Goal: Answer question/provide support

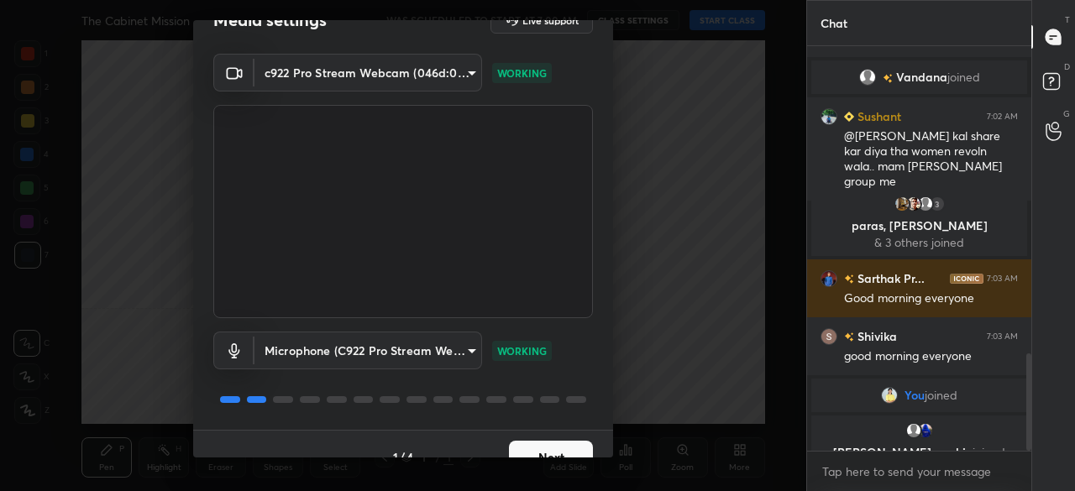
scroll to position [59, 0]
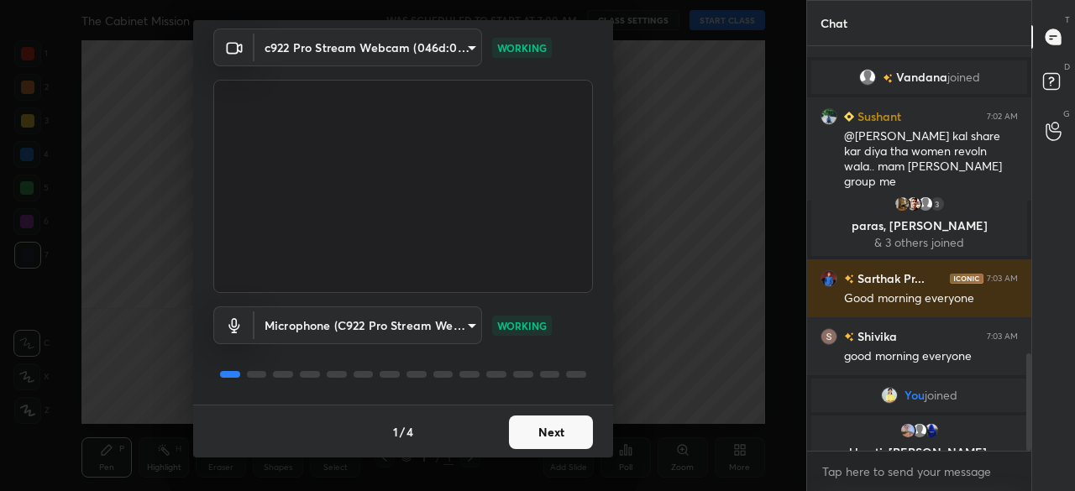
click at [539, 433] on button "Next" at bounding box center [551, 433] width 84 height 34
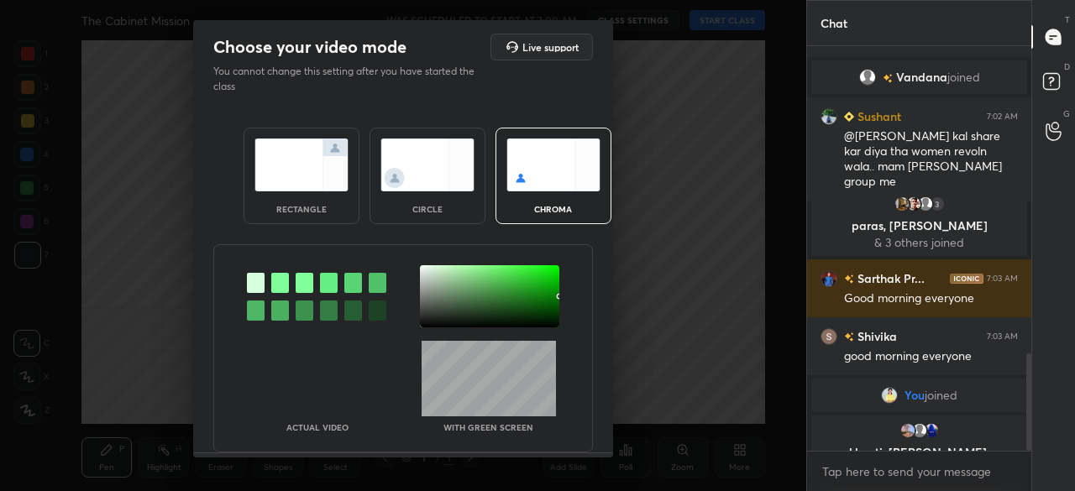
click at [301, 193] on div "rectangle" at bounding box center [302, 176] width 116 height 97
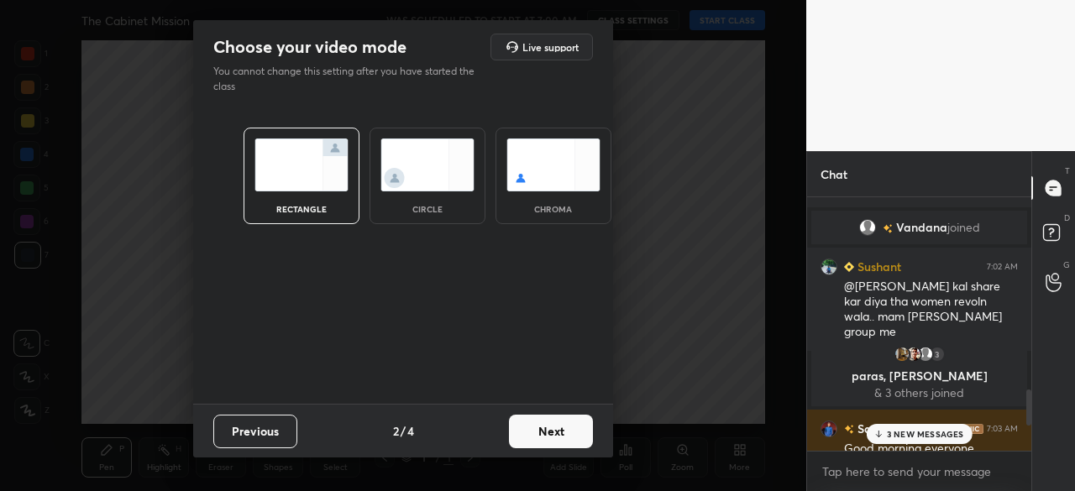
click at [567, 427] on button "Next" at bounding box center [551, 432] width 84 height 34
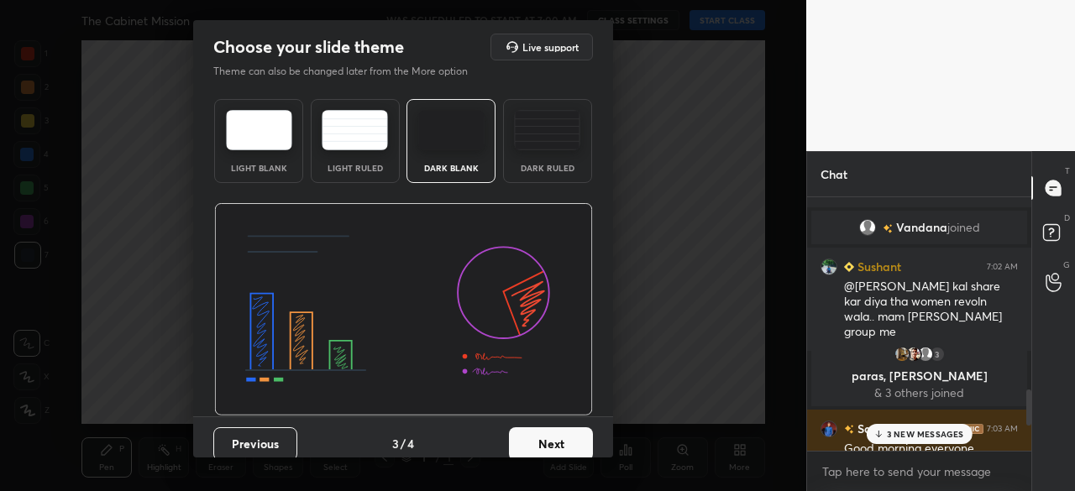
click at [567, 429] on button "Next" at bounding box center [551, 444] width 84 height 34
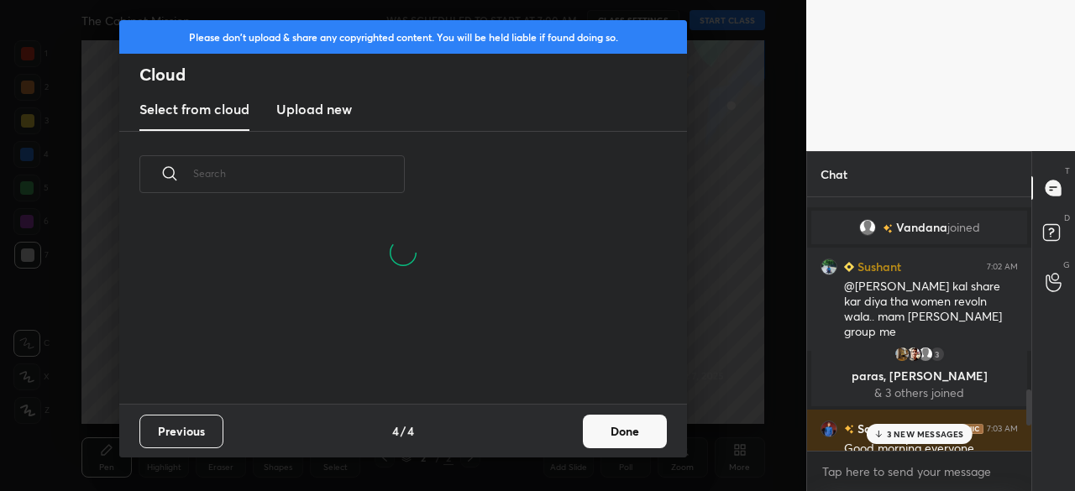
scroll to position [106, 539]
click at [633, 427] on button "Done" at bounding box center [625, 432] width 84 height 34
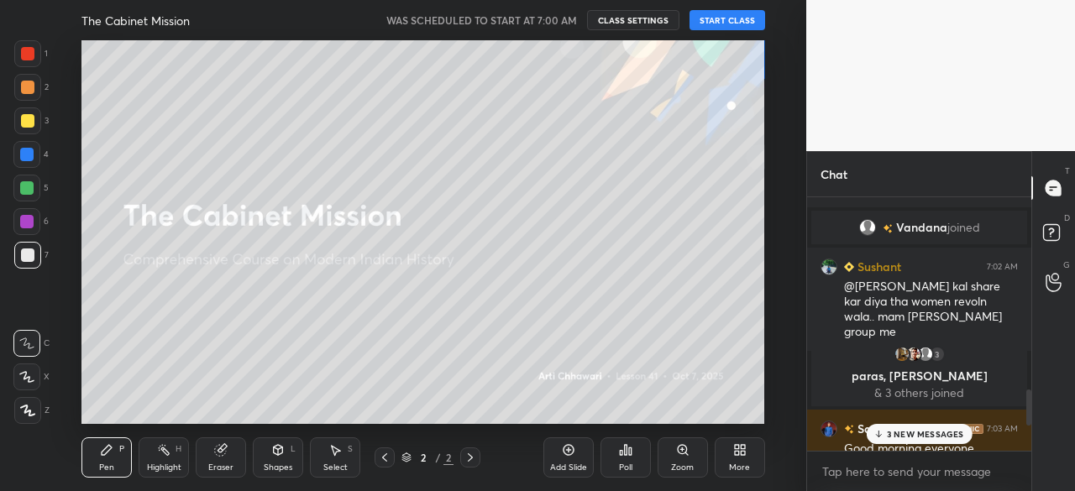
click at [942, 439] on div "3 NEW MESSAGES" at bounding box center [919, 434] width 106 height 20
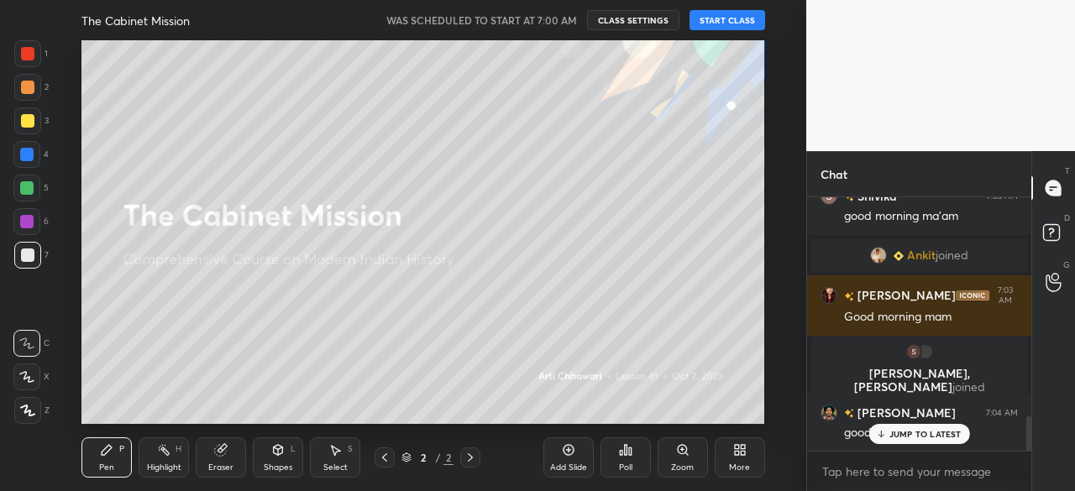
scroll to position [1627, 0]
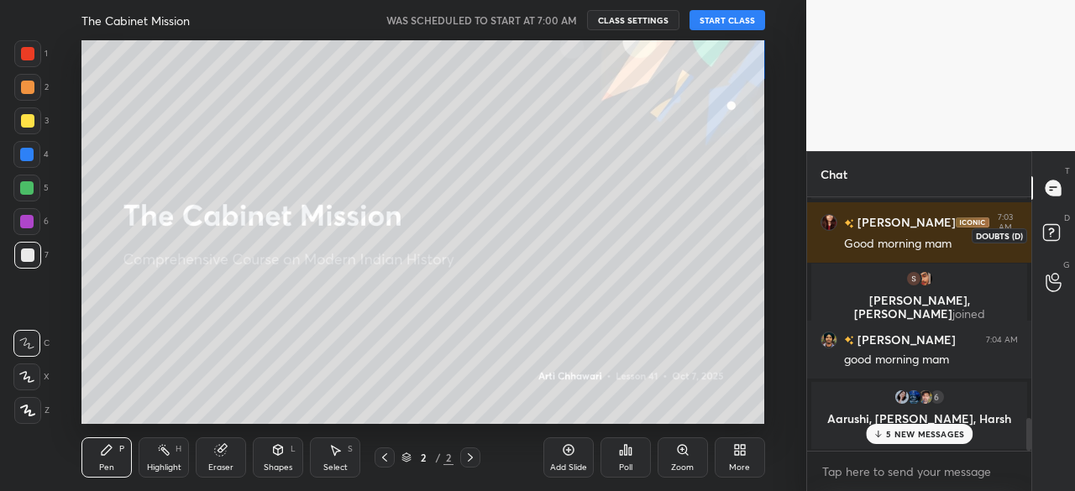
click at [1055, 234] on rect at bounding box center [1051, 233] width 16 height 16
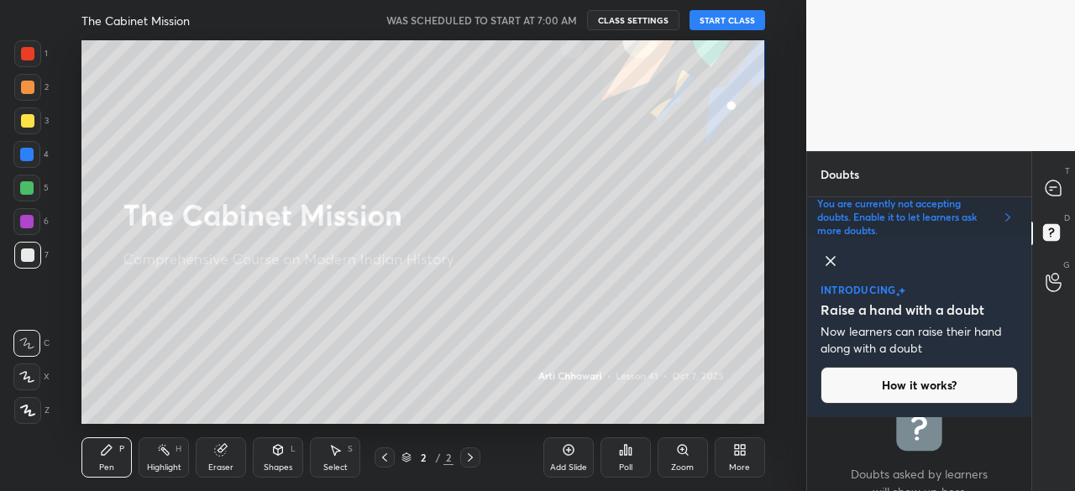
scroll to position [69, 219]
click at [835, 259] on icon at bounding box center [830, 261] width 20 height 20
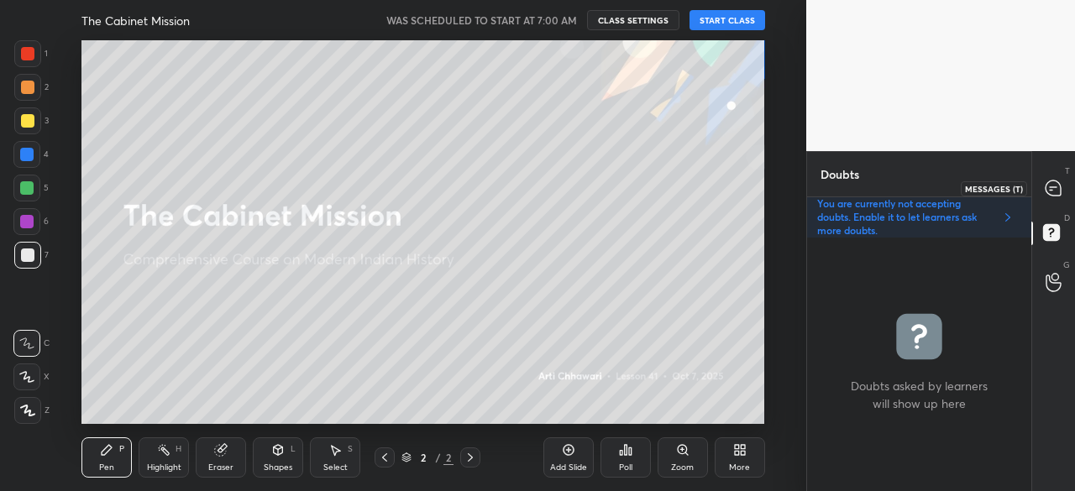
click at [1054, 184] on icon at bounding box center [1052, 188] width 15 height 15
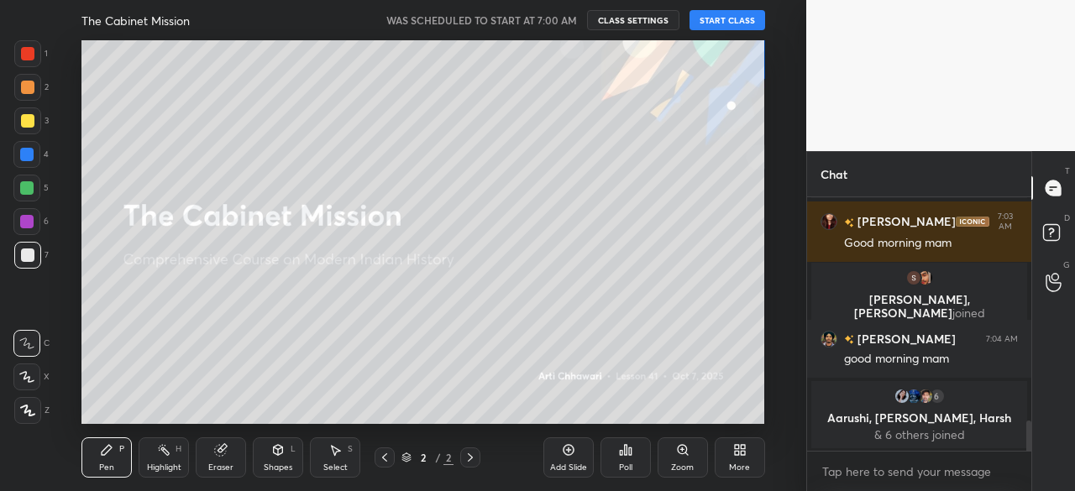
drag, startPoint x: 1029, startPoint y: 432, endPoint x: 1030, endPoint y: 456, distance: 23.5
click at [1030, 456] on div "[PERSON_NAME] 7:03 AM good morning ma'am Ankit joined [PERSON_NAME] 7:03 AM Goo…" at bounding box center [919, 344] width 224 height 294
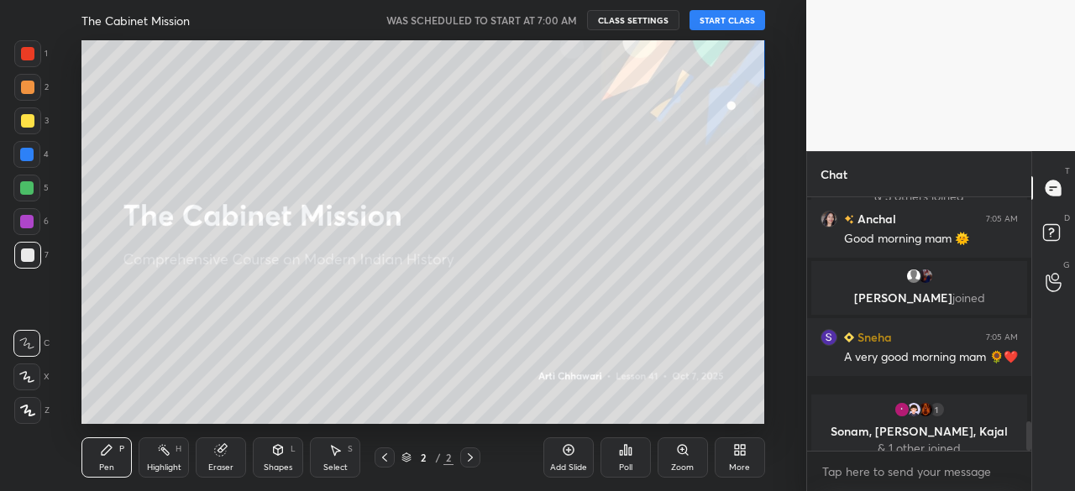
scroll to position [1926, 0]
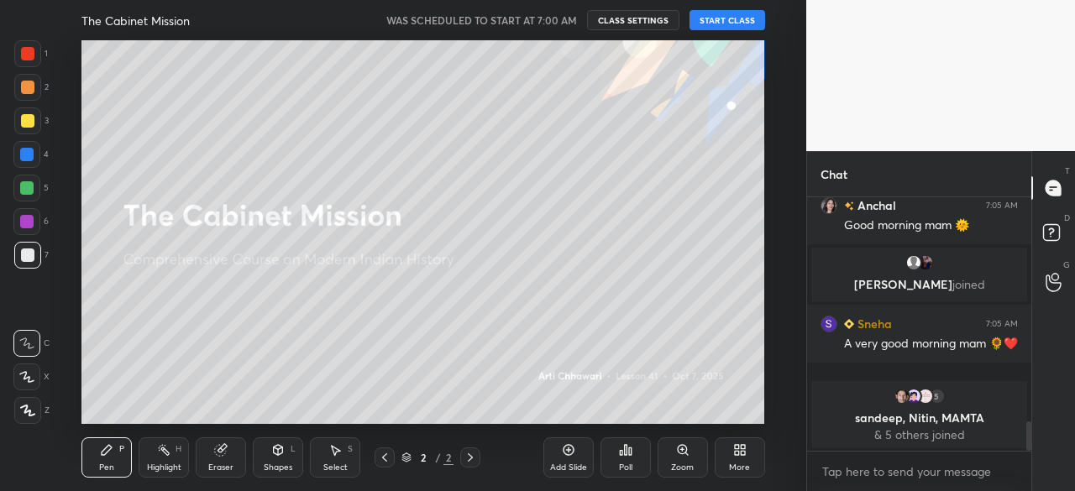
click at [736, 19] on button "START CLASS" at bounding box center [727, 20] width 76 height 20
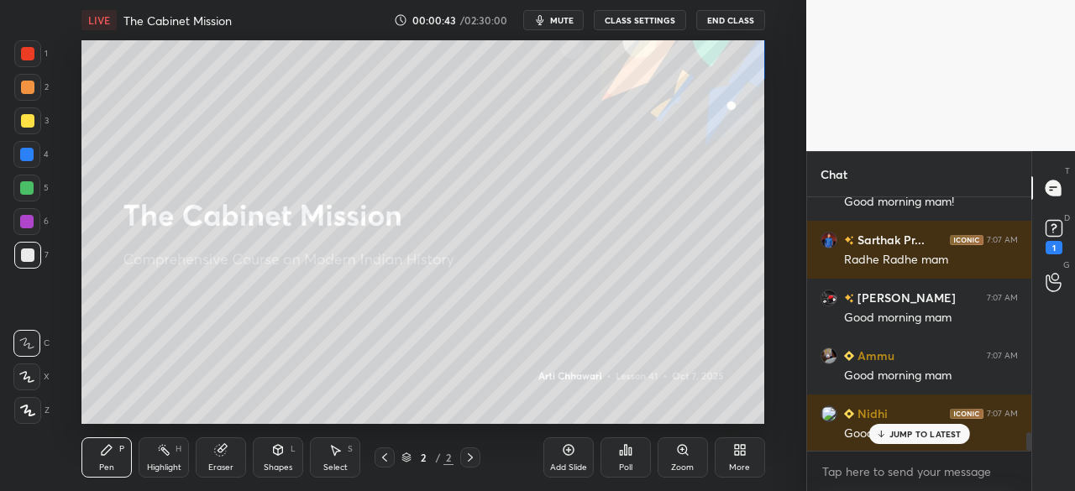
scroll to position [3238, 0]
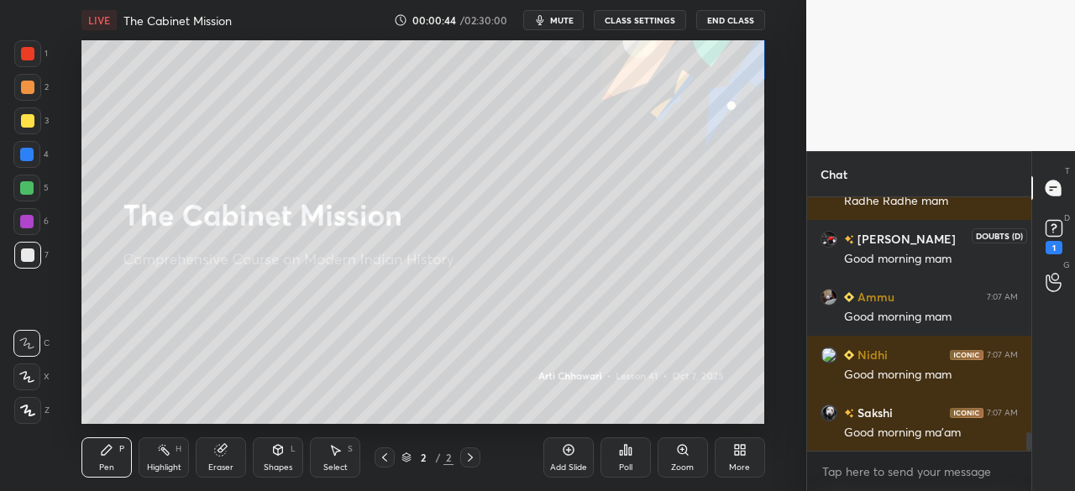
click at [1065, 229] on icon at bounding box center [1053, 228] width 25 height 25
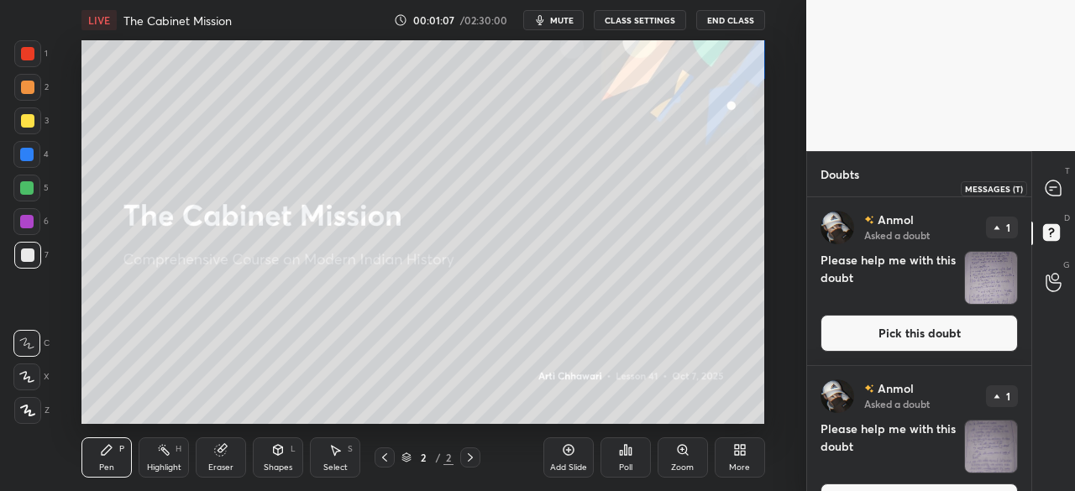
click at [1063, 186] on div at bounding box center [1054, 188] width 34 height 30
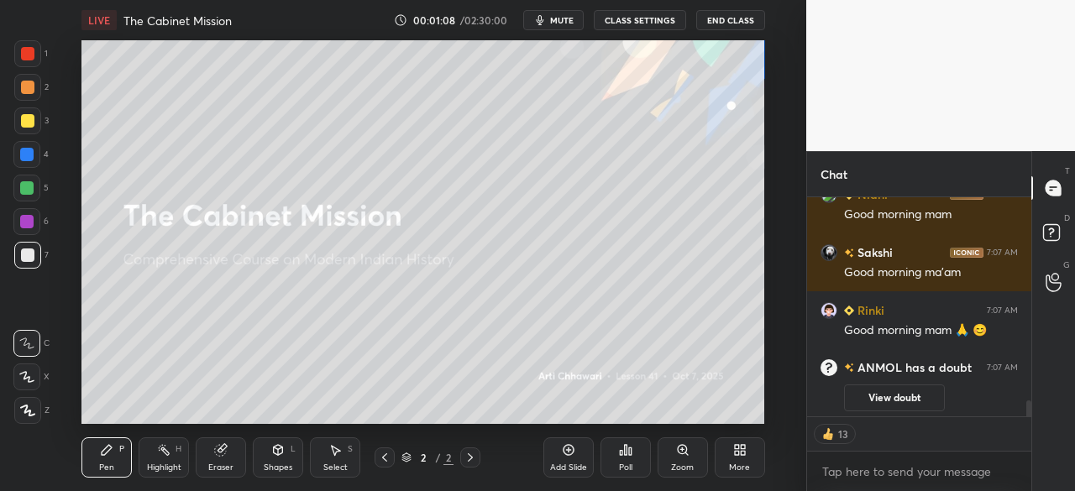
scroll to position [3711, 0]
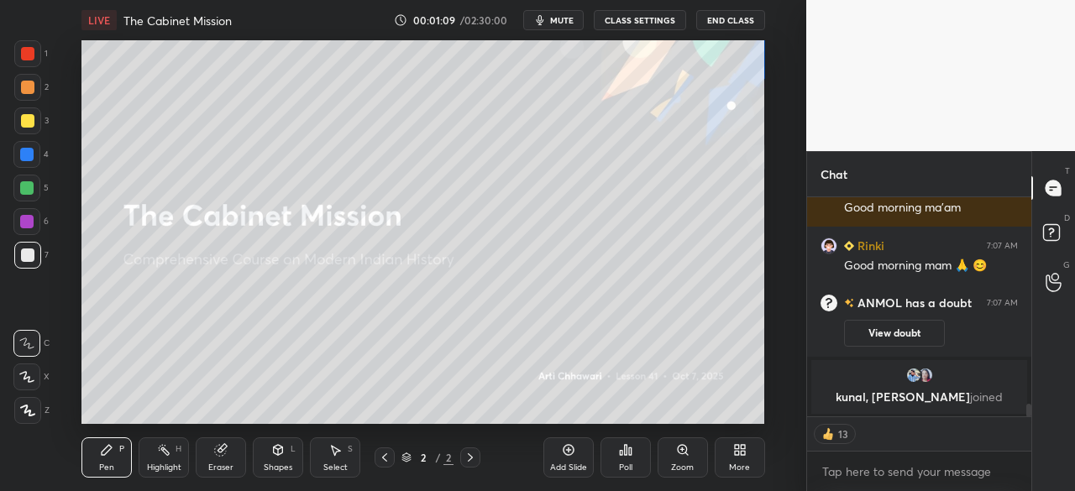
drag, startPoint x: 1028, startPoint y: 404, endPoint x: 1032, endPoint y: 433, distance: 29.7
click at [1032, 432] on div "Chat [PERSON_NAME] 7:07 AM Good morning mam [PERSON_NAME] 7:07 AM Good morning …" at bounding box center [940, 321] width 269 height 340
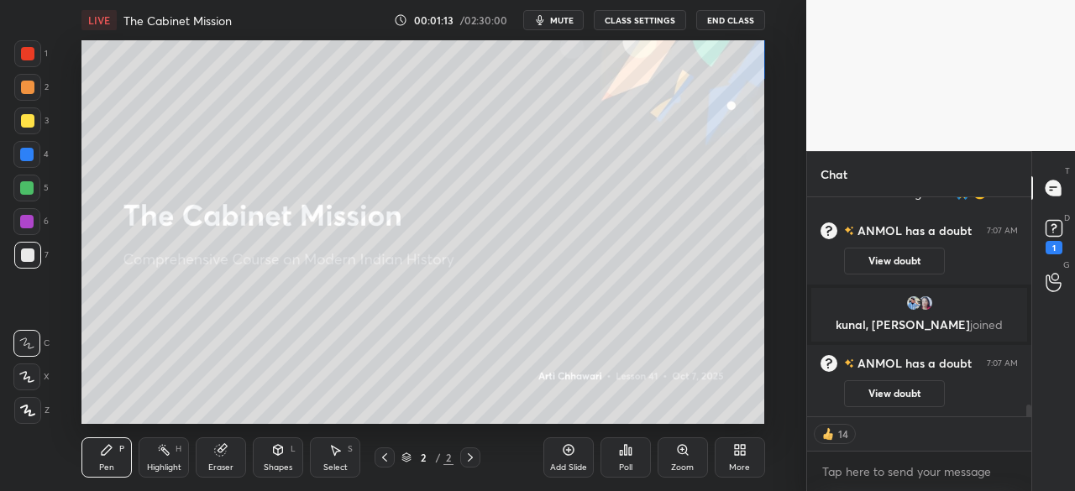
click at [472, 454] on icon at bounding box center [470, 457] width 13 height 13
click at [581, 452] on div "Add Slide" at bounding box center [568, 458] width 50 height 40
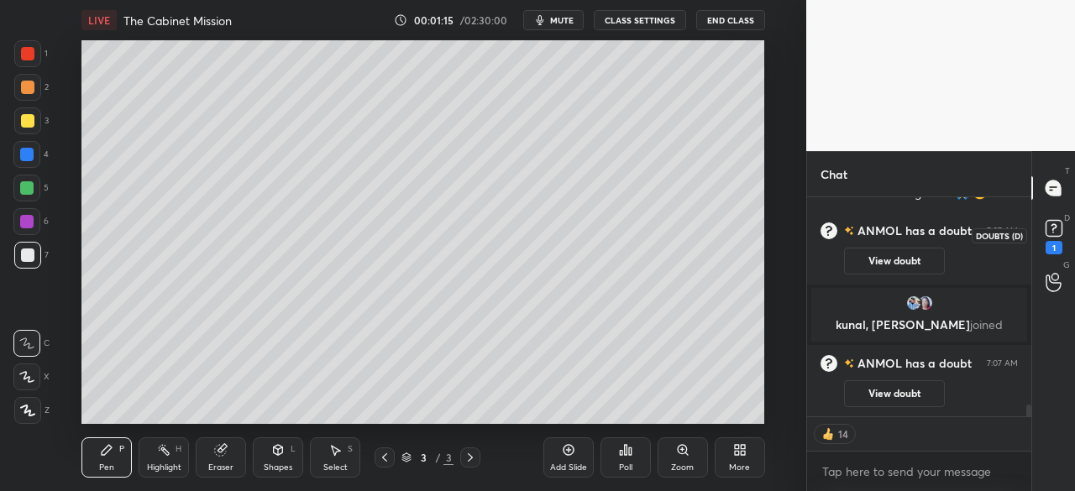
click at [1066, 244] on div "1" at bounding box center [1054, 235] width 34 height 30
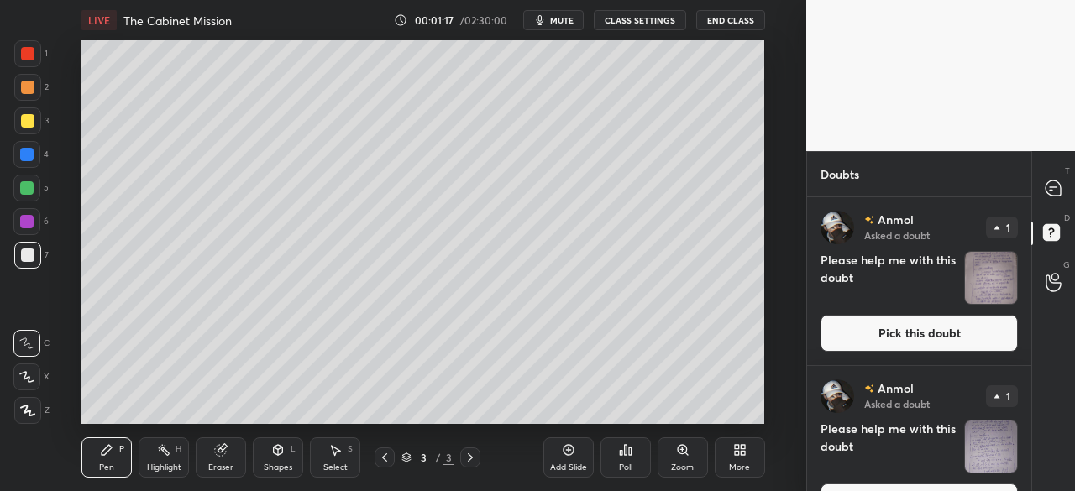
click at [738, 453] on icon at bounding box center [737, 453] width 4 height 4
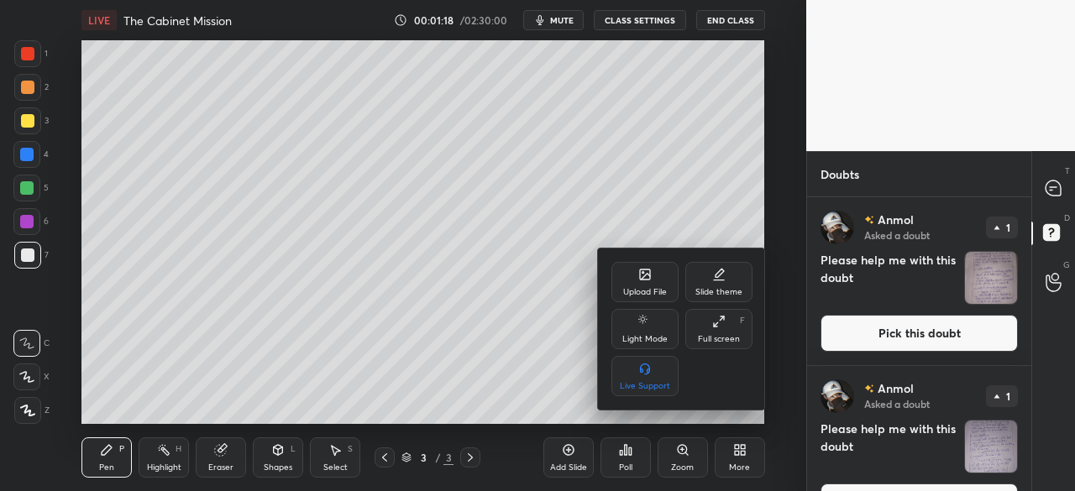
click at [652, 278] on div "Upload File" at bounding box center [644, 282] width 67 height 40
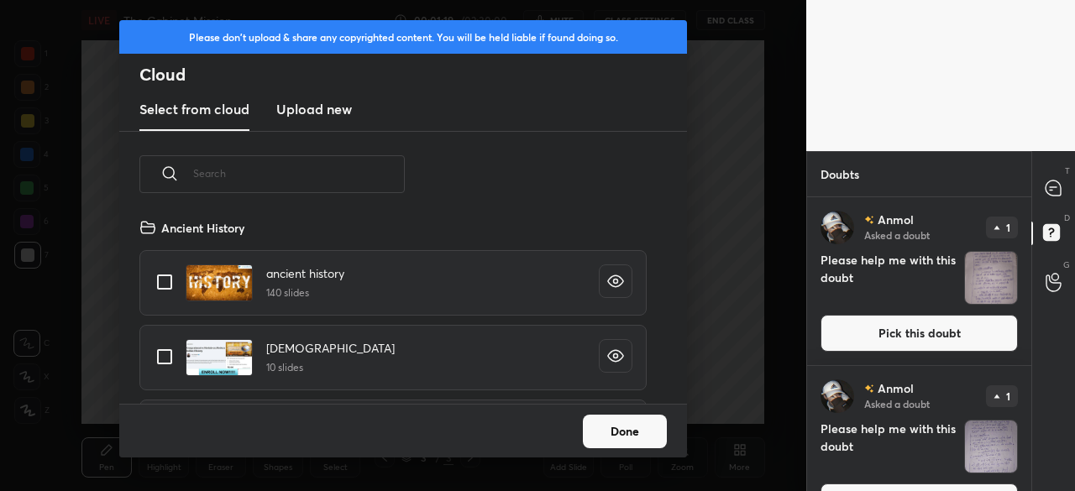
scroll to position [186, 539]
click at [329, 108] on h3 "Upload new" at bounding box center [314, 109] width 76 height 20
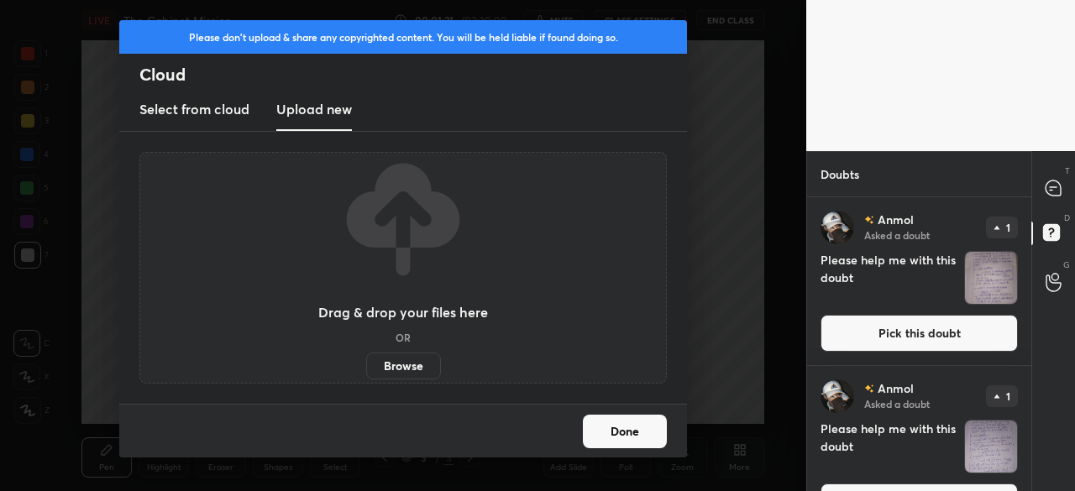
click at [406, 366] on label "Browse" at bounding box center [403, 366] width 75 height 27
click at [366, 366] on input "Browse" at bounding box center [366, 366] width 0 height 27
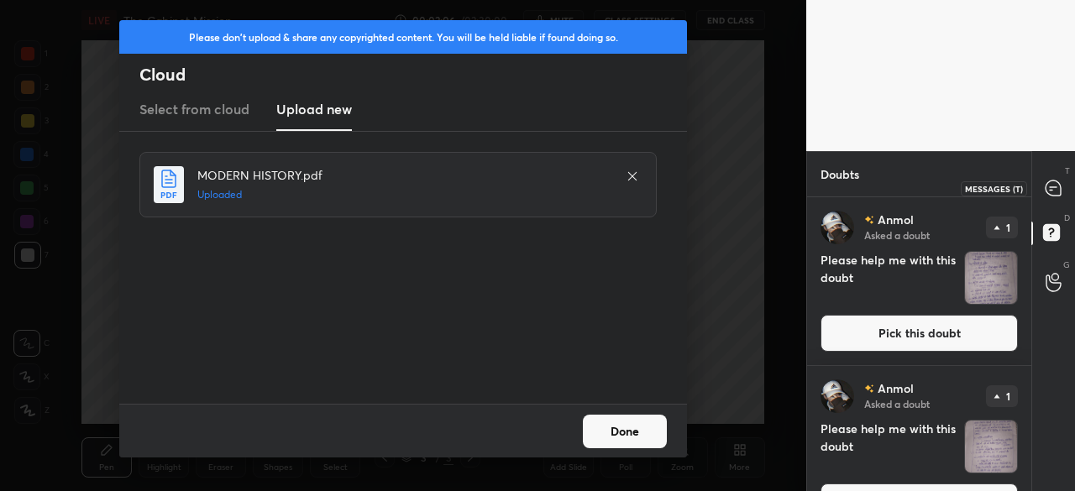
click at [1055, 187] on icon at bounding box center [1053, 187] width 7 height 0
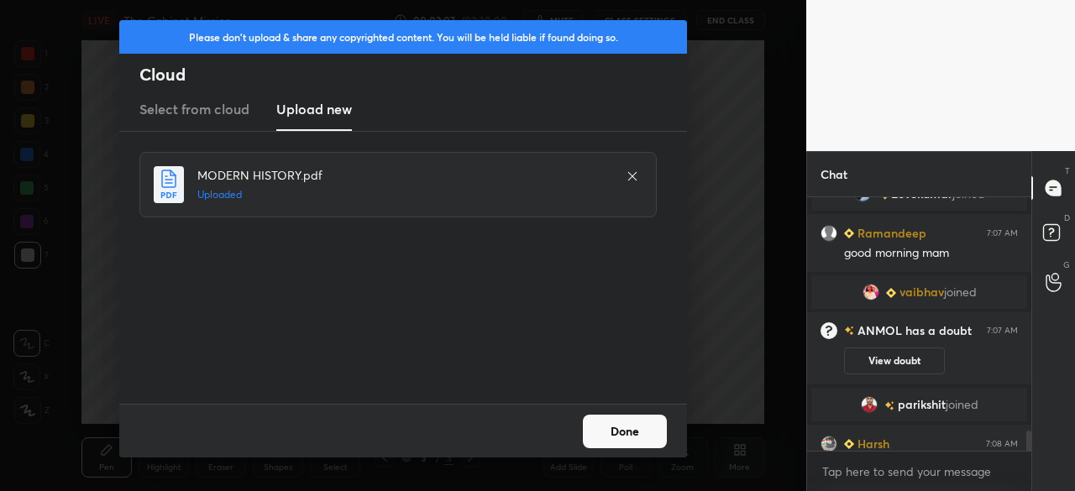
scroll to position [3918, 0]
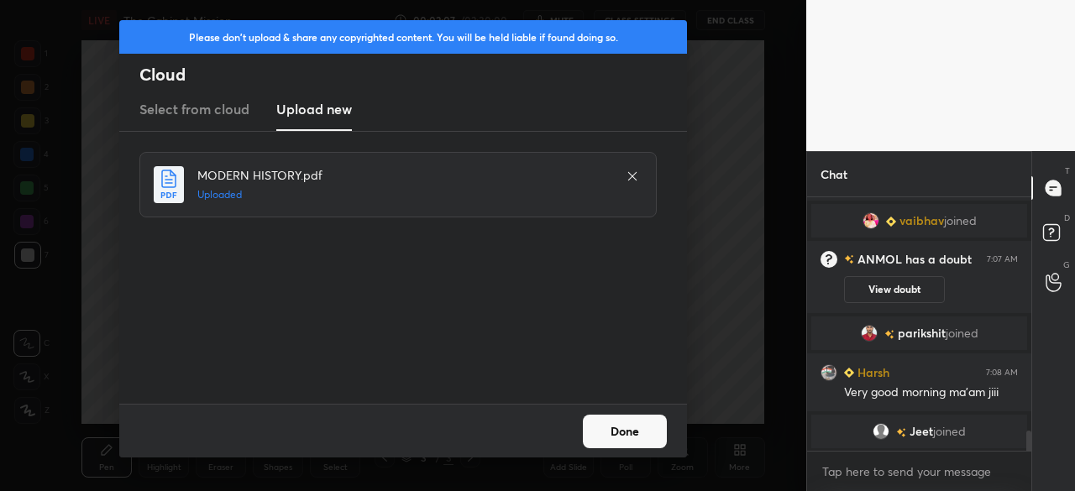
click at [609, 432] on button "Done" at bounding box center [625, 432] width 84 height 34
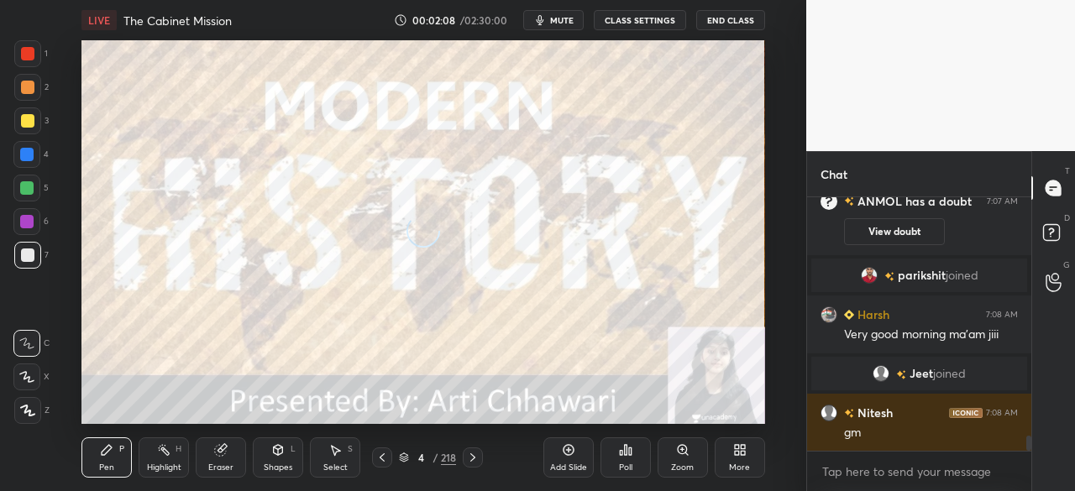
click at [380, 454] on icon at bounding box center [381, 457] width 13 height 13
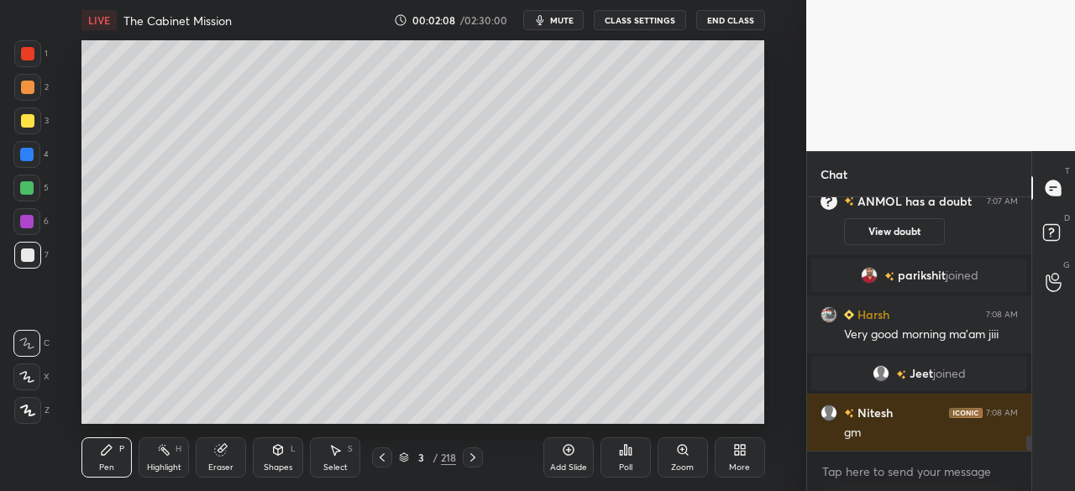
click at [403, 455] on icon at bounding box center [404, 458] width 10 height 10
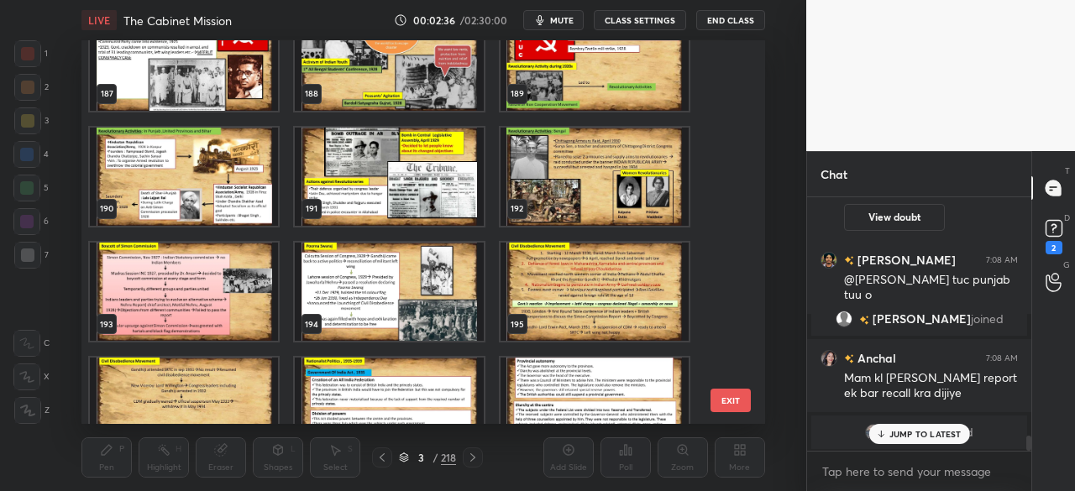
scroll to position [3965, 0]
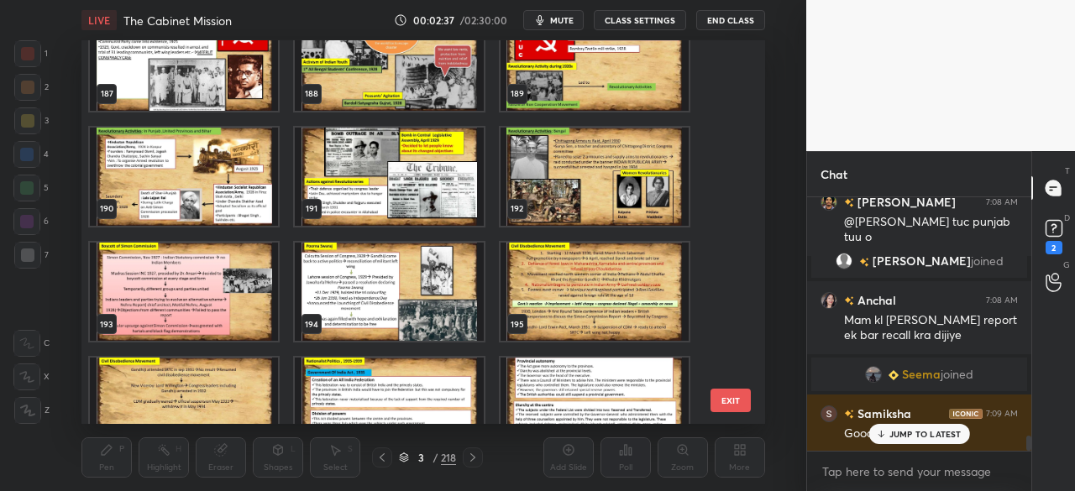
click at [198, 327] on img "grid" at bounding box center [184, 292] width 188 height 98
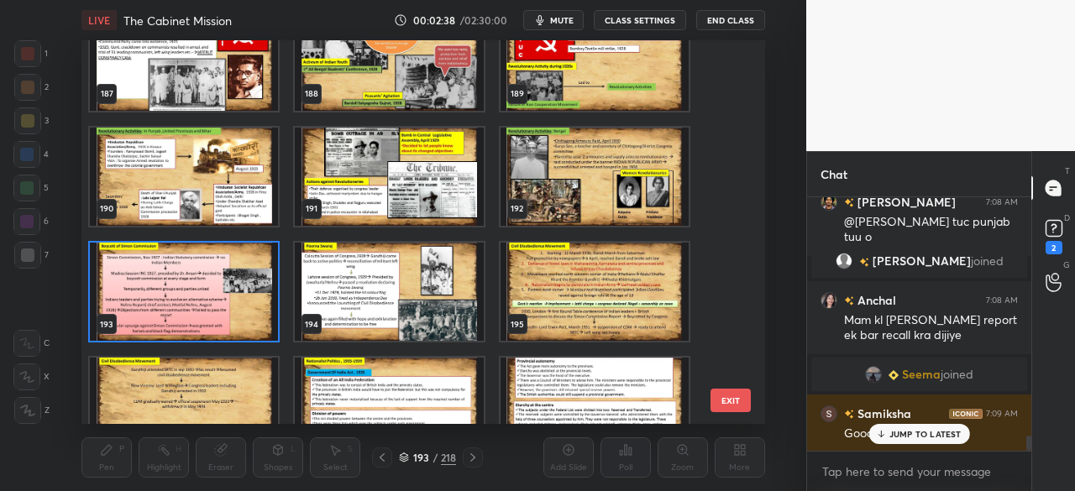
click at [403, 460] on icon at bounding box center [404, 458] width 10 height 10
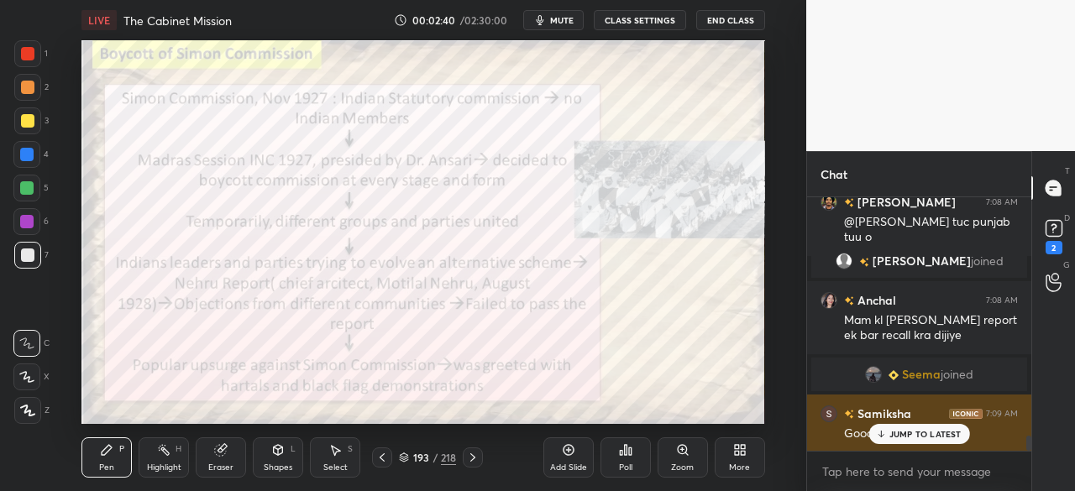
click at [930, 432] on p "JUMP TO LATEST" at bounding box center [925, 434] width 72 height 10
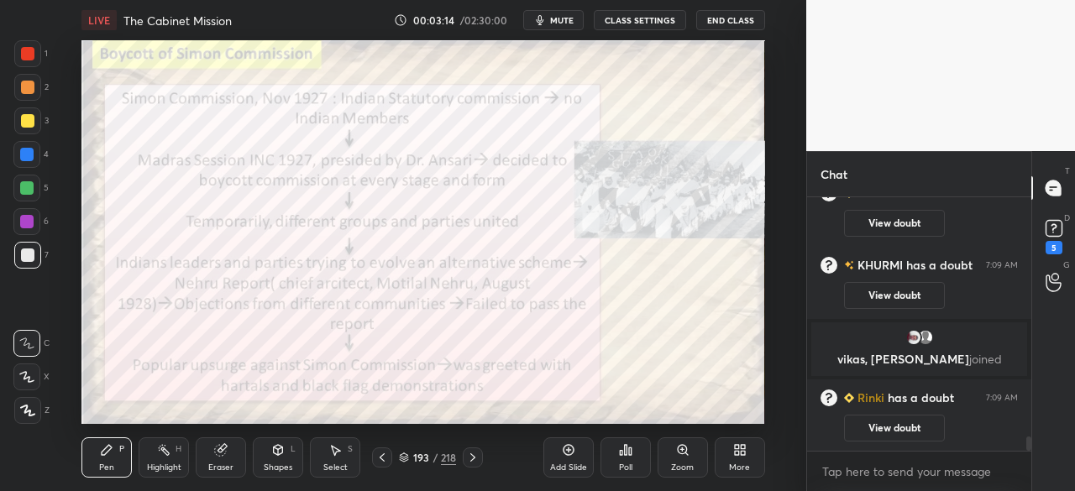
scroll to position [4441, 0]
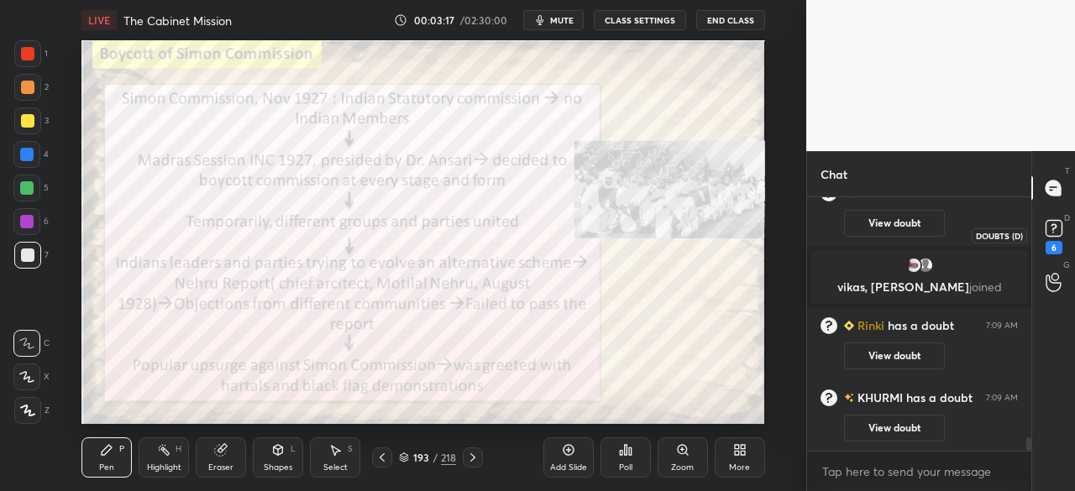
click at [1058, 221] on rect at bounding box center [1053, 229] width 16 height 16
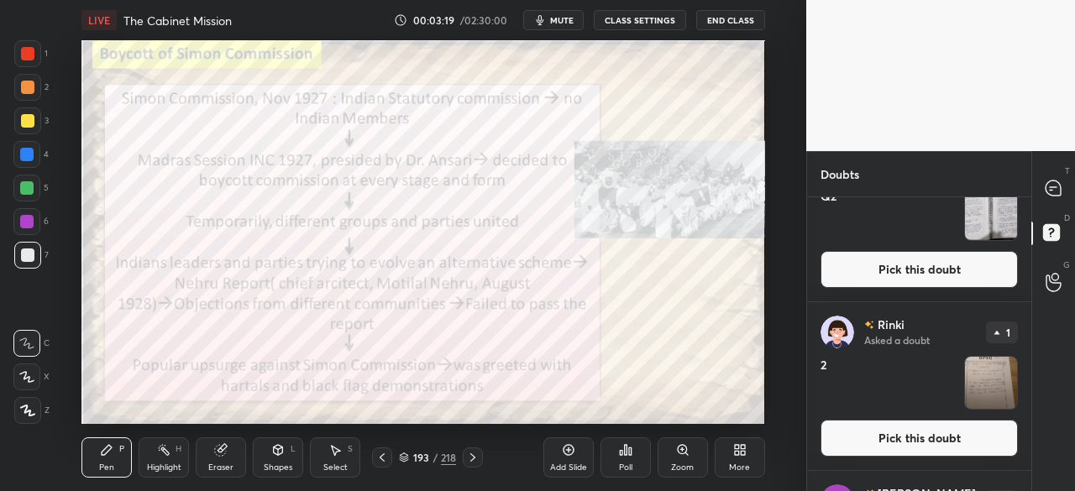
scroll to position [0, 0]
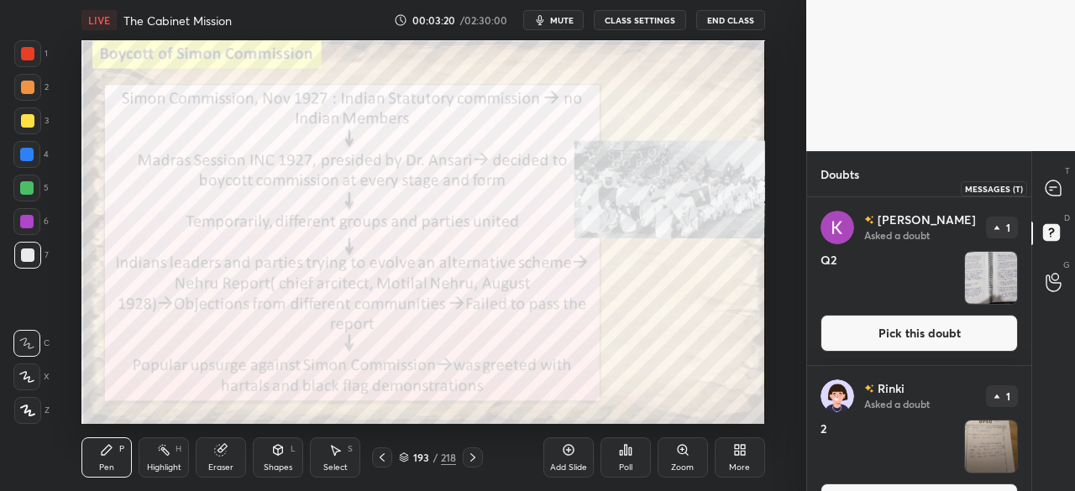
click at [1058, 184] on icon at bounding box center [1052, 188] width 15 height 15
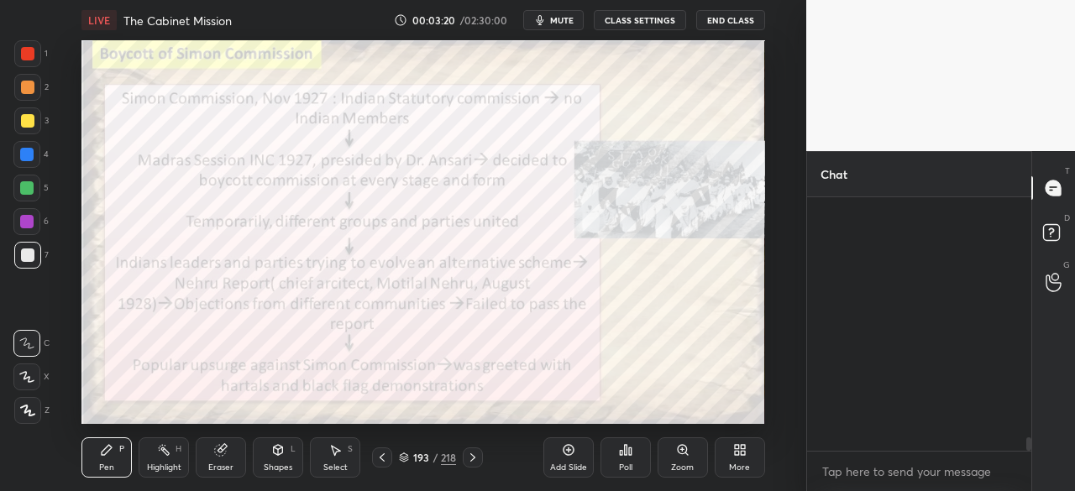
scroll to position [249, 219]
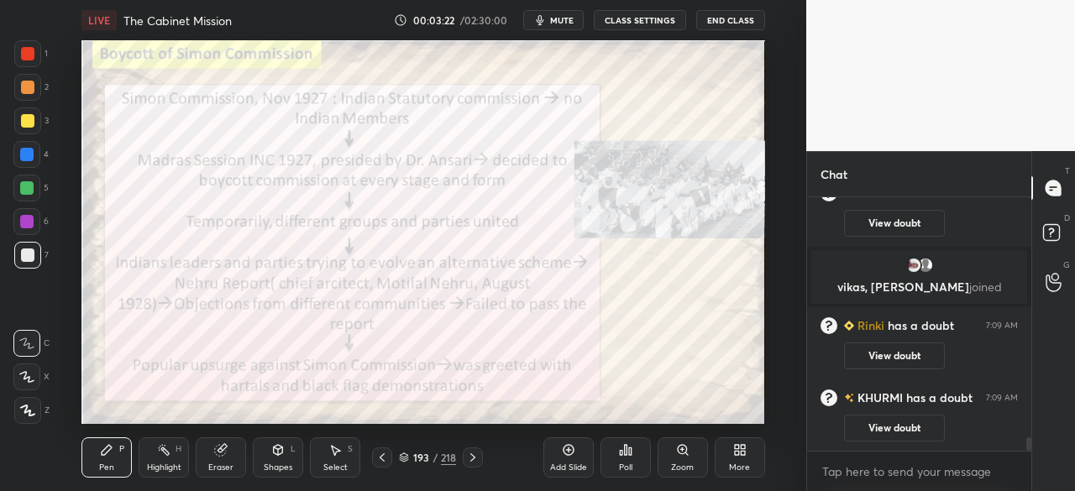
drag, startPoint x: 1026, startPoint y: 442, endPoint x: 1030, endPoint y: 456, distance: 14.7
click at [1030, 456] on div "[PERSON_NAME] has a doubt 7:09 AM View doubt [PERSON_NAME] has a doubt 7:09 AM …" at bounding box center [919, 344] width 224 height 294
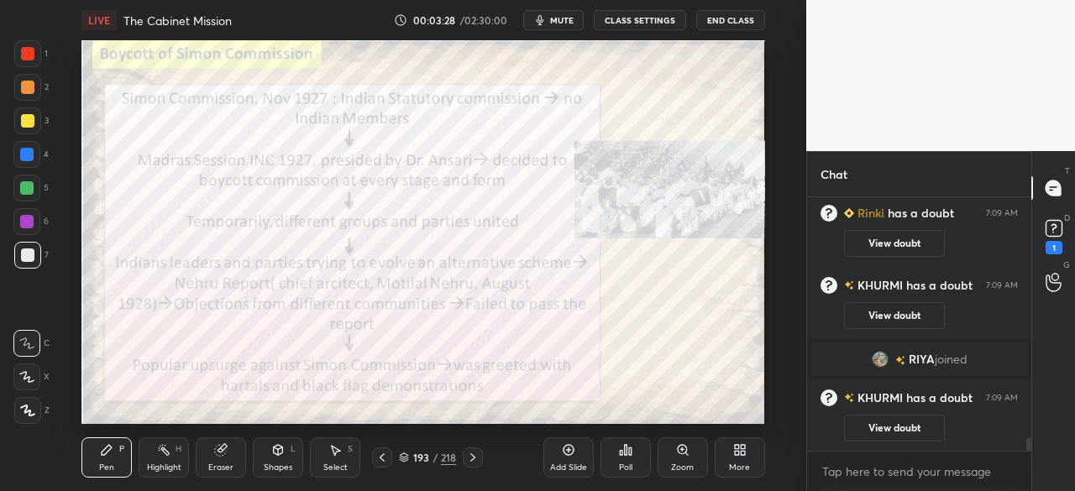
scroll to position [4704, 0]
click at [1050, 243] on div "1" at bounding box center [1053, 247] width 17 height 13
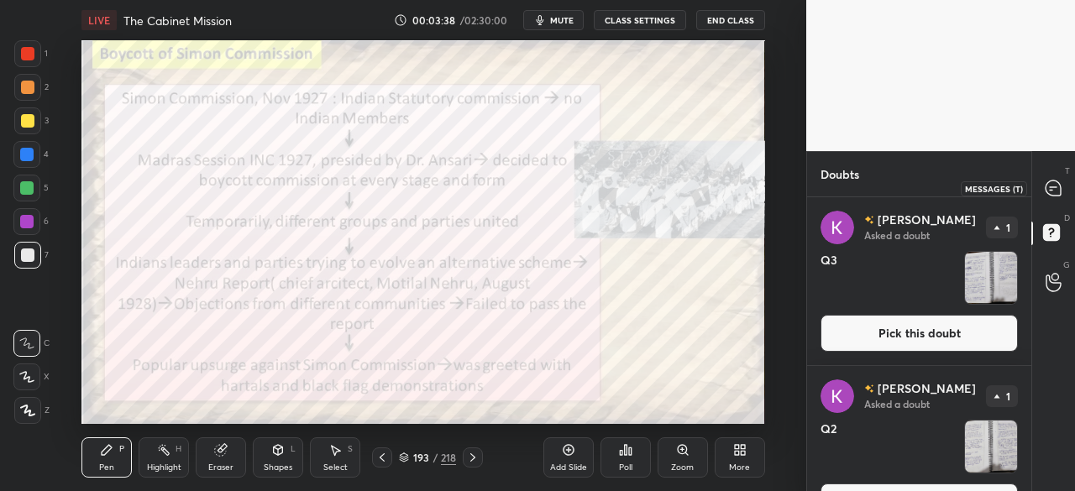
click at [1052, 197] on div at bounding box center [1054, 188] width 34 height 30
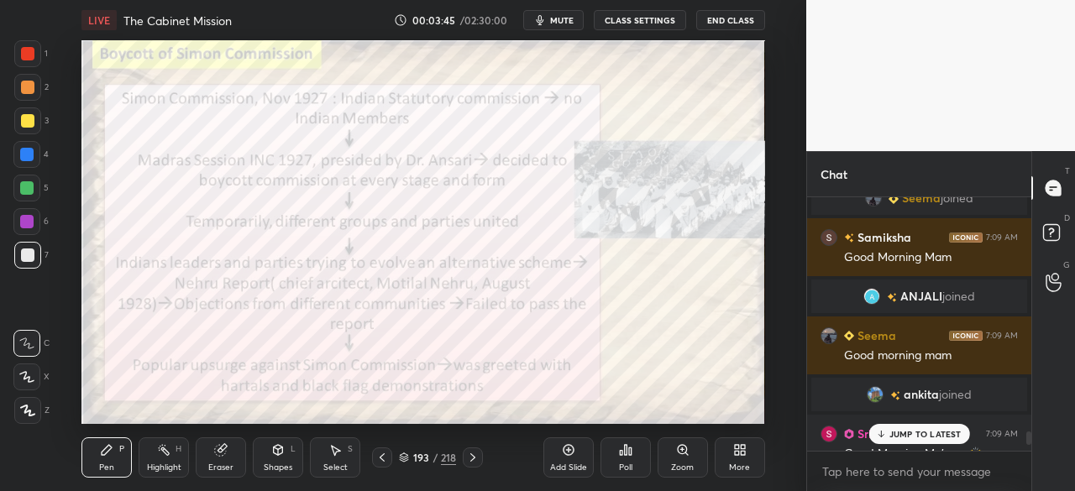
scroll to position [5272, 0]
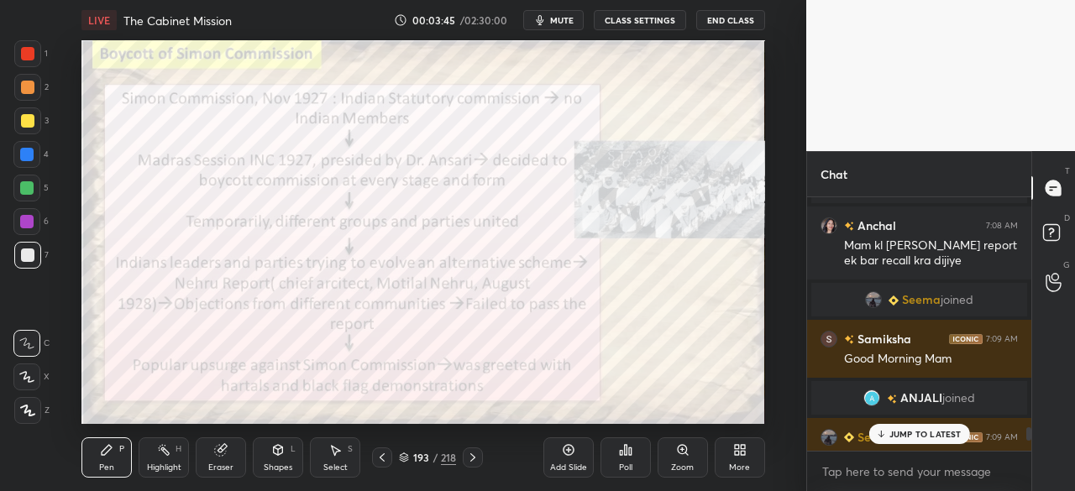
drag, startPoint x: 1030, startPoint y: 446, endPoint x: 1021, endPoint y: 457, distance: 13.8
click at [1021, 457] on div "[PERSON_NAME] joined [PERSON_NAME] has a doubt 7:07 AM View doubt [PERSON_NAME]…" at bounding box center [919, 344] width 224 height 294
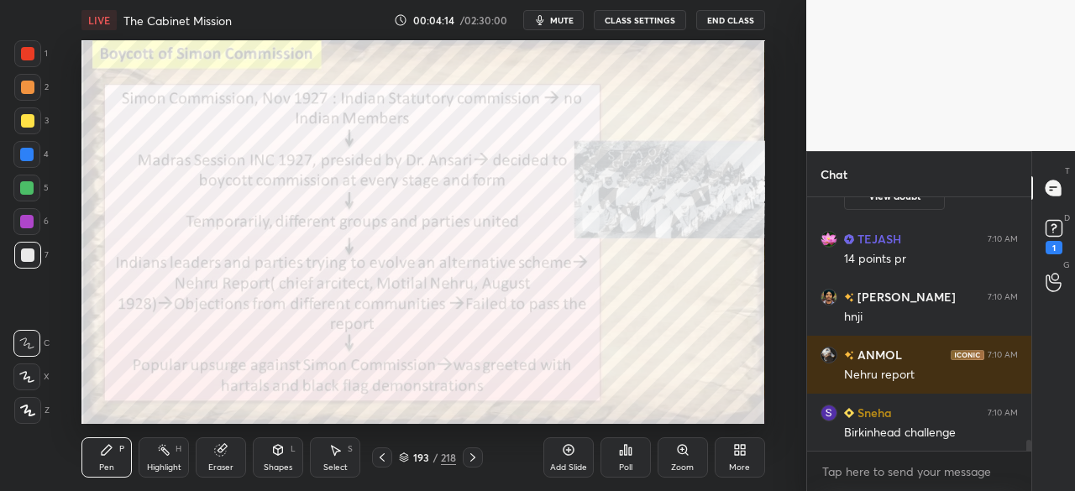
scroll to position [5663, 0]
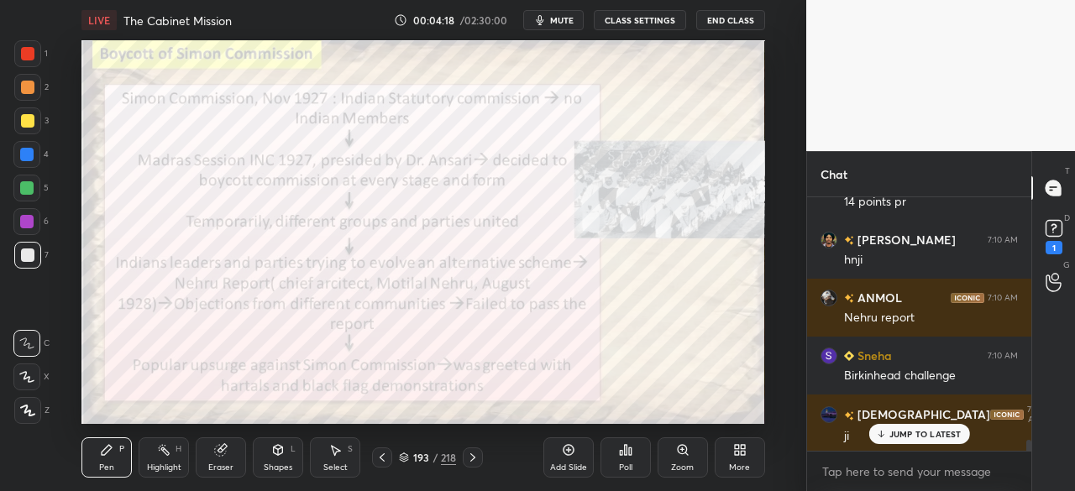
click at [28, 375] on icon at bounding box center [26, 377] width 15 height 12
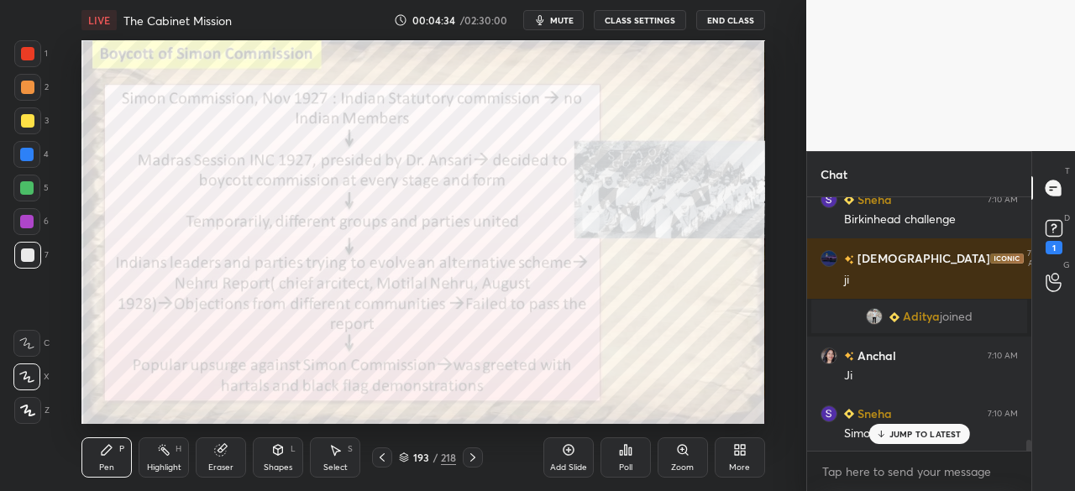
scroll to position [5878, 0]
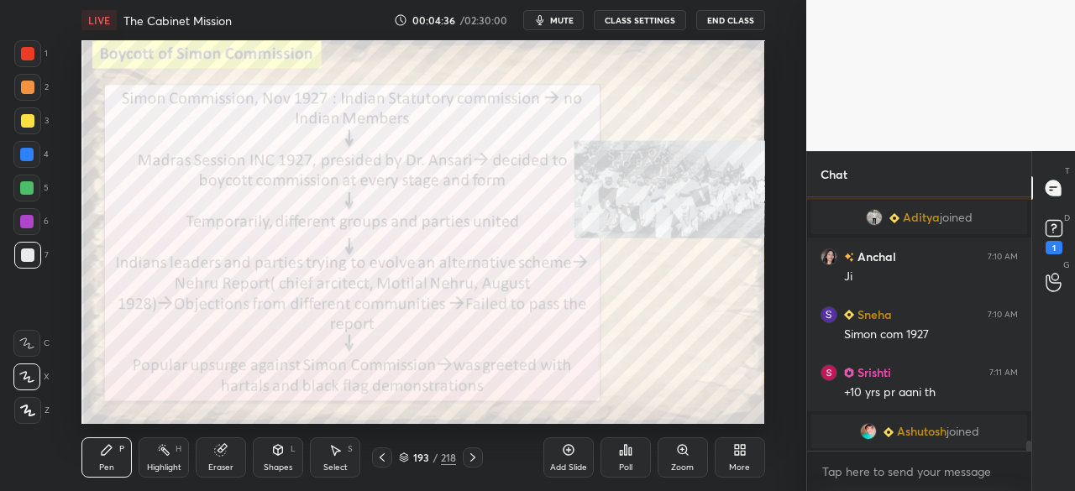
click at [25, 48] on div at bounding box center [27, 53] width 13 height 13
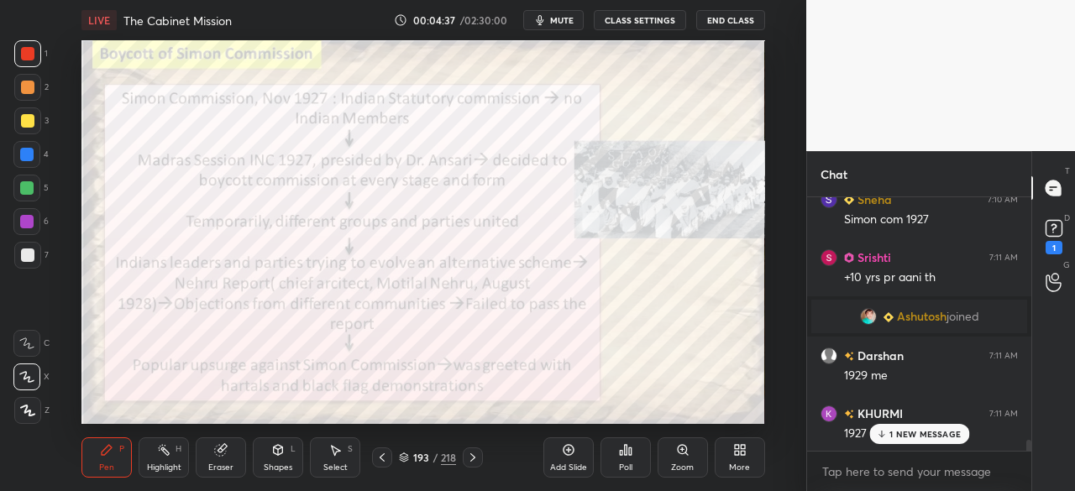
click at [24, 412] on icon at bounding box center [27, 411] width 13 height 10
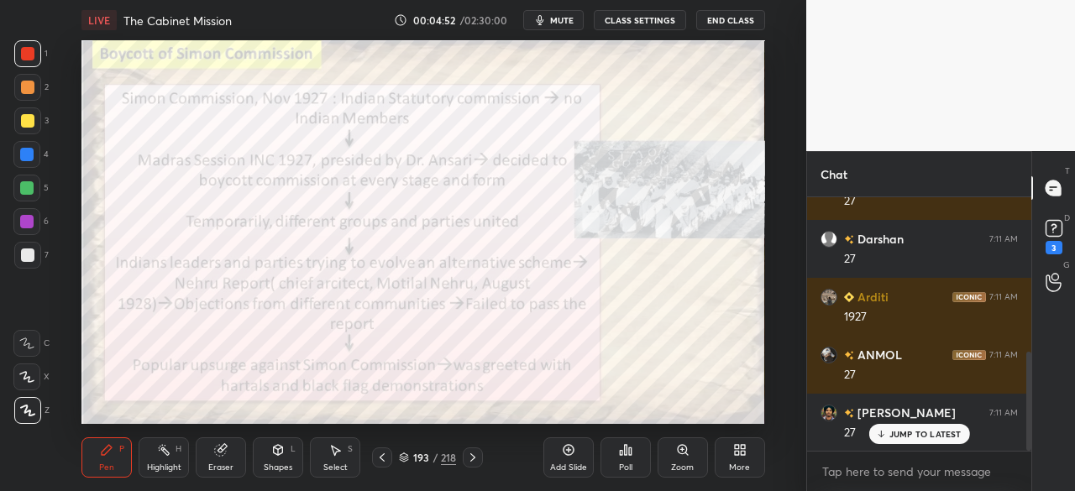
scroll to position [396, 0]
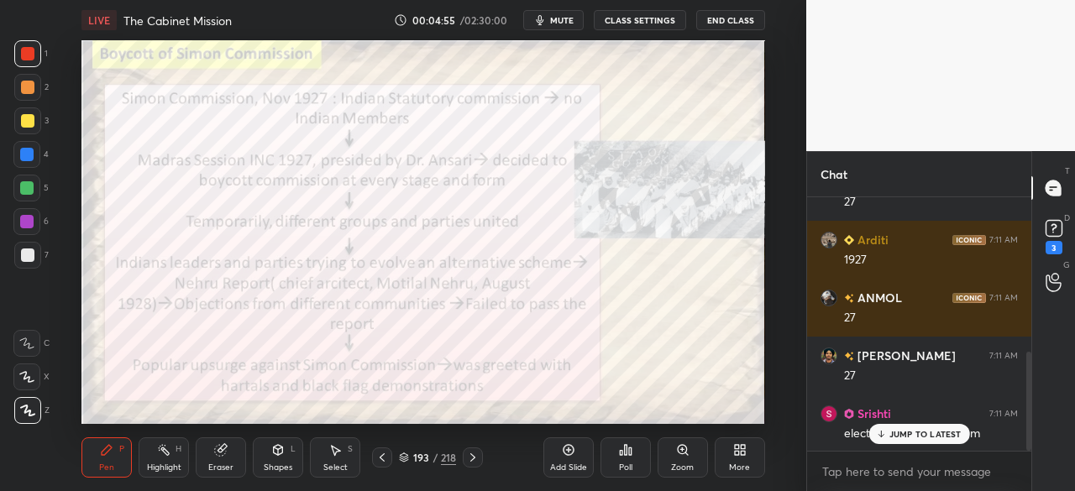
click at [929, 439] on p "JUMP TO LATEST" at bounding box center [925, 434] width 72 height 10
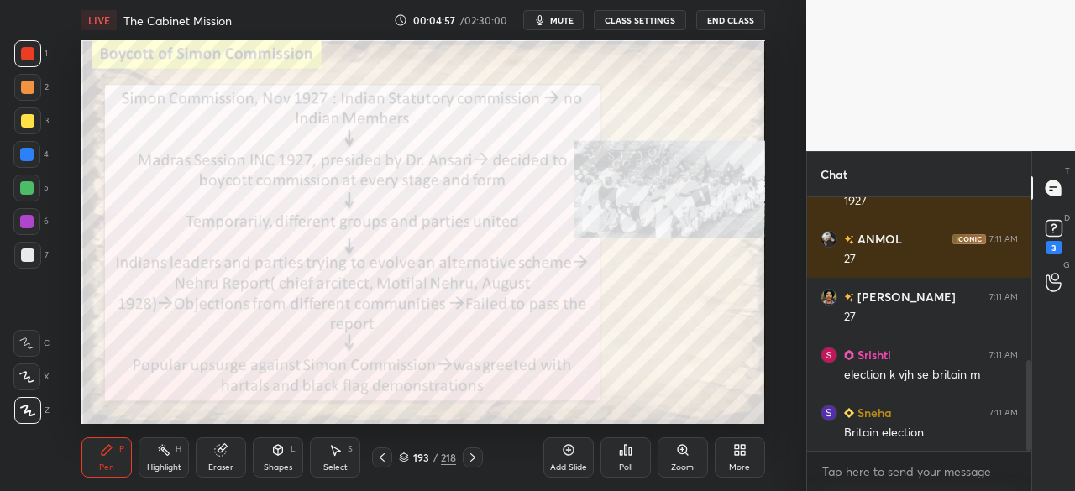
scroll to position [512, 0]
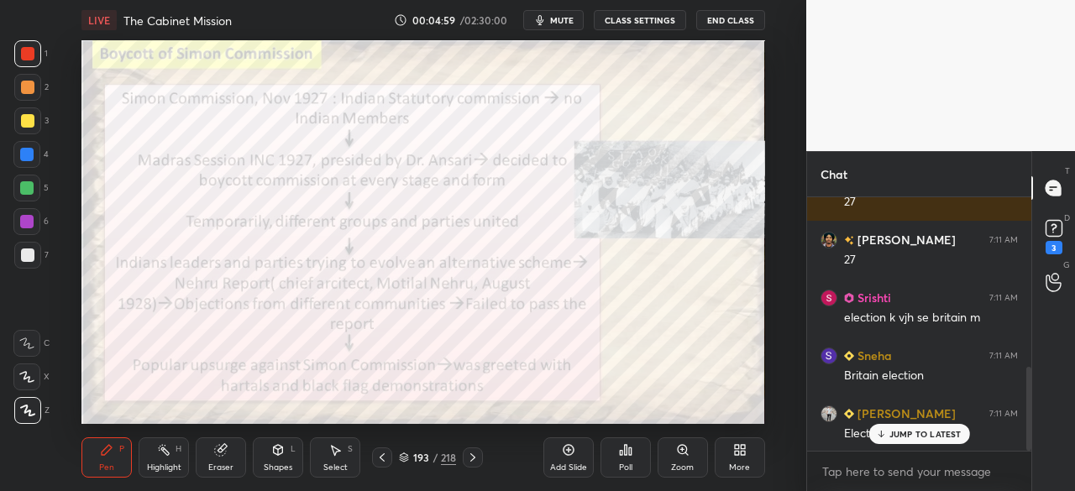
click at [925, 431] on p "JUMP TO LATEST" at bounding box center [925, 434] width 72 height 10
click at [1056, 230] on rect at bounding box center [1053, 229] width 16 height 16
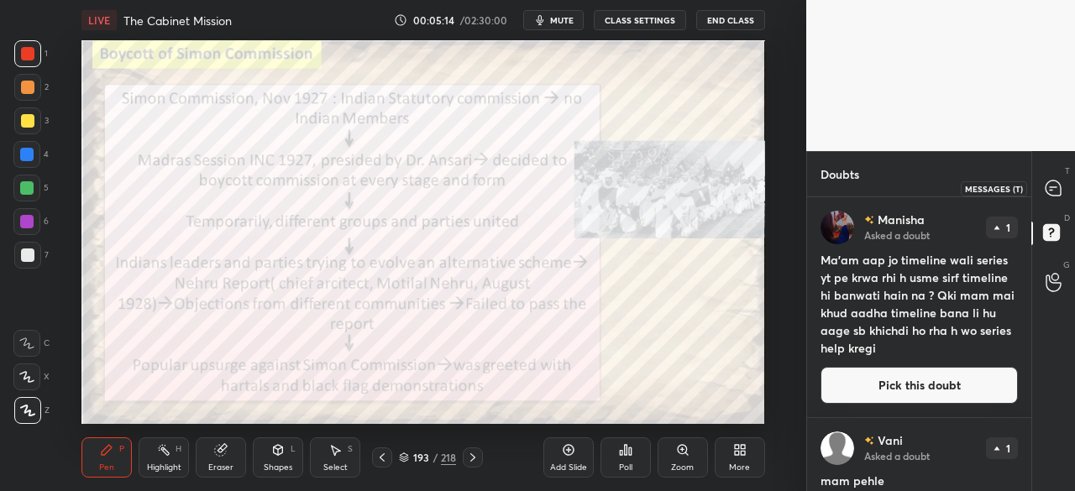
click at [1046, 187] on icon at bounding box center [1052, 188] width 15 height 15
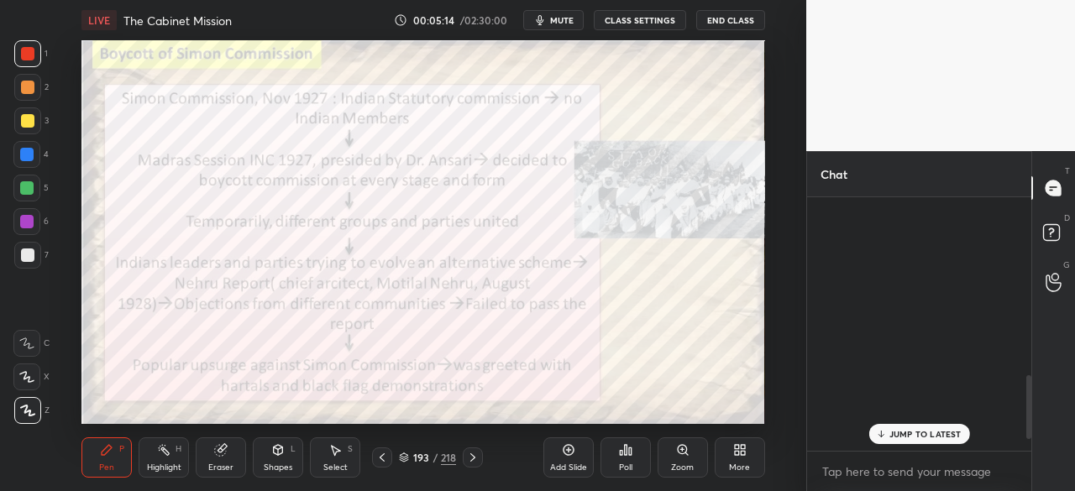
scroll to position [249, 219]
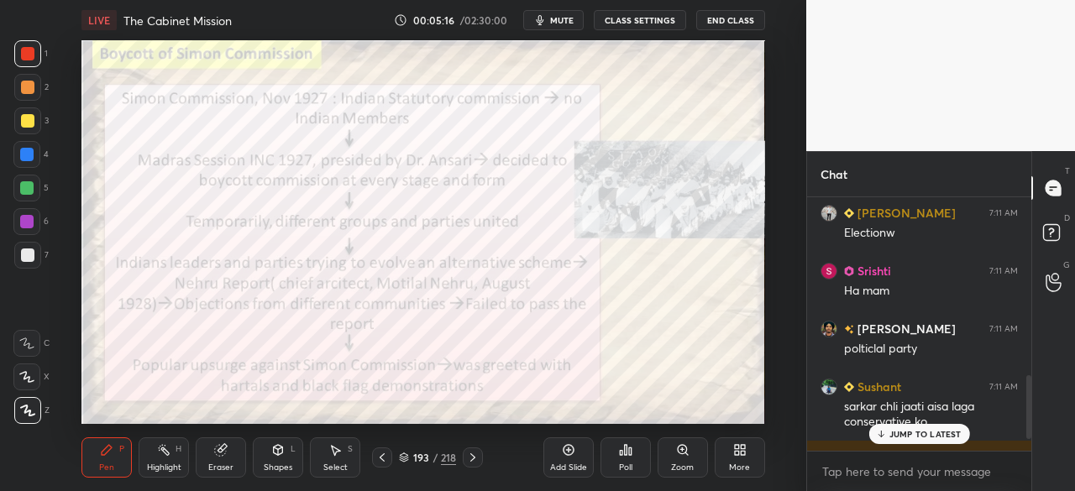
click at [918, 437] on p "JUMP TO LATEST" at bounding box center [925, 434] width 72 height 10
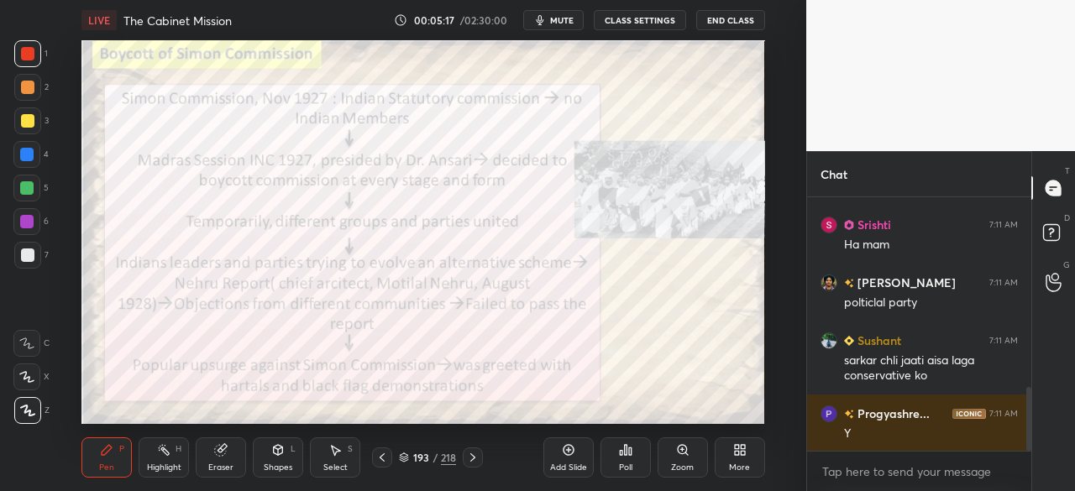
click at [22, 52] on div at bounding box center [27, 53] width 13 height 13
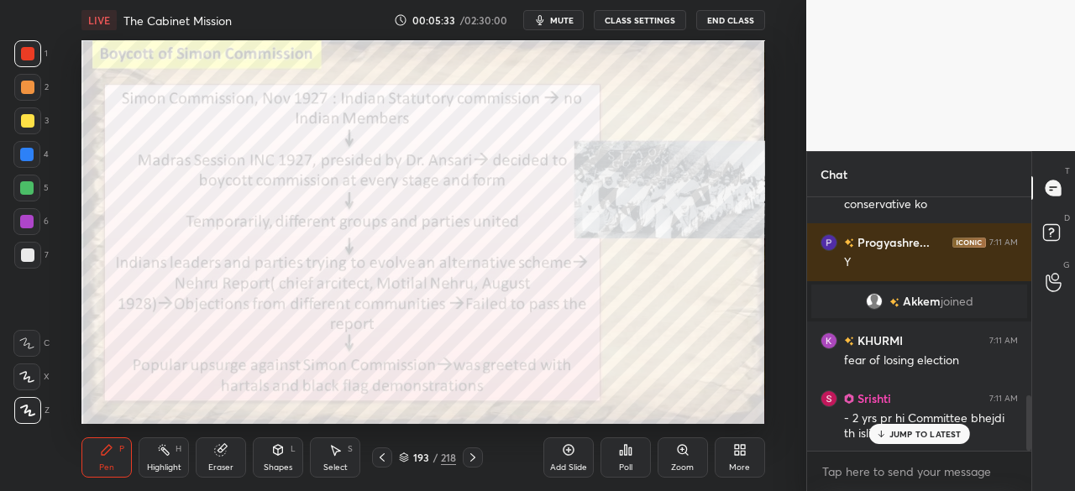
scroll to position [909, 0]
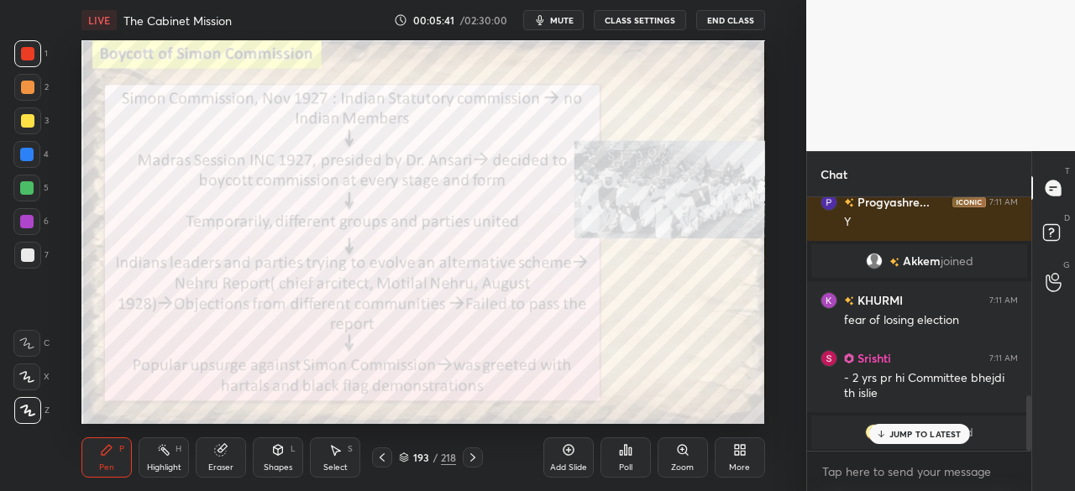
drag, startPoint x: 951, startPoint y: 432, endPoint x: 939, endPoint y: 425, distance: 14.7
click at [951, 434] on p "JUMP TO LATEST" at bounding box center [925, 434] width 72 height 10
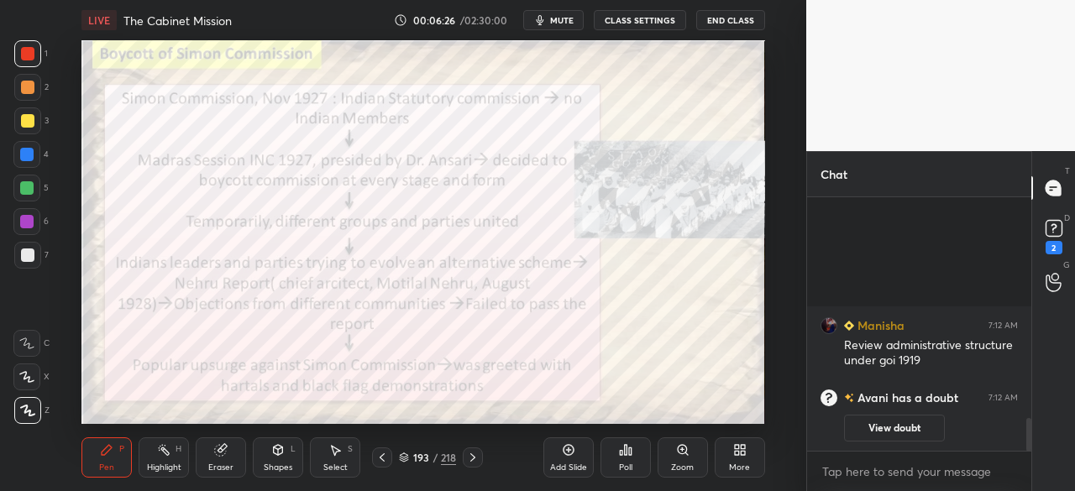
scroll to position [0, 0]
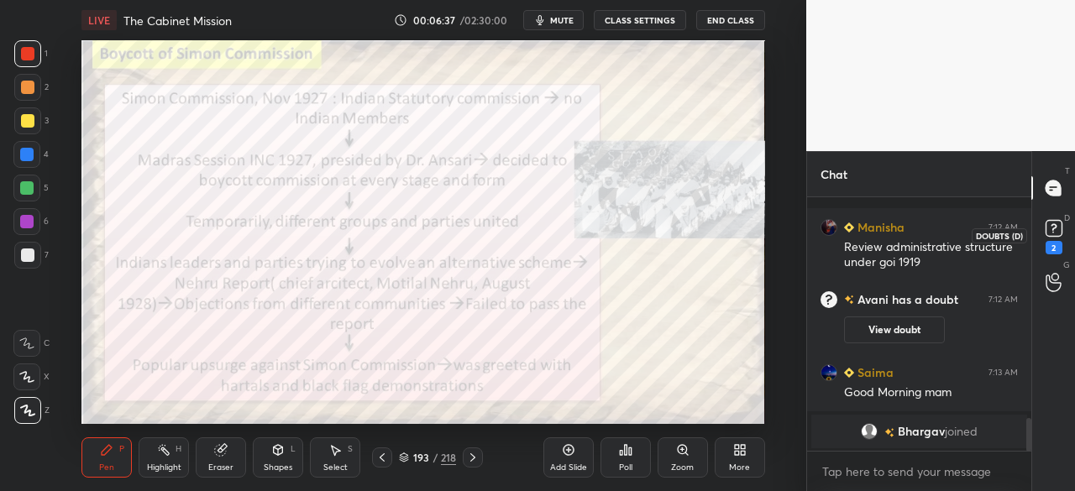
click at [1055, 237] on icon at bounding box center [1053, 228] width 25 height 25
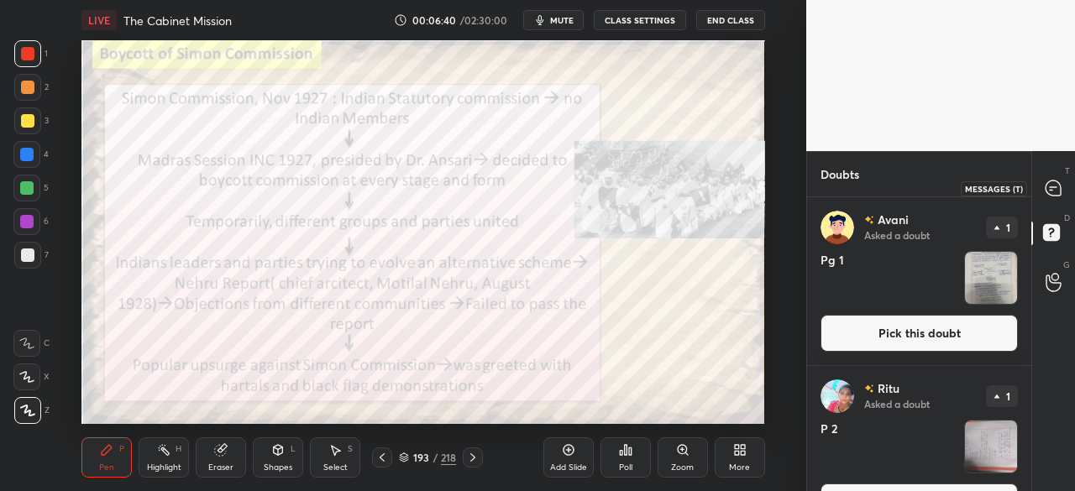
click at [1055, 187] on icon at bounding box center [1053, 187] width 7 height 0
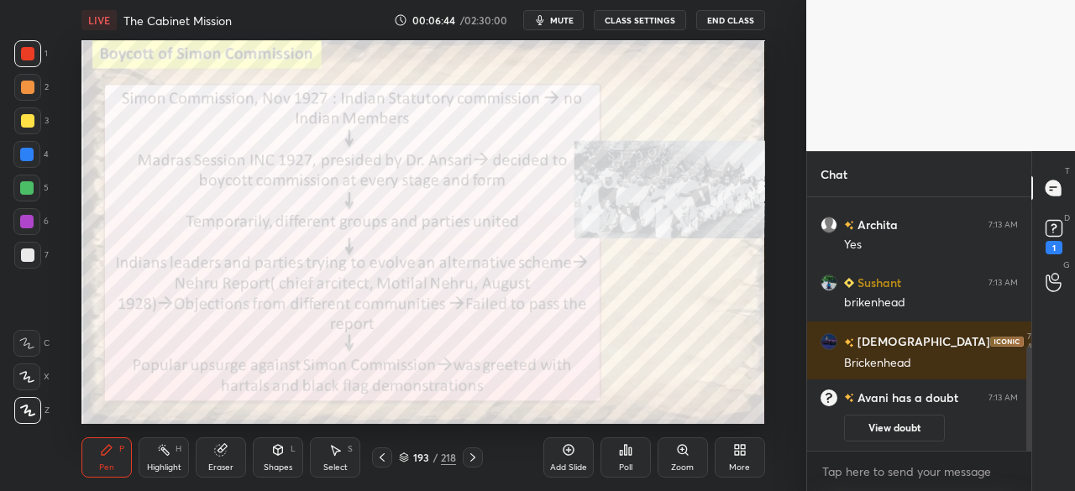
scroll to position [423, 0]
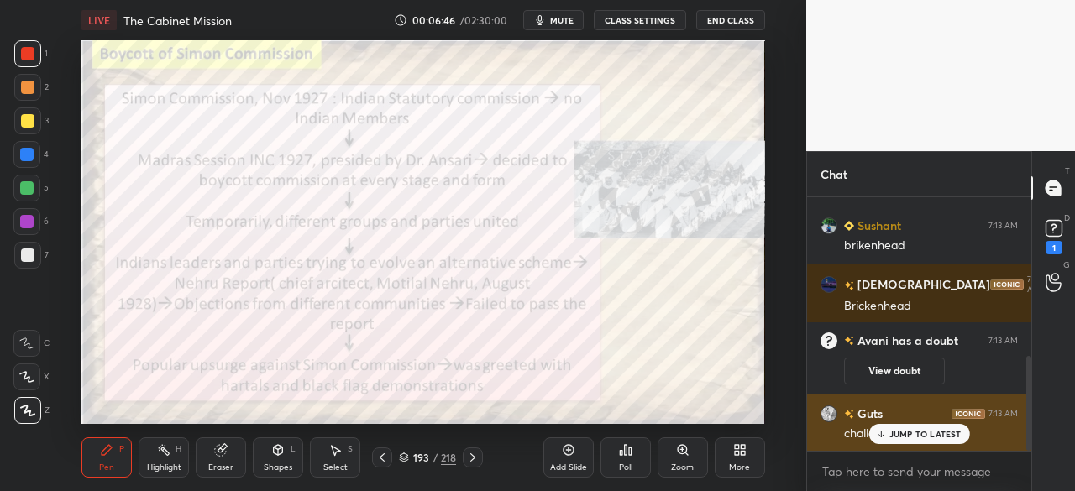
drag, startPoint x: 915, startPoint y: 432, endPoint x: 887, endPoint y: 431, distance: 28.6
click at [917, 430] on p "JUMP TO LATEST" at bounding box center [925, 434] width 72 height 10
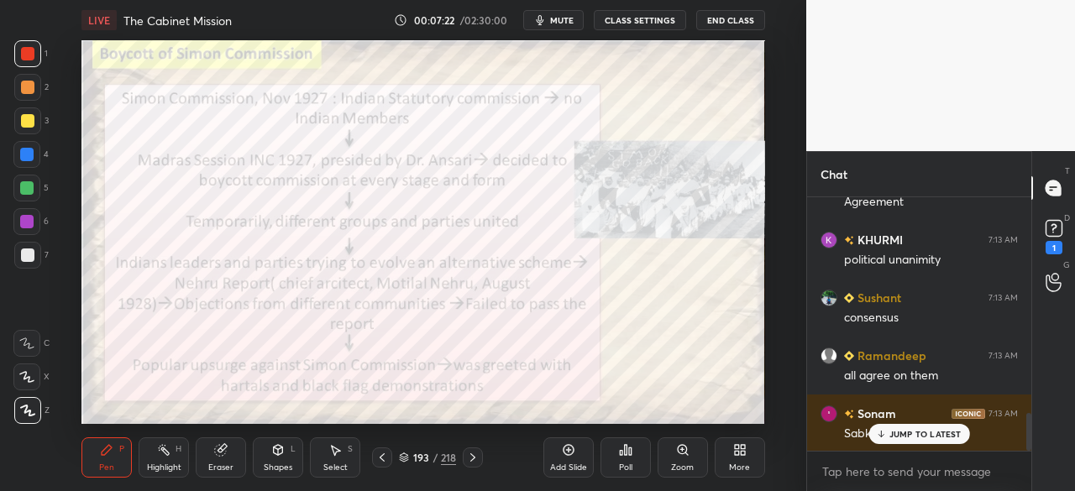
scroll to position [1525, 0]
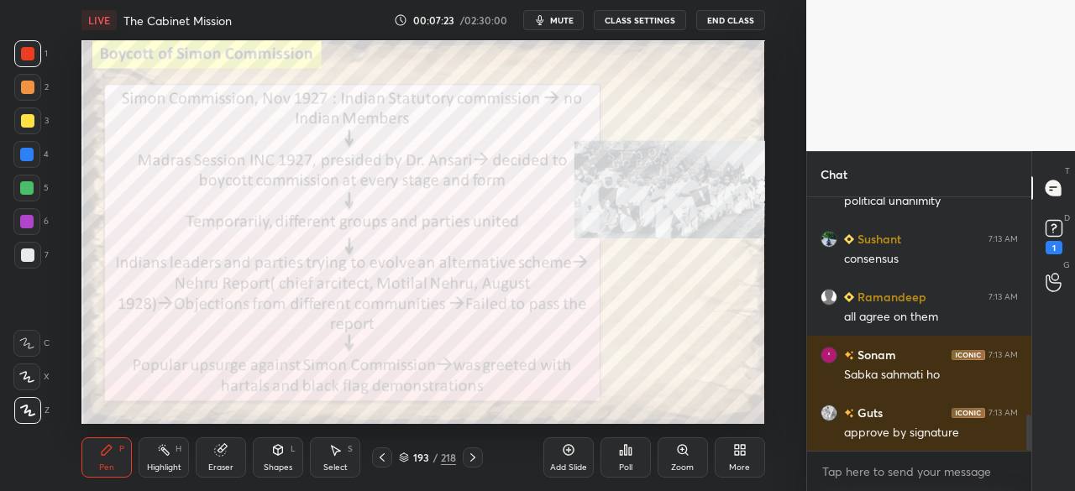
click at [568, 469] on div "Add Slide" at bounding box center [568, 468] width 37 height 8
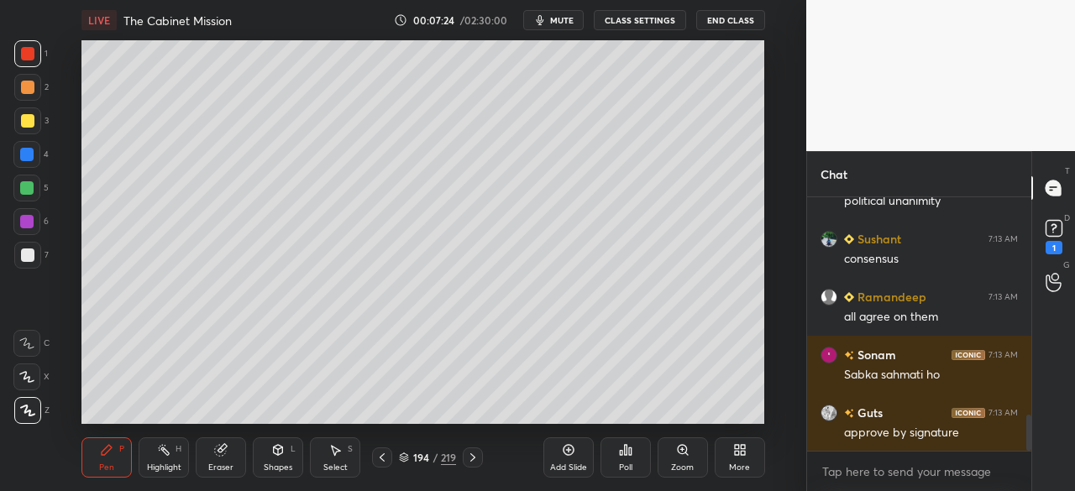
click at [26, 256] on div at bounding box center [27, 255] width 13 height 13
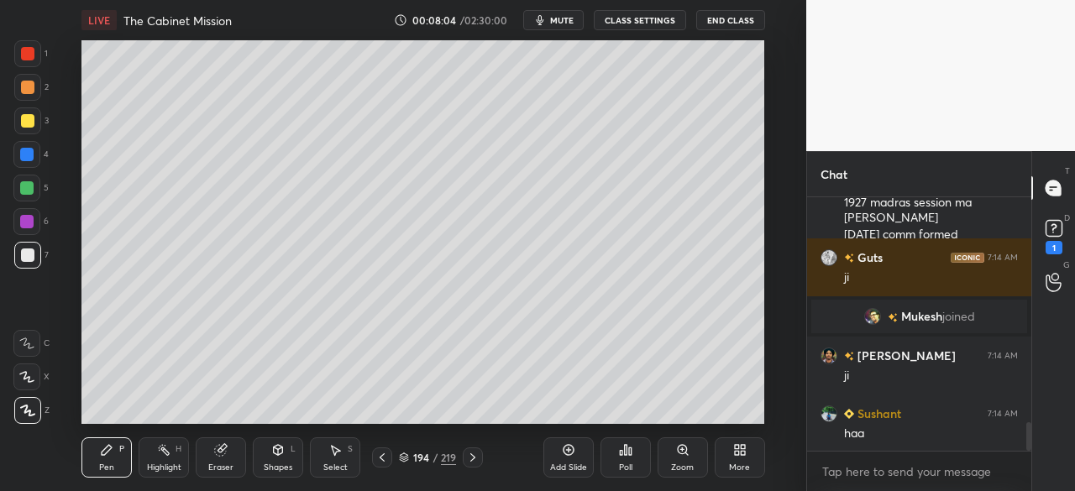
scroll to position [1983, 0]
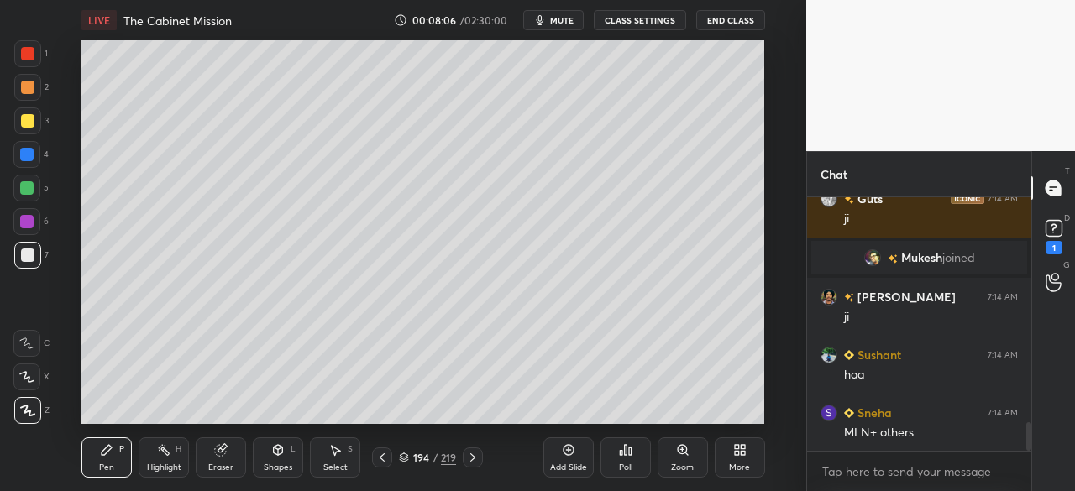
click at [27, 113] on div at bounding box center [27, 120] width 27 height 27
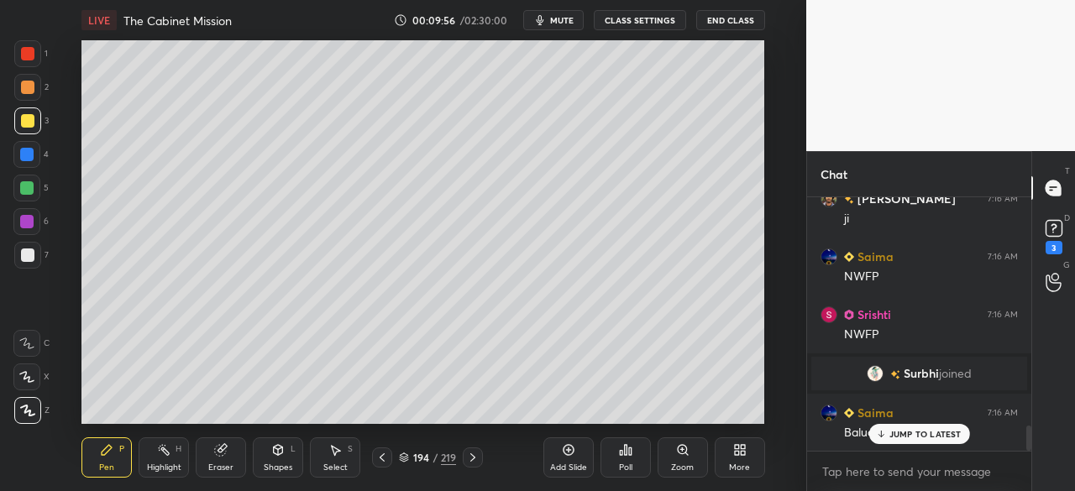
scroll to position [2303, 0]
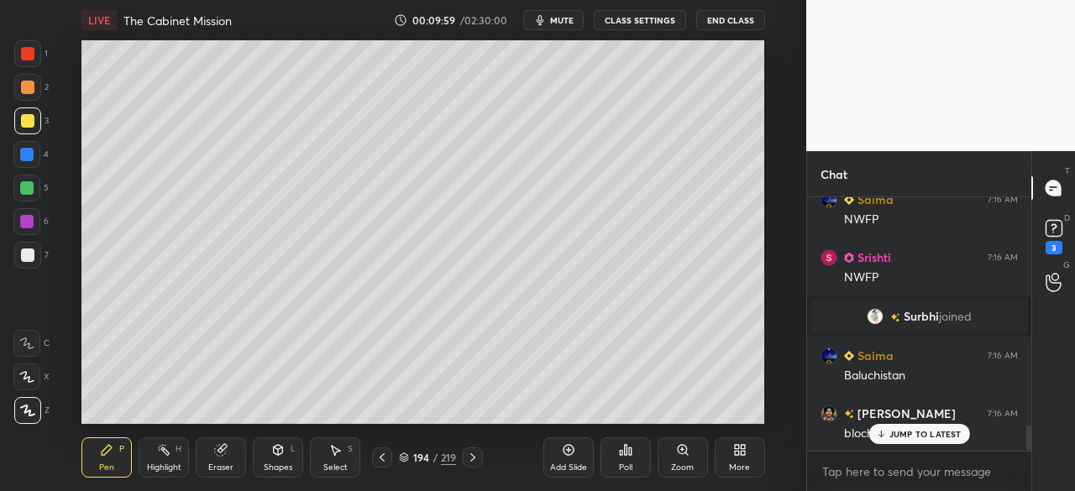
click at [602, 412] on div "LIVE The Cabinet Mission 00:09:59 / 02:30:00 mute CLASS SETTINGS End Class Sett…" at bounding box center [423, 245] width 739 height 491
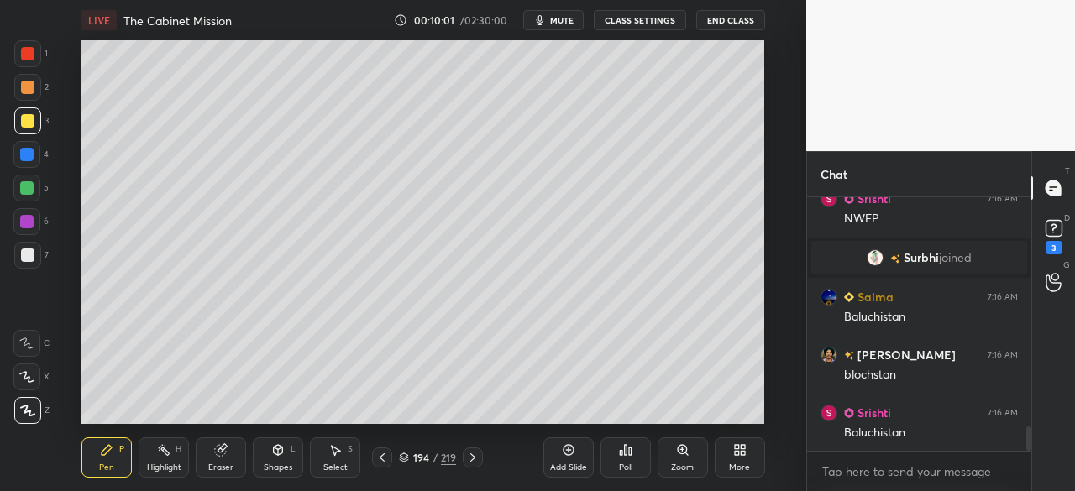
scroll to position [2477, 0]
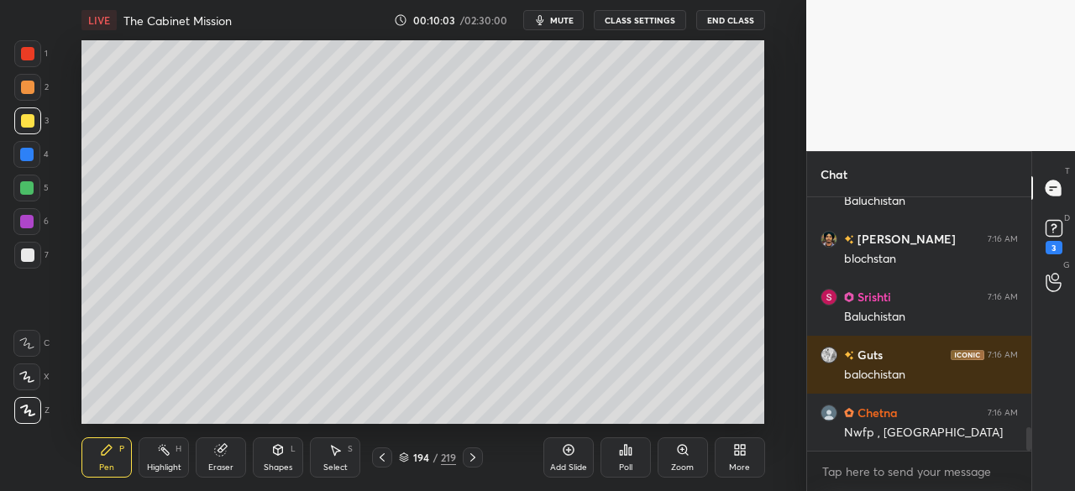
click at [694, 411] on div "LIVE The Cabinet Mission 00:10:03 / 02:30:00 mute CLASS SETTINGS End Class Sett…" at bounding box center [423, 245] width 739 height 491
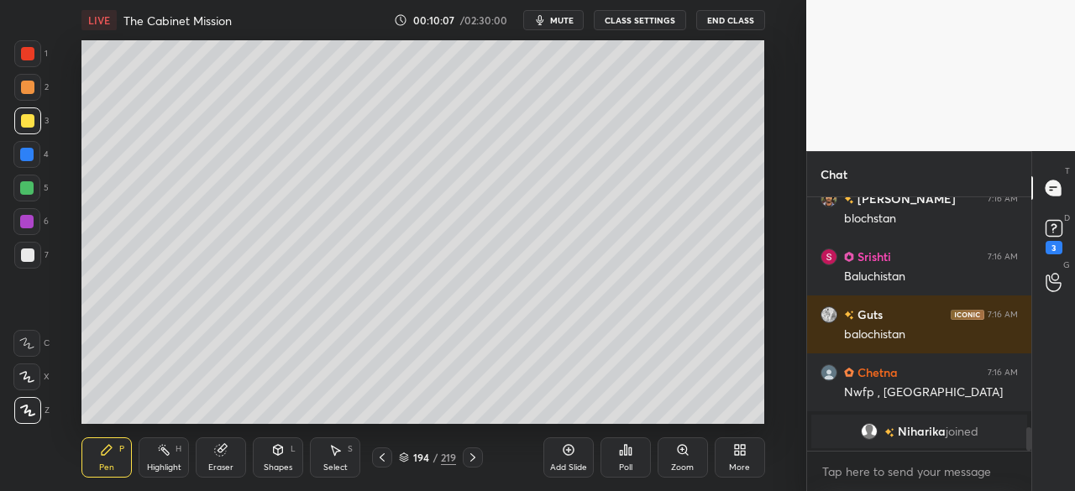
scroll to position [2575, 0]
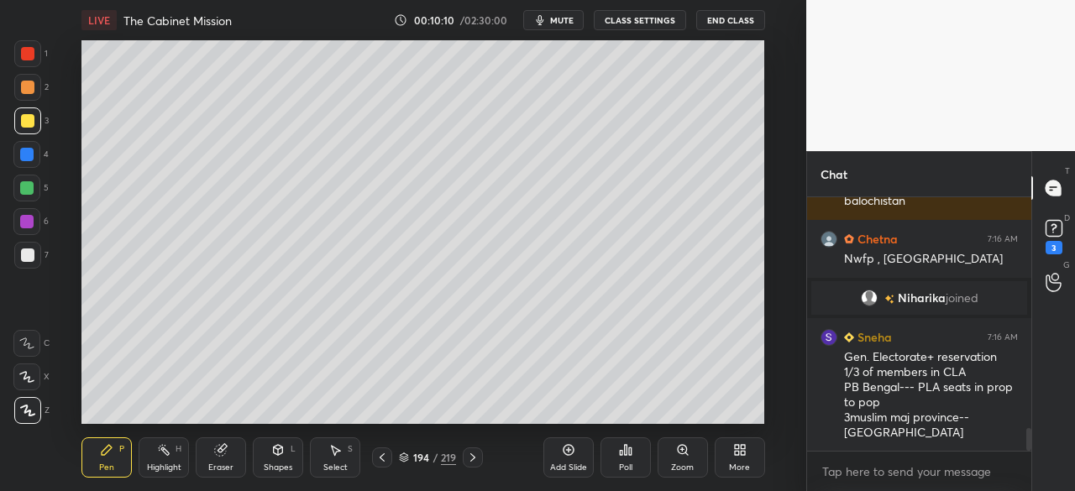
click at [19, 53] on div at bounding box center [27, 53] width 27 height 27
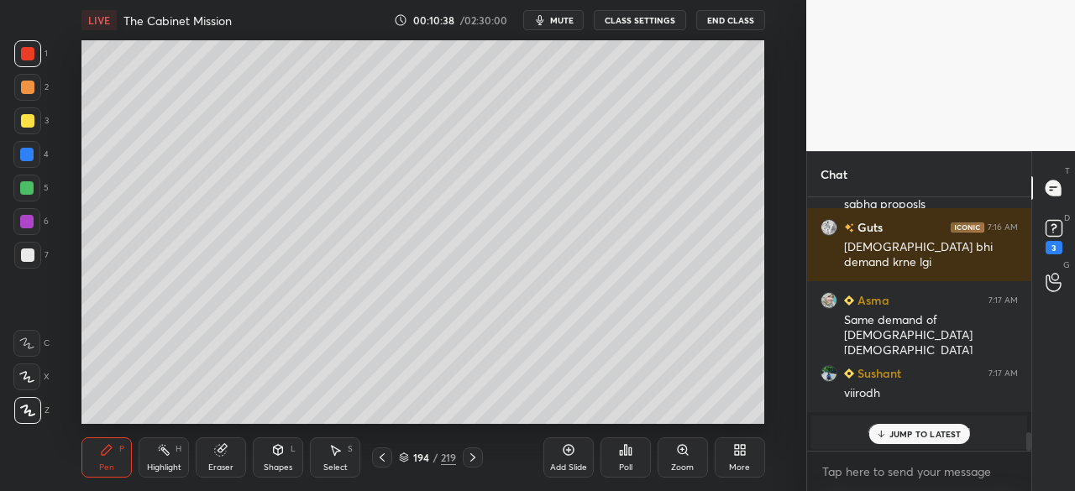
scroll to position [3240, 0]
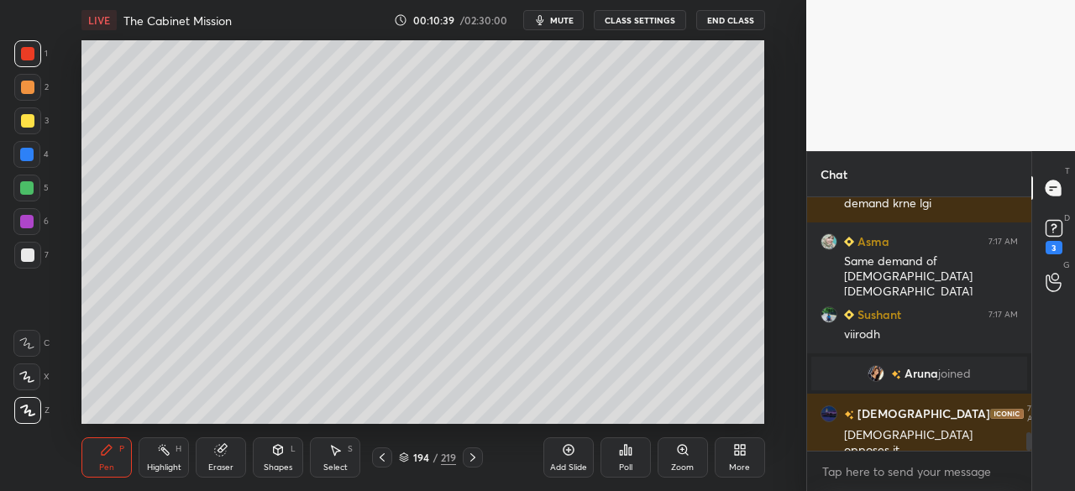
click at [75, 308] on div "Setting up your live class Poll for secs No correct answer Start poll" at bounding box center [423, 232] width 739 height 384
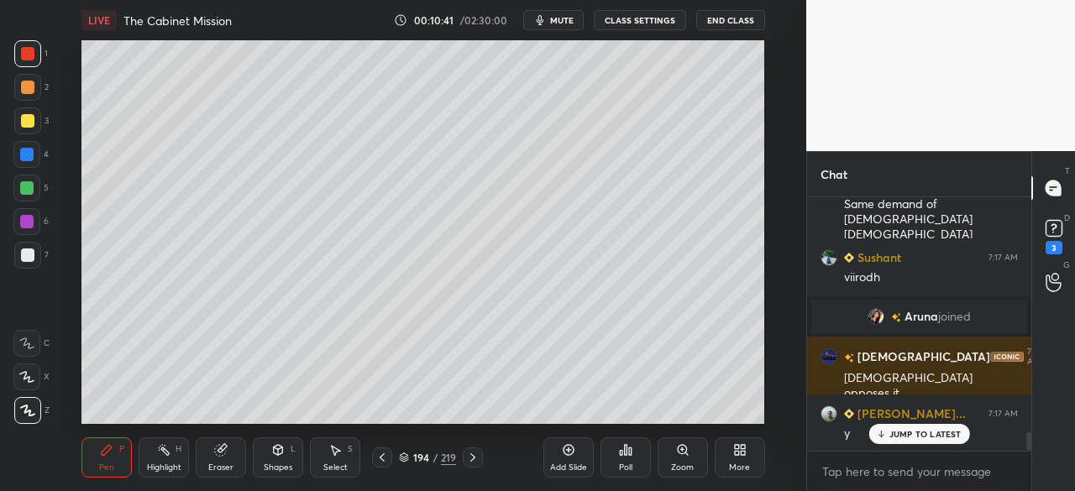
drag, startPoint x: 27, startPoint y: 151, endPoint x: 76, endPoint y: 156, distance: 49.0
click at [27, 155] on div at bounding box center [26, 154] width 13 height 13
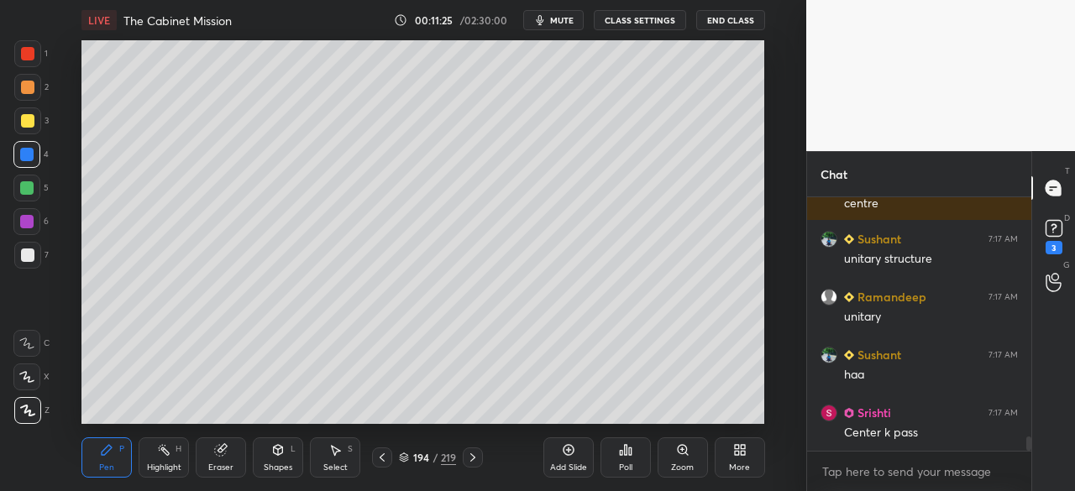
scroll to position [4375, 0]
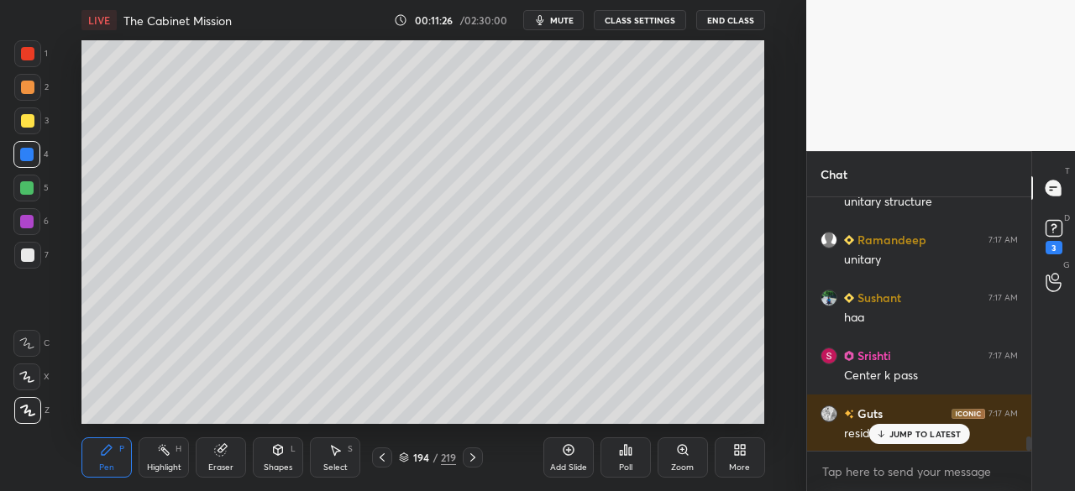
click at [32, 249] on div at bounding box center [27, 255] width 13 height 13
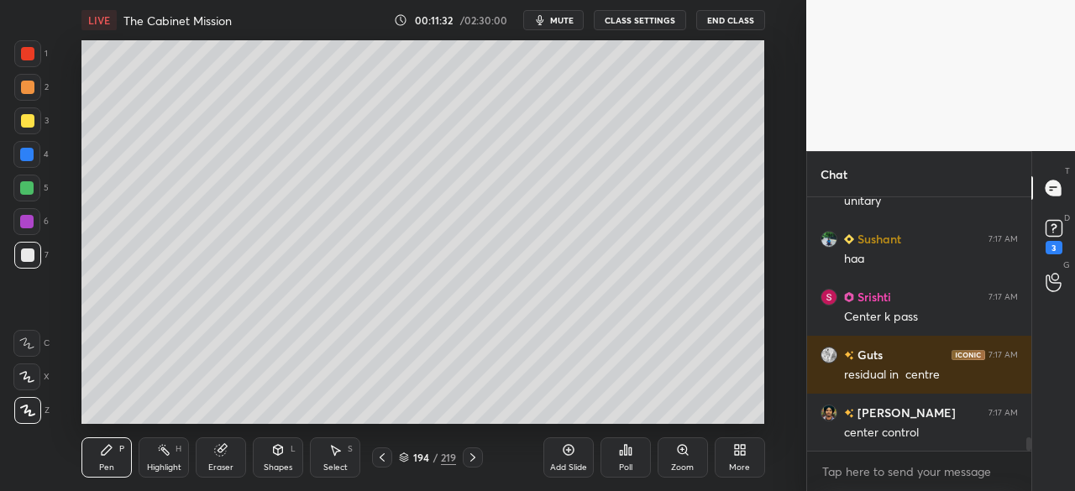
click at [570, 451] on icon at bounding box center [568, 449] width 13 height 13
click at [29, 259] on div at bounding box center [27, 255] width 13 height 13
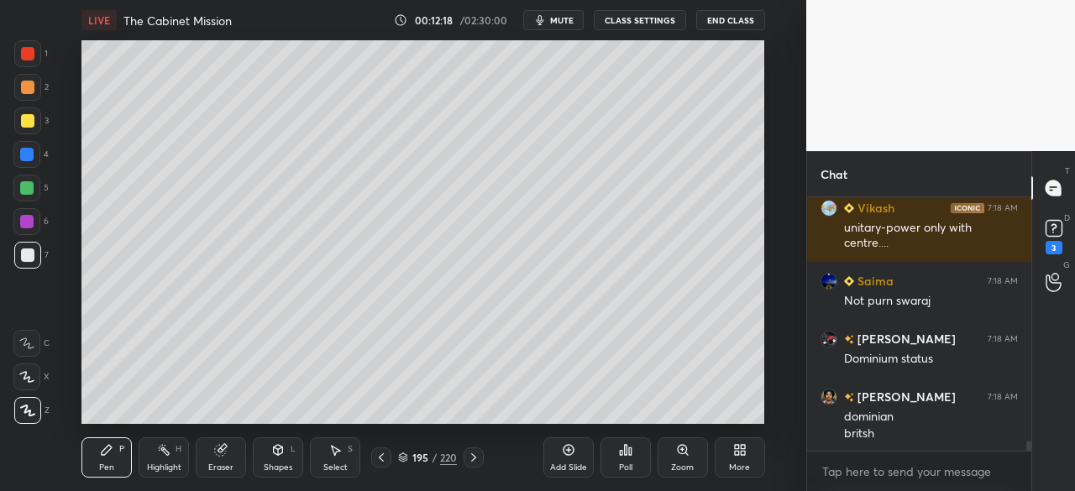
scroll to position [6219, 0]
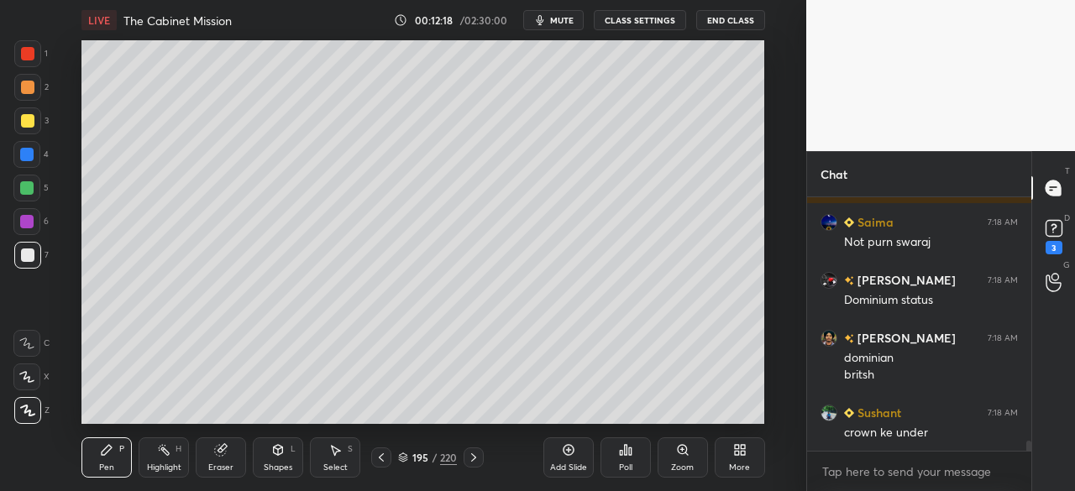
drag, startPoint x: 22, startPoint y: 113, endPoint x: 76, endPoint y: 115, distance: 54.6
click at [22, 115] on div at bounding box center [27, 120] width 13 height 13
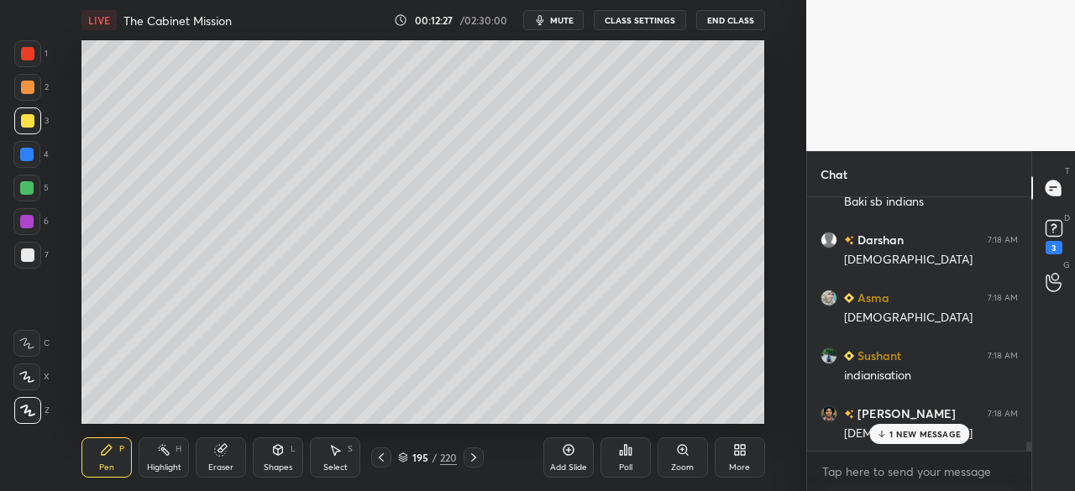
scroll to position [6582, 0]
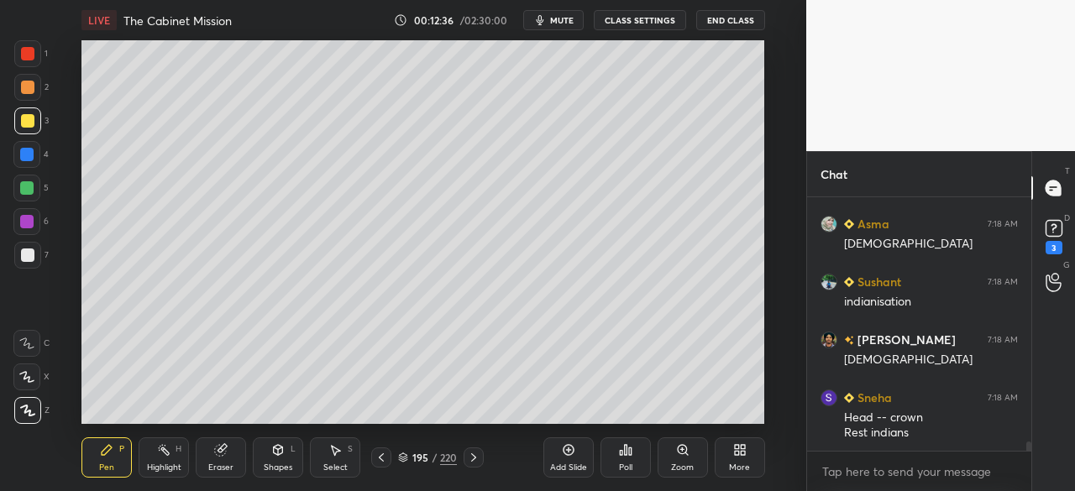
click at [33, 256] on div at bounding box center [27, 255] width 13 height 13
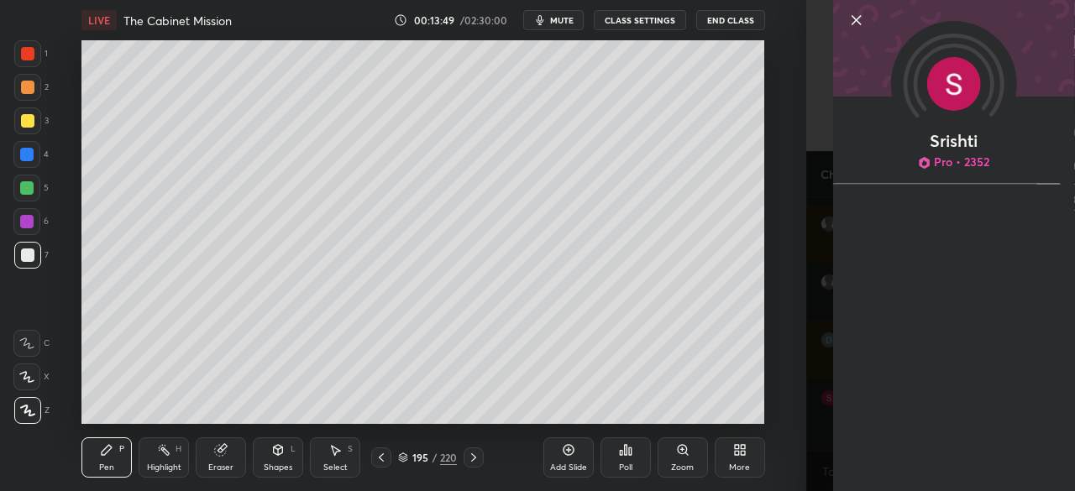
scroll to position [8110, 0]
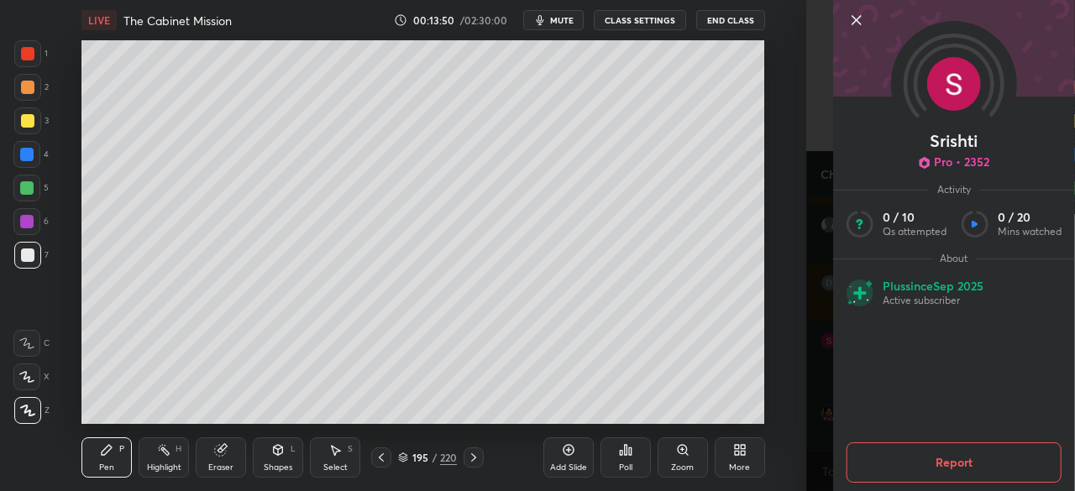
click at [865, 18] on icon at bounding box center [856, 20] width 20 height 20
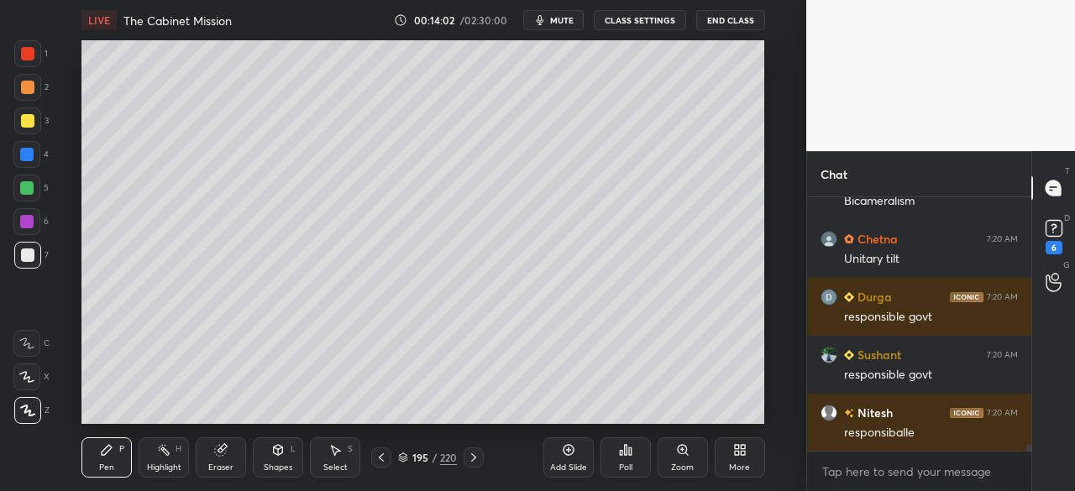
click at [28, 125] on div at bounding box center [27, 120] width 13 height 13
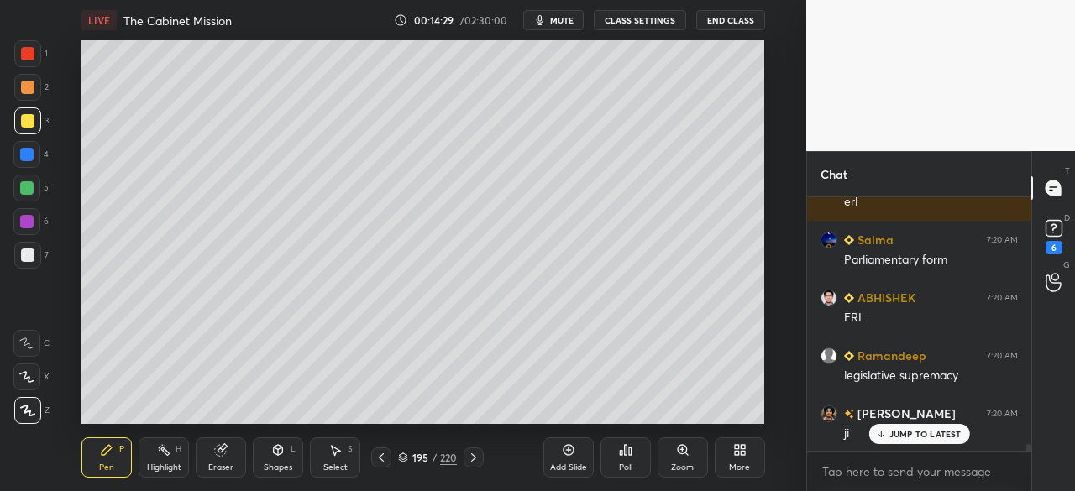
click at [19, 50] on div at bounding box center [27, 53] width 27 height 27
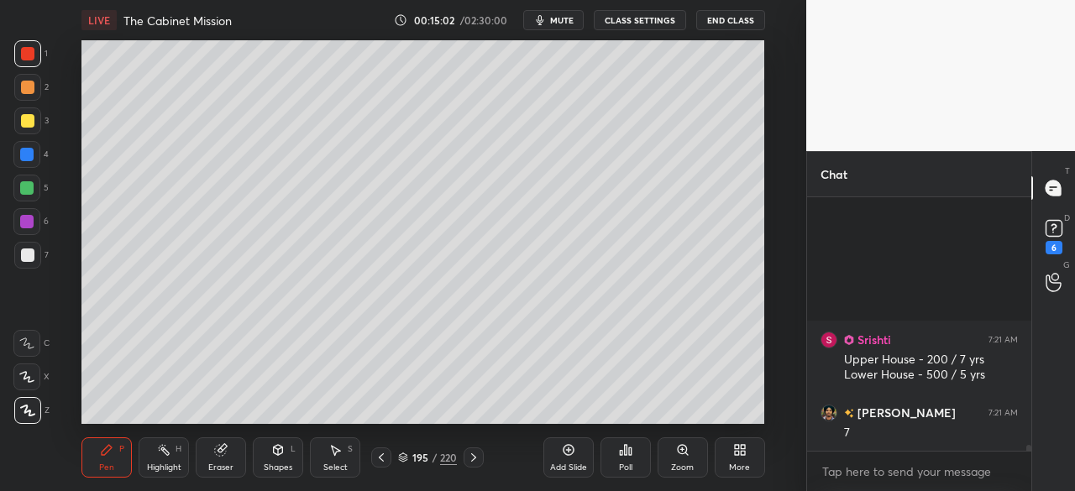
scroll to position [10293, 0]
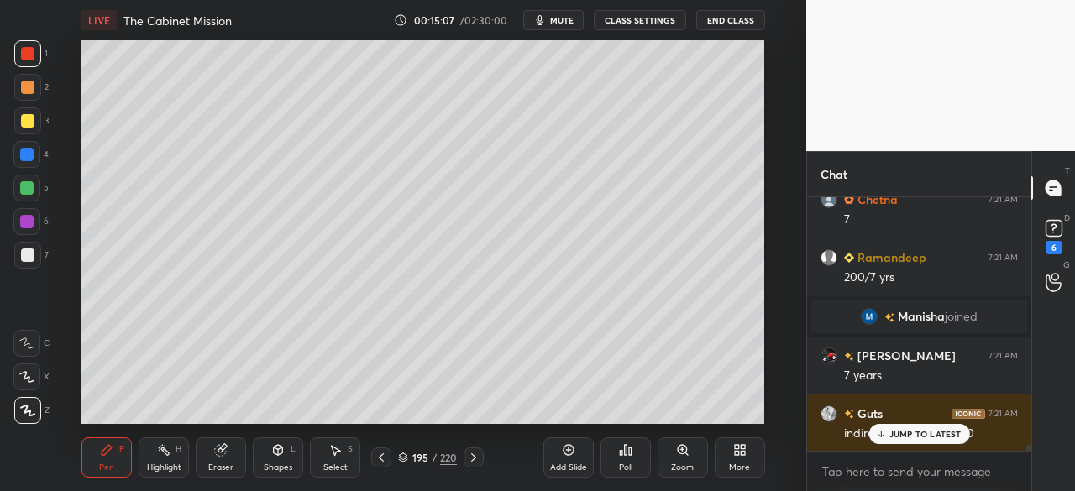
click at [894, 436] on p "JUMP TO LATEST" at bounding box center [925, 434] width 72 height 10
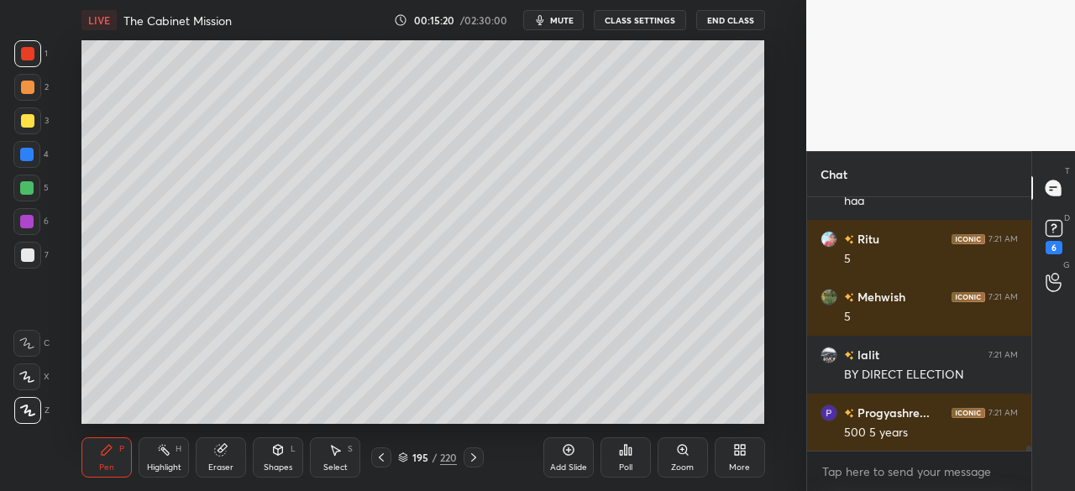
click at [29, 252] on div at bounding box center [27, 255] width 13 height 13
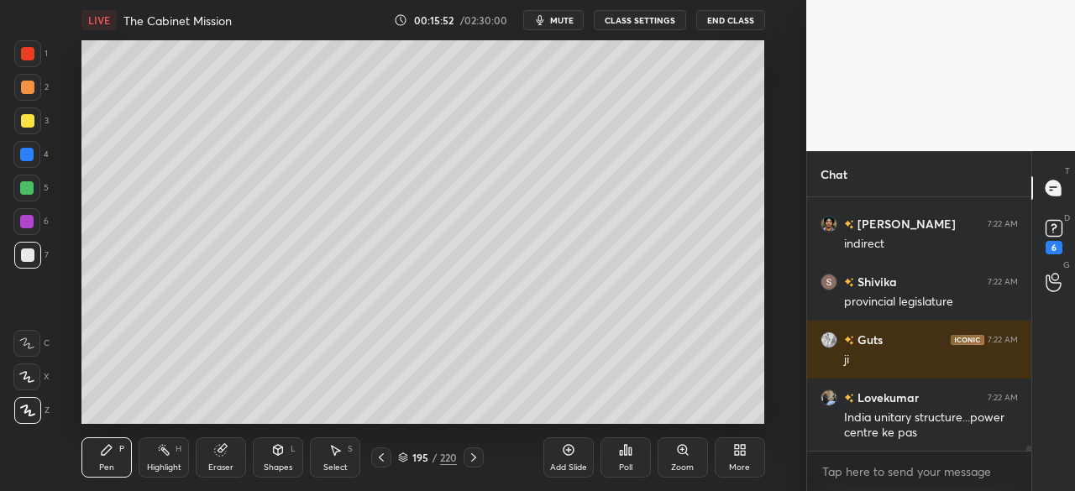
scroll to position [214, 219]
click at [25, 113] on div at bounding box center [27, 120] width 27 height 27
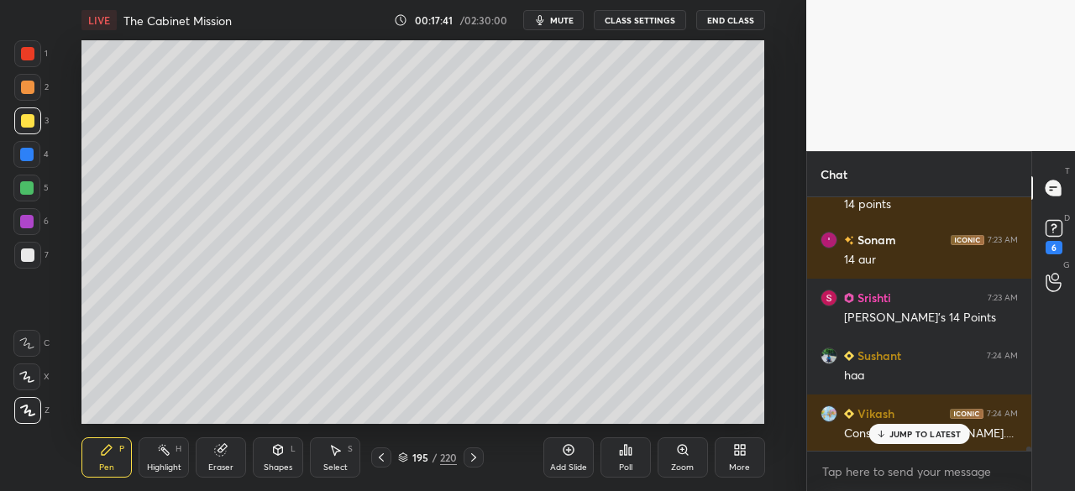
scroll to position [15278, 0]
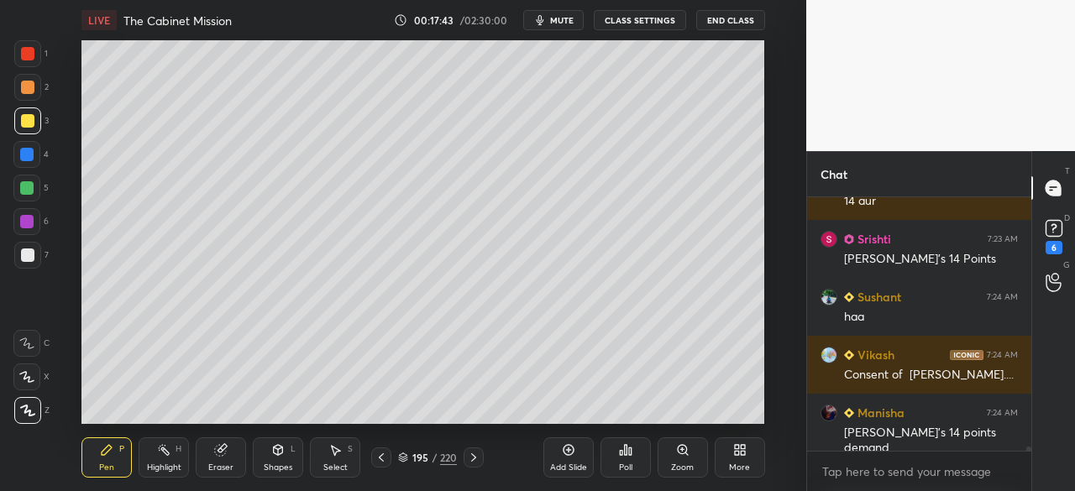
click at [385, 454] on icon at bounding box center [381, 457] width 13 height 13
click at [576, 454] on div "Add Slide" at bounding box center [568, 458] width 50 height 40
click at [31, 256] on div at bounding box center [27, 255] width 13 height 13
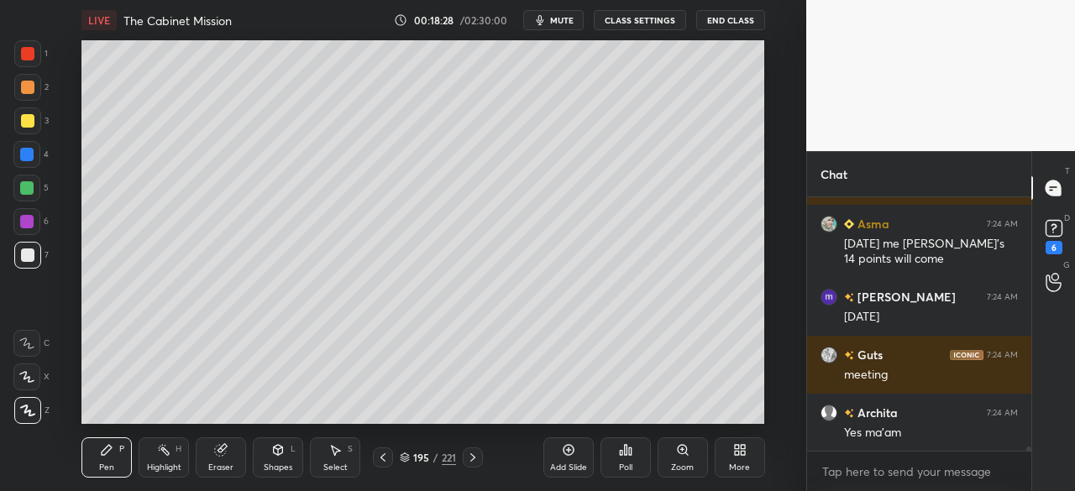
scroll to position [16162, 0]
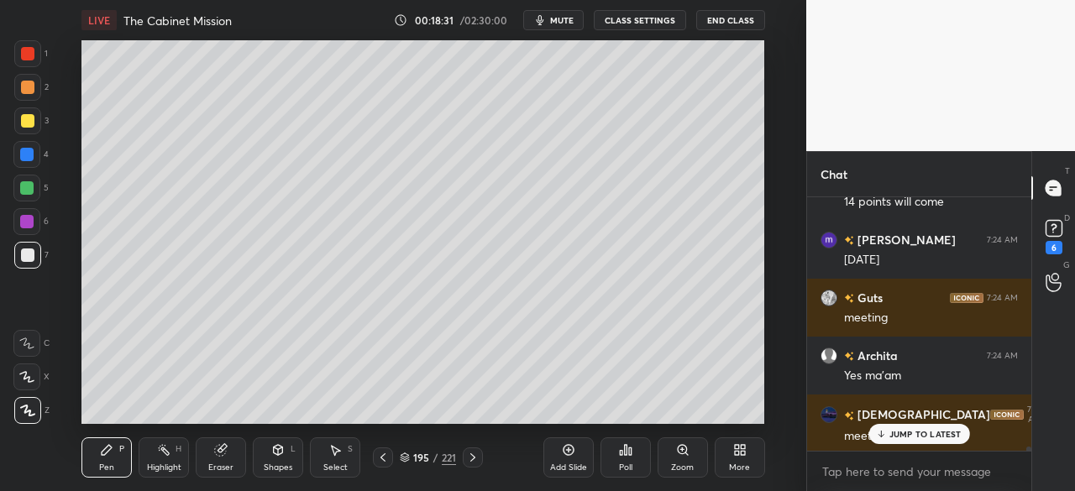
click at [32, 254] on div at bounding box center [27, 255] width 27 height 27
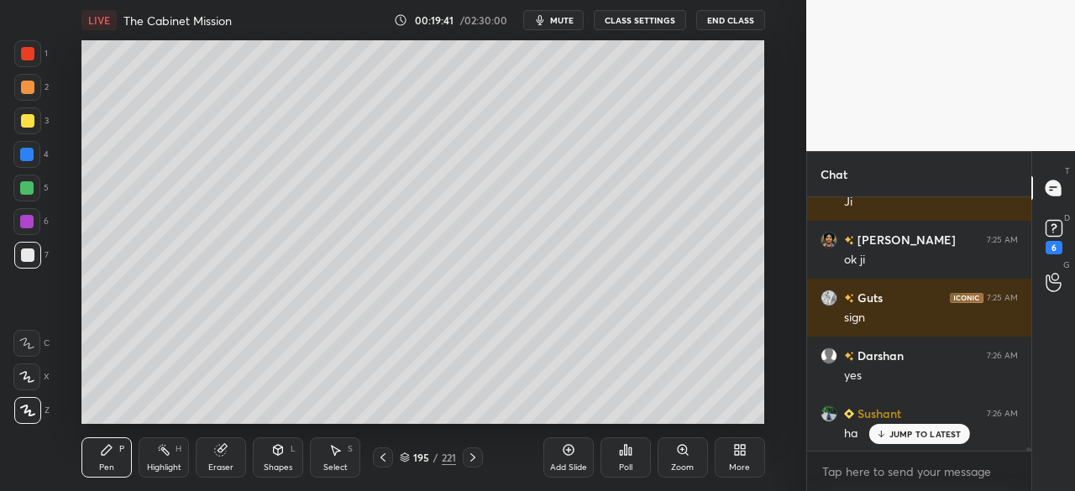
scroll to position [18031, 0]
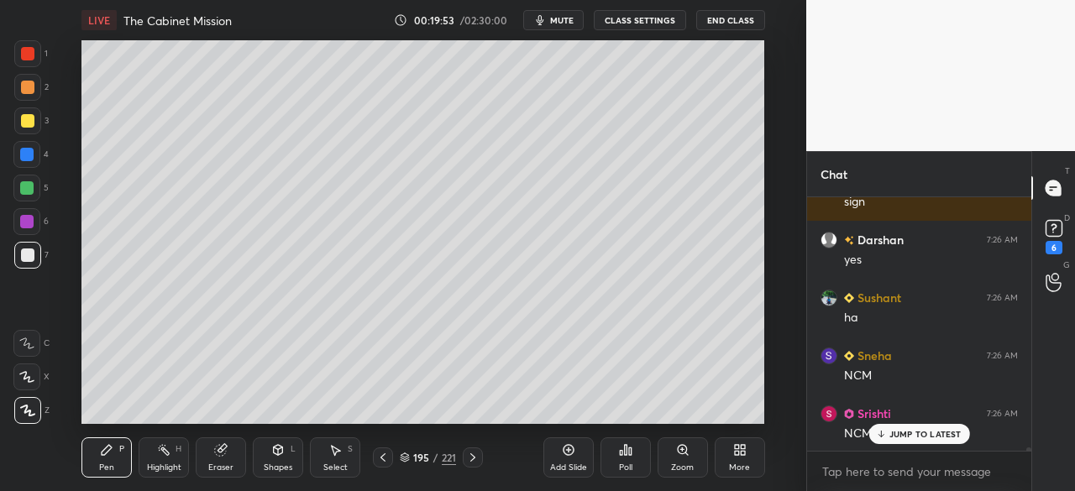
click at [278, 457] on div "Shapes L" at bounding box center [278, 458] width 50 height 40
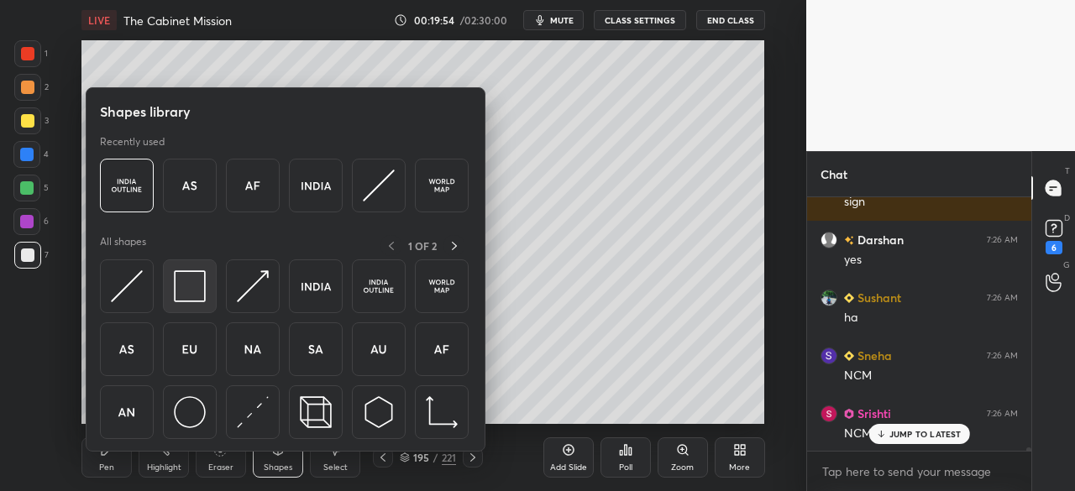
click at [193, 295] on img at bounding box center [190, 286] width 32 height 32
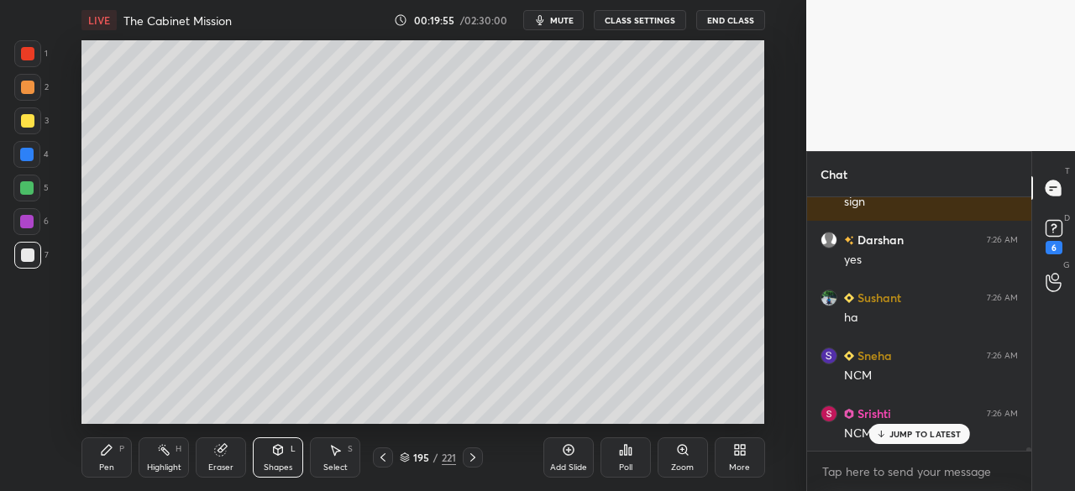
click at [29, 125] on div at bounding box center [27, 120] width 13 height 13
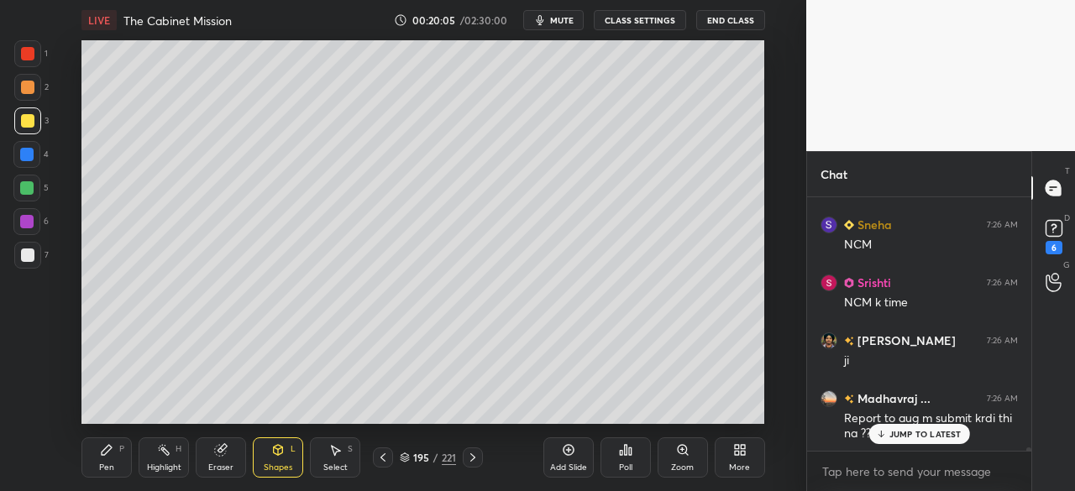
scroll to position [18221, 0]
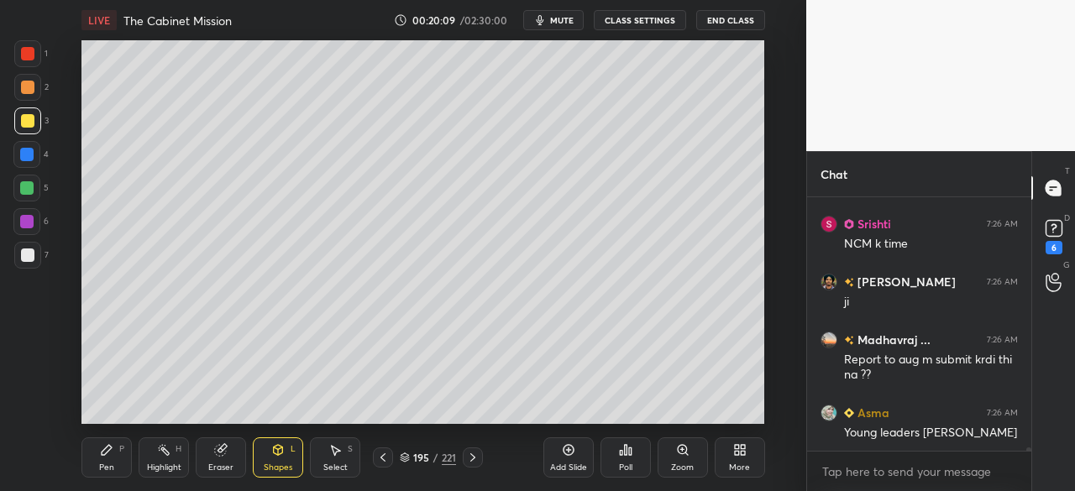
click at [122, 464] on div "Pen P" at bounding box center [106, 458] width 50 height 40
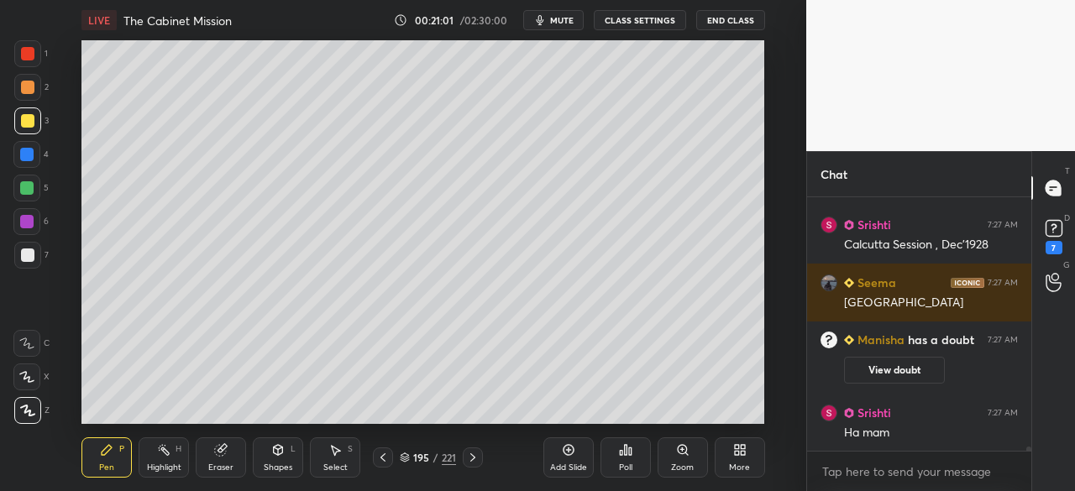
scroll to position [16353, 0]
click at [27, 160] on div at bounding box center [26, 154] width 13 height 13
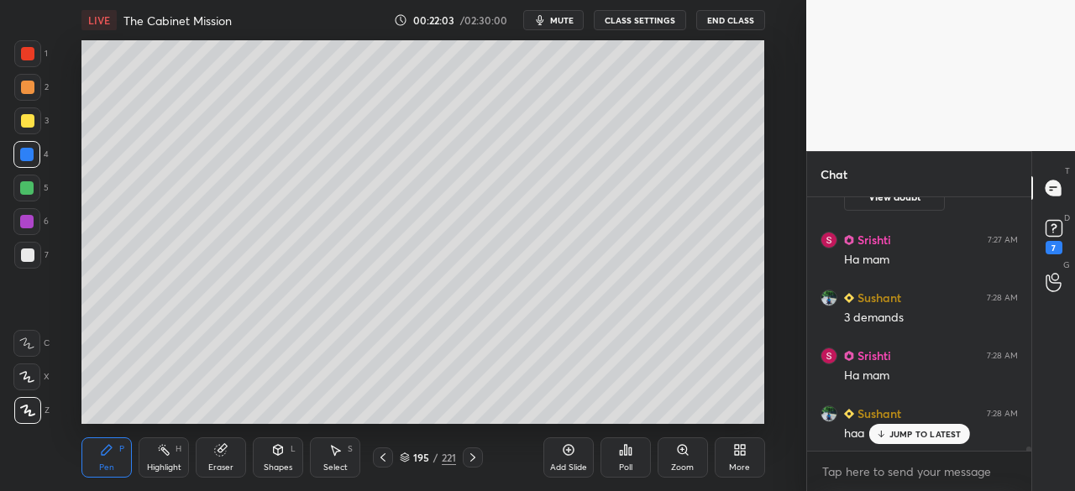
scroll to position [16585, 0]
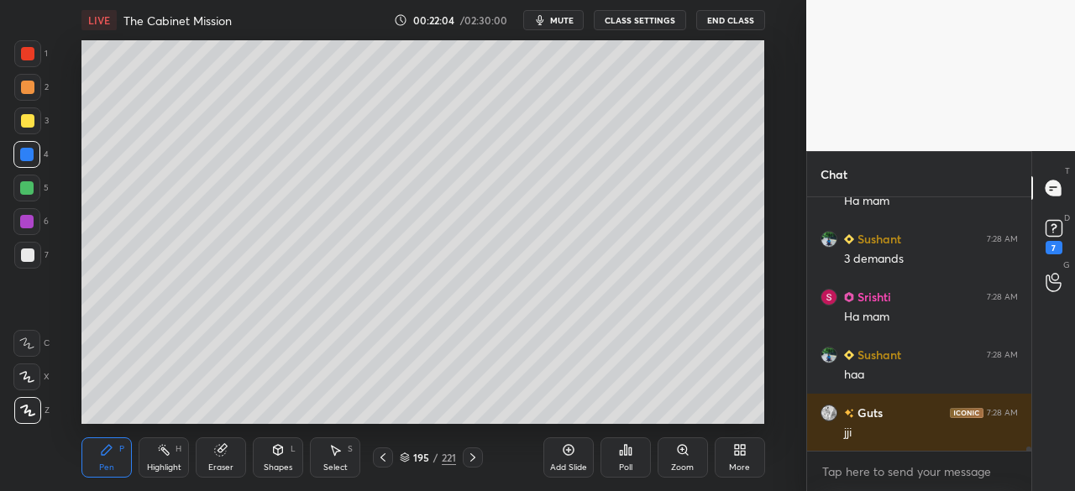
click at [22, 250] on div at bounding box center [27, 255] width 13 height 13
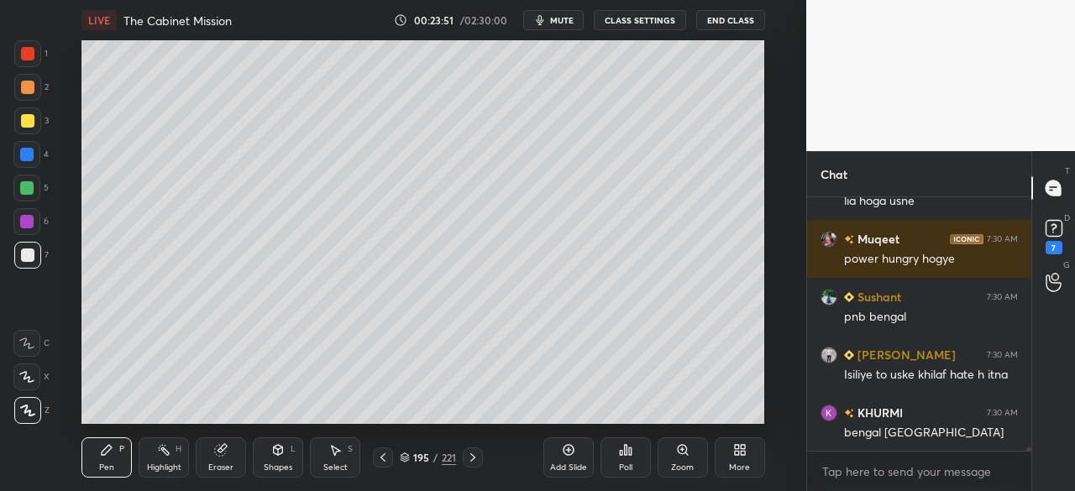
scroll to position [18802, 0]
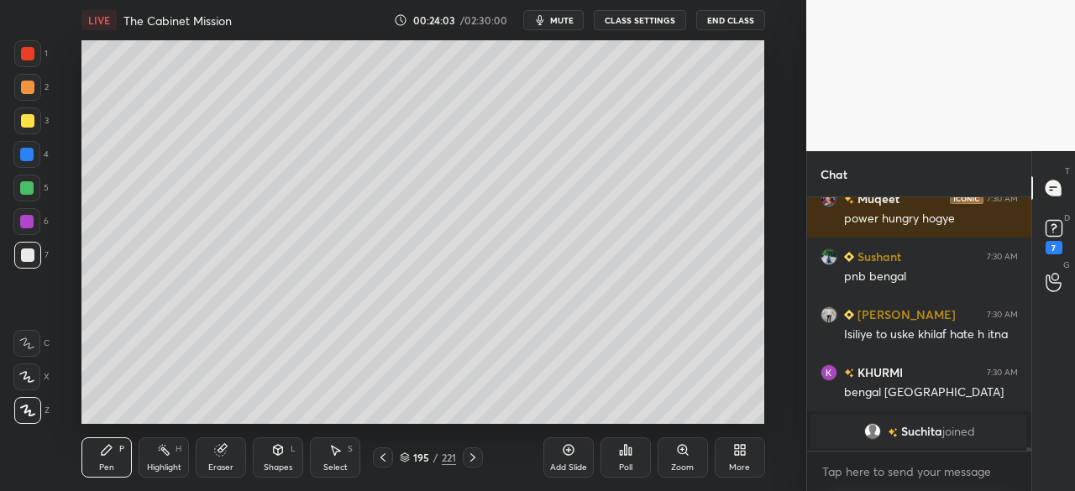
click at [34, 159] on div at bounding box center [26, 154] width 27 height 27
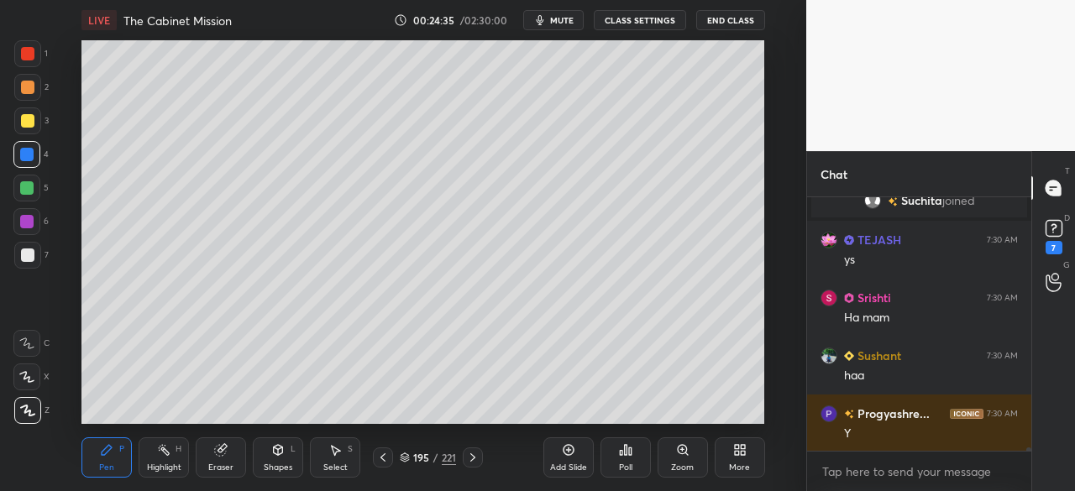
scroll to position [18430, 0]
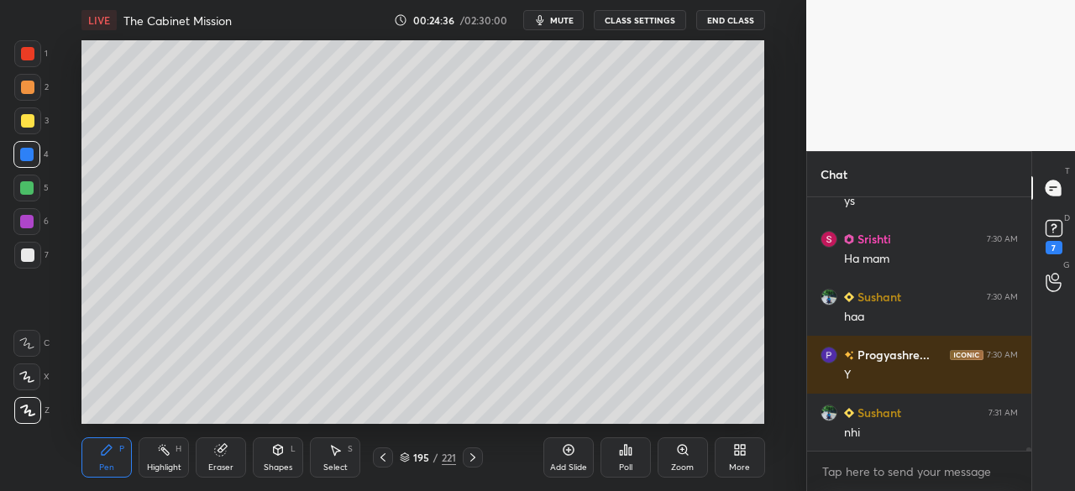
click at [29, 55] on div at bounding box center [27, 53] width 13 height 13
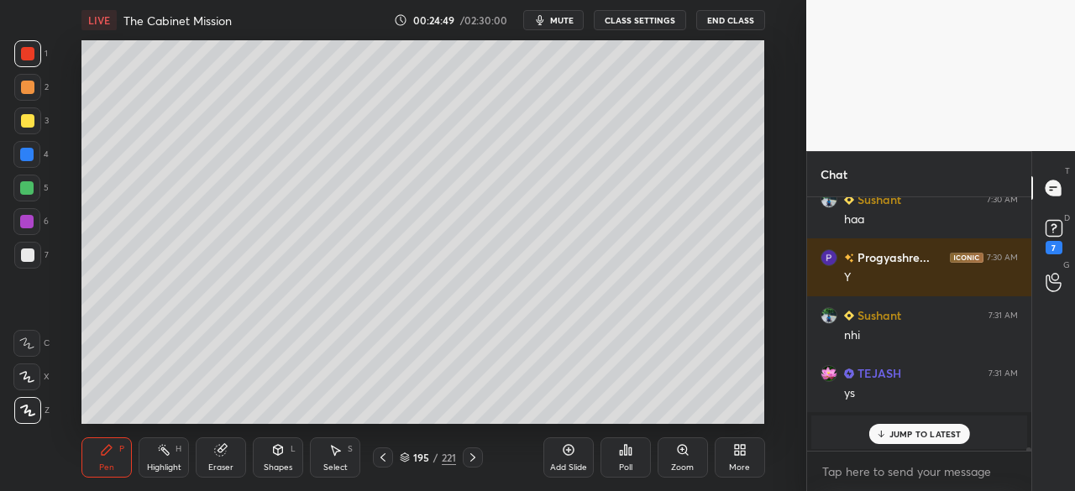
scroll to position [18587, 0]
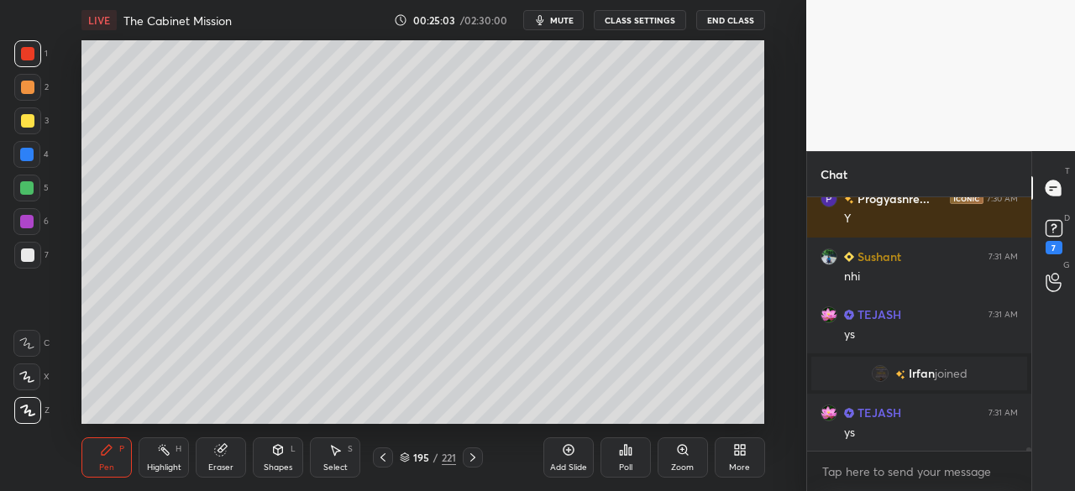
click at [25, 249] on div at bounding box center [27, 255] width 13 height 13
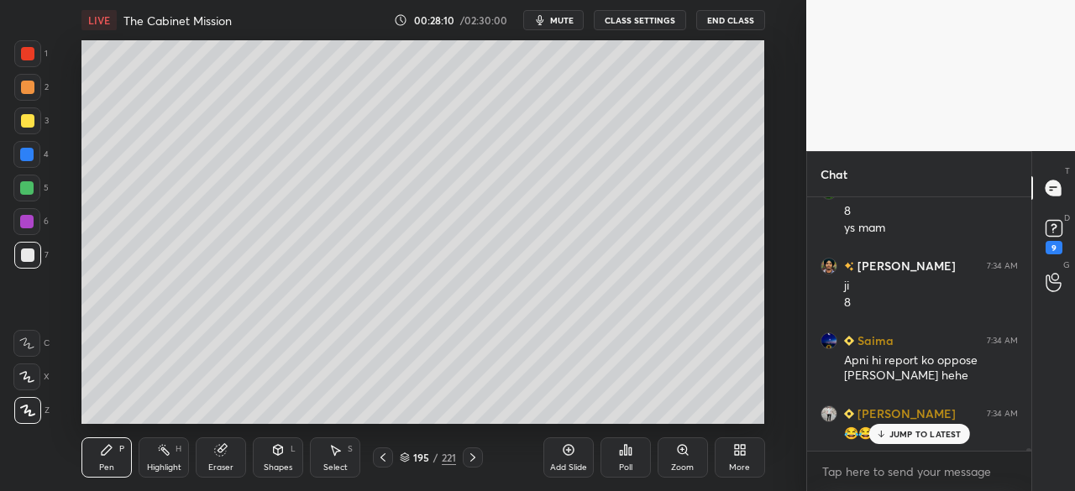
scroll to position [22858, 0]
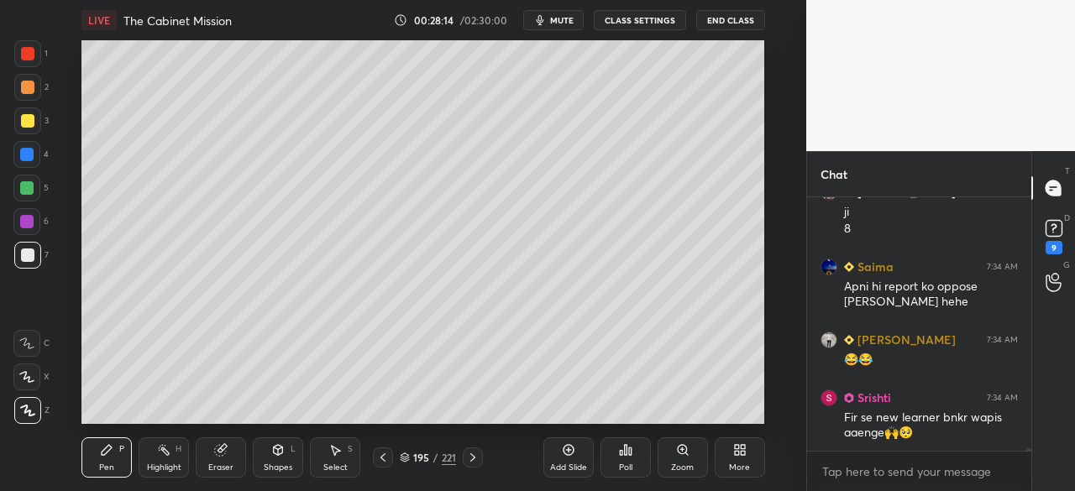
click at [27, 260] on div at bounding box center [27, 255] width 13 height 13
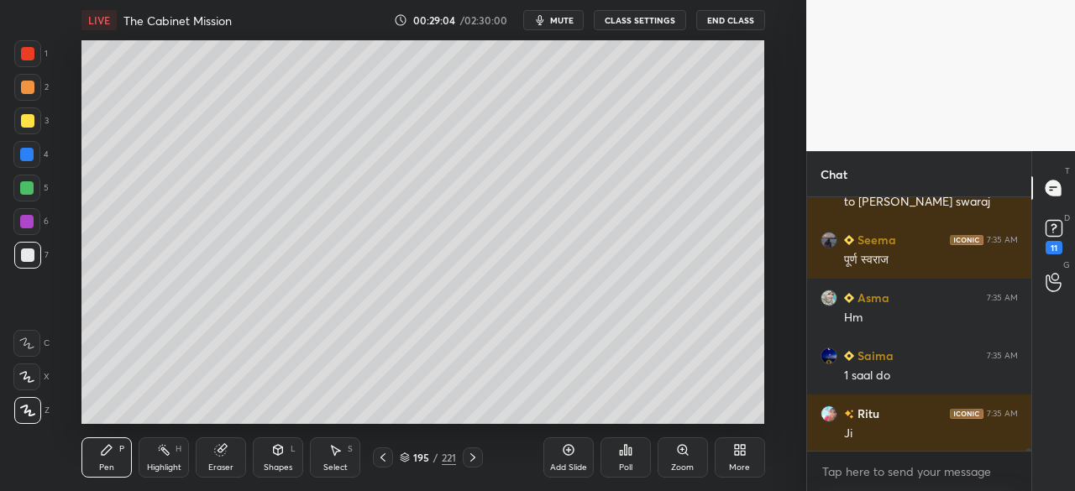
scroll to position [22438, 0]
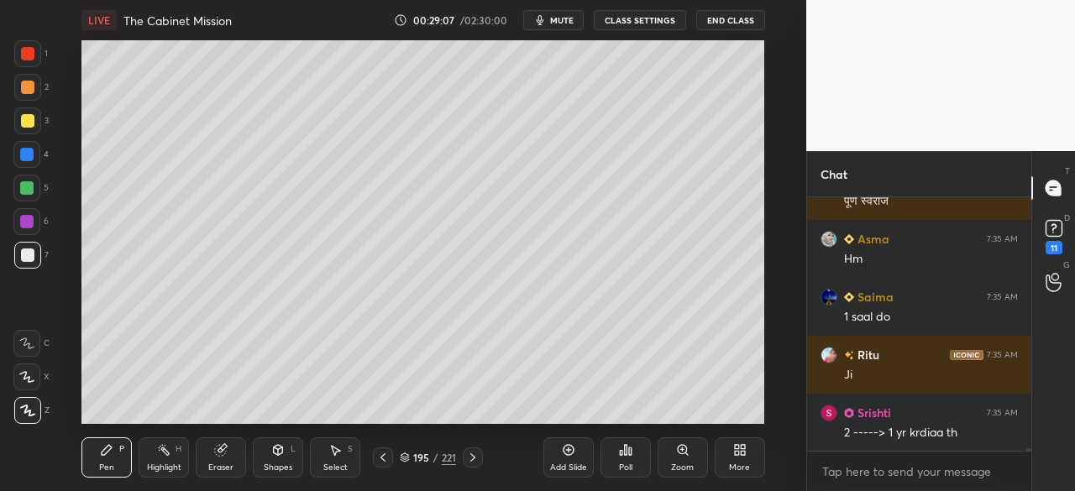
drag, startPoint x: 27, startPoint y: 118, endPoint x: 68, endPoint y: 97, distance: 46.2
click at [27, 120] on div at bounding box center [27, 120] width 13 height 13
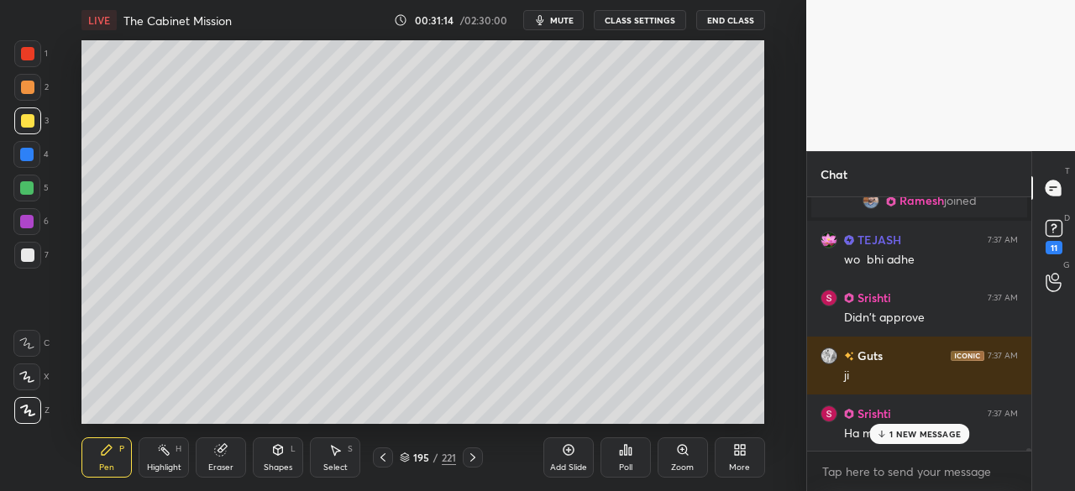
scroll to position [23496, 0]
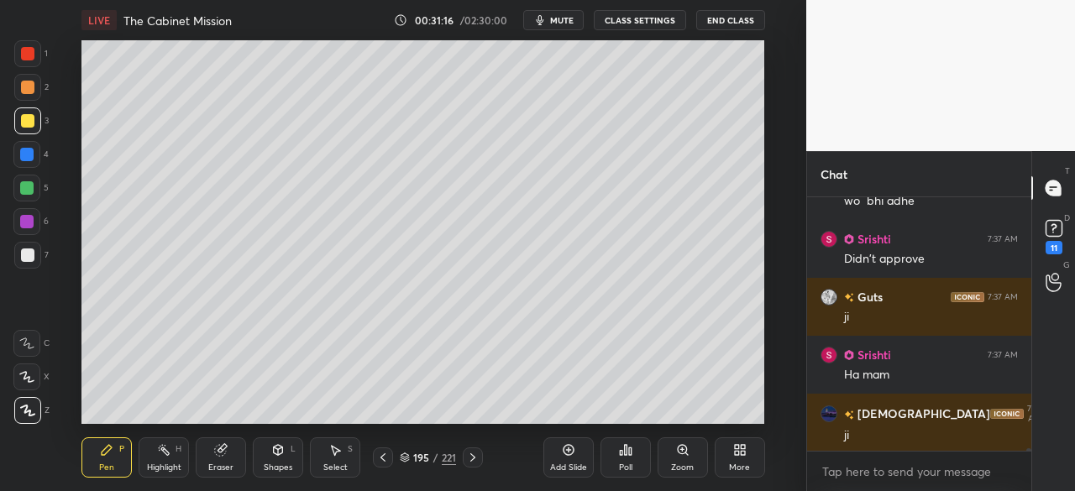
click at [571, 451] on icon at bounding box center [568, 449] width 13 height 13
click at [29, 258] on div at bounding box center [27, 255] width 13 height 13
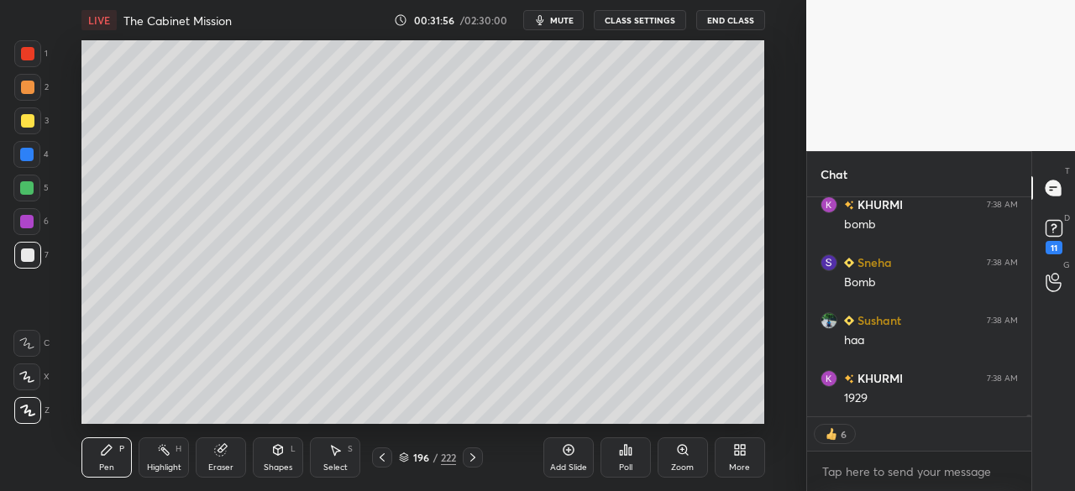
scroll to position [24515, 0]
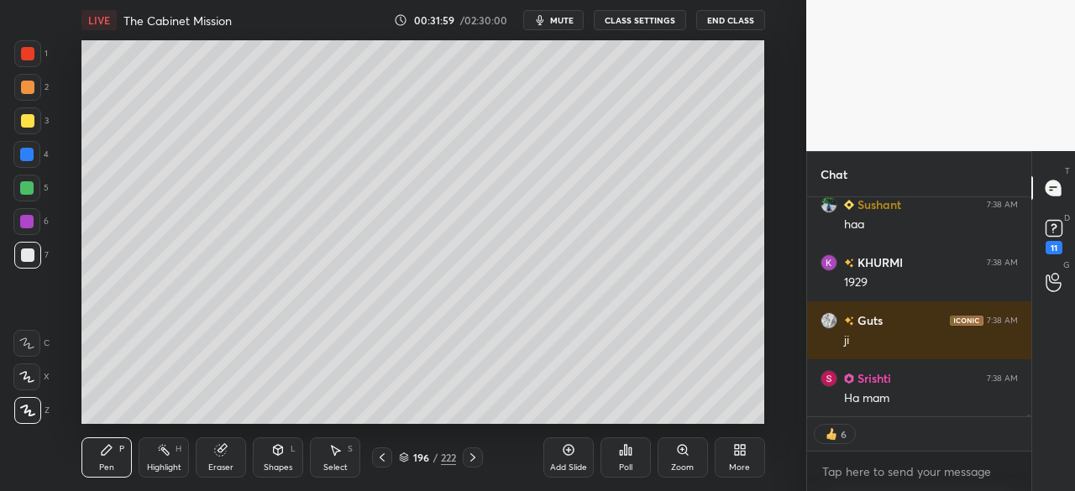
click at [29, 118] on div at bounding box center [27, 120] width 13 height 13
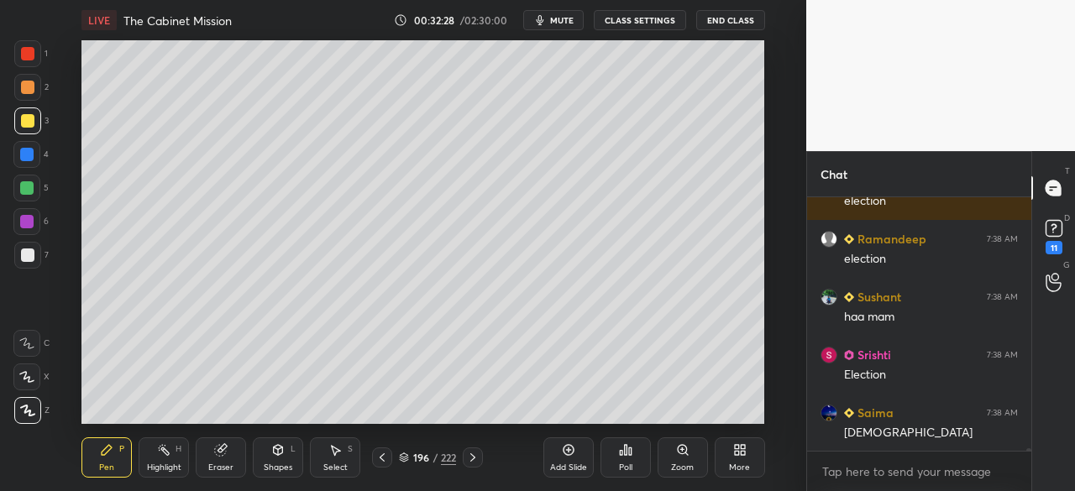
scroll to position [25321, 0]
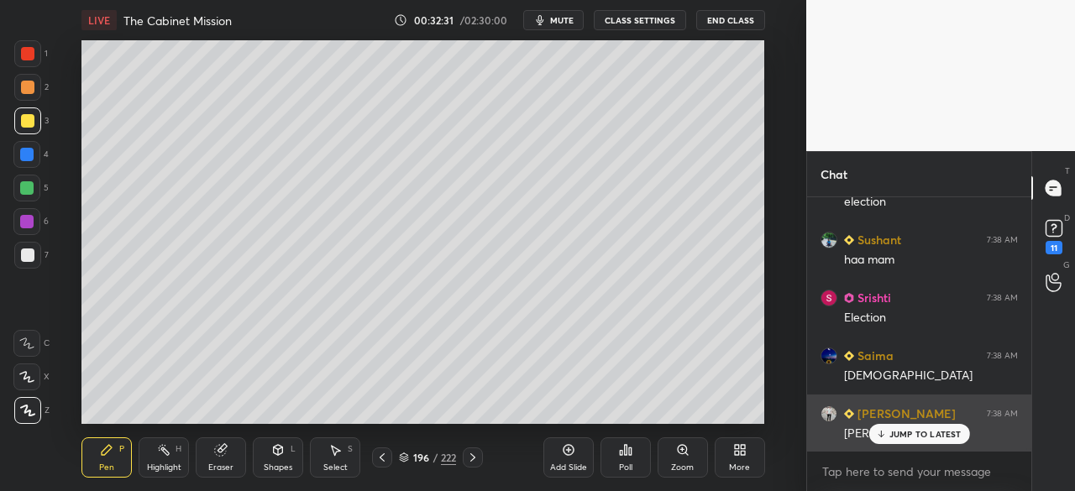
click at [953, 432] on p "JUMP TO LATEST" at bounding box center [925, 434] width 72 height 10
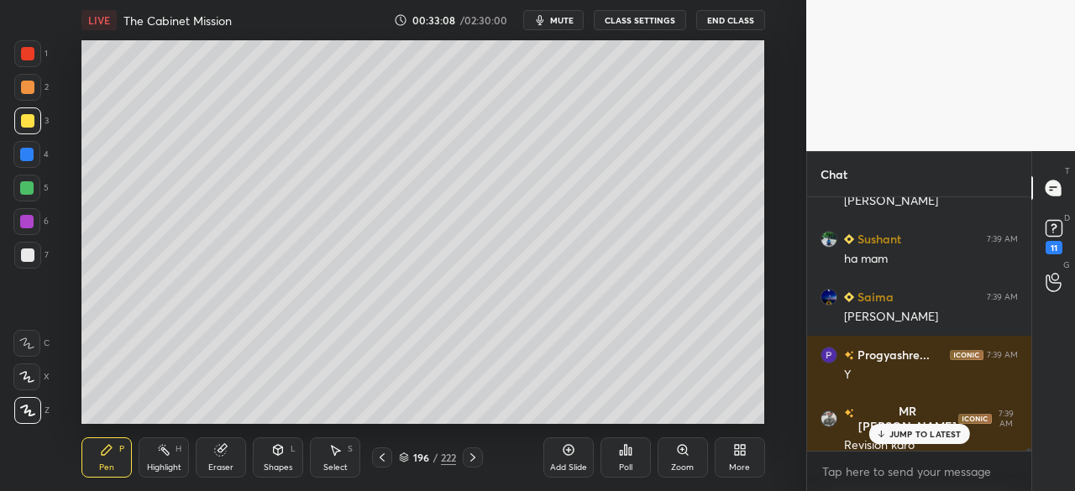
scroll to position [26279, 0]
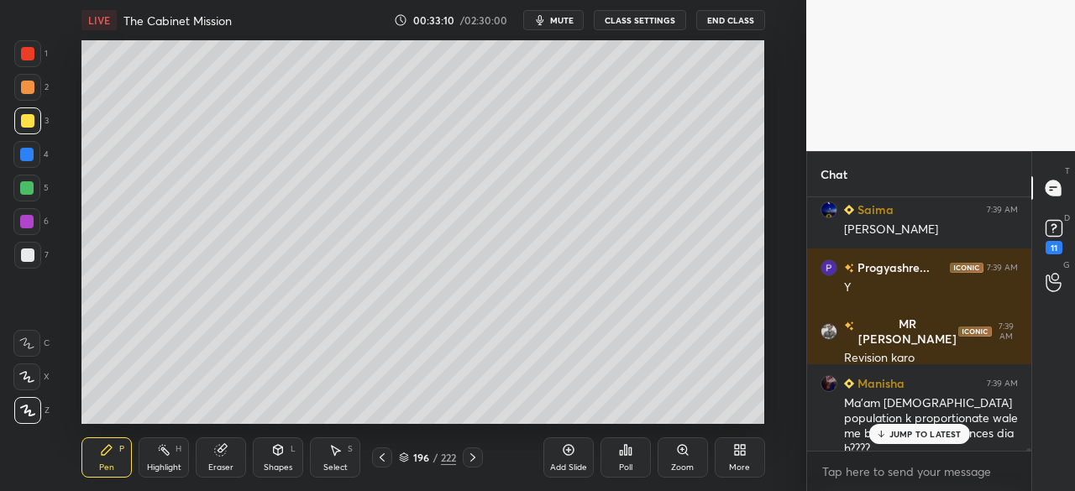
click at [25, 85] on div at bounding box center [27, 87] width 13 height 13
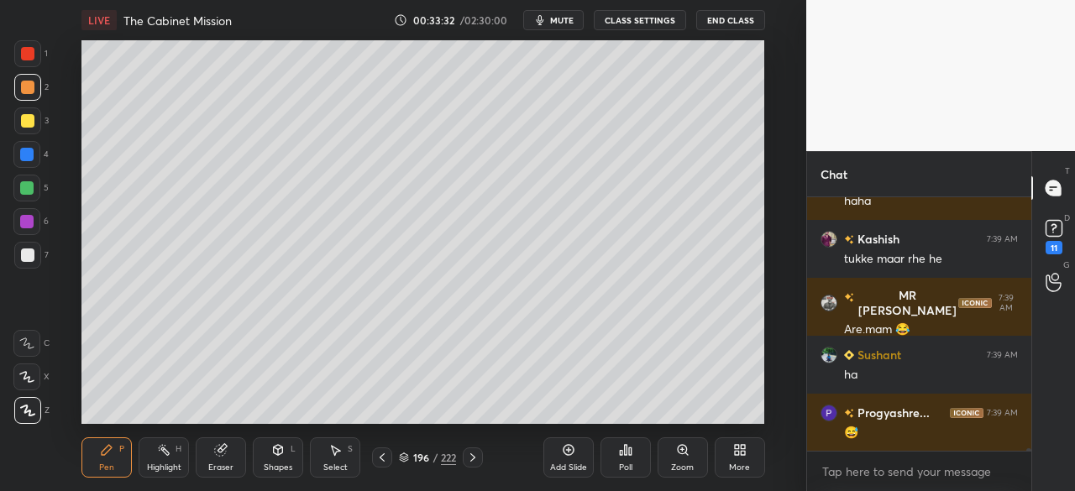
scroll to position [27221, 0]
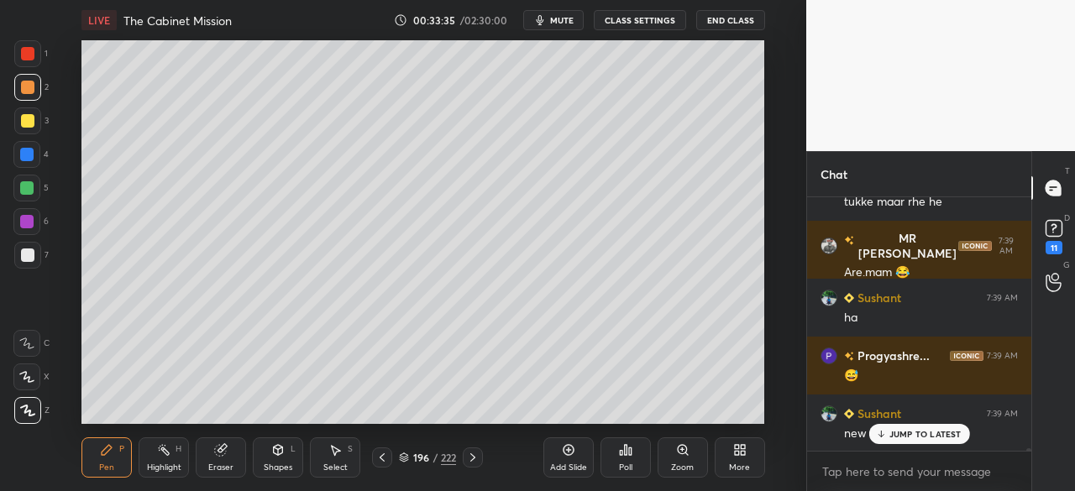
drag, startPoint x: 20, startPoint y: 259, endPoint x: 46, endPoint y: 203, distance: 62.0
click at [20, 261] on div at bounding box center [27, 255] width 27 height 27
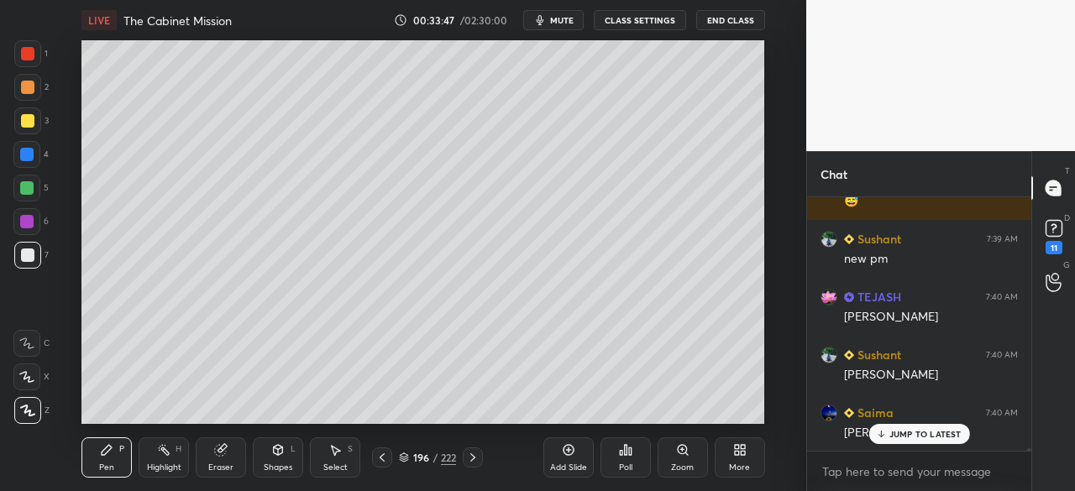
scroll to position [27453, 0]
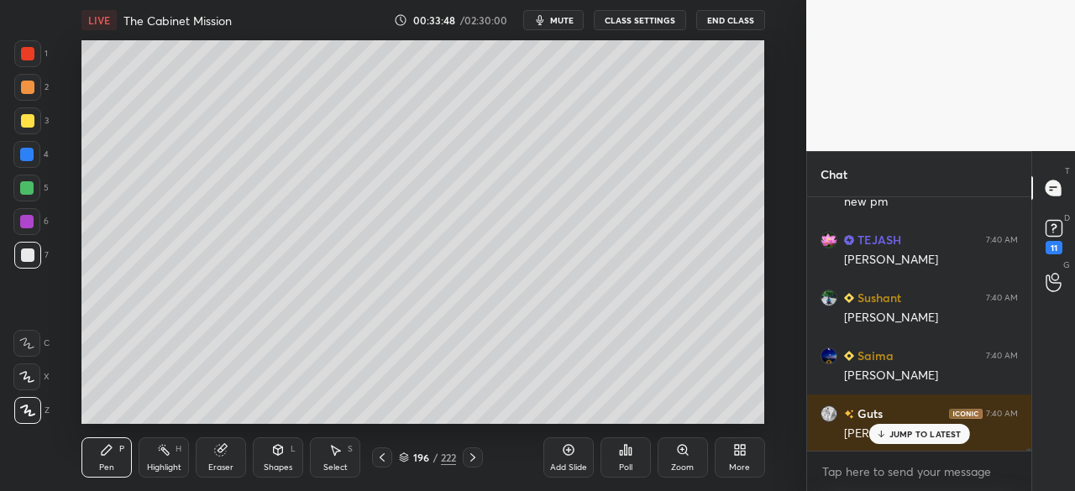
click at [904, 433] on p "JUMP TO LATEST" at bounding box center [925, 434] width 72 height 10
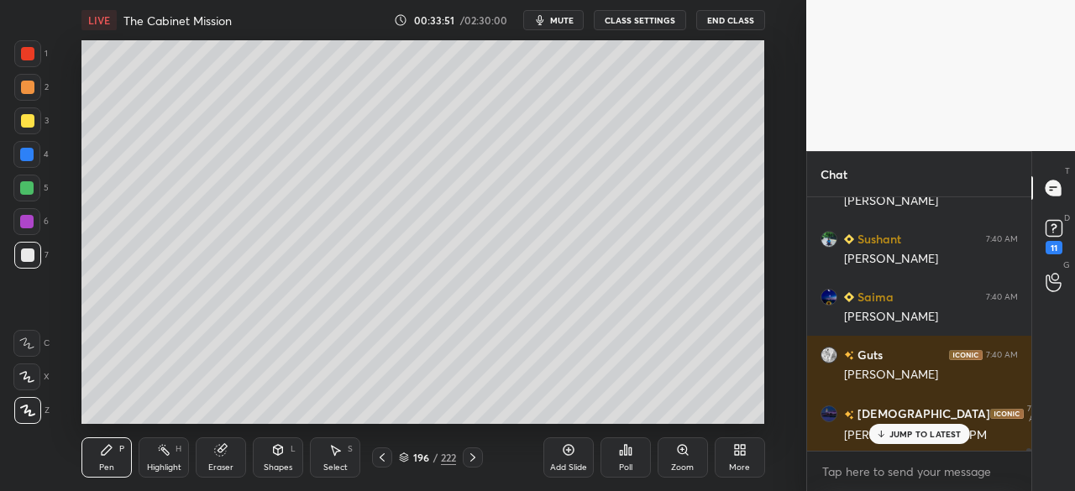
scroll to position [27568, 0]
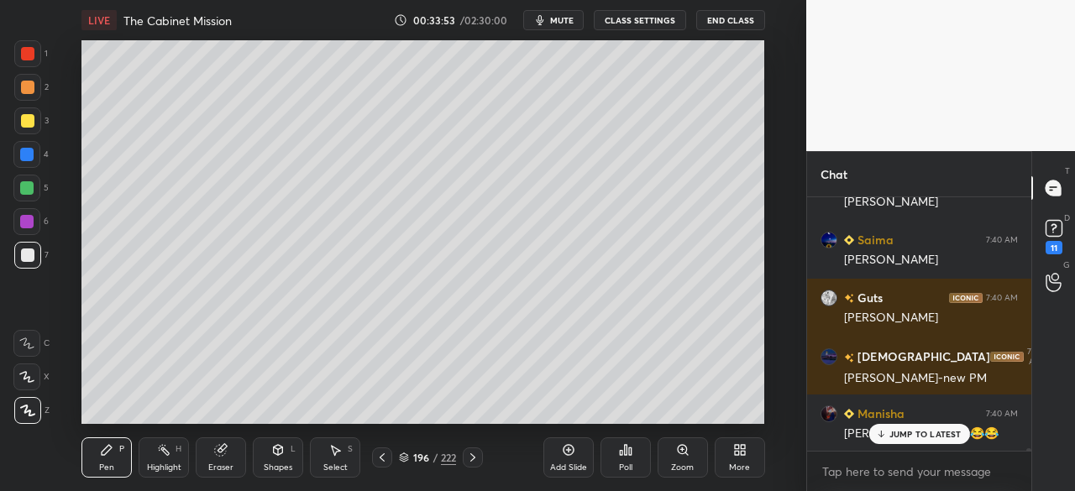
click at [81, 350] on div "Setting up your live class Poll for secs No correct answer Start poll" at bounding box center [423, 232] width 739 height 384
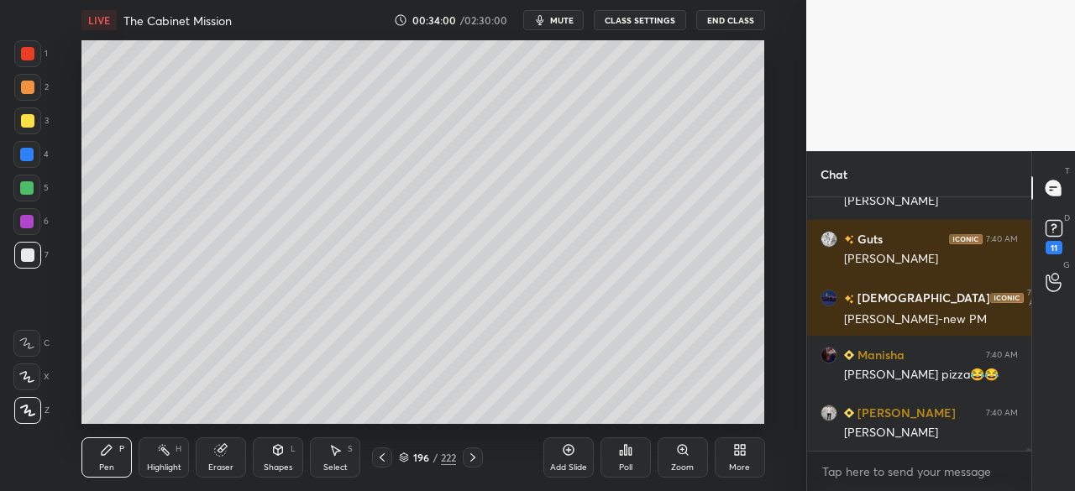
click at [27, 259] on div at bounding box center [27, 255] width 13 height 13
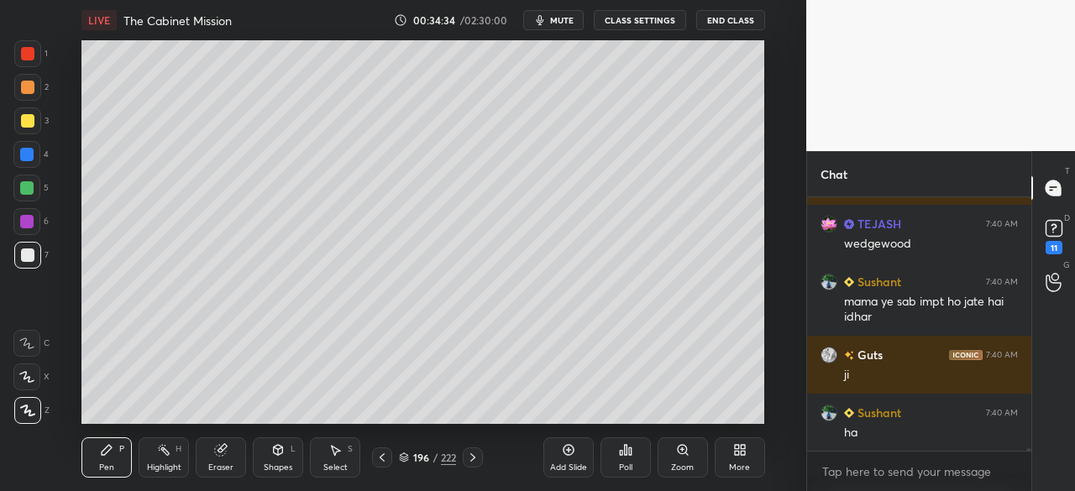
scroll to position [28047, 0]
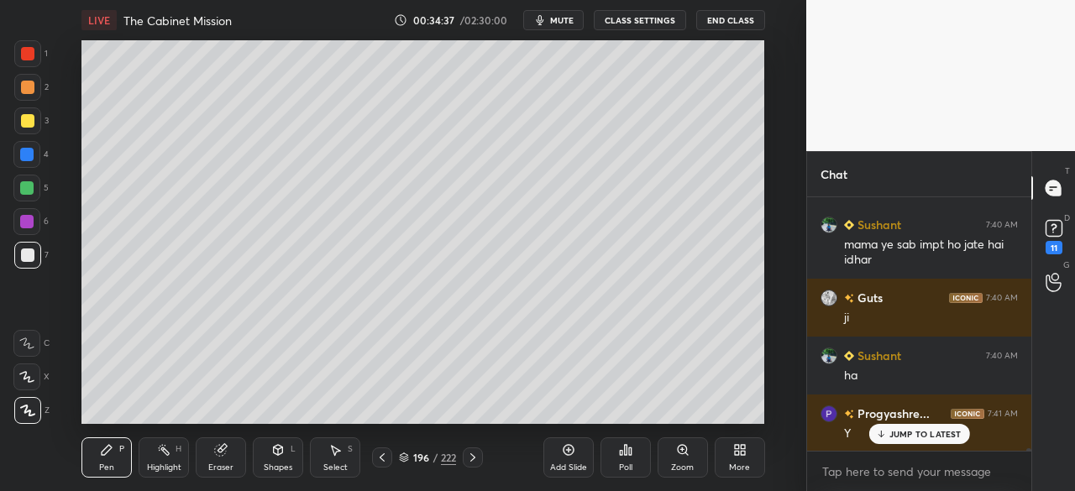
click at [26, 126] on div at bounding box center [27, 120] width 13 height 13
click at [385, 458] on icon at bounding box center [381, 457] width 13 height 13
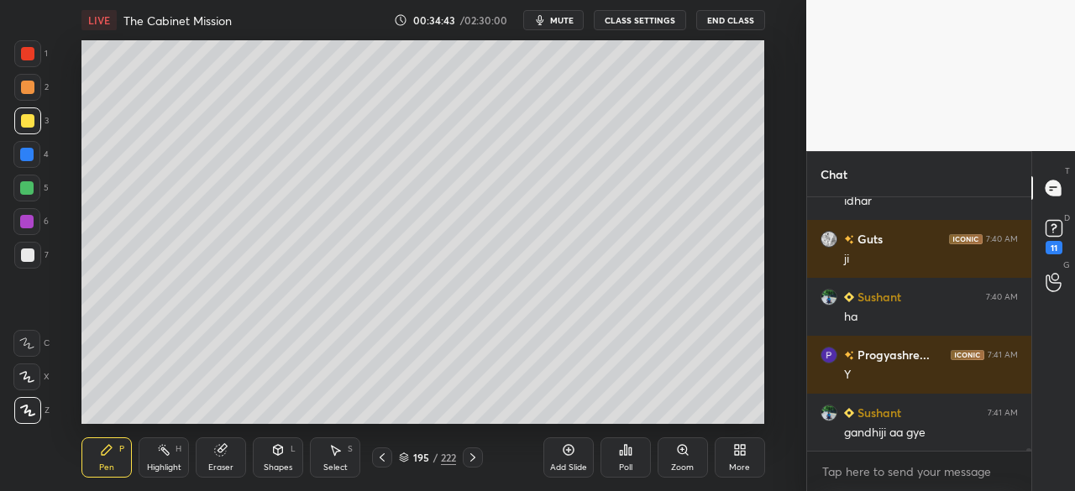
click at [27, 56] on div at bounding box center [27, 53] width 13 height 13
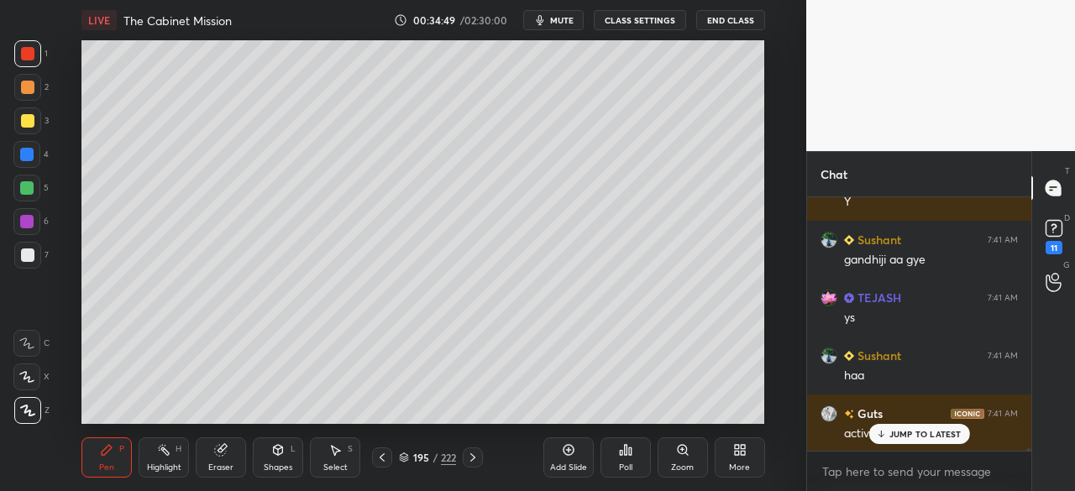
click at [406, 456] on icon at bounding box center [404, 455] width 8 height 4
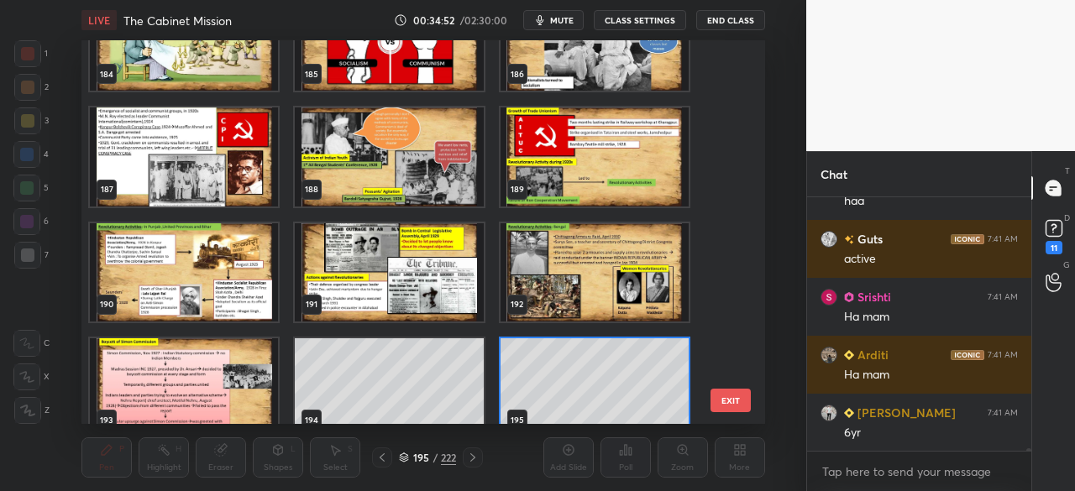
scroll to position [7143, 0]
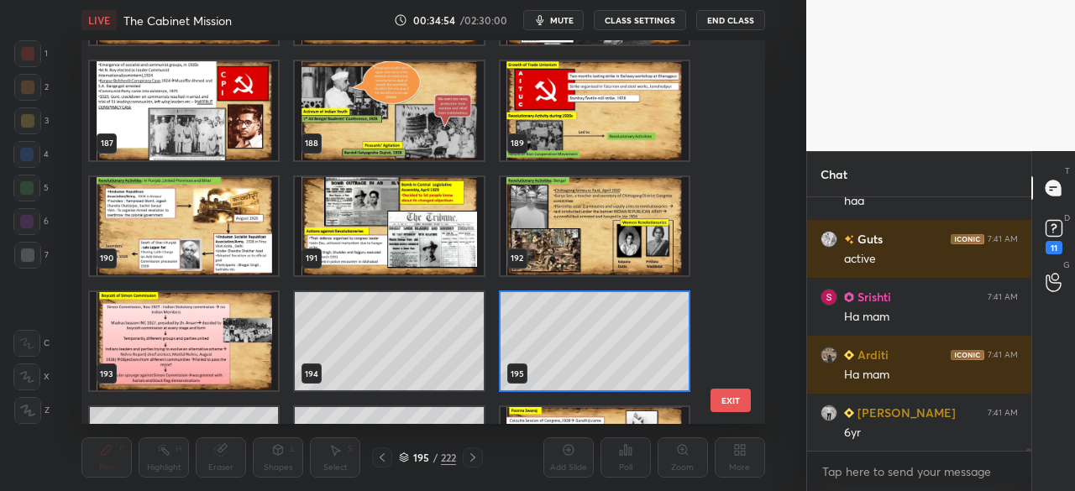
click at [391, 118] on img "grid" at bounding box center [390, 110] width 188 height 98
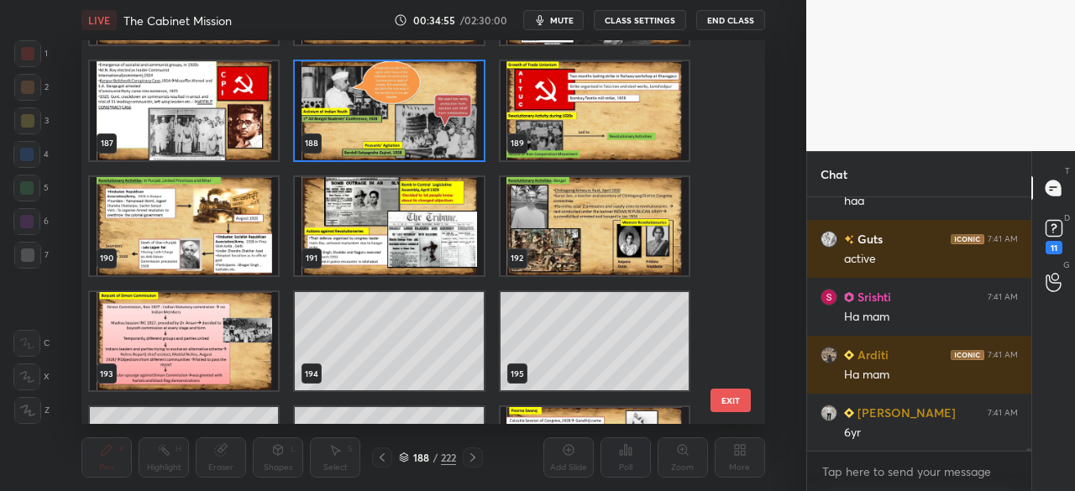
scroll to position [28511, 0]
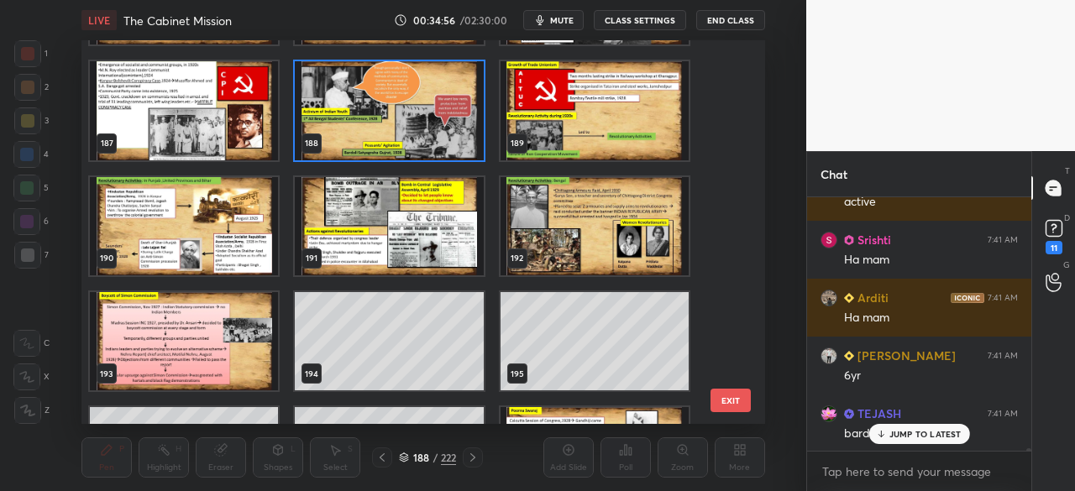
click at [403, 458] on icon at bounding box center [404, 455] width 8 height 4
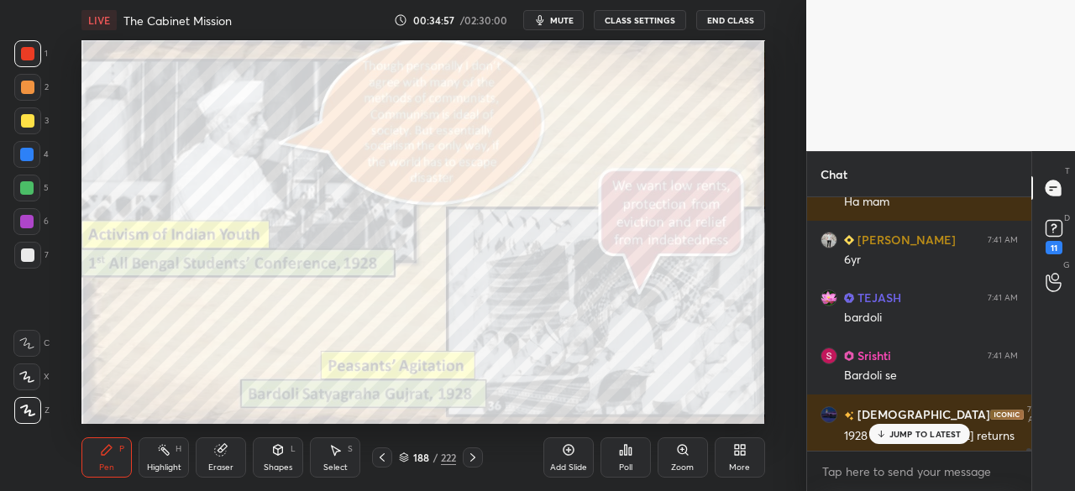
scroll to position [28685, 0]
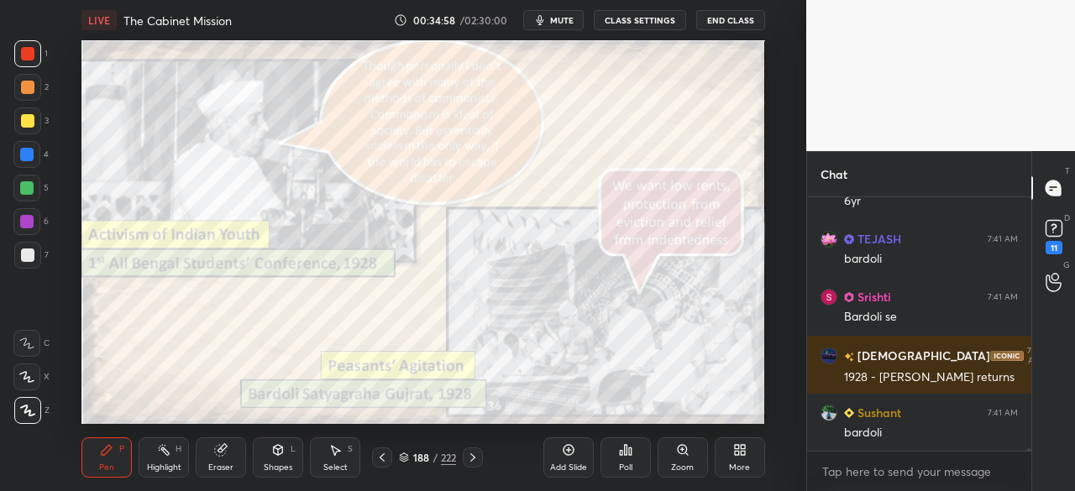
click at [30, 53] on div at bounding box center [27, 53] width 13 height 13
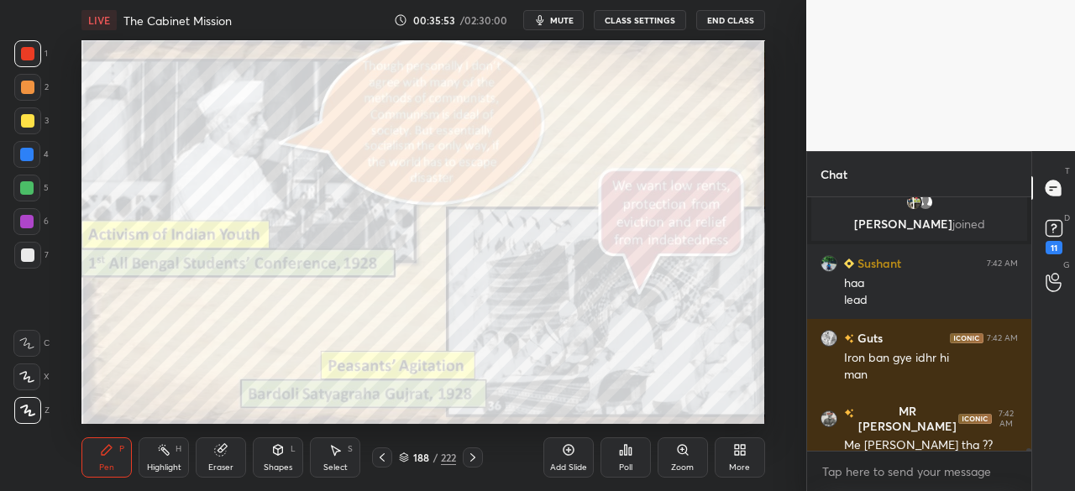
scroll to position [27659, 0]
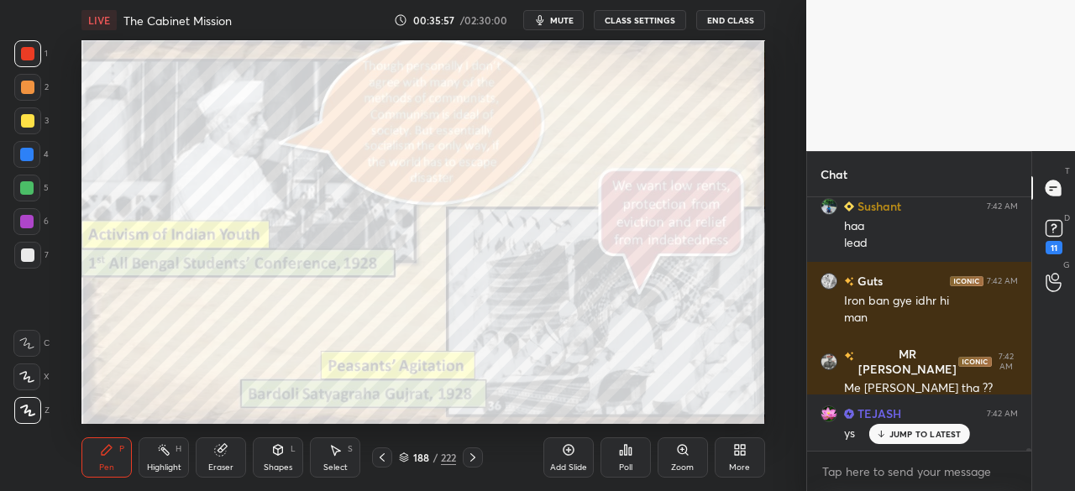
click at [231, 458] on div "Eraser" at bounding box center [221, 458] width 50 height 40
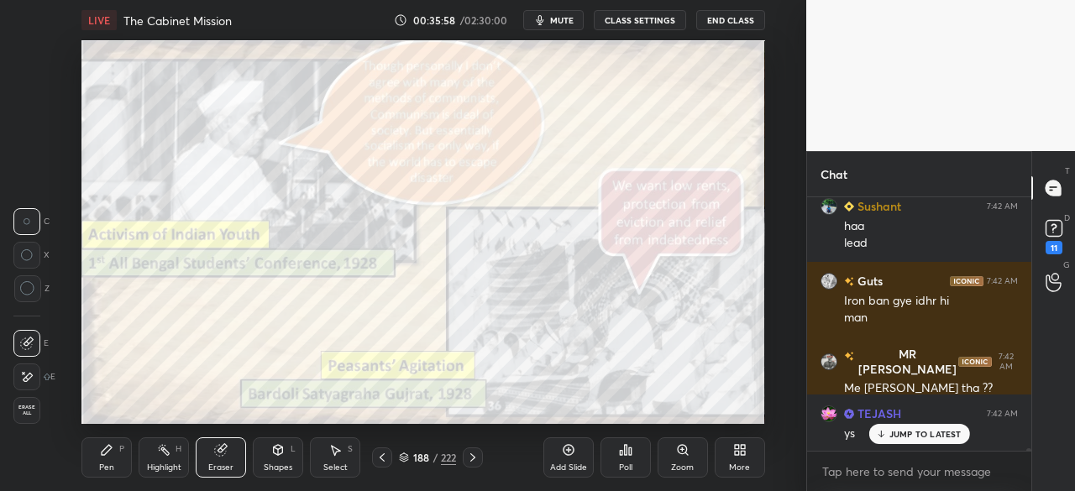
click at [34, 409] on span "Erase all" at bounding box center [26, 411] width 25 height 12
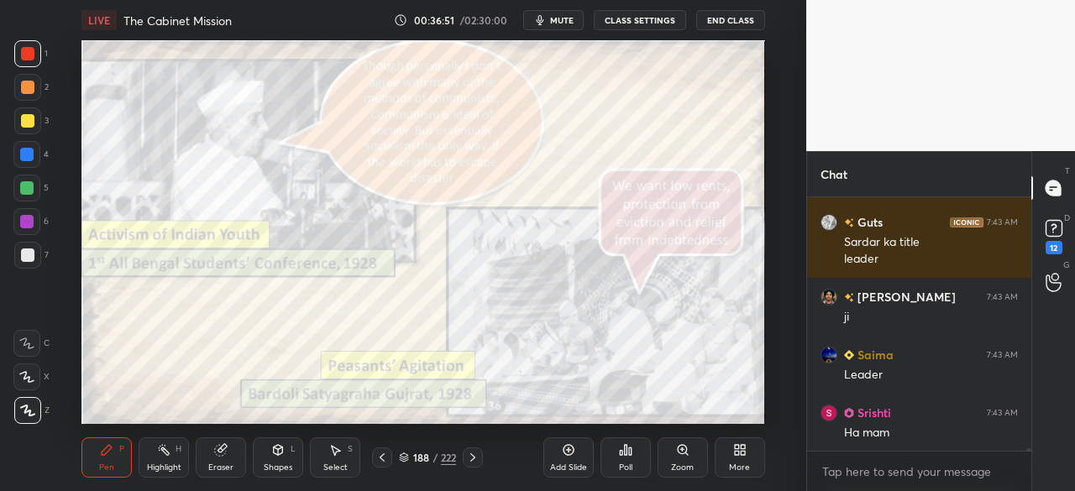
scroll to position [28606, 0]
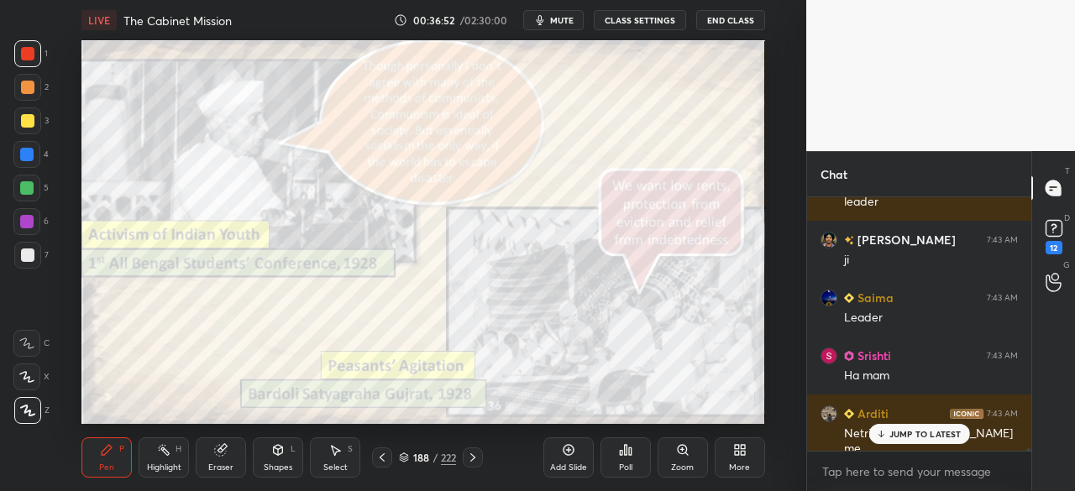
click at [407, 453] on icon at bounding box center [404, 458] width 10 height 10
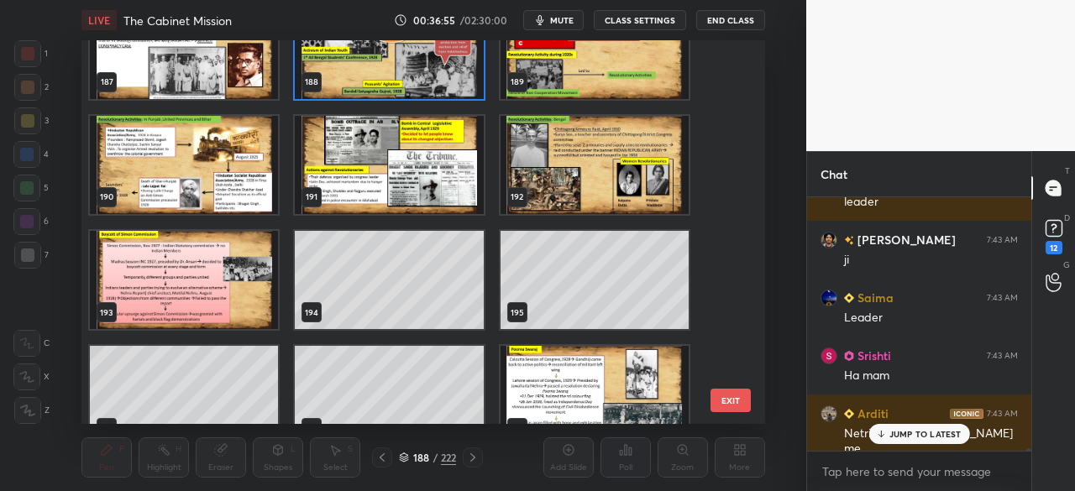
scroll to position [7265, 0]
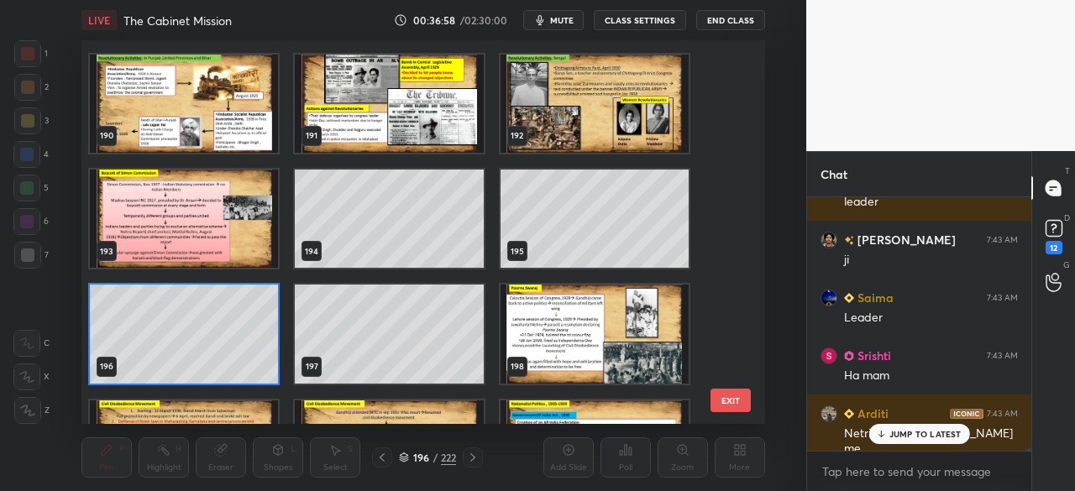
click at [404, 458] on icon at bounding box center [404, 458] width 10 height 10
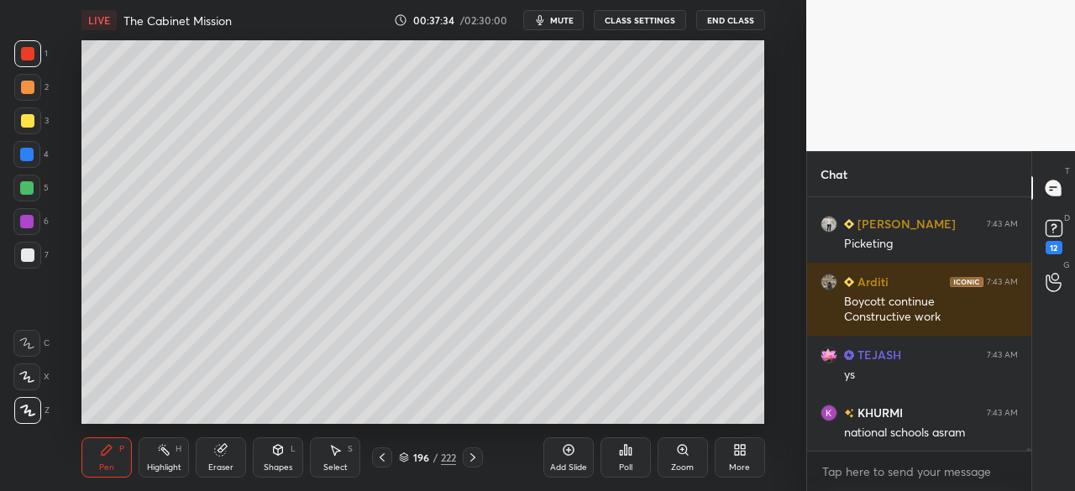
scroll to position [29347, 0]
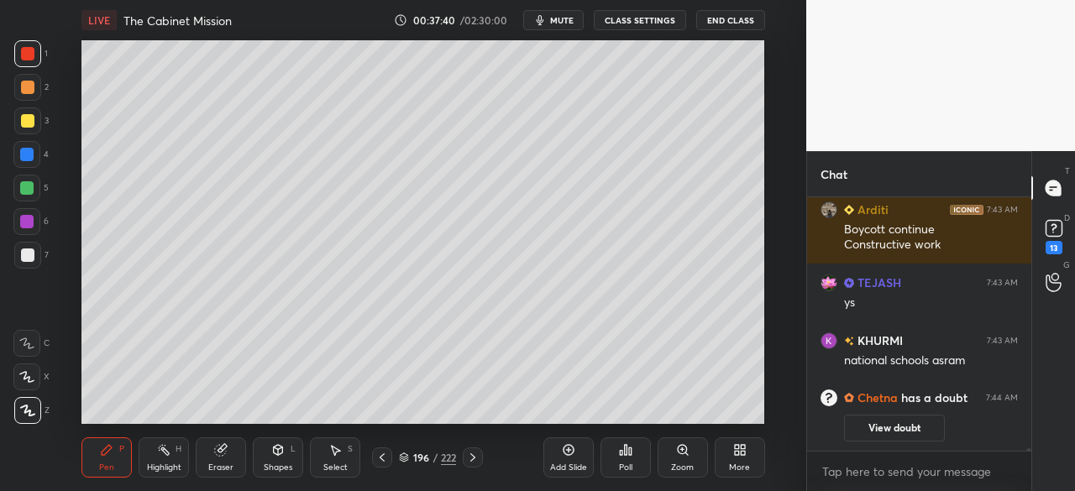
click at [26, 256] on div at bounding box center [27, 255] width 13 height 13
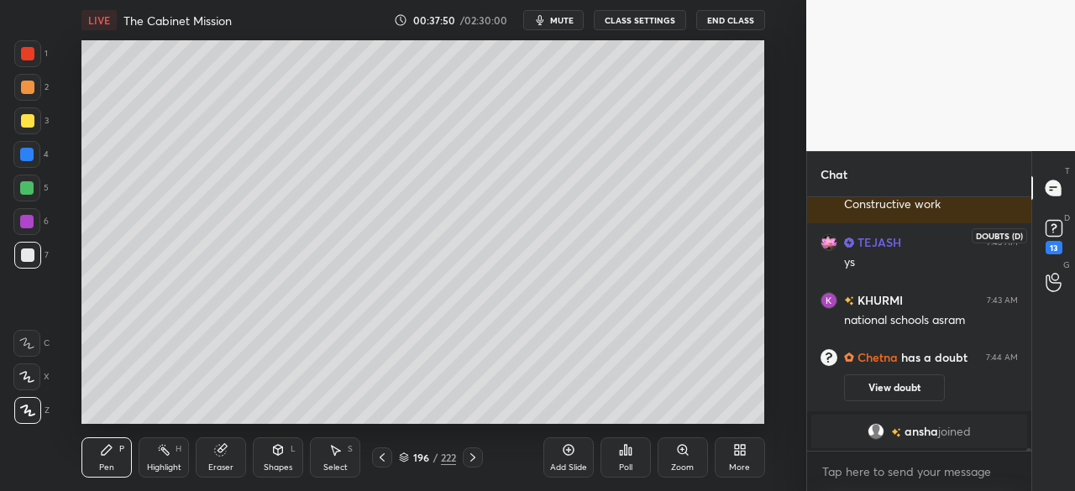
scroll to position [28988, 0]
click at [1058, 233] on rect at bounding box center [1053, 229] width 16 height 16
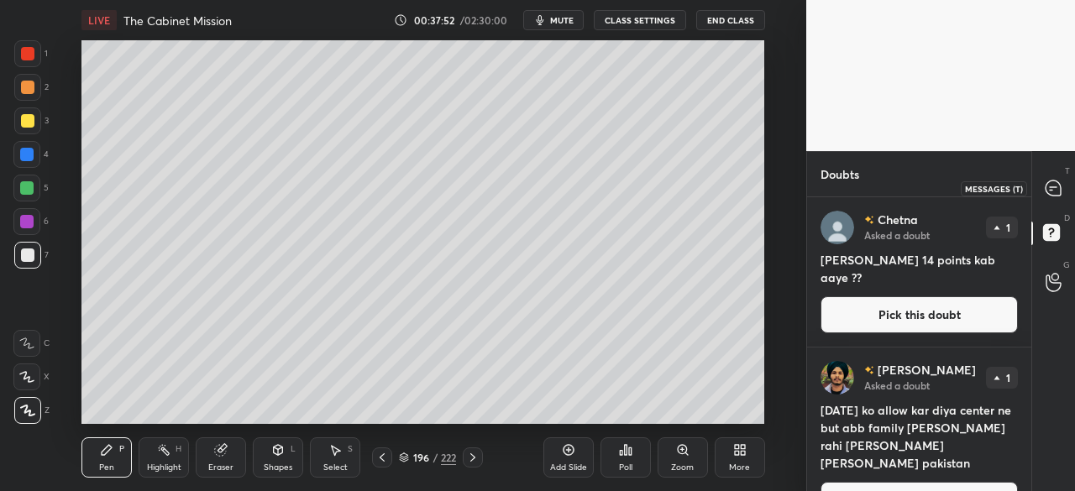
click at [1055, 191] on icon at bounding box center [1052, 188] width 15 height 15
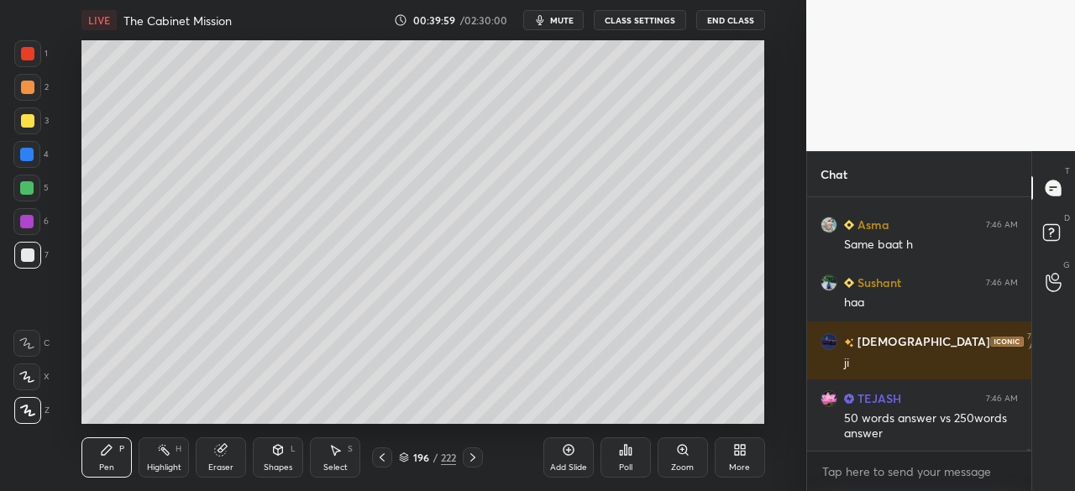
scroll to position [31196, 0]
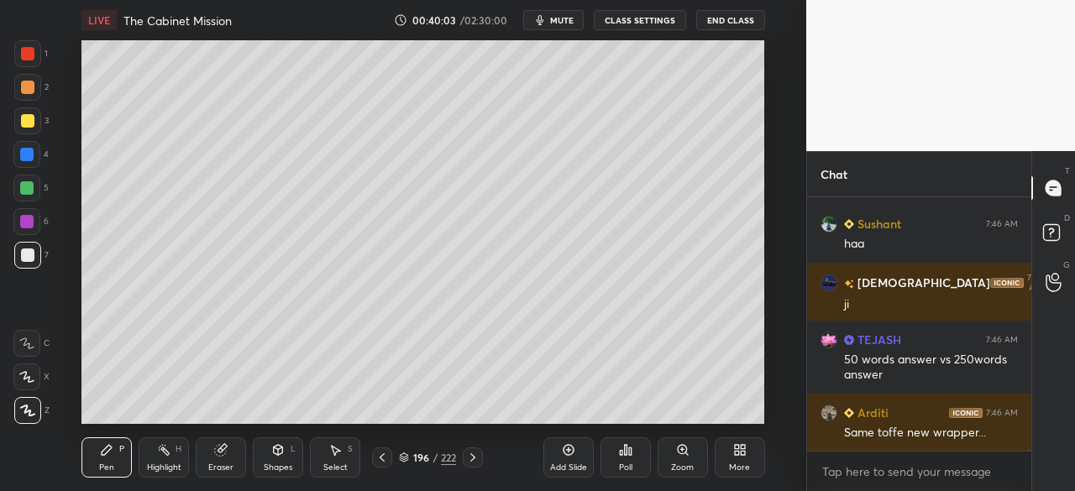
click at [26, 158] on div at bounding box center [26, 154] width 13 height 13
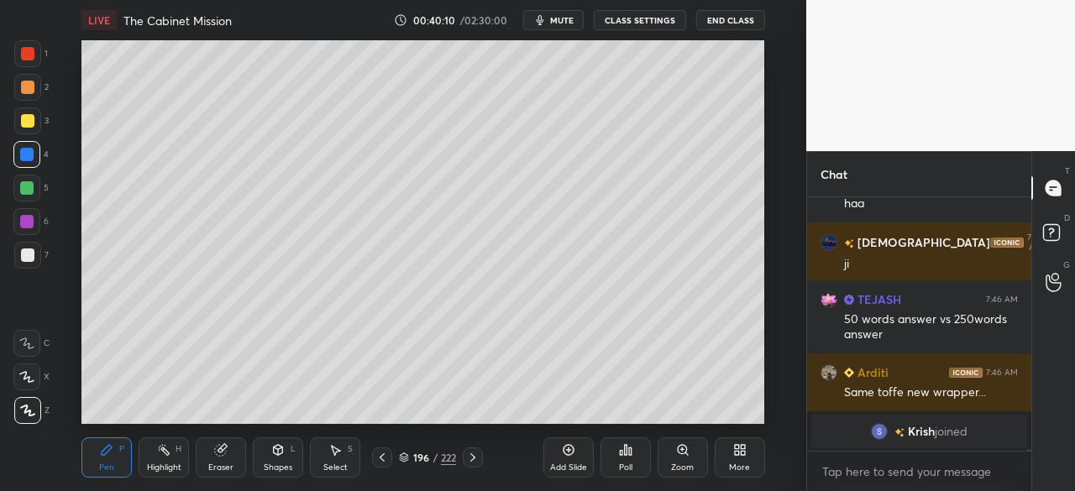
click at [44, 77] on div "2" at bounding box center [31, 91] width 34 height 34
click at [26, 114] on div at bounding box center [27, 120] width 13 height 13
drag, startPoint x: 30, startPoint y: 53, endPoint x: 62, endPoint y: 60, distance: 32.8
click at [29, 53] on div at bounding box center [27, 53] width 13 height 13
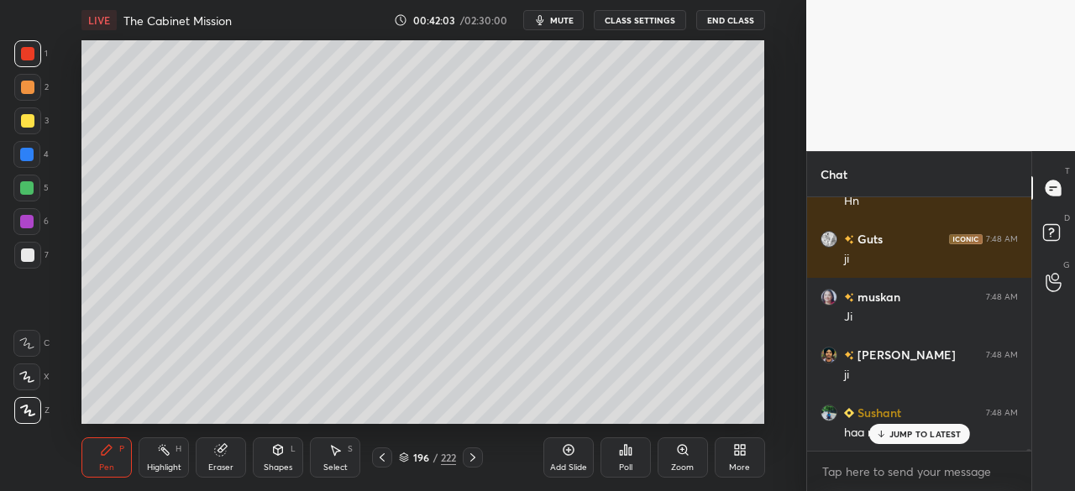
scroll to position [32965, 0]
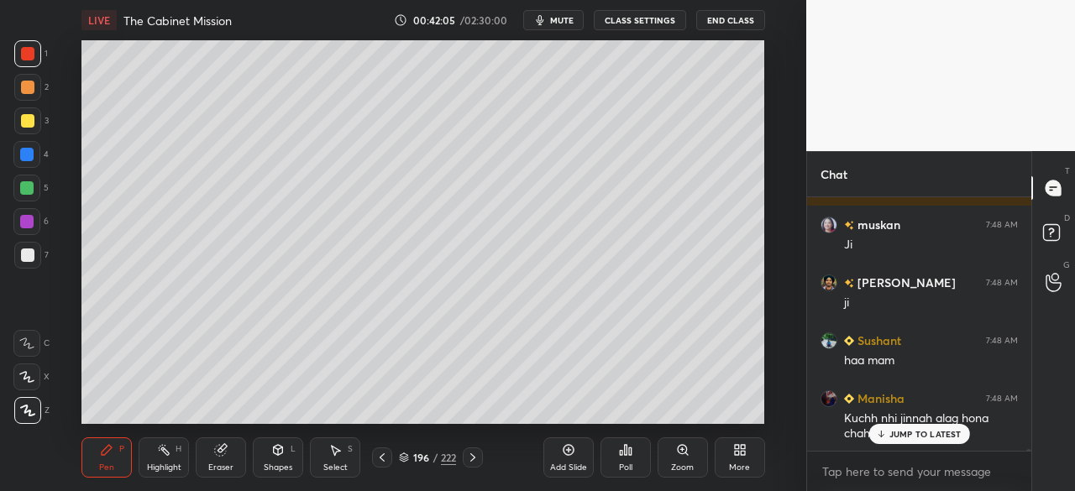
drag, startPoint x: 24, startPoint y: 127, endPoint x: 42, endPoint y: 128, distance: 17.7
click at [24, 127] on div at bounding box center [27, 120] width 13 height 13
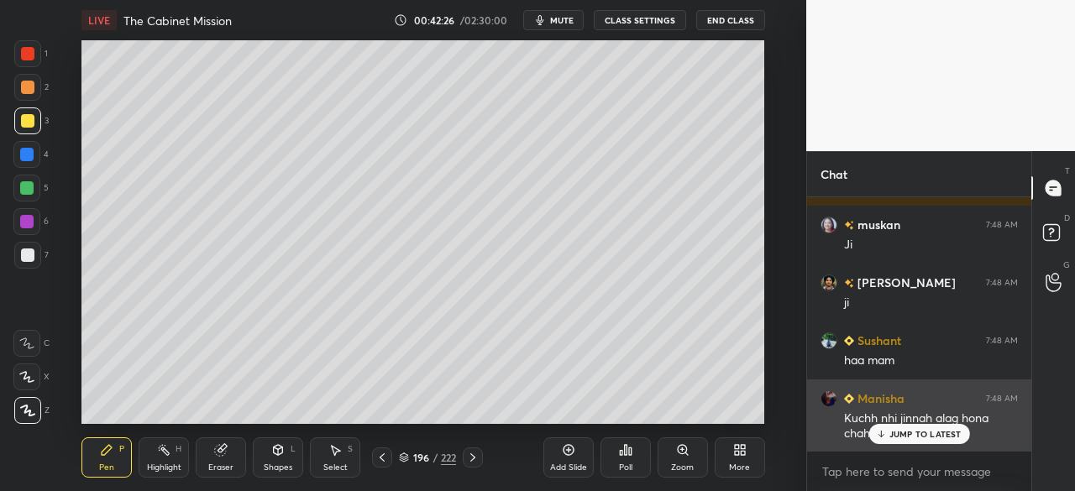
click at [934, 436] on p "JUMP TO LATEST" at bounding box center [925, 434] width 72 height 10
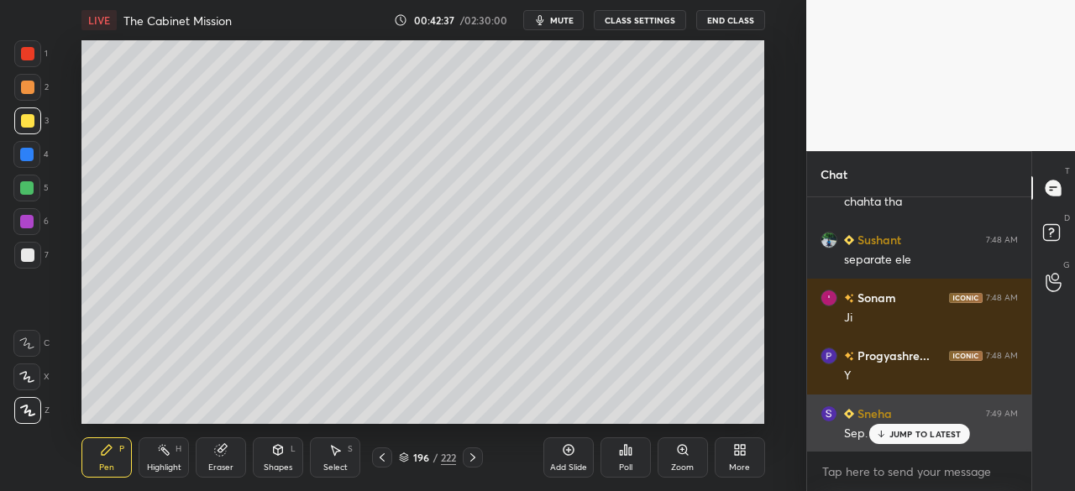
scroll to position [33255, 0]
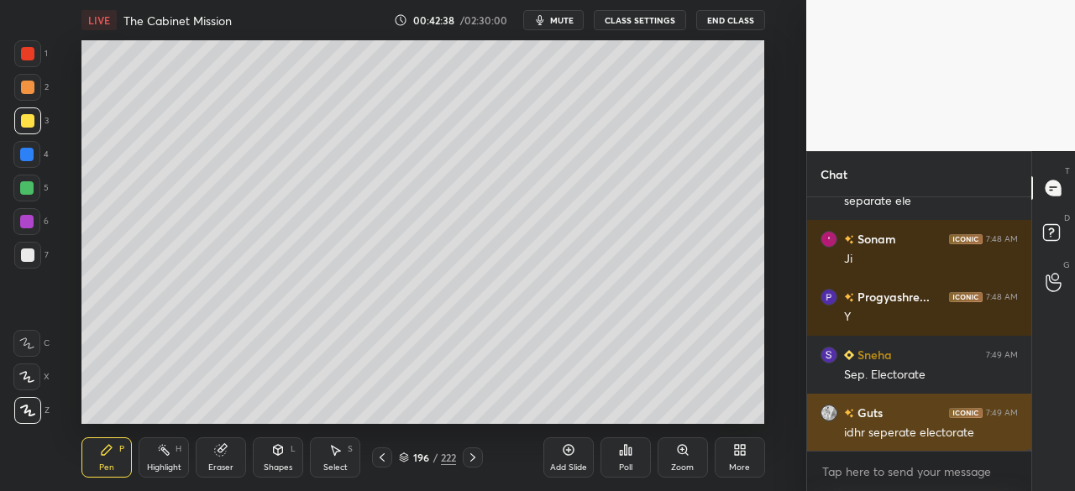
click at [932, 430] on div "idhr seperate electorate" at bounding box center [931, 433] width 174 height 17
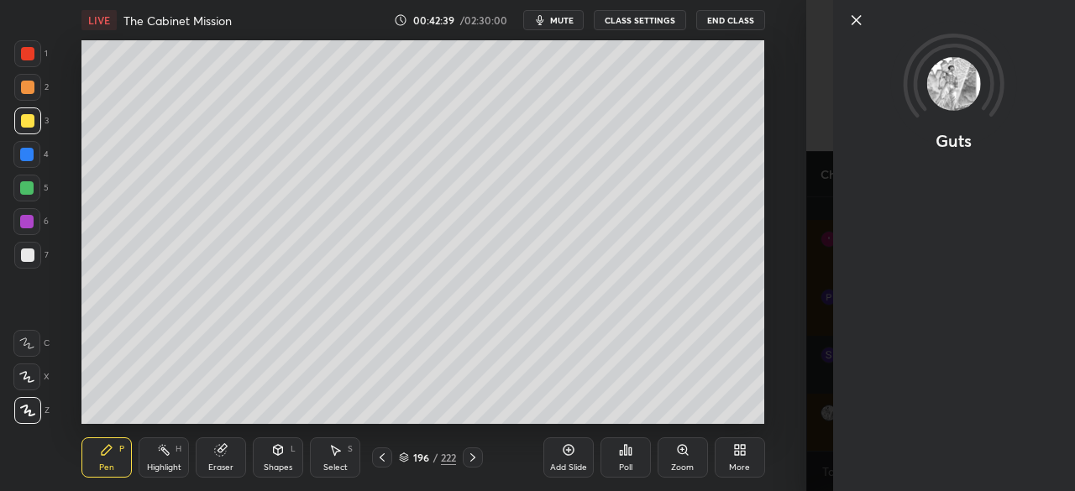
click at [862, 23] on icon at bounding box center [856, 20] width 20 height 20
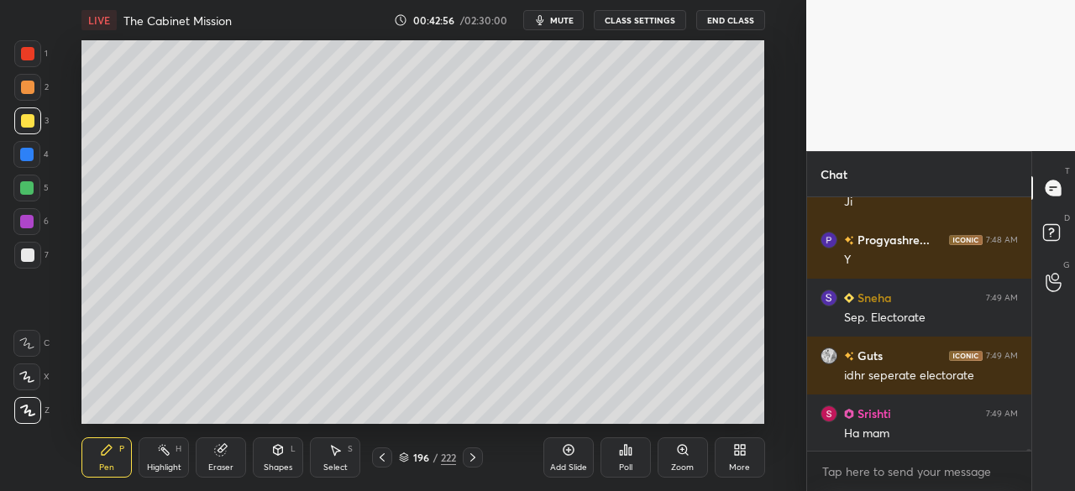
scroll to position [33371, 0]
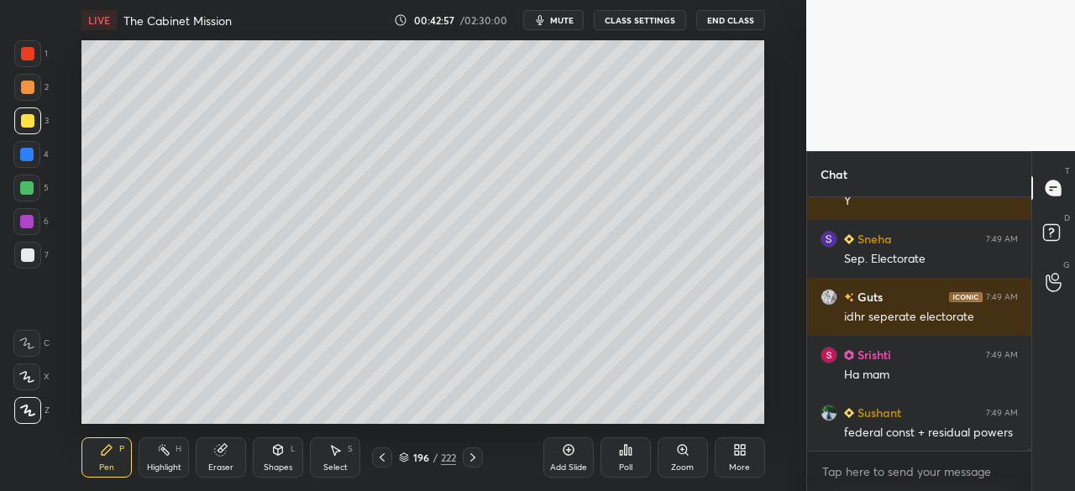
click at [25, 153] on div at bounding box center [26, 154] width 13 height 13
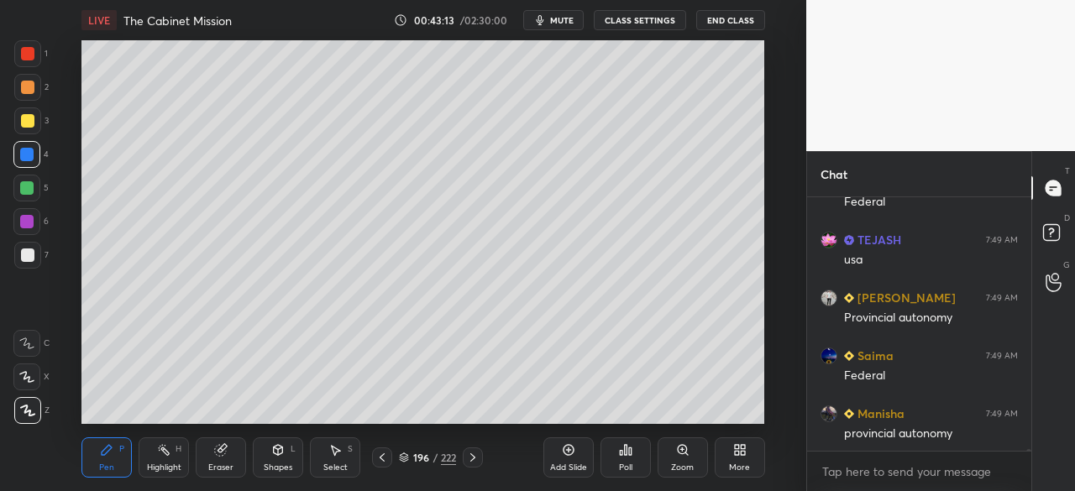
scroll to position [33835, 0]
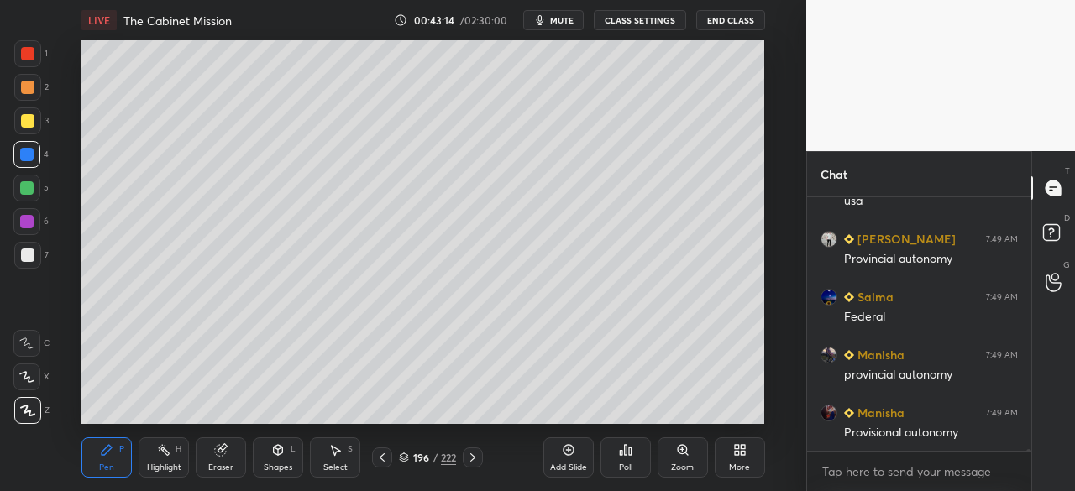
click at [24, 259] on div at bounding box center [27, 255] width 13 height 13
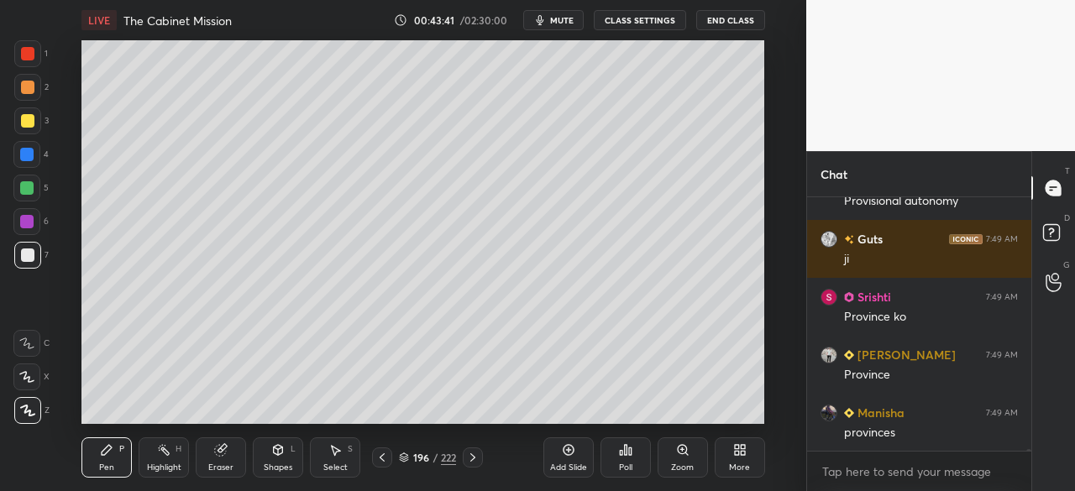
scroll to position [34123, 0]
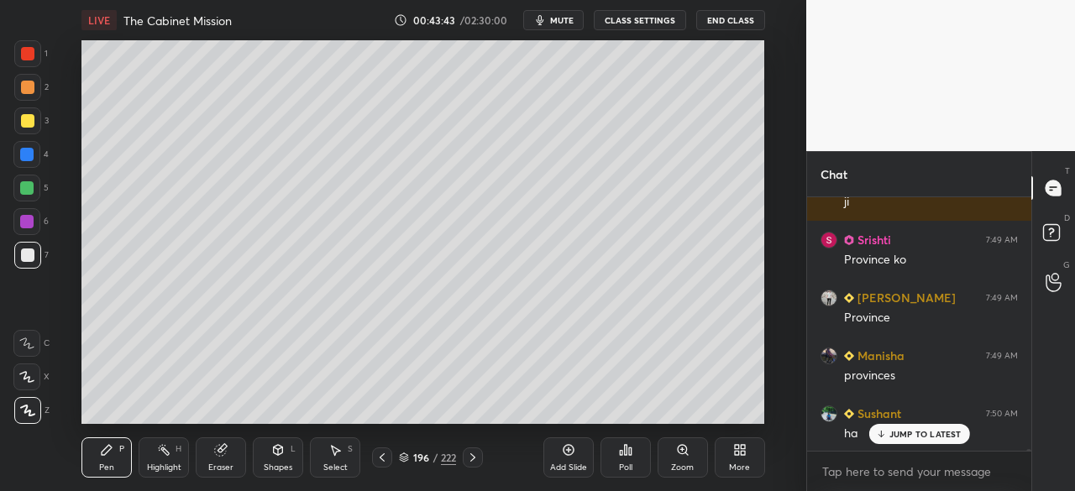
click at [32, 253] on div at bounding box center [27, 255] width 13 height 13
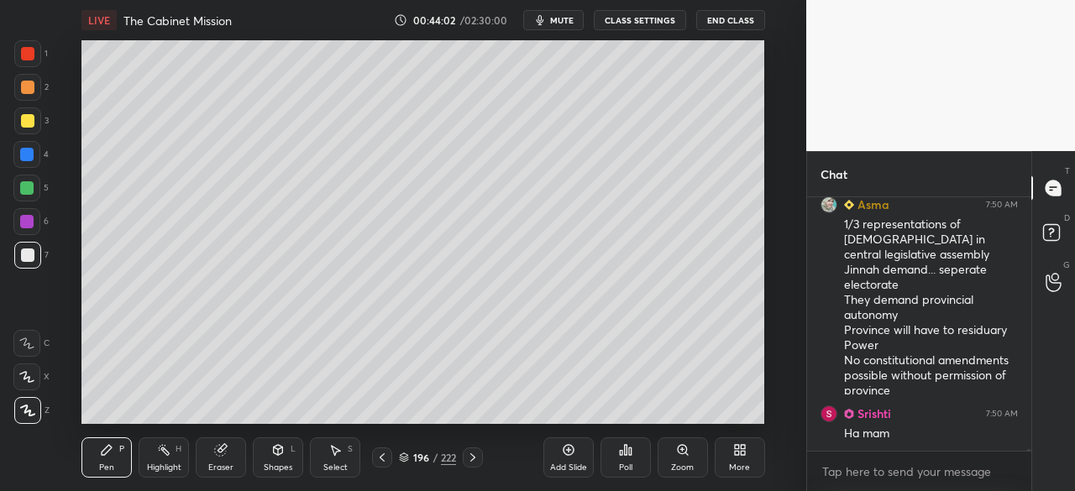
scroll to position [34696, 0]
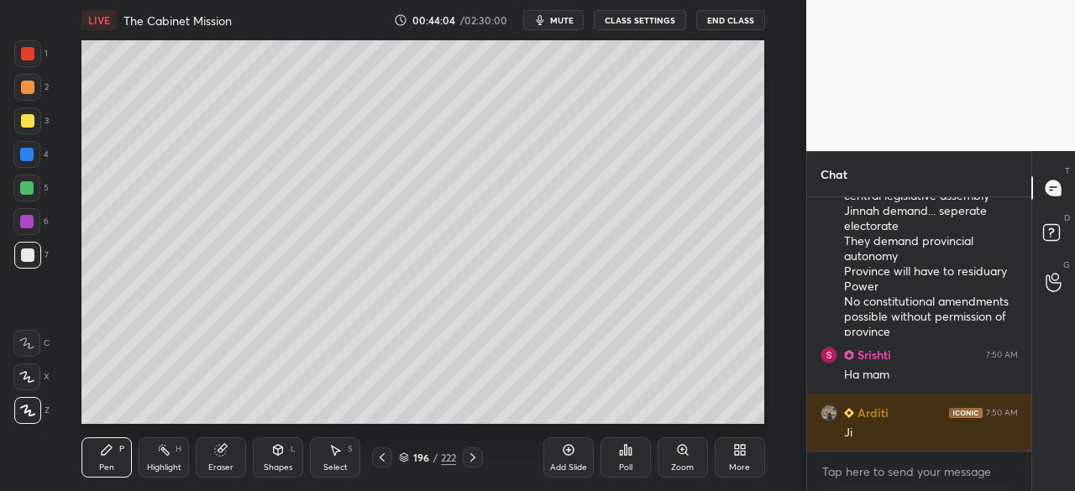
click at [28, 254] on div at bounding box center [27, 255] width 13 height 13
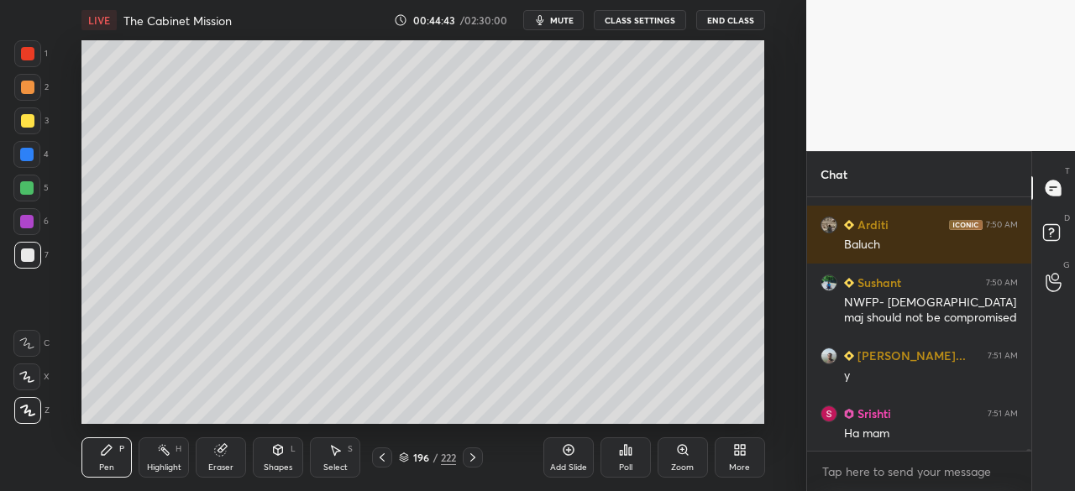
scroll to position [35291, 0]
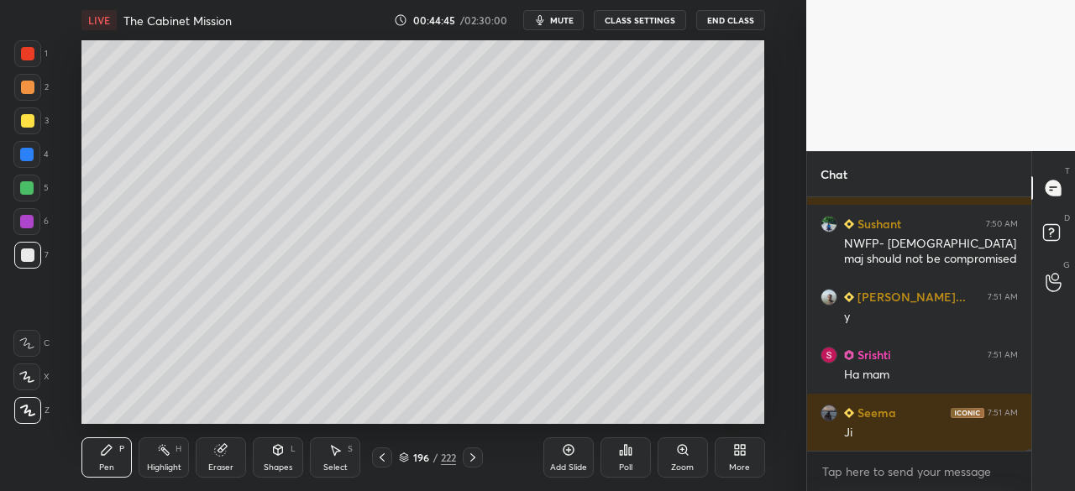
click at [22, 118] on div at bounding box center [27, 120] width 13 height 13
click at [567, 460] on div "Add Slide" at bounding box center [568, 458] width 50 height 40
click at [390, 461] on div at bounding box center [382, 458] width 20 height 20
click at [474, 454] on icon at bounding box center [473, 457] width 13 height 13
click at [274, 454] on icon at bounding box center [277, 449] width 13 height 13
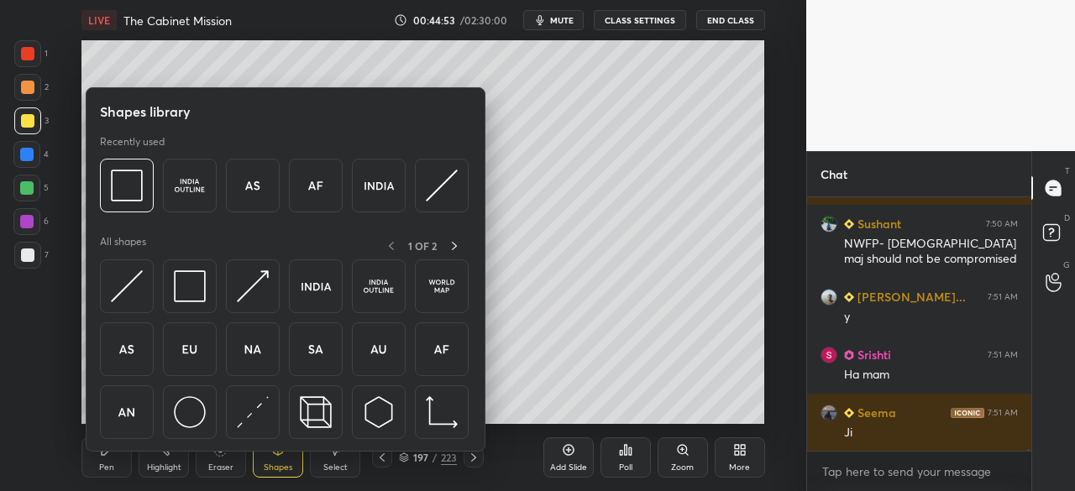
scroll to position [35331, 0]
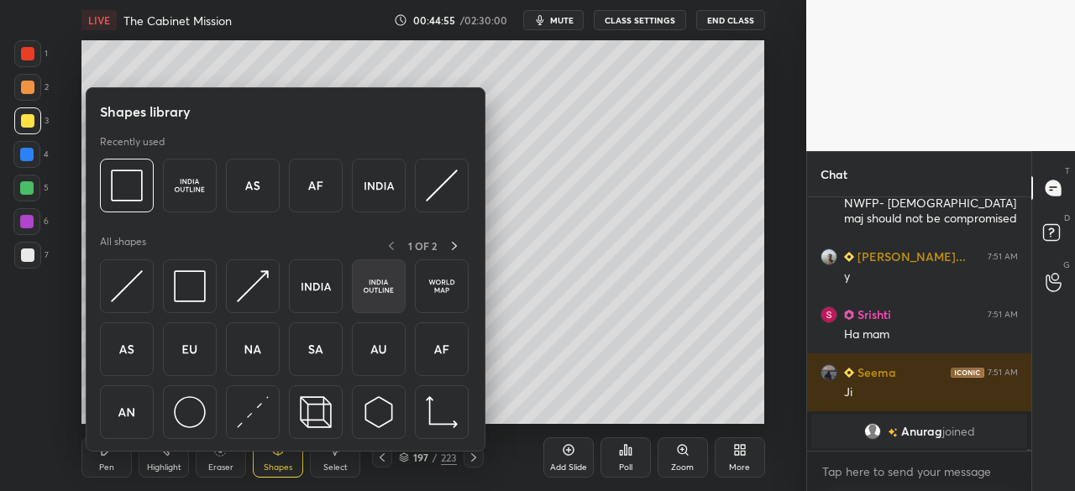
click at [380, 270] on div at bounding box center [379, 286] width 54 height 54
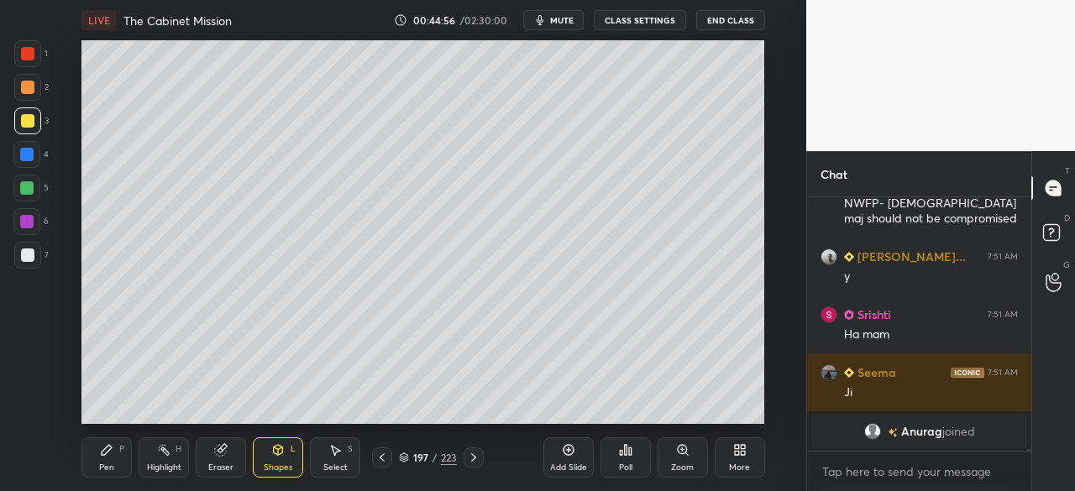
click at [24, 256] on div at bounding box center [27, 255] width 13 height 13
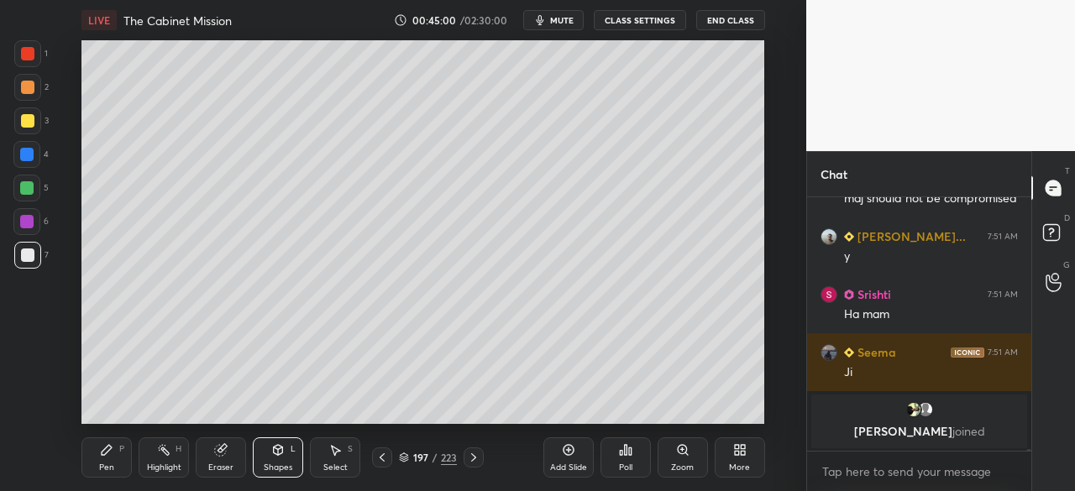
click at [21, 121] on div at bounding box center [27, 120] width 13 height 13
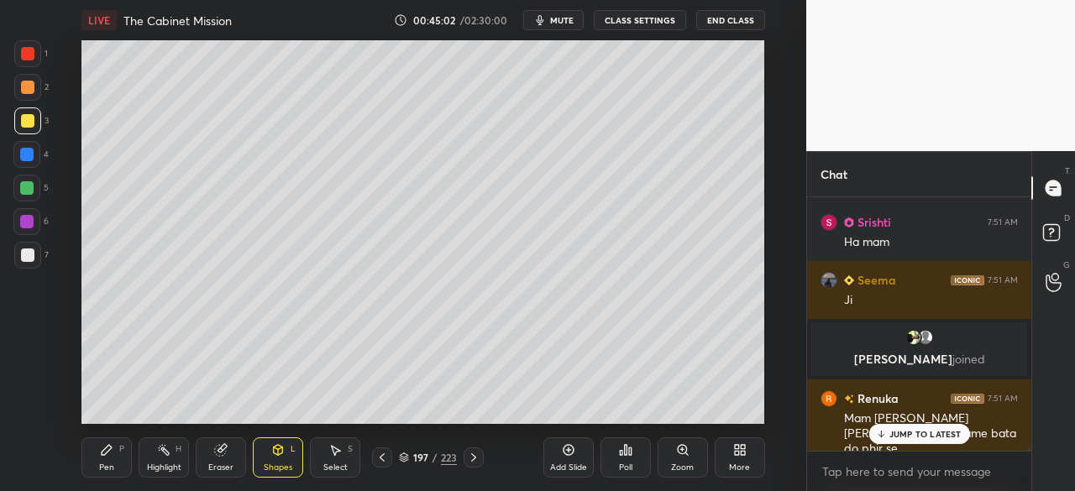
click at [107, 447] on icon at bounding box center [106, 449] width 13 height 13
click at [927, 436] on p "JUMP TO LATEST" at bounding box center [925, 434] width 72 height 10
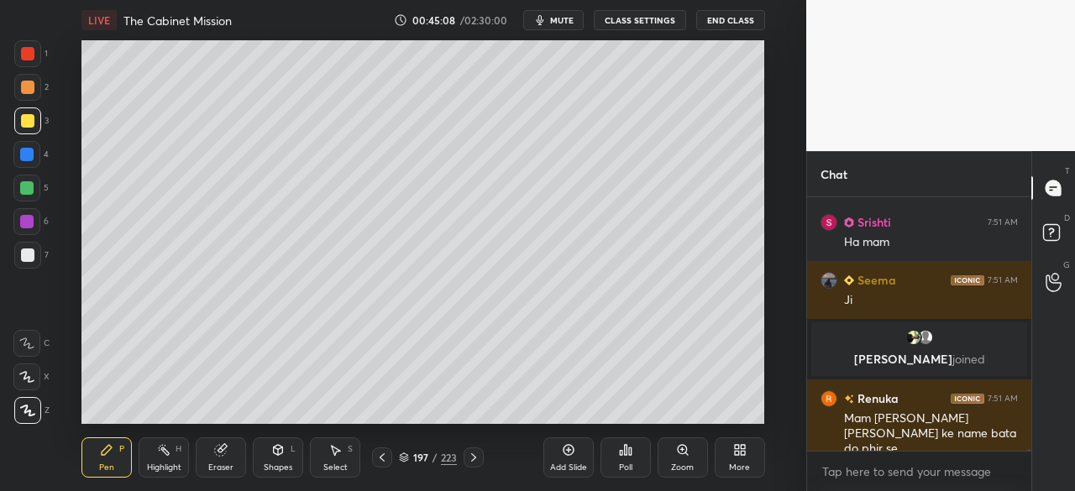
click at [381, 456] on icon at bounding box center [382, 457] width 5 height 8
click at [477, 454] on icon at bounding box center [473, 457] width 13 height 13
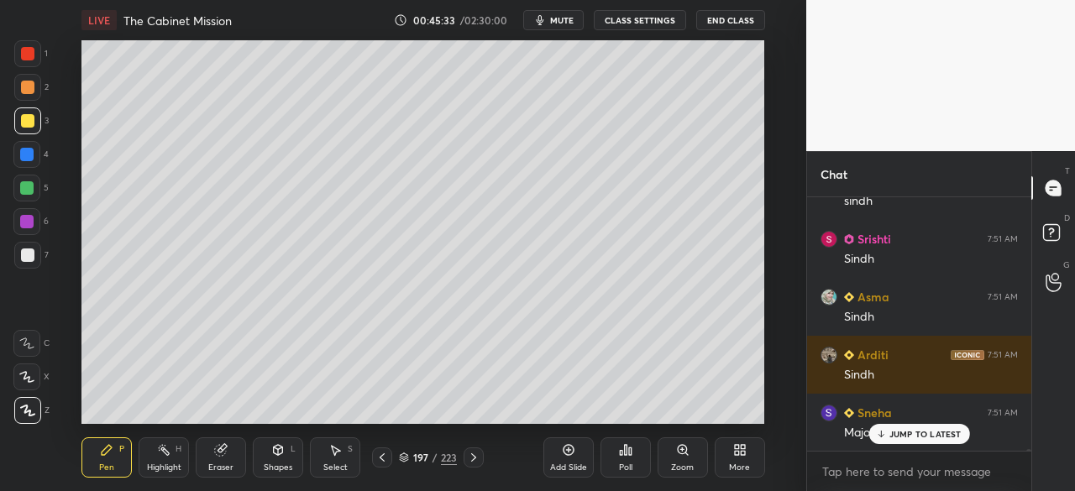
scroll to position [34468, 0]
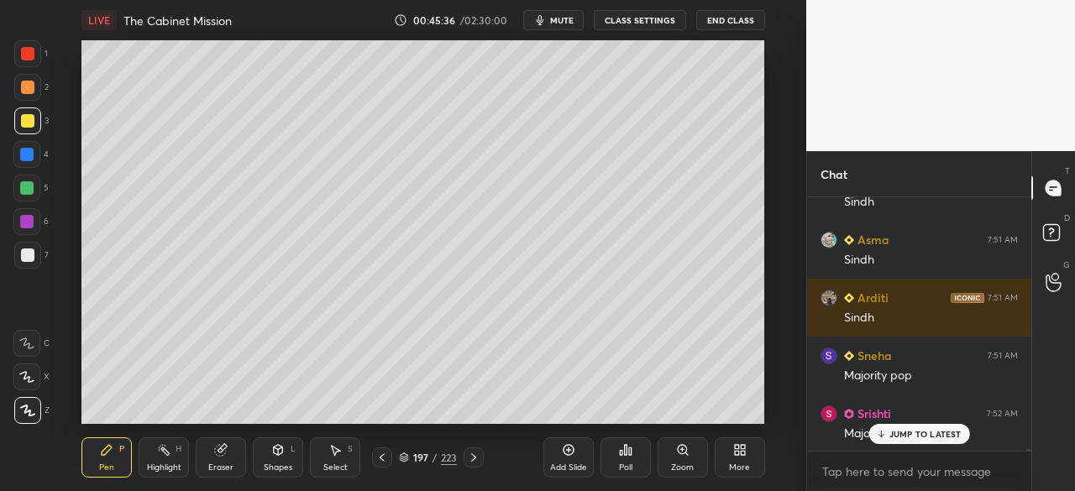
click at [904, 434] on p "JUMP TO LATEST" at bounding box center [925, 434] width 72 height 10
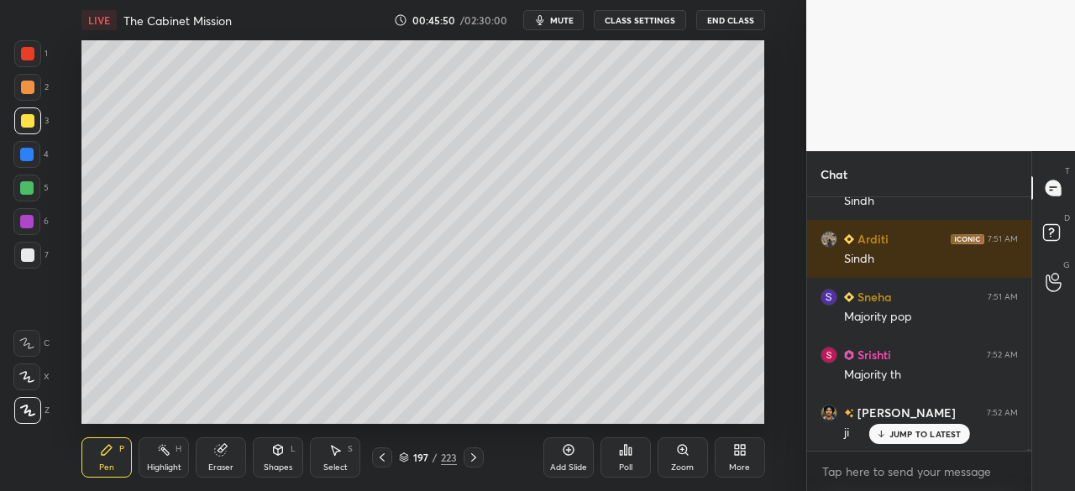
scroll to position [34584, 0]
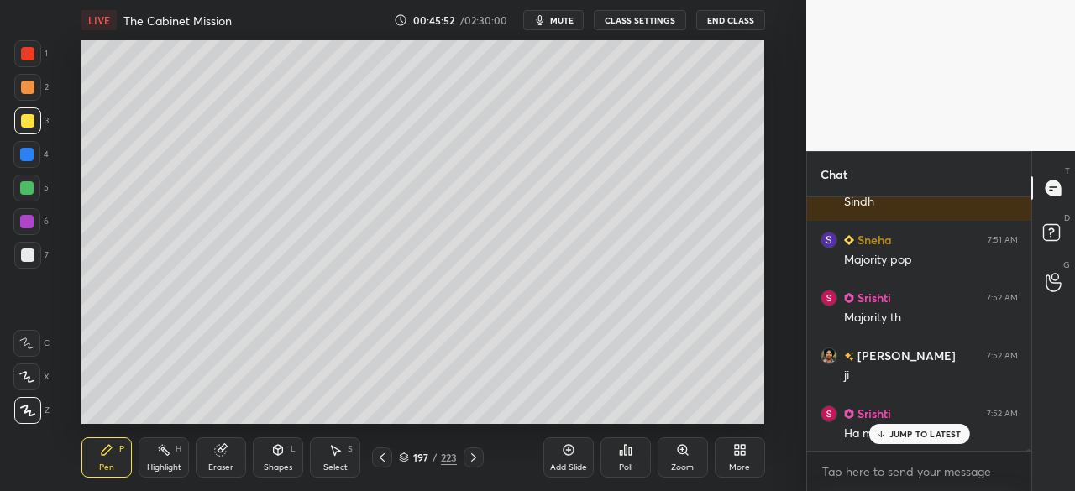
click at [919, 443] on div "JUMP TO LATEST" at bounding box center [918, 434] width 101 height 20
click at [29, 254] on div at bounding box center [27, 255] width 13 height 13
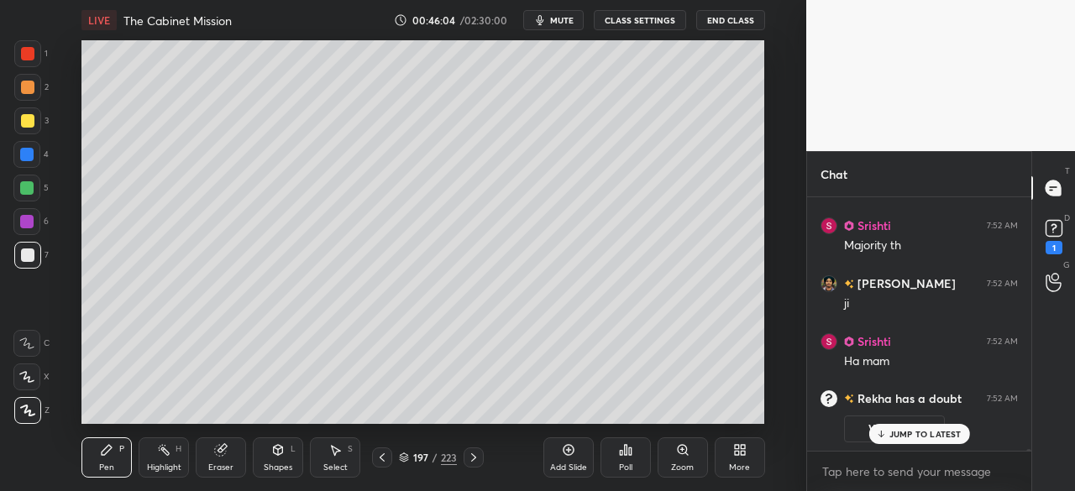
click at [930, 438] on p "JUMP TO LATEST" at bounding box center [925, 434] width 72 height 10
click at [1058, 233] on rect at bounding box center [1053, 229] width 16 height 16
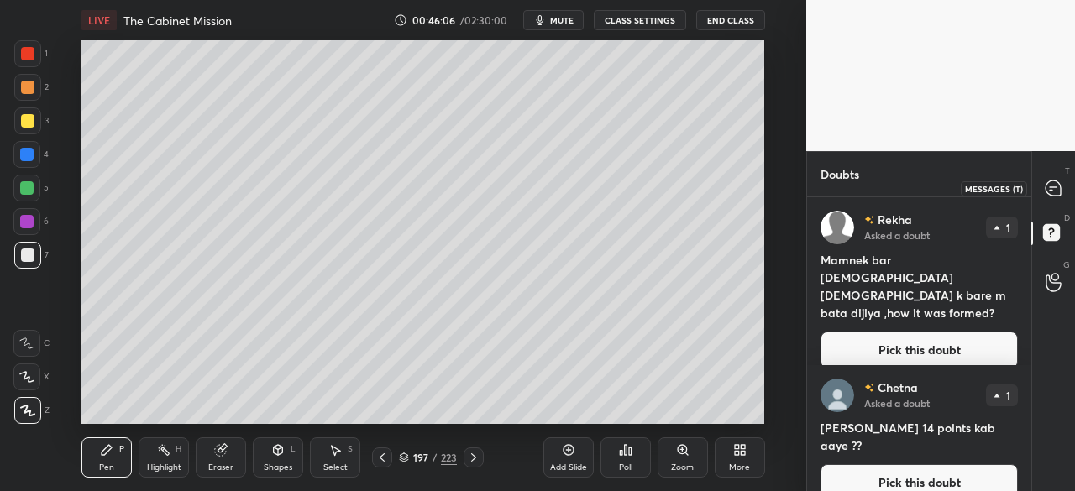
click at [1056, 191] on icon at bounding box center [1052, 188] width 15 height 15
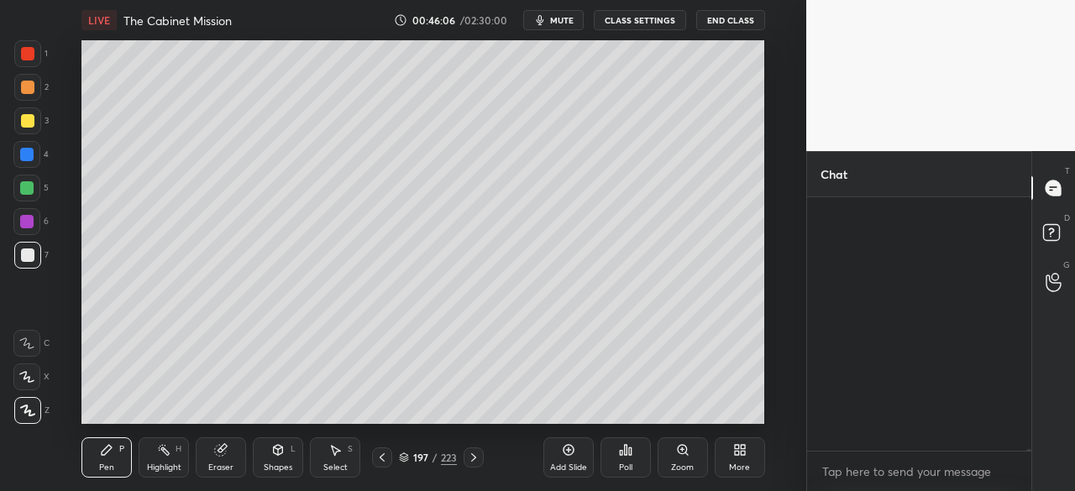
scroll to position [249, 219]
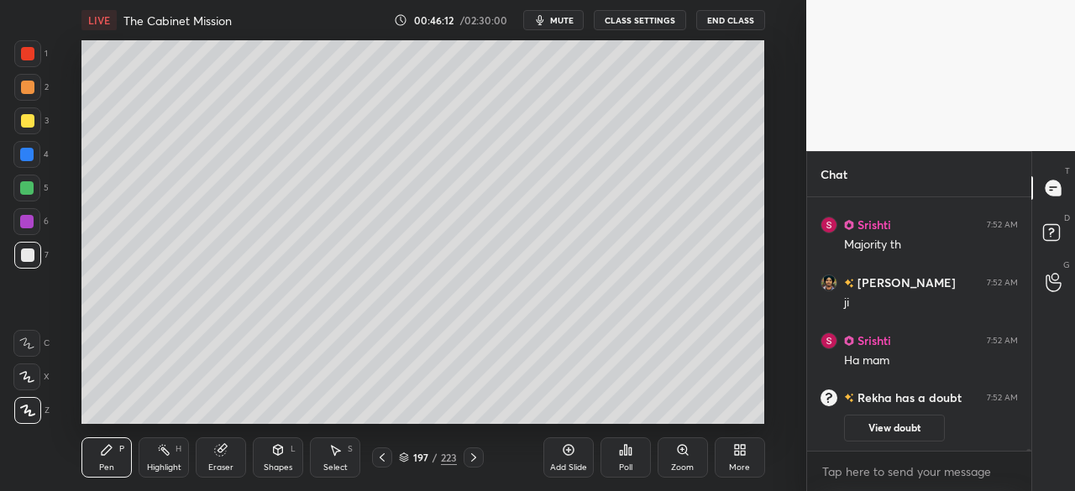
drag, startPoint x: 26, startPoint y: 50, endPoint x: 17, endPoint y: 58, distance: 12.5
click at [26, 51] on div at bounding box center [27, 53] width 13 height 13
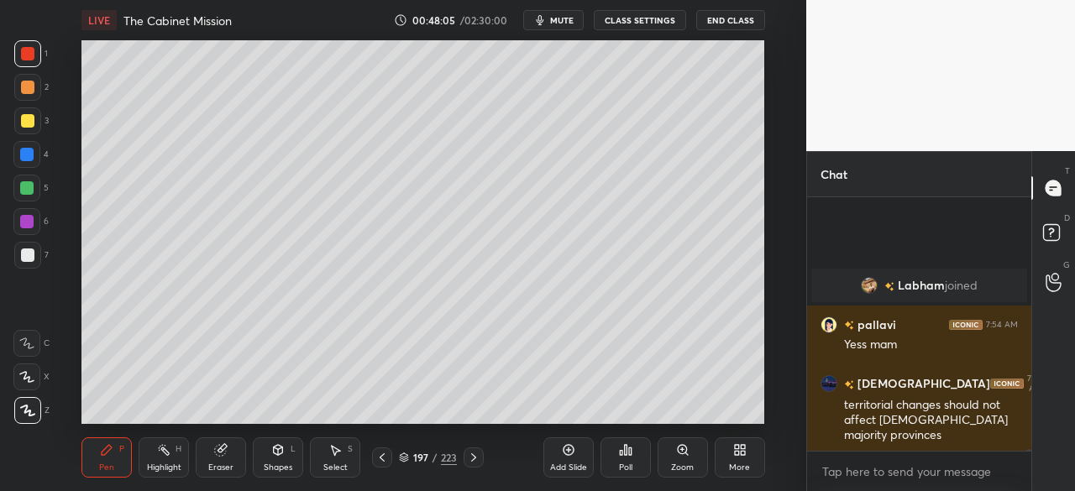
scroll to position [35541, 0]
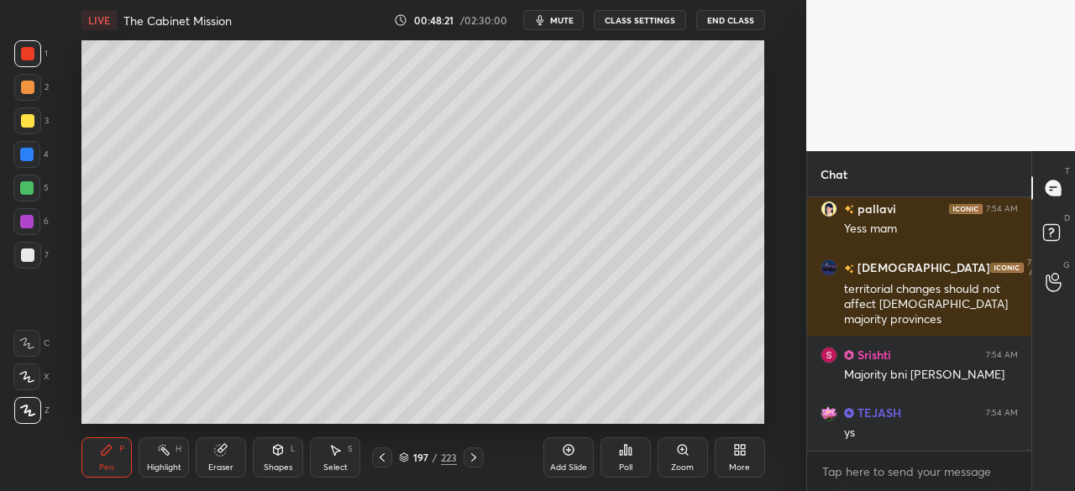
click at [381, 460] on icon at bounding box center [381, 457] width 13 height 13
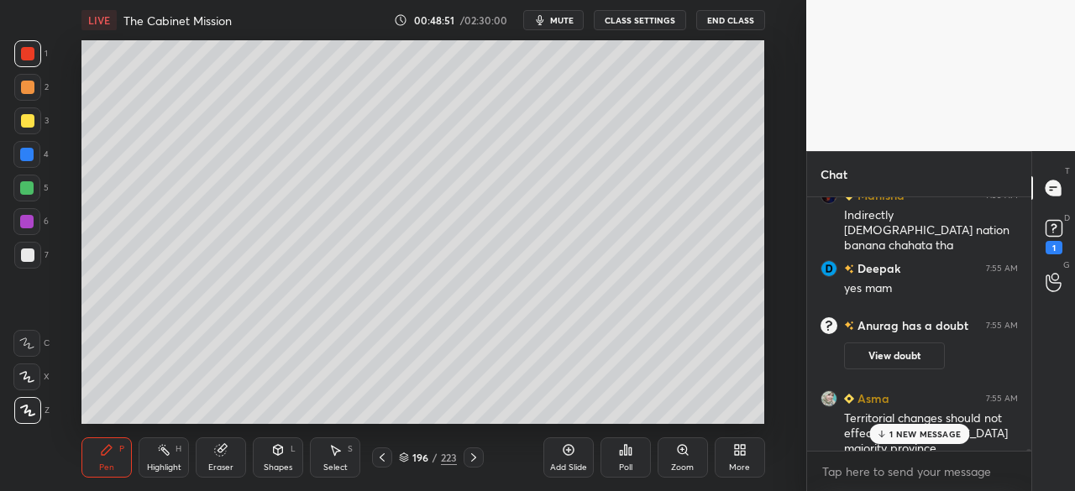
scroll to position [35998, 0]
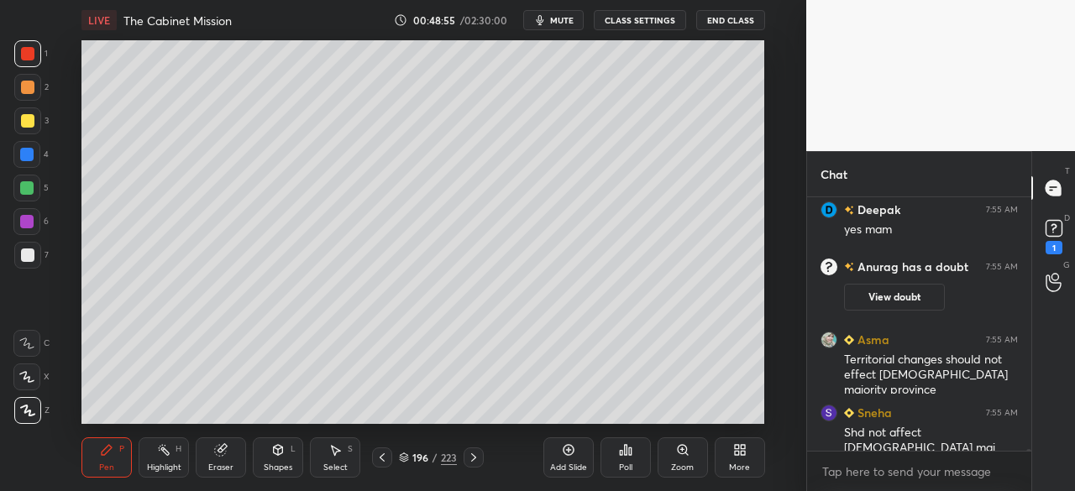
click at [30, 249] on div at bounding box center [27, 255] width 13 height 13
click at [28, 258] on div at bounding box center [27, 255] width 13 height 13
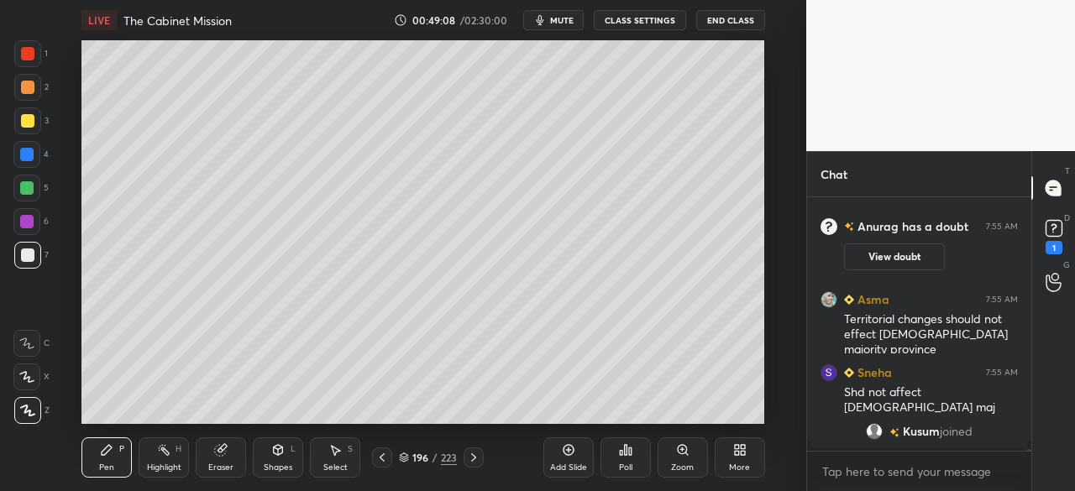
click at [569, 454] on icon at bounding box center [568, 450] width 11 height 11
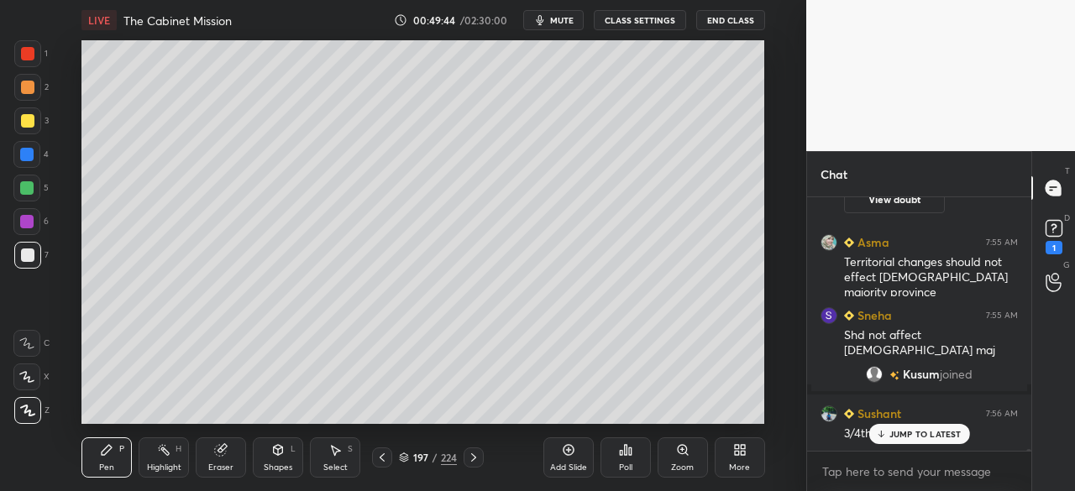
scroll to position [36092, 0]
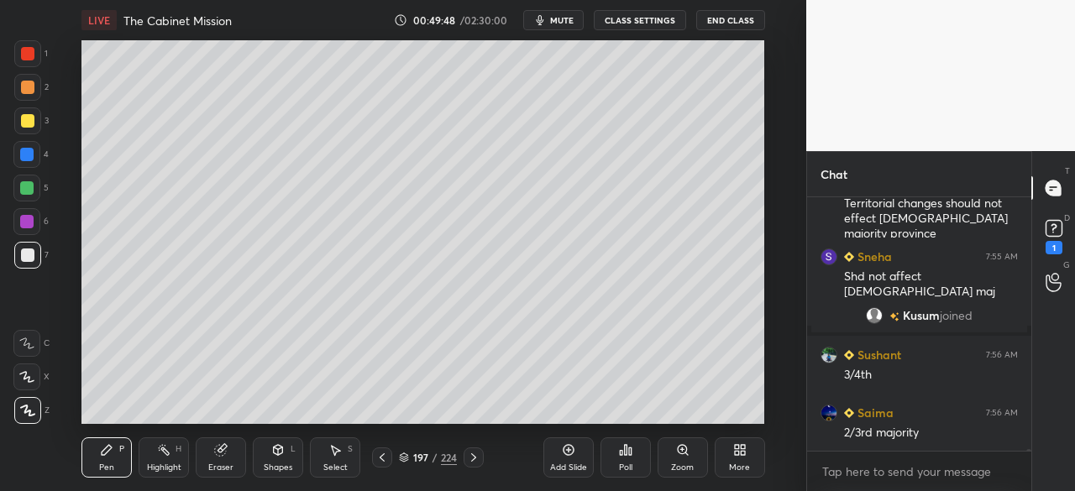
drag, startPoint x: 27, startPoint y: 255, endPoint x: 11, endPoint y: 184, distance: 73.1
click at [27, 255] on div at bounding box center [27, 255] width 13 height 13
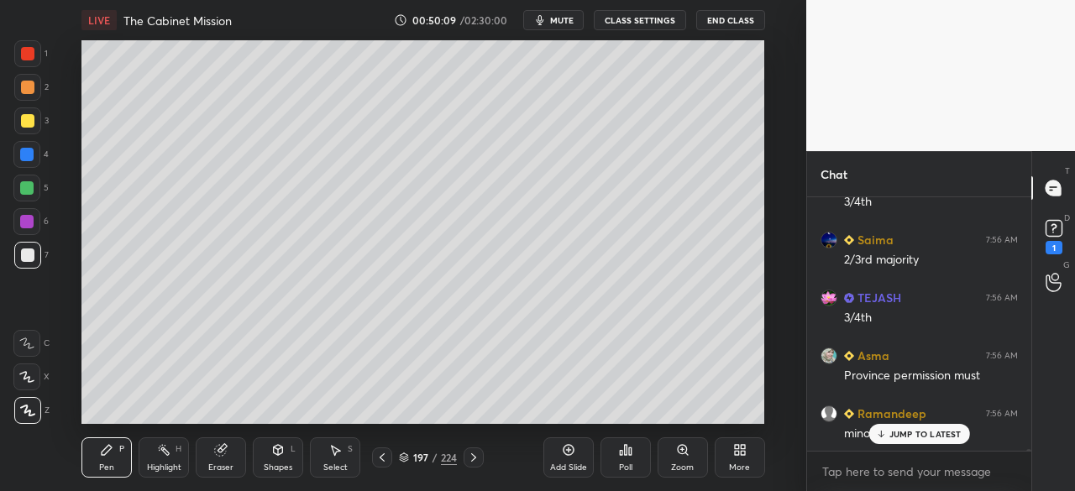
scroll to position [36381, 0]
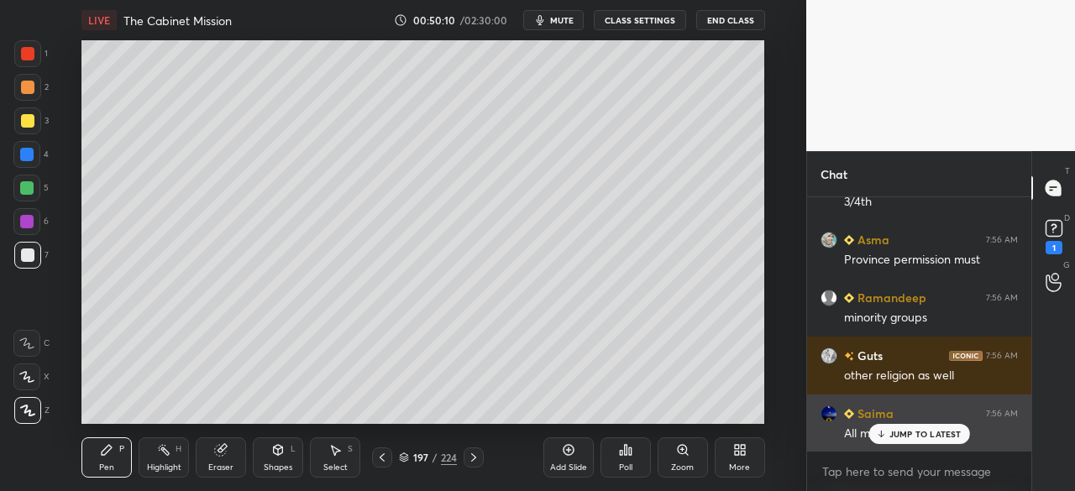
click at [929, 436] on p "JUMP TO LATEST" at bounding box center [925, 434] width 72 height 10
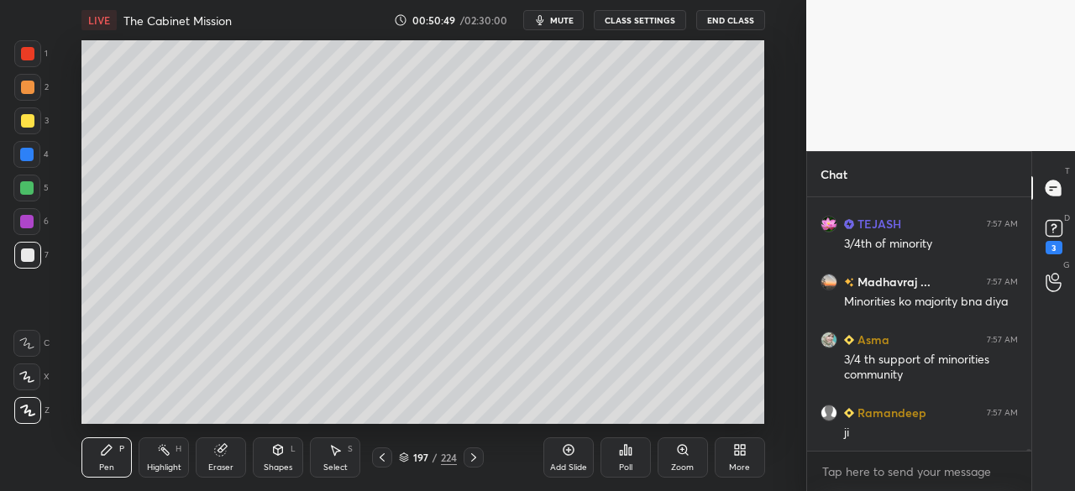
scroll to position [36861, 0]
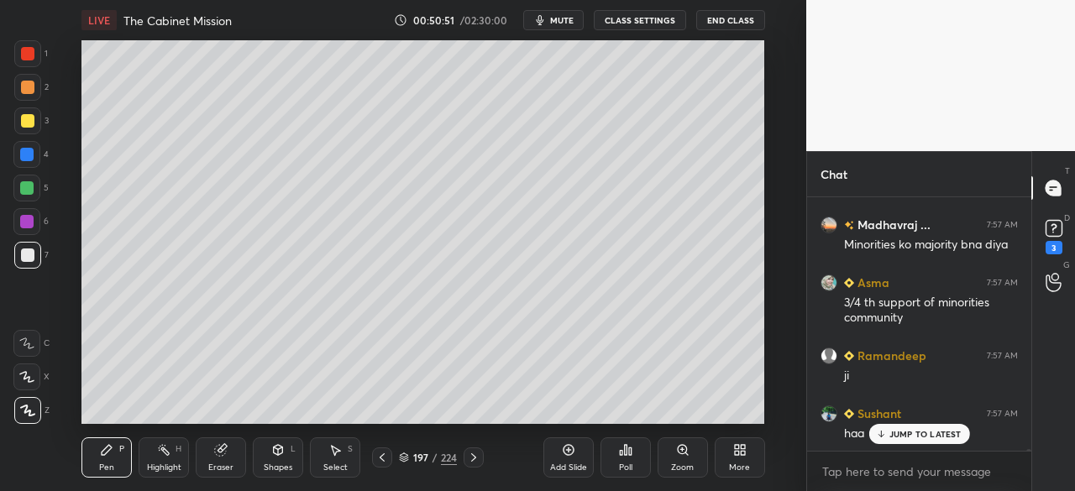
click at [27, 120] on div at bounding box center [27, 120] width 13 height 13
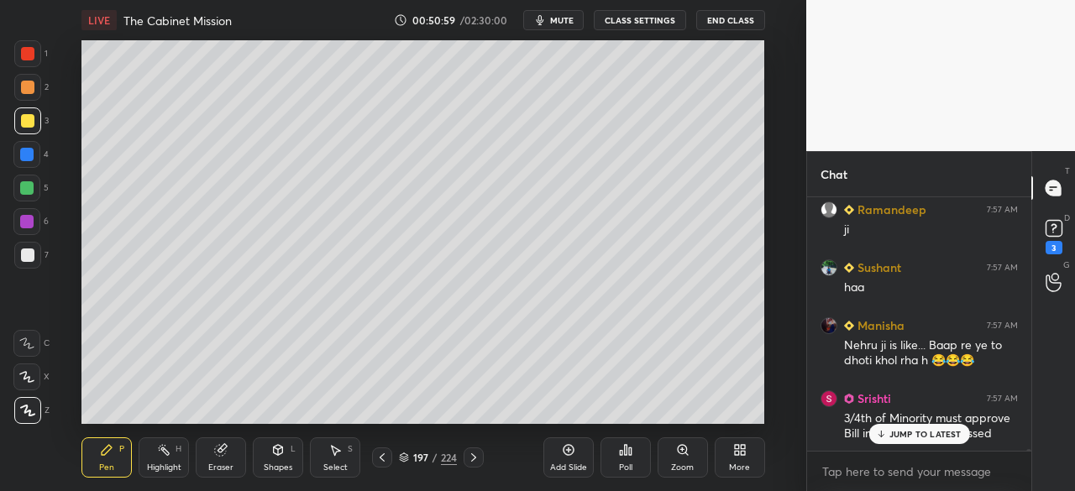
scroll to position [37024, 0]
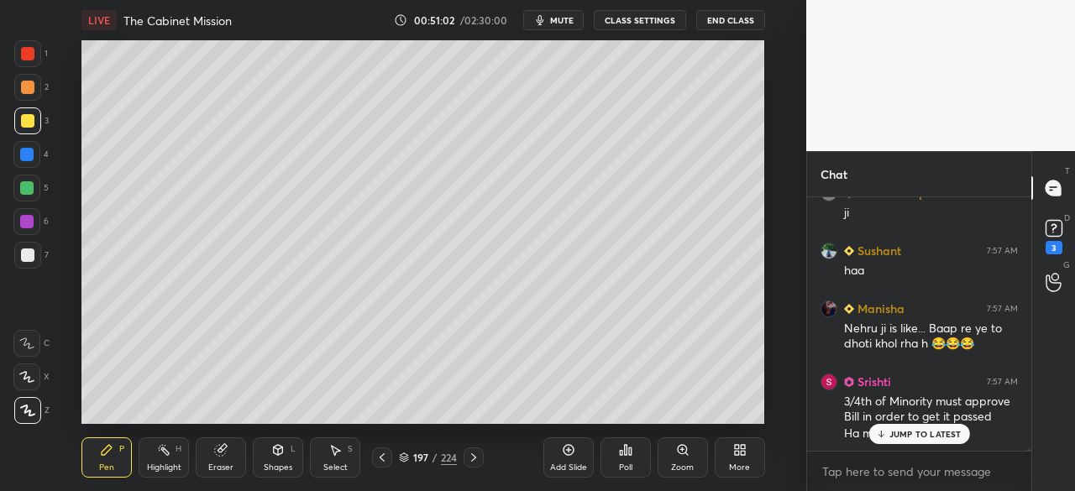
click at [909, 432] on p "JUMP TO LATEST" at bounding box center [925, 434] width 72 height 10
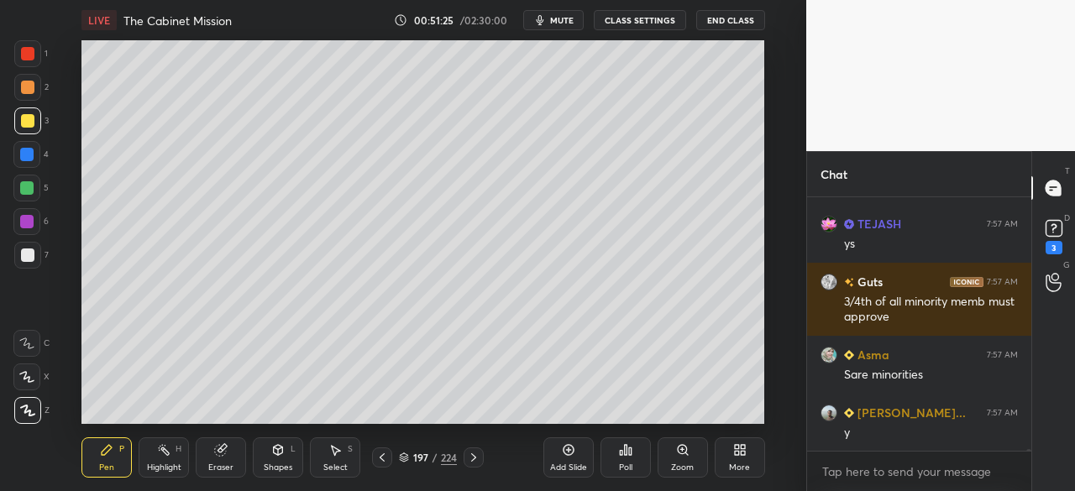
scroll to position [37387, 0]
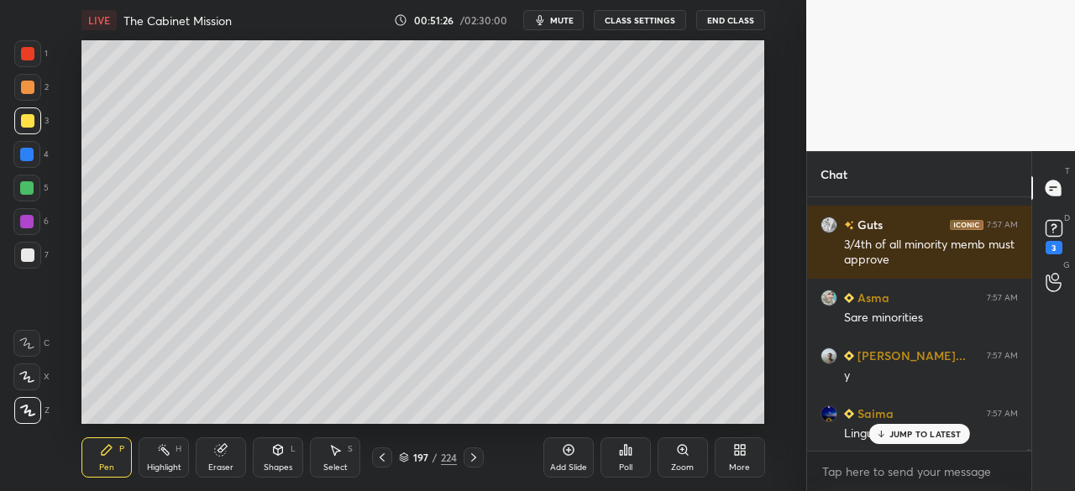
click at [29, 56] on div at bounding box center [27, 53] width 13 height 13
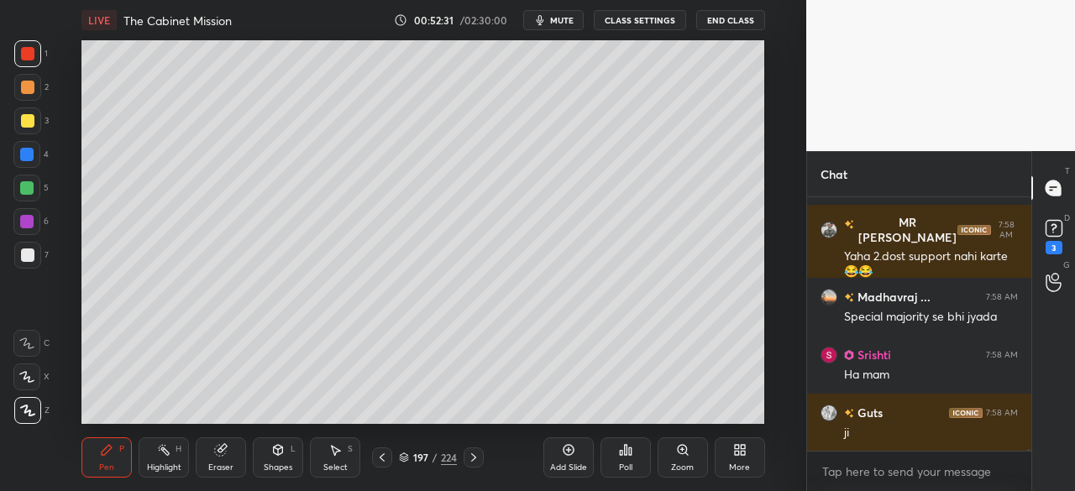
scroll to position [38391, 0]
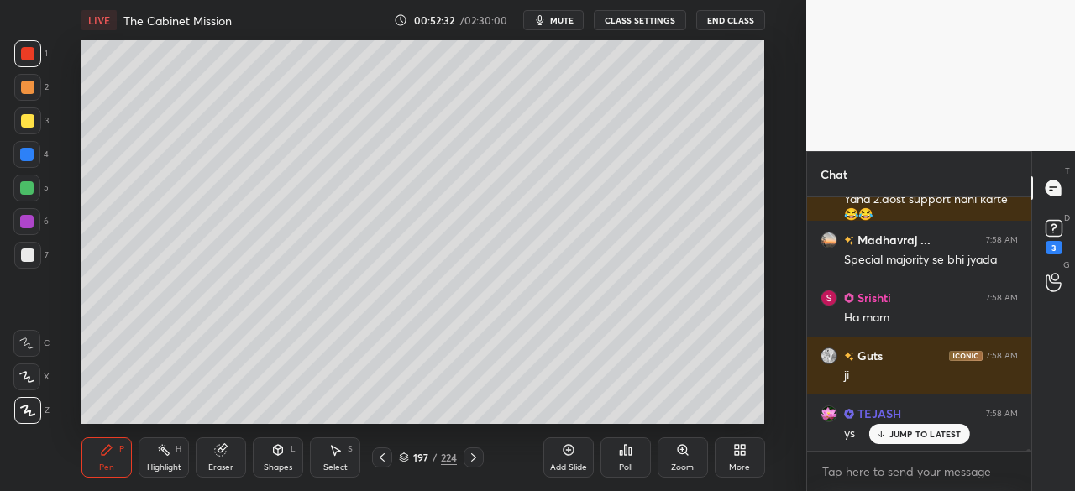
click at [376, 461] on icon at bounding box center [381, 457] width 13 height 13
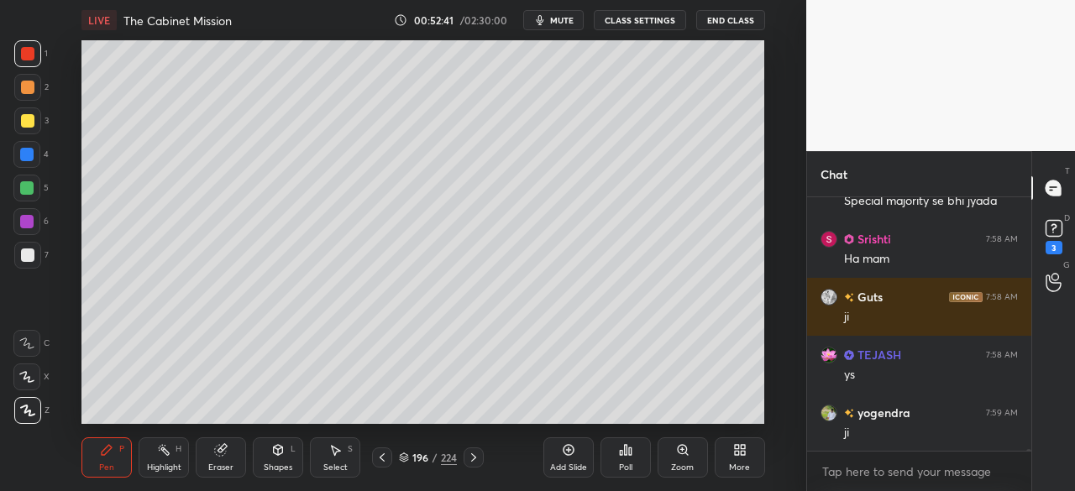
click at [25, 255] on div at bounding box center [27, 255] width 13 height 13
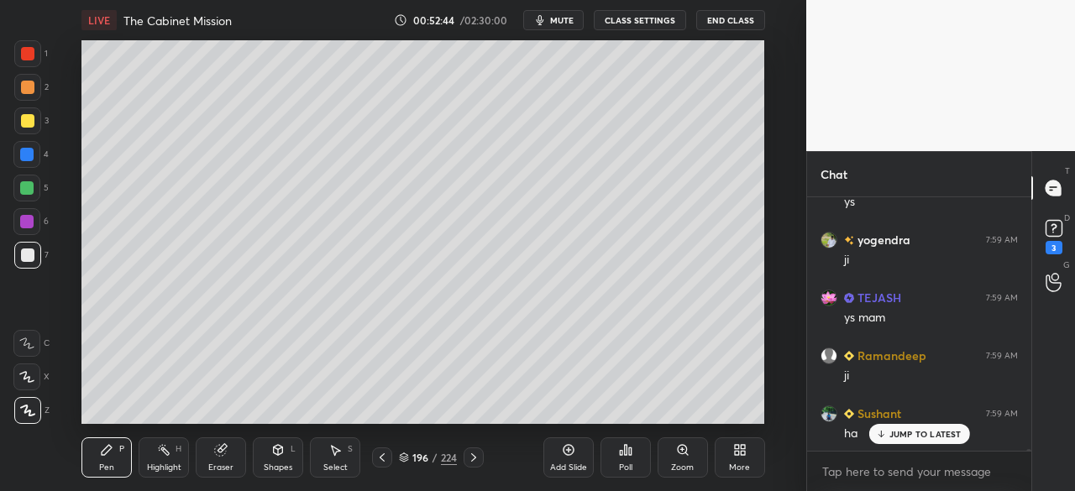
click at [481, 455] on div at bounding box center [474, 458] width 20 height 20
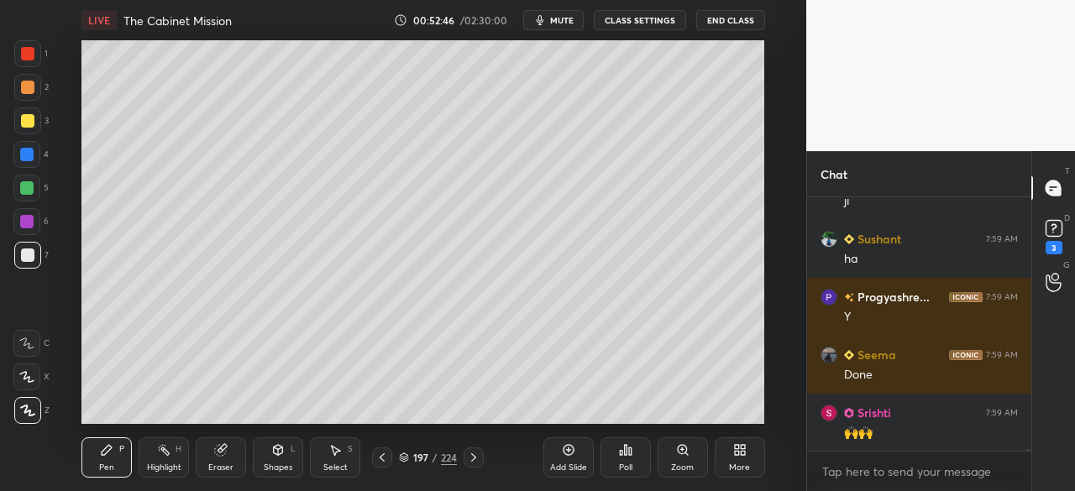
scroll to position [38854, 0]
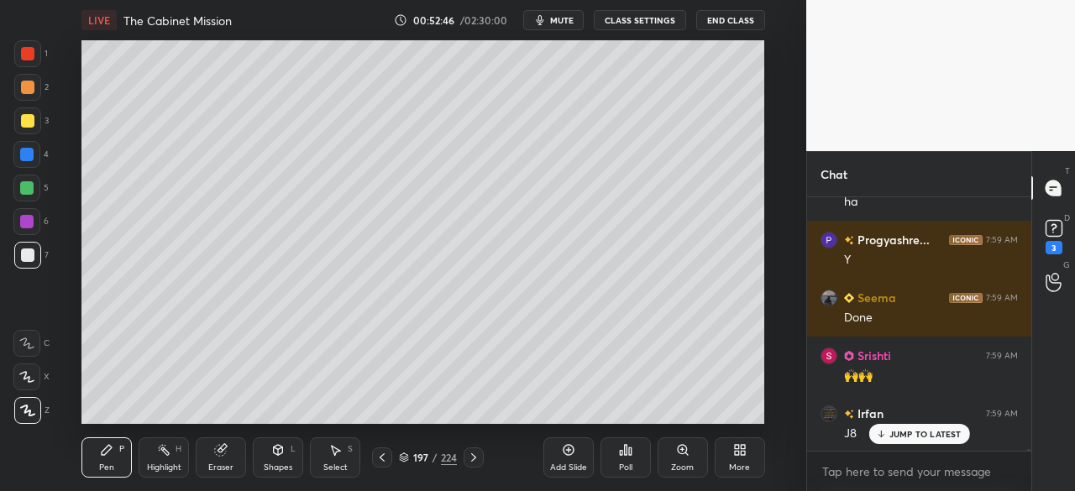
click at [26, 114] on div at bounding box center [27, 120] width 13 height 13
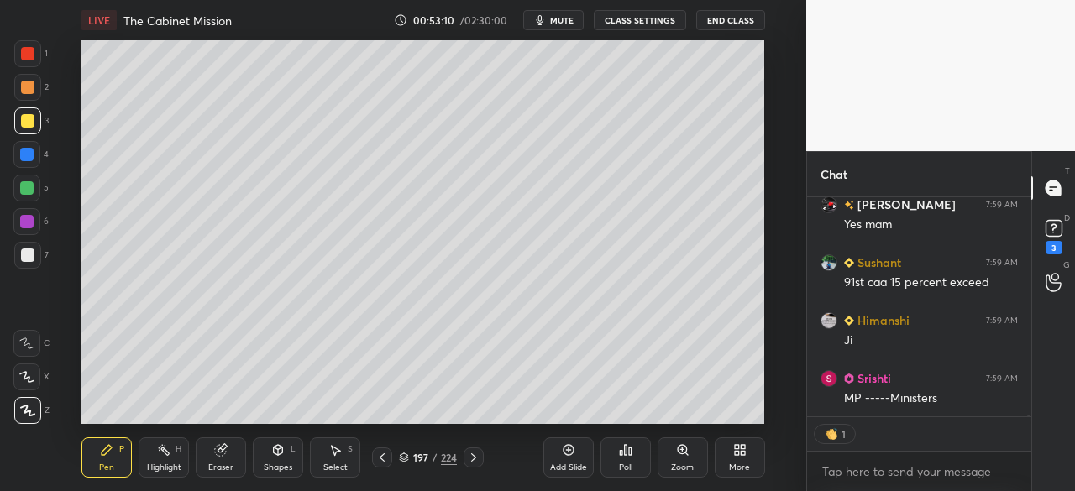
scroll to position [249, 219]
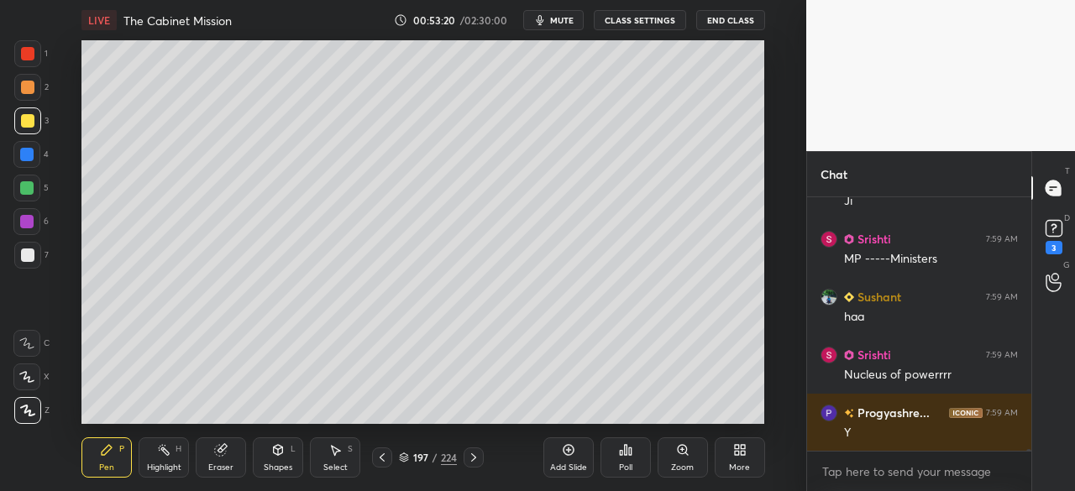
click at [39, 45] on div at bounding box center [27, 53] width 27 height 27
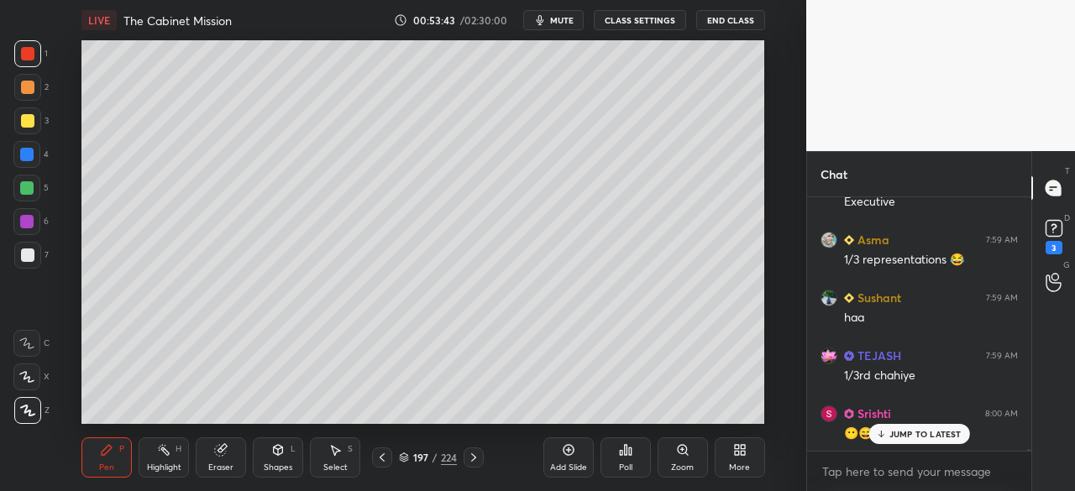
click at [932, 436] on p "JUMP TO LATEST" at bounding box center [925, 434] width 72 height 10
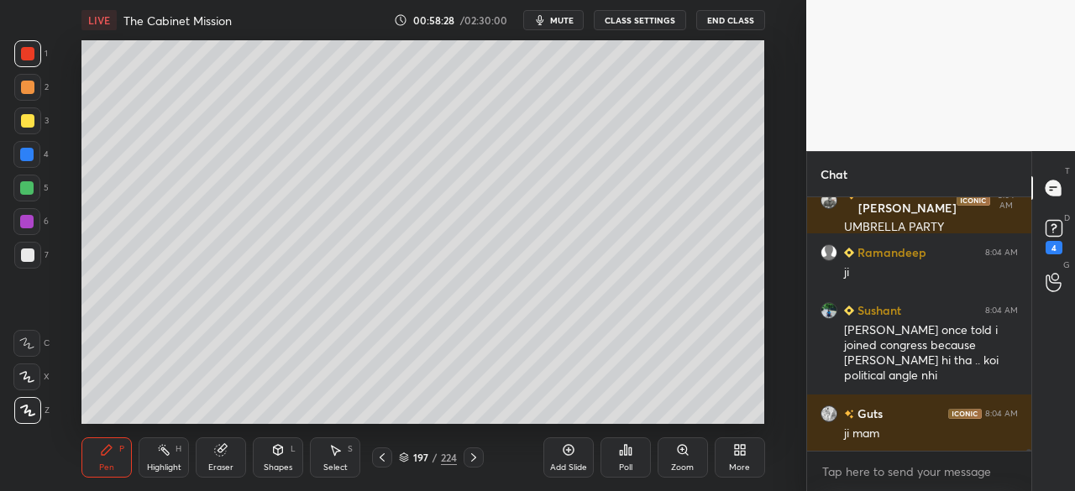
scroll to position [44639, 0]
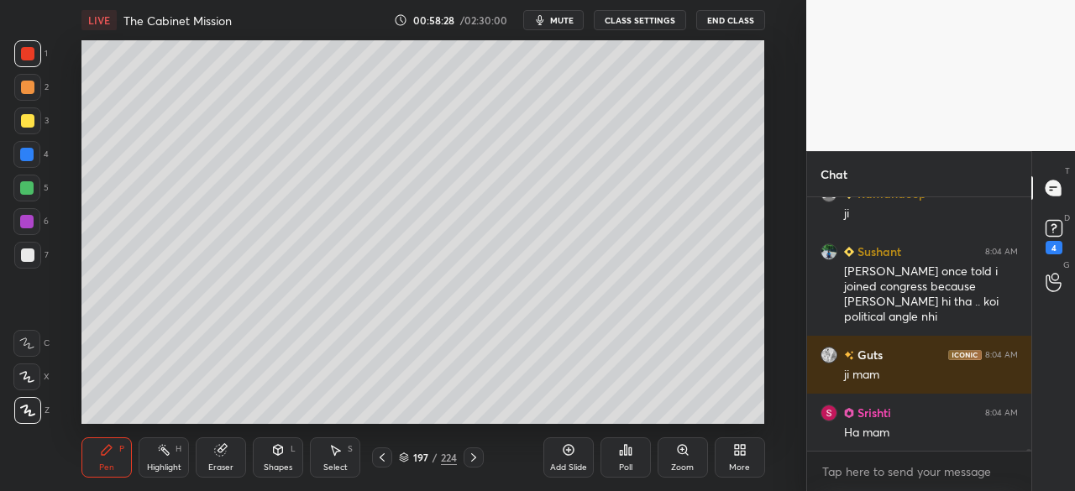
click at [28, 253] on div at bounding box center [27, 255] width 13 height 13
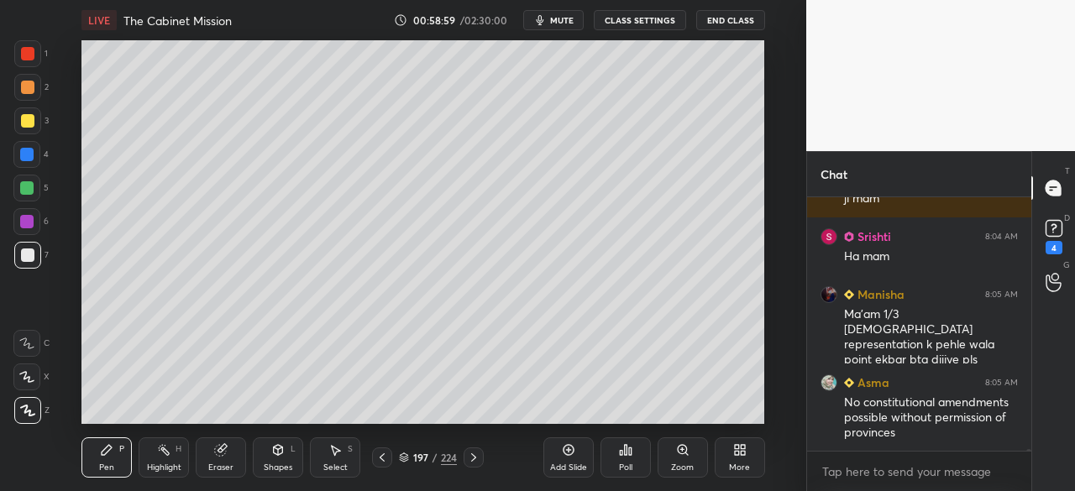
scroll to position [44902, 0]
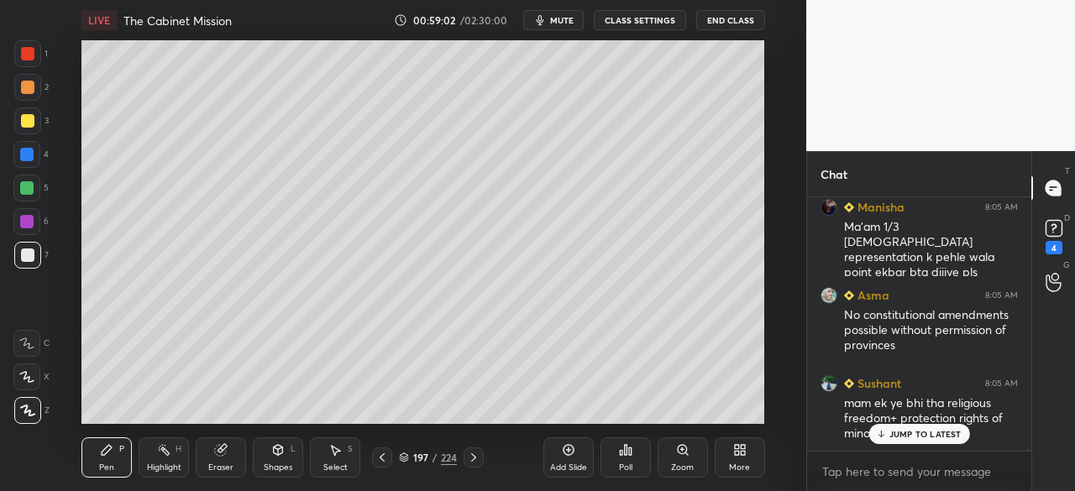
click at [378, 460] on icon at bounding box center [381, 457] width 13 height 13
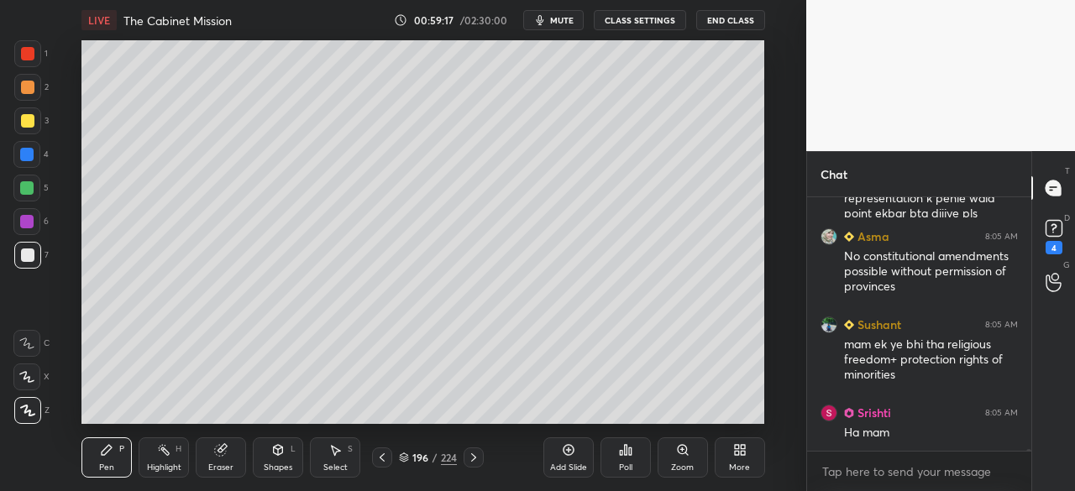
click at [22, 253] on div at bounding box center [27, 255] width 13 height 13
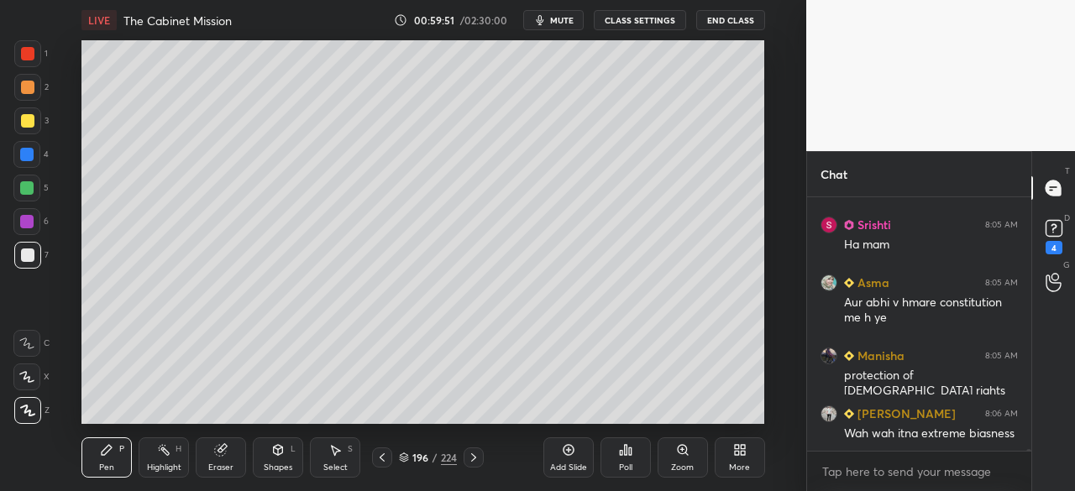
scroll to position [45208, 0]
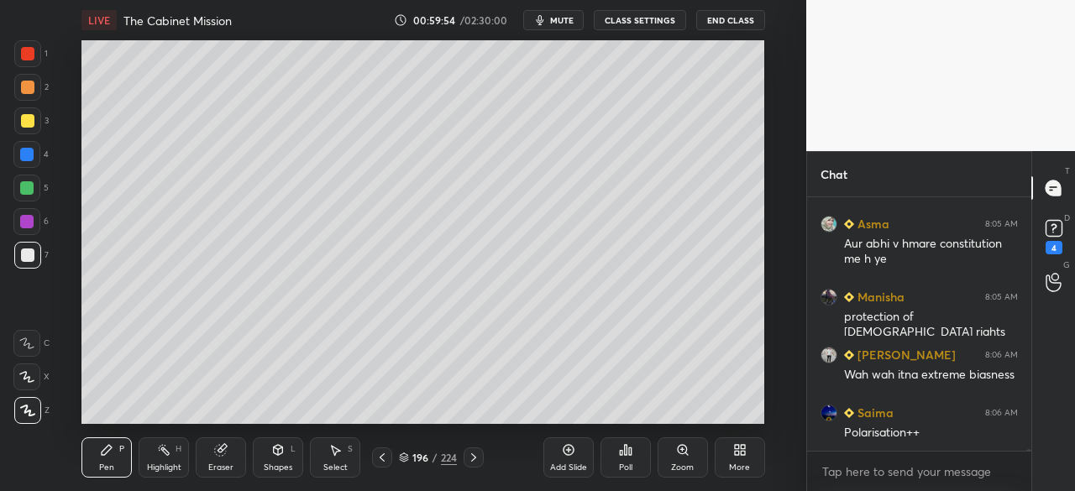
click at [29, 223] on div at bounding box center [26, 221] width 13 height 13
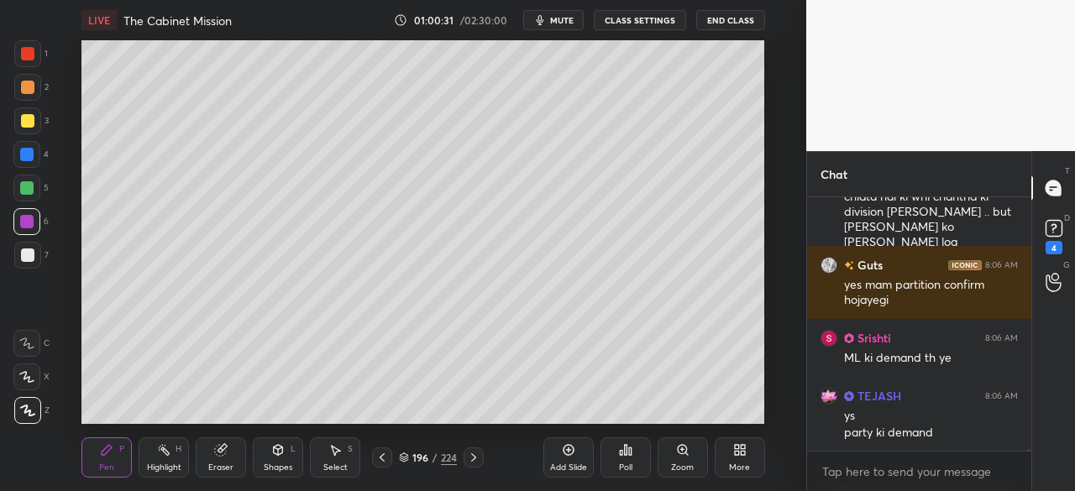
scroll to position [46068, 0]
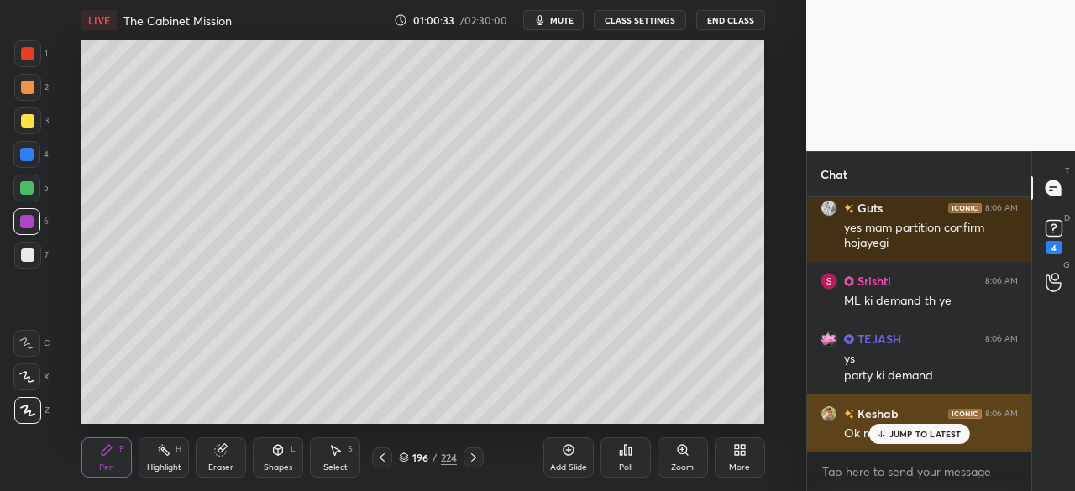
click at [931, 432] on p "JUMP TO LATEST" at bounding box center [925, 434] width 72 height 10
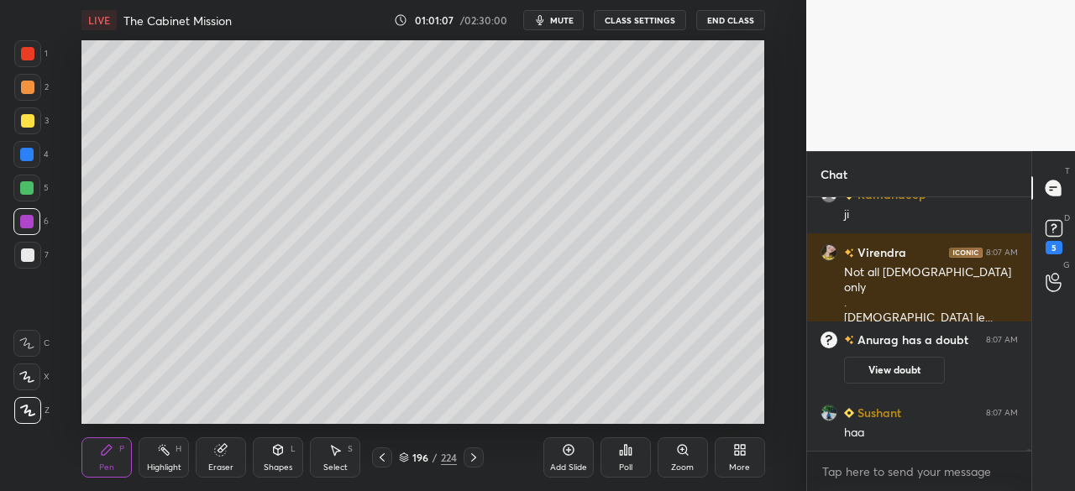
scroll to position [45418, 0]
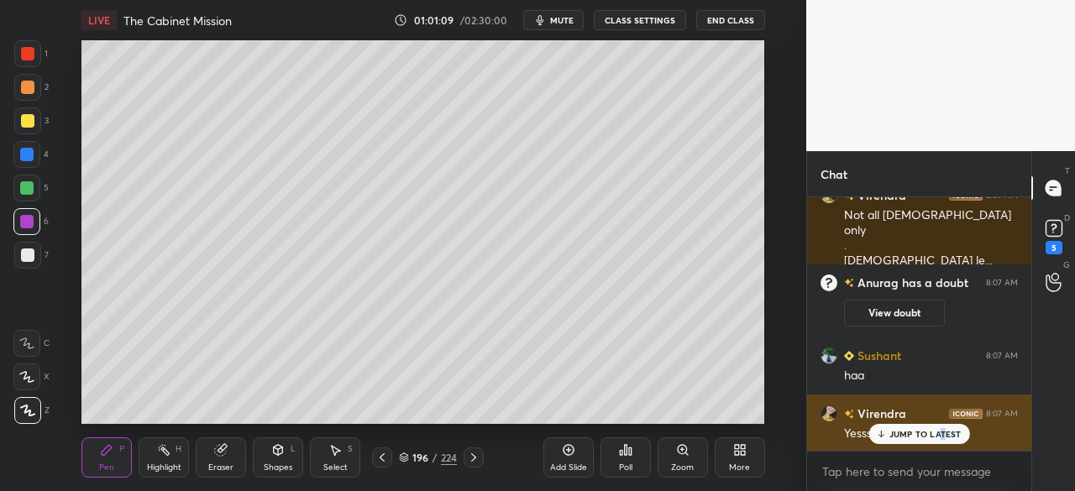
click at [942, 436] on p "JUMP TO LATEST" at bounding box center [925, 434] width 72 height 10
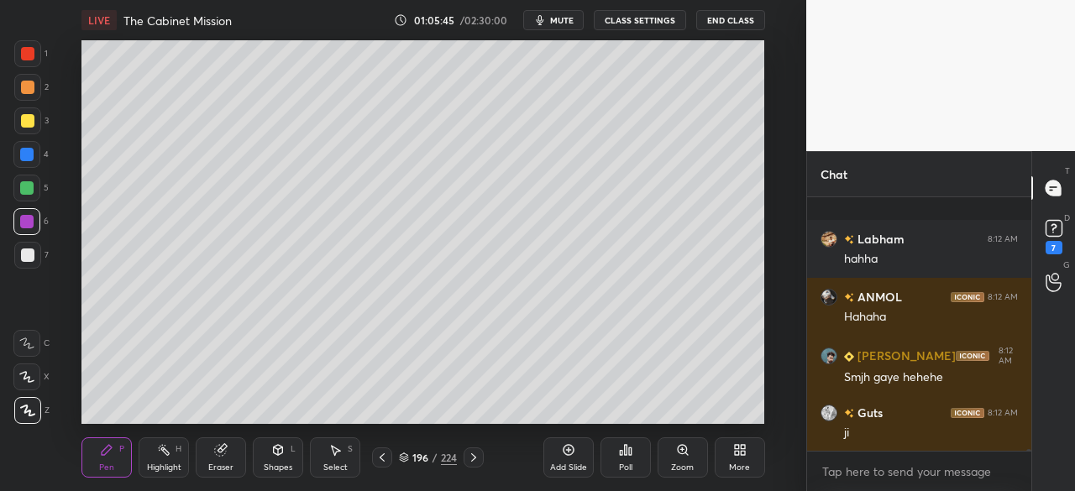
scroll to position [49912, 0]
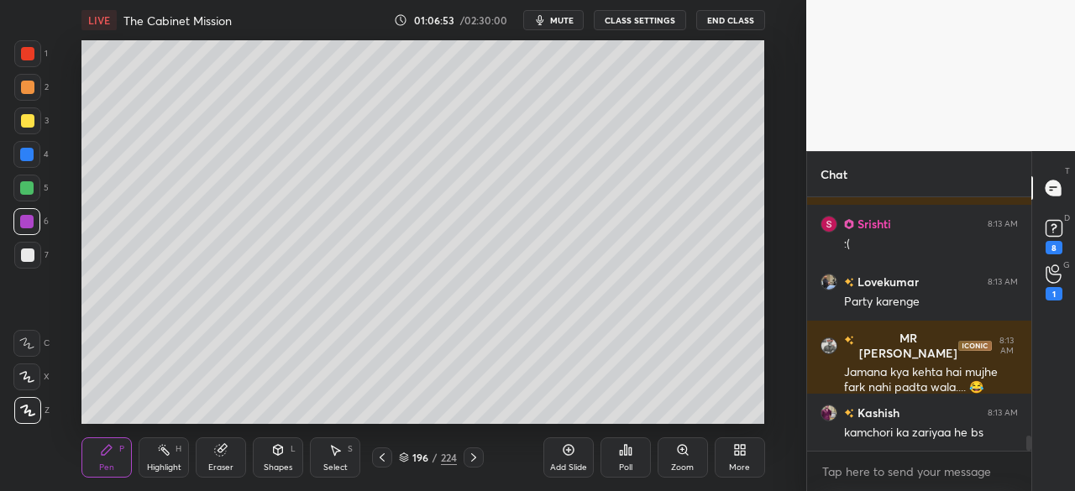
click at [28, 153] on div at bounding box center [26, 154] width 13 height 13
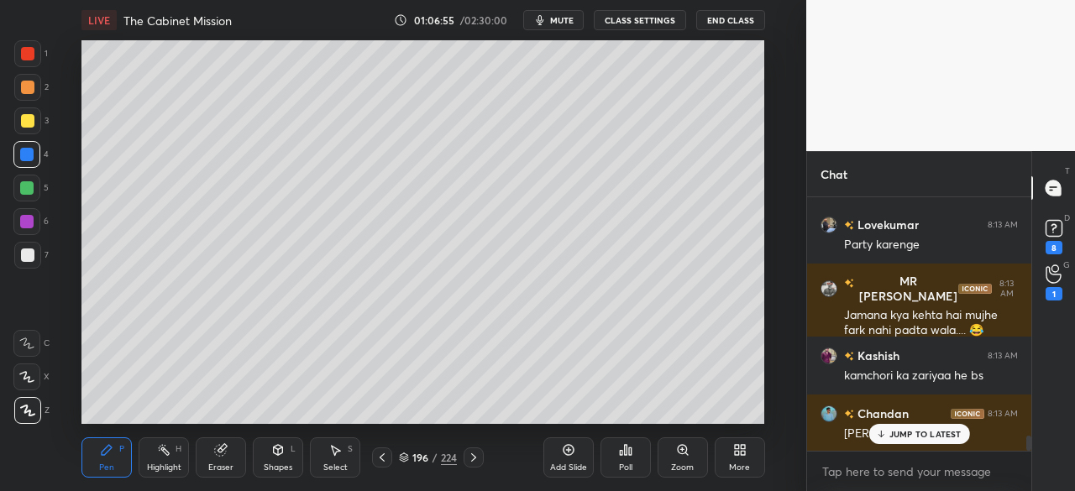
drag, startPoint x: 937, startPoint y: 438, endPoint x: 1025, endPoint y: 423, distance: 89.3
click at [939, 438] on p "JUMP TO LATEST" at bounding box center [925, 434] width 72 height 10
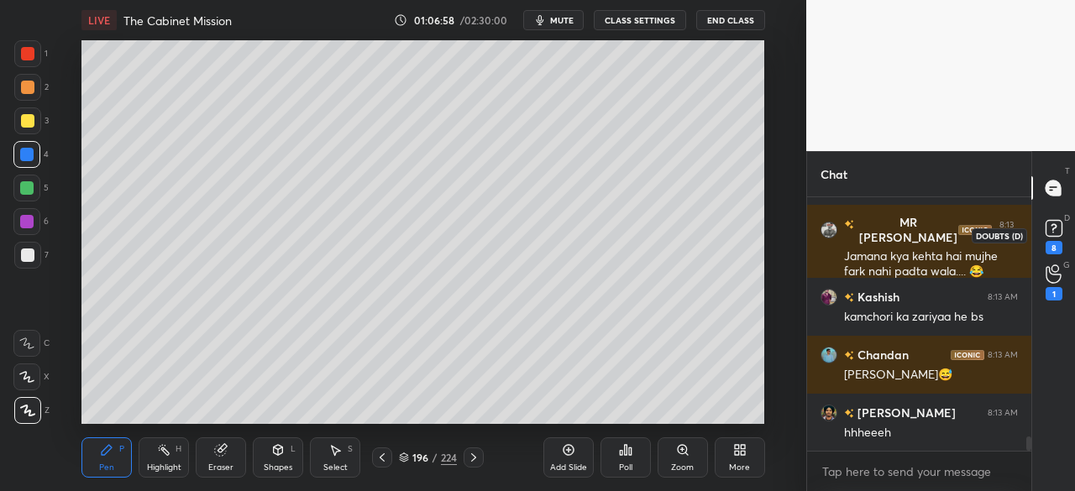
click at [1053, 233] on rect at bounding box center [1053, 229] width 16 height 16
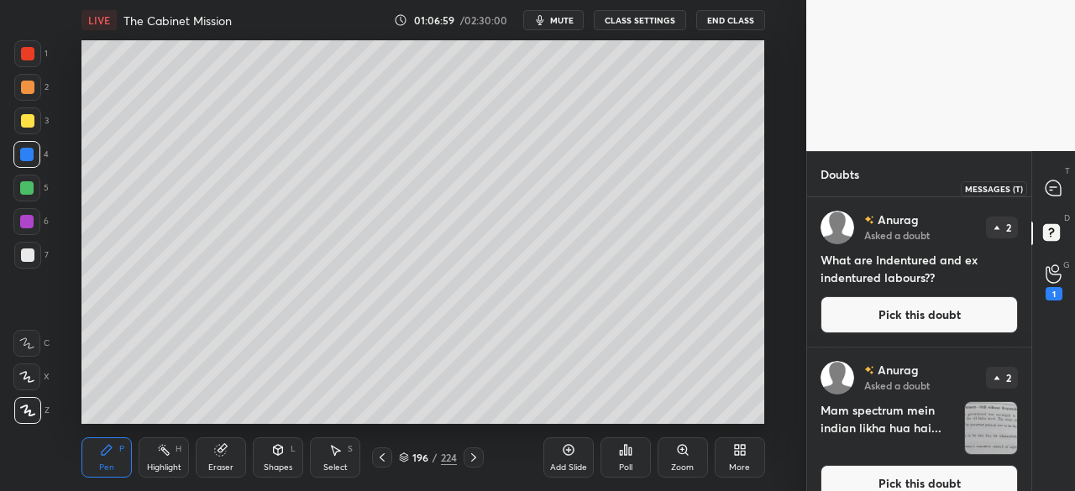
click at [1052, 192] on icon at bounding box center [1052, 188] width 15 height 15
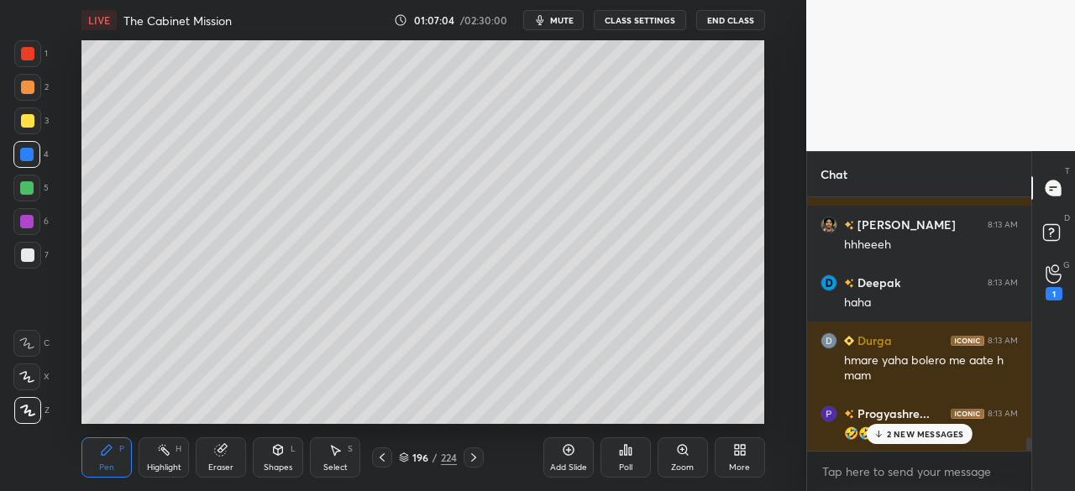
click at [474, 456] on icon at bounding box center [473, 457] width 5 height 8
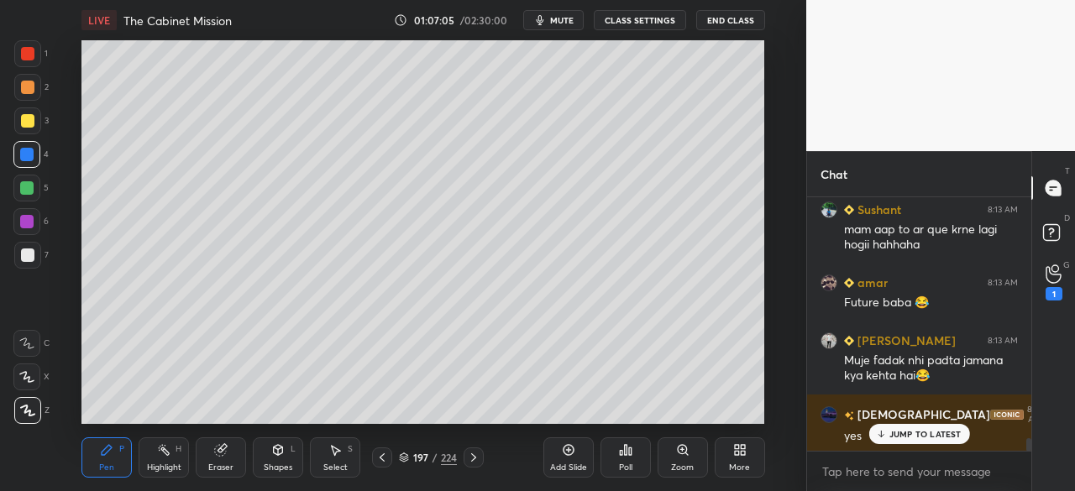
click at [383, 459] on icon at bounding box center [381, 457] width 13 height 13
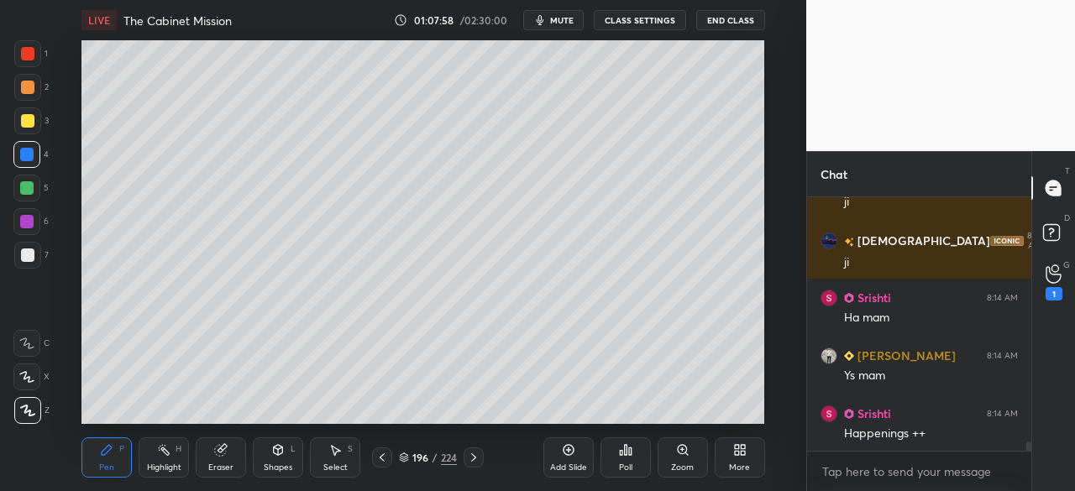
scroll to position [6622, 0]
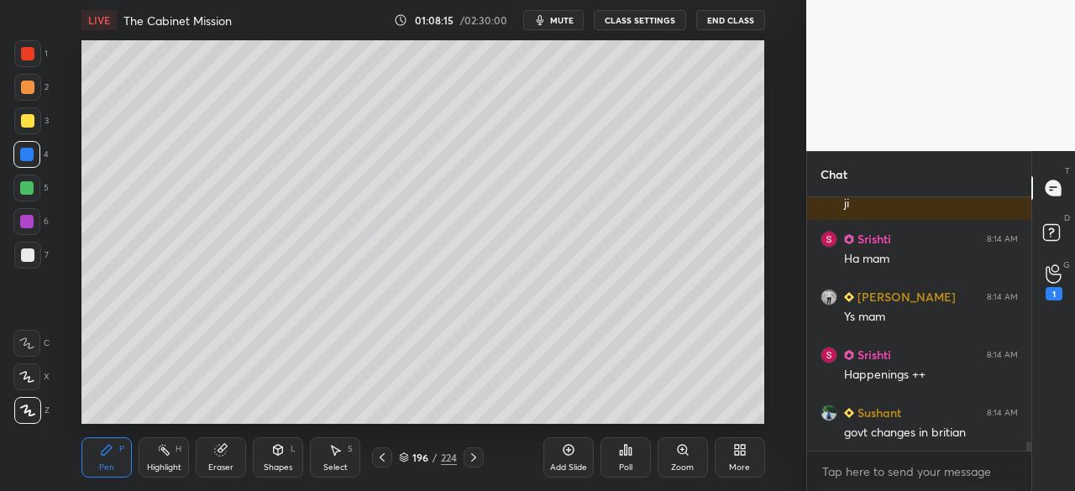
click at [576, 457] on div "Add Slide" at bounding box center [568, 458] width 50 height 40
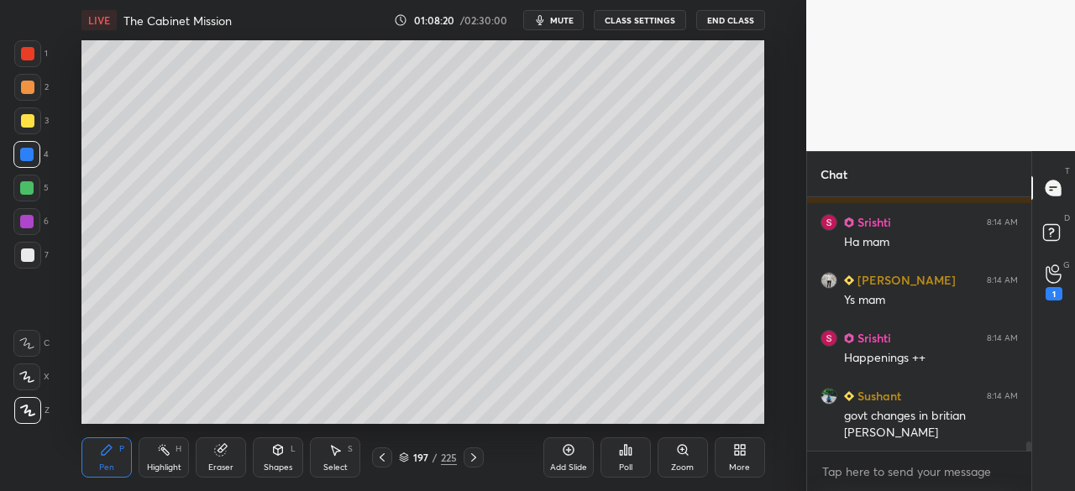
click at [573, 456] on icon at bounding box center [568, 449] width 13 height 13
drag, startPoint x: 22, startPoint y: 255, endPoint x: 60, endPoint y: 211, distance: 58.9
click at [24, 255] on div at bounding box center [27, 255] width 13 height 13
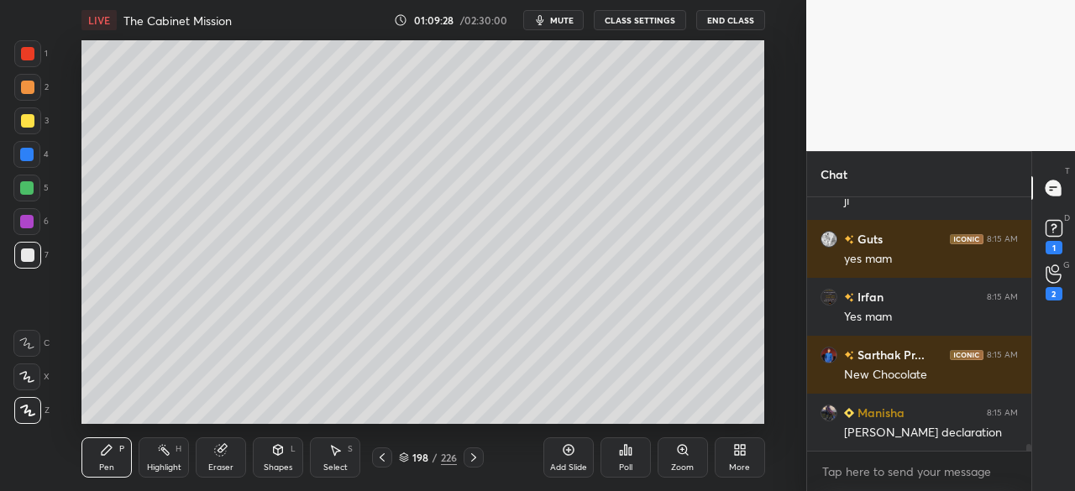
scroll to position [9437, 0]
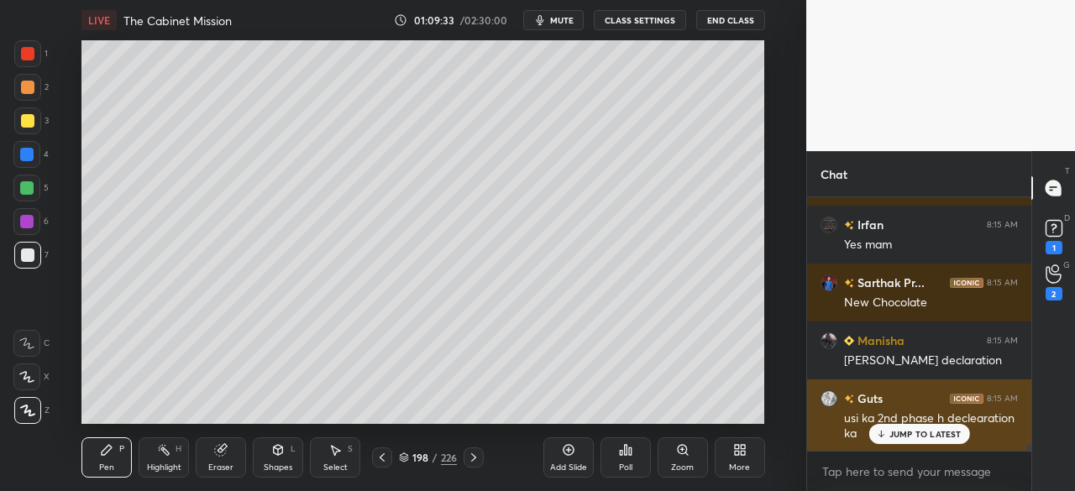
click at [934, 444] on div "Guts 8:15 AM usi ka 2nd phase h declearation ka" at bounding box center [919, 416] width 224 height 73
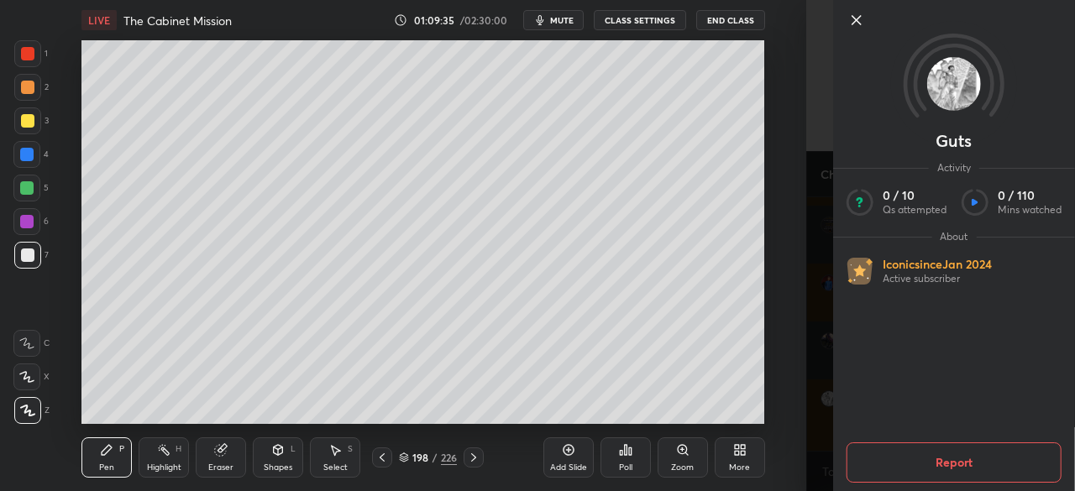
click at [859, 13] on icon at bounding box center [856, 20] width 20 height 20
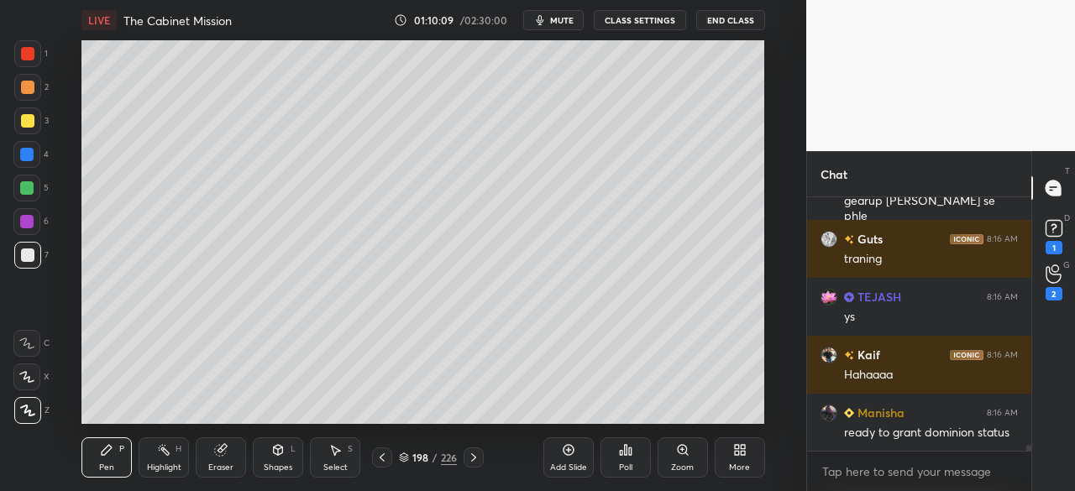
scroll to position [10510, 0]
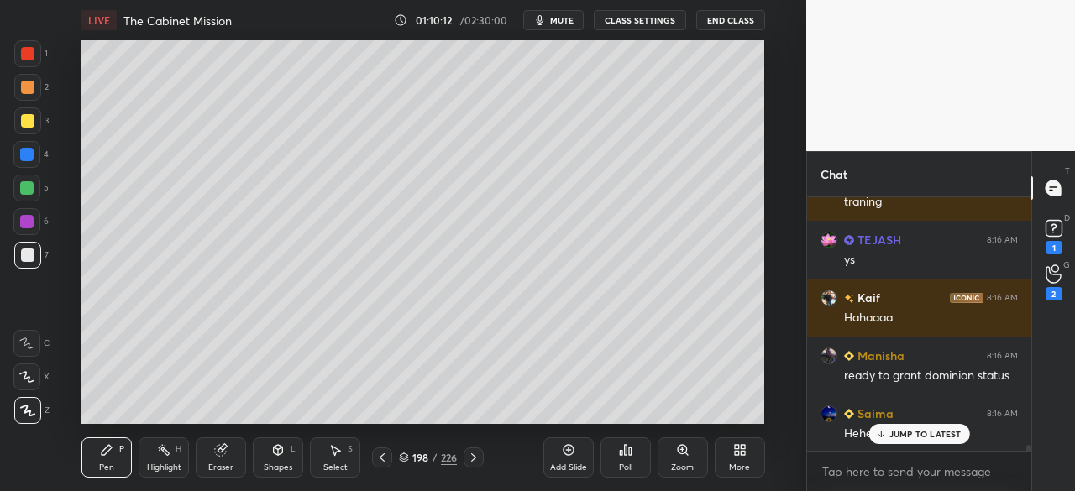
click at [27, 117] on div at bounding box center [27, 120] width 13 height 13
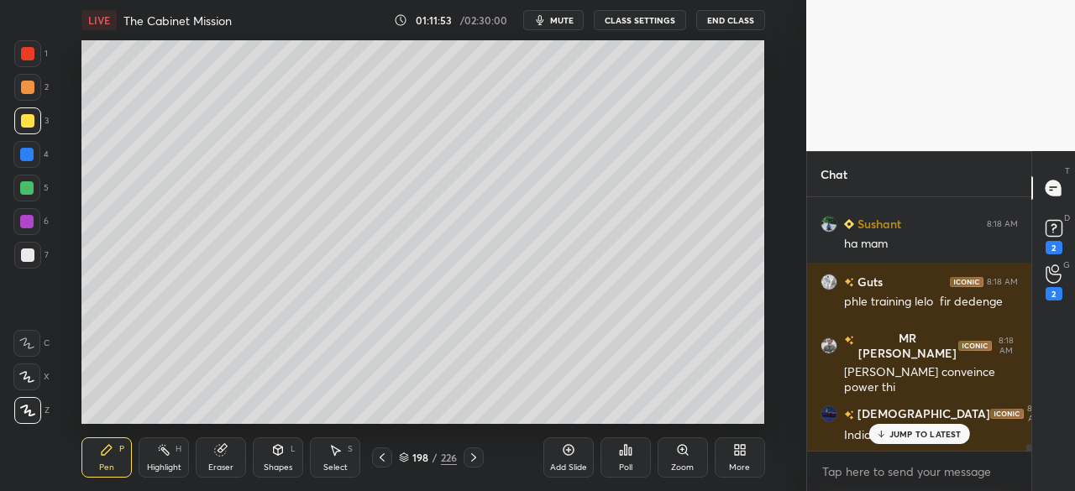
scroll to position [9172, 0]
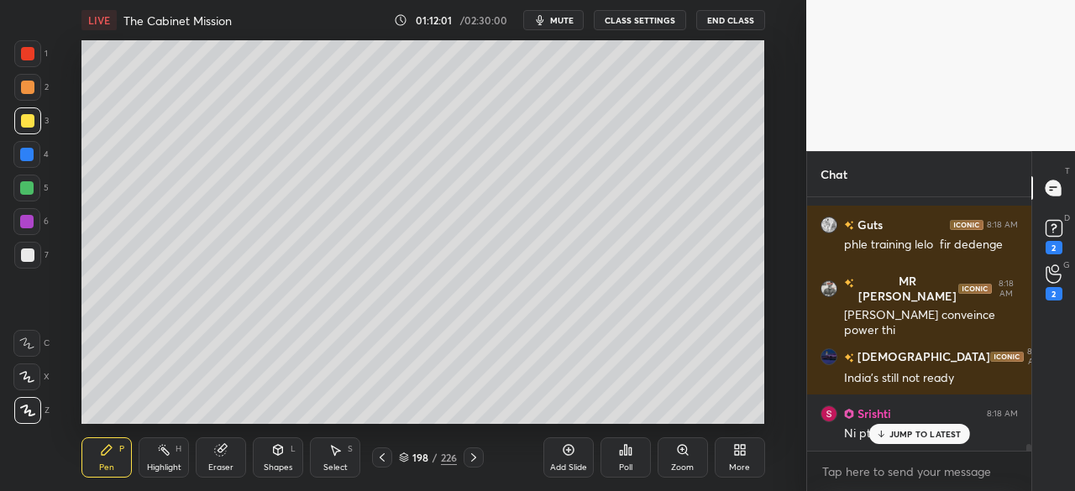
click at [28, 256] on div at bounding box center [27, 255] width 13 height 13
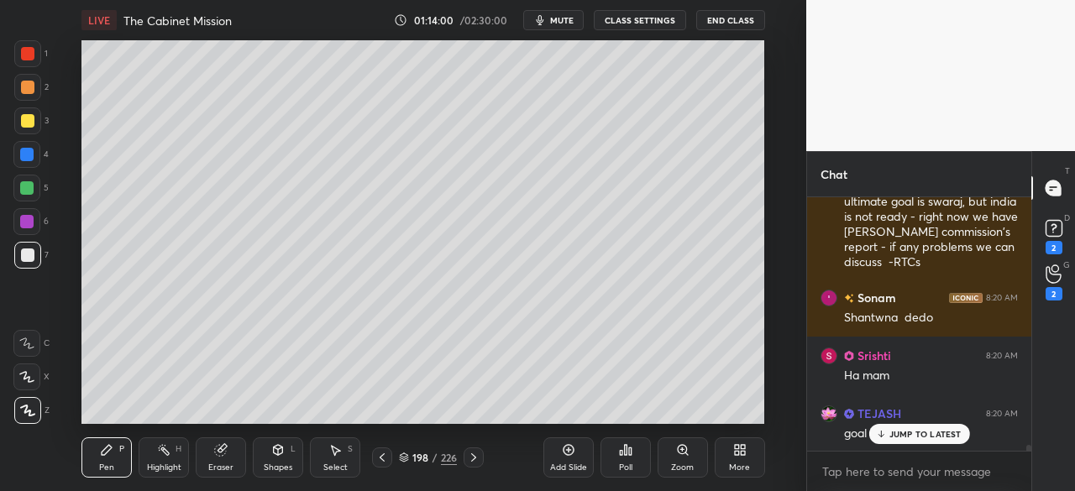
scroll to position [10310, 0]
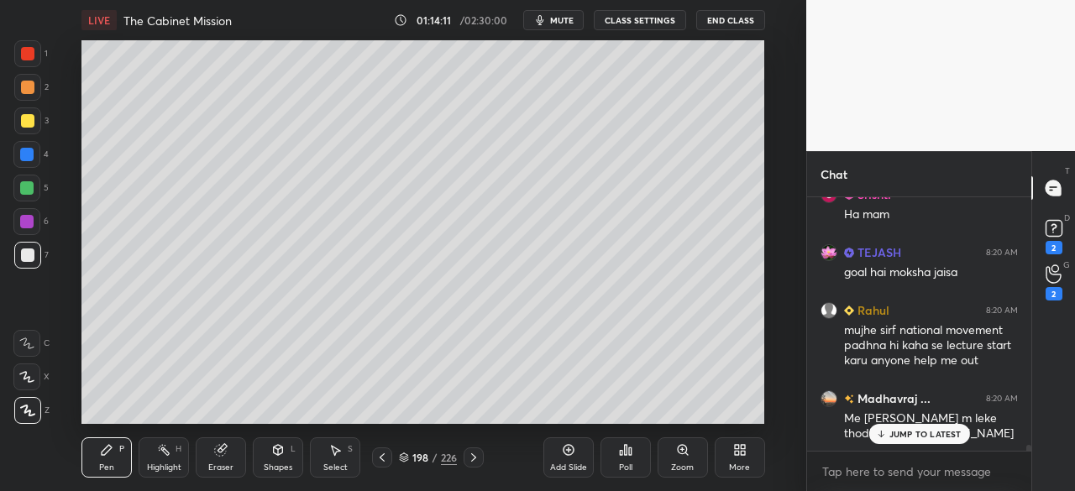
click at [909, 434] on p "JUMP TO LATEST" at bounding box center [925, 434] width 72 height 10
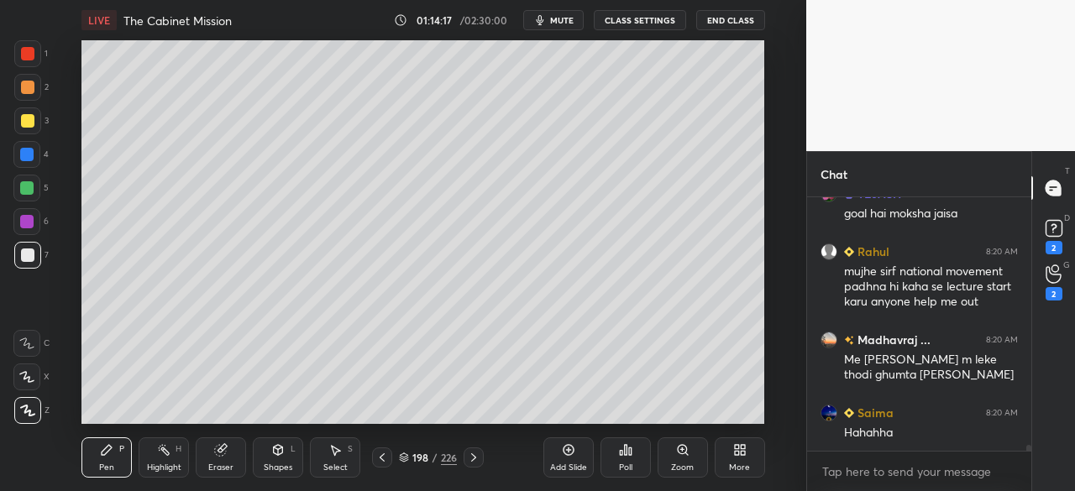
click at [29, 117] on div at bounding box center [27, 120] width 13 height 13
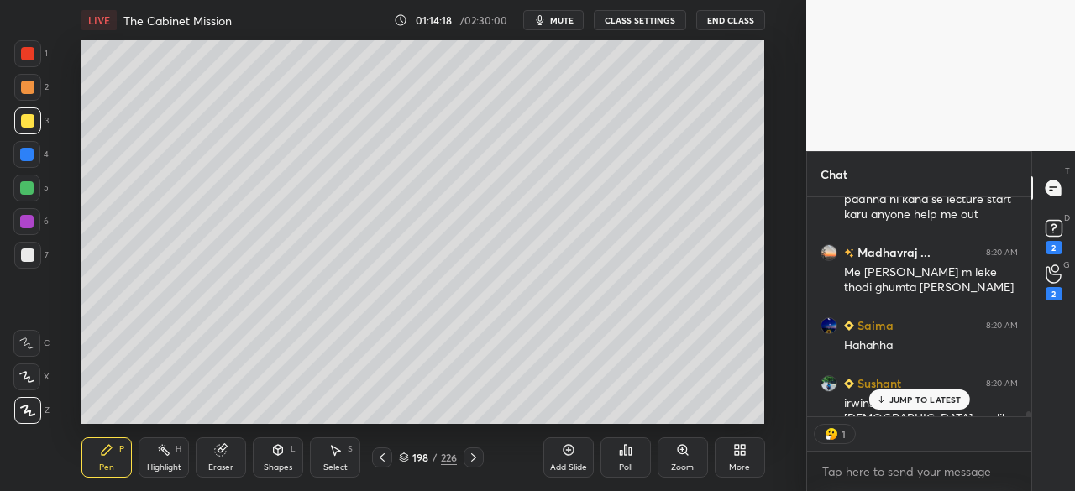
scroll to position [10550, 0]
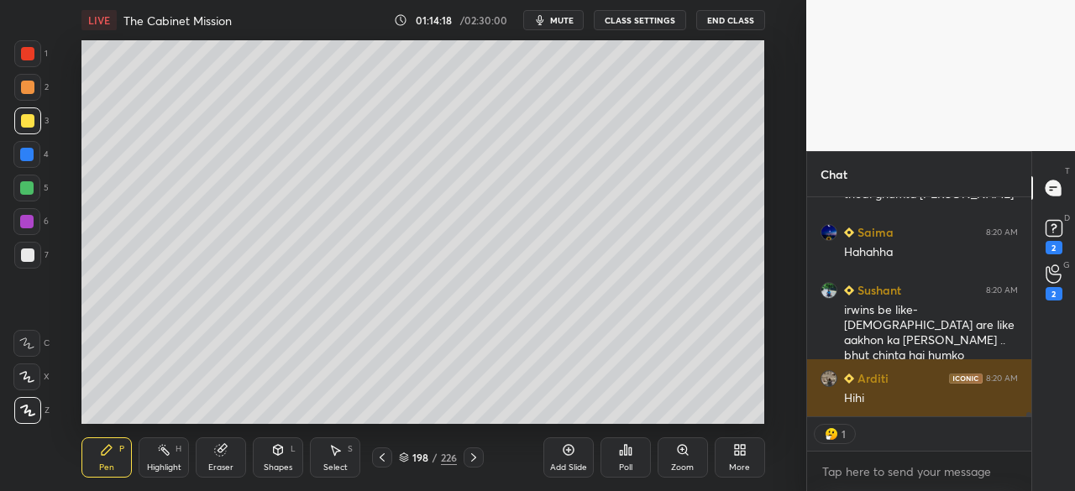
click at [934, 399] on div "Hihi" at bounding box center [931, 398] width 174 height 17
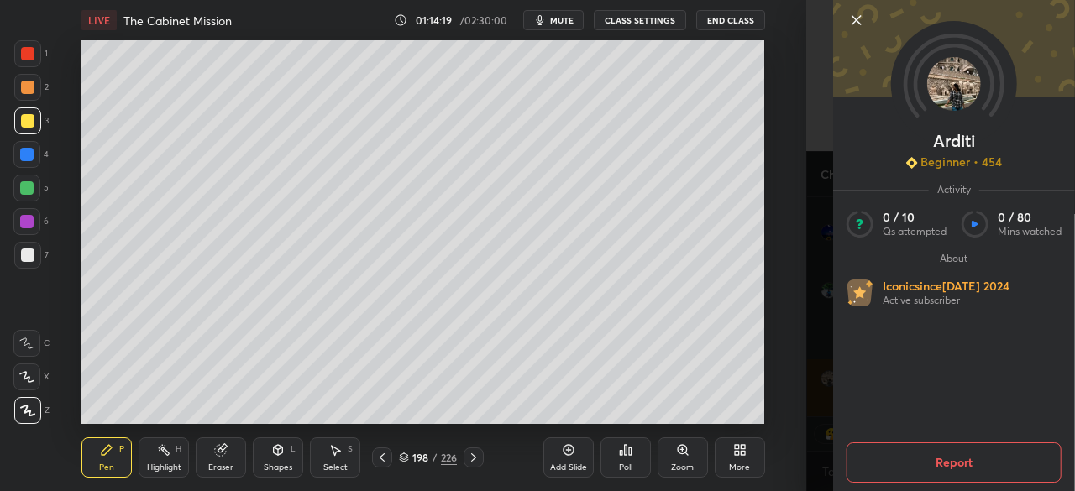
click at [857, 18] on icon at bounding box center [856, 20] width 20 height 20
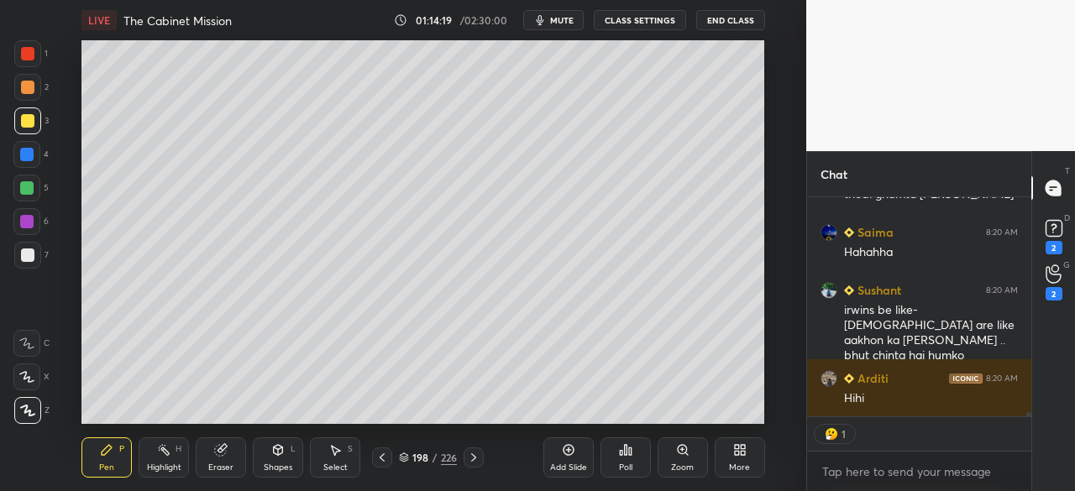
scroll to position [10665, 0]
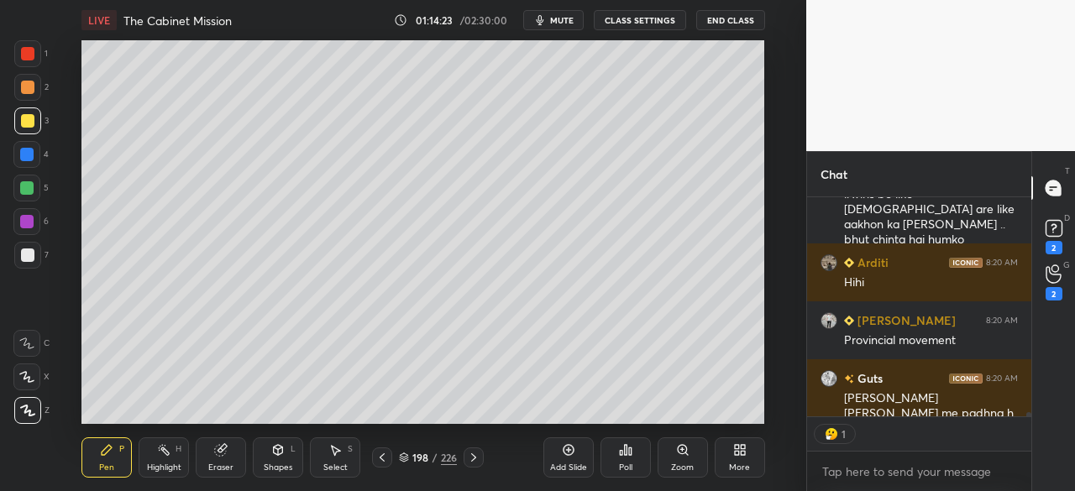
click at [1024, 414] on div at bounding box center [1026, 306] width 10 height 219
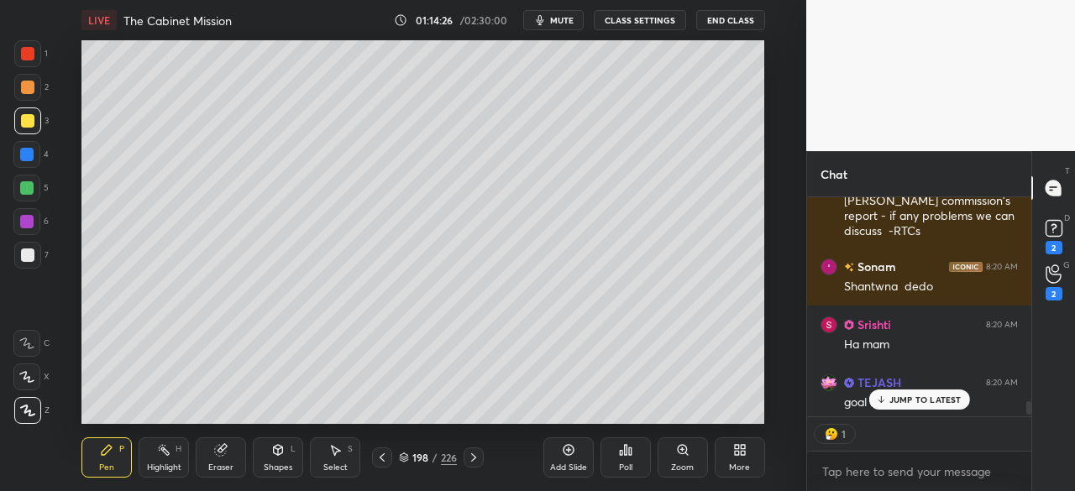
drag, startPoint x: 1029, startPoint y: 416, endPoint x: 1074, endPoint y: 405, distance: 46.6
click at [1074, 405] on div "Chat Guts 8:19 AM fir swaraj ka dekha jayeg aafter RTC [PERSON_NAME] 8:19 AM ys…" at bounding box center [940, 321] width 269 height 340
click at [931, 395] on p "1 NEW MESSAGE" at bounding box center [924, 400] width 71 height 10
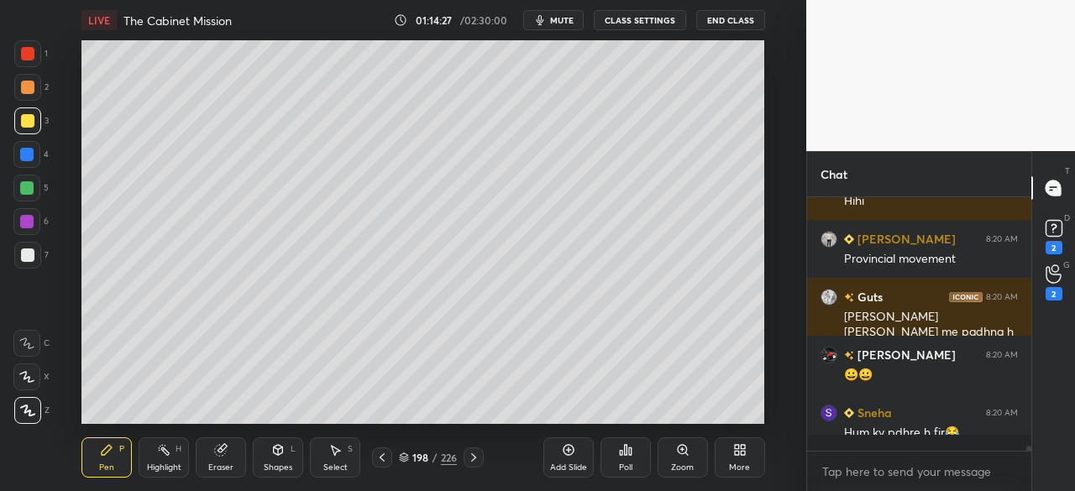
scroll to position [10804, 0]
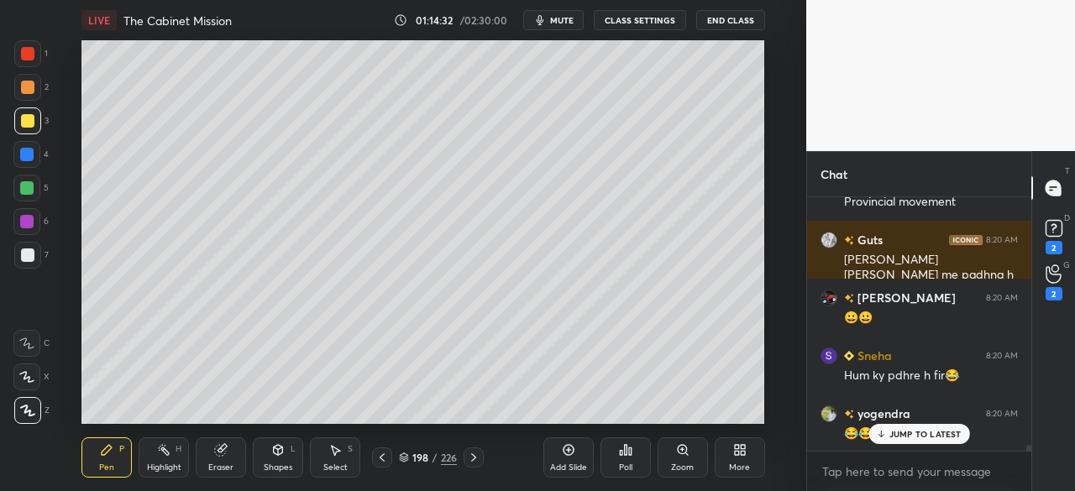
click at [938, 437] on p "JUMP TO LATEST" at bounding box center [925, 434] width 72 height 10
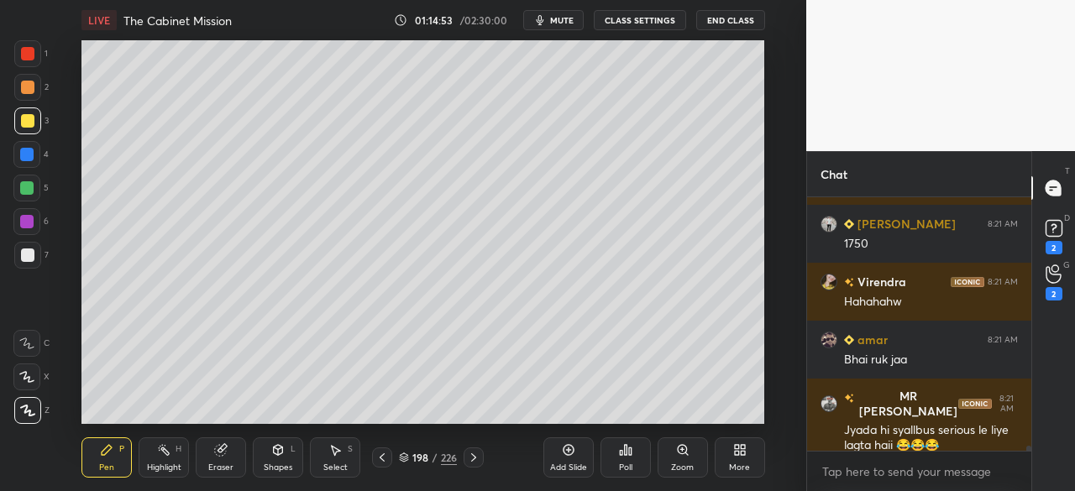
scroll to position [11721, 0]
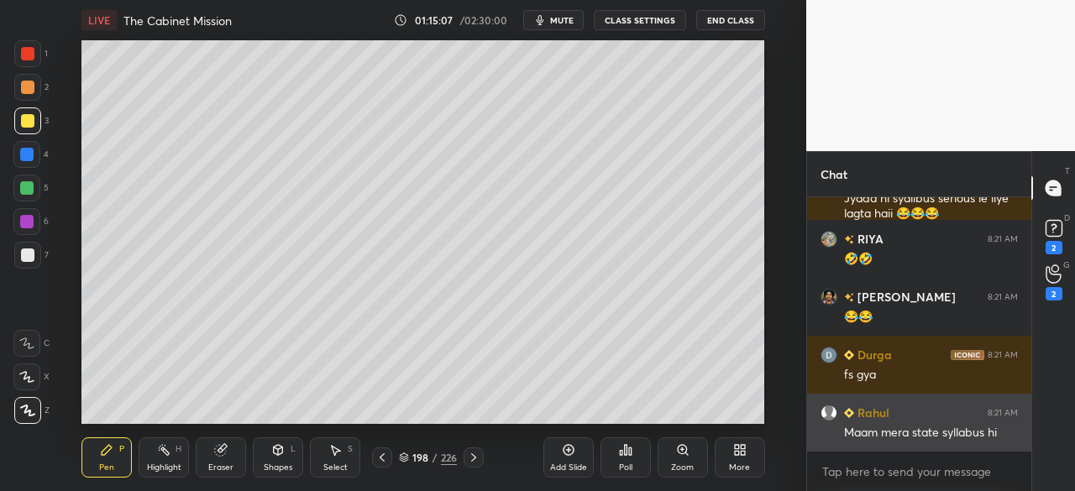
click at [914, 439] on div "Maam mera state syllabus hi" at bounding box center [931, 433] width 174 height 17
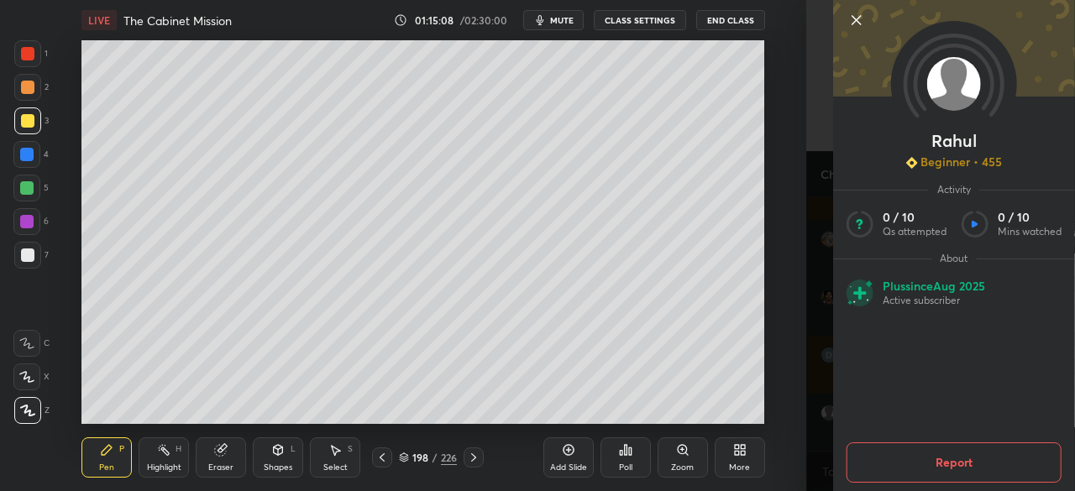
click at [860, 14] on icon at bounding box center [856, 20] width 20 height 20
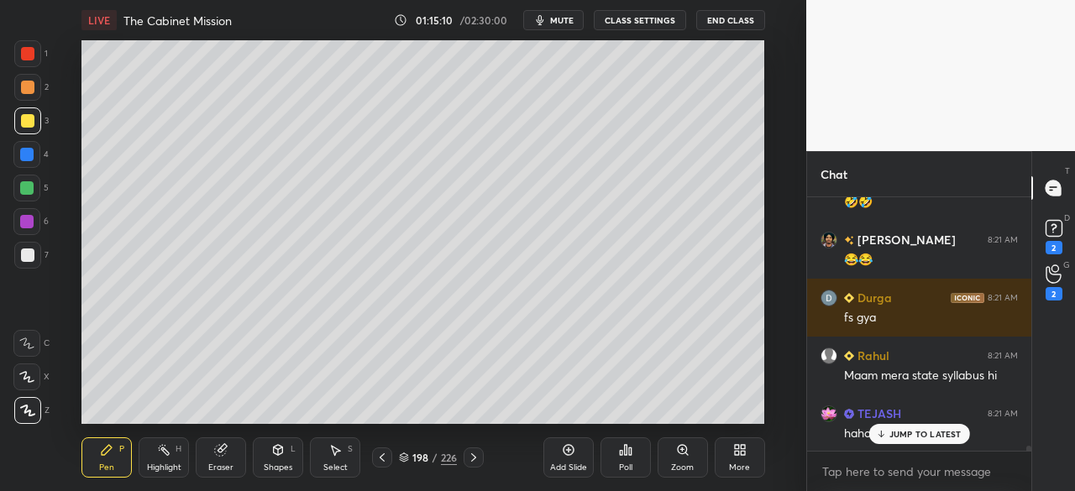
click at [937, 438] on p "JUMP TO LATEST" at bounding box center [925, 434] width 72 height 10
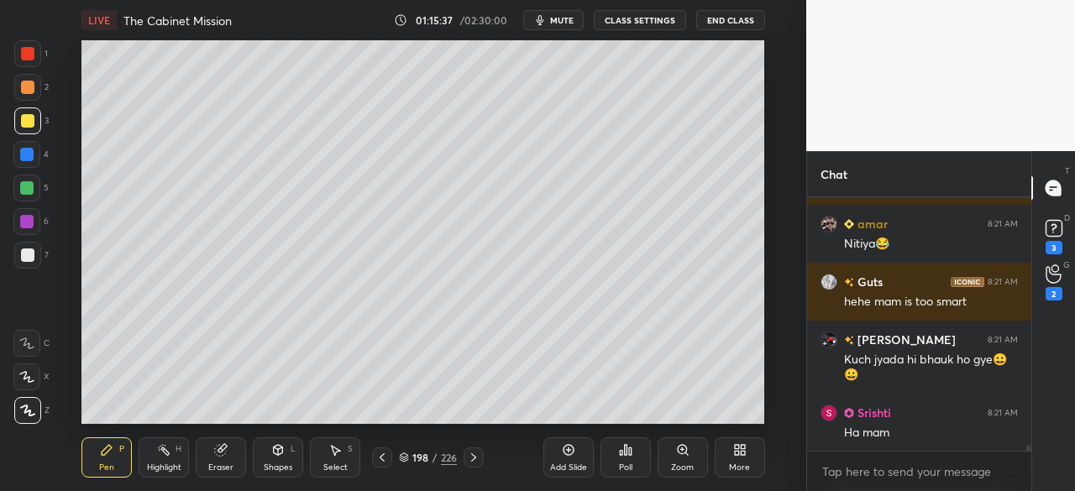
scroll to position [11612, 0]
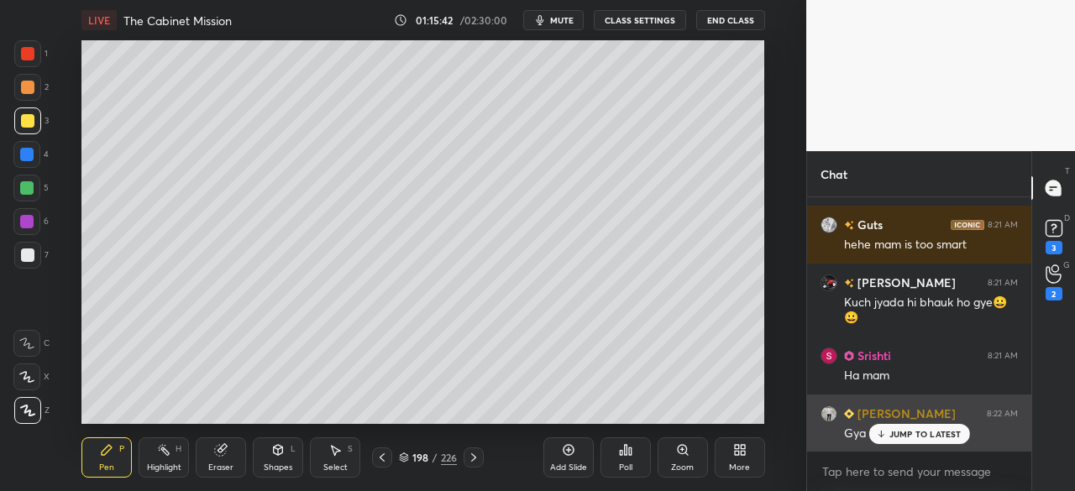
click at [951, 436] on p "JUMP TO LATEST" at bounding box center [925, 434] width 72 height 10
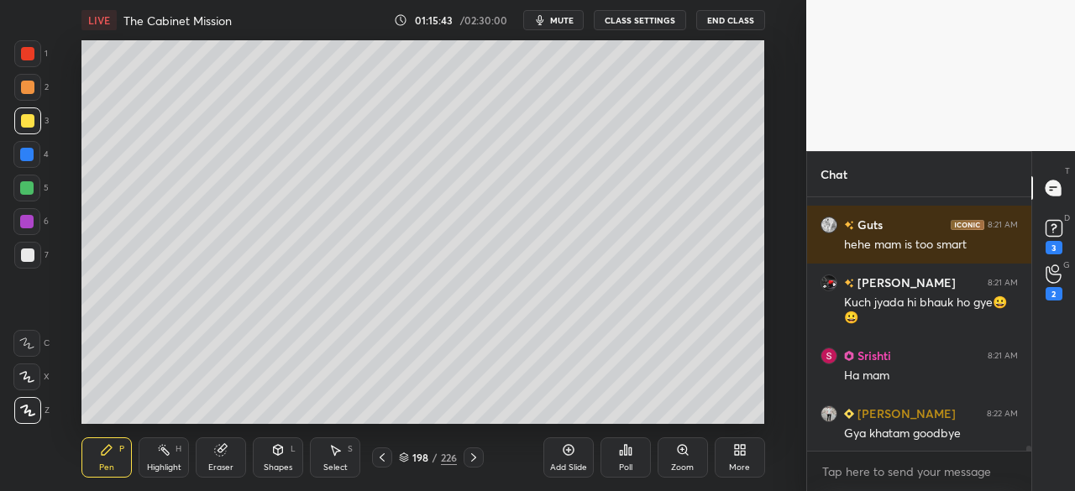
scroll to position [11671, 0]
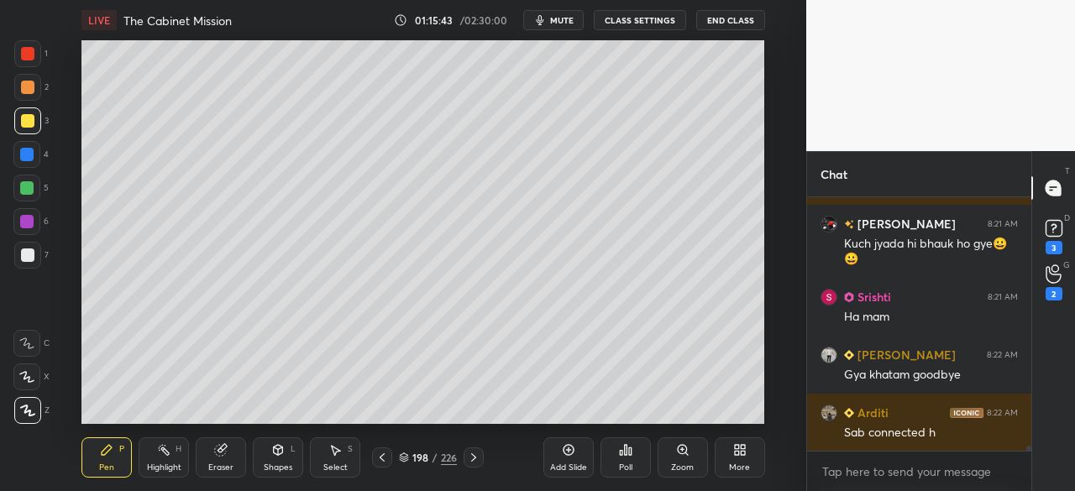
drag, startPoint x: 1028, startPoint y: 448, endPoint x: 1030, endPoint y: 457, distance: 9.6
click at [1026, 454] on div "amar 8:21 AM Nitiya😂 Guts 8:21 AM hehe mam is too [PERSON_NAME] 8:21 AM Kuch jy…" at bounding box center [919, 344] width 224 height 294
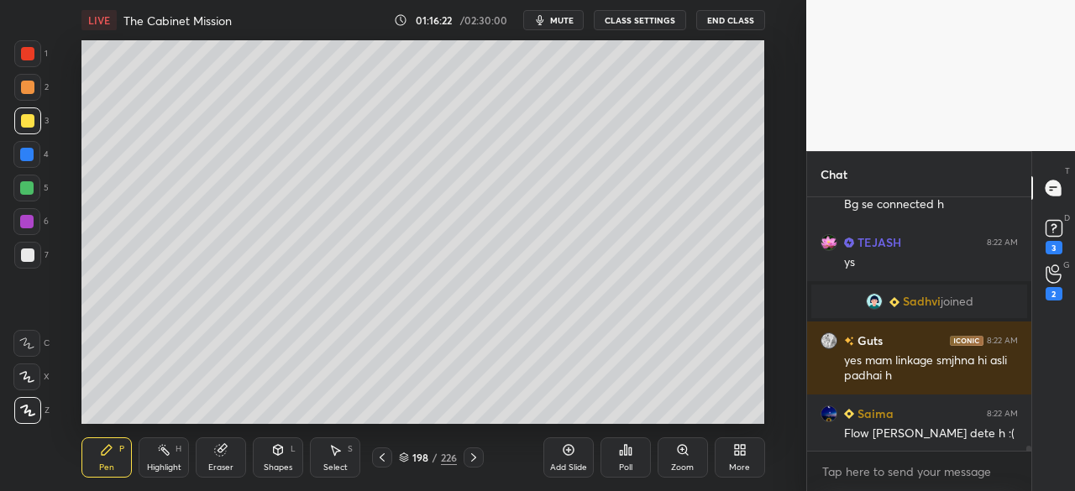
scroll to position [12336, 0]
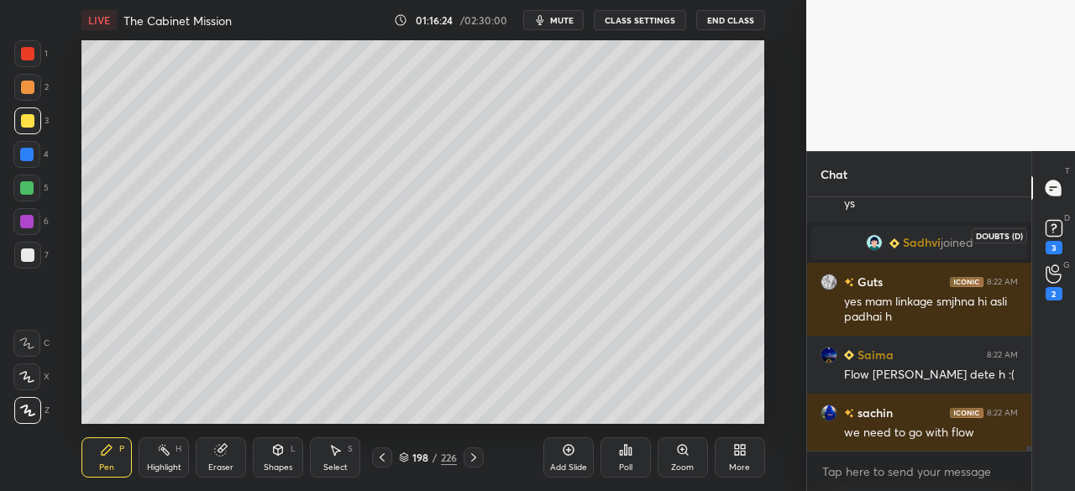
click at [1060, 231] on rect at bounding box center [1053, 229] width 16 height 16
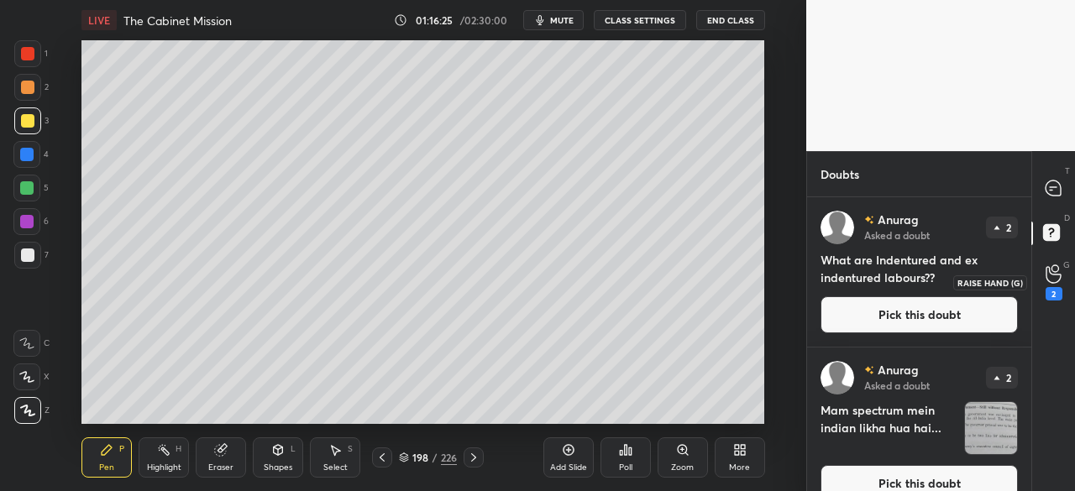
click at [1059, 281] on icon at bounding box center [1053, 274] width 16 height 19
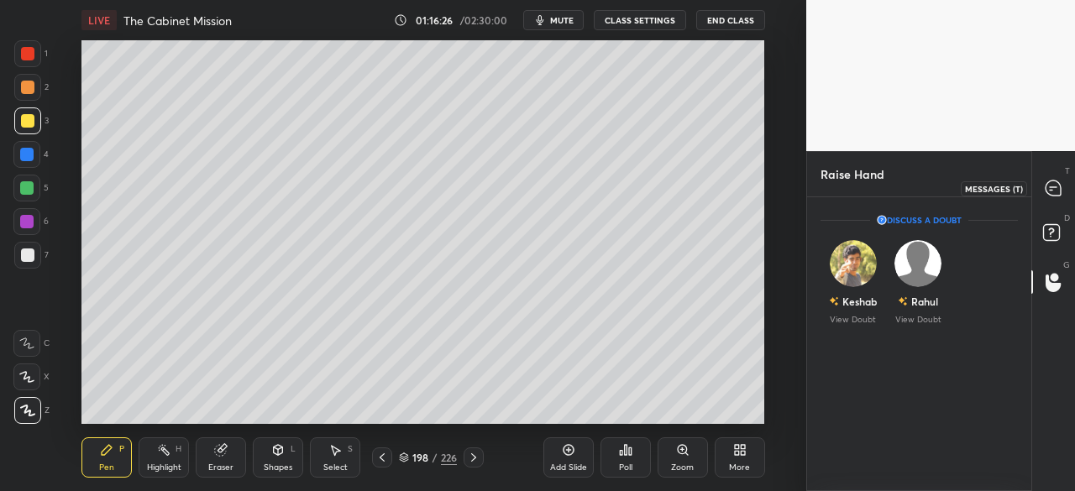
click at [1055, 196] on icon at bounding box center [1054, 189] width 18 height 18
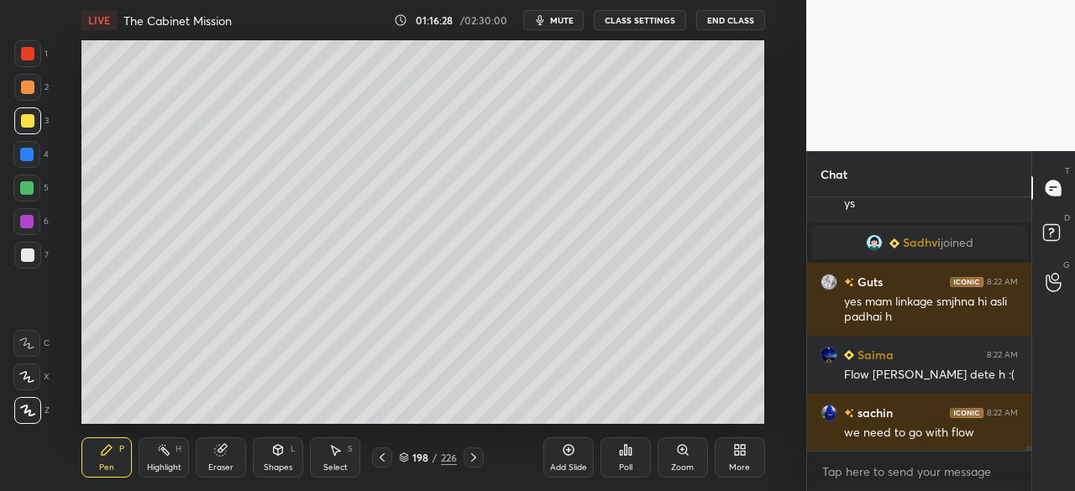
scroll to position [12712, 0]
drag, startPoint x: 1028, startPoint y: 453, endPoint x: 1028, endPoint y: 464, distance: 10.9
click at [1028, 464] on div "Sneha 8:22 AM Bg se connected h [PERSON_NAME] 8:22 AM ys [PERSON_NAME] joined G…" at bounding box center [919, 344] width 224 height 294
click at [1066, 444] on div "T Messages (T) D Doubts (D) G Raise Hand (G)" at bounding box center [1053, 321] width 44 height 340
click at [32, 53] on div at bounding box center [27, 53] width 13 height 13
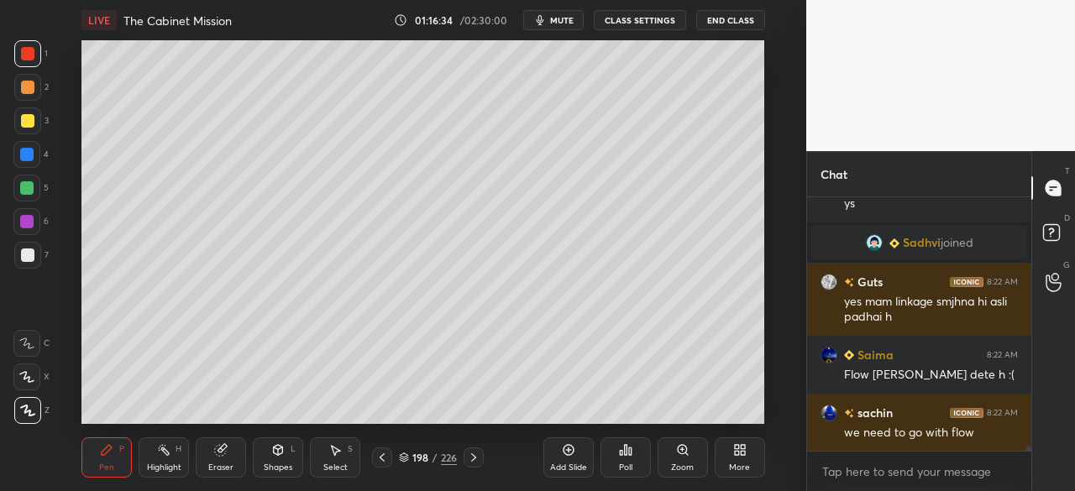
click at [21, 122] on div at bounding box center [27, 120] width 13 height 13
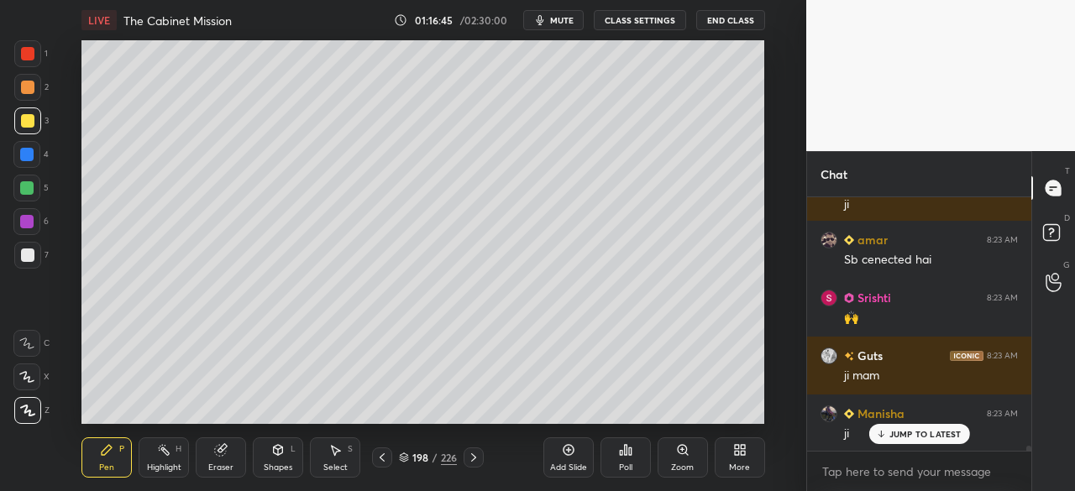
scroll to position [13060, 0]
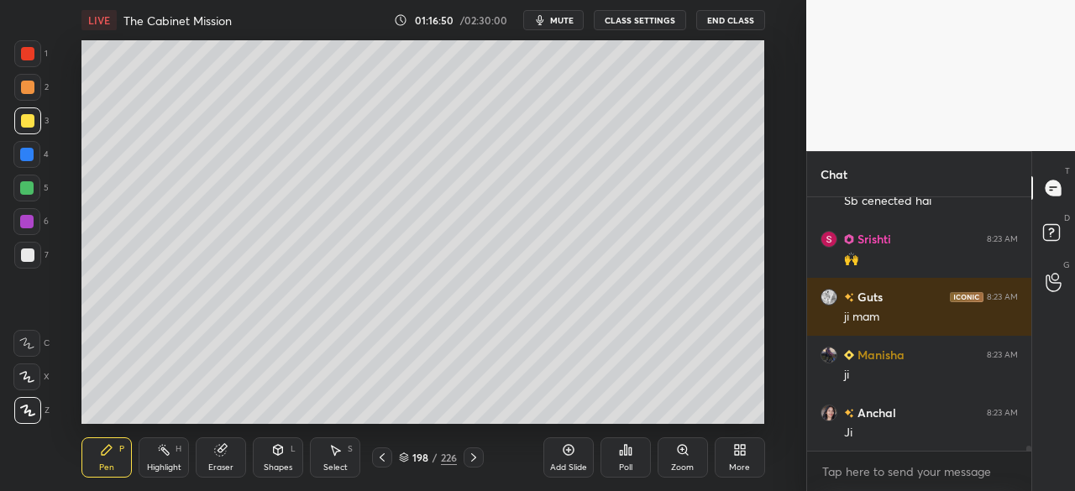
drag, startPoint x: 29, startPoint y: 241, endPoint x: 23, endPoint y: 248, distance: 8.9
click at [27, 244] on div at bounding box center [27, 255] width 27 height 27
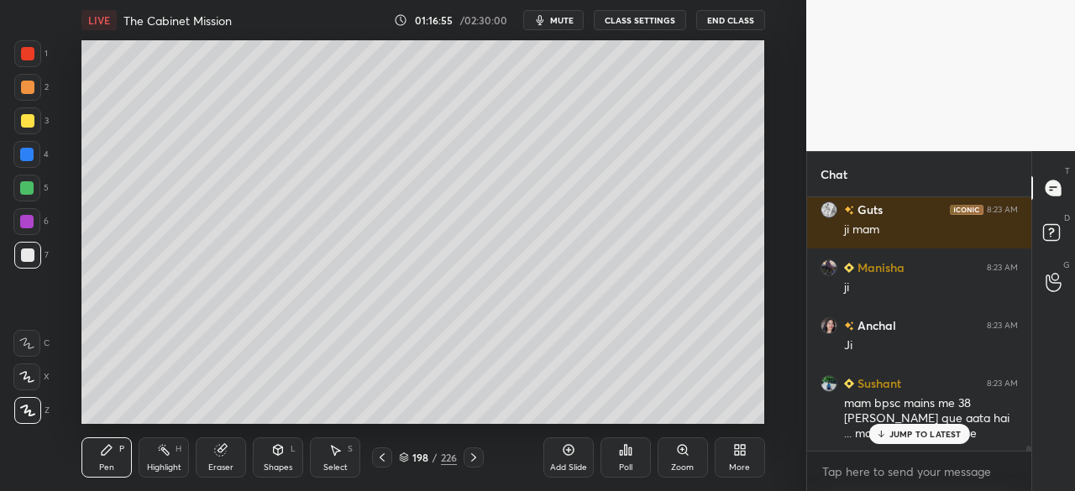
click at [37, 149] on div at bounding box center [26, 154] width 27 height 27
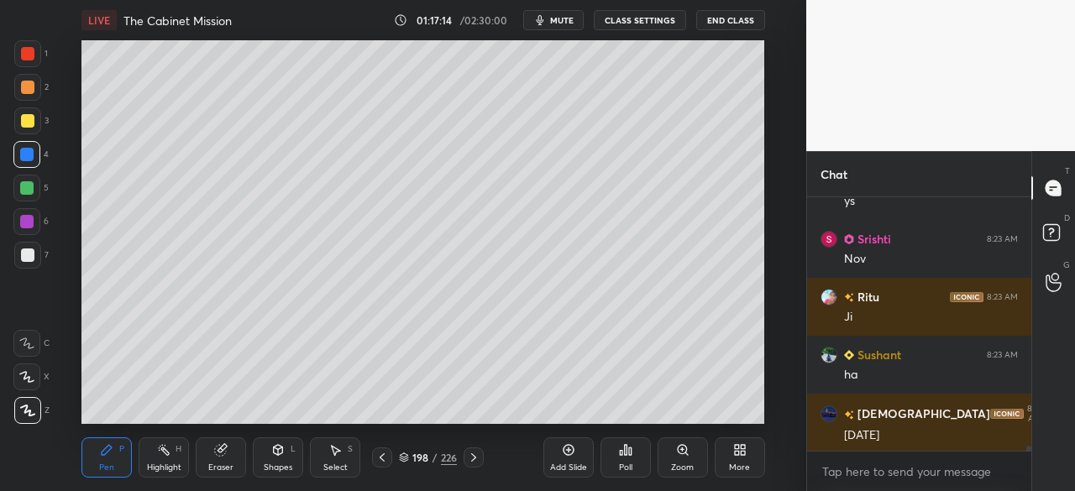
scroll to position [13495, 0]
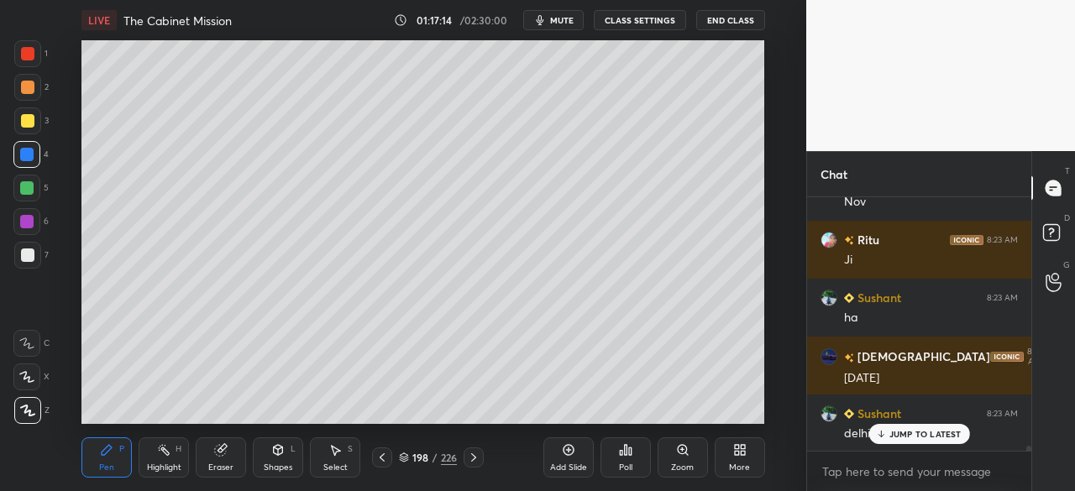
click at [24, 256] on div at bounding box center [27, 255] width 13 height 13
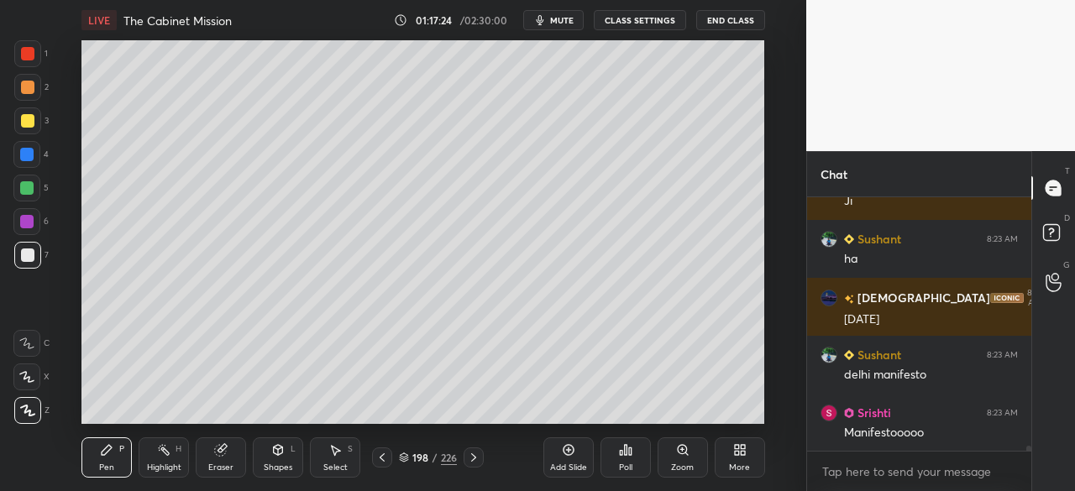
scroll to position [13610, 0]
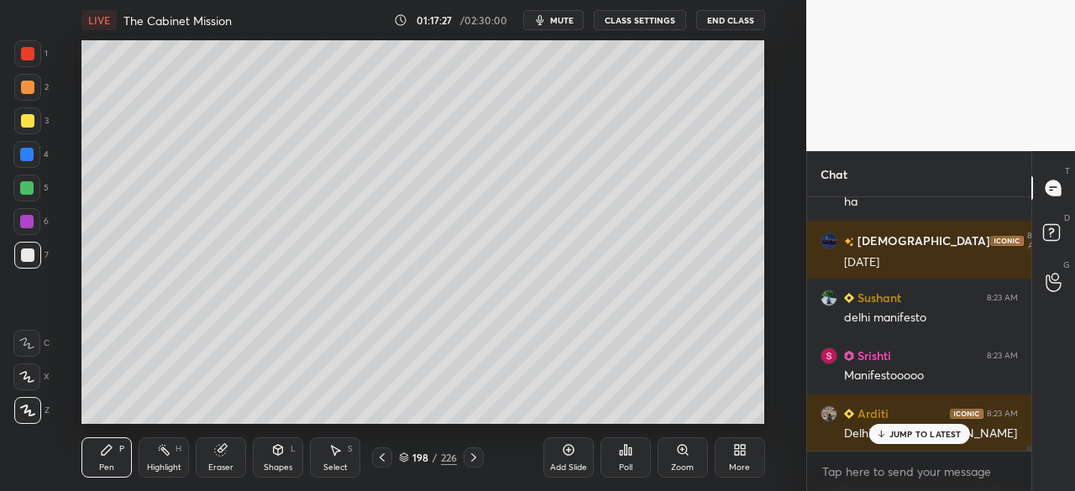
click at [225, 450] on icon at bounding box center [220, 449] width 13 height 13
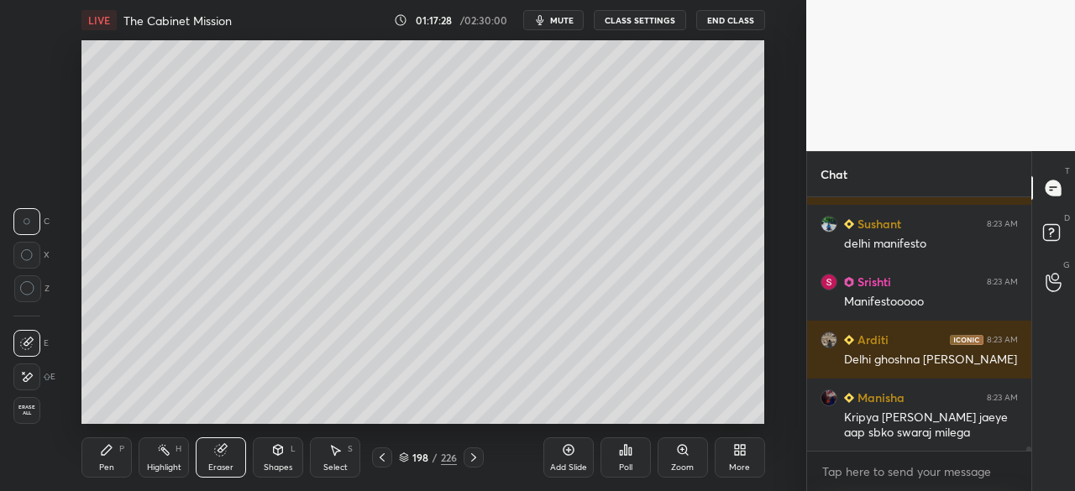
scroll to position [13741, 0]
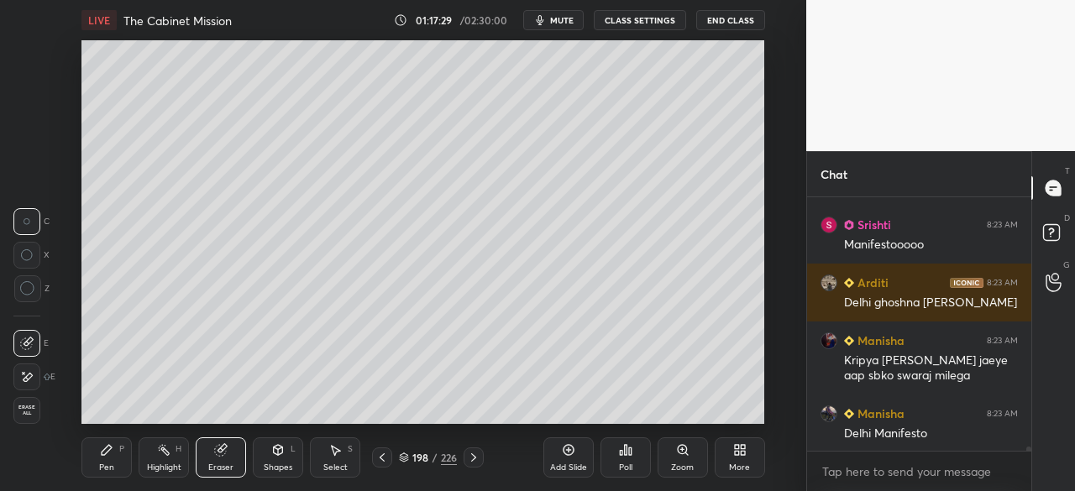
click at [99, 461] on div "Pen P" at bounding box center [106, 458] width 50 height 40
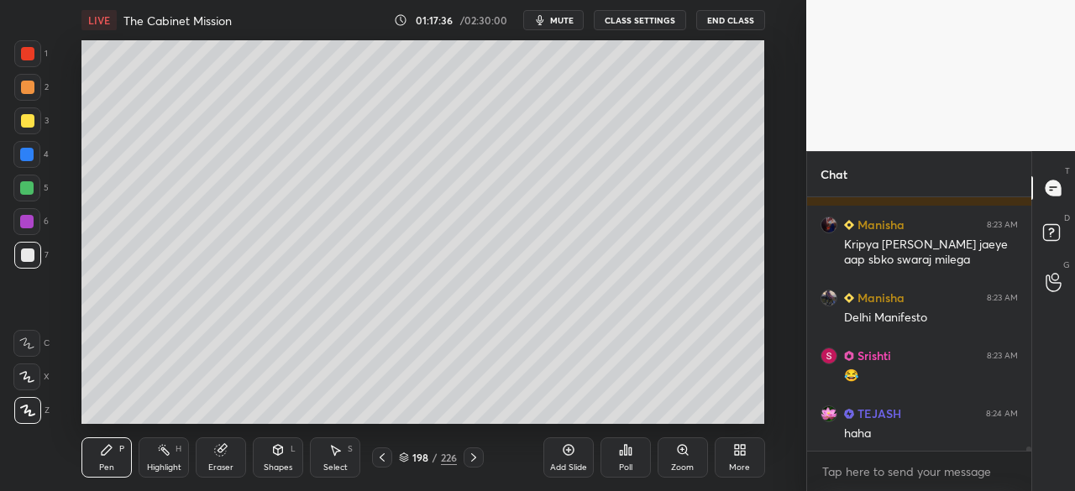
scroll to position [13916, 0]
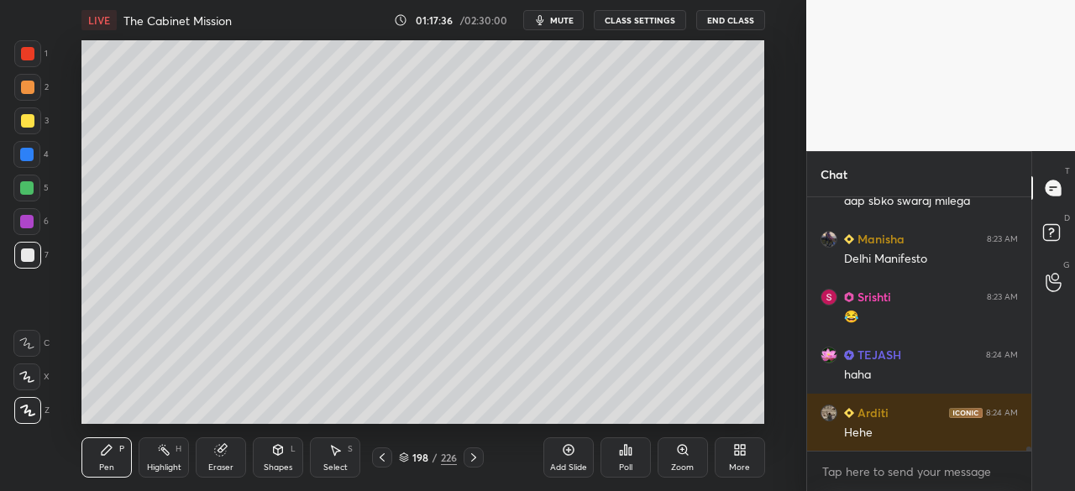
click at [205, 455] on div "Eraser" at bounding box center [221, 458] width 50 height 40
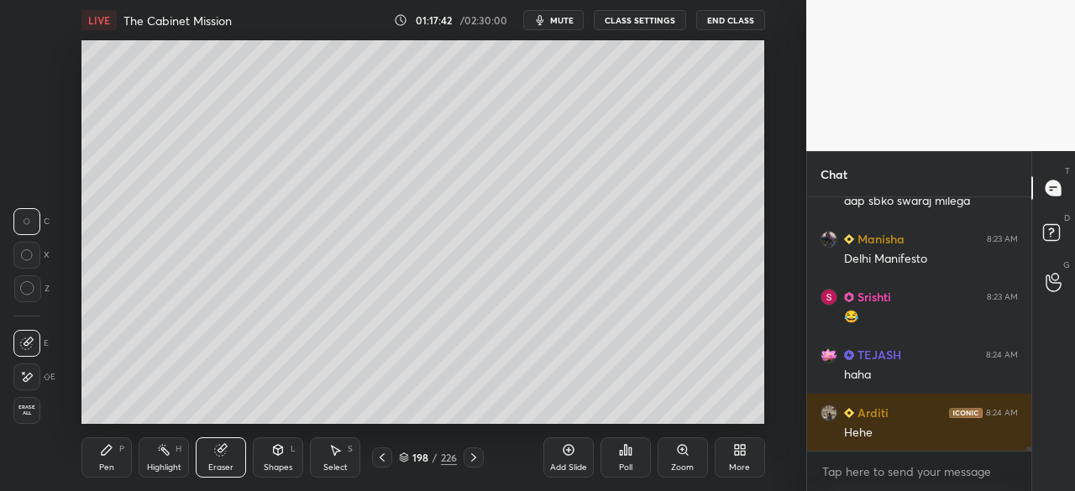
scroll to position [13973, 0]
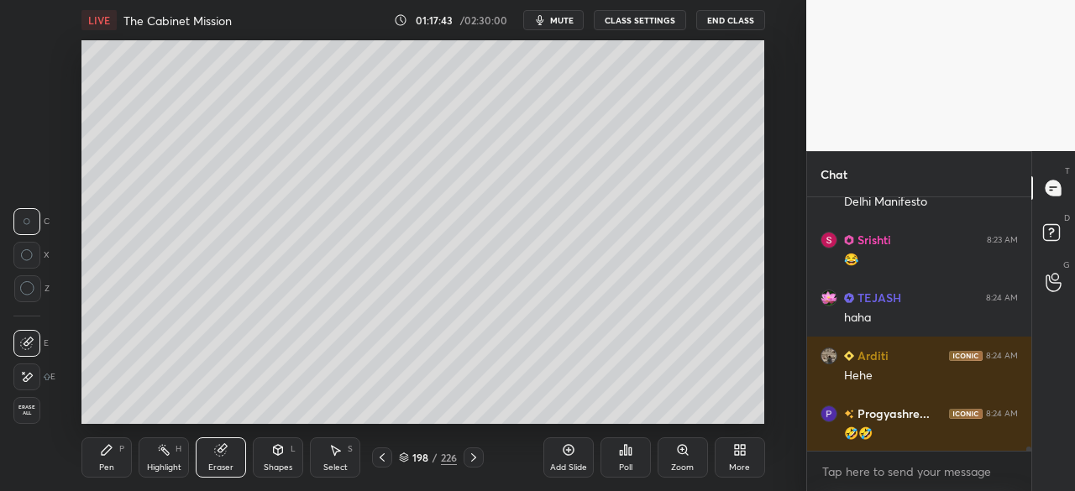
click at [95, 465] on div "Pen P" at bounding box center [106, 458] width 50 height 40
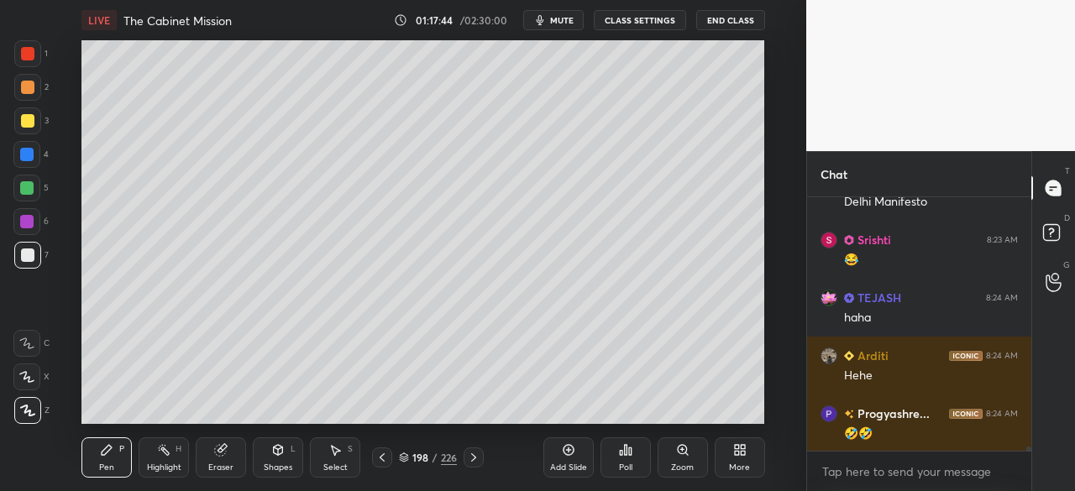
click at [22, 122] on div at bounding box center [27, 120] width 13 height 13
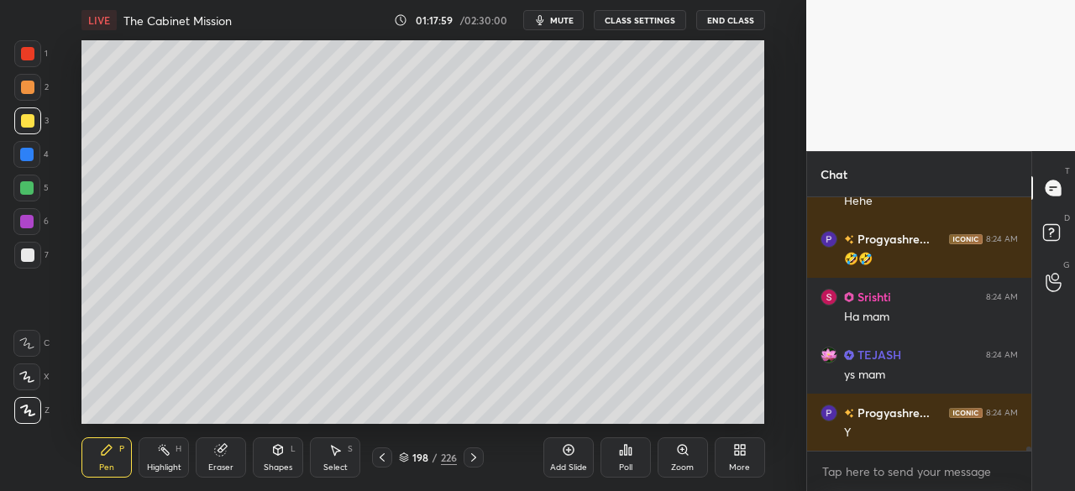
scroll to position [14205, 0]
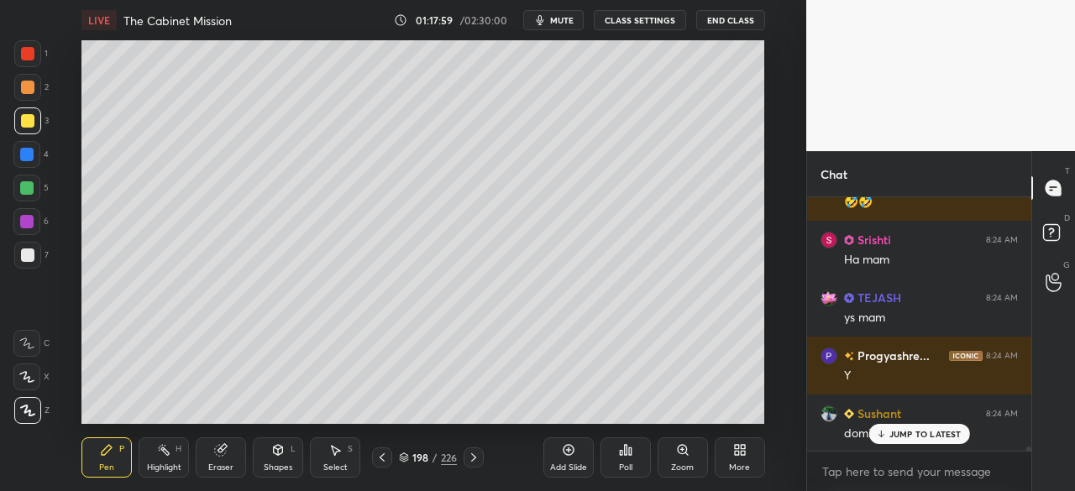
drag, startPoint x: 18, startPoint y: 124, endPoint x: 10, endPoint y: 127, distance: 8.8
click at [13, 128] on div "1 2 3 4 5 6 7 C X Z C X Z E E Erase all H H" at bounding box center [27, 232] width 54 height 384
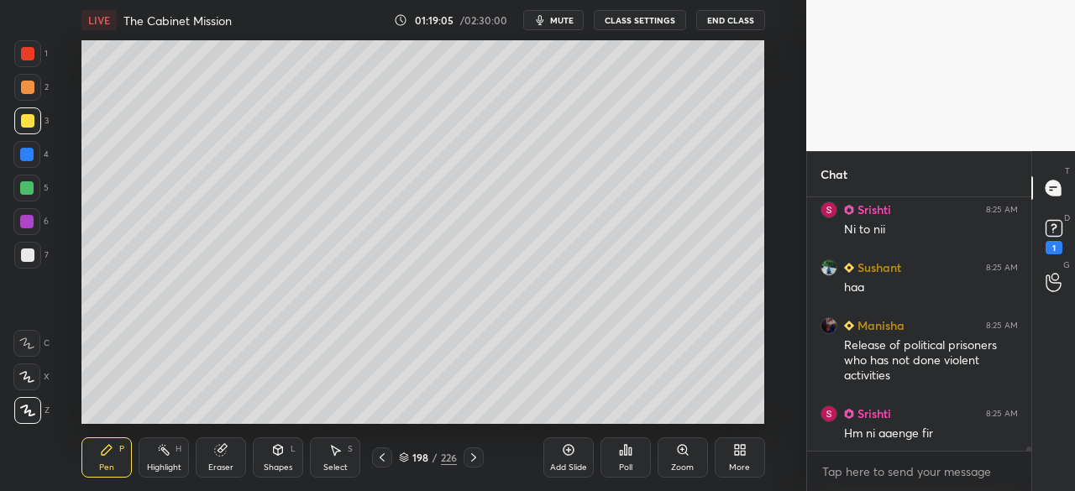
scroll to position [14934, 0]
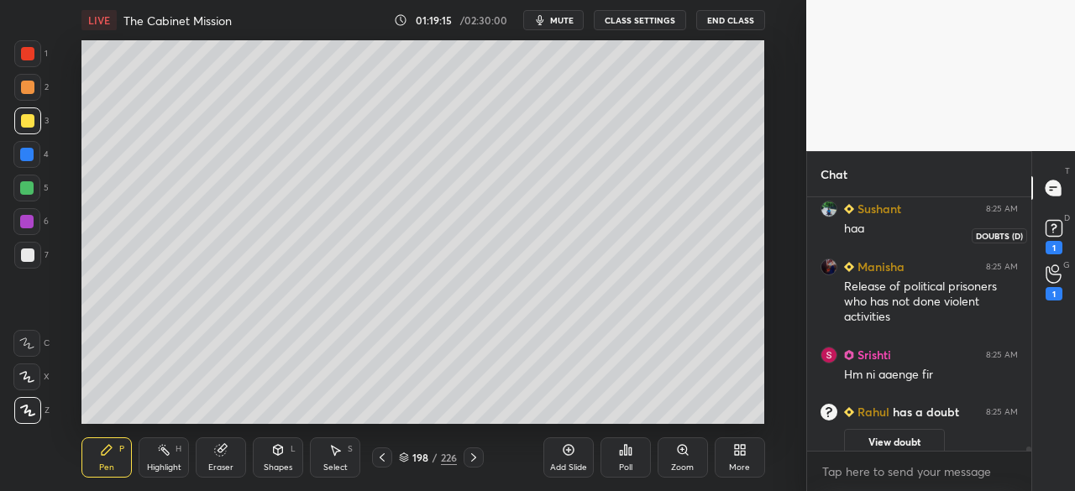
click at [1059, 228] on div "1 2 3 4 5 6 7 C X Z C X Z E E Erase all H H LIVE The Cabinet Mission 01:19:15 /…" at bounding box center [537, 245] width 1075 height 491
click at [1053, 236] on rect at bounding box center [1053, 229] width 16 height 16
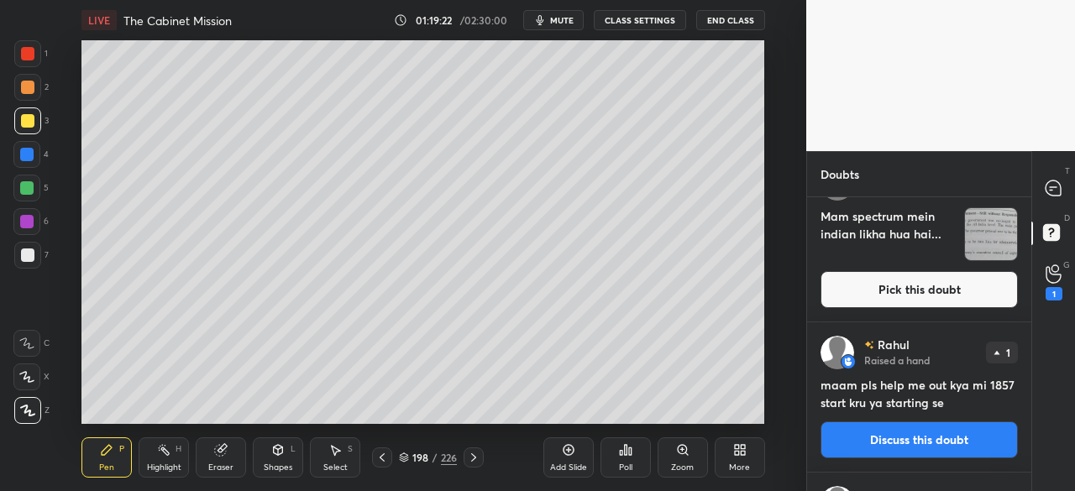
scroll to position [0, 0]
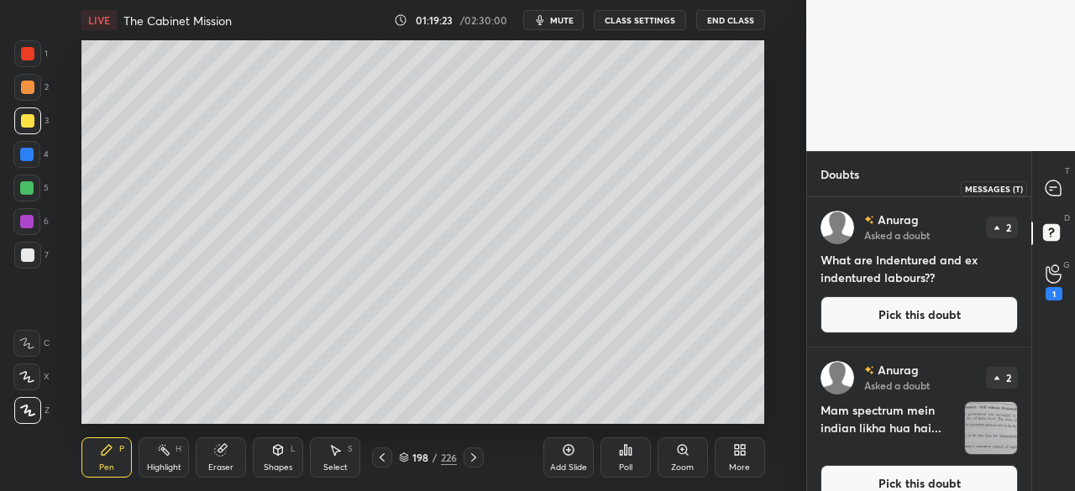
click at [1055, 190] on icon at bounding box center [1052, 188] width 15 height 15
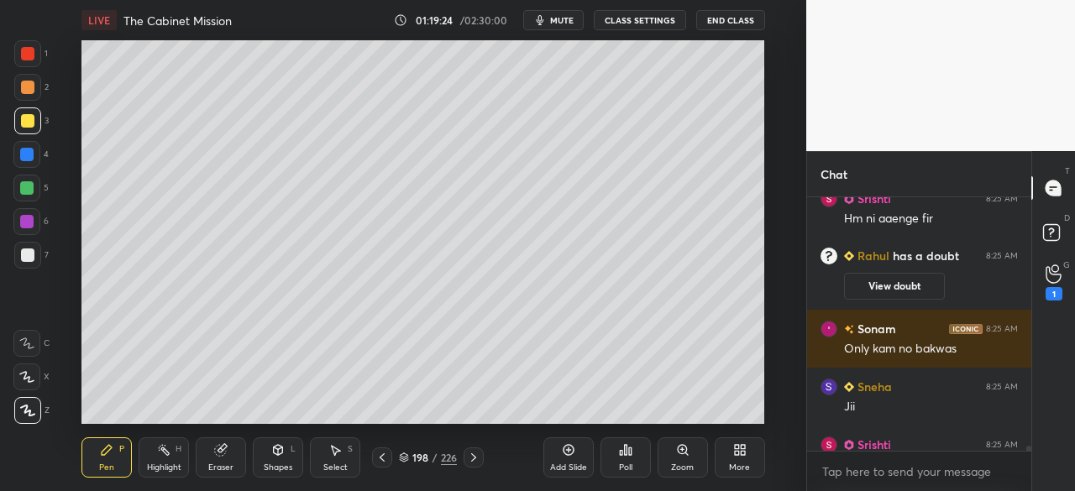
scroll to position [13871, 0]
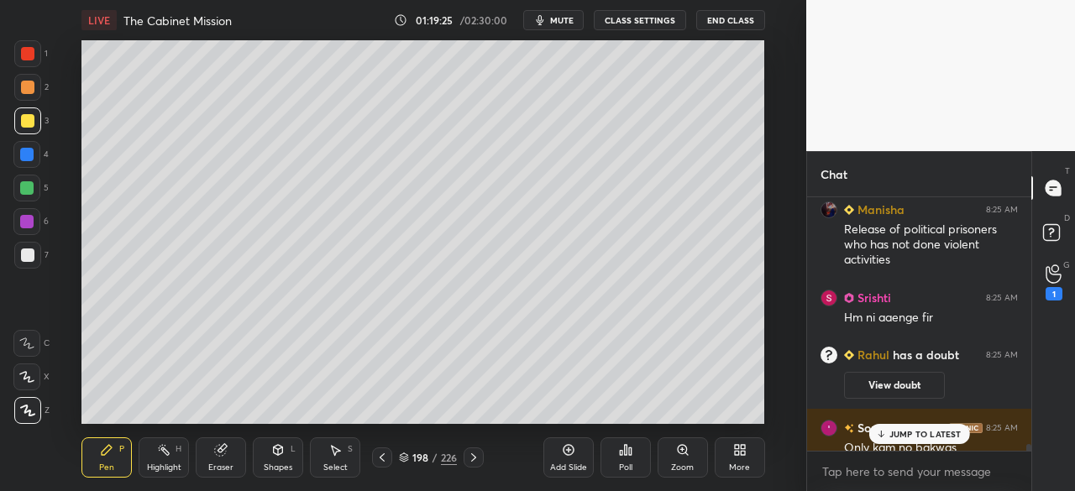
click at [954, 433] on p "JUMP TO LATEST" at bounding box center [925, 434] width 72 height 10
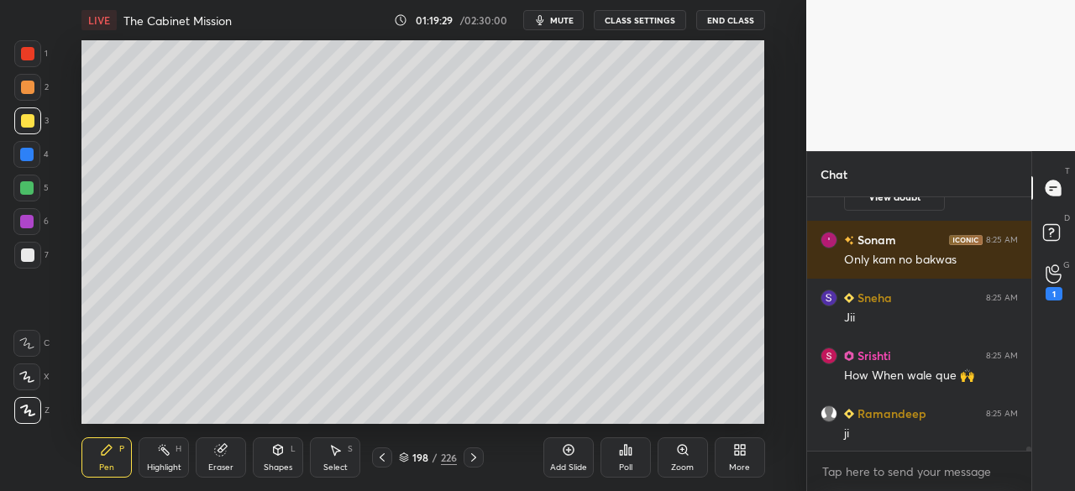
scroll to position [14148, 0]
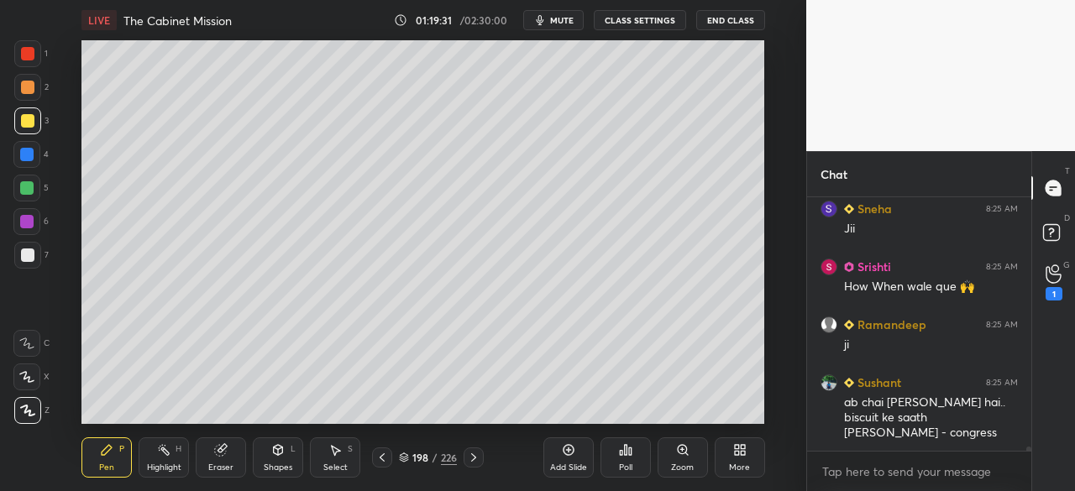
click at [228, 458] on div "Eraser" at bounding box center [221, 458] width 50 height 40
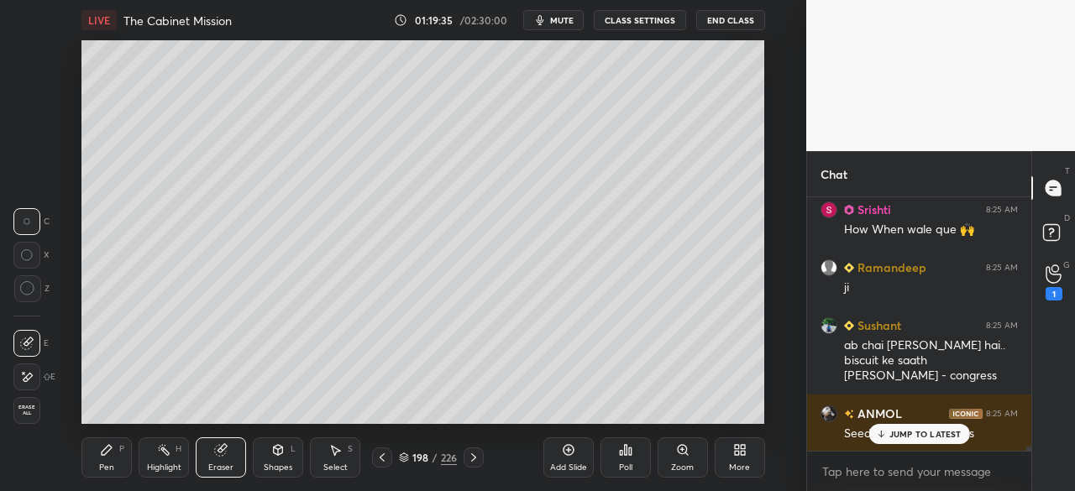
scroll to position [14264, 0]
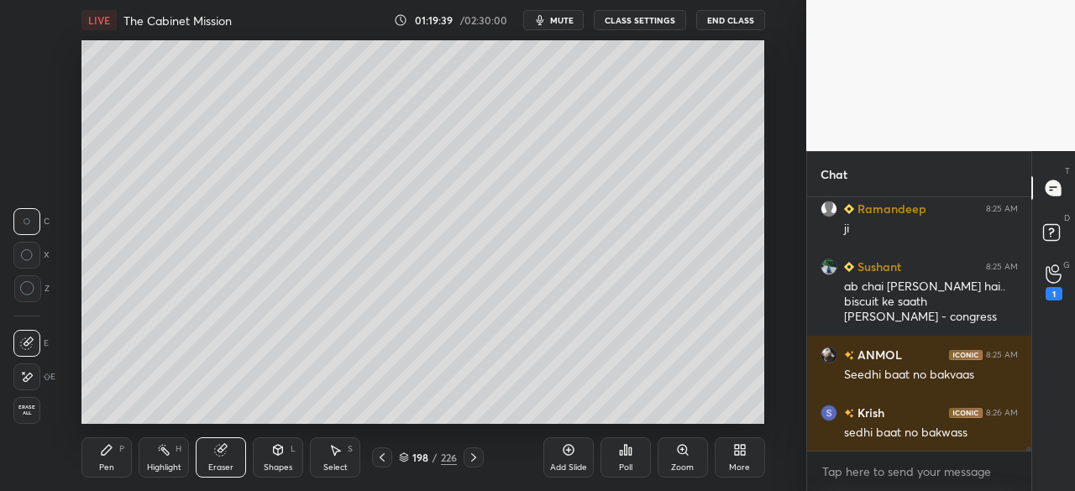
click at [122, 459] on div "Pen P" at bounding box center [106, 458] width 50 height 40
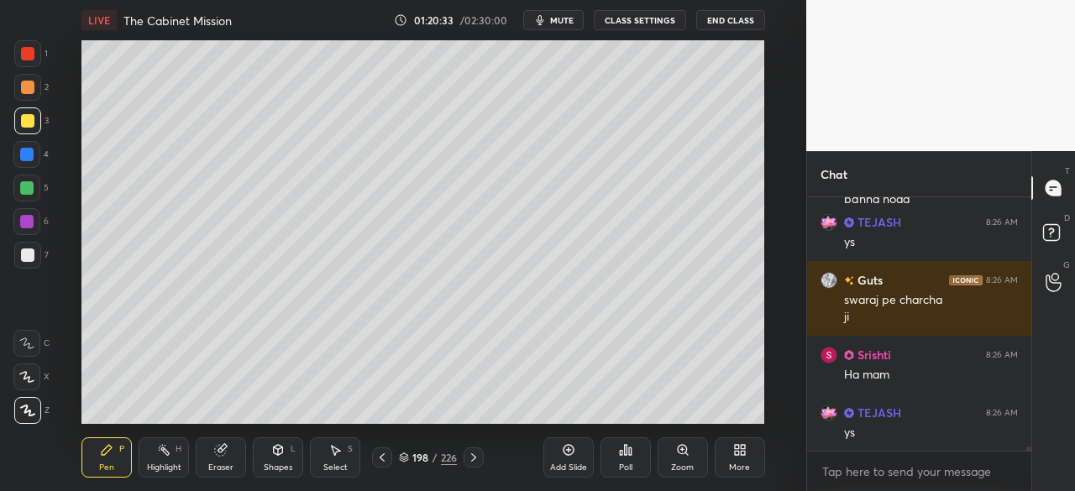
scroll to position [14744, 0]
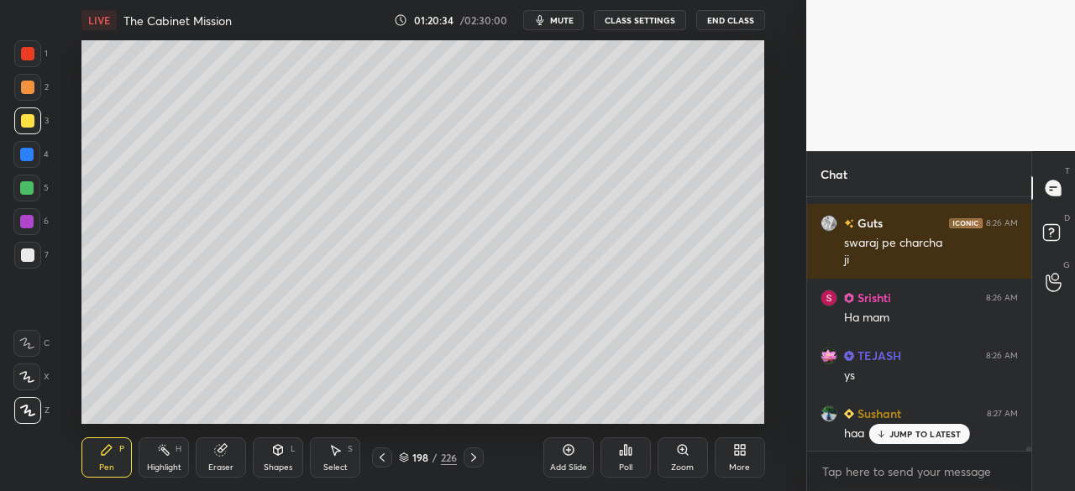
click at [24, 251] on div at bounding box center [27, 255] width 13 height 13
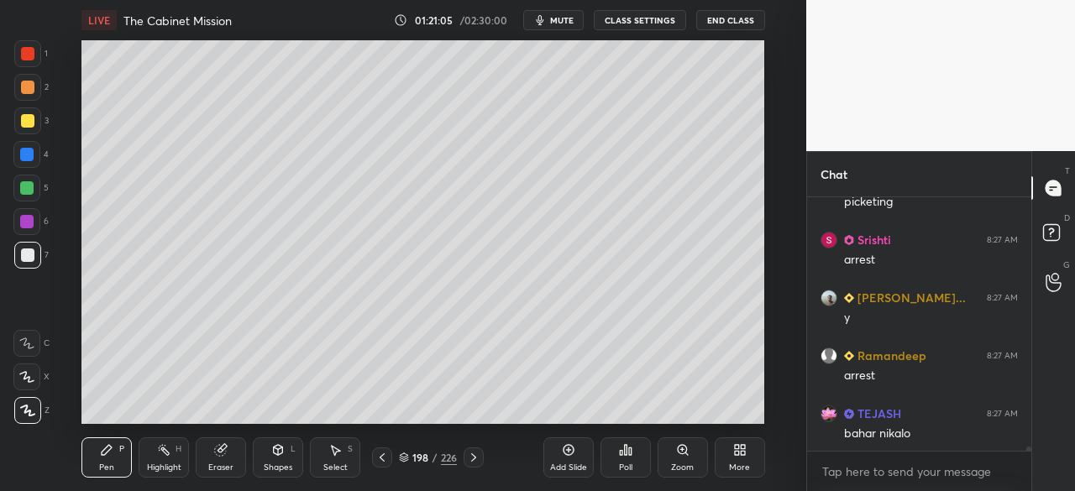
scroll to position [15150, 0]
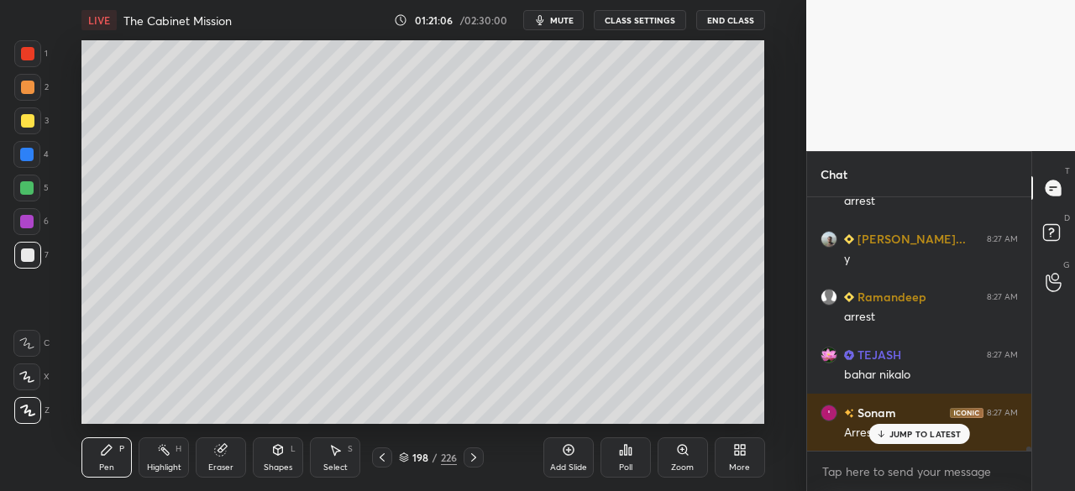
click at [249, 462] on div "Pen P Highlight H Eraser Shapes L Select S" at bounding box center [196, 458] width 231 height 40
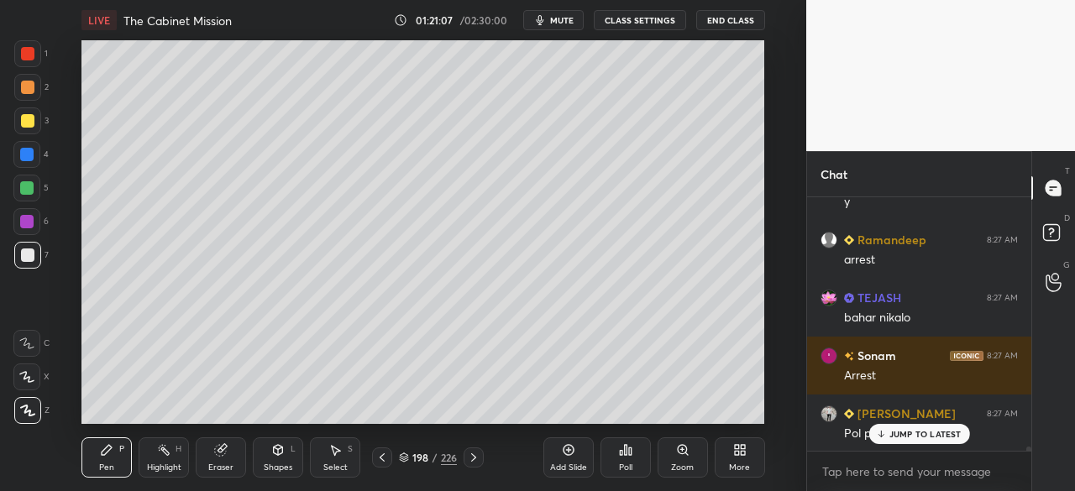
click at [218, 456] on icon at bounding box center [220, 449] width 13 height 13
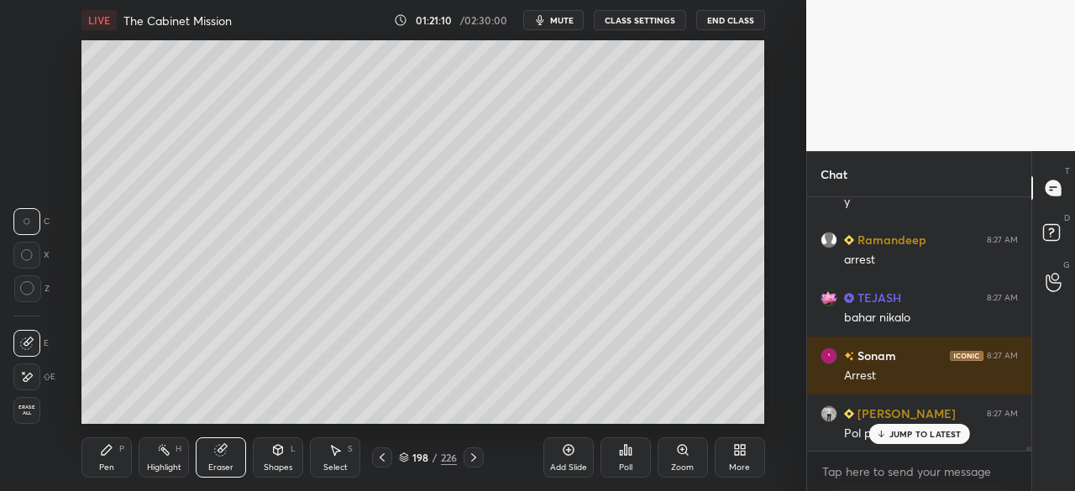
click at [114, 458] on div "Pen P" at bounding box center [106, 458] width 50 height 40
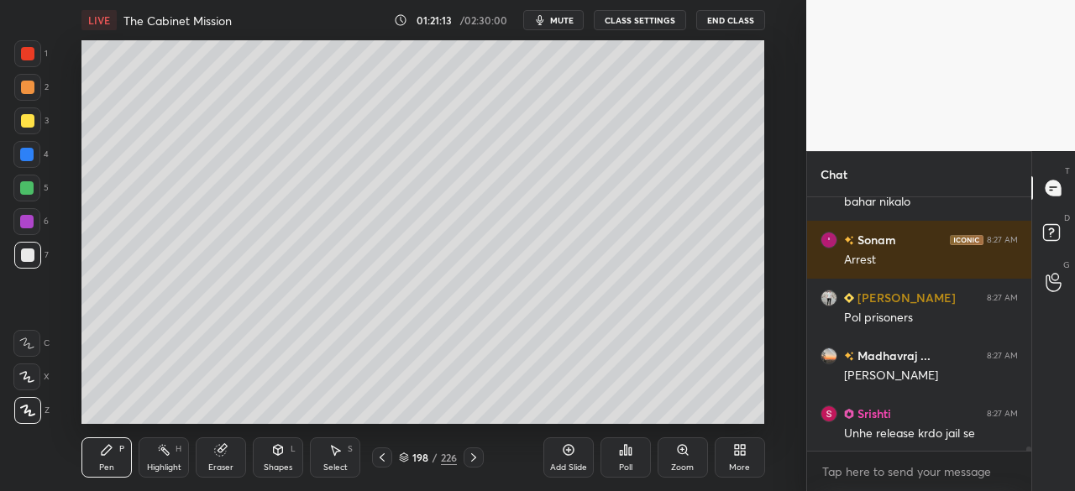
scroll to position [15382, 0]
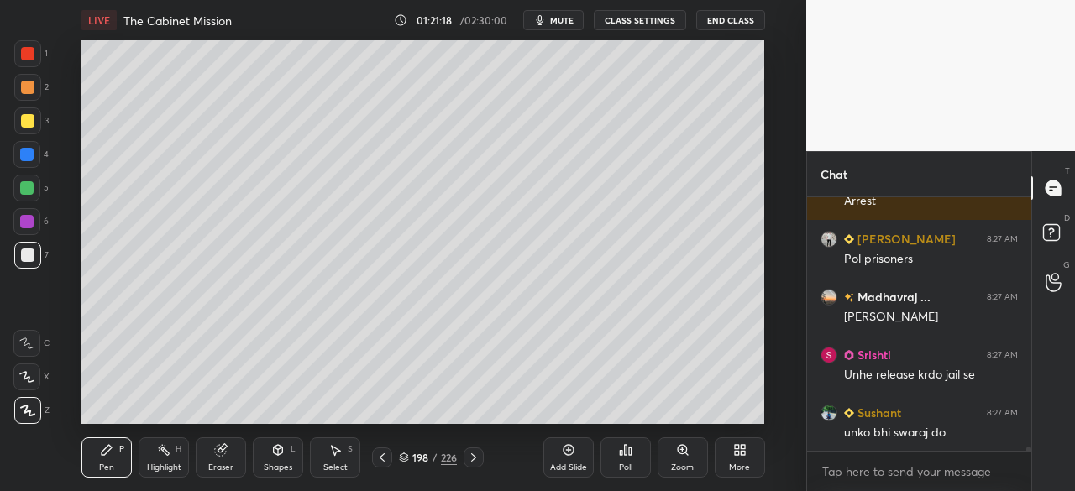
click at [108, 453] on icon at bounding box center [106, 449] width 13 height 13
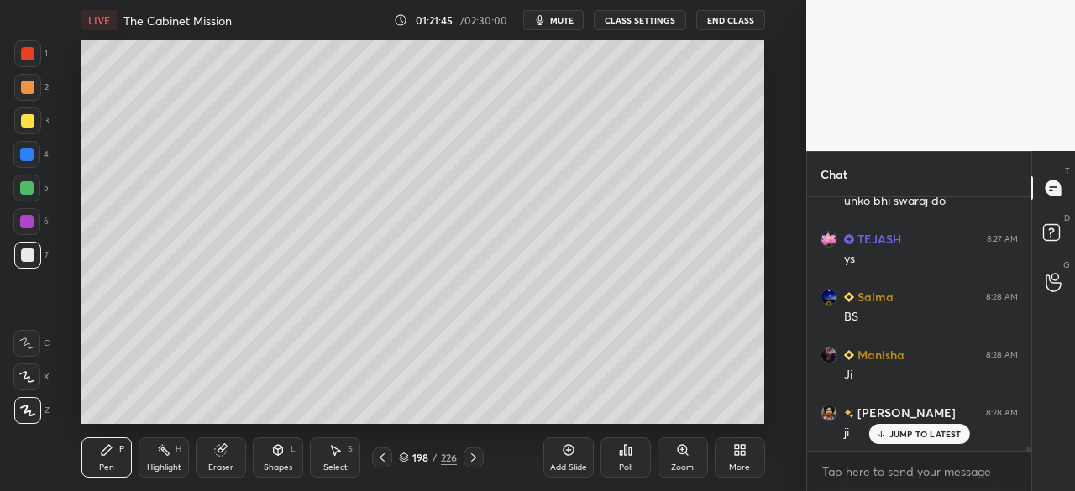
scroll to position [15671, 0]
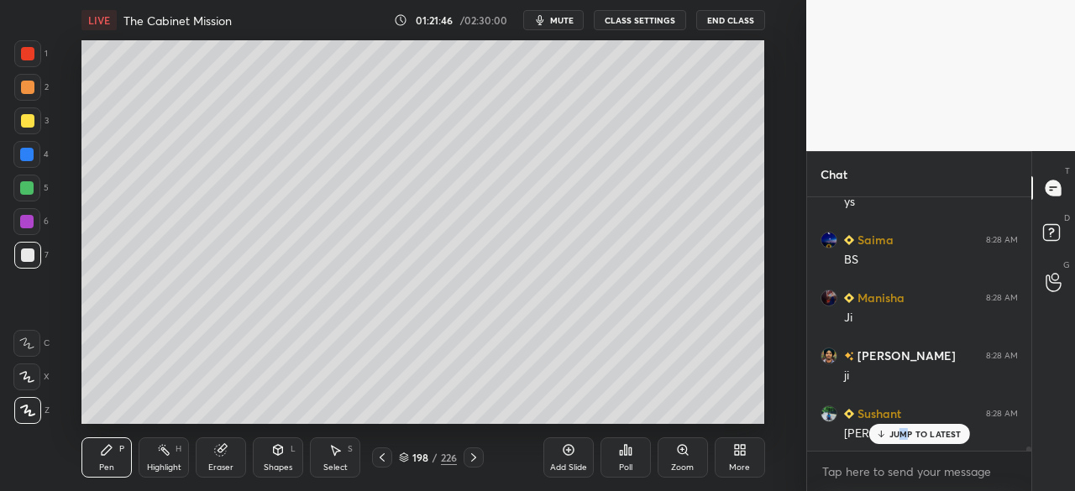
click at [904, 433] on p "JUMP TO LATEST" at bounding box center [925, 434] width 72 height 10
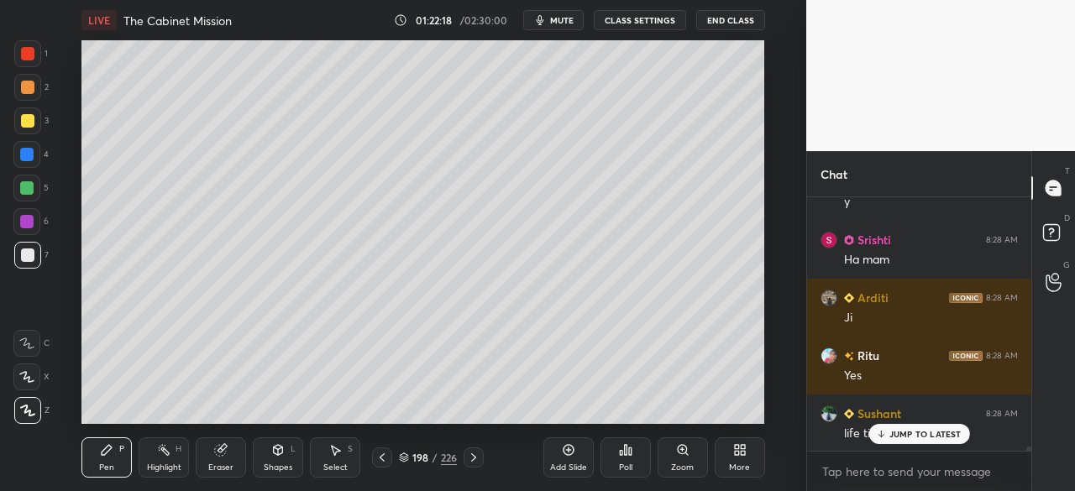
scroll to position [16442, 0]
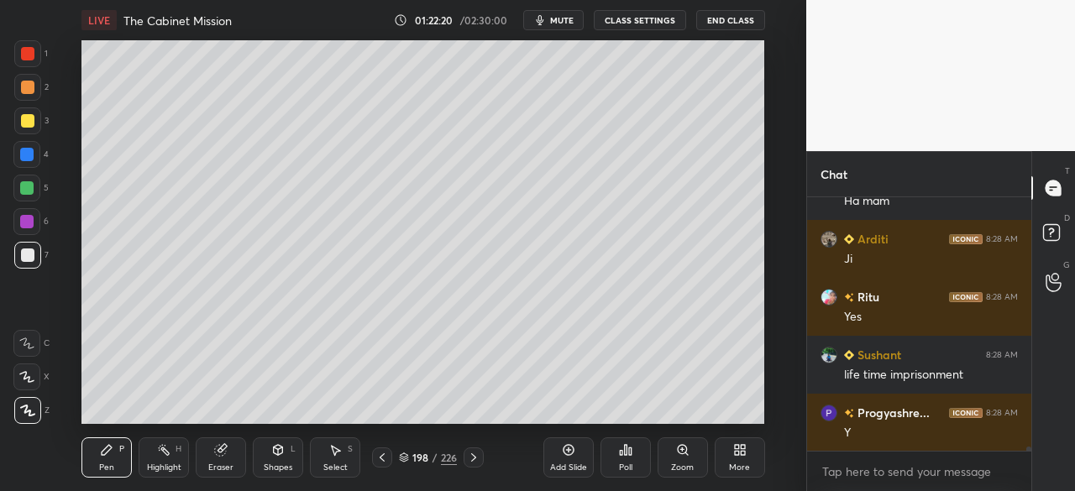
click at [24, 122] on div at bounding box center [27, 120] width 13 height 13
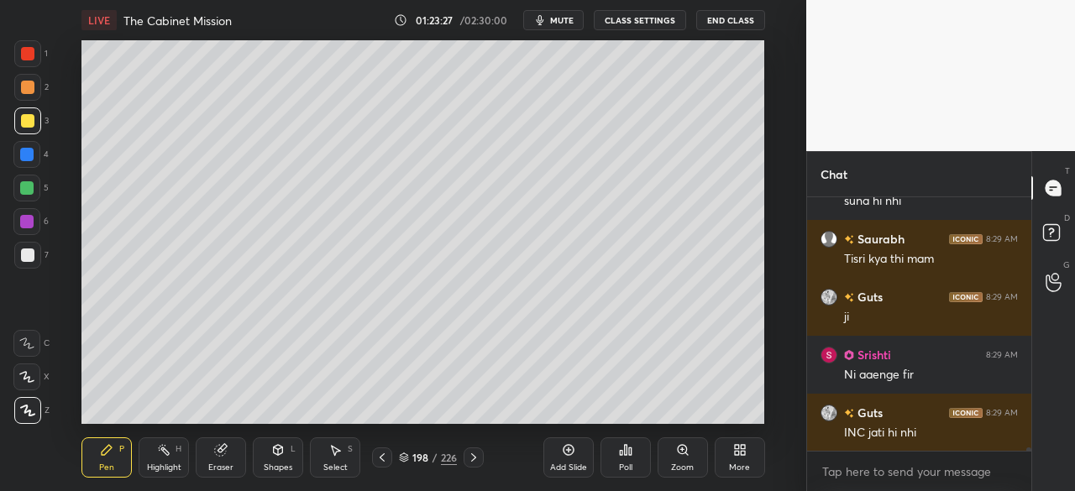
scroll to position [17141, 0]
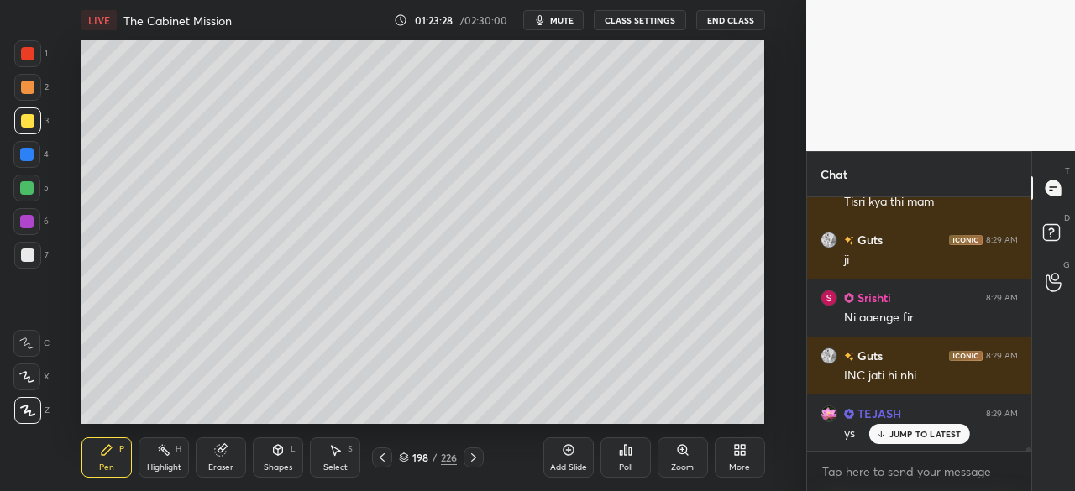
click at [33, 247] on div at bounding box center [27, 255] width 27 height 27
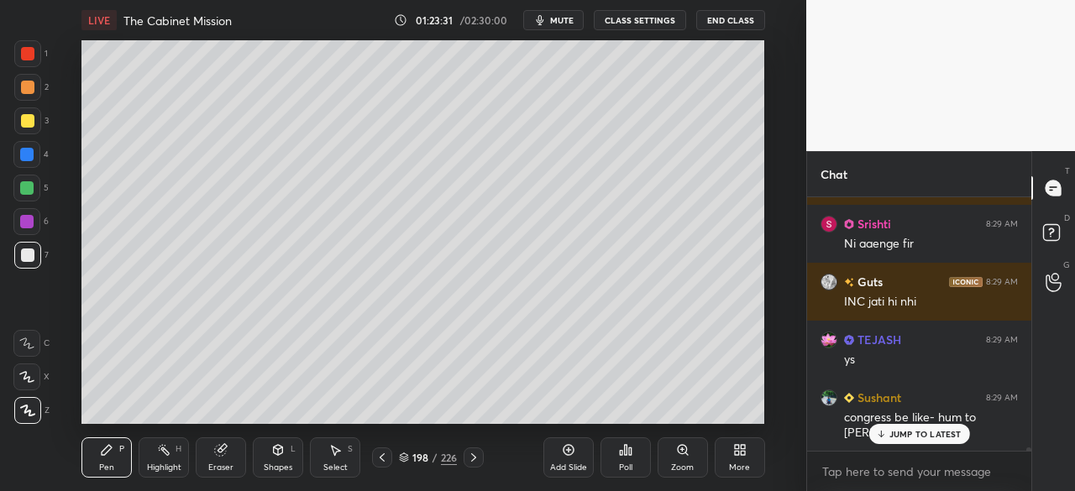
scroll to position [17272, 0]
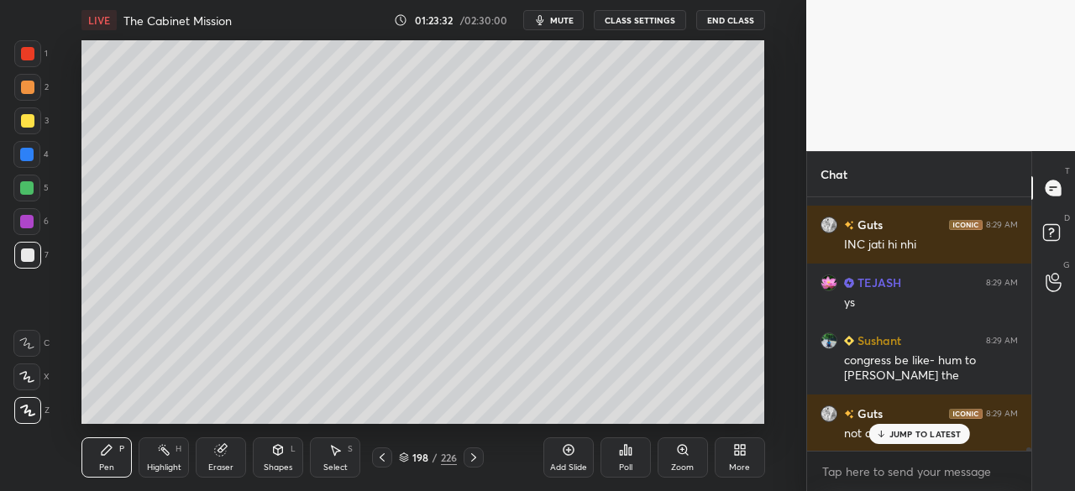
click at [29, 61] on div at bounding box center [27, 53] width 27 height 27
click at [924, 437] on p "JUMP TO LATEST" at bounding box center [925, 434] width 72 height 10
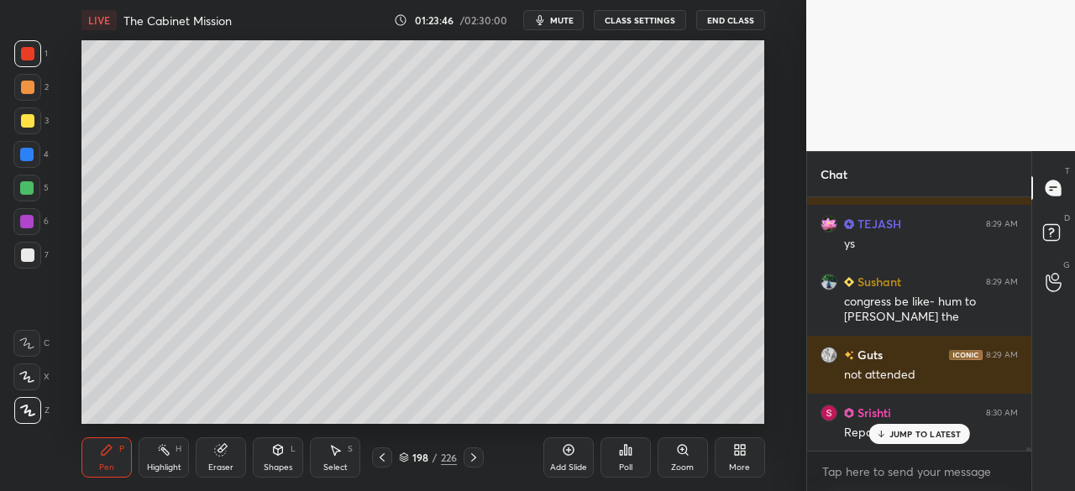
scroll to position [17388, 0]
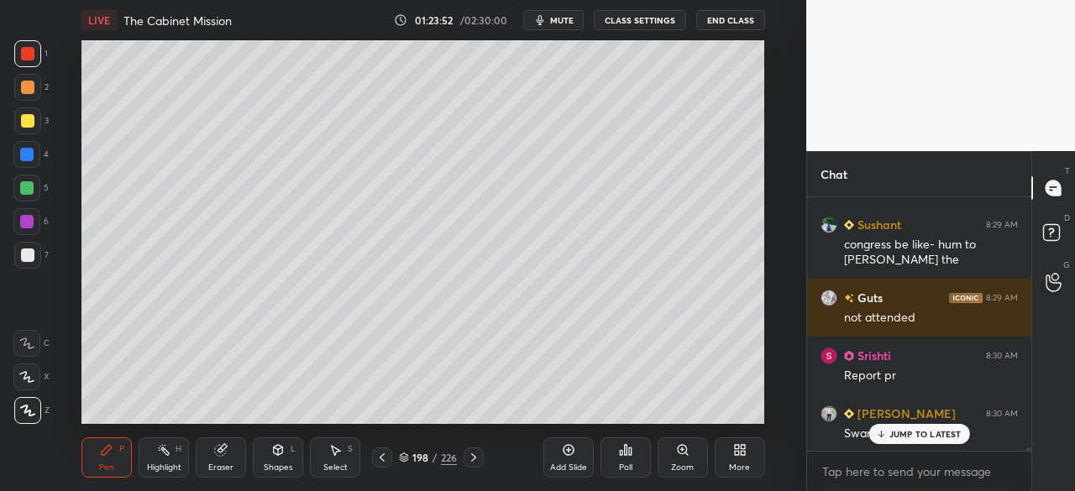
click at [905, 432] on p "JUMP TO LATEST" at bounding box center [925, 434] width 72 height 10
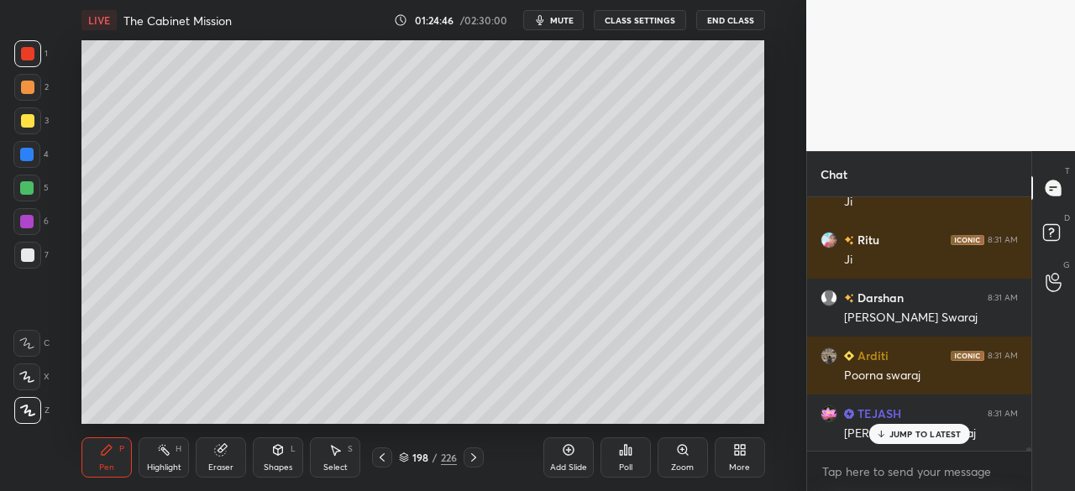
scroll to position [18519, 0]
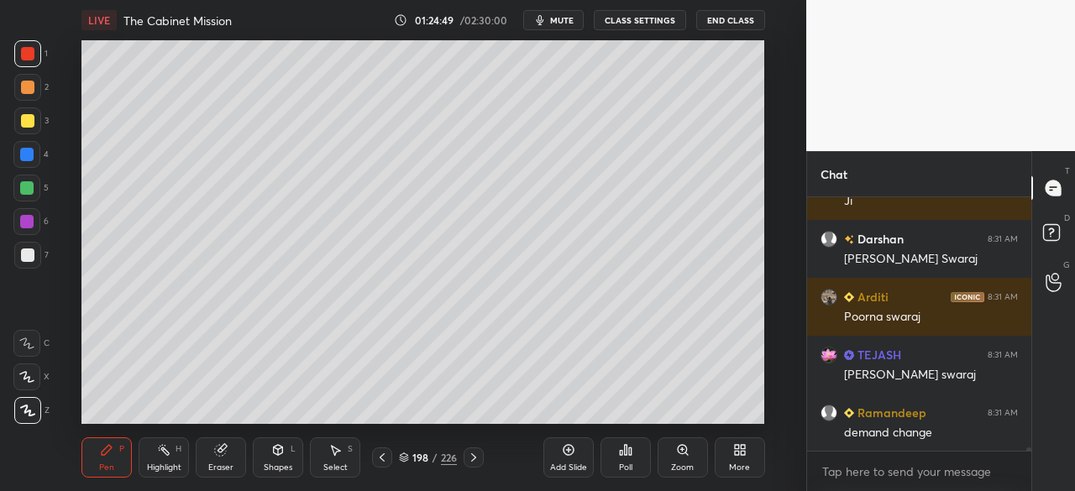
click at [568, 451] on icon at bounding box center [568, 449] width 13 height 13
click at [29, 251] on div at bounding box center [27, 255] width 13 height 13
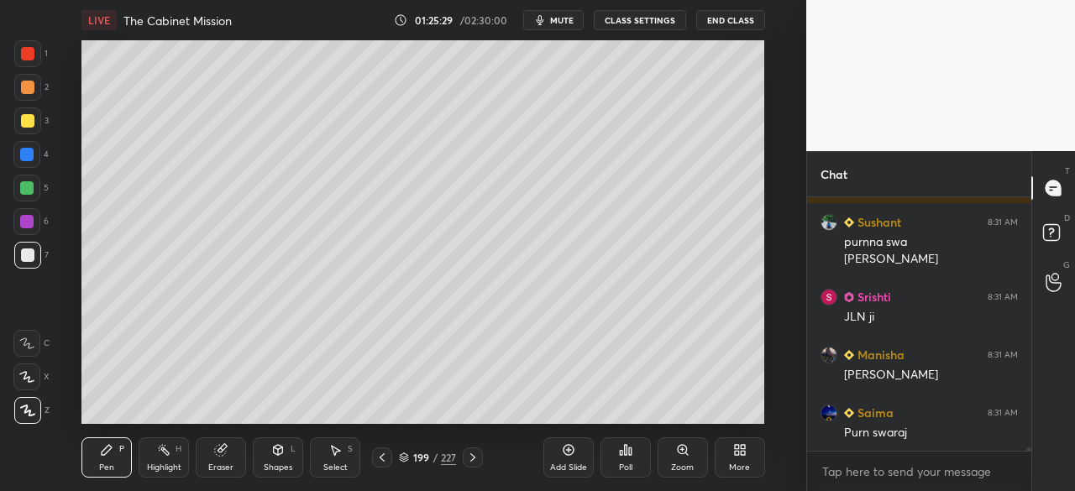
scroll to position [19347, 0]
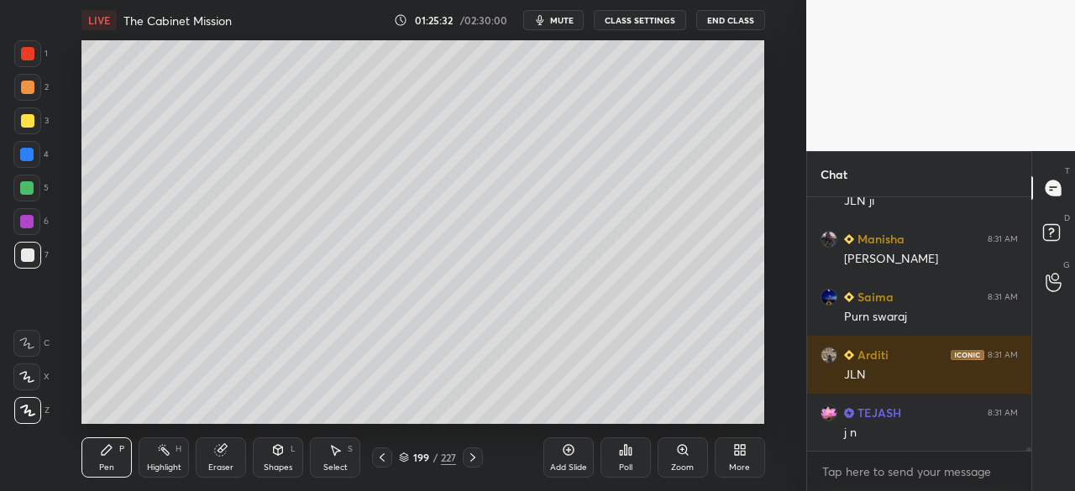
click at [24, 122] on div at bounding box center [27, 120] width 13 height 13
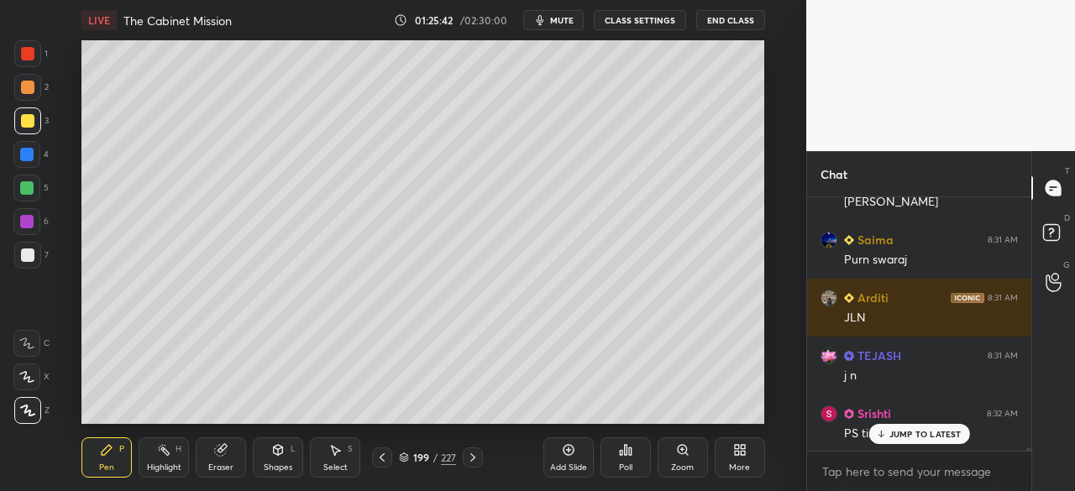
click at [29, 249] on div at bounding box center [27, 255] width 13 height 13
click at [22, 118] on div at bounding box center [27, 120] width 13 height 13
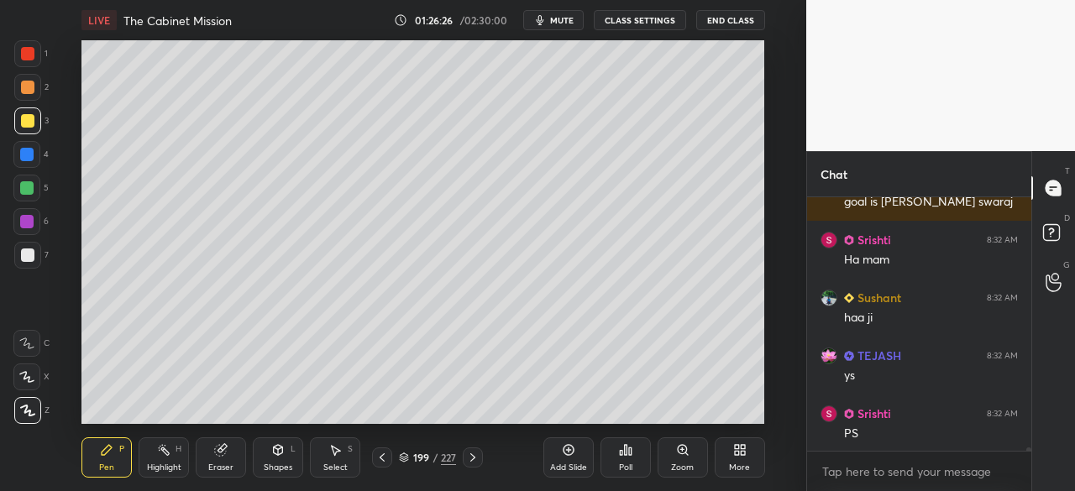
scroll to position [20174, 0]
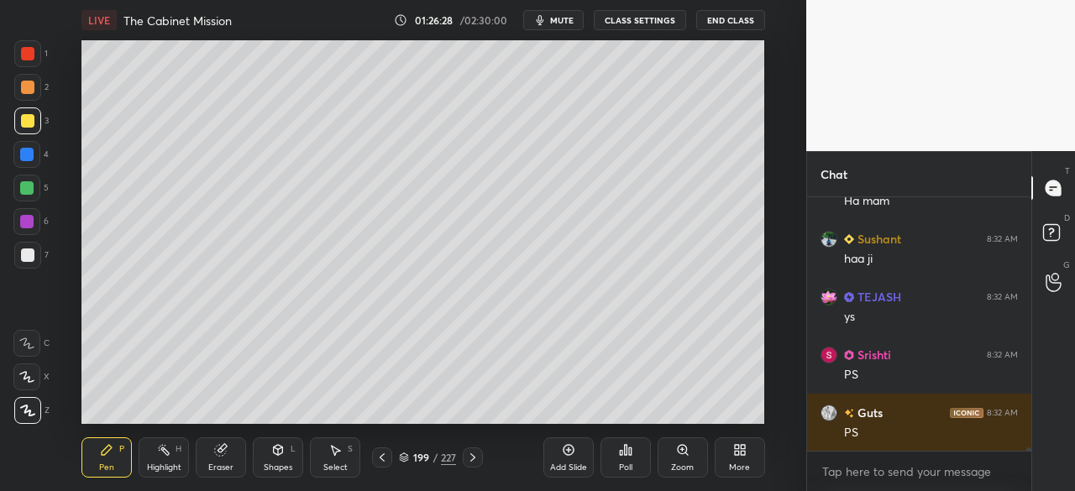
drag, startPoint x: 24, startPoint y: 110, endPoint x: 34, endPoint y: 106, distance: 10.9
click at [24, 112] on div at bounding box center [27, 120] width 27 height 27
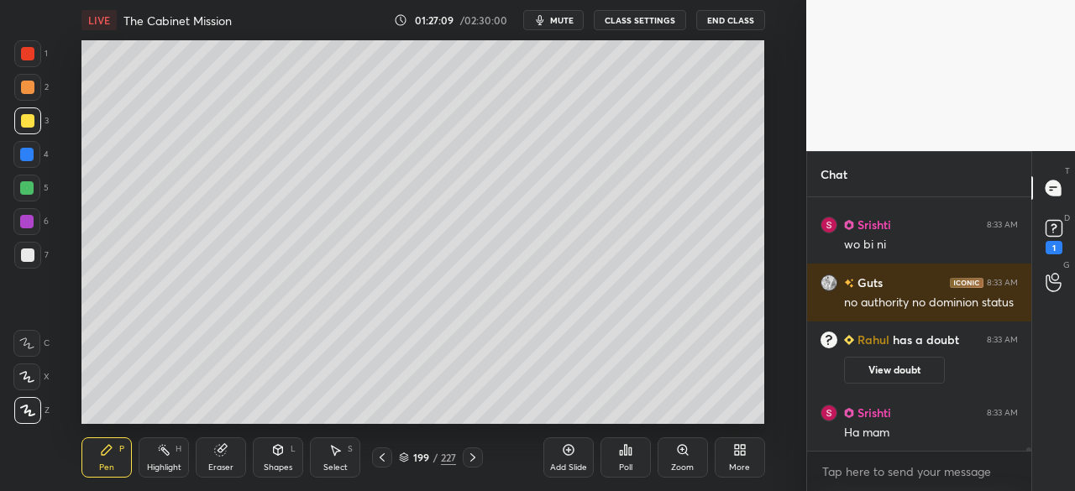
scroll to position [19112, 0]
click at [1053, 233] on rect at bounding box center [1053, 229] width 16 height 16
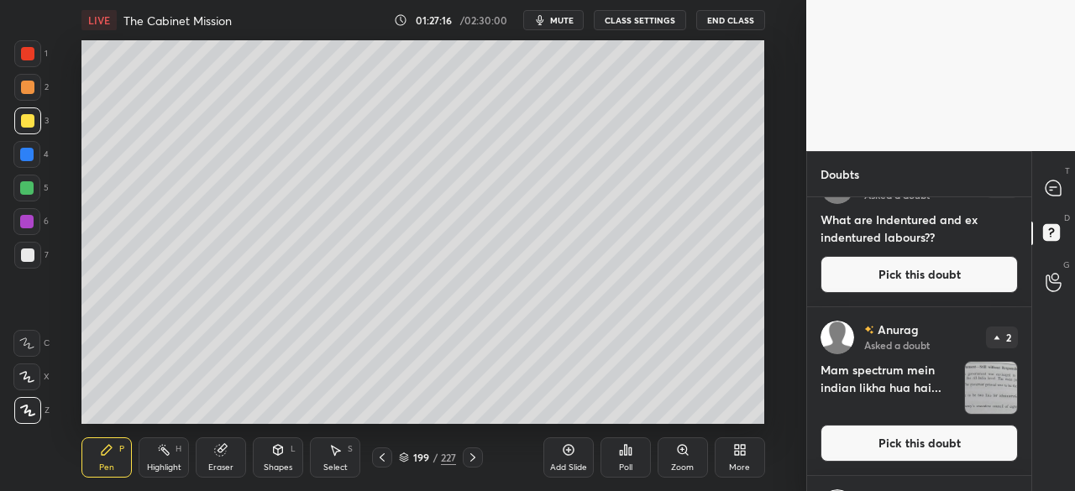
scroll to position [0, 0]
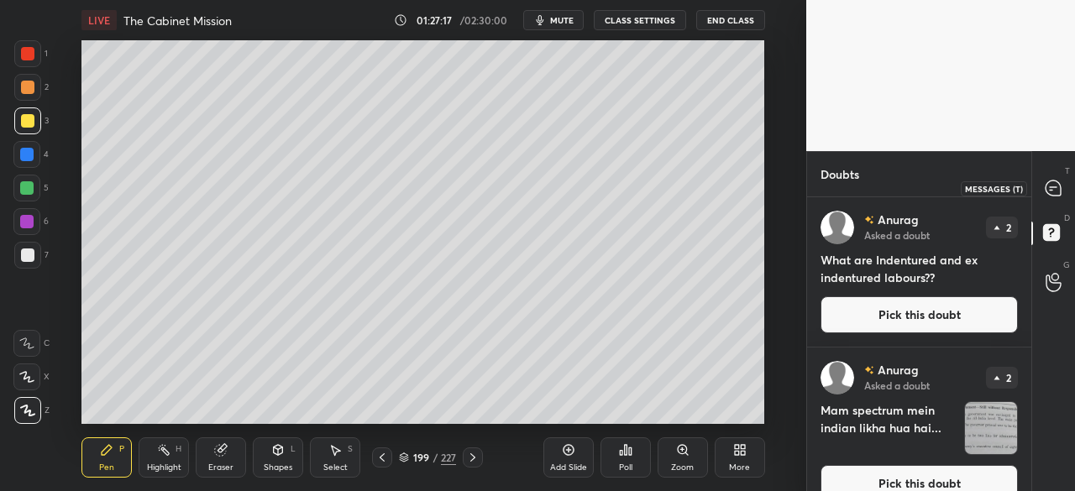
click at [1052, 191] on icon at bounding box center [1052, 188] width 15 height 15
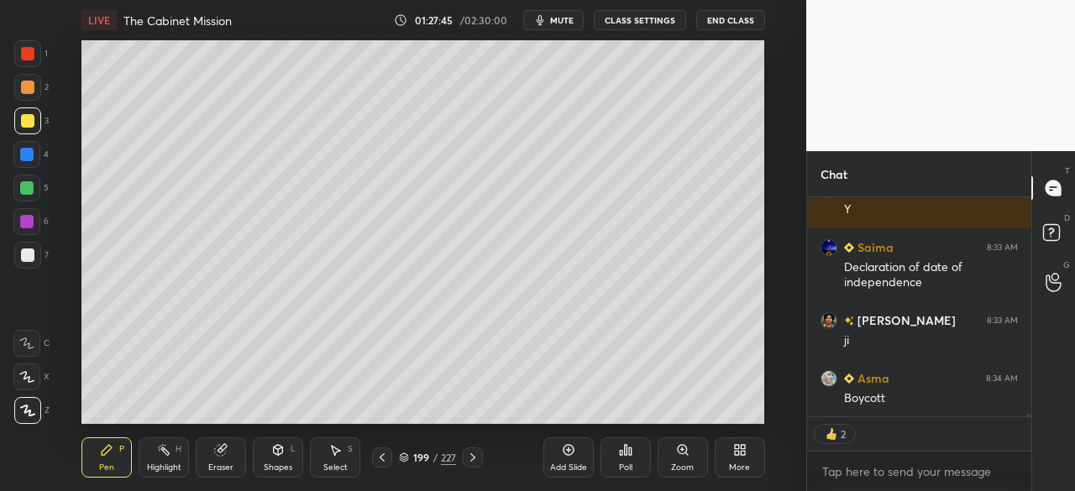
scroll to position [20468, 0]
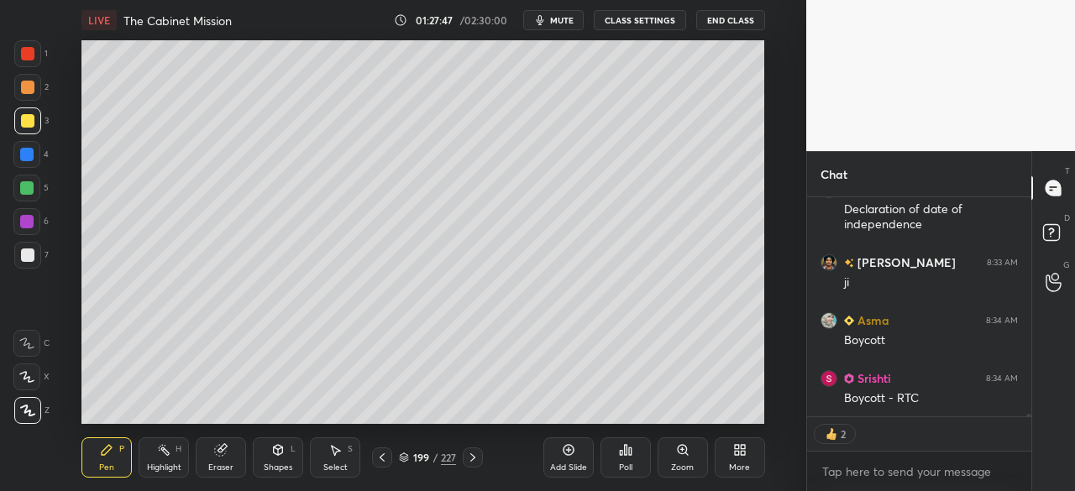
click at [77, 342] on div "Setting up your live class Poll for secs No correct answer Start poll" at bounding box center [423, 232] width 739 height 384
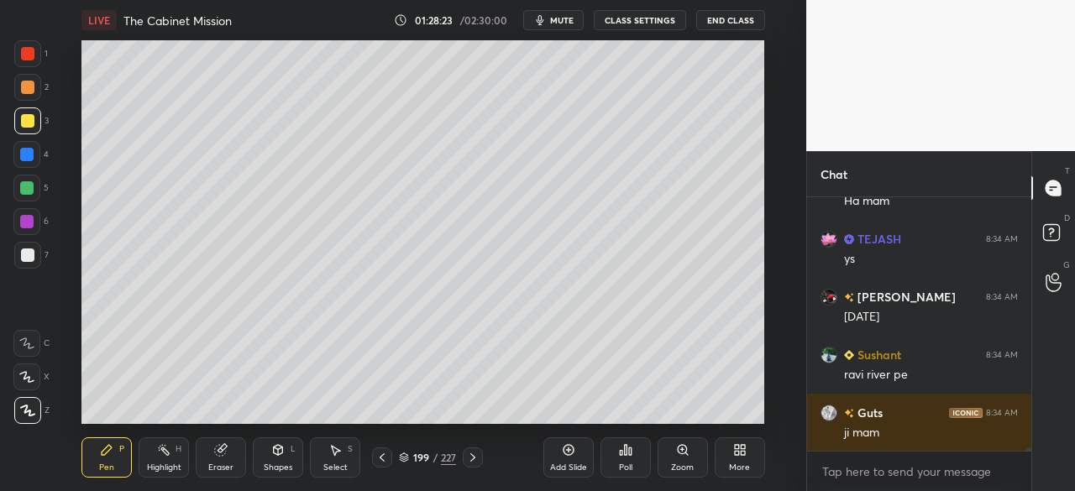
scroll to position [21359, 0]
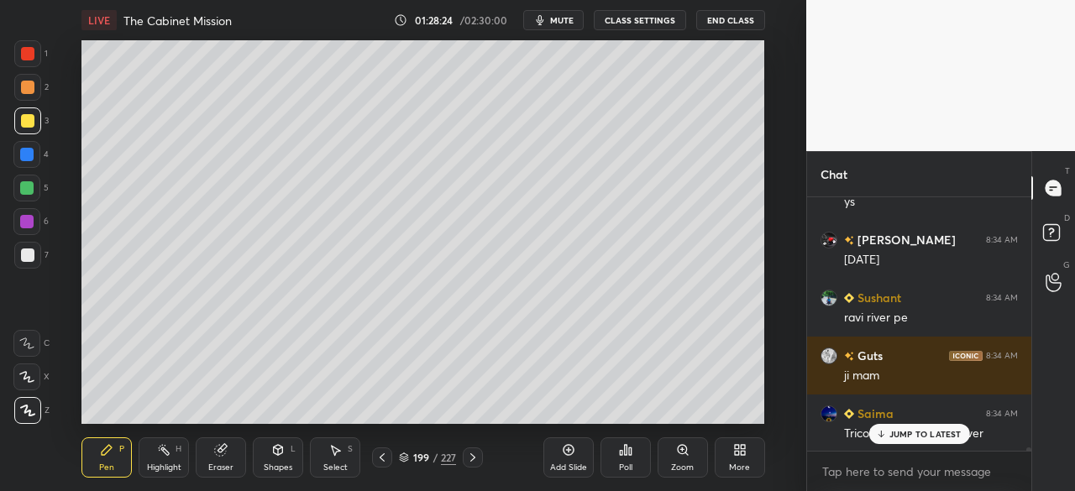
click at [31, 60] on div at bounding box center [27, 53] width 13 height 13
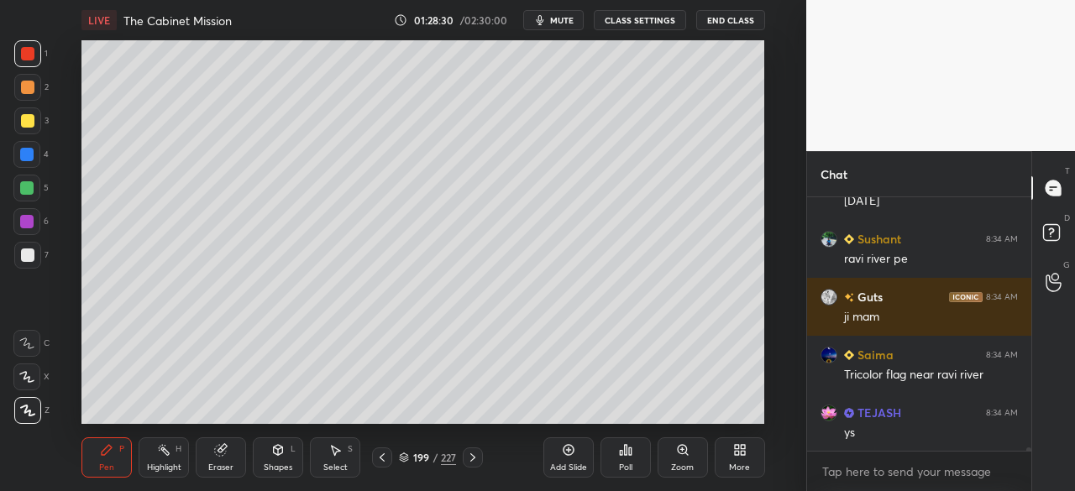
click at [931, 432] on div "ys" at bounding box center [931, 433] width 174 height 17
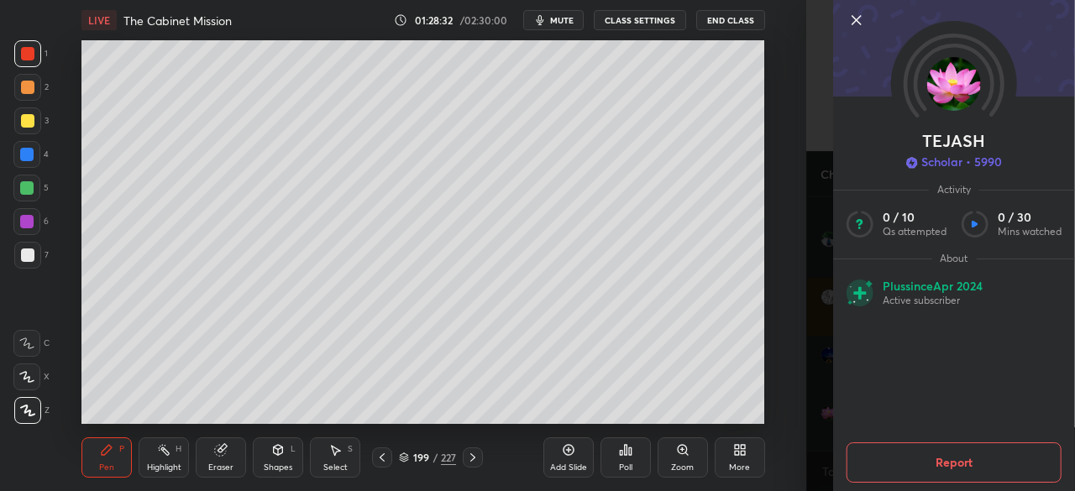
click at [858, 19] on icon at bounding box center [856, 20] width 20 height 20
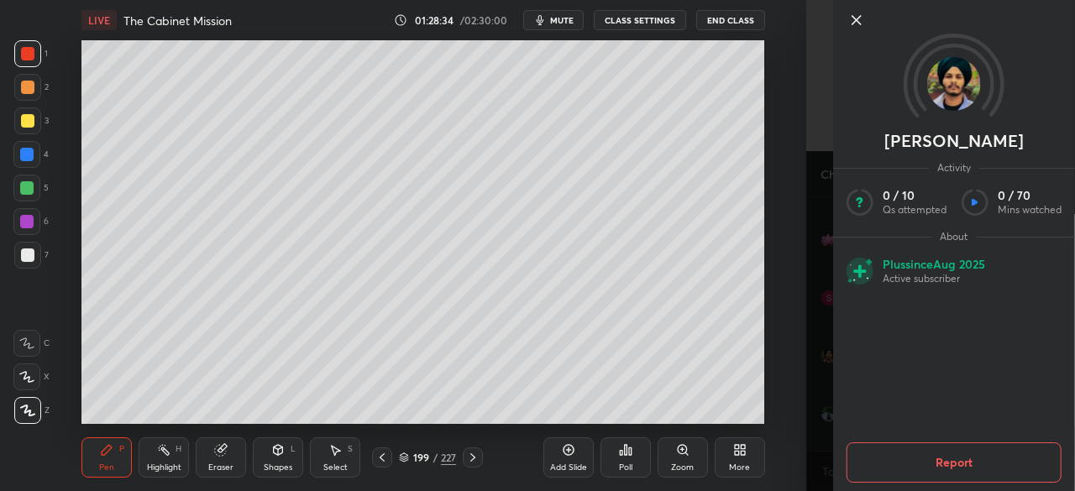
scroll to position [21650, 0]
click at [860, 22] on icon at bounding box center [856, 20] width 20 height 20
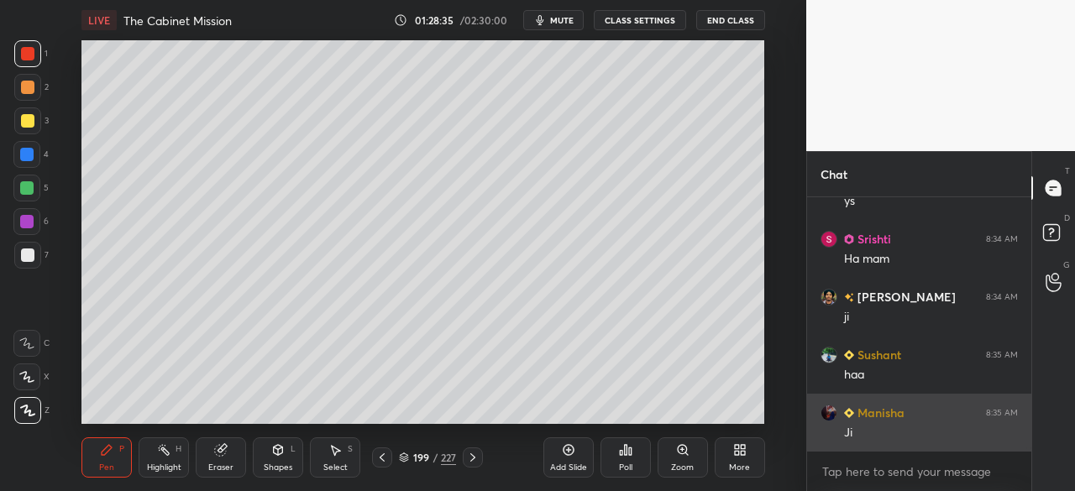
scroll to position [21707, 0]
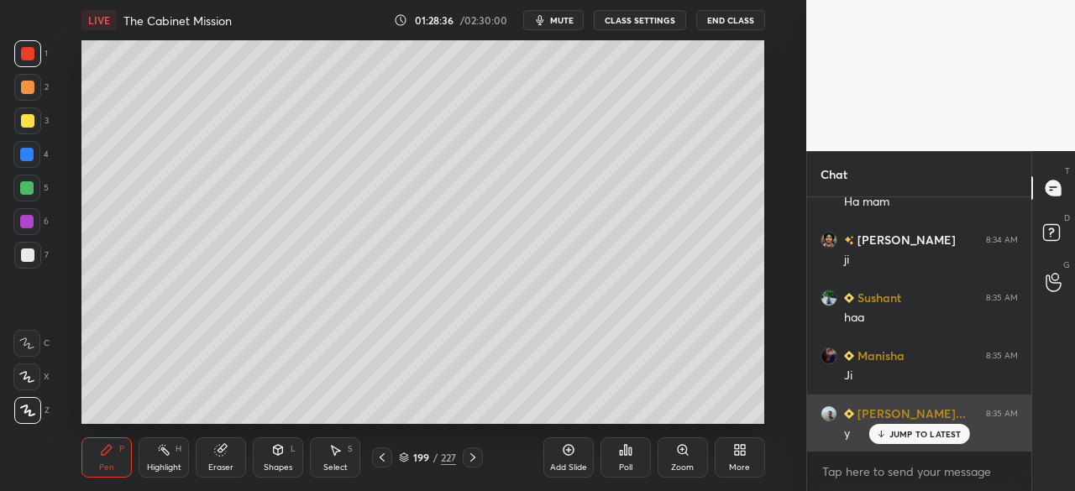
drag, startPoint x: 943, startPoint y: 434, endPoint x: 955, endPoint y: 439, distance: 12.8
click at [943, 440] on div "JUMP TO LATEST" at bounding box center [918, 434] width 101 height 20
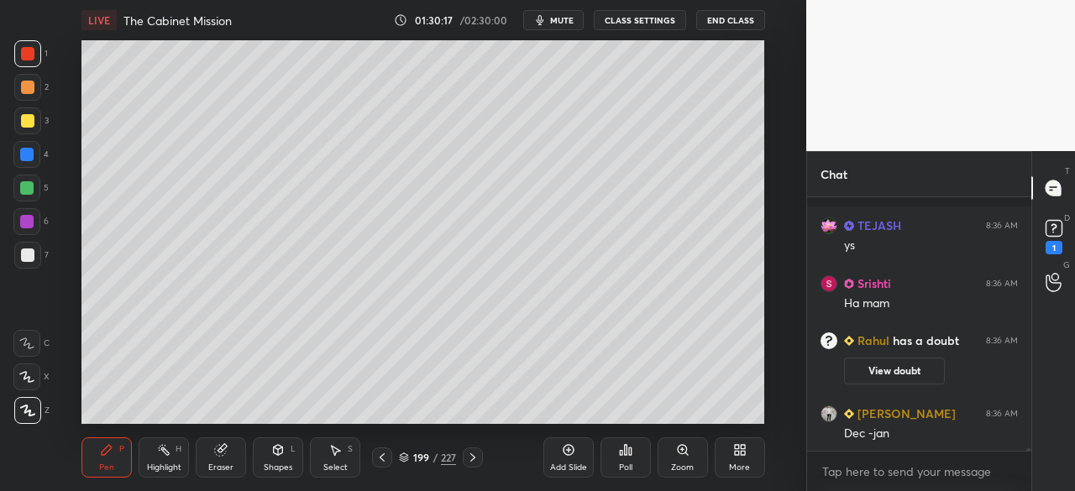
scroll to position [22602, 0]
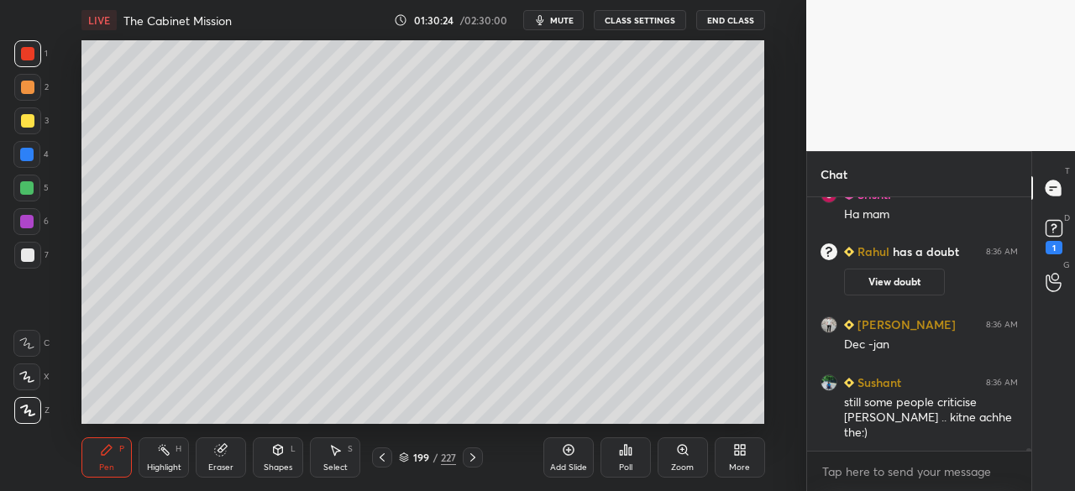
click at [24, 258] on div at bounding box center [27, 255] width 13 height 13
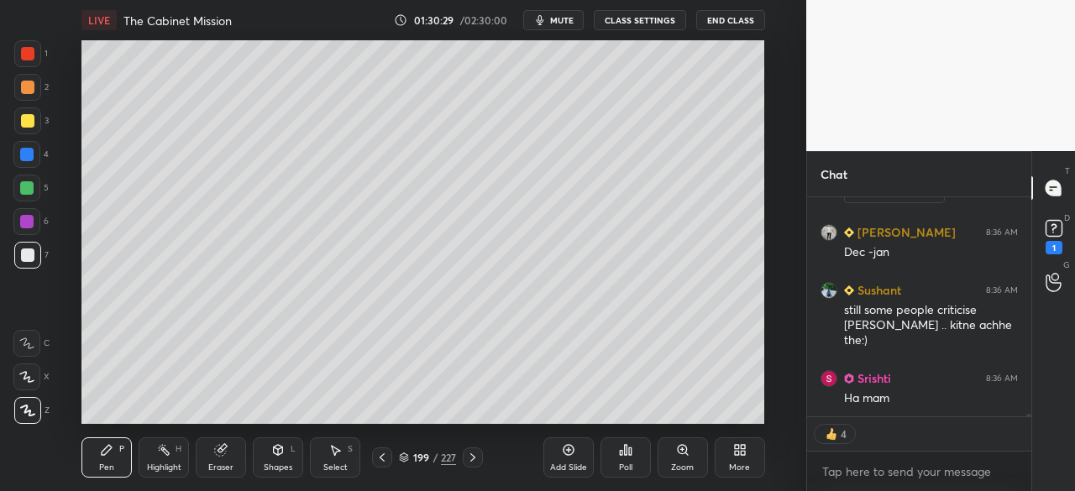
scroll to position [22753, 0]
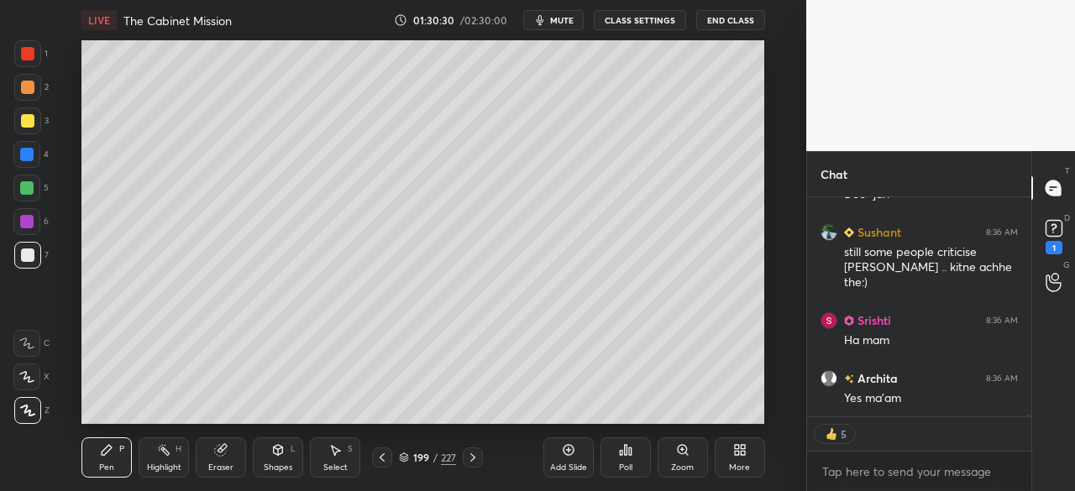
click at [405, 457] on icon at bounding box center [404, 455] width 8 height 4
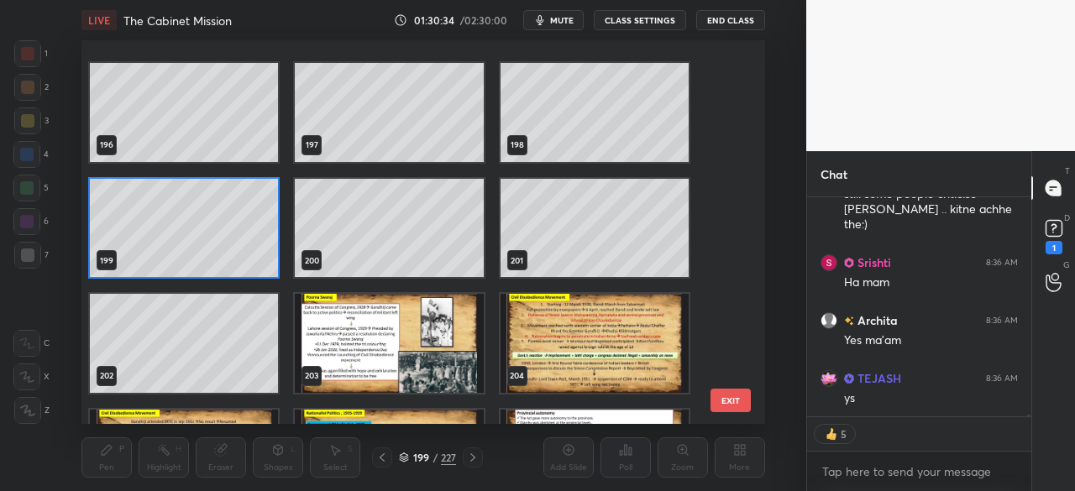
scroll to position [7534, 0]
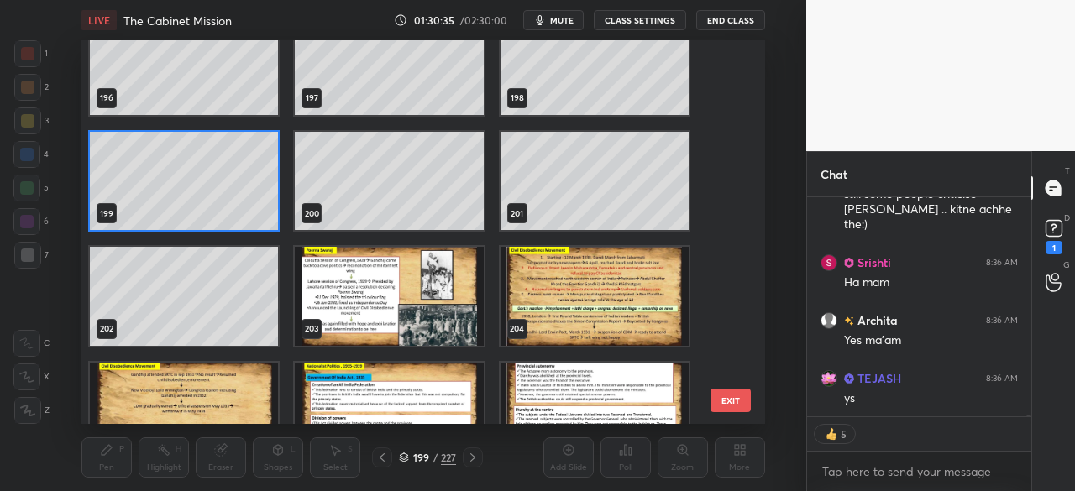
click at [387, 335] on img "grid" at bounding box center [390, 296] width 188 height 98
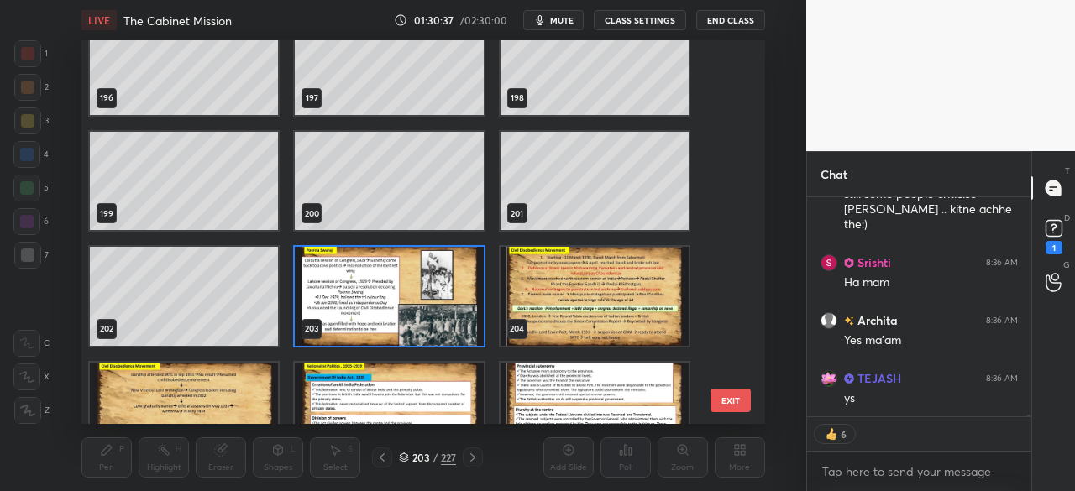
click at [411, 453] on div "203 / 227" at bounding box center [427, 457] width 57 height 15
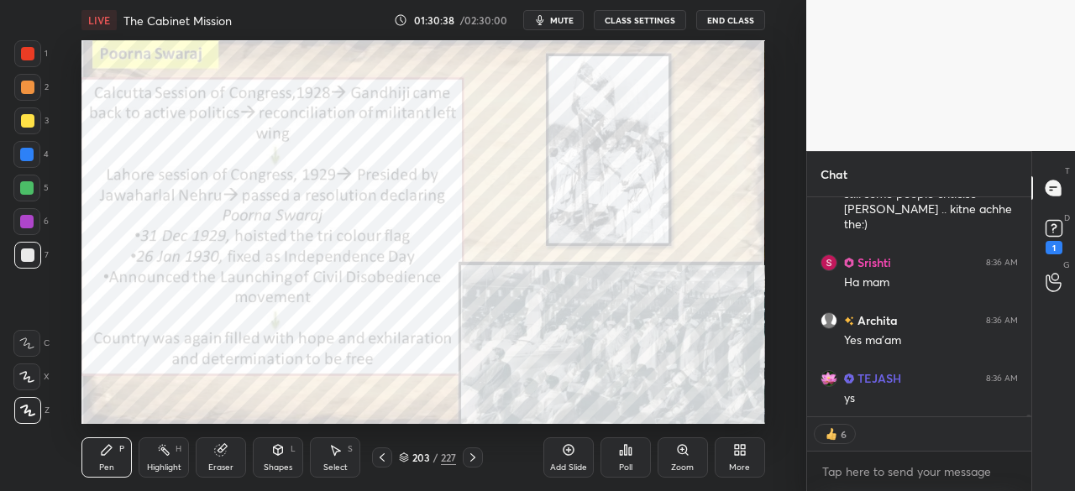
scroll to position [22868, 0]
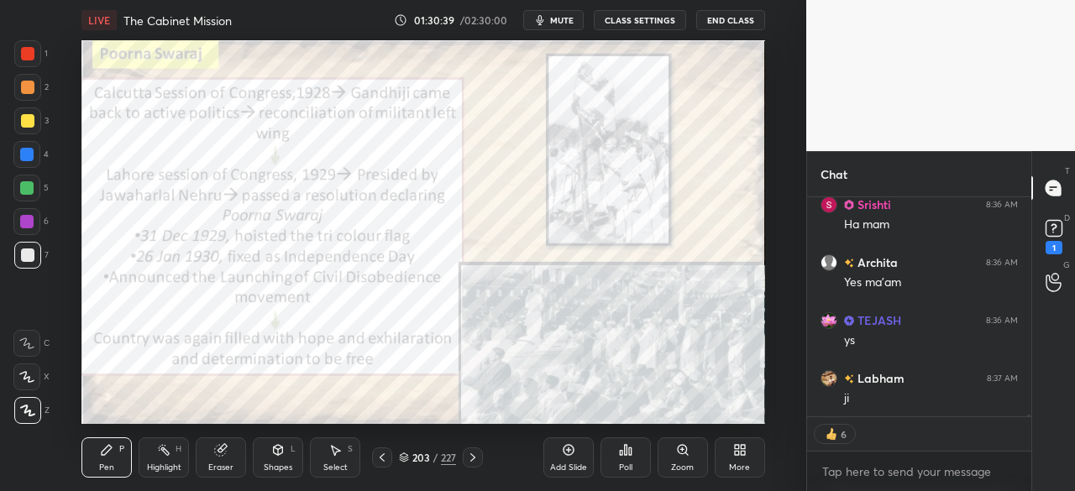
drag, startPoint x: 31, startPoint y: 46, endPoint x: 73, endPoint y: 73, distance: 49.8
click at [31, 48] on div at bounding box center [27, 53] width 27 height 27
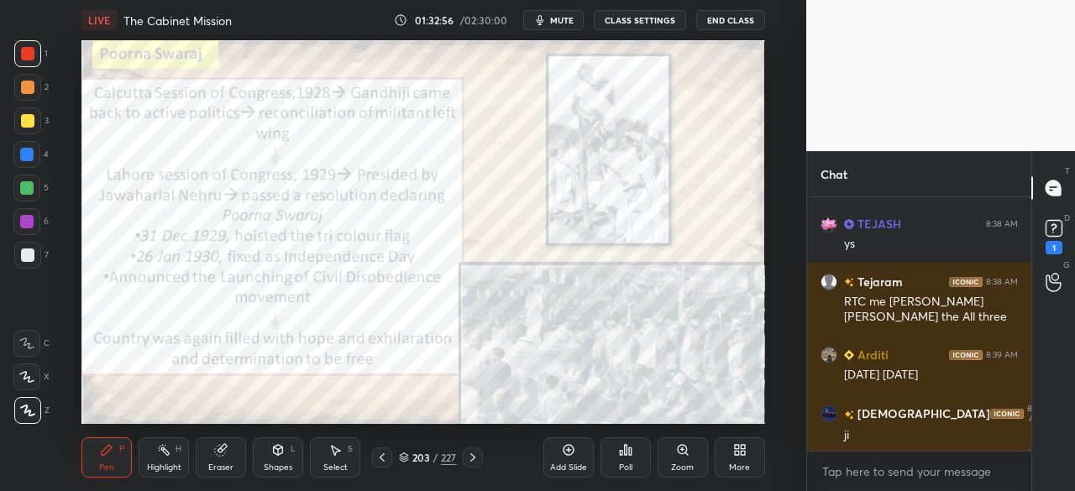
scroll to position [23598, 0]
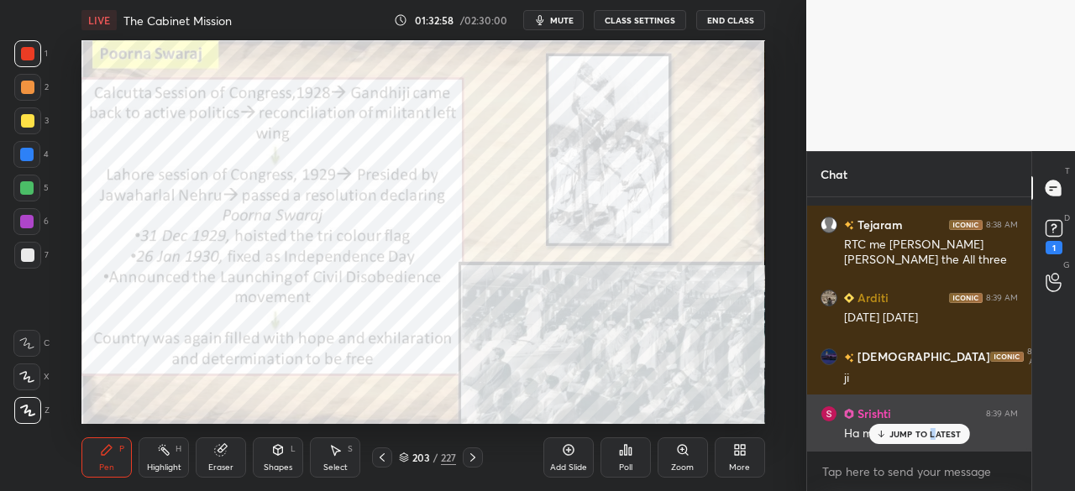
click at [934, 433] on p "JUMP TO LATEST" at bounding box center [925, 434] width 72 height 10
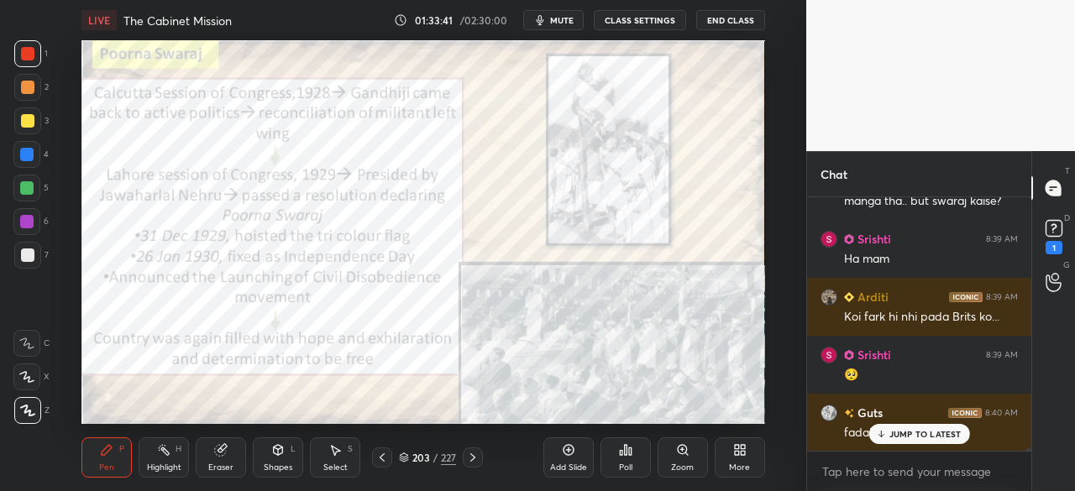
scroll to position [24208, 0]
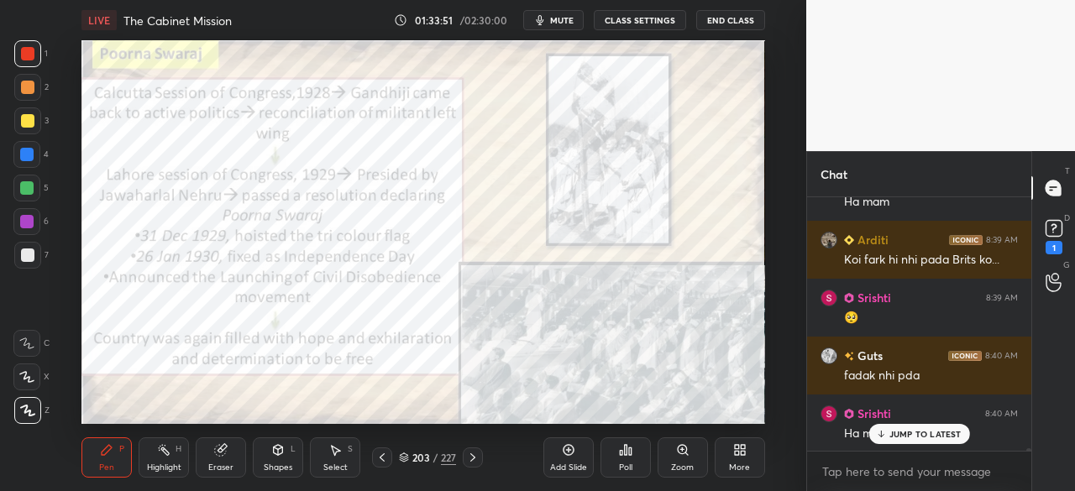
click at [955, 430] on p "JUMP TO LATEST" at bounding box center [925, 434] width 72 height 10
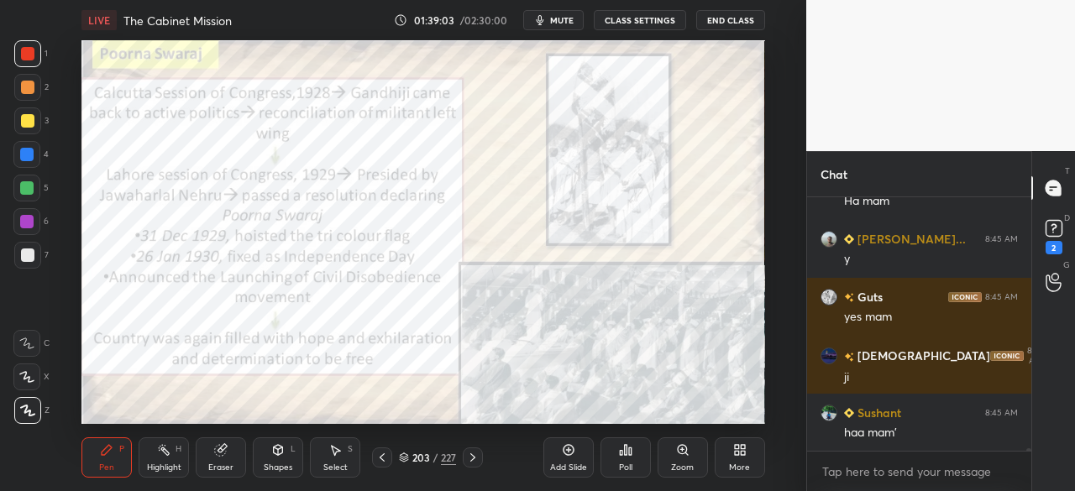
scroll to position [29152, 0]
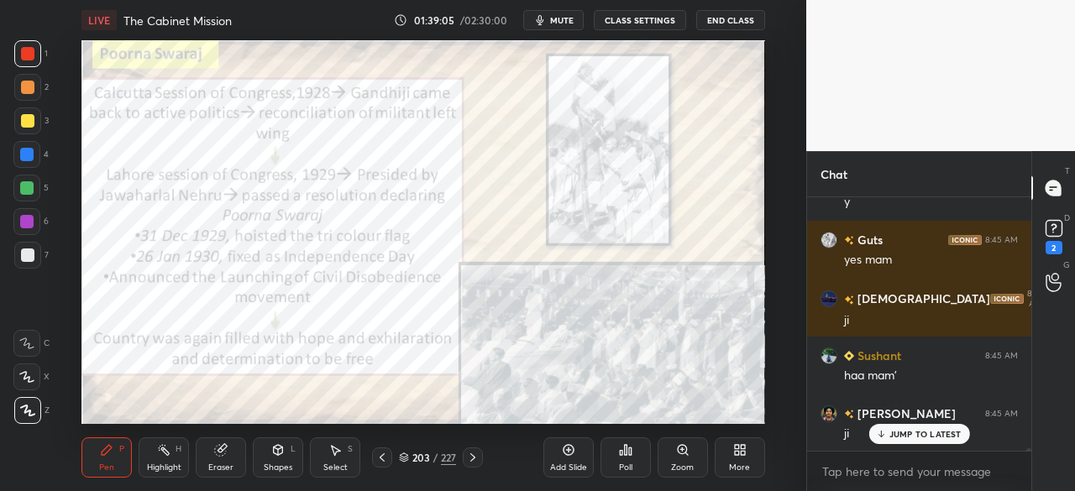
click at [733, 454] on icon at bounding box center [739, 449] width 13 height 13
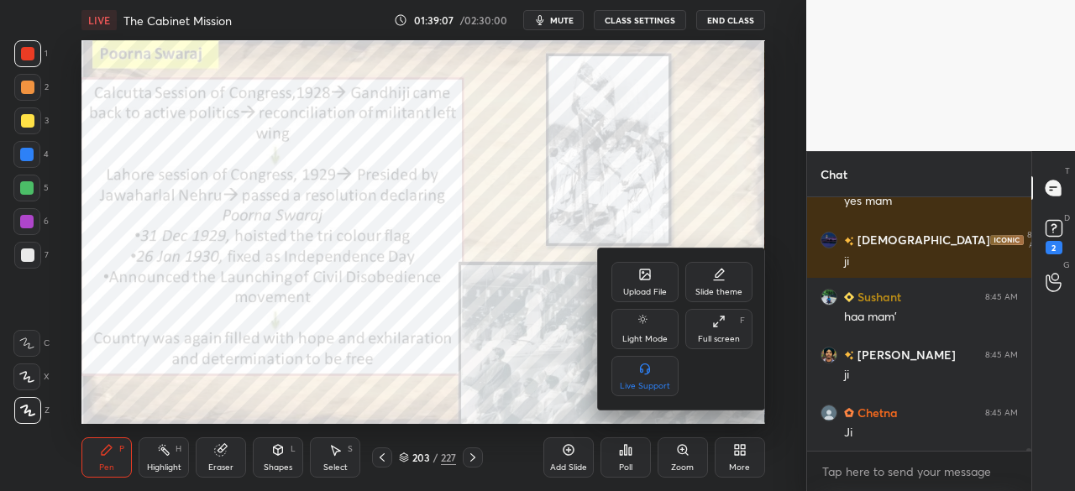
scroll to position [29268, 0]
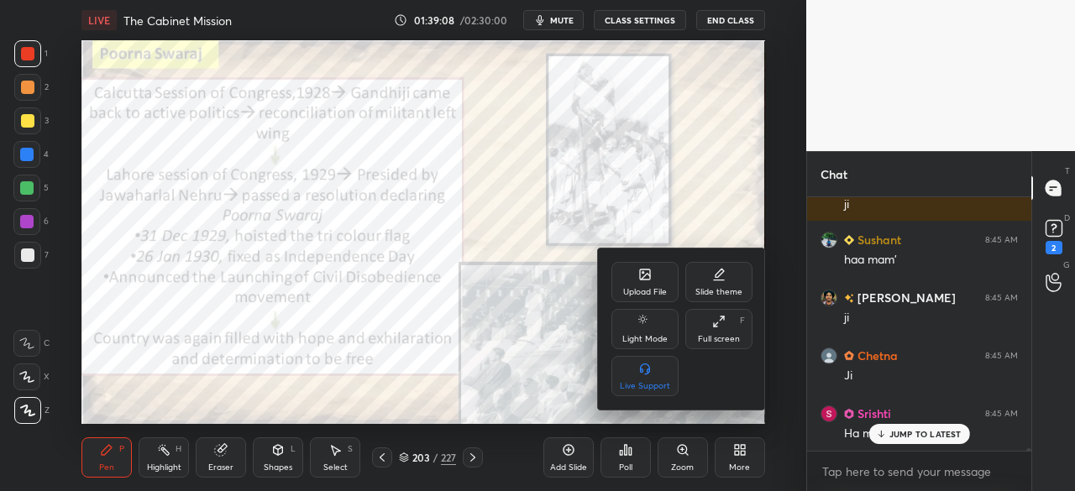
click at [571, 450] on div at bounding box center [537, 245] width 1075 height 491
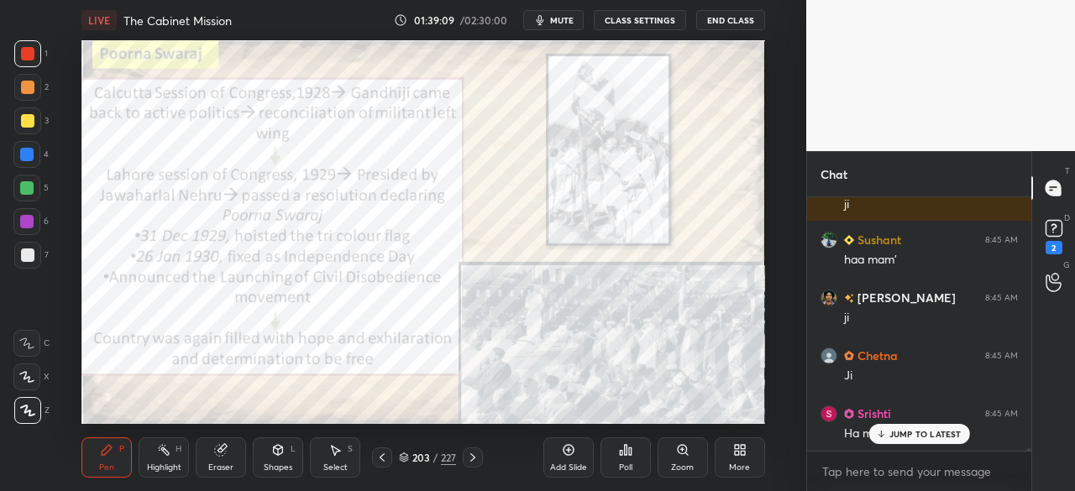
click at [568, 448] on icon at bounding box center [567, 450] width 5 height 5
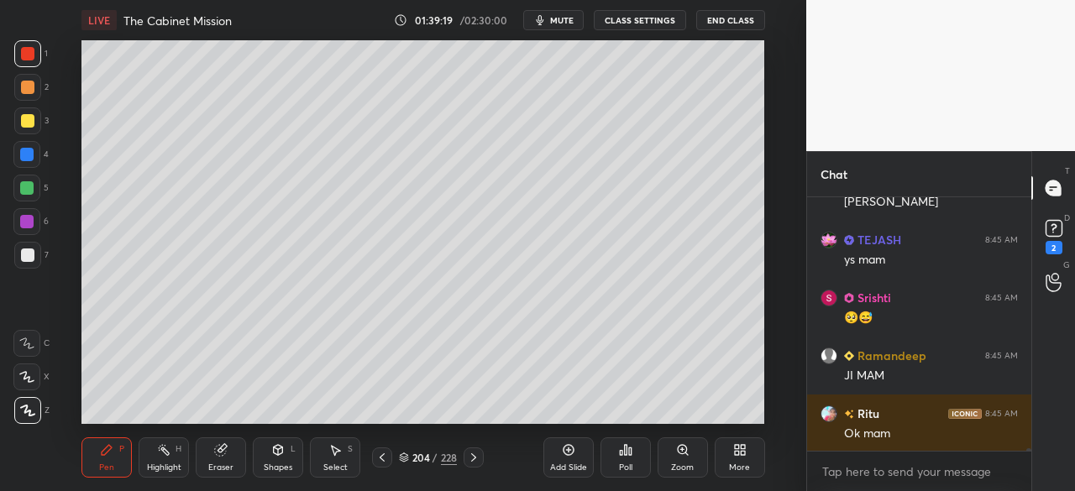
scroll to position [29790, 0]
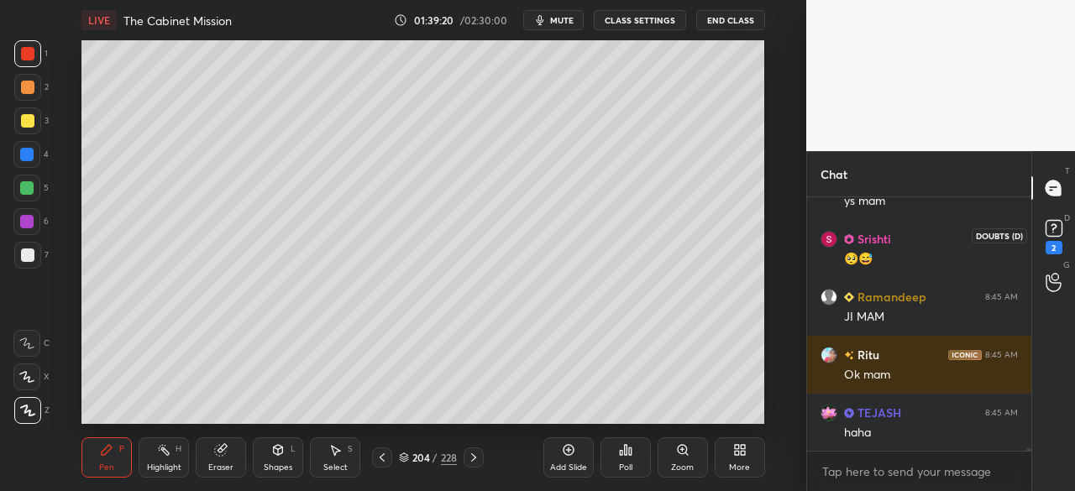
click at [1060, 229] on rect at bounding box center [1053, 229] width 16 height 16
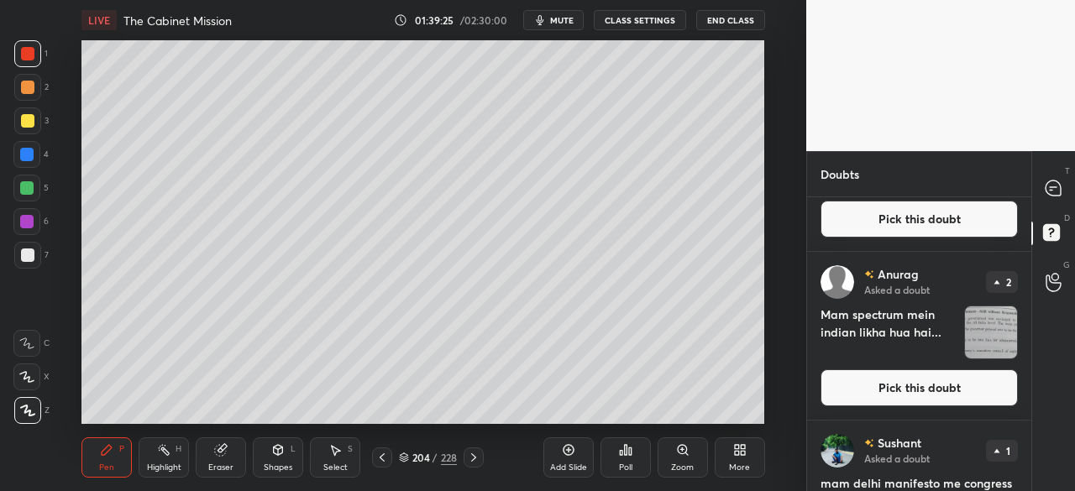
scroll to position [138, 0]
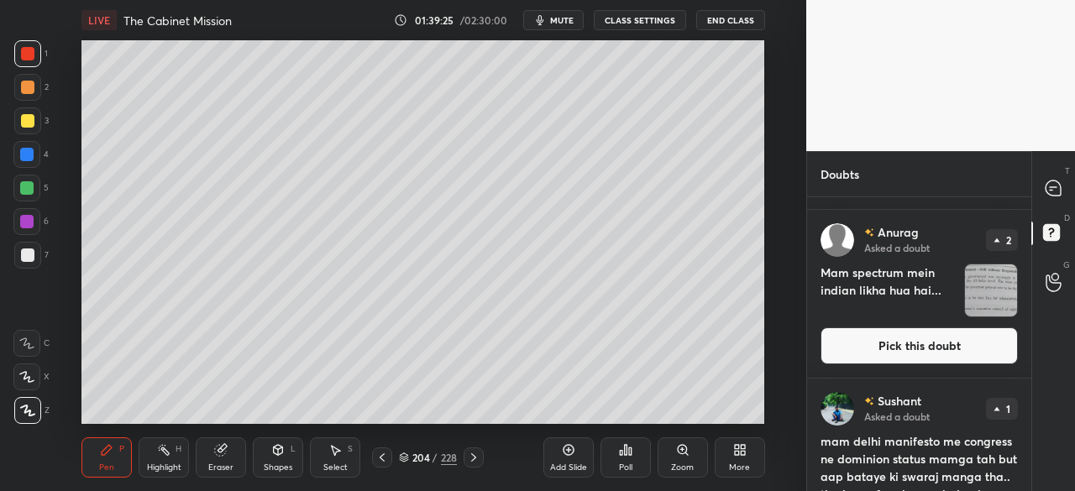
click at [890, 338] on button "Pick this doubt" at bounding box center [918, 345] width 197 height 37
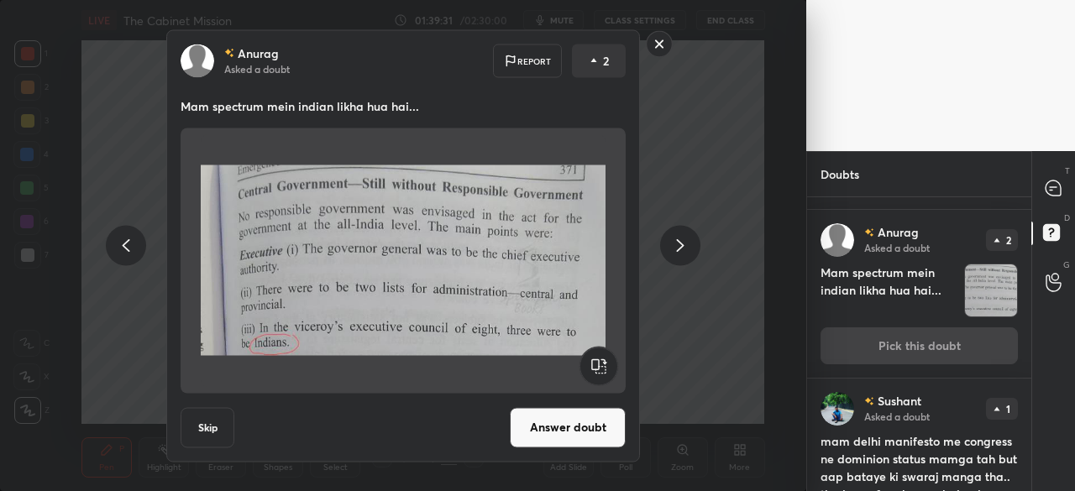
click at [658, 46] on rect at bounding box center [660, 44] width 26 height 26
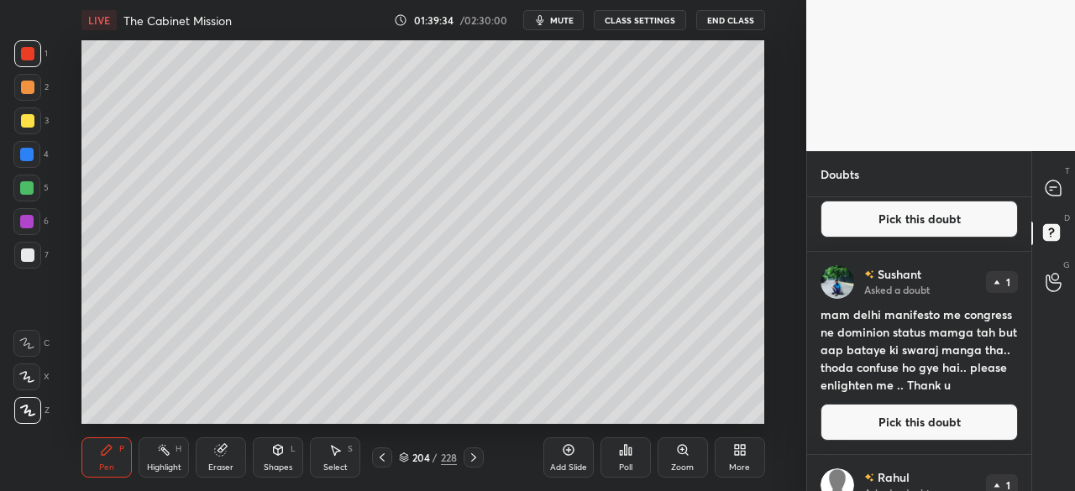
scroll to position [282, 0]
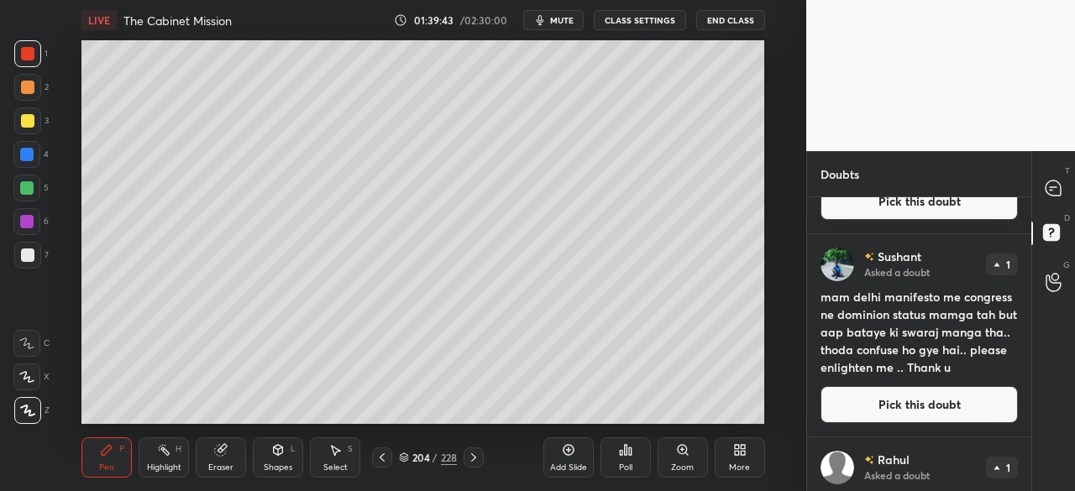
click at [902, 400] on button "Pick this doubt" at bounding box center [918, 404] width 197 height 37
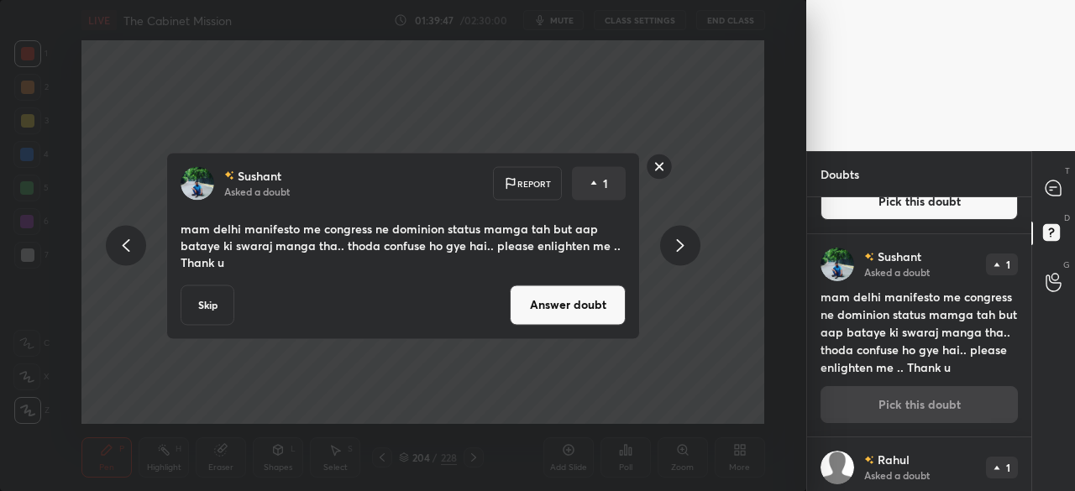
click at [598, 303] on button "Answer doubt" at bounding box center [568, 305] width 116 height 40
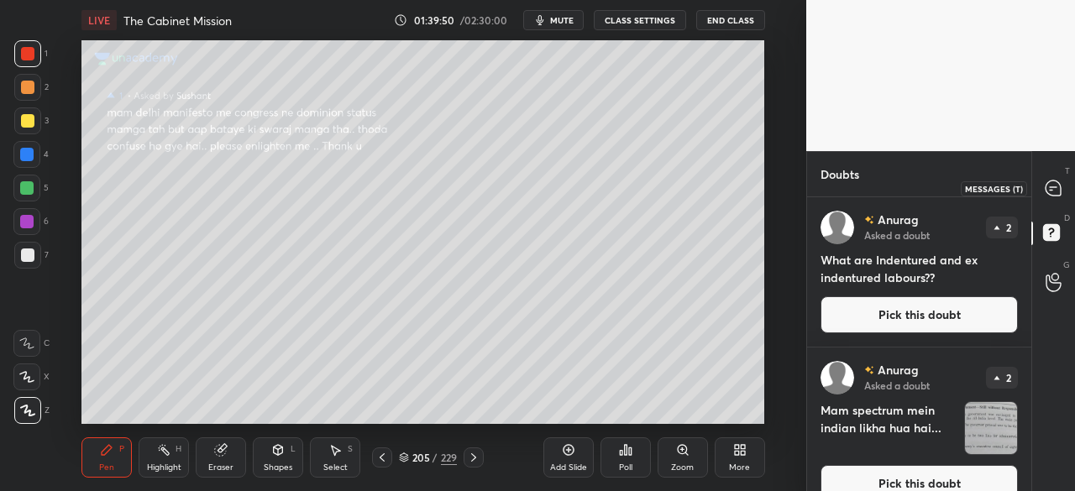
click at [1059, 189] on icon at bounding box center [1052, 188] width 15 height 15
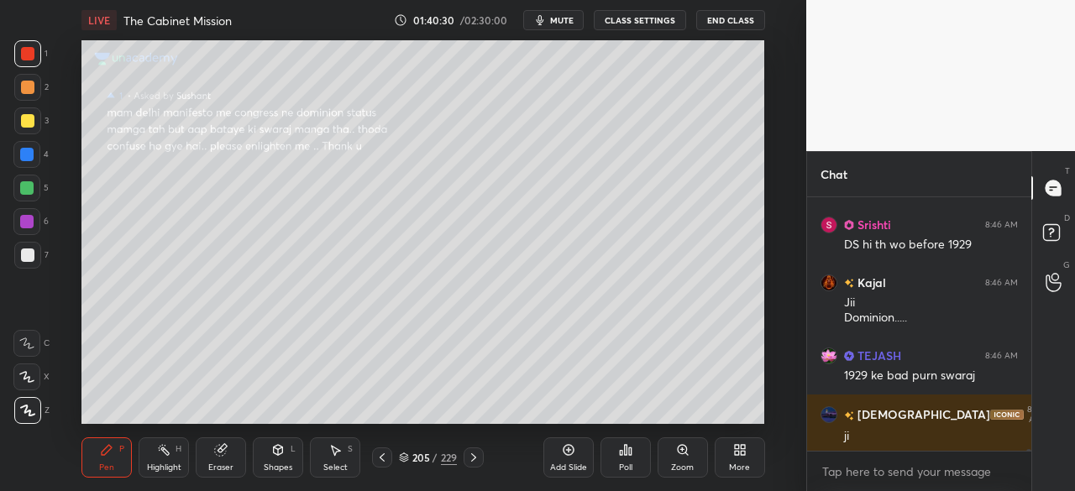
scroll to position [31938, 0]
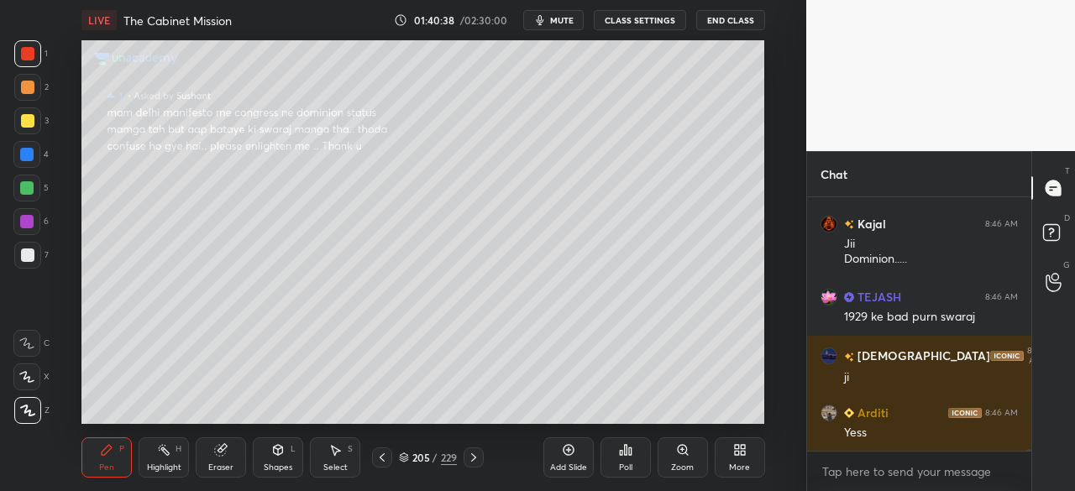
click at [37, 253] on div at bounding box center [27, 255] width 27 height 27
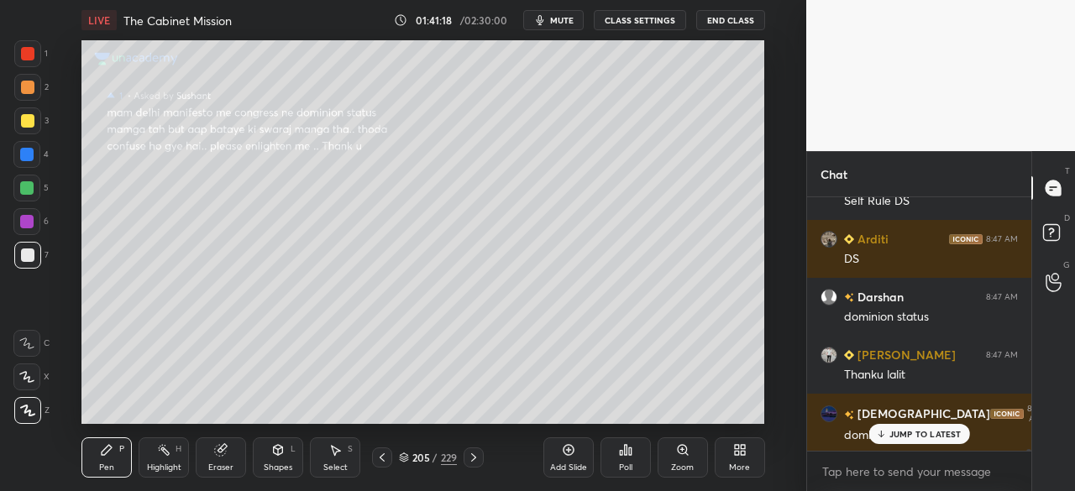
scroll to position [33401, 0]
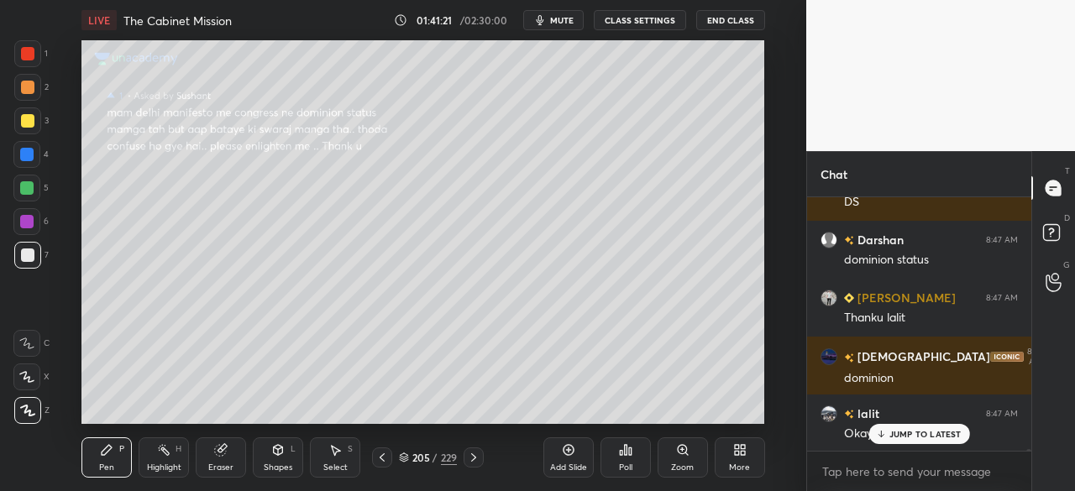
click at [927, 434] on p "JUMP TO LATEST" at bounding box center [925, 434] width 72 height 10
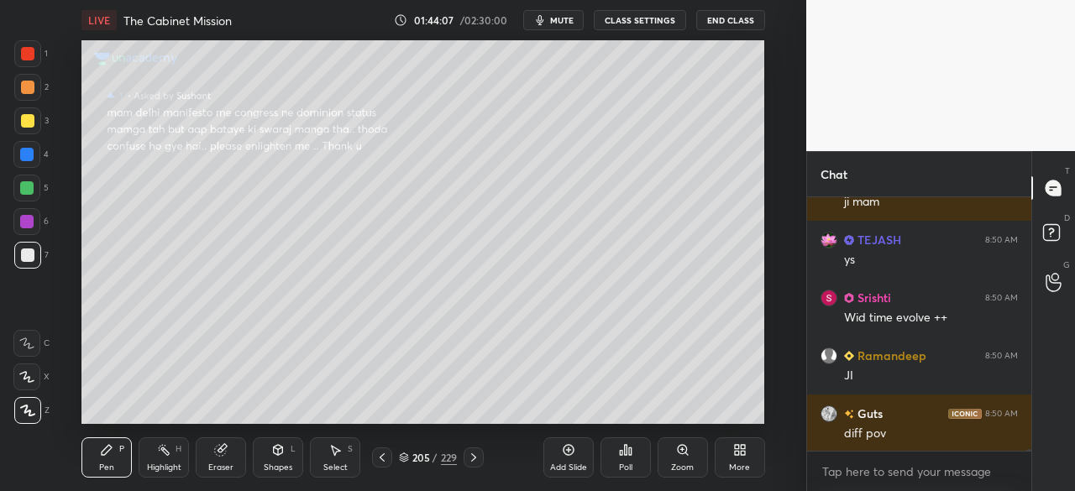
scroll to position [36538, 0]
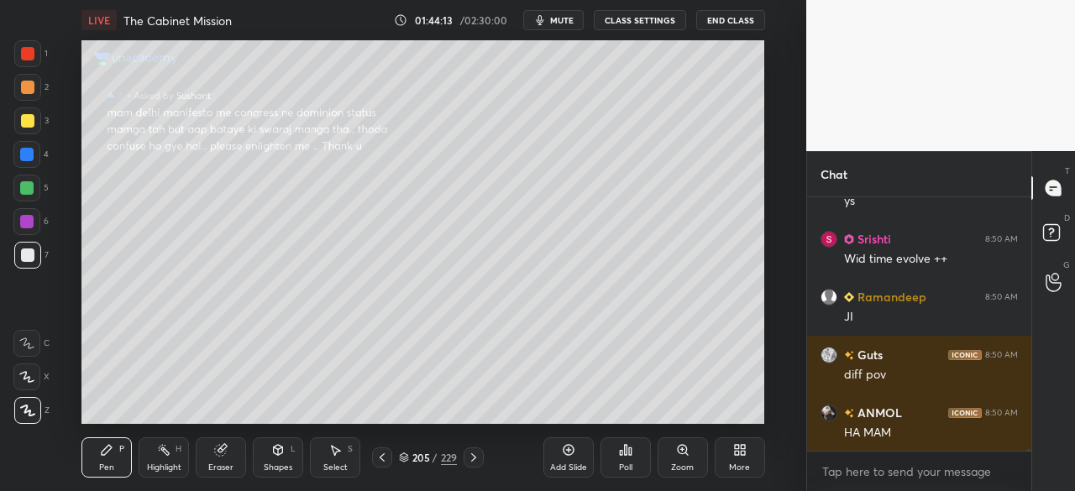
click at [651, 16] on button "CLASS SETTINGS" at bounding box center [640, 20] width 92 height 20
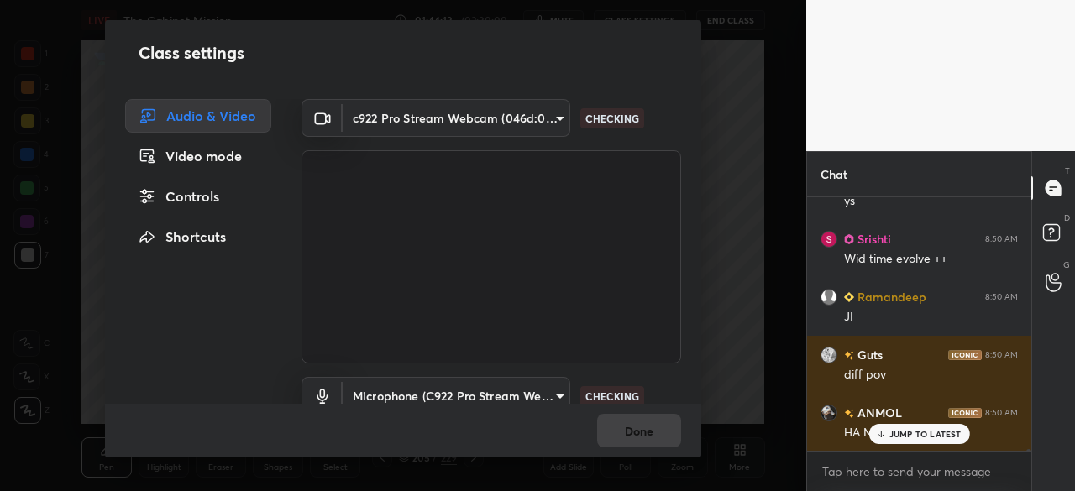
scroll to position [36611, 0]
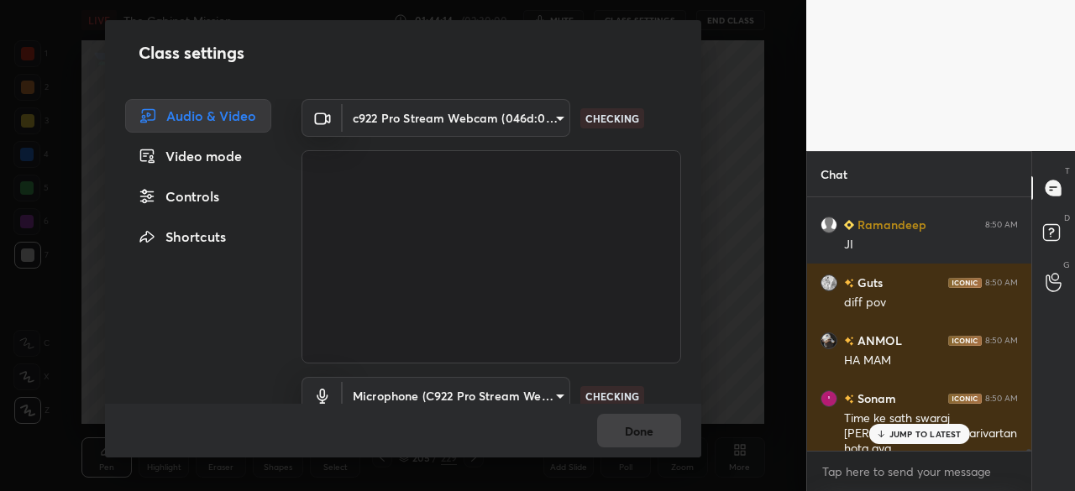
click at [193, 196] on div "Controls" at bounding box center [198, 197] width 146 height 34
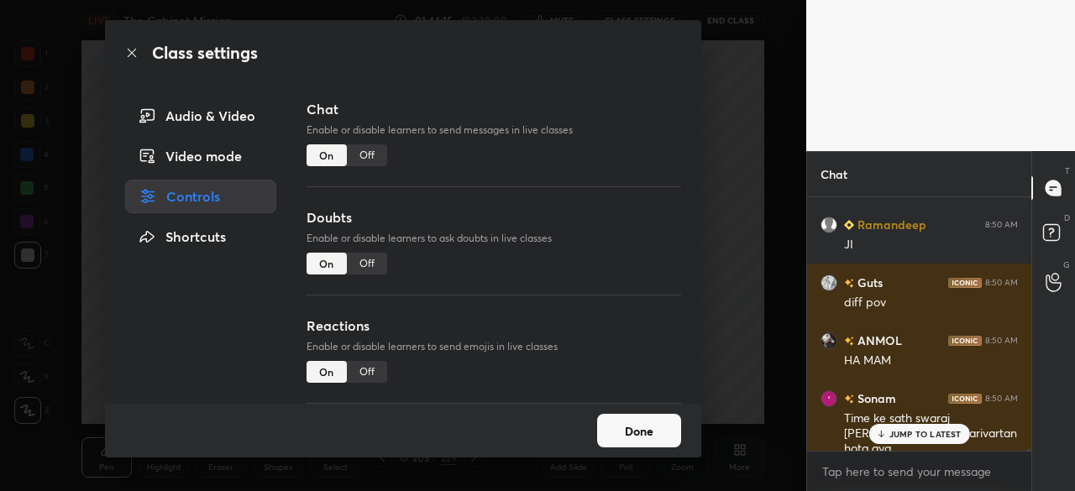
click at [375, 266] on div "Off" at bounding box center [367, 264] width 40 height 22
click at [127, 53] on icon at bounding box center [131, 52] width 13 height 13
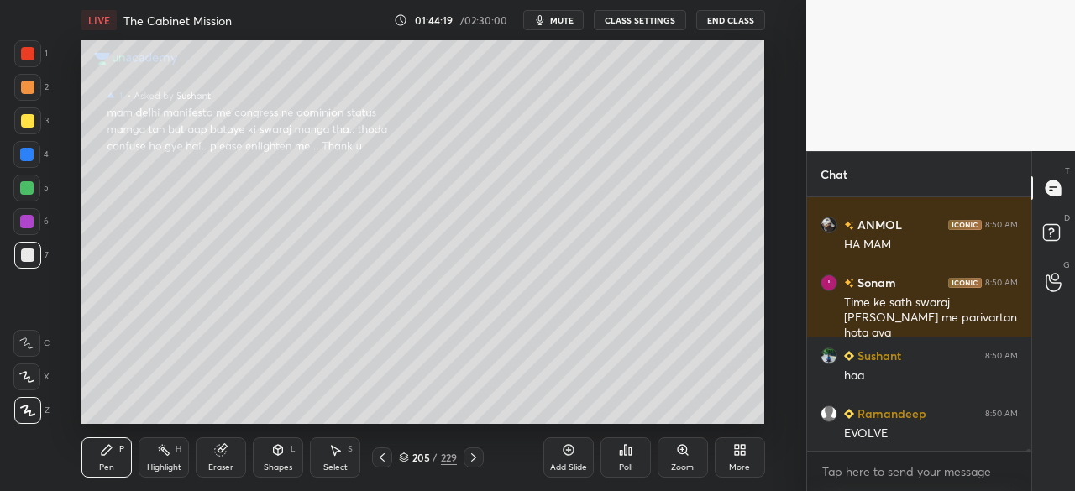
scroll to position [36785, 0]
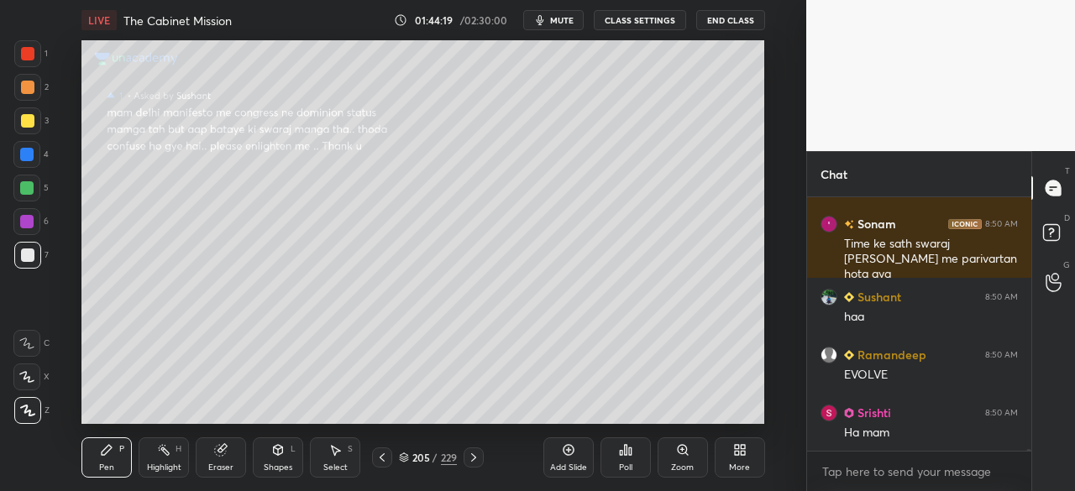
click at [623, 17] on button "CLASS SETTINGS" at bounding box center [640, 20] width 92 height 20
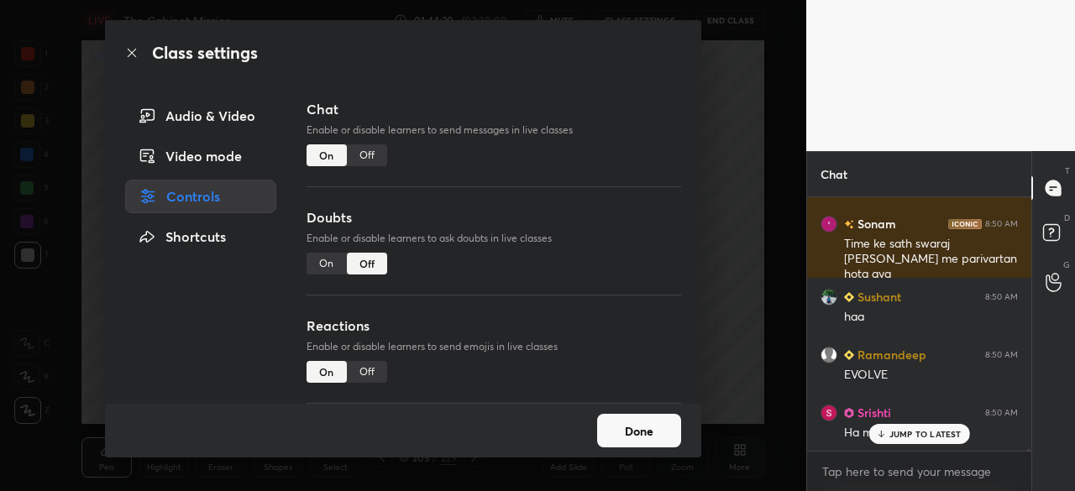
scroll to position [36858, 0]
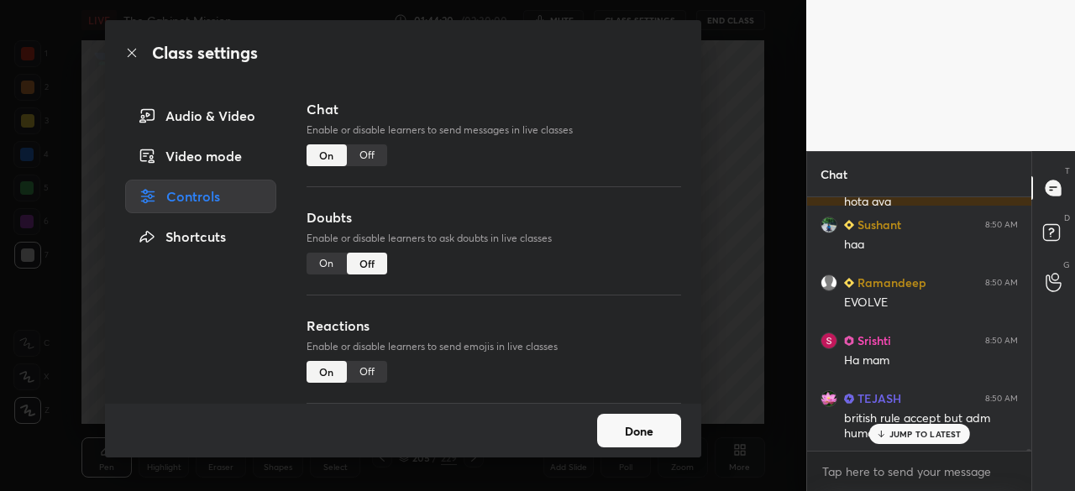
click at [138, 56] on icon at bounding box center [131, 52] width 13 height 13
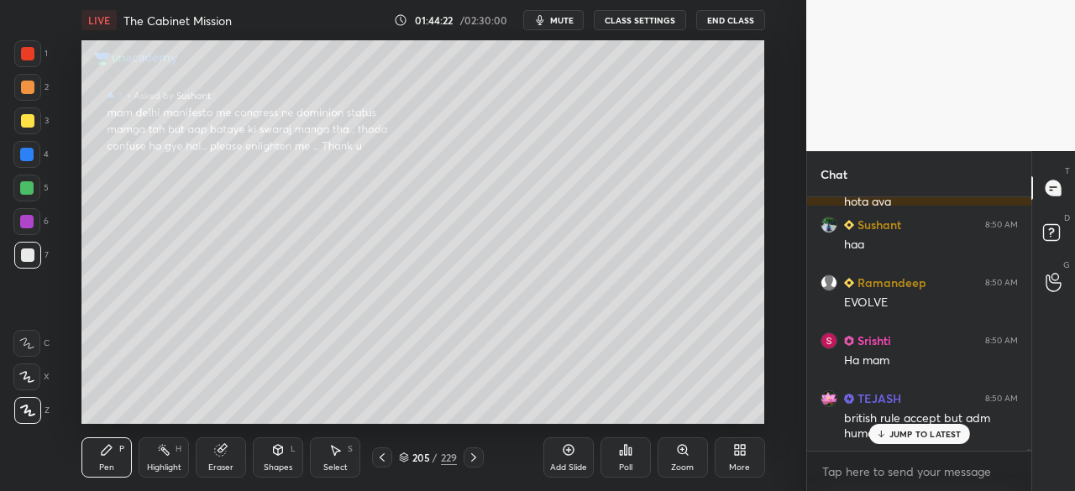
click at [912, 434] on p "JUMP TO LATEST" at bounding box center [925, 434] width 72 height 10
click at [1060, 228] on icon at bounding box center [1054, 235] width 30 height 30
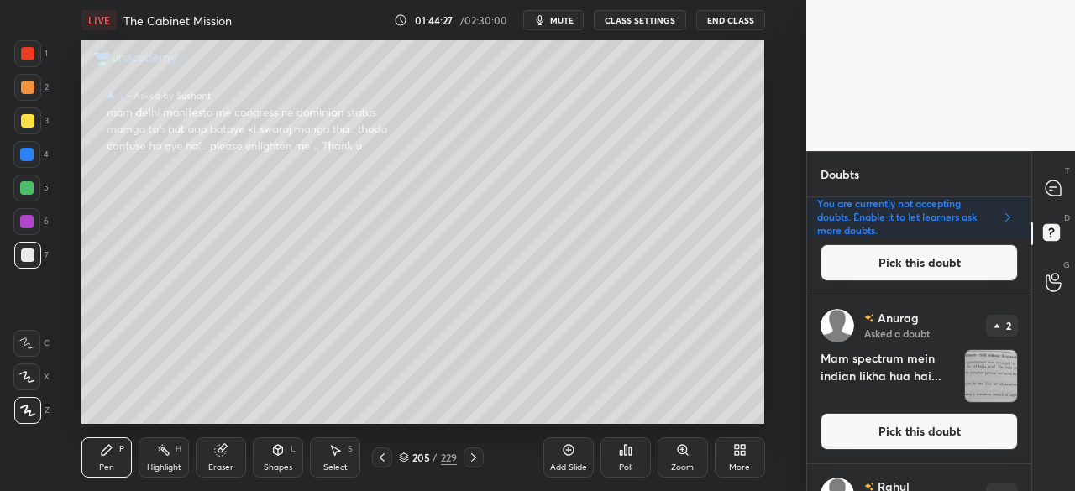
scroll to position [0, 0]
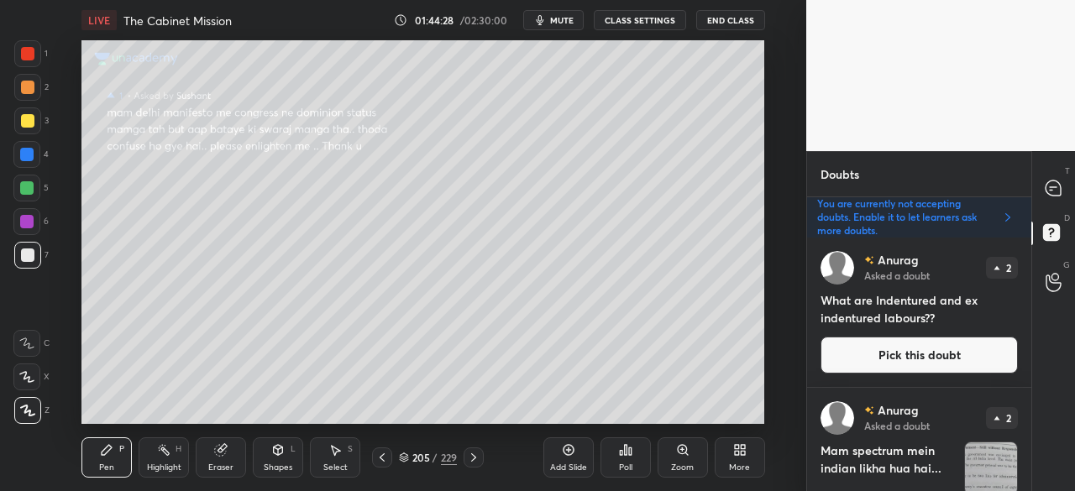
click at [1025, 236] on div "You are currently not accepting doubts. Enable it to let learners ask more doub…" at bounding box center [919, 217] width 224 height 40
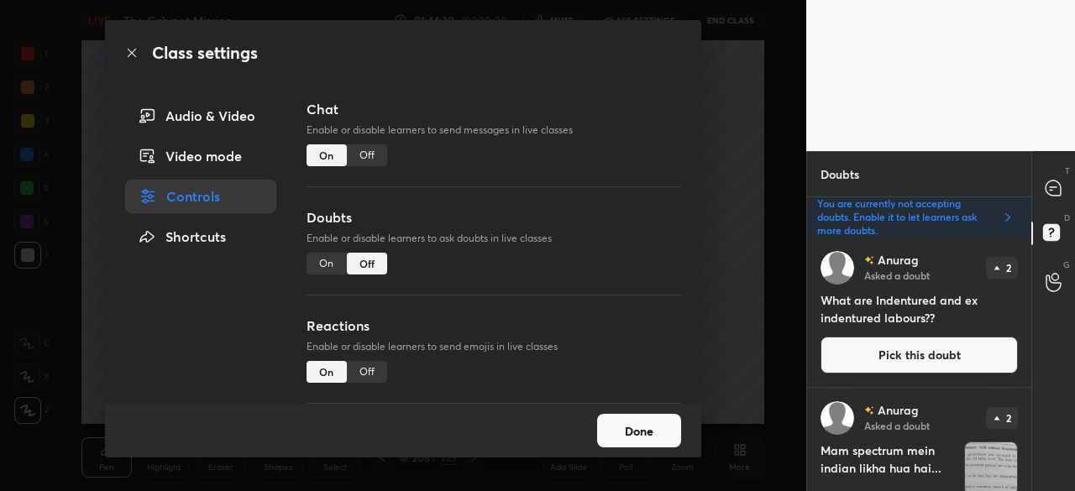
click at [643, 432] on button "Done" at bounding box center [639, 431] width 84 height 34
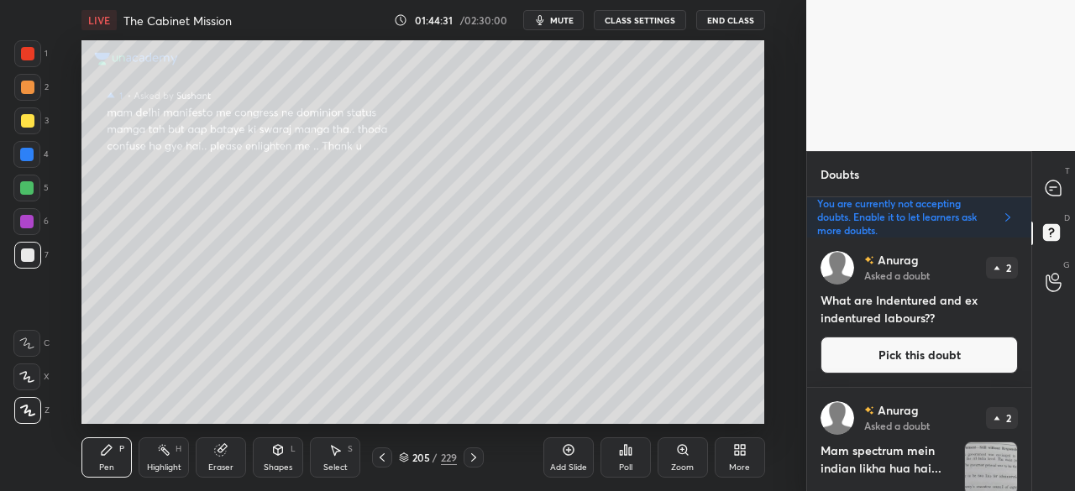
click at [934, 354] on button "Pick this doubt" at bounding box center [918, 355] width 197 height 37
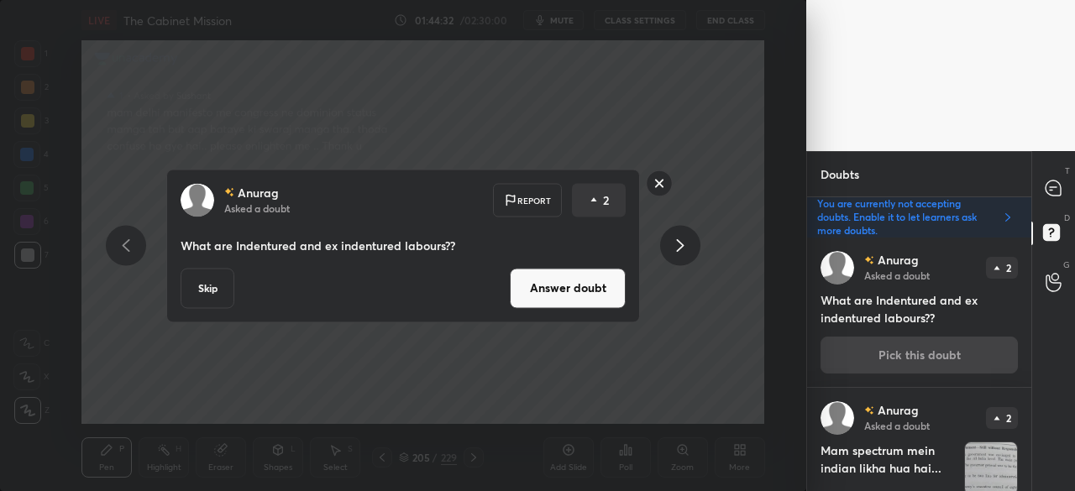
click at [588, 292] on button "Answer doubt" at bounding box center [568, 288] width 116 height 40
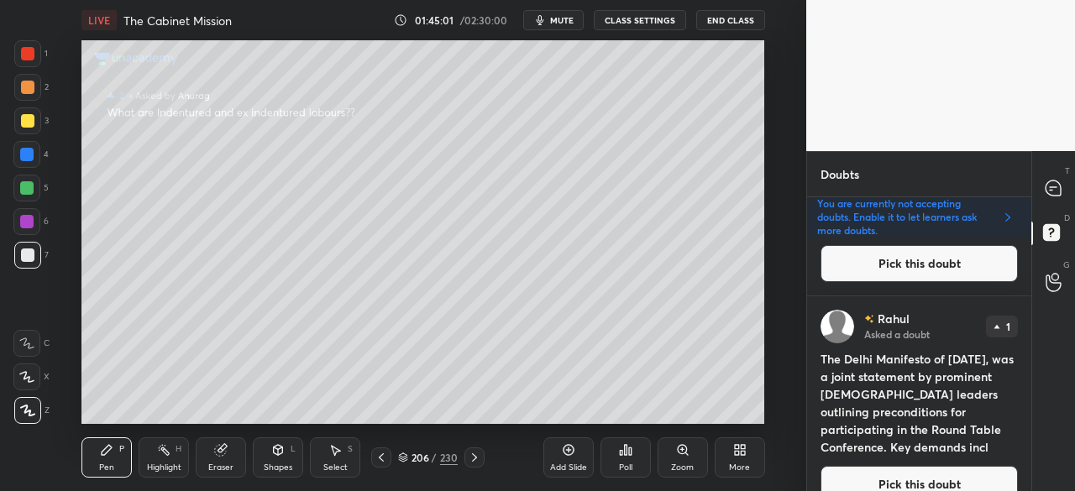
scroll to position [169, 0]
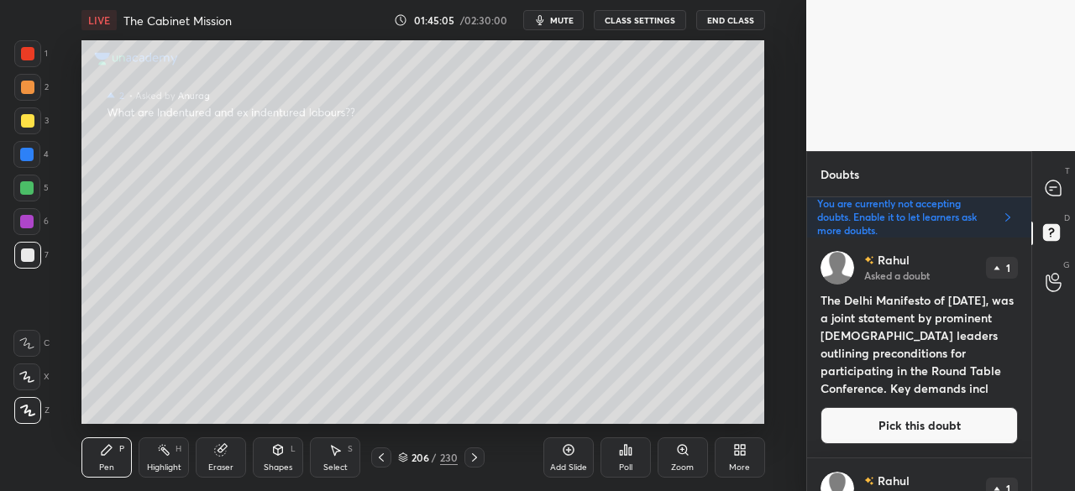
click at [946, 422] on button "Pick this doubt" at bounding box center [918, 425] width 197 height 37
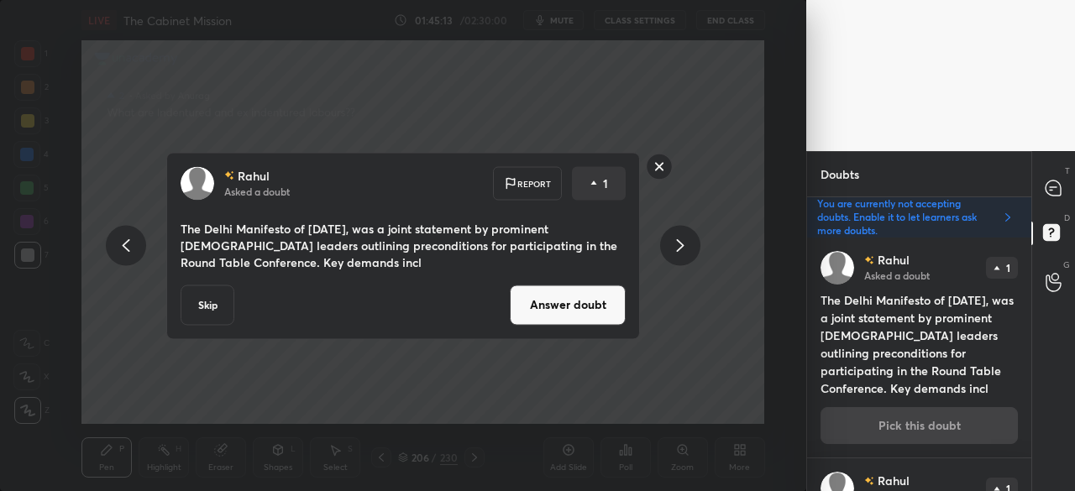
click at [578, 305] on button "Answer doubt" at bounding box center [568, 305] width 116 height 40
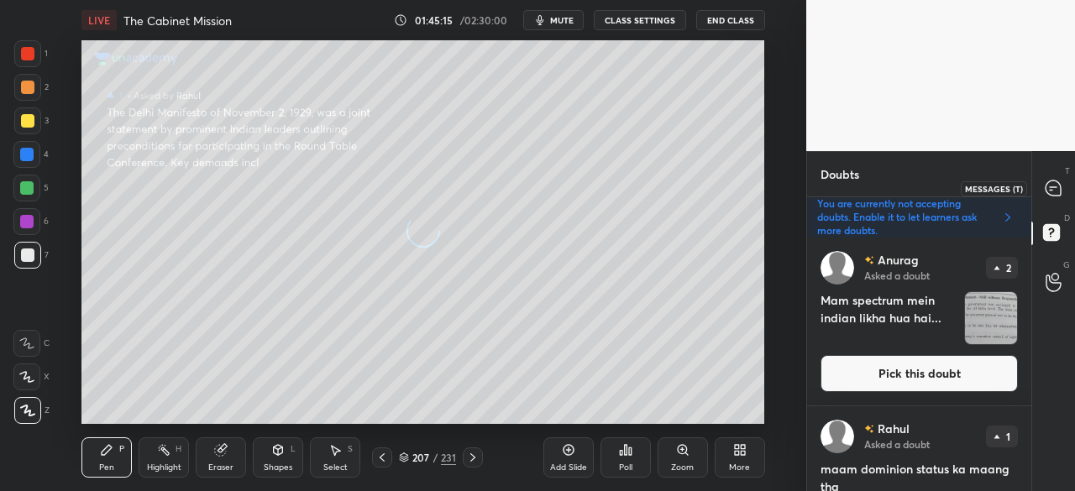
click at [1054, 191] on icon at bounding box center [1052, 188] width 15 height 15
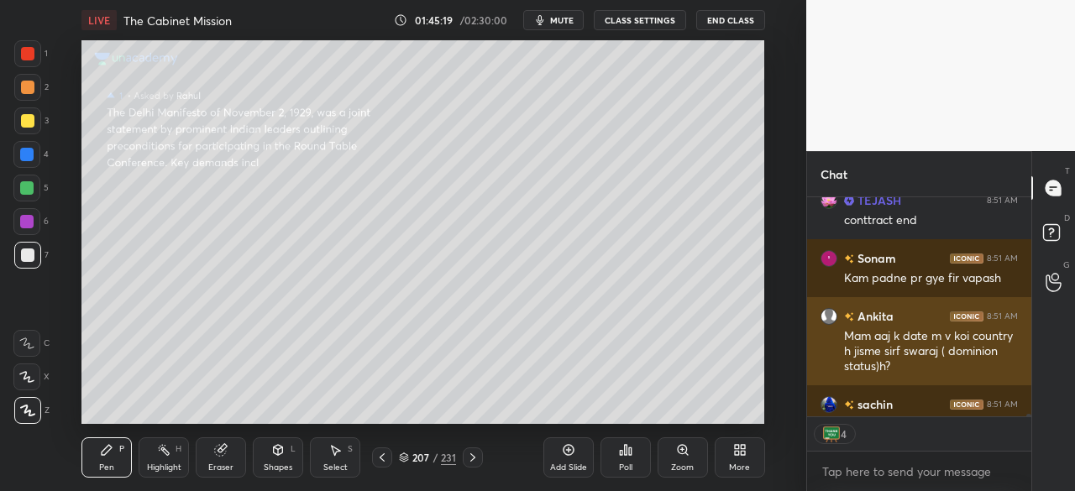
scroll to position [37570, 0]
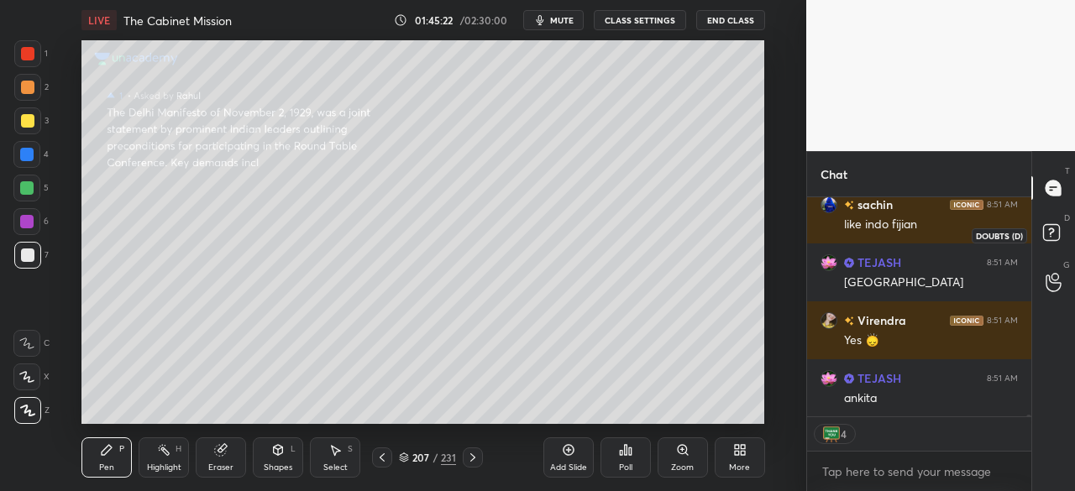
click at [1056, 232] on rect at bounding box center [1051, 233] width 16 height 16
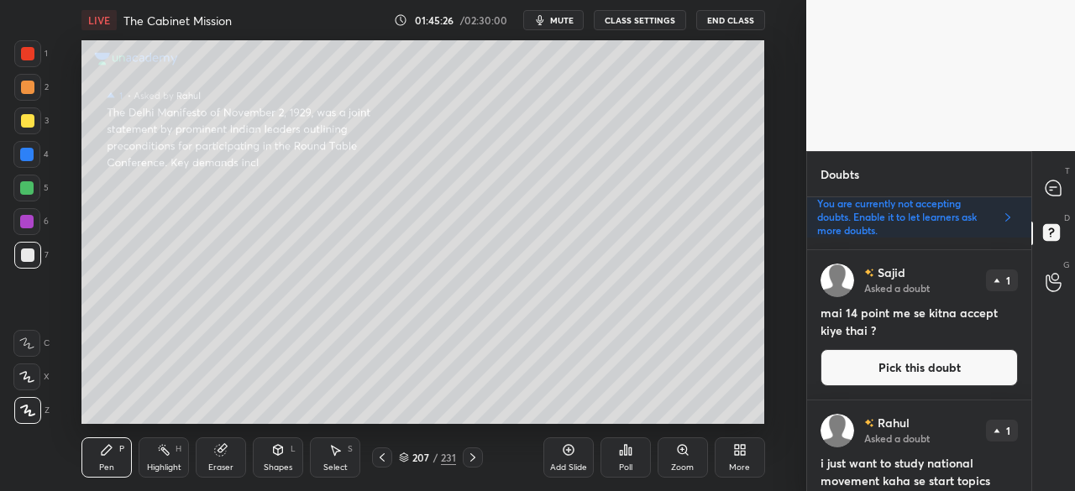
scroll to position [415, 0]
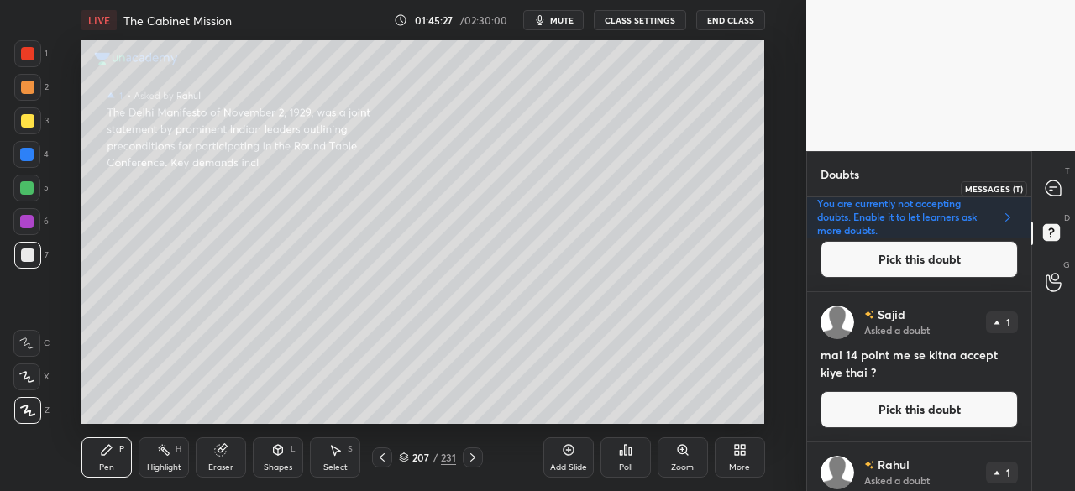
click at [1055, 185] on icon at bounding box center [1052, 188] width 15 height 15
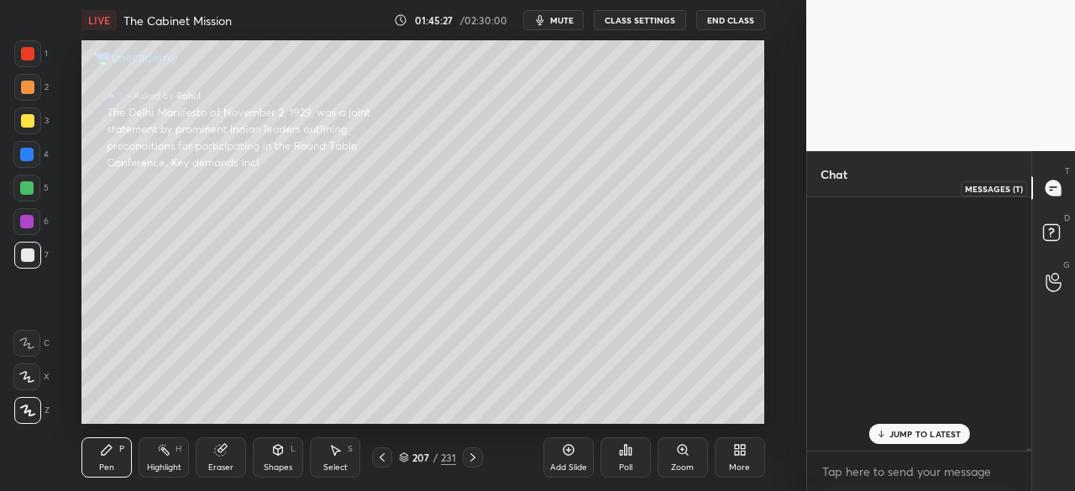
scroll to position [249, 219]
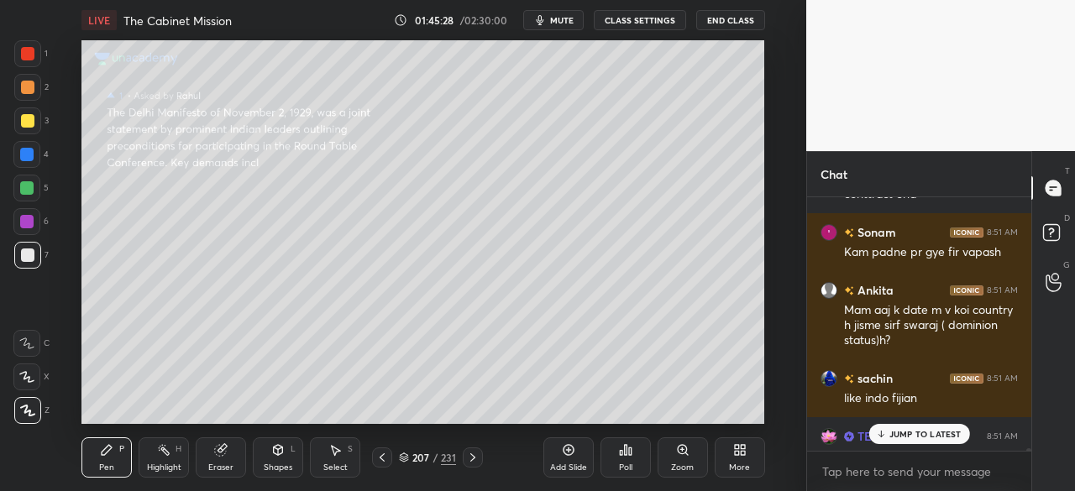
click at [914, 434] on p "JUMP TO LATEST" at bounding box center [925, 434] width 72 height 10
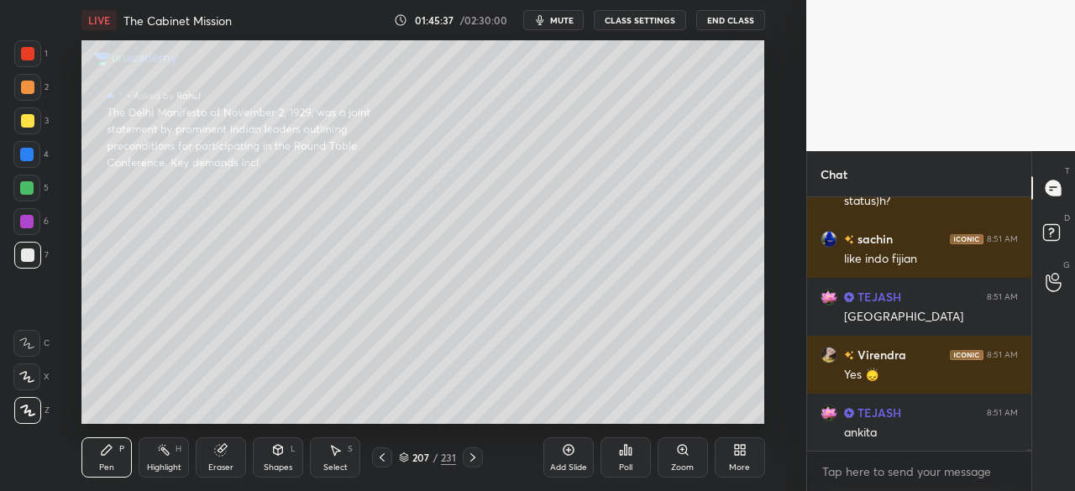
scroll to position [37761, 0]
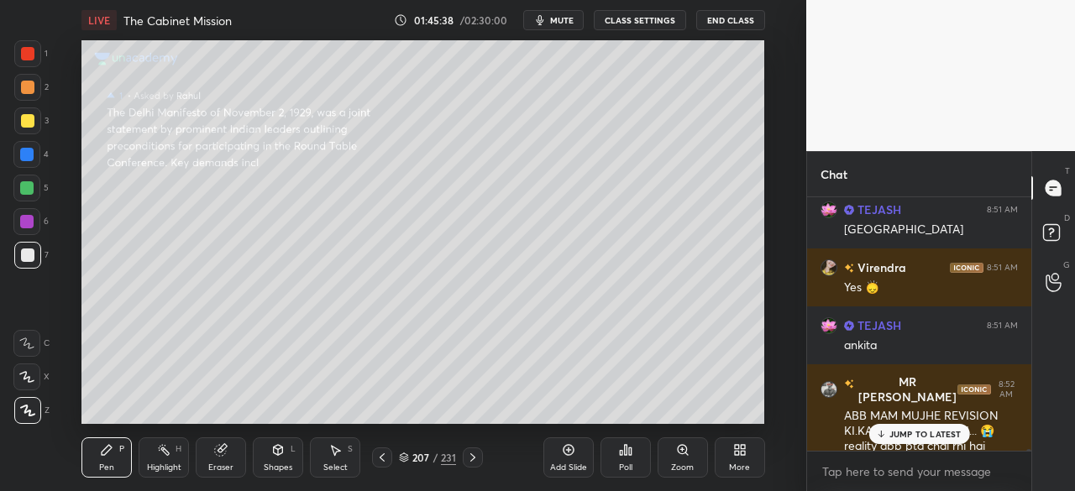
click at [910, 435] on p "JUMP TO LATEST" at bounding box center [925, 434] width 72 height 10
click at [1056, 225] on rect at bounding box center [1051, 233] width 16 height 16
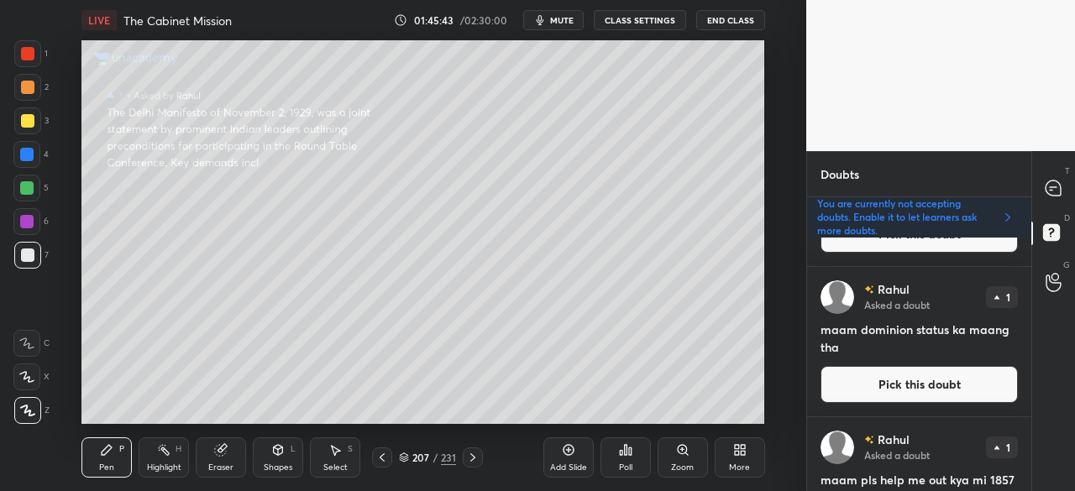
scroll to position [183, 0]
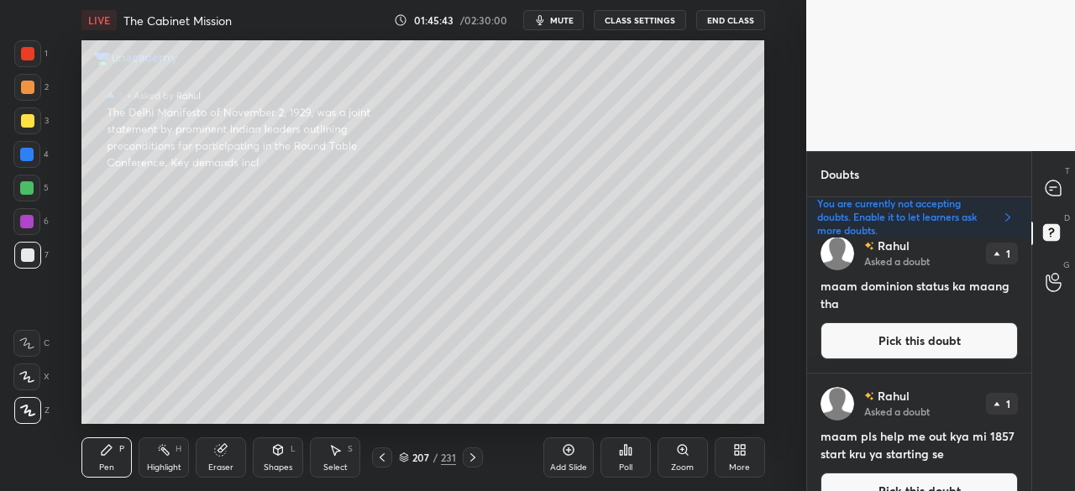
click at [1031, 263] on div "T Messages (T) D Doubts (D) G Raise Hand (G)" at bounding box center [1053, 321] width 44 height 340
click at [907, 328] on button "Pick this doubt" at bounding box center [918, 340] width 197 height 37
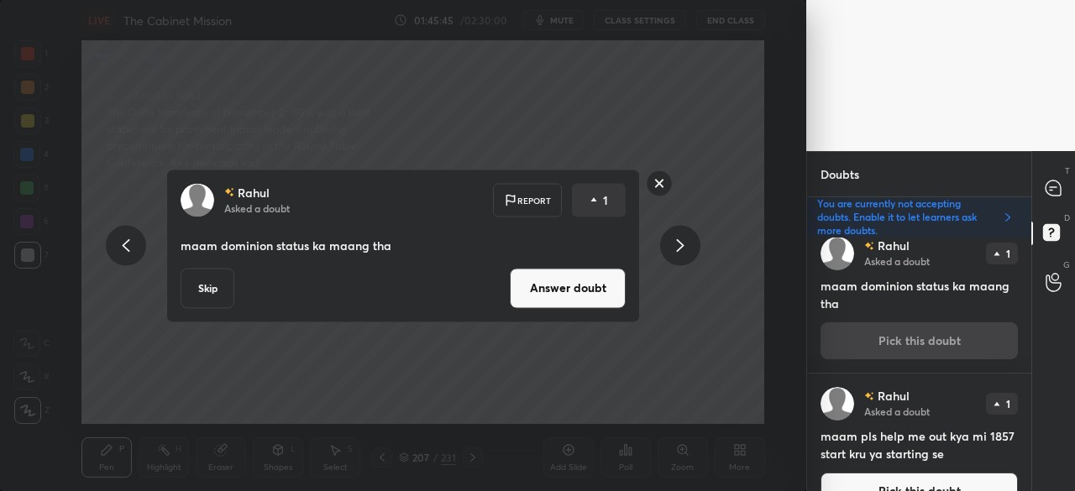
scroll to position [169, 0]
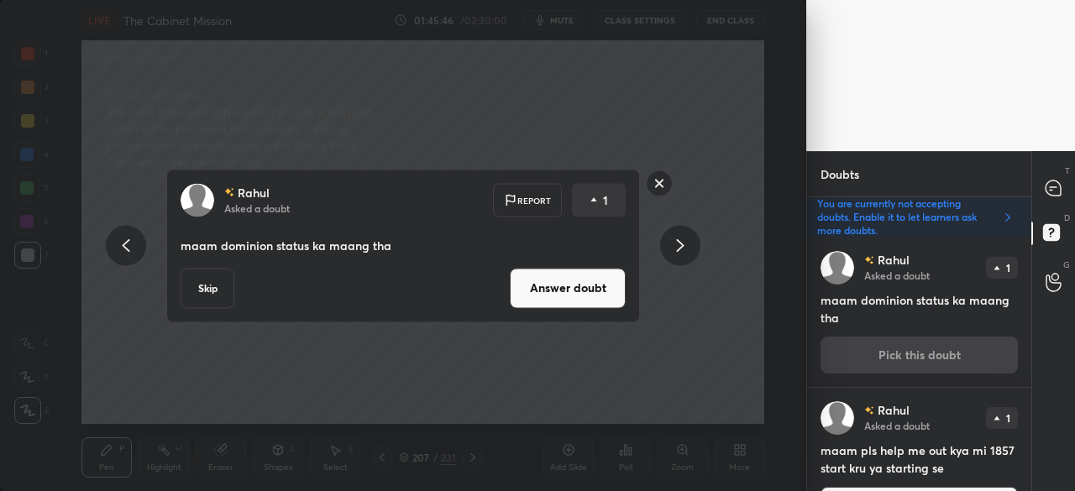
click at [590, 285] on button "Answer doubt" at bounding box center [568, 288] width 116 height 40
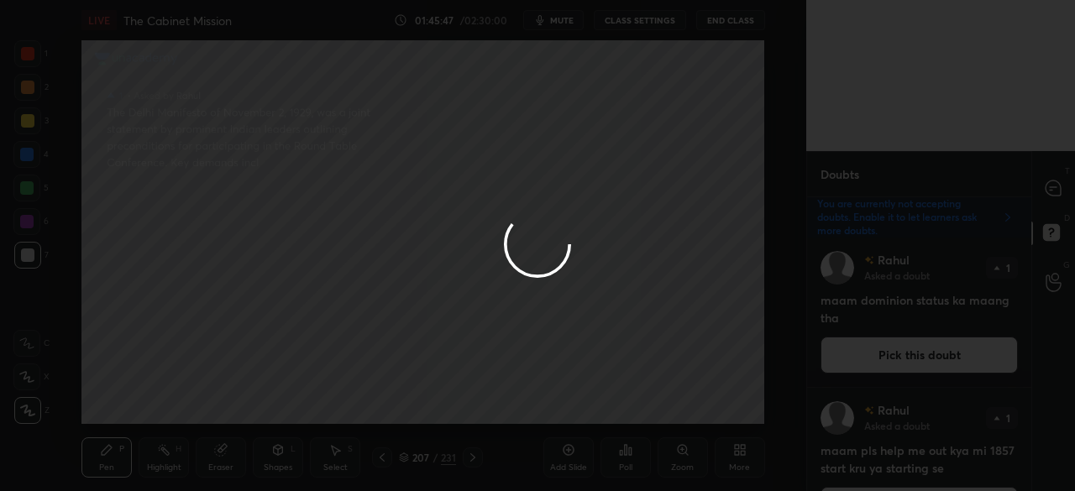
scroll to position [0, 0]
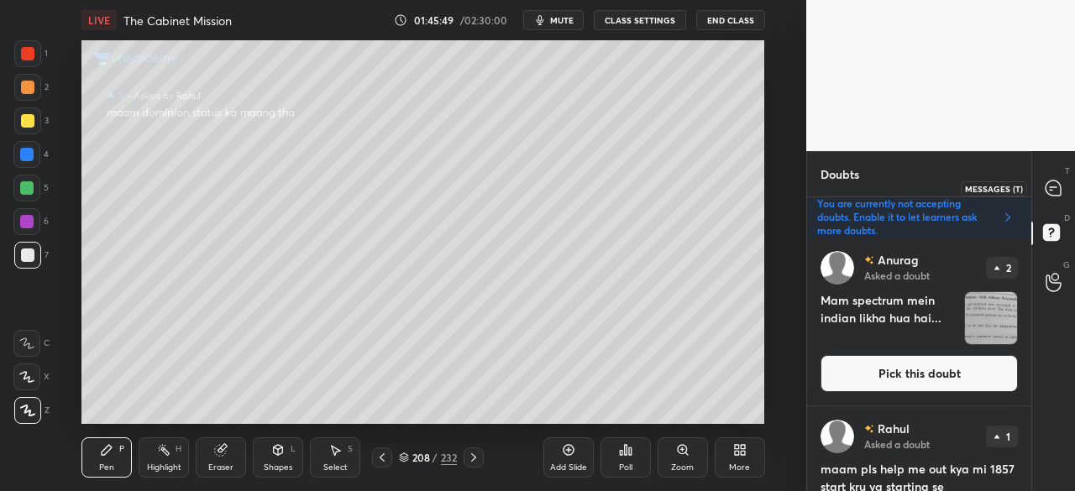
click at [1051, 189] on icon at bounding box center [1052, 188] width 15 height 15
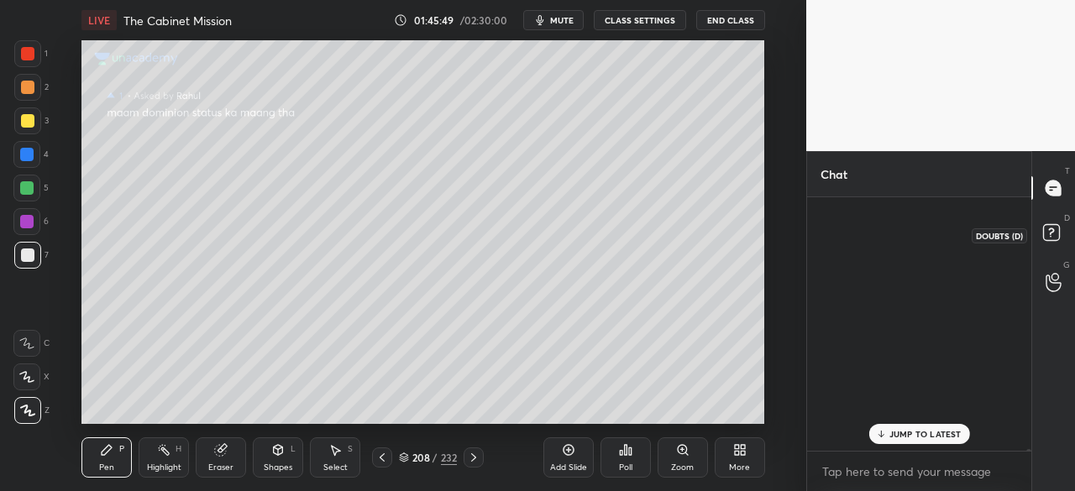
scroll to position [249, 219]
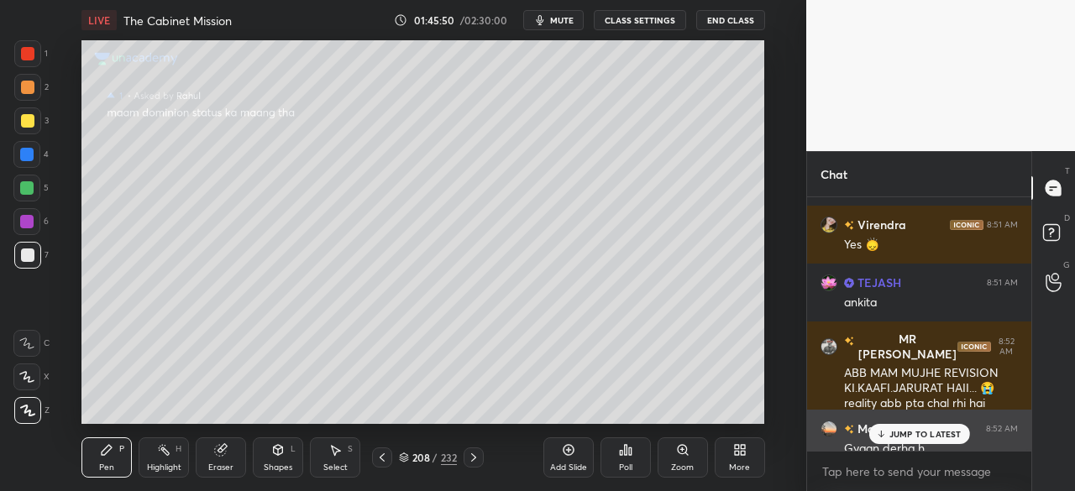
click at [890, 438] on div "JUMP TO LATEST" at bounding box center [918, 434] width 101 height 20
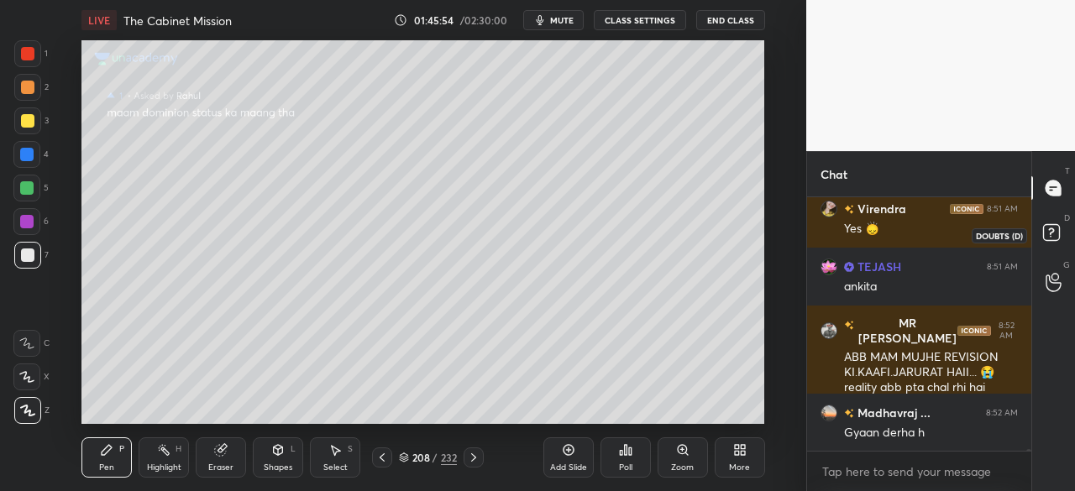
click at [1059, 232] on icon at bounding box center [1054, 235] width 30 height 30
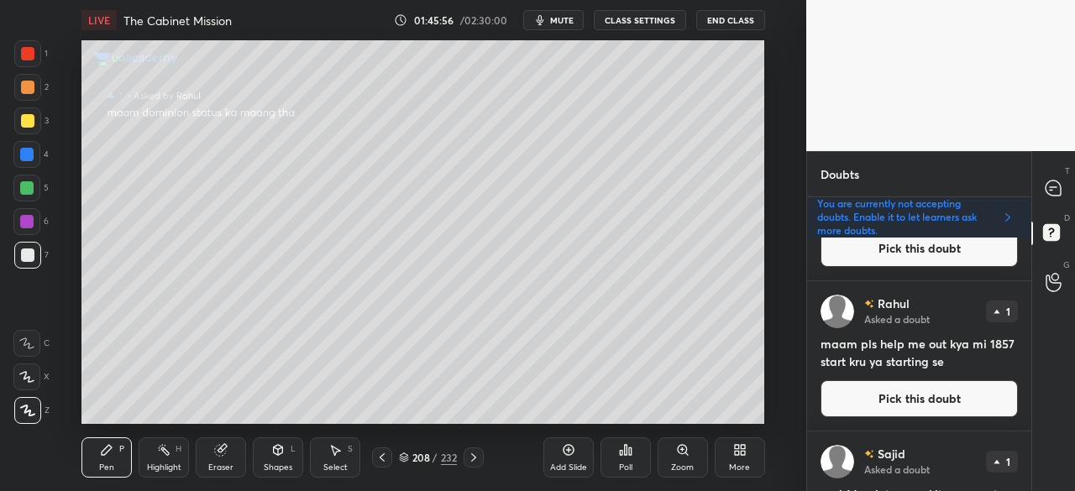
scroll to position [126, 0]
click at [934, 385] on button "Pick this doubt" at bounding box center [918, 398] width 197 height 37
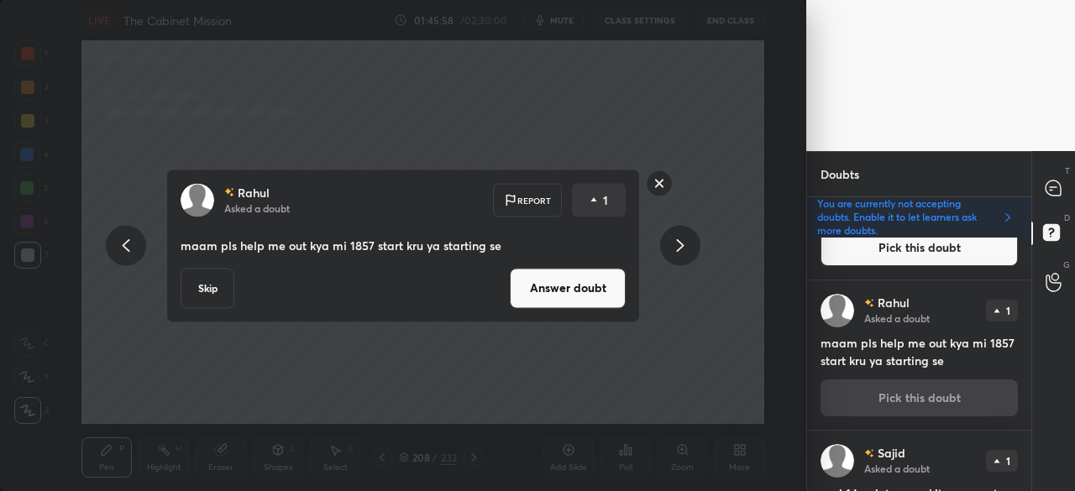
click at [206, 285] on button "Skip" at bounding box center [208, 288] width 54 height 40
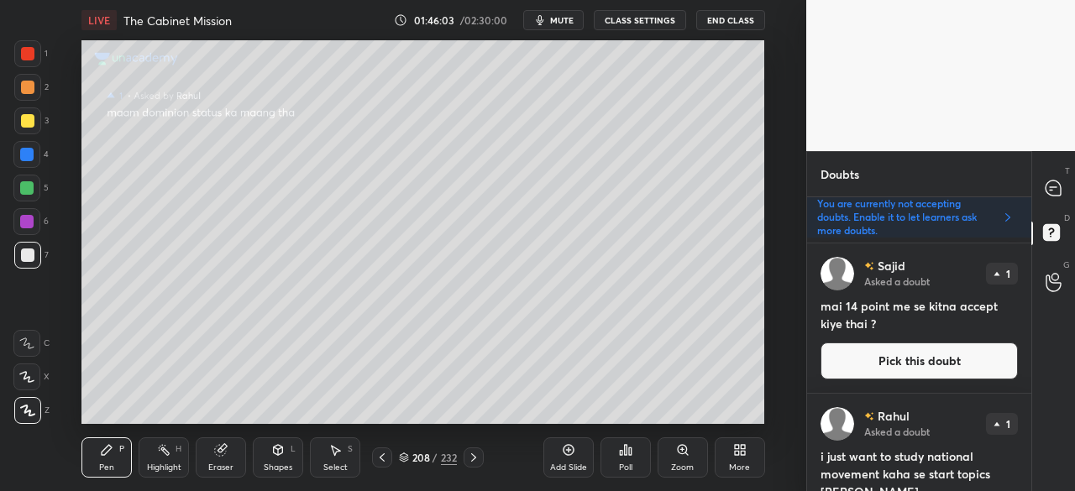
click at [924, 365] on button "Pick this doubt" at bounding box center [918, 361] width 197 height 37
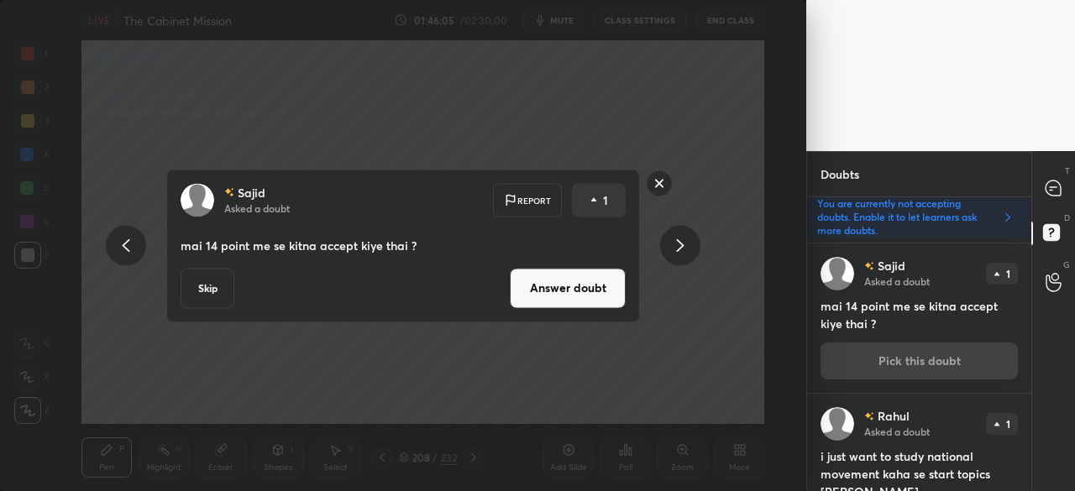
click at [579, 286] on button "Answer doubt" at bounding box center [568, 288] width 116 height 40
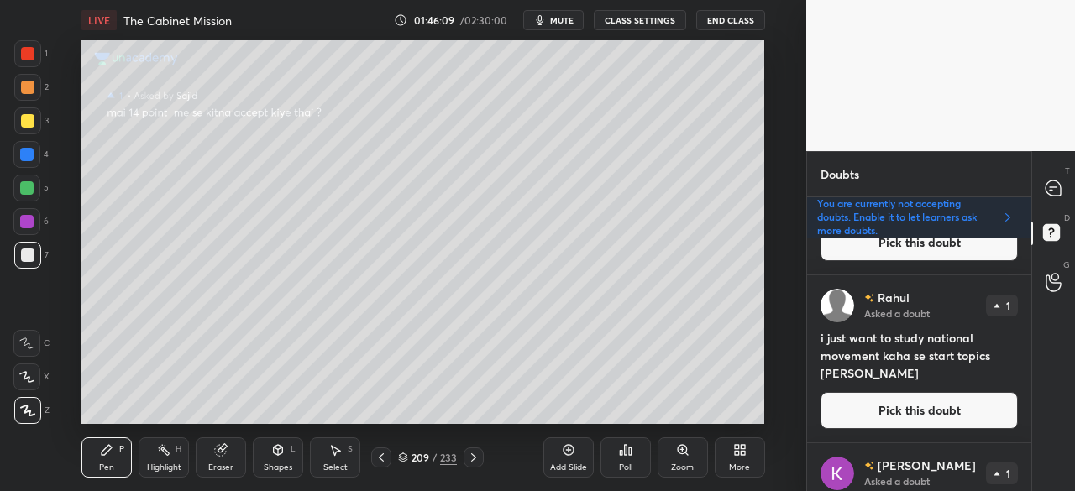
click at [907, 409] on button "Pick this doubt" at bounding box center [918, 410] width 197 height 37
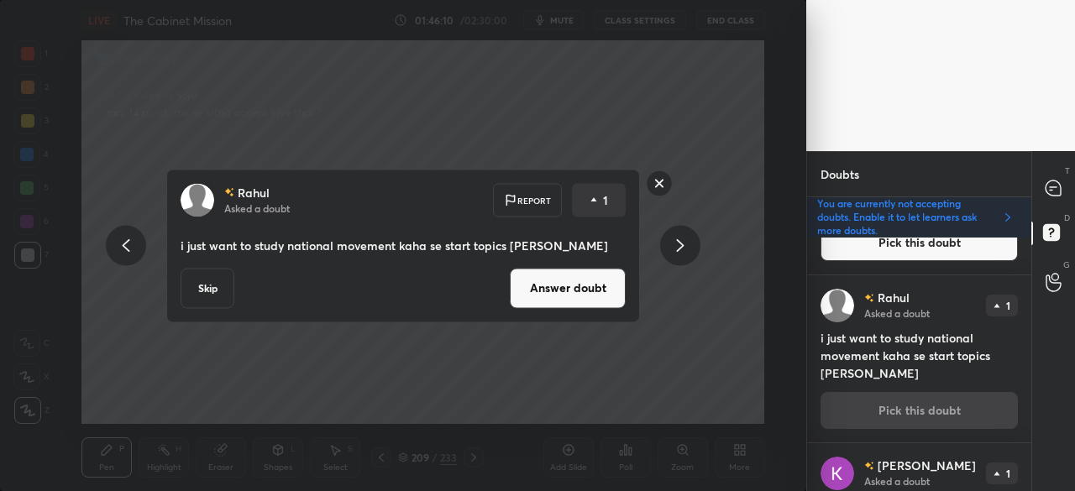
click at [207, 286] on button "Skip" at bounding box center [208, 288] width 54 height 40
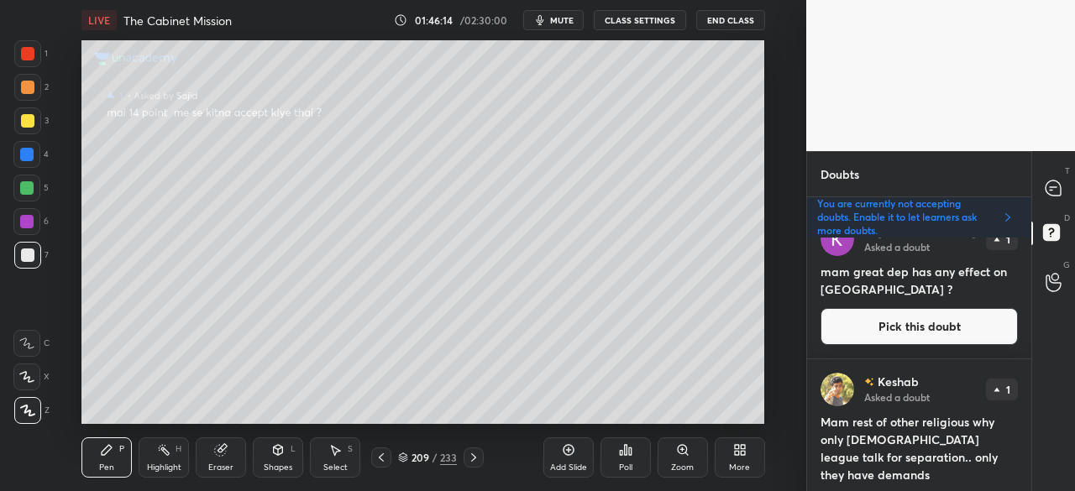
click at [904, 319] on button "Pick this doubt" at bounding box center [918, 326] width 197 height 37
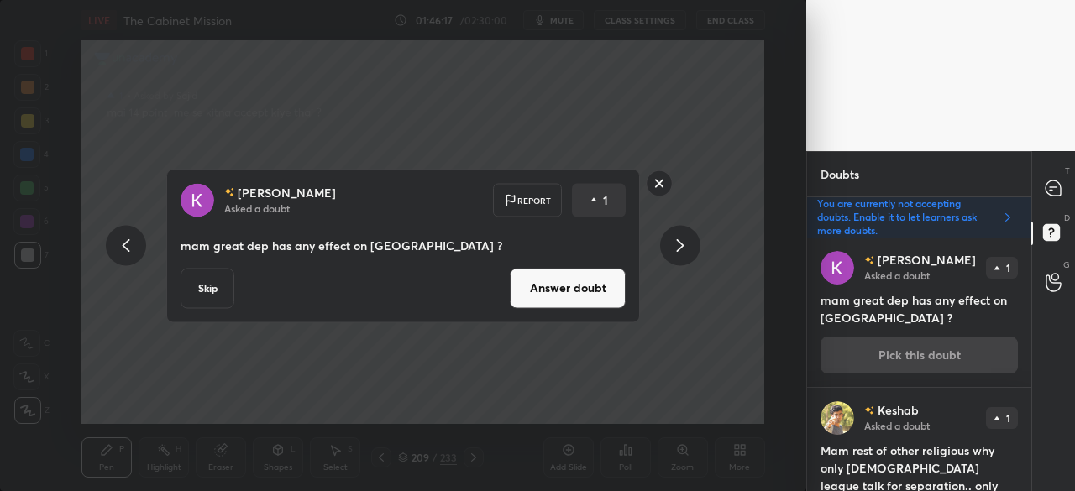
click at [573, 285] on button "Answer doubt" at bounding box center [568, 288] width 116 height 40
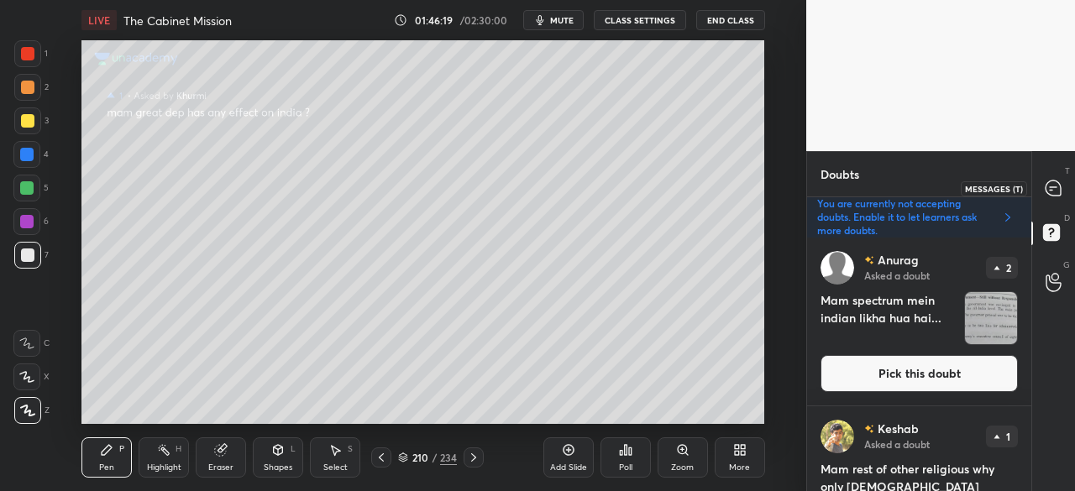
click at [1045, 191] on icon at bounding box center [1054, 189] width 18 height 18
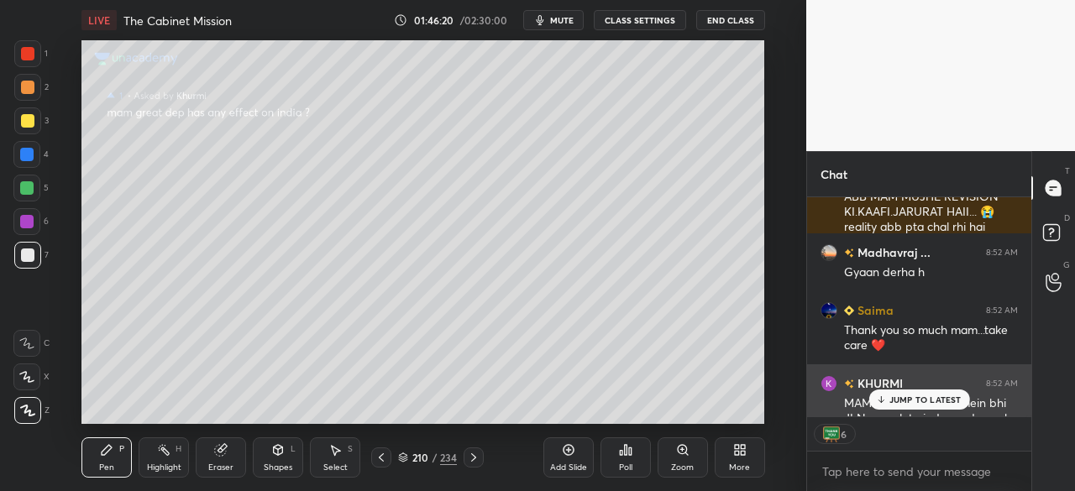
click at [904, 388] on div "[PERSON_NAME] 8:52 AM" at bounding box center [918, 384] width 197 height 18
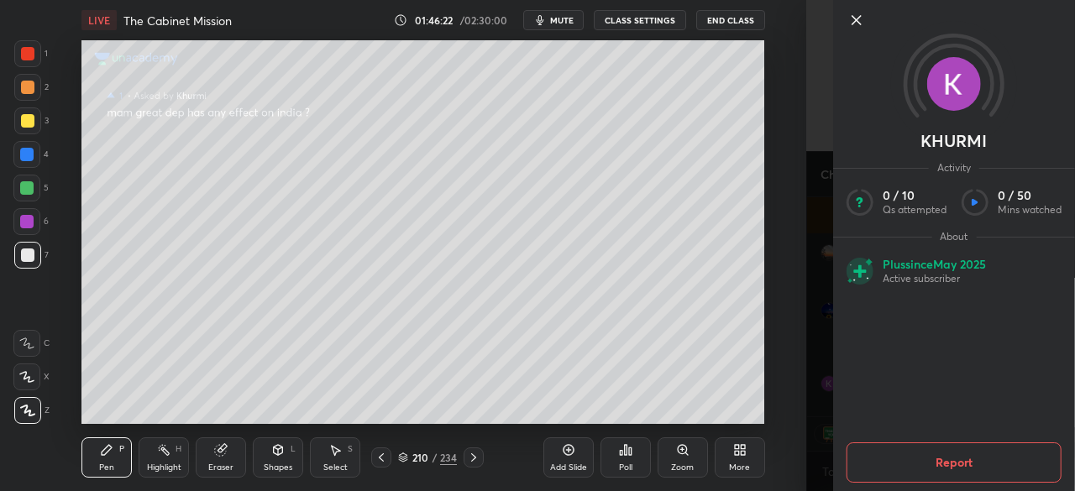
click at [849, 15] on icon at bounding box center [856, 20] width 20 height 20
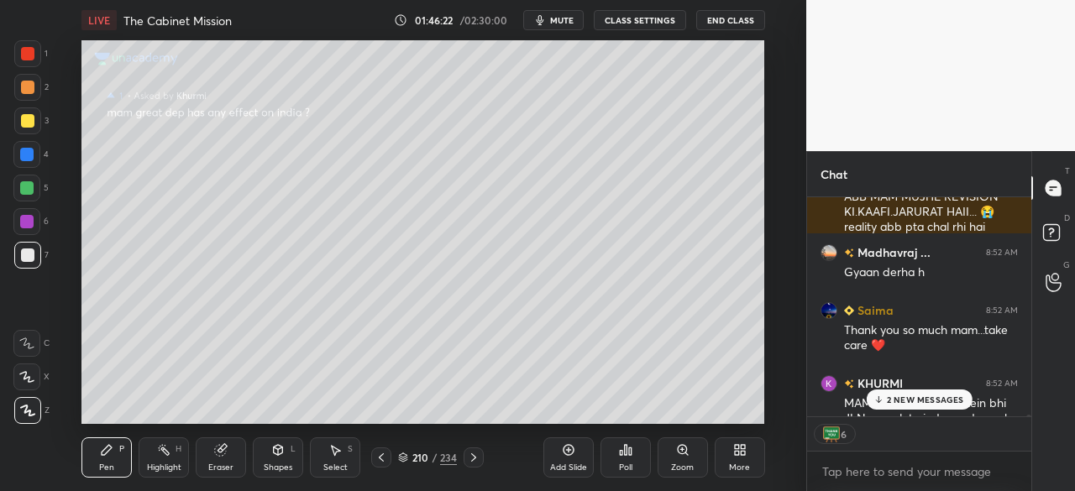
click at [917, 398] on p "2 NEW MESSAGES" at bounding box center [925, 400] width 77 height 10
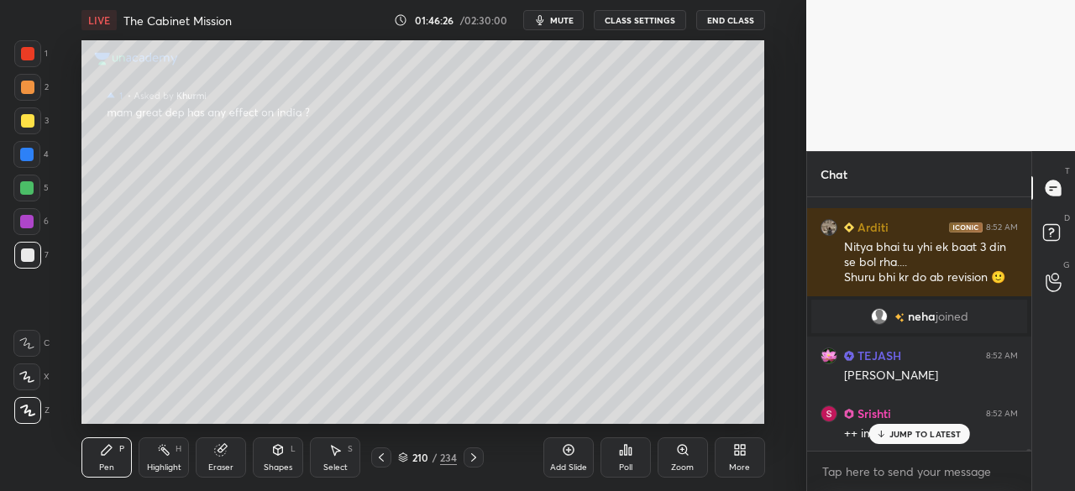
click at [919, 441] on div "JUMP TO LATEST" at bounding box center [918, 434] width 101 height 20
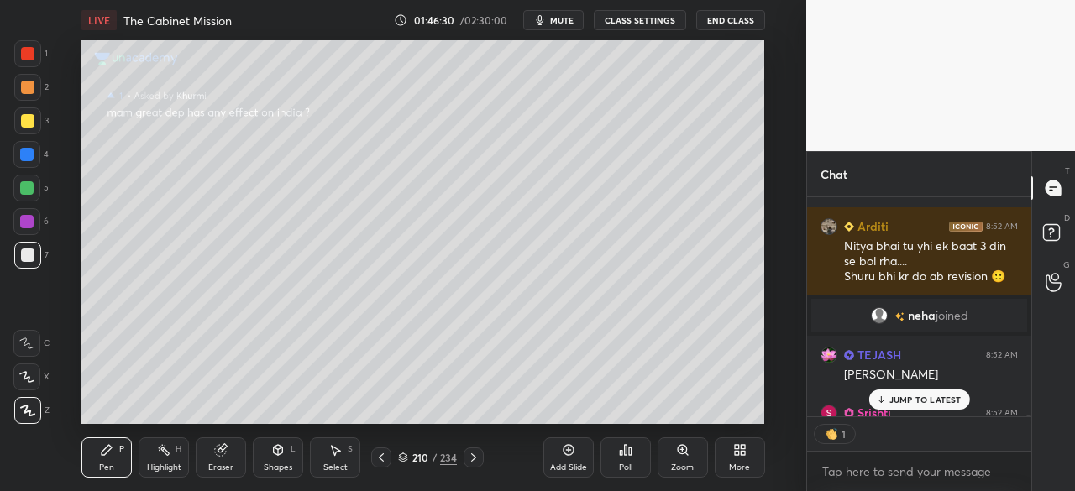
click at [934, 401] on p "JUMP TO LATEST" at bounding box center [925, 400] width 72 height 10
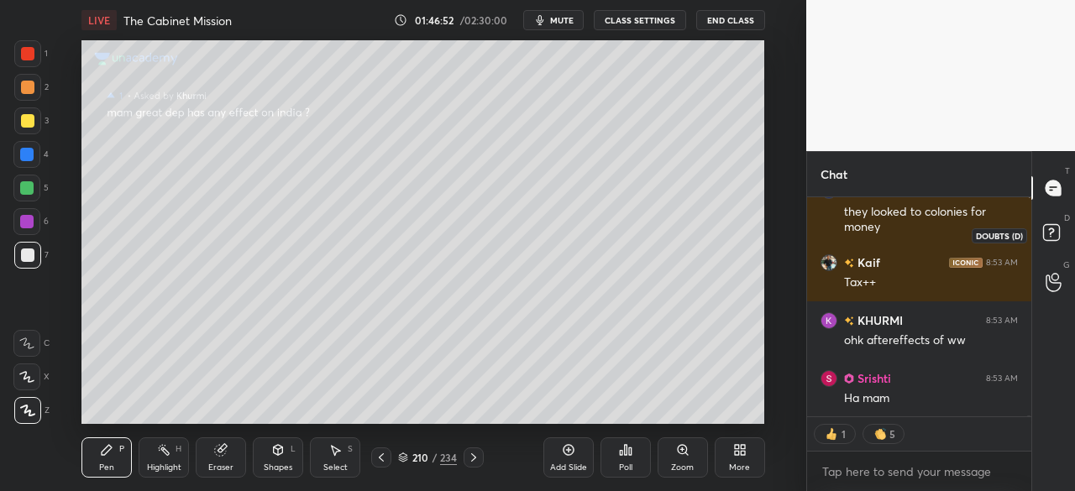
click at [1058, 238] on rect at bounding box center [1051, 233] width 16 height 16
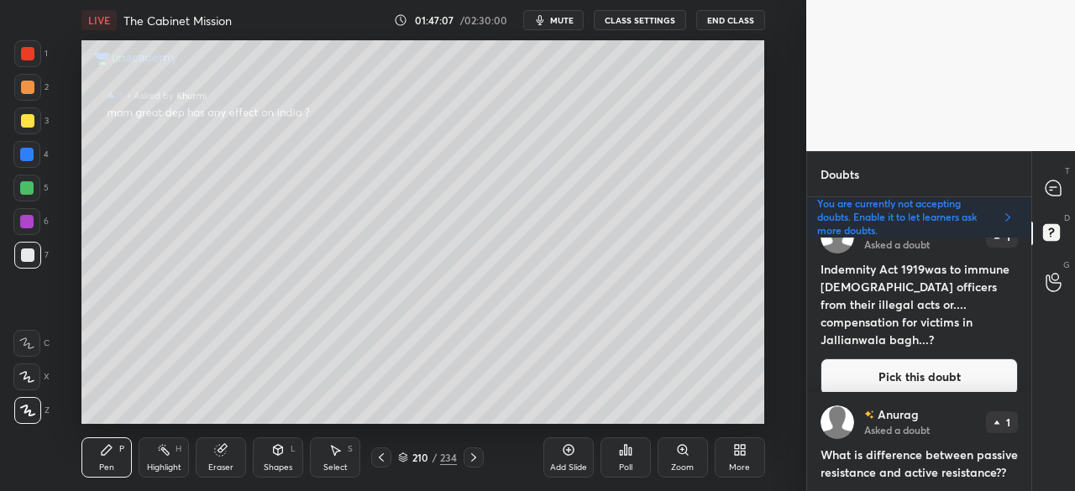
click at [909, 359] on button "Pick this doubt" at bounding box center [918, 377] width 197 height 37
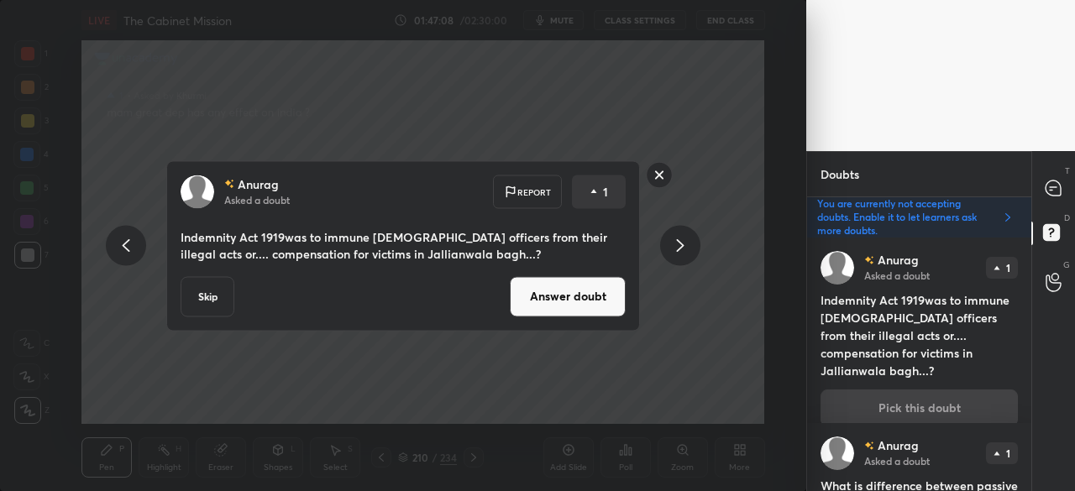
click at [556, 286] on button "Answer doubt" at bounding box center [568, 296] width 116 height 40
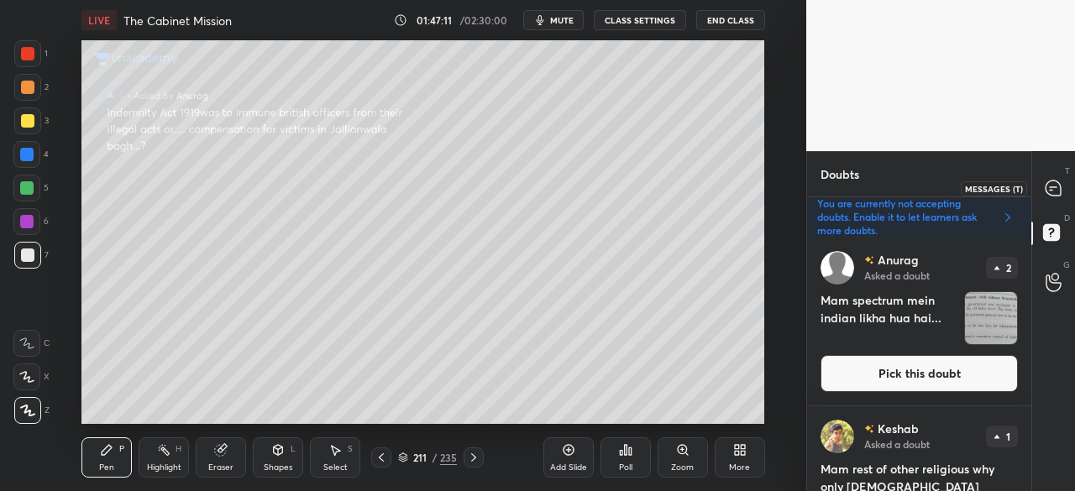
click at [1055, 187] on icon at bounding box center [1052, 188] width 15 height 15
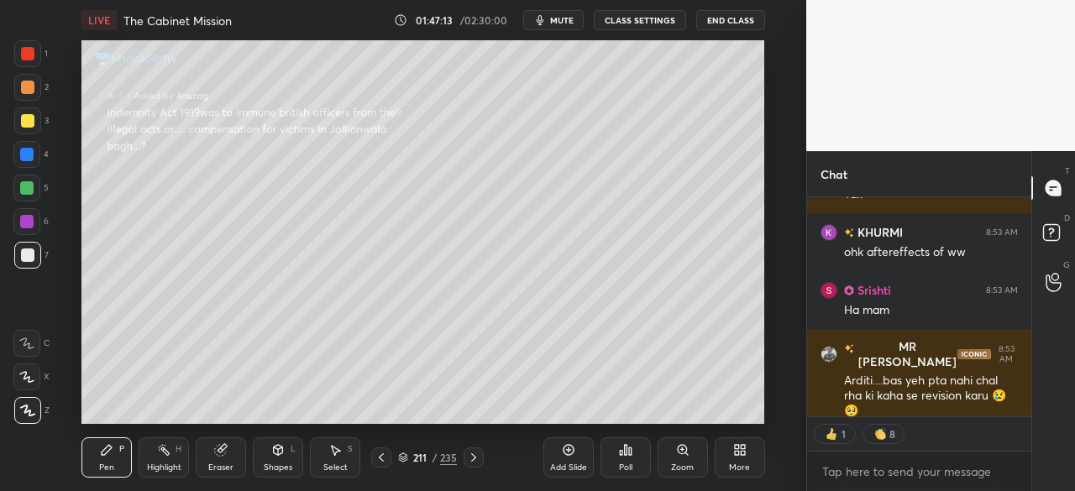
drag, startPoint x: 1029, startPoint y: 415, endPoint x: 1031, endPoint y: 425, distance: 10.4
click at [1033, 425] on div "Chat [PERSON_NAME] 8:53 AM they looked to colonies for money Kaif 8:53 AM Tax++…" at bounding box center [940, 321] width 269 height 340
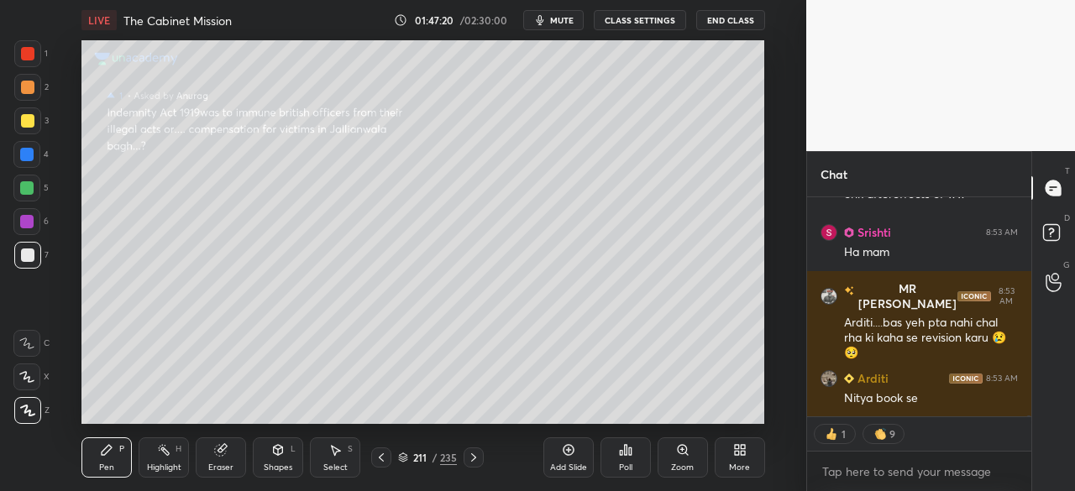
click at [29, 54] on div at bounding box center [27, 53] width 13 height 13
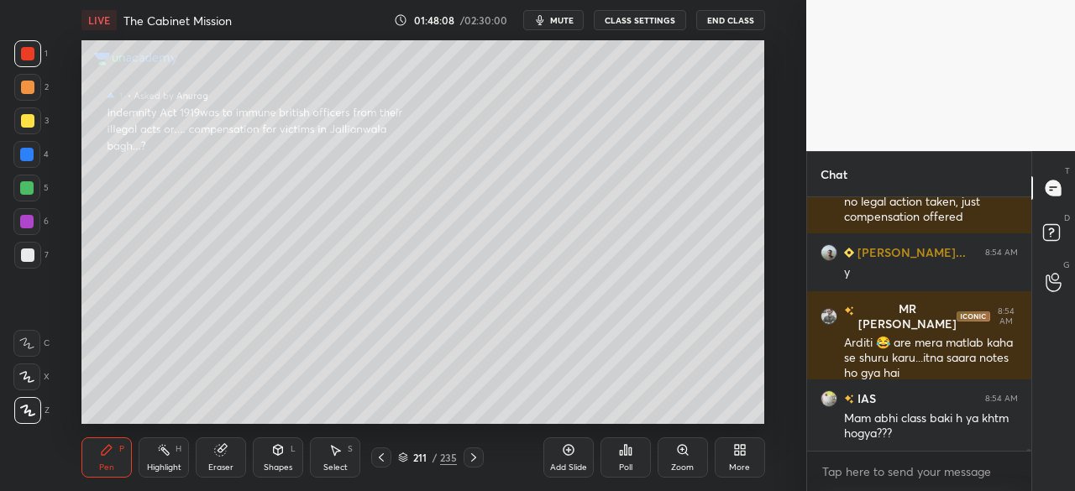
scroll to position [39748, 0]
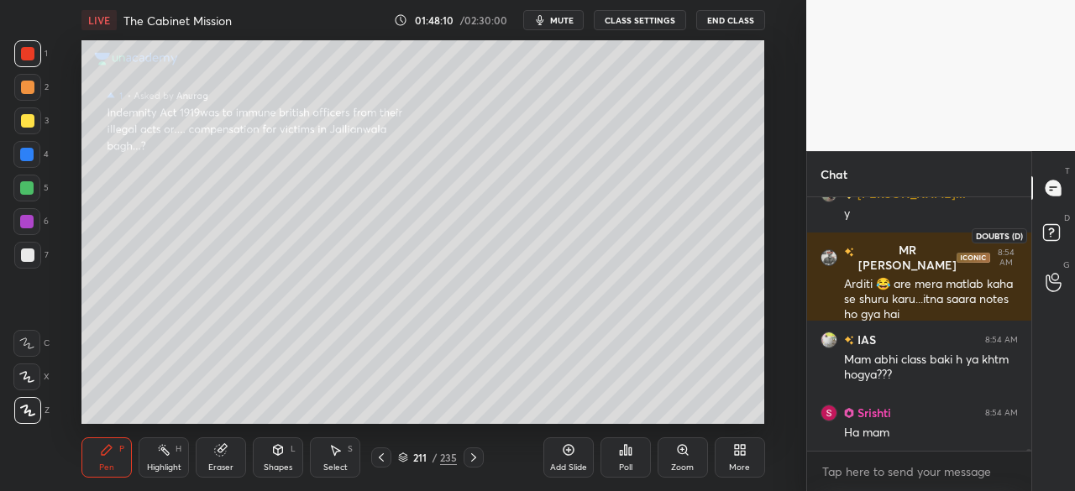
click at [1056, 231] on rect at bounding box center [1051, 233] width 16 height 16
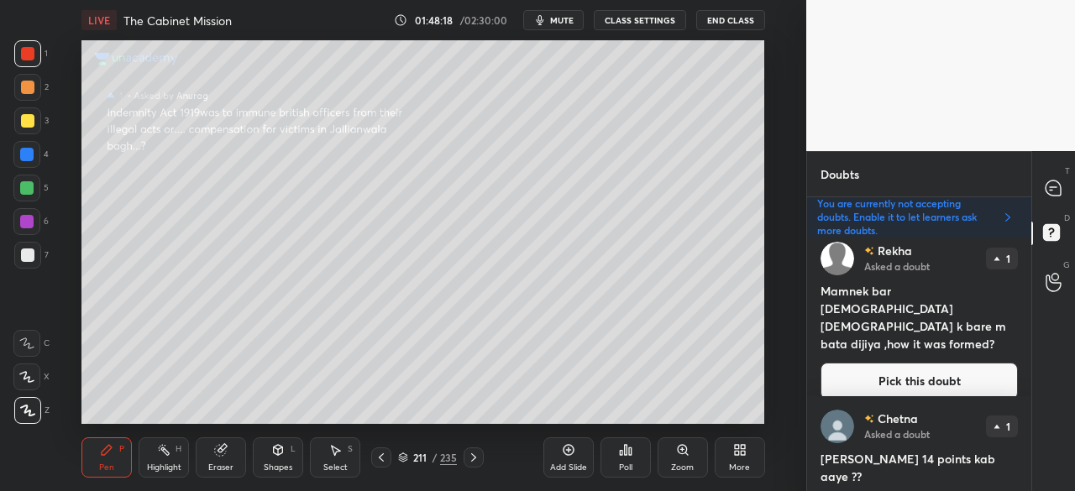
scroll to position [1022, 0]
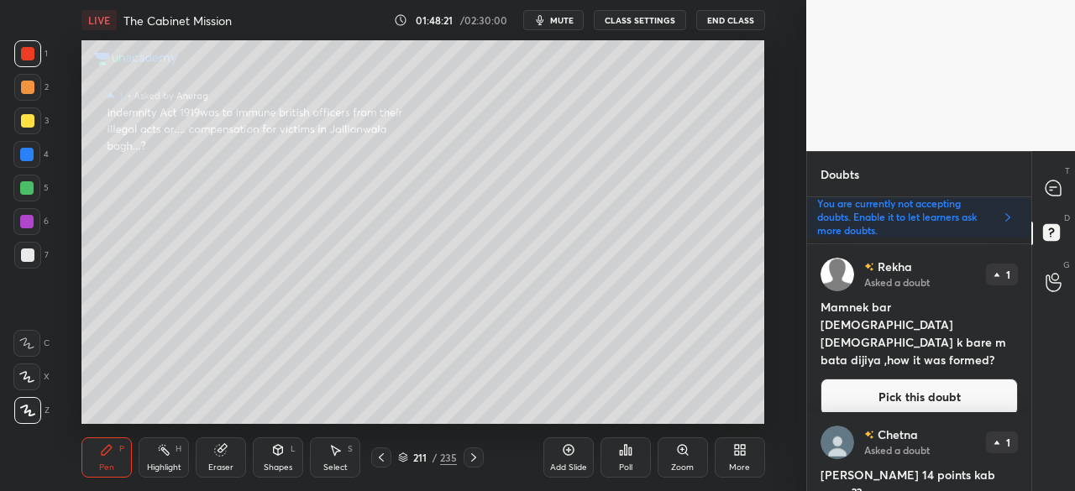
click at [952, 379] on button "Pick this doubt" at bounding box center [918, 397] width 197 height 37
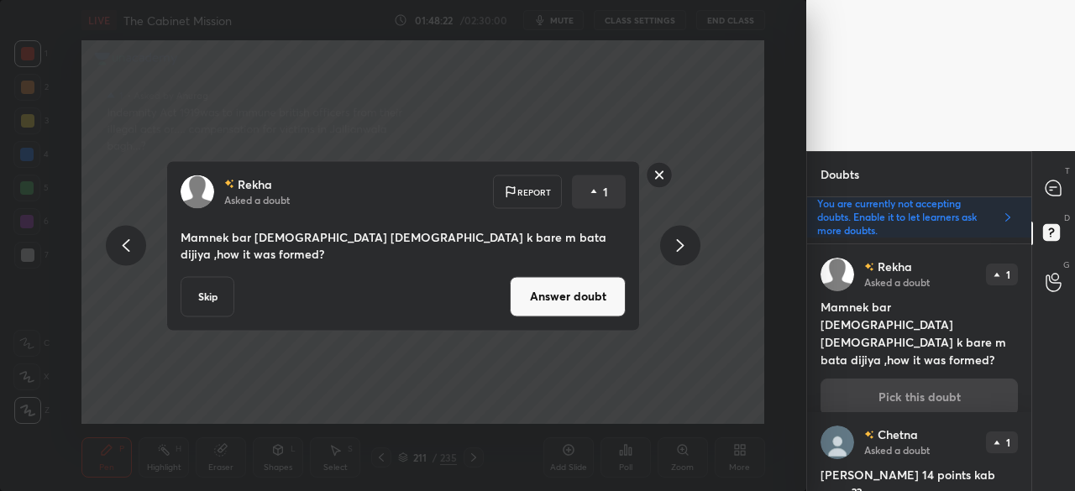
click at [665, 181] on rect at bounding box center [660, 175] width 26 height 26
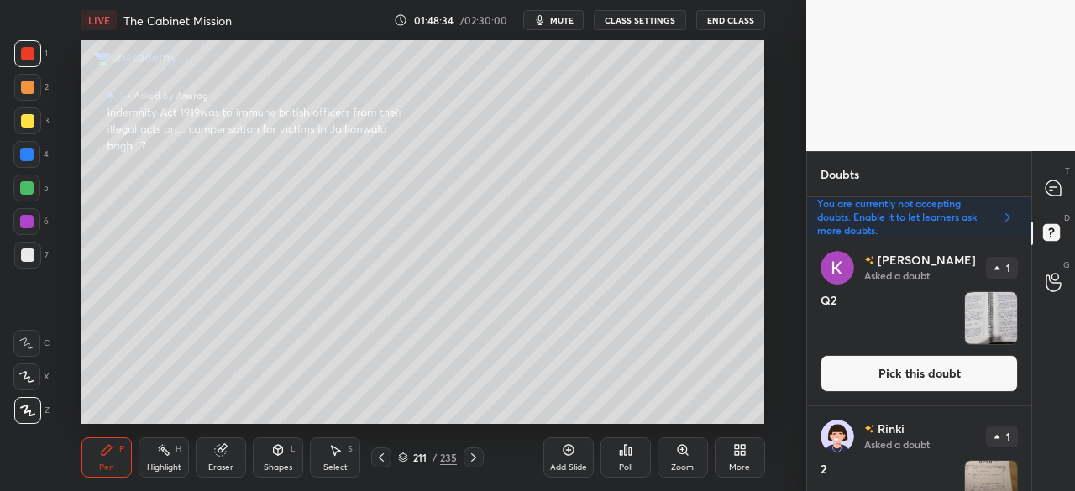
scroll to position [0, 0]
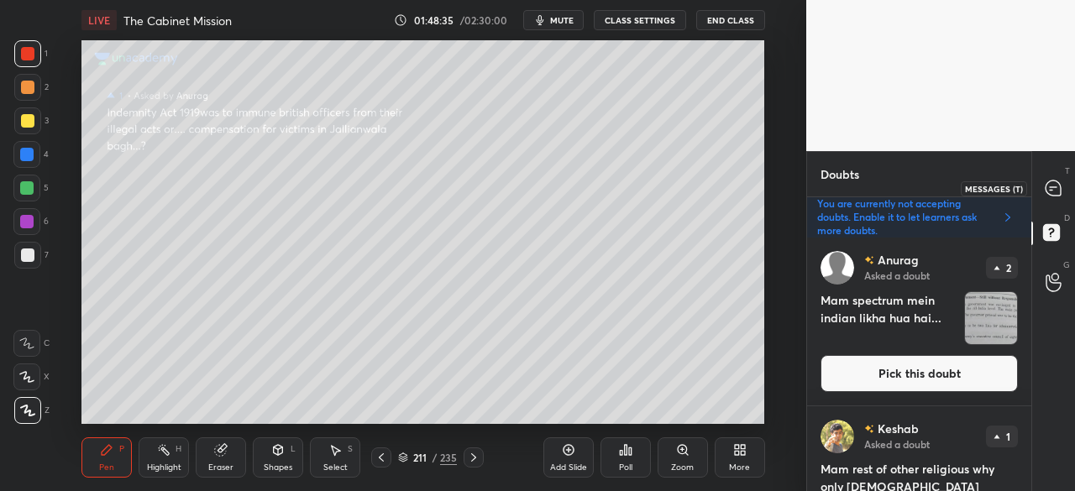
click at [1055, 191] on icon at bounding box center [1052, 188] width 15 height 15
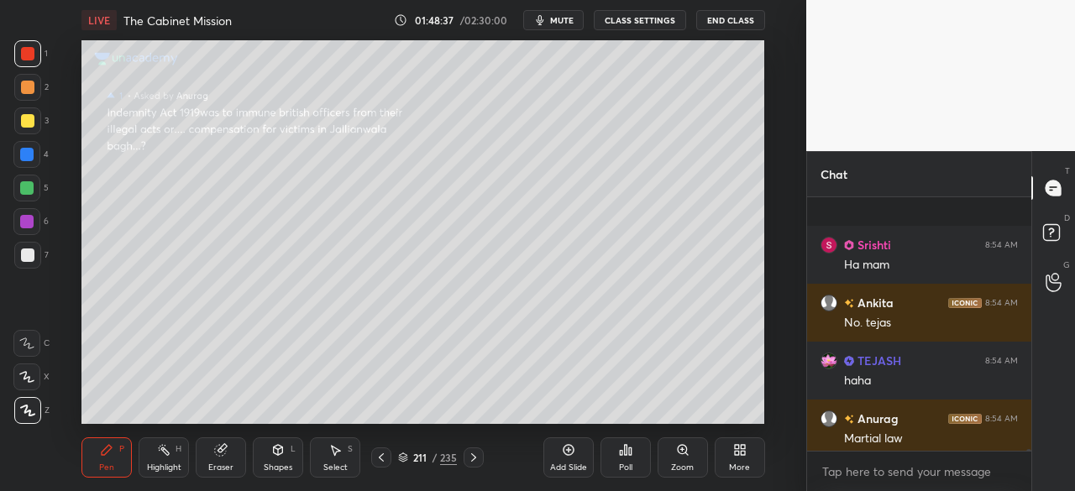
scroll to position [40012, 0]
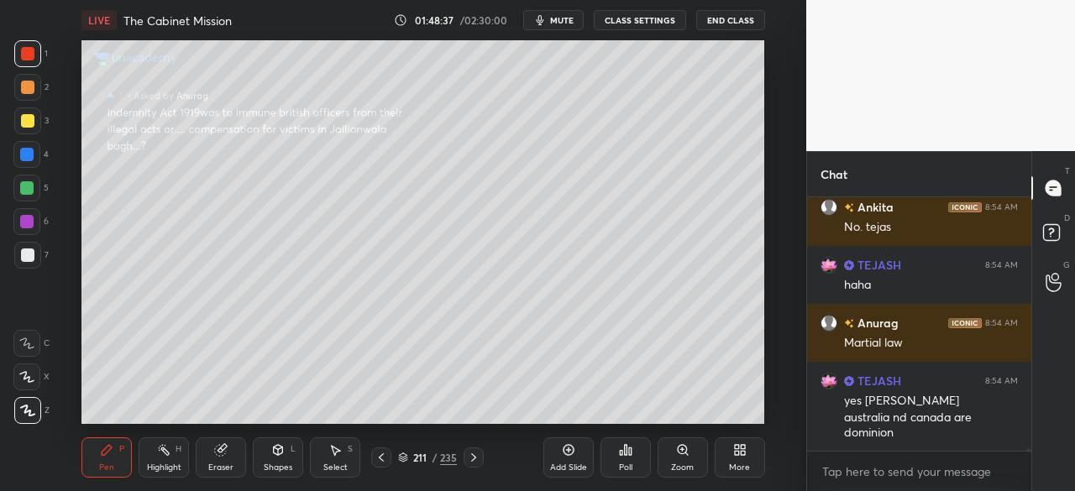
click at [1029, 458] on div "[PERSON_NAME] 8:54 AM Ha mam [PERSON_NAME] 8:54 AM No. [PERSON_NAME] 8:54 AM ha…" at bounding box center [919, 344] width 224 height 294
click at [1072, 436] on div "T Messages (T) D Doubts (D) G Raise Hand (G)" at bounding box center [1053, 321] width 44 height 340
click at [405, 459] on icon at bounding box center [403, 459] width 8 height 3
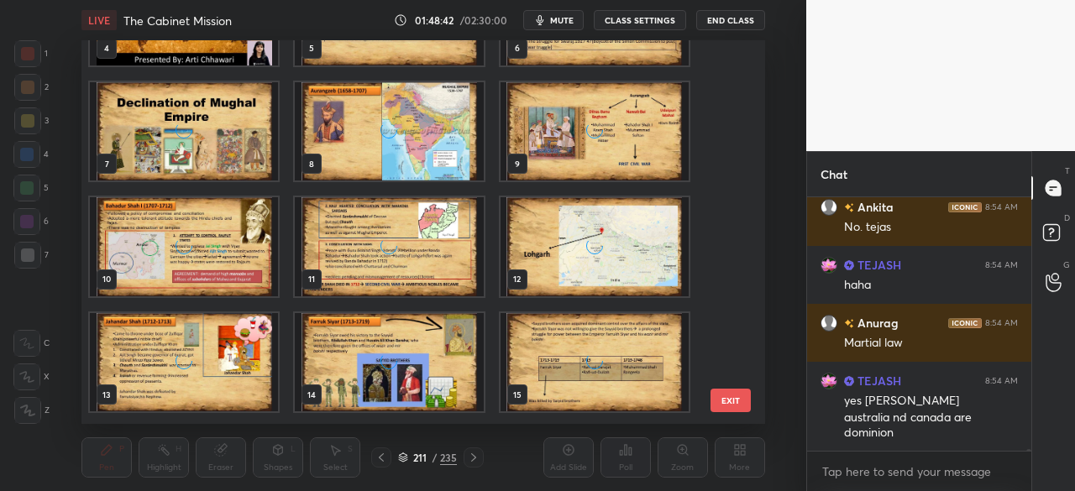
scroll to position [0, 0]
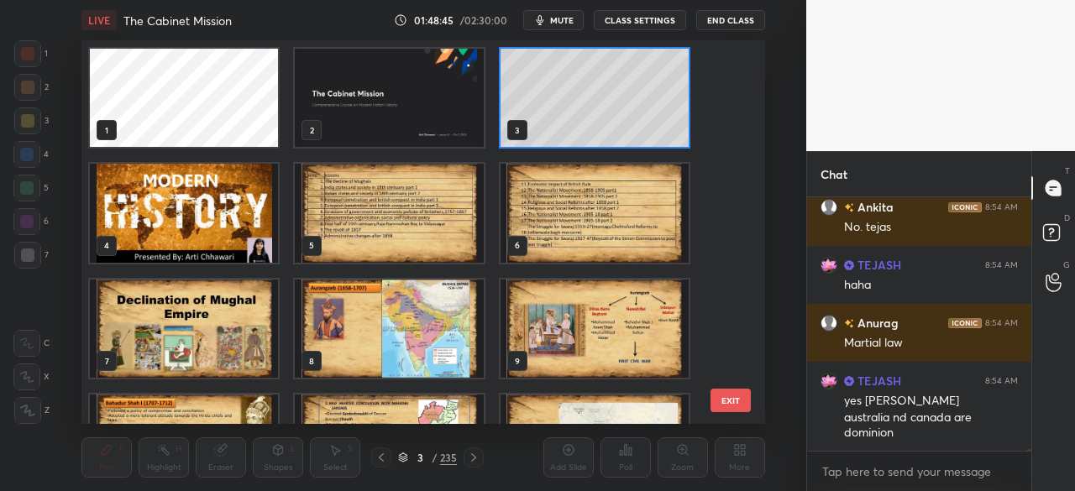
click at [403, 454] on icon at bounding box center [403, 458] width 10 height 10
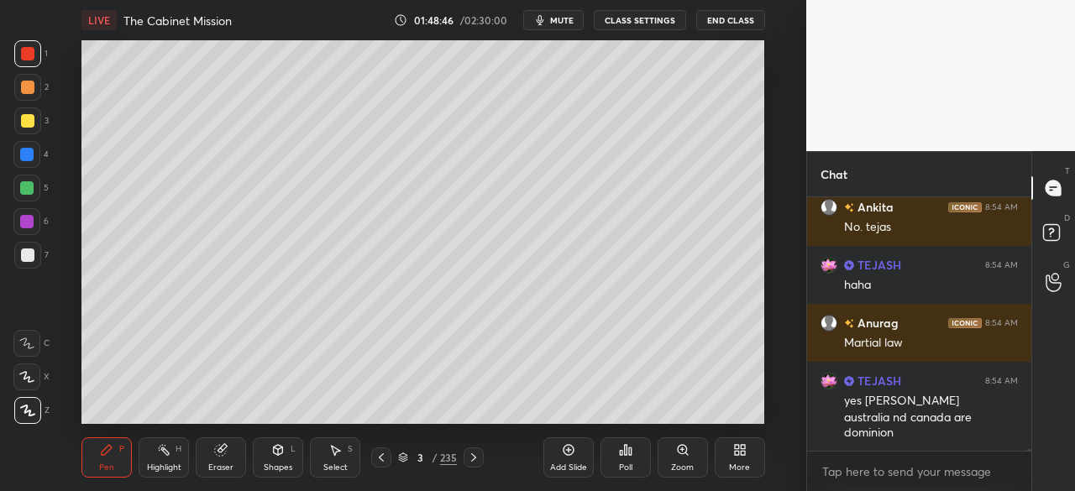
click at [30, 258] on div at bounding box center [27, 255] width 13 height 13
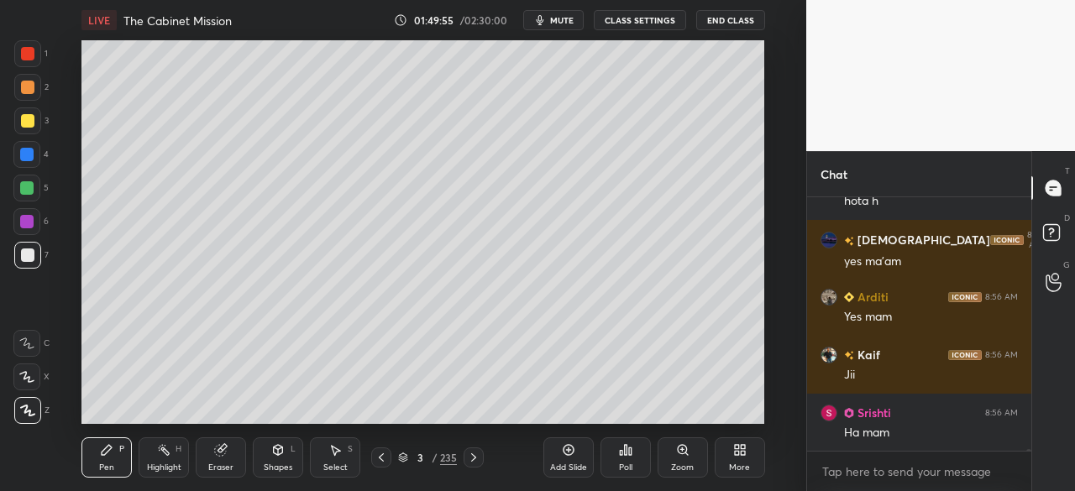
scroll to position [41278, 0]
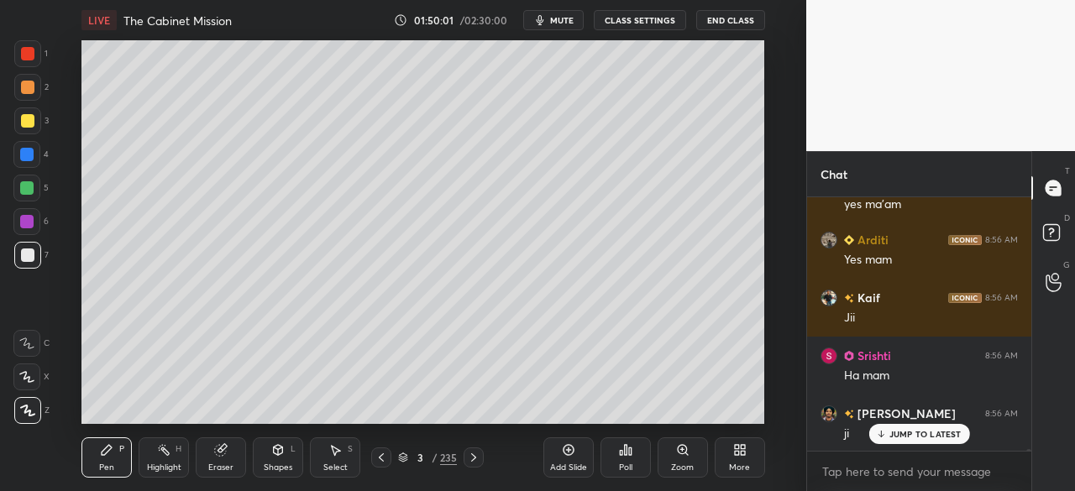
click at [23, 114] on div at bounding box center [27, 120] width 13 height 13
click at [954, 435] on p "JUMP TO LATEST" at bounding box center [925, 434] width 72 height 10
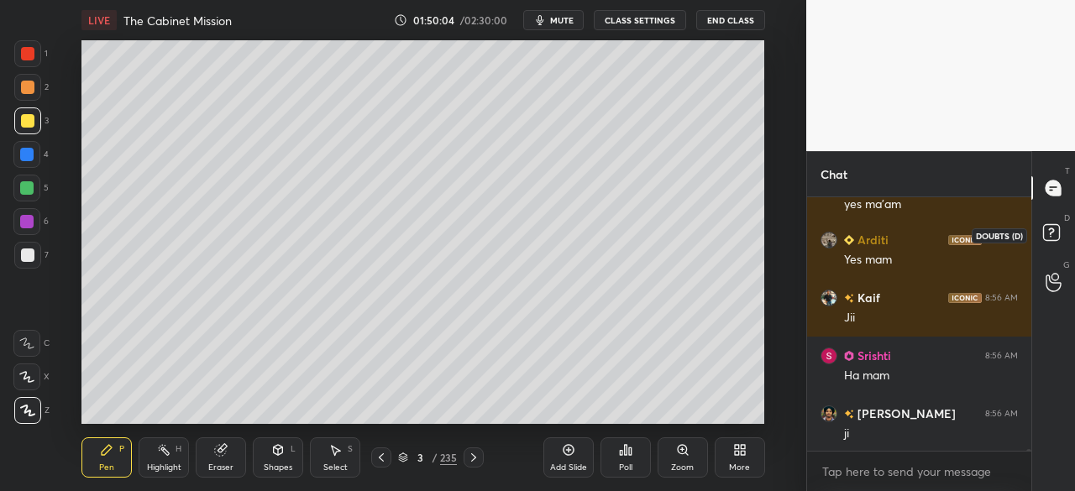
click at [1051, 233] on icon at bounding box center [1051, 231] width 6 height 7
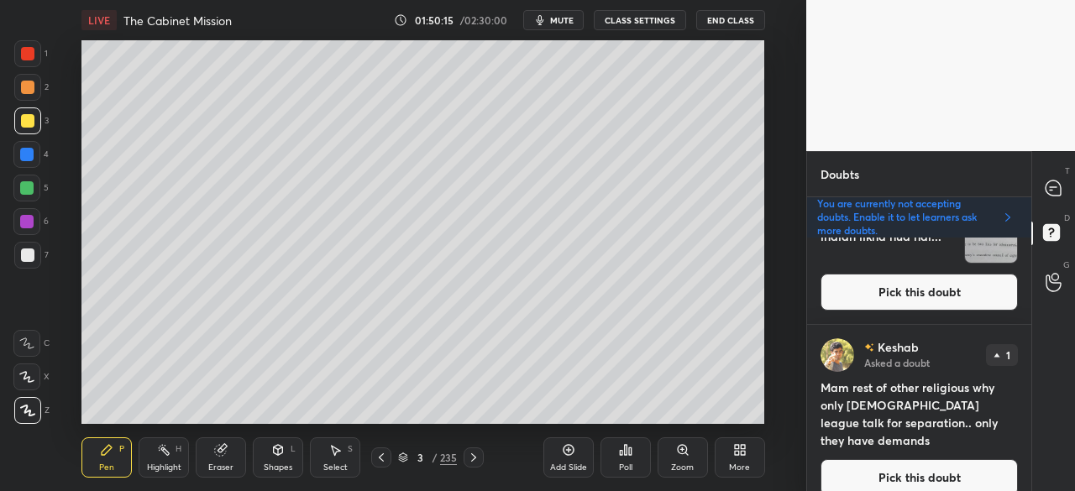
scroll to position [131, 0]
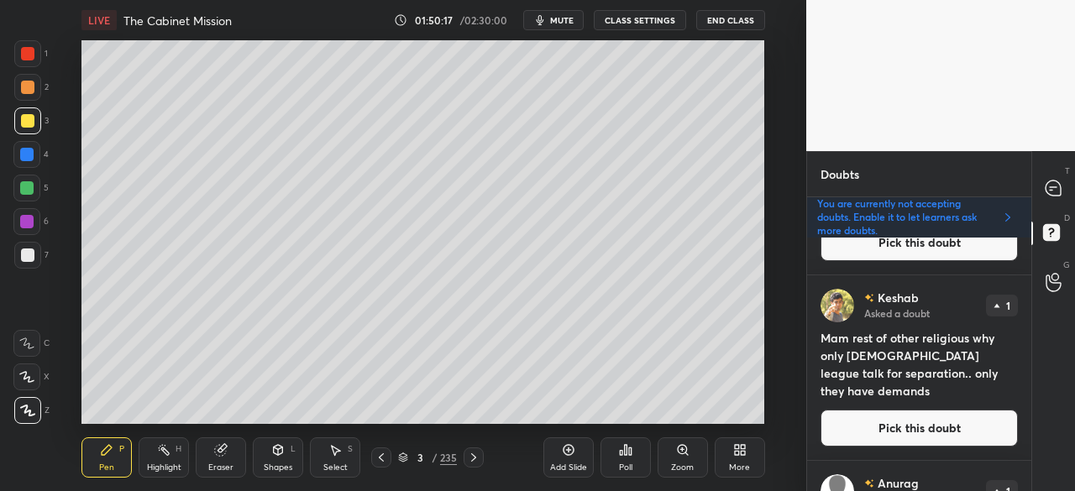
click at [962, 427] on button "Pick this doubt" at bounding box center [918, 428] width 197 height 37
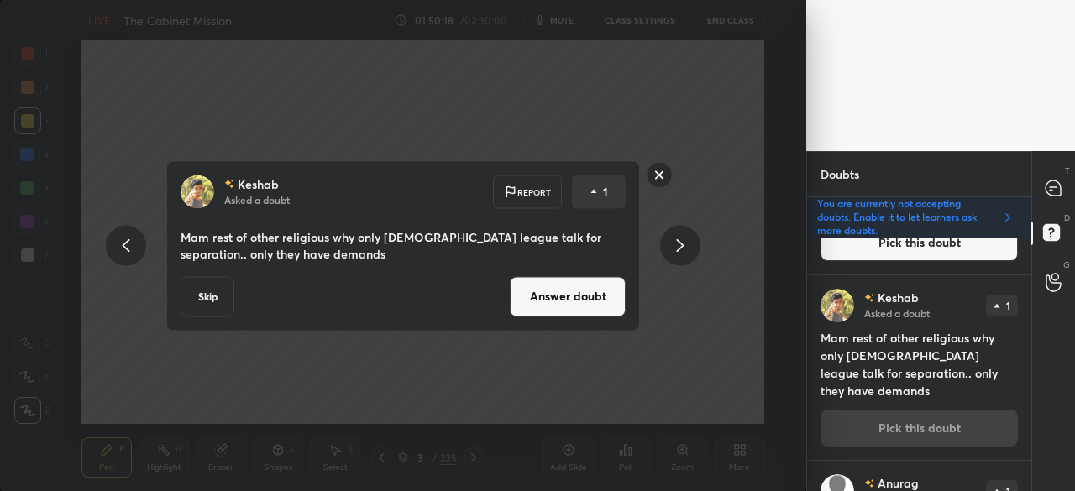
click at [584, 291] on button "Answer doubt" at bounding box center [568, 296] width 116 height 40
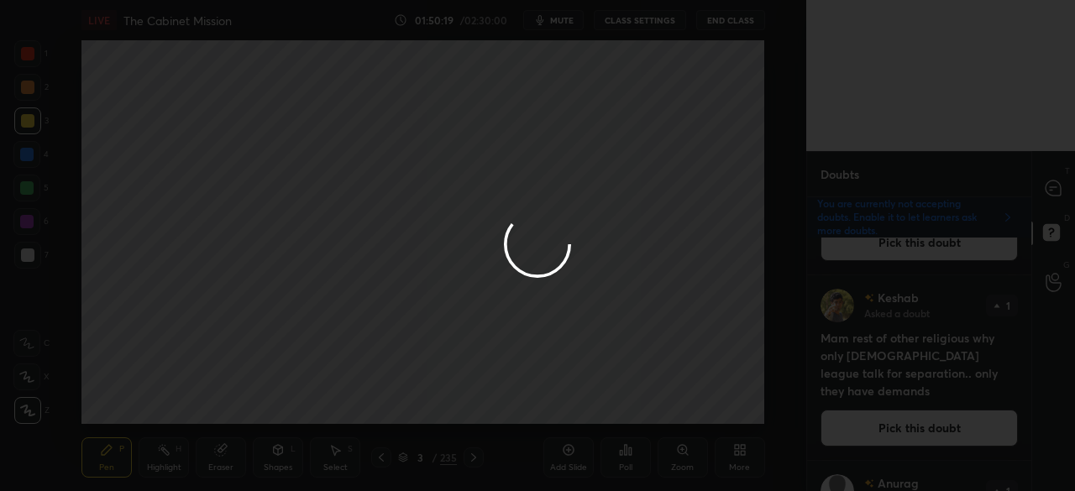
scroll to position [0, 0]
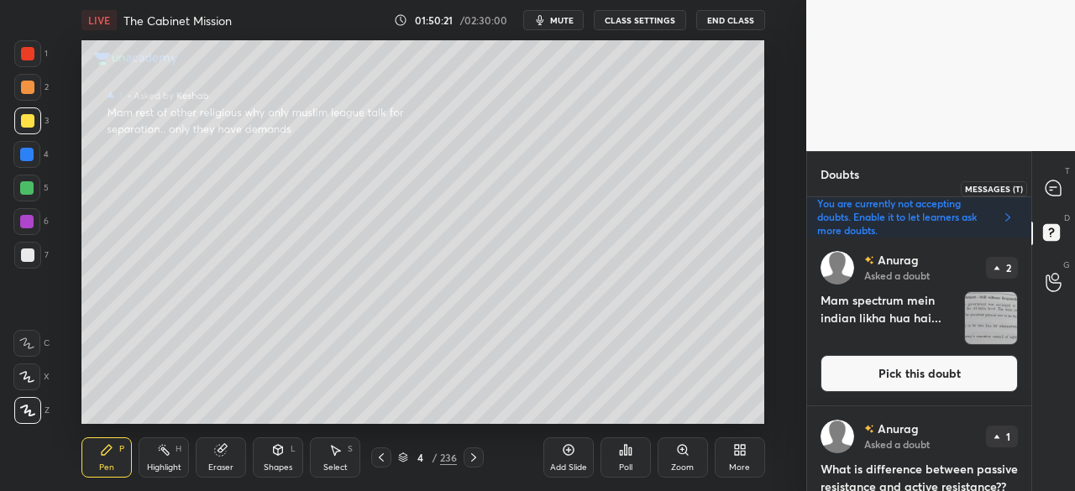
click at [1050, 192] on icon at bounding box center [1054, 189] width 18 height 18
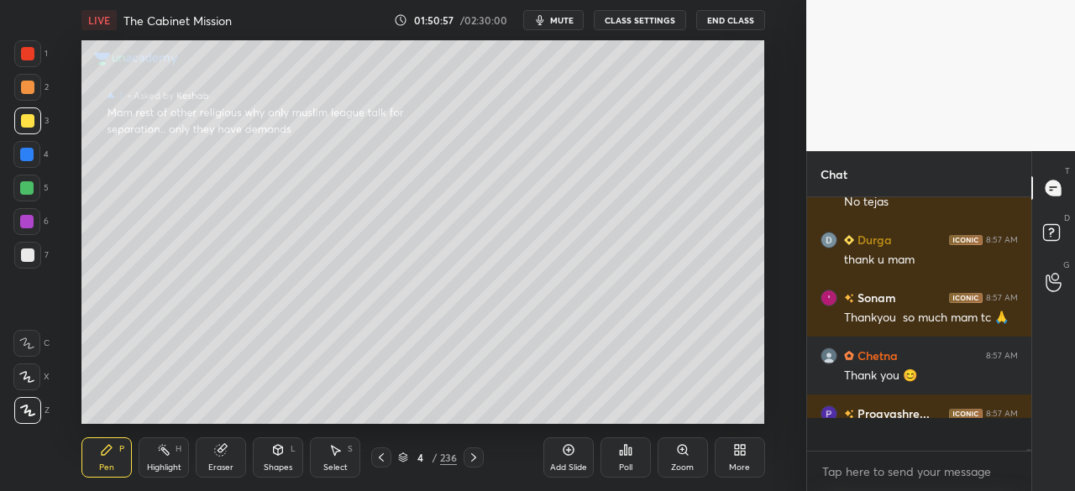
scroll to position [249, 219]
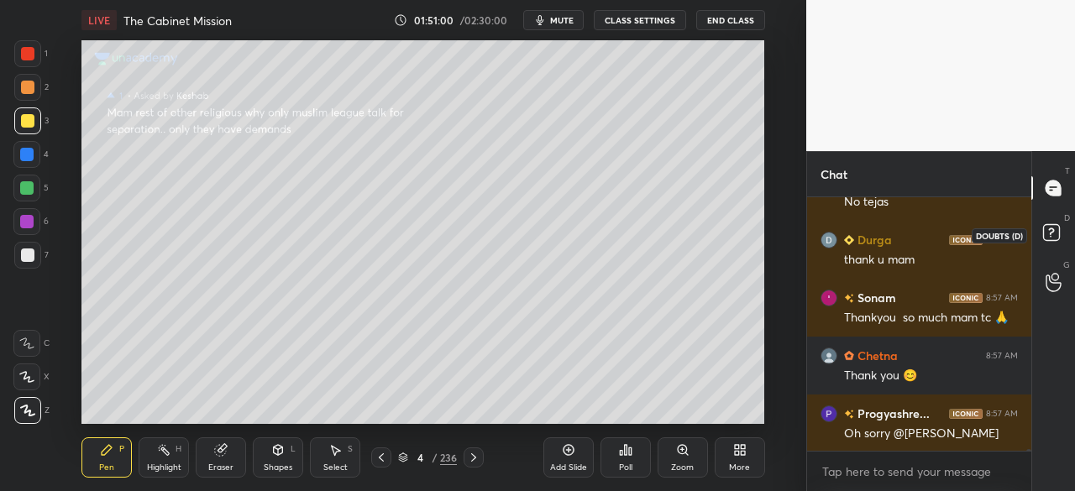
click at [1056, 238] on rect at bounding box center [1051, 233] width 16 height 16
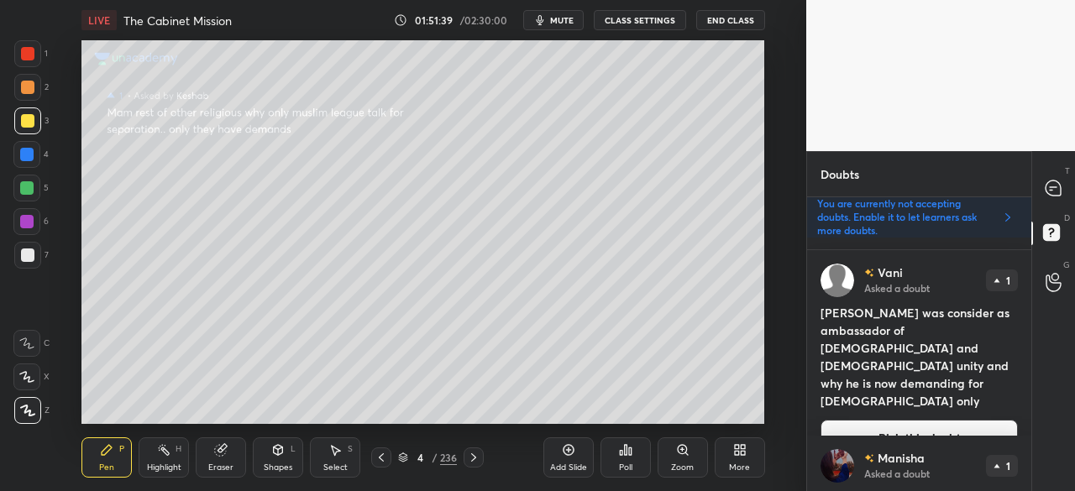
scroll to position [1876, 0]
click at [894, 419] on button "Pick this doubt" at bounding box center [918, 437] width 197 height 37
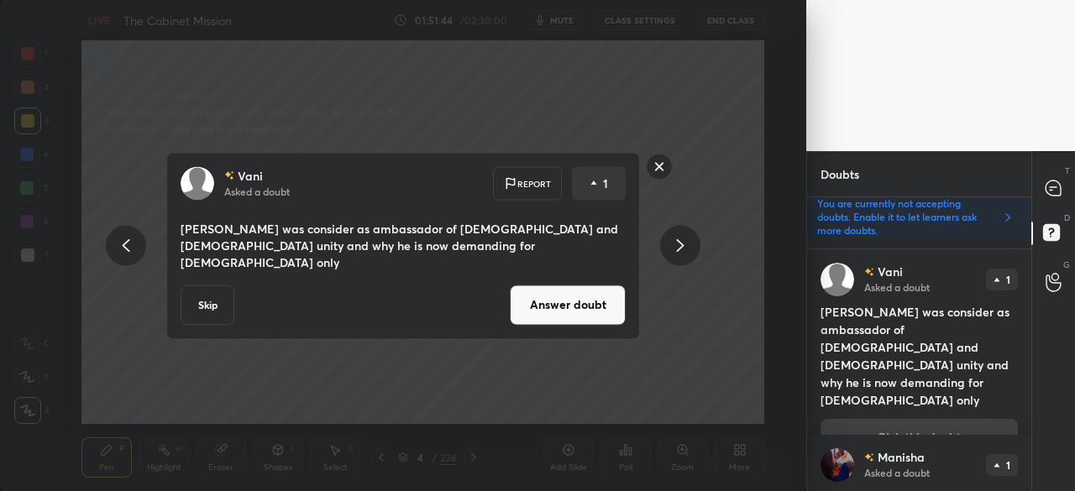
click at [558, 289] on button "Answer doubt" at bounding box center [568, 305] width 116 height 40
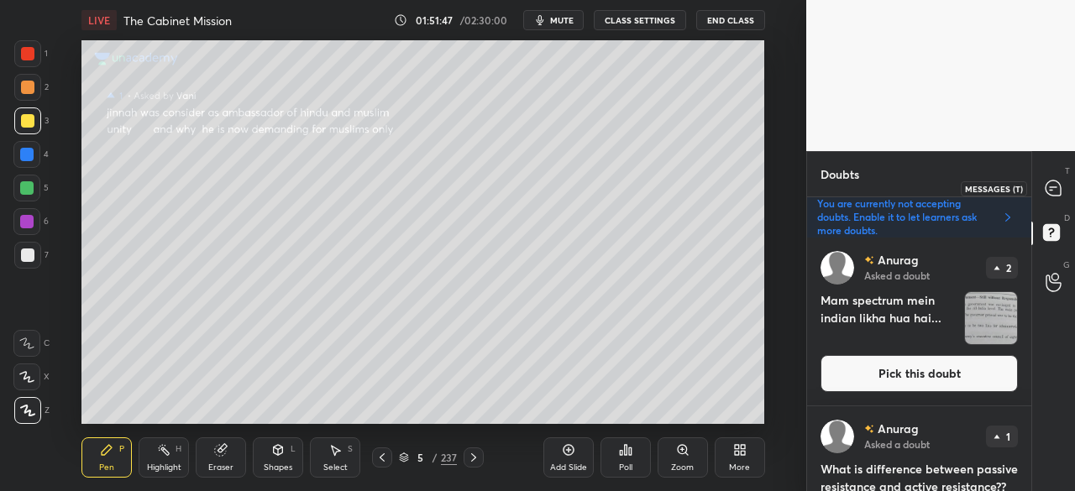
click at [1054, 185] on icon at bounding box center [1052, 188] width 15 height 15
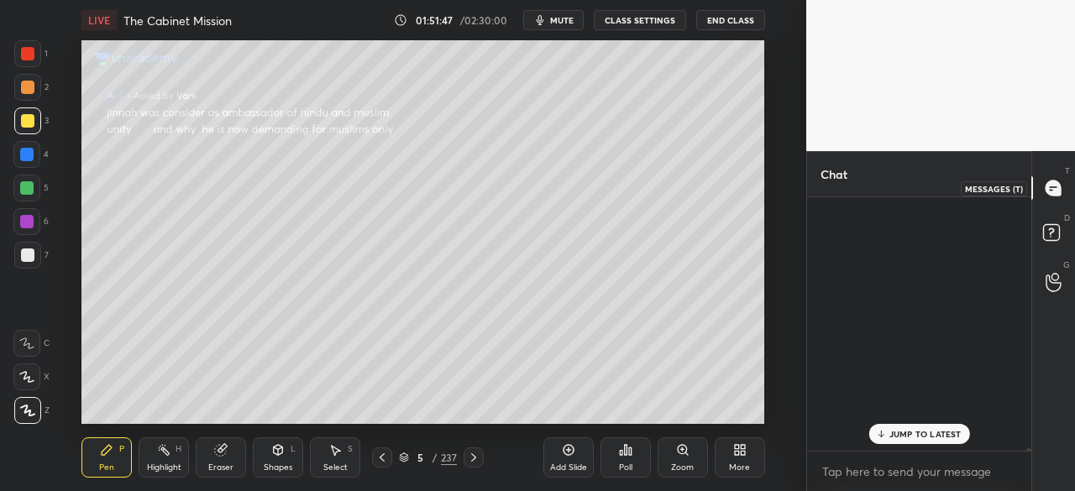
scroll to position [249, 219]
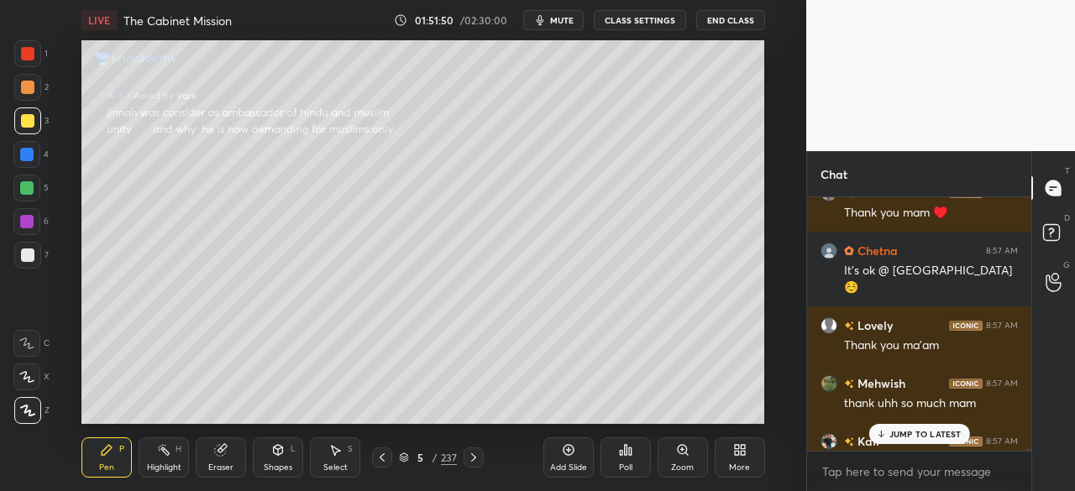
click at [921, 431] on p "JUMP TO LATEST" at bounding box center [925, 434] width 72 height 10
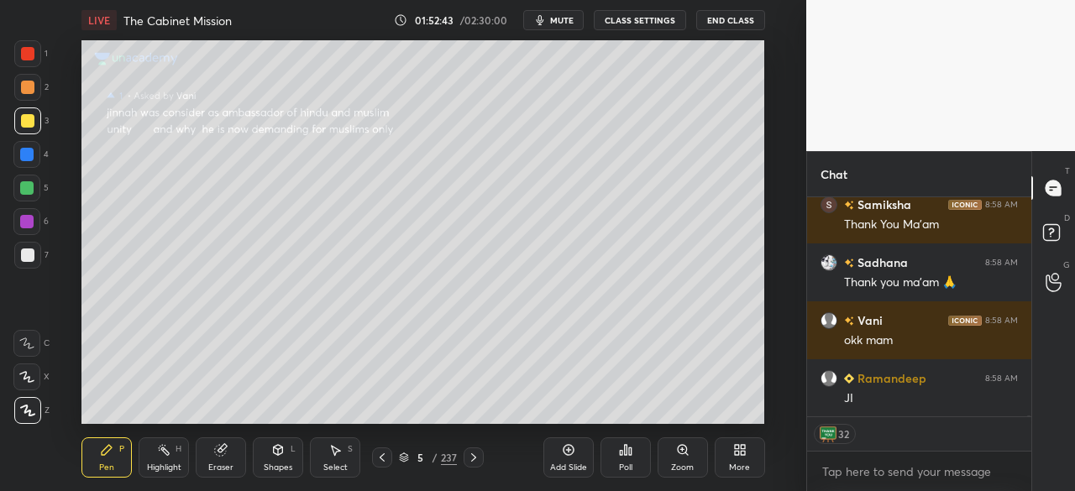
scroll to position [43761, 0]
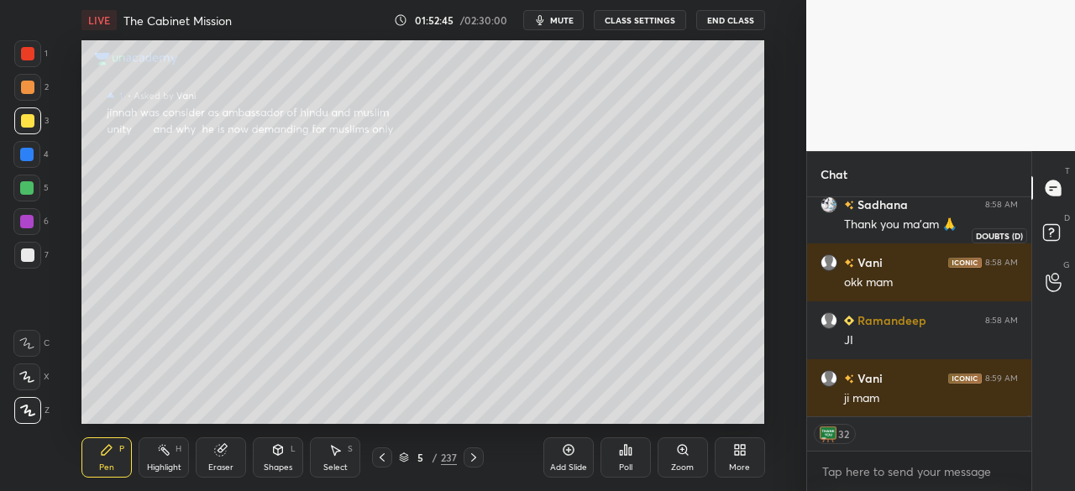
click at [1051, 234] on rect at bounding box center [1051, 233] width 16 height 16
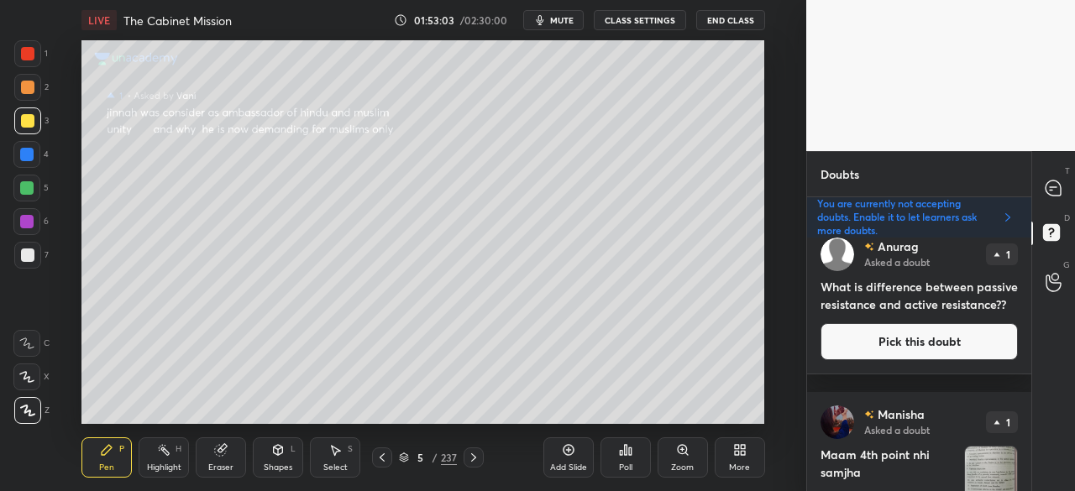
scroll to position [156, 0]
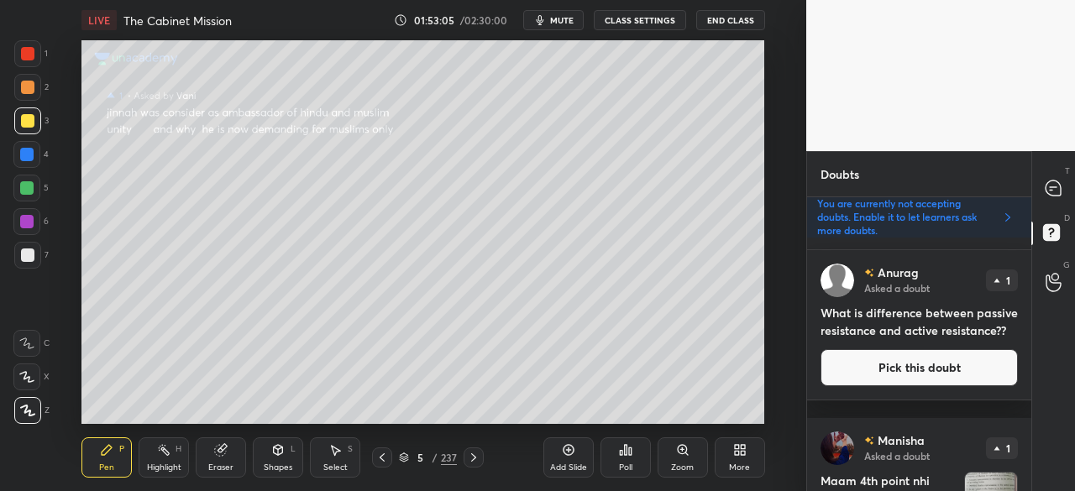
click at [1024, 249] on div "grid" at bounding box center [919, 249] width 224 height 1
click at [1056, 189] on icon at bounding box center [1052, 188] width 15 height 15
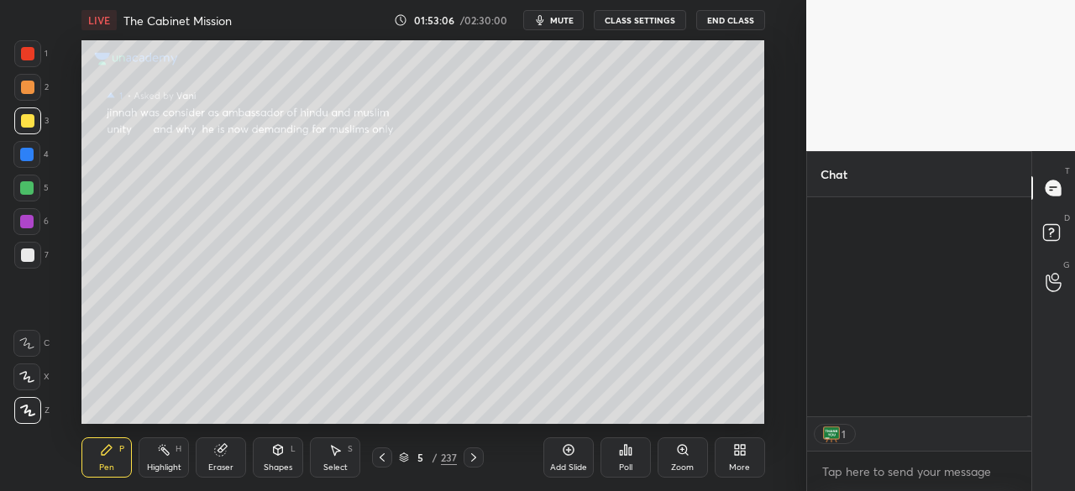
scroll to position [214, 219]
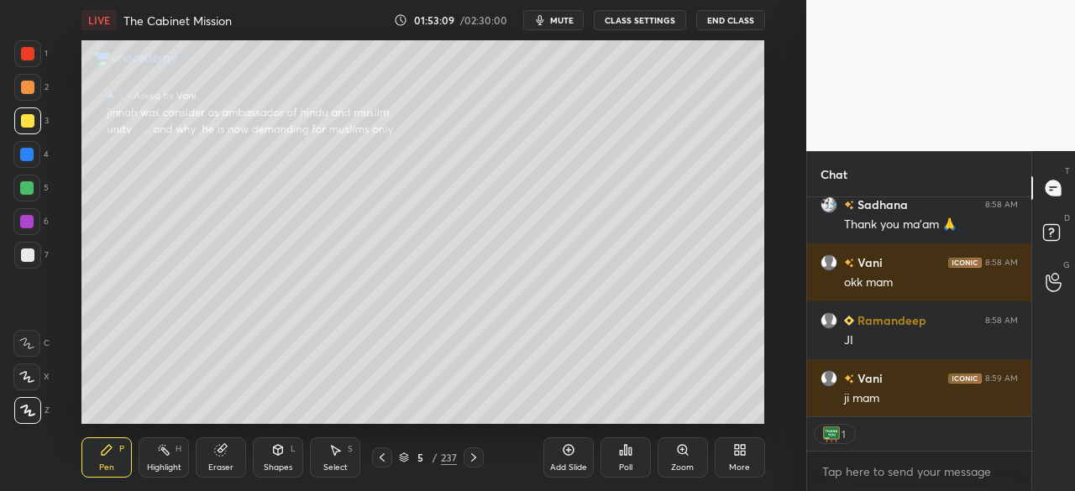
drag, startPoint x: 1030, startPoint y: 416, endPoint x: 1030, endPoint y: 426, distance: 10.1
click at [1030, 426] on div "[PERSON_NAME] 8:58 AM Thank You [PERSON_NAME] Sadhana 8:58 AM Thank you ma'am 🙏…" at bounding box center [919, 344] width 224 height 294
click at [1050, 414] on div "T Messages (T) D Doubts (D) G Raise Hand (G)" at bounding box center [1053, 321] width 44 height 340
drag, startPoint x: 1053, startPoint y: 238, endPoint x: 1061, endPoint y: 233, distance: 10.3
click at [1055, 235] on rect at bounding box center [1051, 233] width 16 height 16
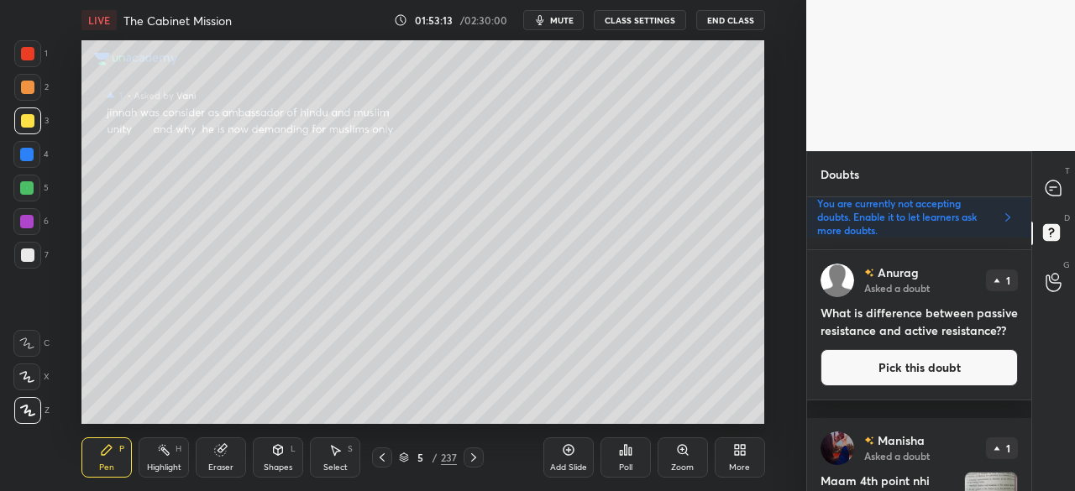
scroll to position [180, 0]
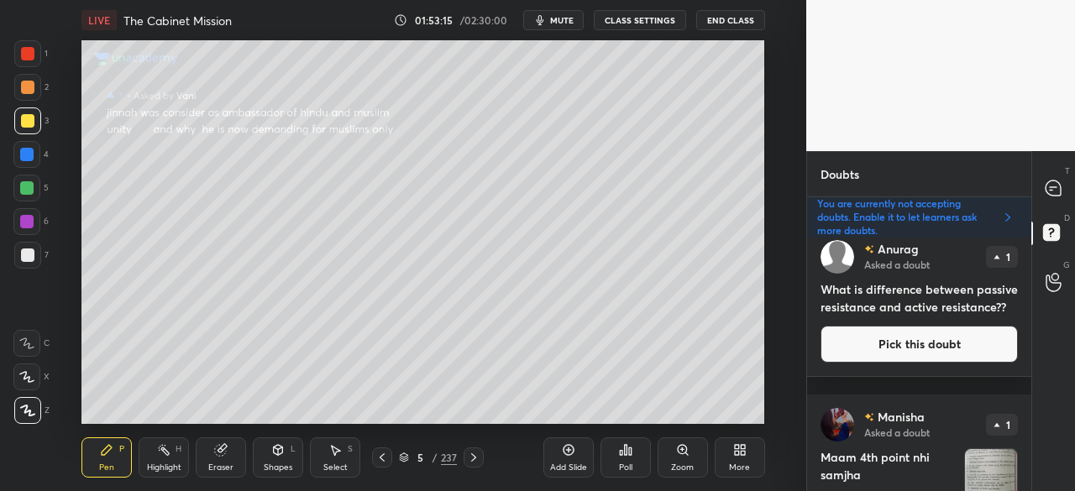
click at [1024, 263] on div "[PERSON_NAME] Asked a doubt 1 What is difference between passive resistance and…" at bounding box center [919, 301] width 224 height 149
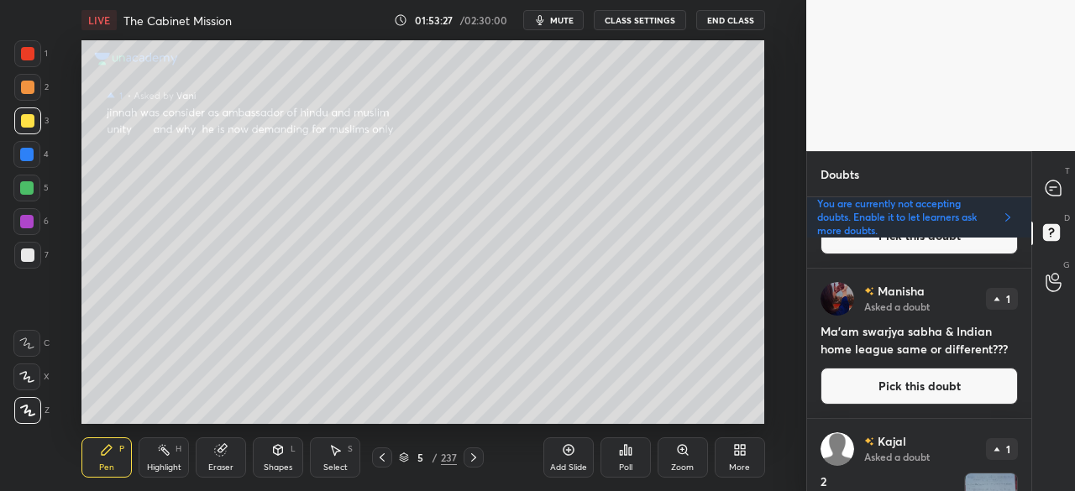
scroll to position [1884, 0]
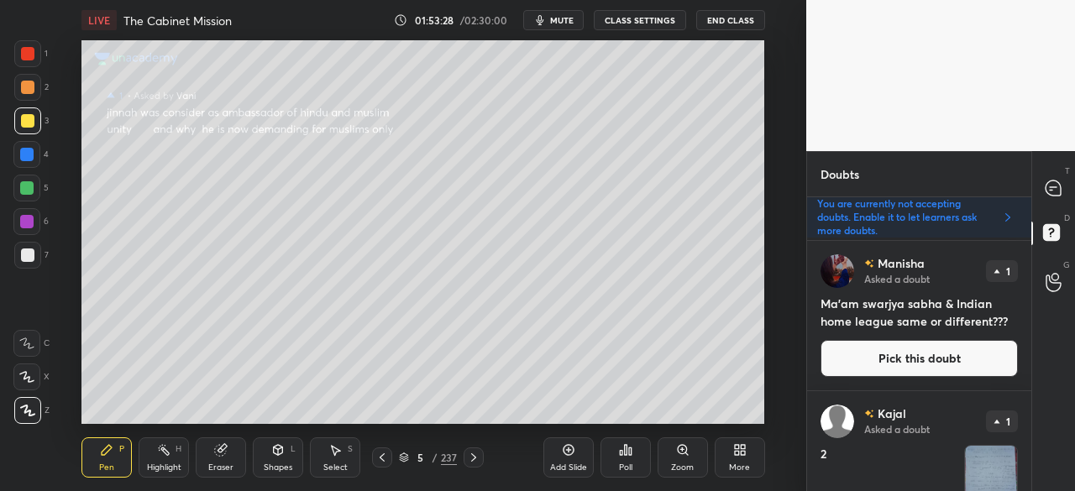
click at [943, 350] on button "Pick this doubt" at bounding box center [918, 358] width 197 height 37
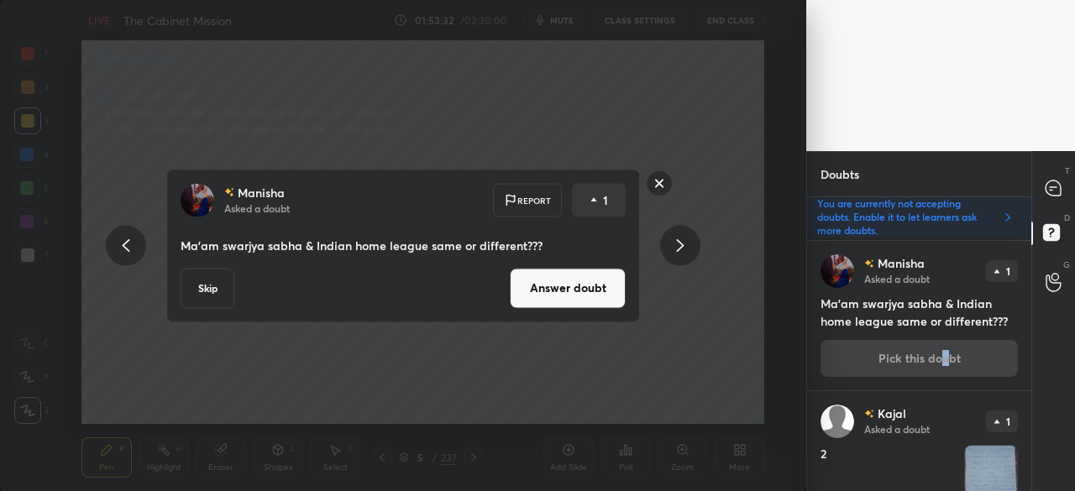
click at [576, 296] on button "Answer doubt" at bounding box center [568, 288] width 116 height 40
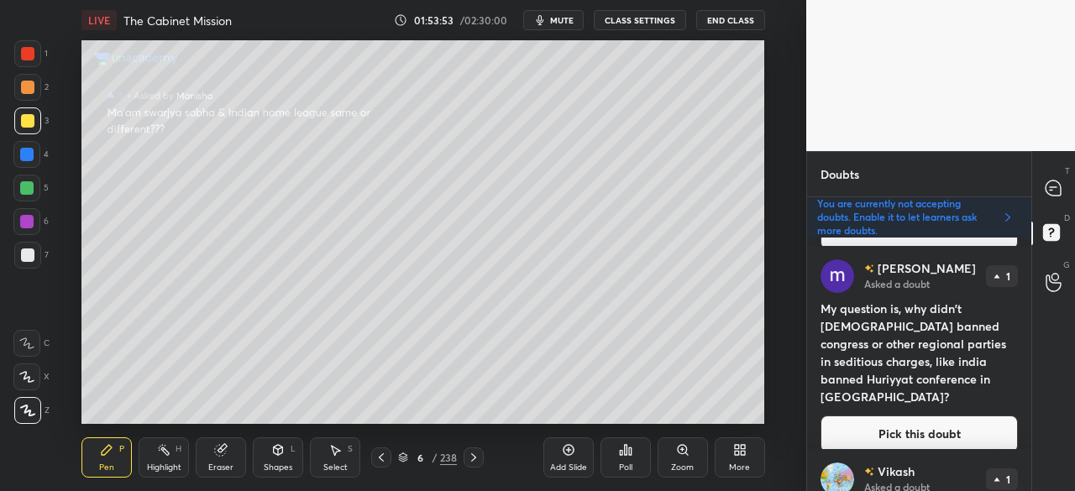
scroll to position [2421, 0]
click at [975, 417] on button "Pick this doubt" at bounding box center [918, 433] width 197 height 37
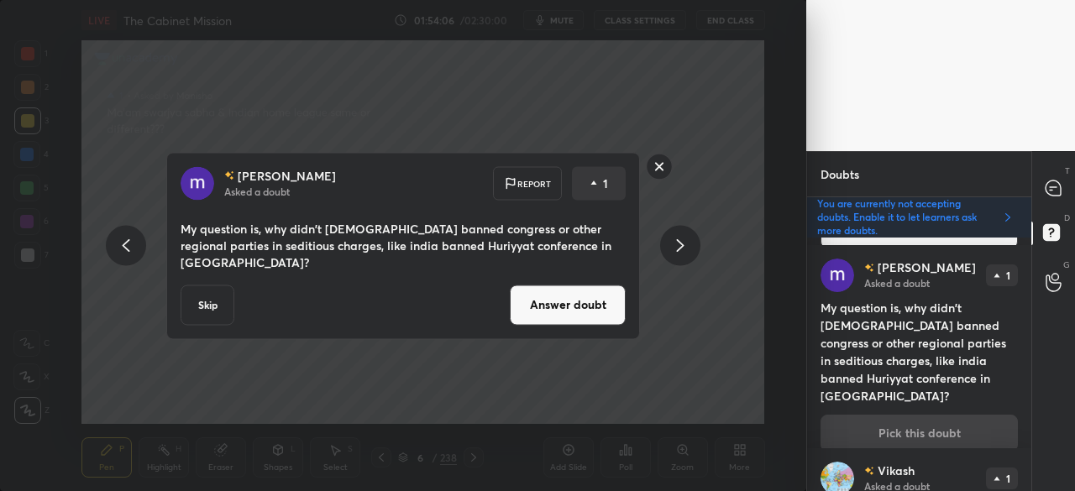
click at [576, 297] on button "Answer doubt" at bounding box center [568, 305] width 116 height 40
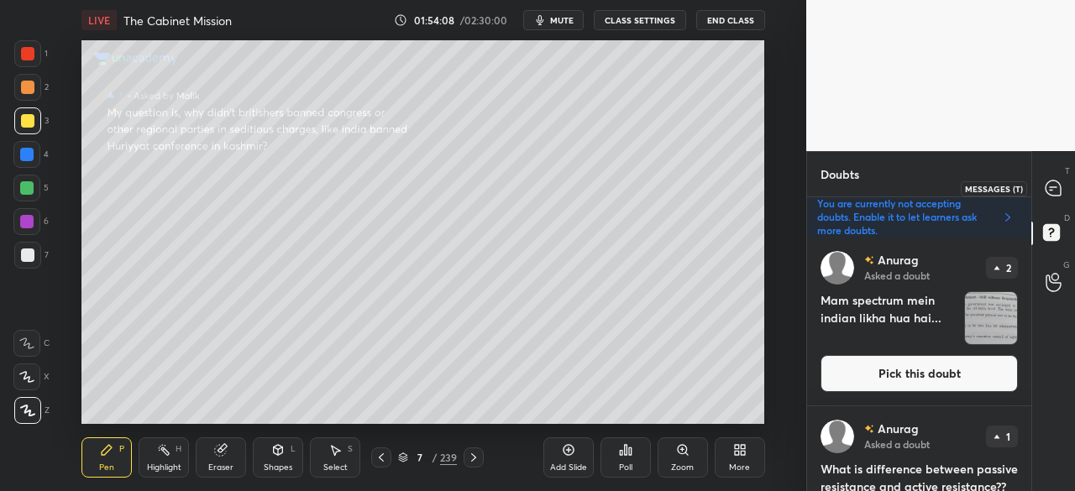
click at [1058, 186] on icon at bounding box center [1052, 188] width 15 height 15
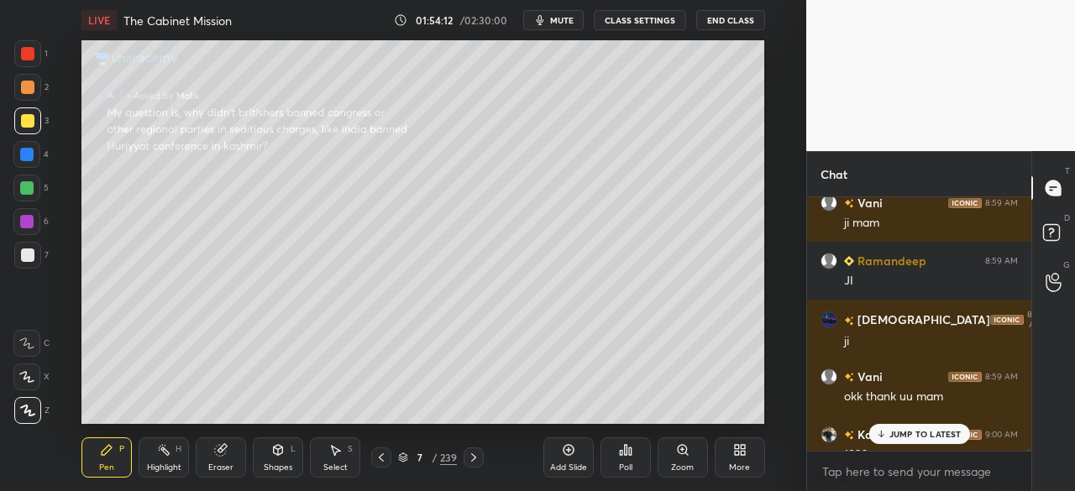
scroll to position [44015, 0]
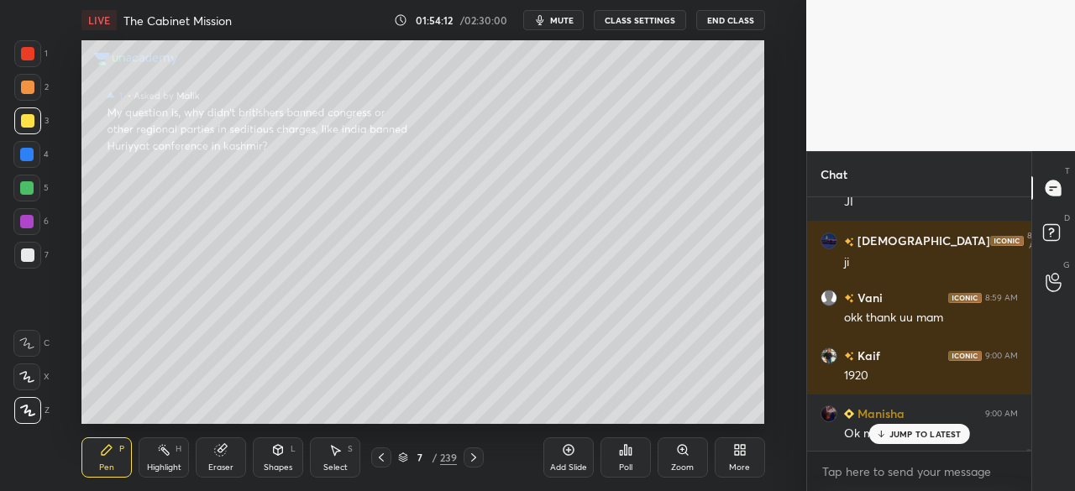
click at [1026, 459] on div "Vani 8:59 AM ji mam [PERSON_NAME] 8:59 AM [PERSON_NAME][DEMOGRAPHIC_DATA] 8:59 …" at bounding box center [919, 344] width 224 height 294
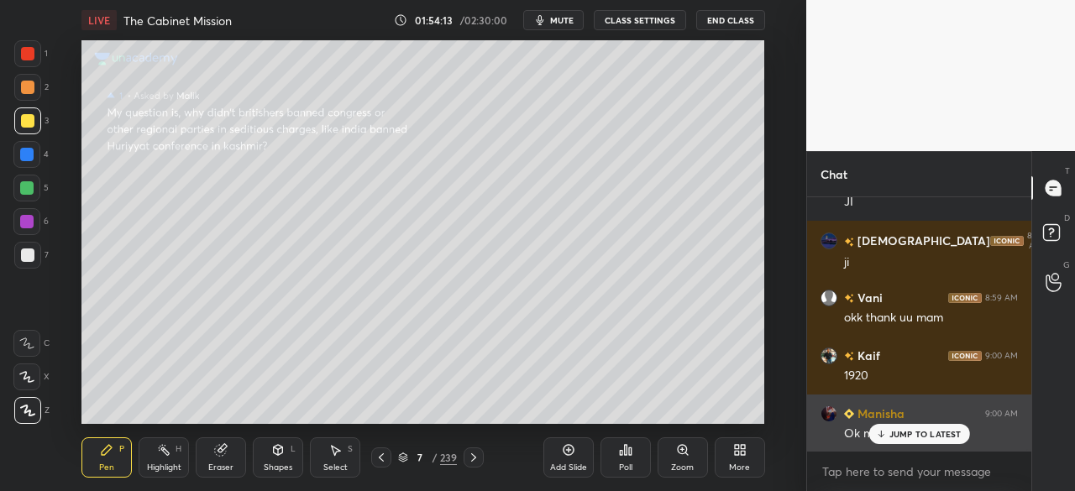
click at [961, 436] on div "JUMP TO LATEST" at bounding box center [918, 434] width 101 height 20
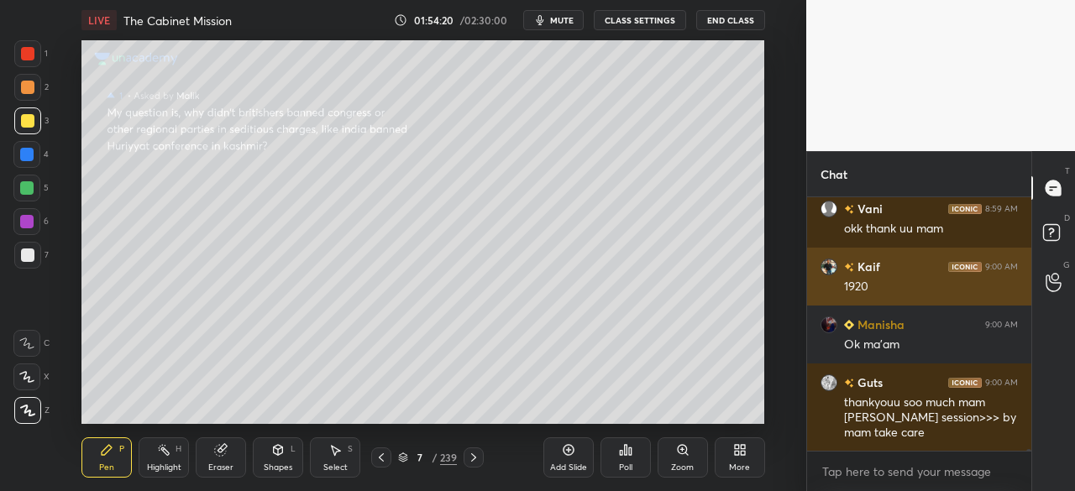
scroll to position [44162, 0]
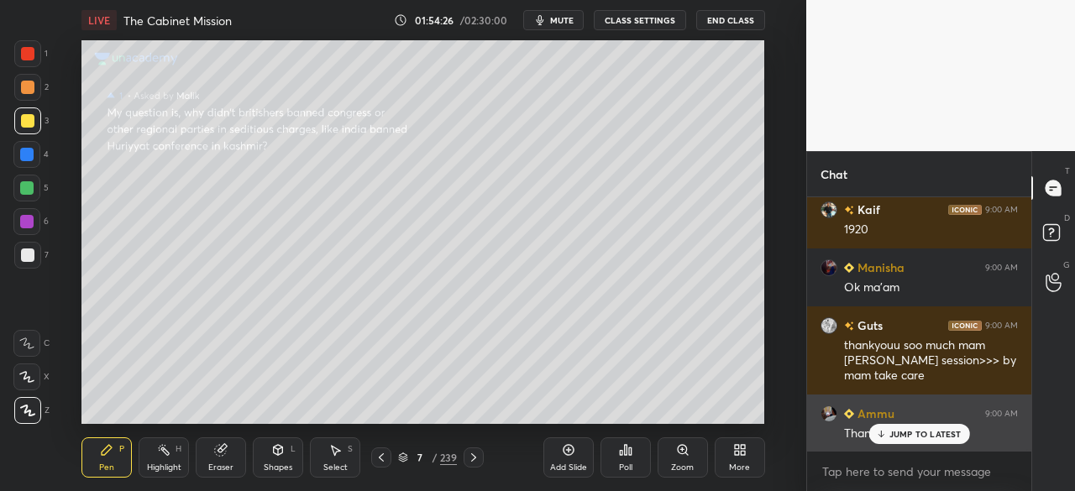
click at [946, 437] on p "JUMP TO LATEST" at bounding box center [925, 434] width 72 height 10
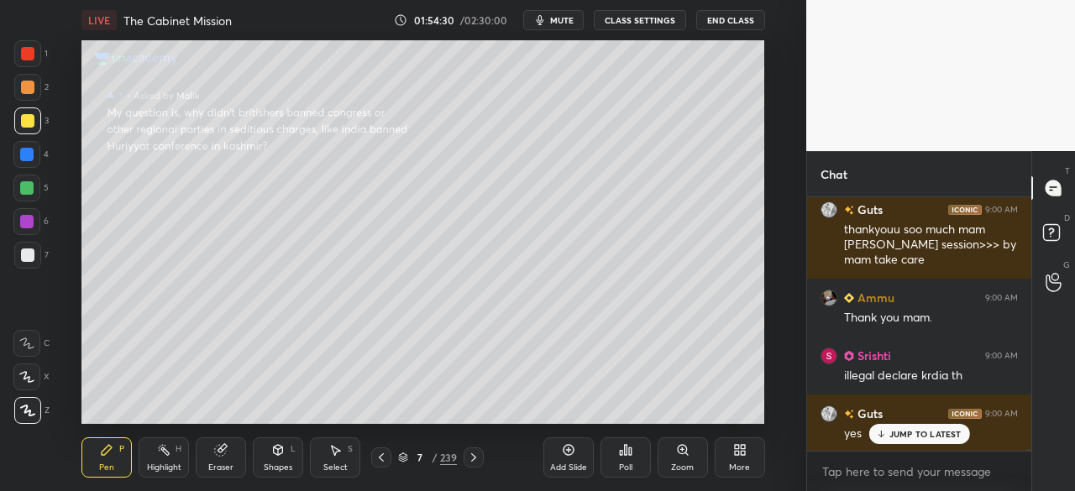
scroll to position [44336, 0]
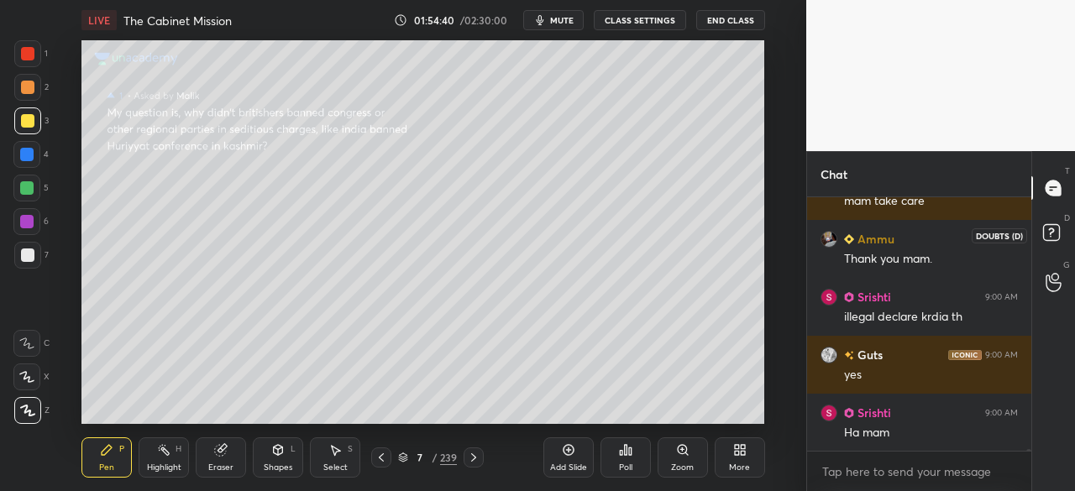
click at [1043, 229] on rect at bounding box center [1051, 233] width 16 height 16
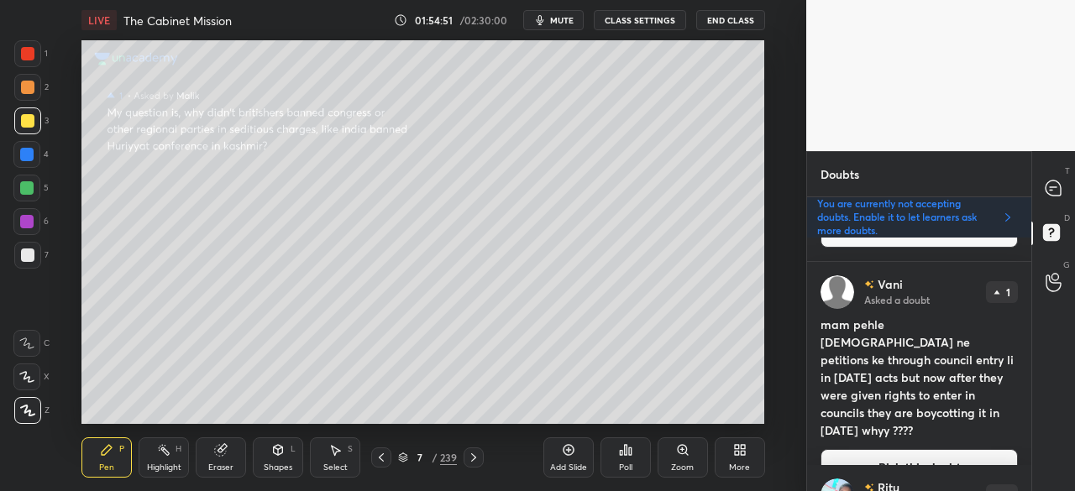
scroll to position [3256, 0]
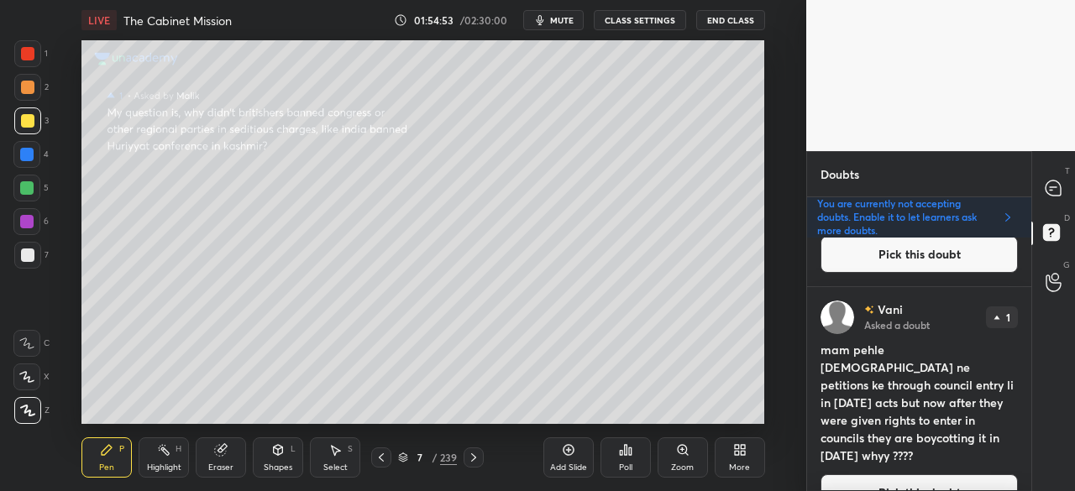
drag, startPoint x: 1031, startPoint y: 396, endPoint x: 1027, endPoint y: 242, distance: 154.6
click at [1027, 242] on div "Doubts Enable hand raising Enable raise hand to speak to learners. Once enabled…" at bounding box center [940, 321] width 269 height 340
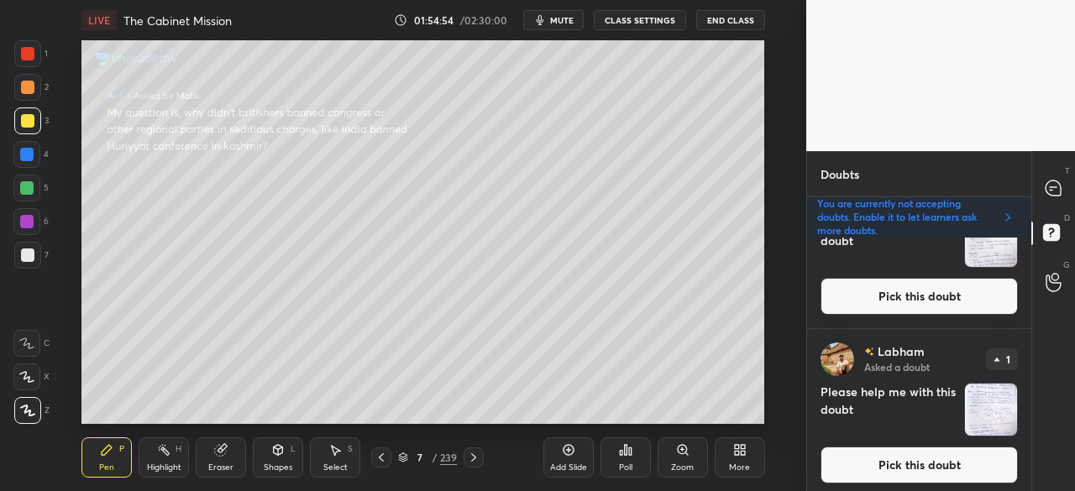
scroll to position [0, 0]
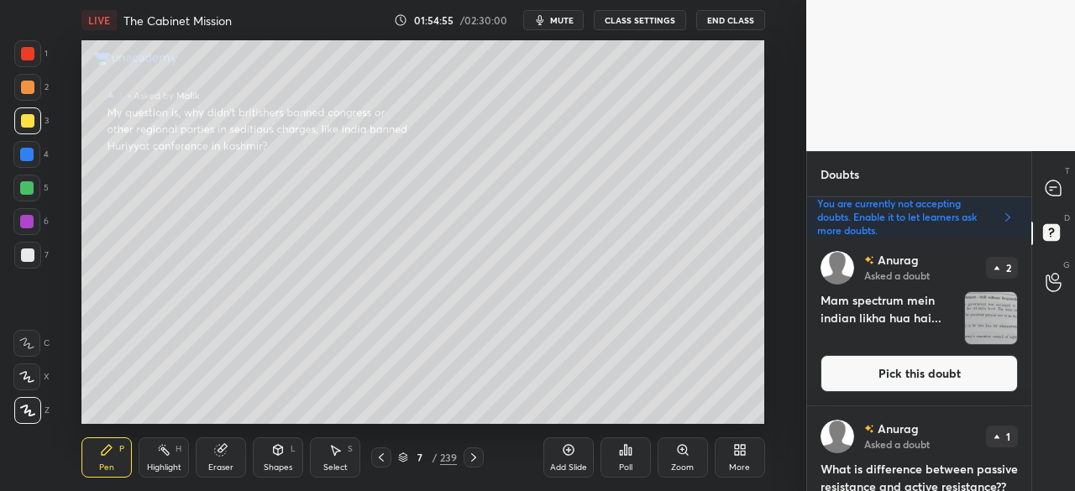
click at [1030, 231] on div "You are currently not accepting doubts. Enable it to let learners ask more doub…" at bounding box center [919, 217] width 224 height 40
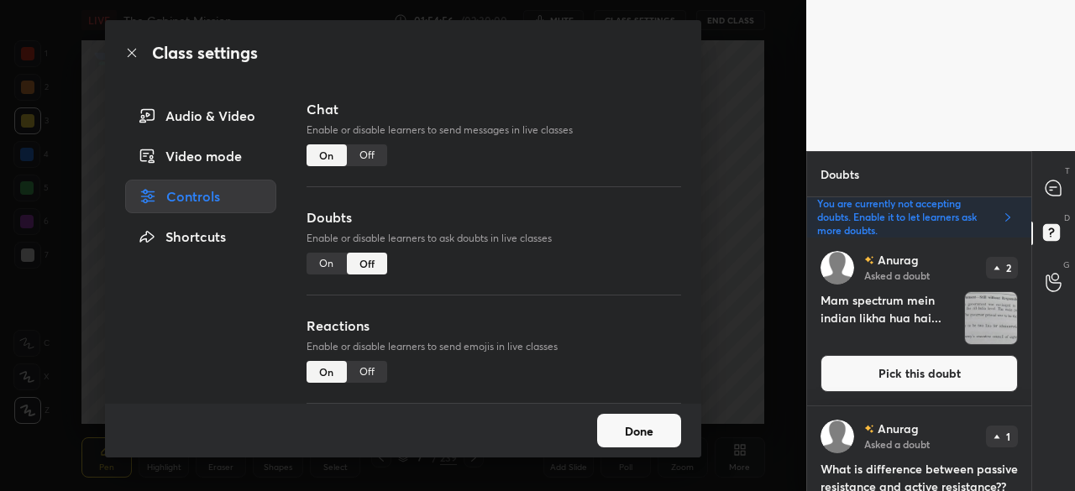
click at [628, 434] on button "Done" at bounding box center [639, 431] width 84 height 34
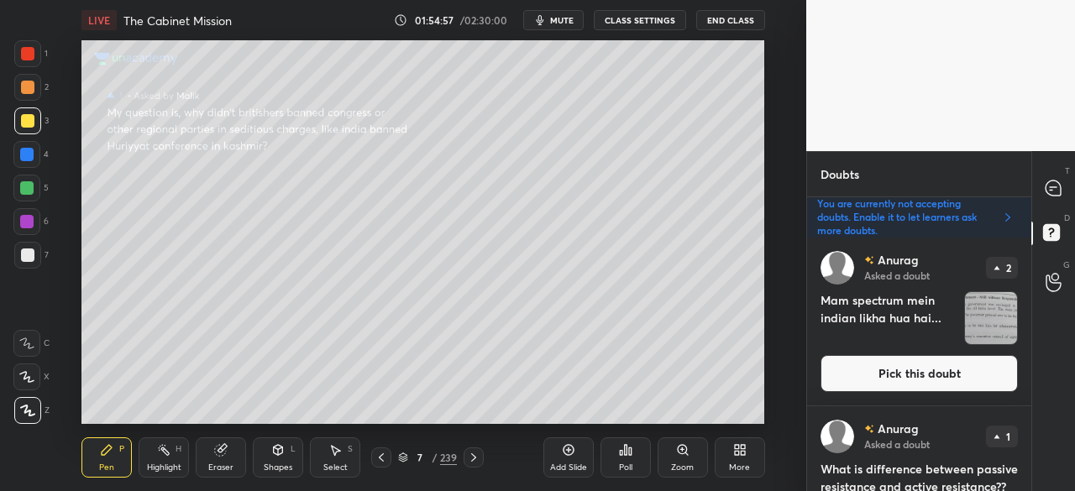
click at [868, 365] on button "Pick this doubt" at bounding box center [918, 373] width 197 height 37
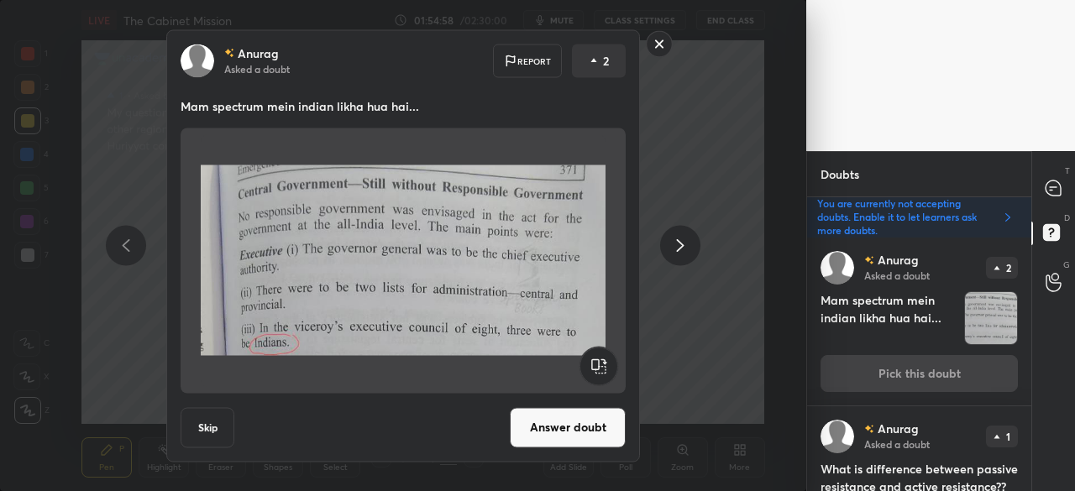
click at [217, 432] on button "Skip" at bounding box center [208, 427] width 54 height 40
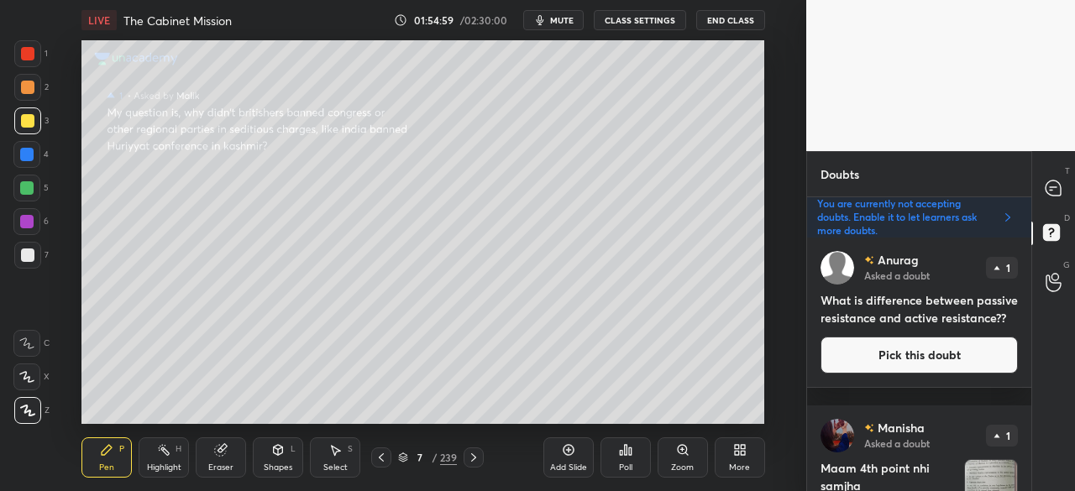
click at [932, 374] on button "Pick this doubt" at bounding box center [918, 355] width 197 height 37
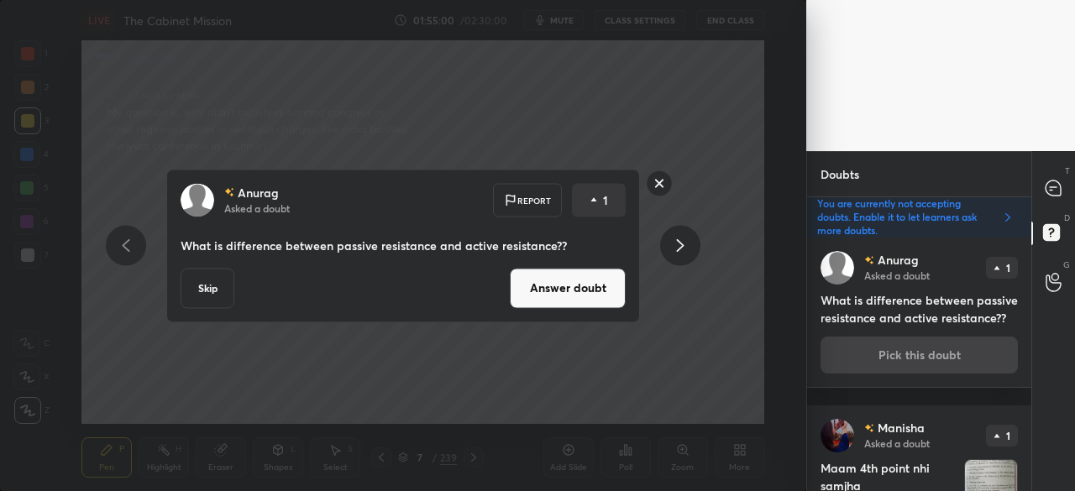
click at [571, 281] on button "Answer doubt" at bounding box center [568, 288] width 116 height 40
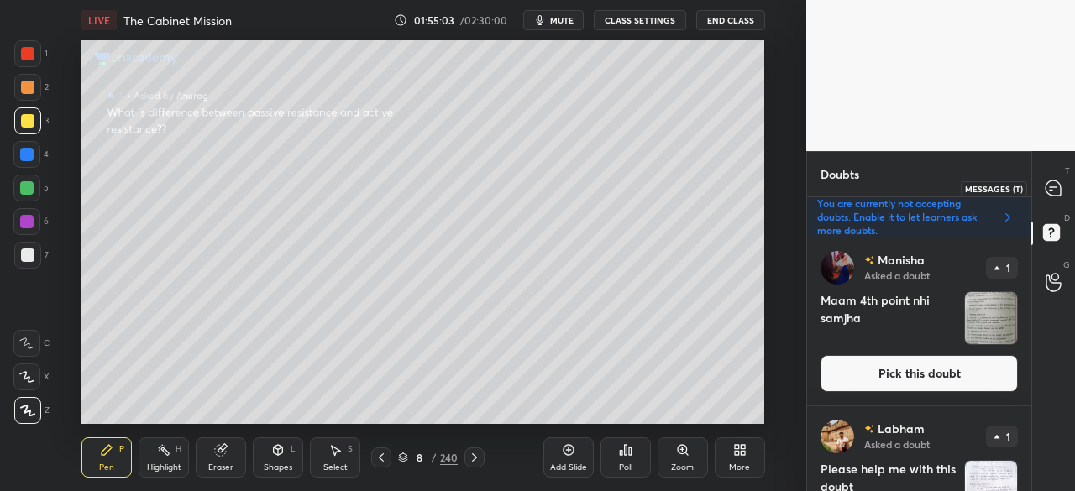
click at [1061, 188] on icon at bounding box center [1054, 189] width 18 height 18
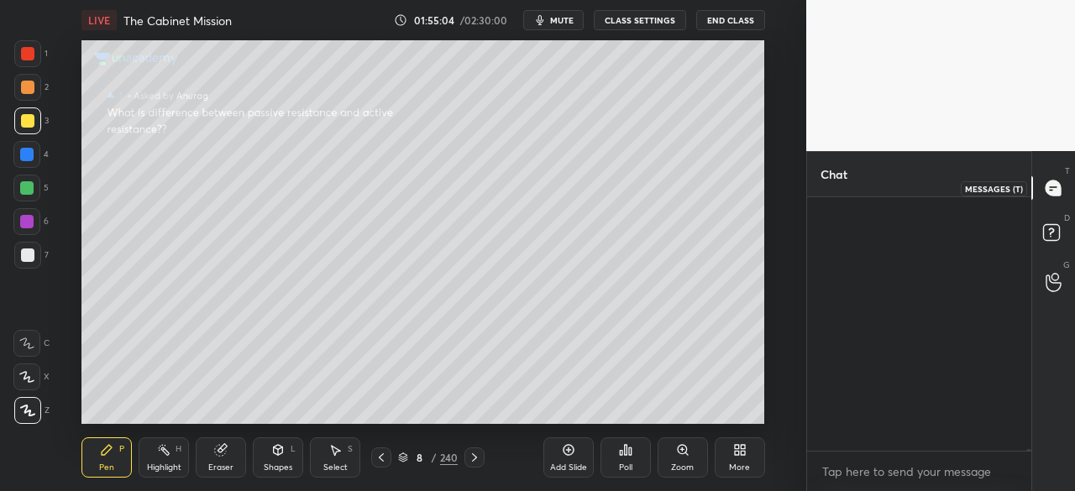
scroll to position [249, 219]
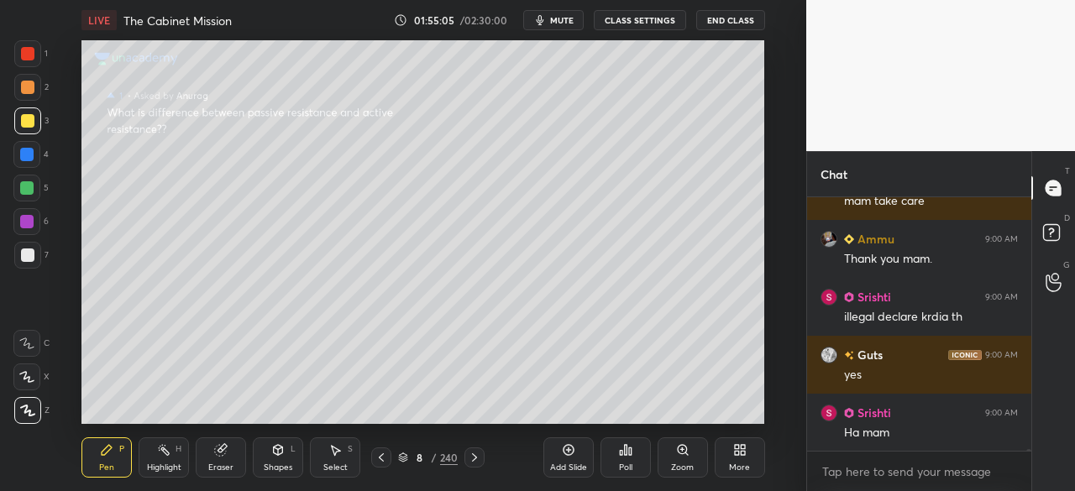
click at [27, 45] on div at bounding box center [27, 53] width 27 height 27
click at [25, 110] on div at bounding box center [27, 120] width 27 height 27
click at [21, 120] on div at bounding box center [27, 120] width 13 height 13
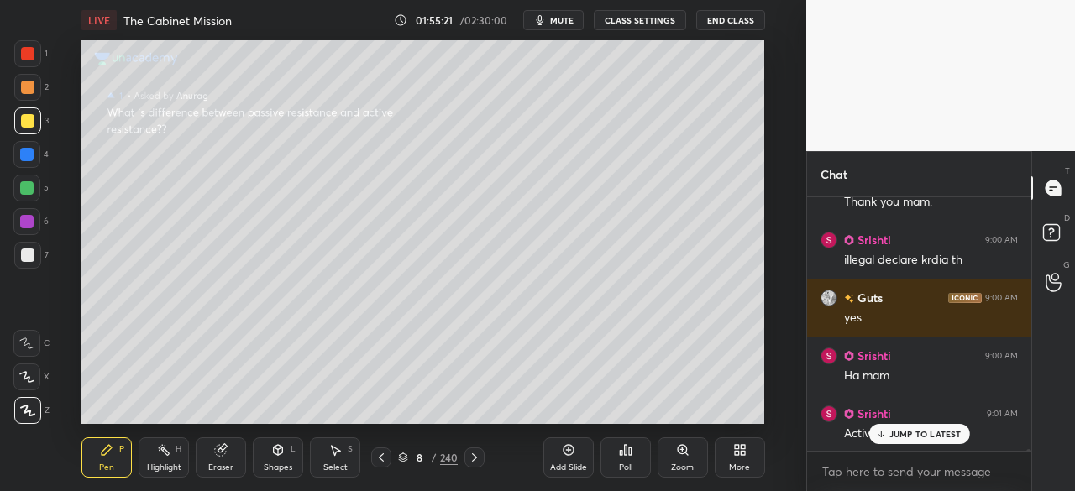
click at [895, 434] on p "JUMP TO LATEST" at bounding box center [925, 434] width 72 height 10
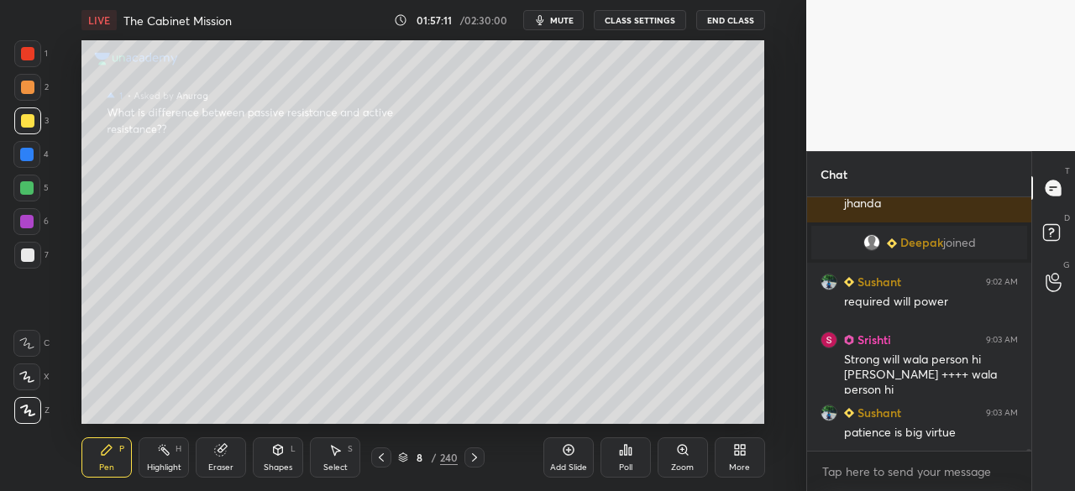
scroll to position [45233, 0]
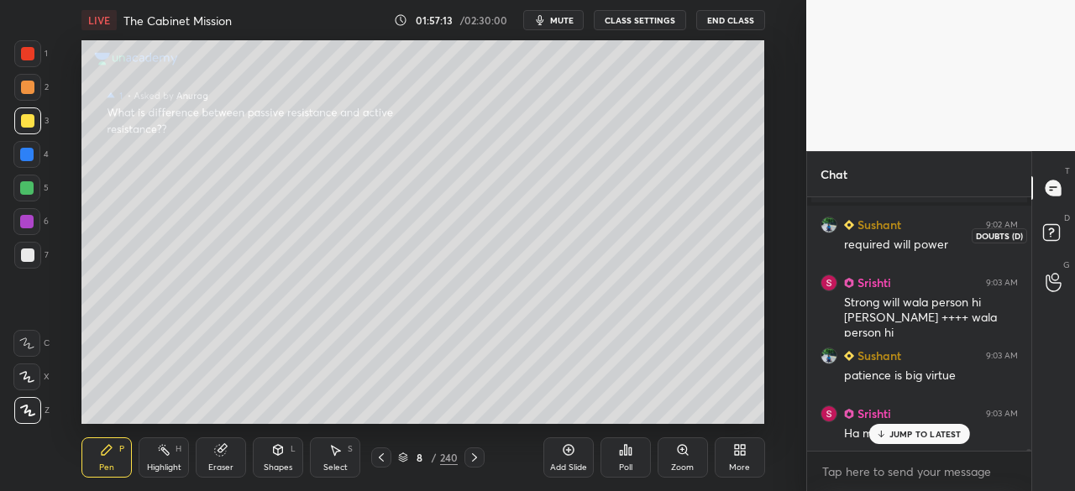
click at [1055, 231] on rect at bounding box center [1051, 233] width 16 height 16
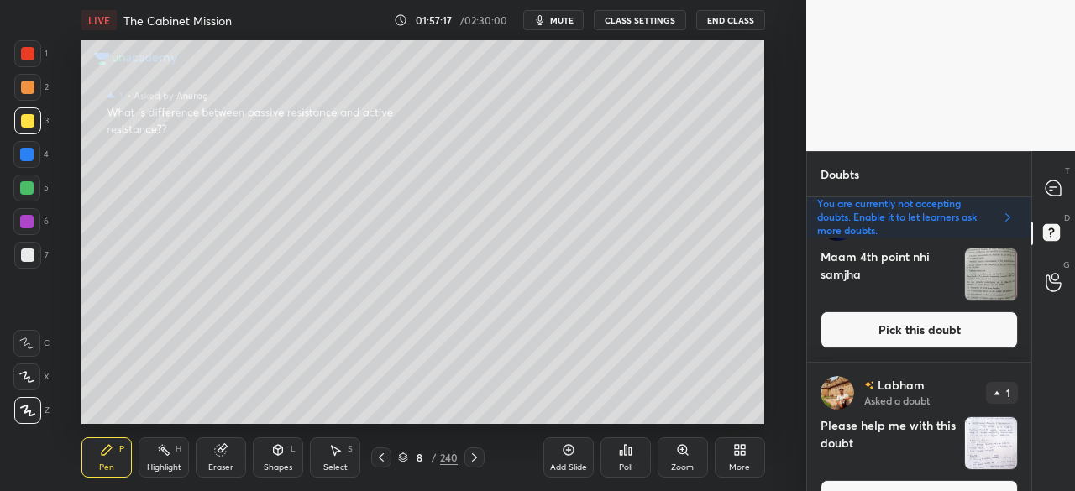
scroll to position [0, 0]
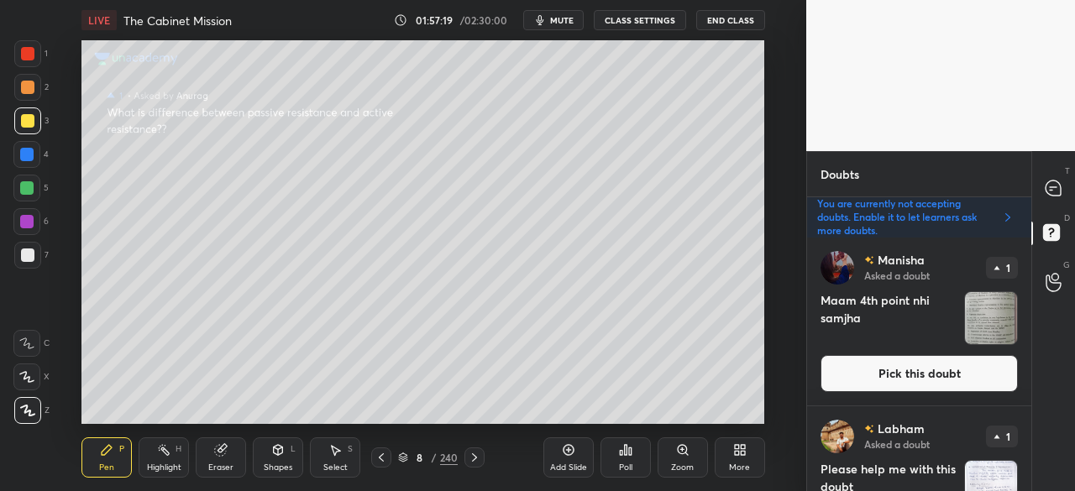
click at [920, 379] on button "Pick this doubt" at bounding box center [918, 373] width 197 height 37
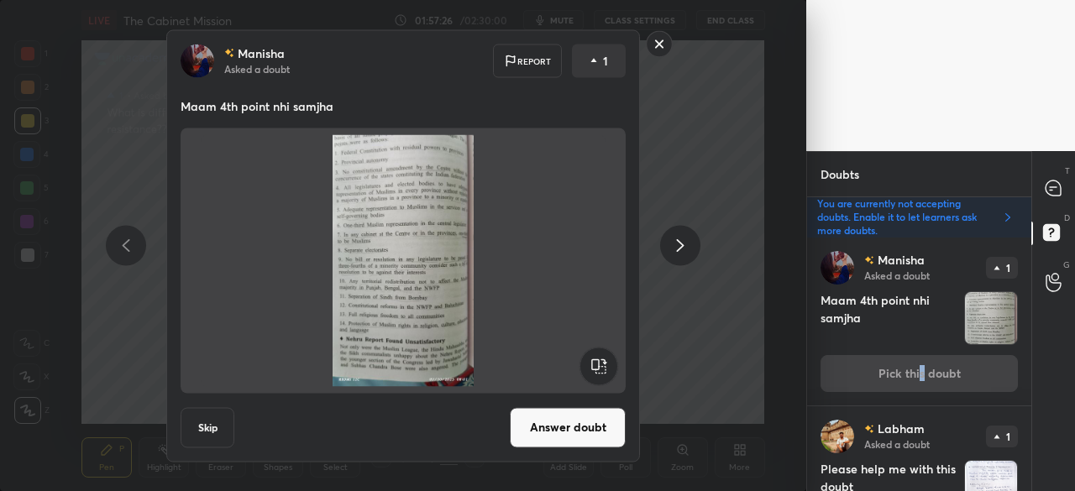
click at [569, 429] on button "Answer doubt" at bounding box center [568, 427] width 116 height 40
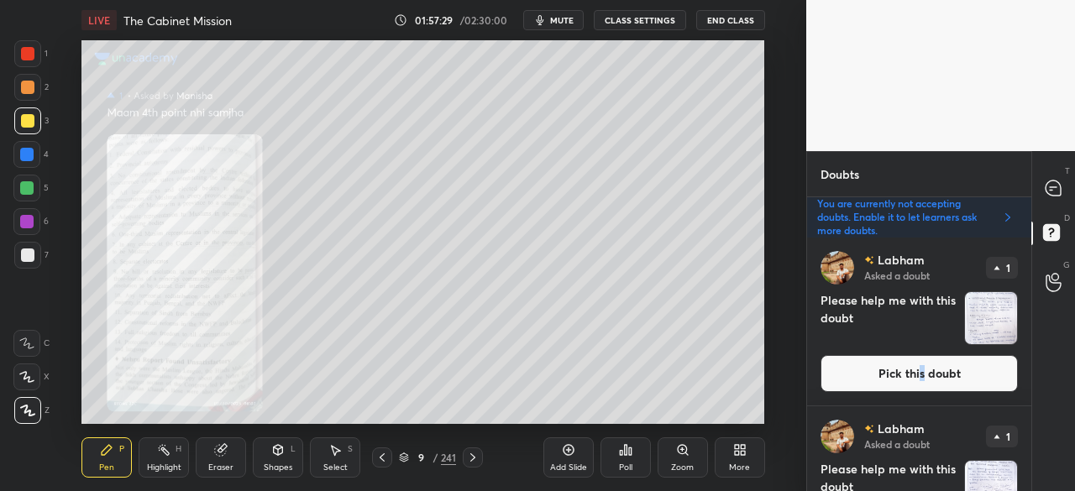
click at [688, 455] on icon at bounding box center [682, 449] width 13 height 13
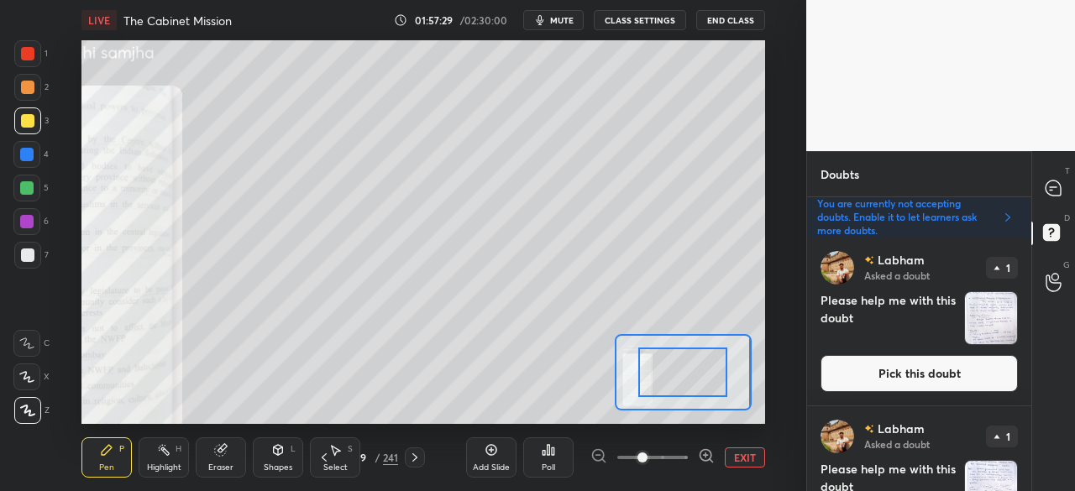
click at [677, 456] on span at bounding box center [652, 457] width 71 height 25
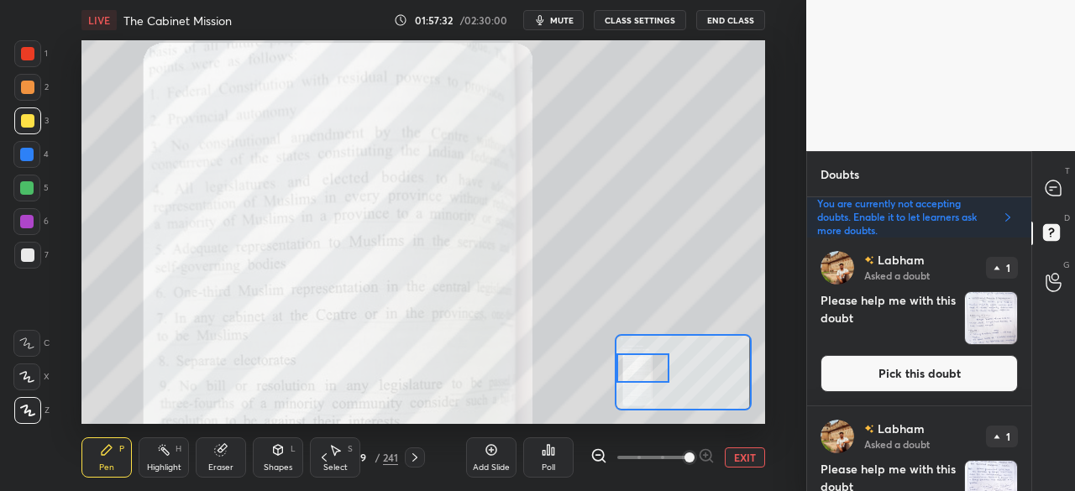
drag, startPoint x: 658, startPoint y: 380, endPoint x: 628, endPoint y: 360, distance: 35.6
click at [628, 360] on div at bounding box center [642, 368] width 53 height 29
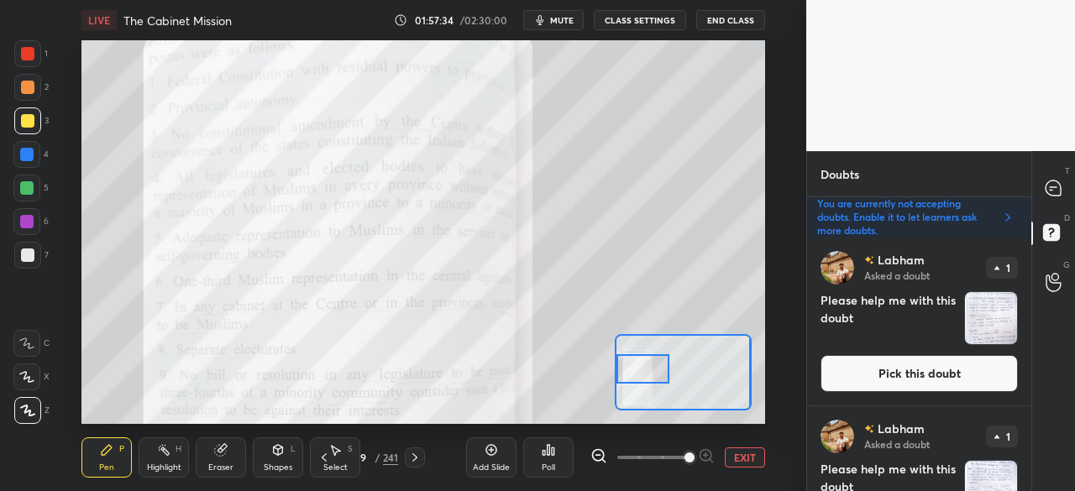
click at [625, 361] on div at bounding box center [642, 368] width 53 height 29
click at [1056, 184] on icon at bounding box center [1052, 188] width 15 height 15
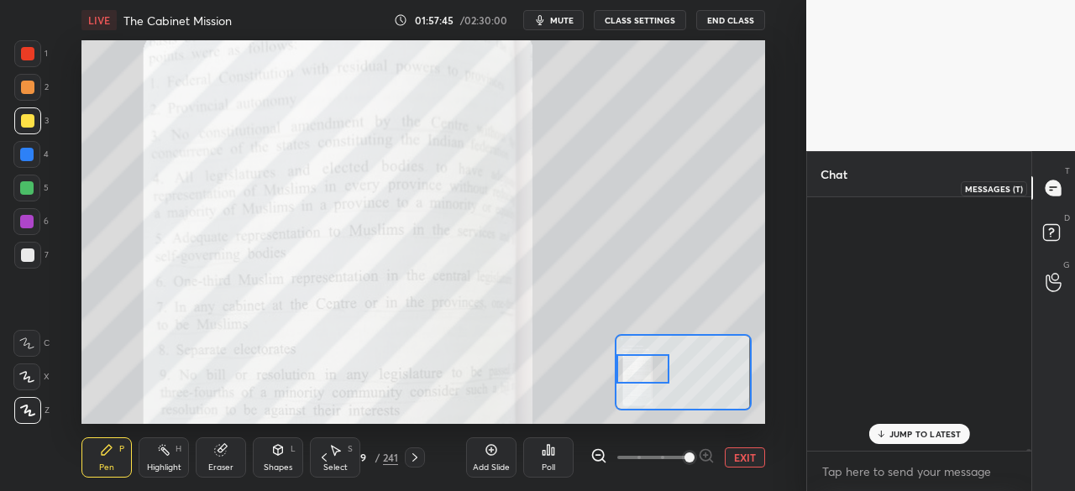
scroll to position [249, 219]
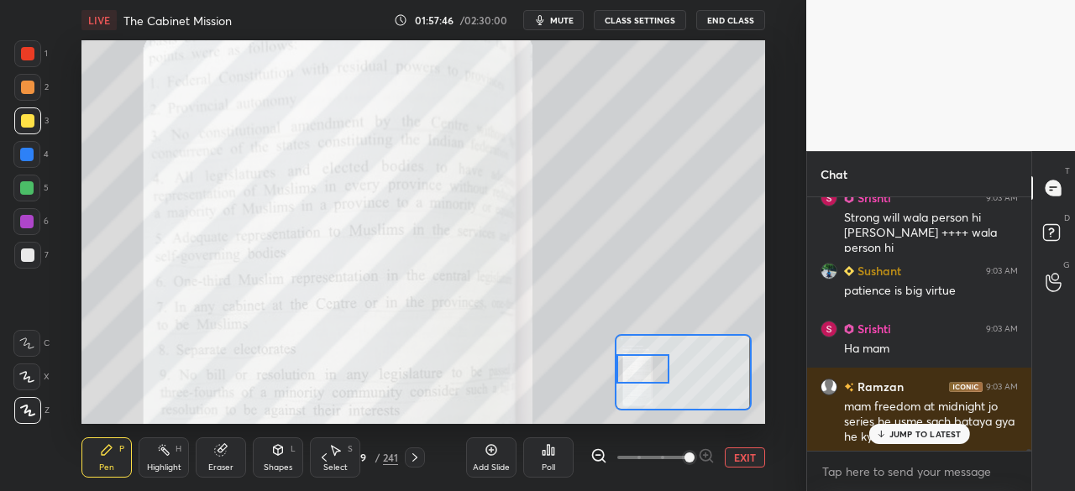
drag, startPoint x: 925, startPoint y: 432, endPoint x: 940, endPoint y: 432, distance: 15.1
click at [927, 431] on p "JUMP TO LATEST" at bounding box center [925, 434] width 72 height 10
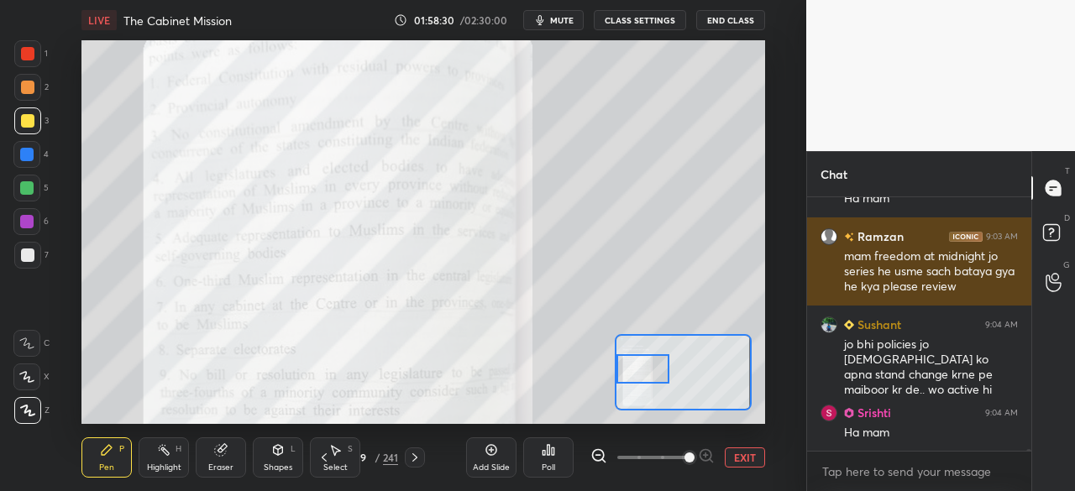
scroll to position [45525, 0]
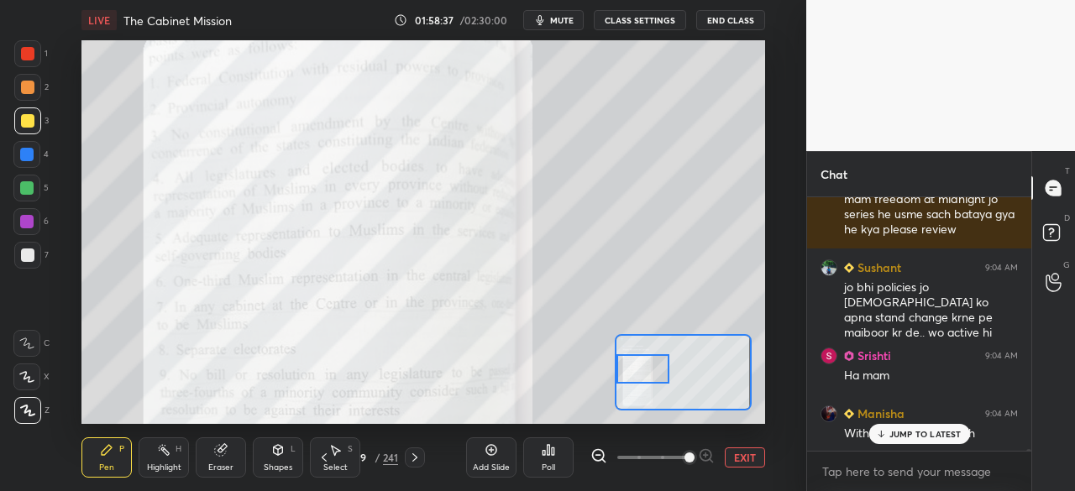
click at [941, 436] on p "JUMP TO LATEST" at bounding box center [925, 434] width 72 height 10
click at [21, 50] on div at bounding box center [27, 53] width 13 height 13
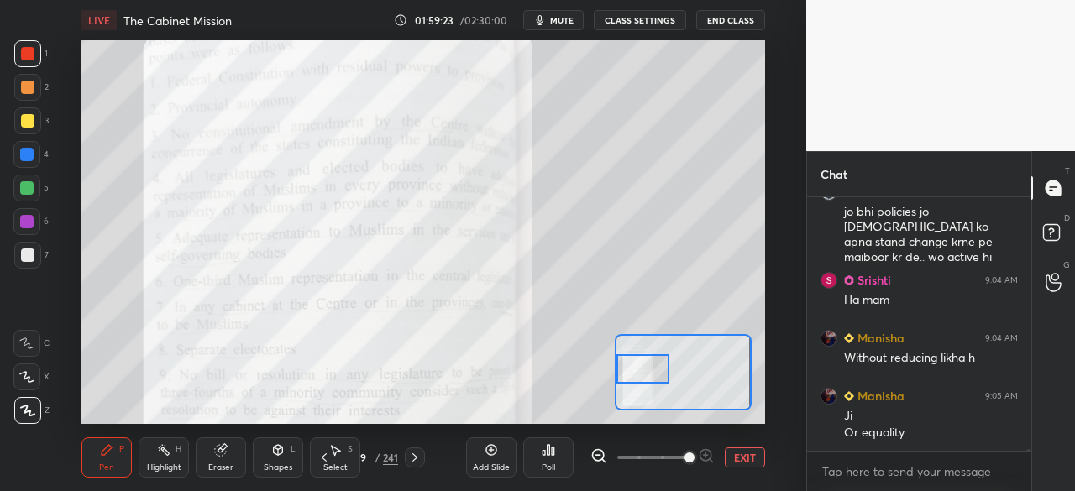
scroll to position [45703, 0]
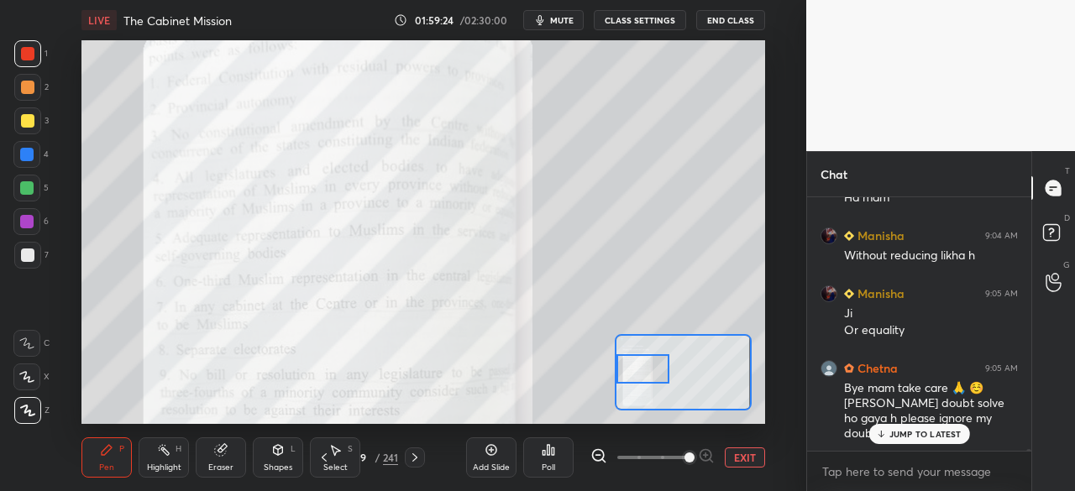
click at [25, 55] on div at bounding box center [27, 53] width 13 height 13
click at [941, 438] on p "JUMP TO LATEST" at bounding box center [925, 434] width 72 height 10
click at [1051, 233] on icon at bounding box center [1051, 231] width 6 height 7
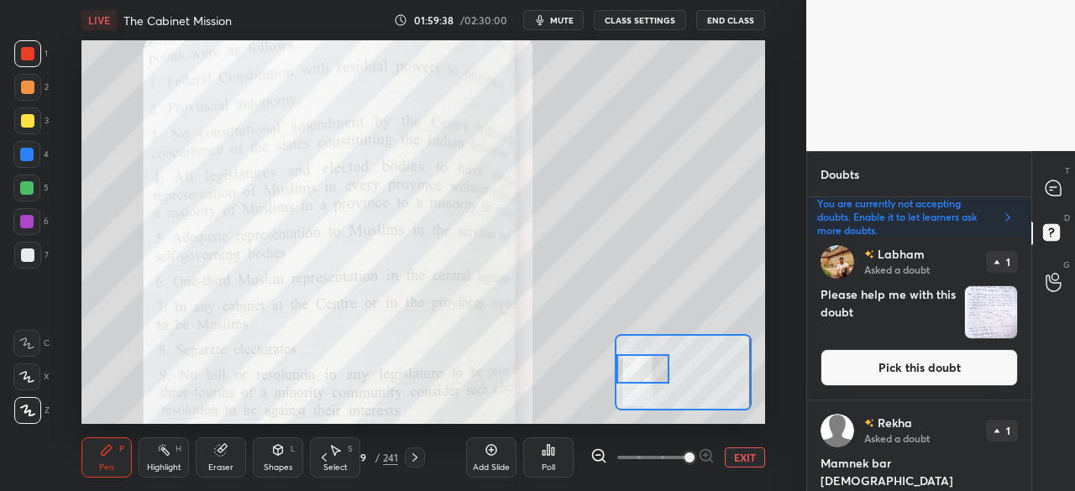
scroll to position [151, 0]
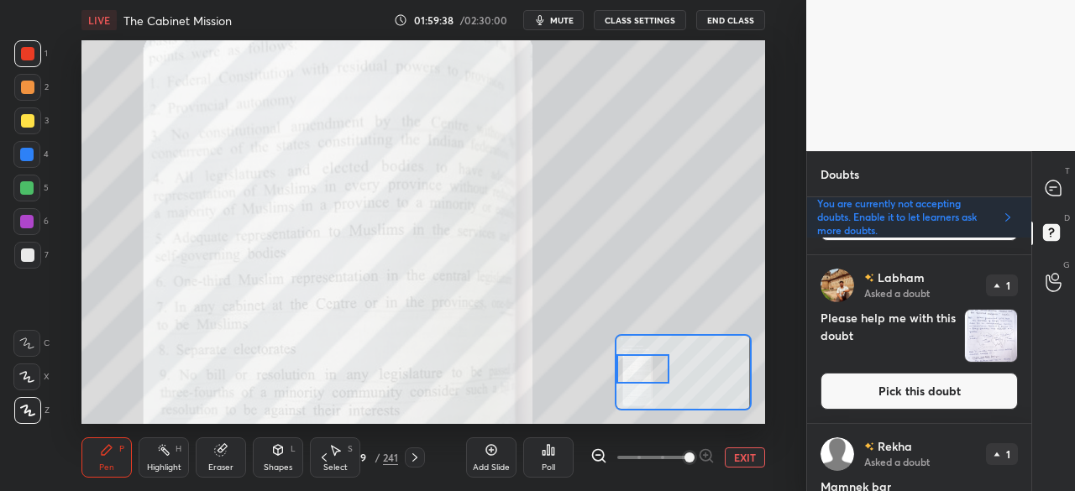
click at [907, 400] on button "Pick this doubt" at bounding box center [918, 391] width 197 height 37
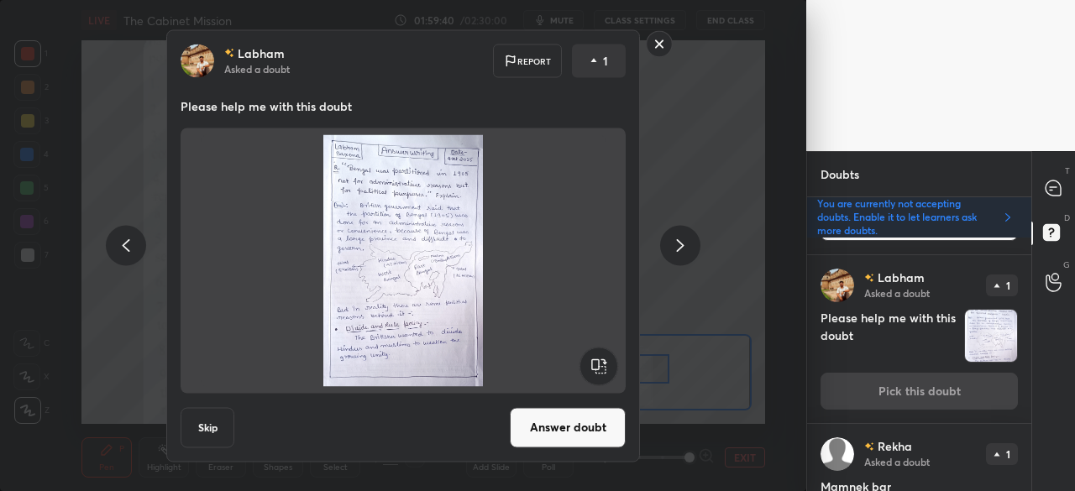
click at [207, 429] on button "Skip" at bounding box center [208, 427] width 54 height 40
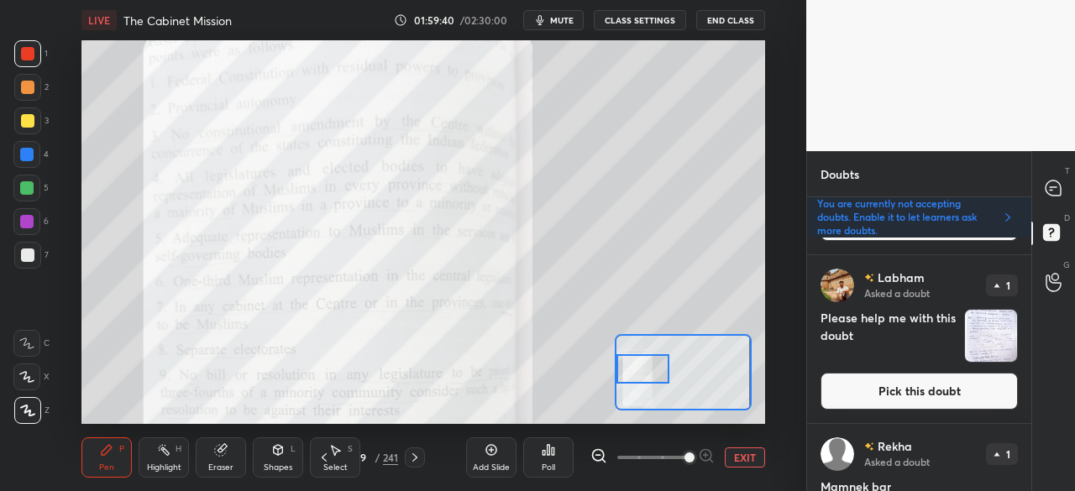
scroll to position [0, 0]
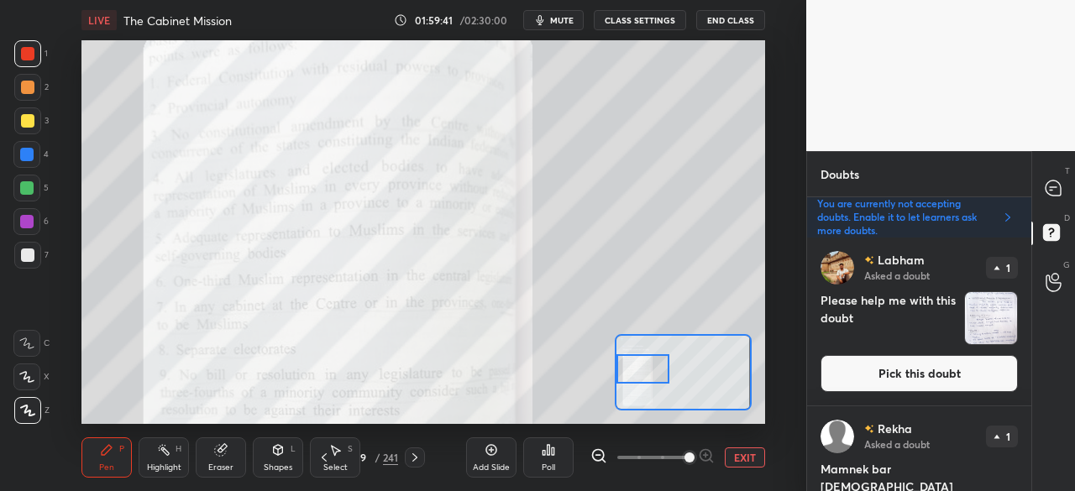
click at [897, 348] on div "[PERSON_NAME] Asked a doubt 1 Please help me with this doubt Pick this doubt" at bounding box center [919, 322] width 224 height 168
click at [875, 367] on button "Pick this doubt" at bounding box center [918, 373] width 197 height 37
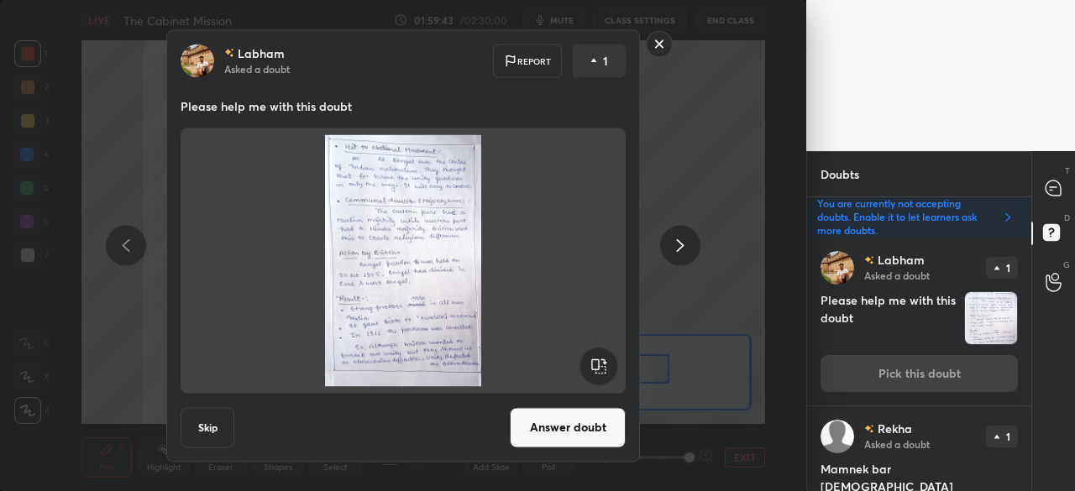
click at [212, 429] on button "Skip" at bounding box center [208, 427] width 54 height 40
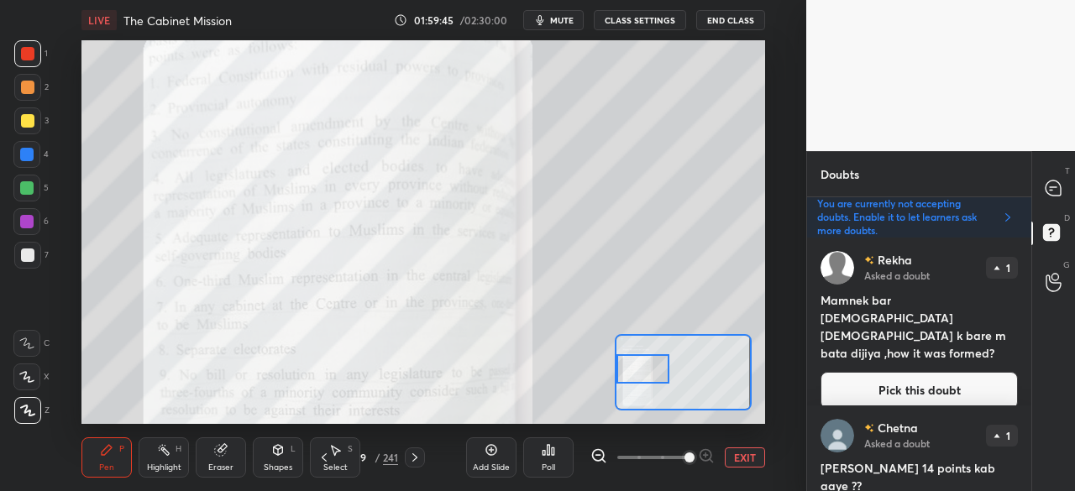
click at [899, 298] on h4 "Mamnek bar [DEMOGRAPHIC_DATA] [DEMOGRAPHIC_DATA] k bare m bata dijiya ,how it w…" at bounding box center [918, 326] width 197 height 71
click at [952, 381] on button "Pick this doubt" at bounding box center [918, 390] width 197 height 37
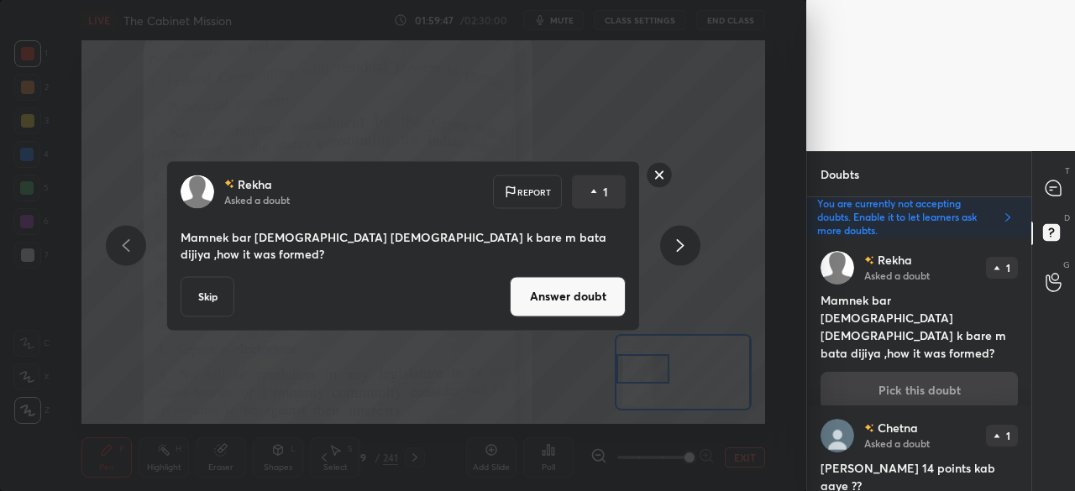
click at [212, 292] on button "Skip" at bounding box center [208, 296] width 54 height 40
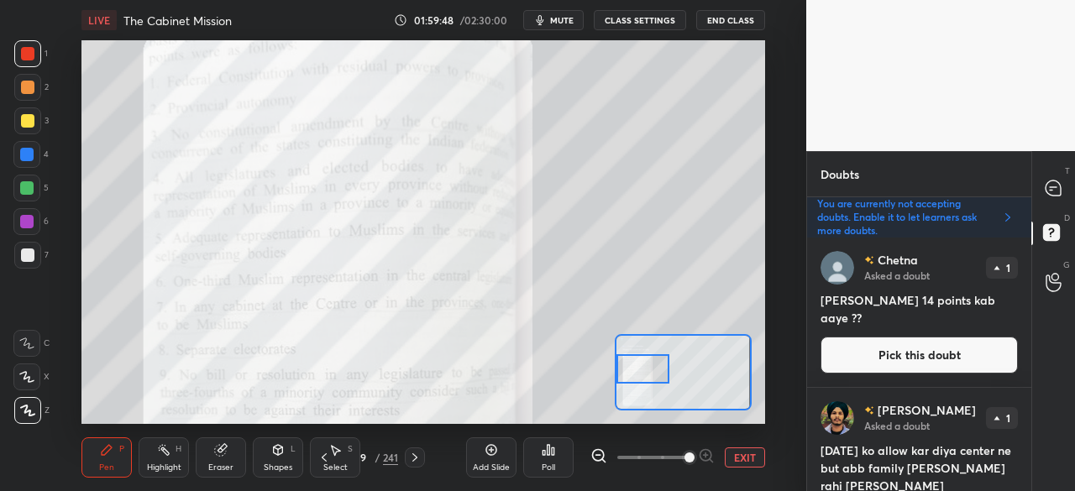
click at [954, 353] on button "Pick this doubt" at bounding box center [918, 355] width 197 height 37
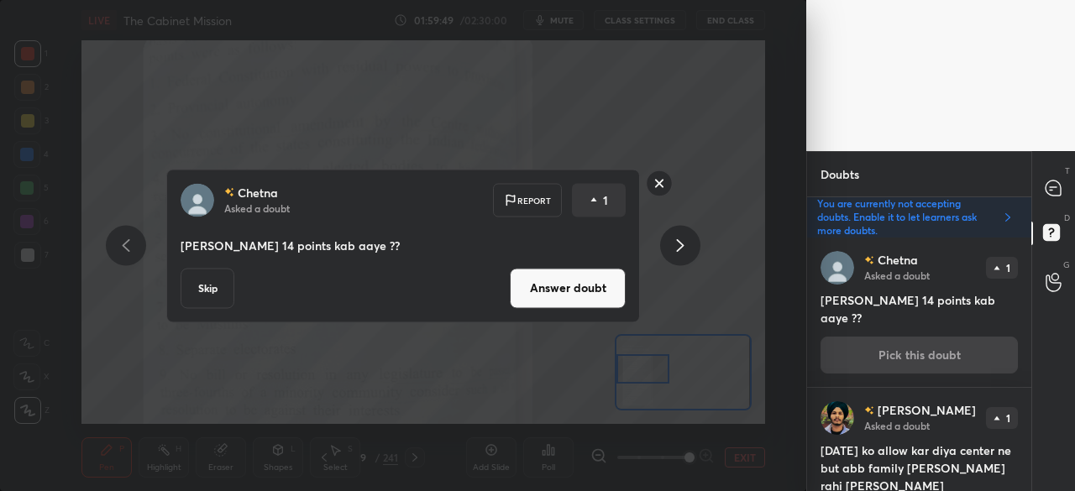
drag, startPoint x: 209, startPoint y: 300, endPoint x: 247, endPoint y: 300, distance: 37.8
click at [212, 300] on button "Skip" at bounding box center [208, 288] width 54 height 40
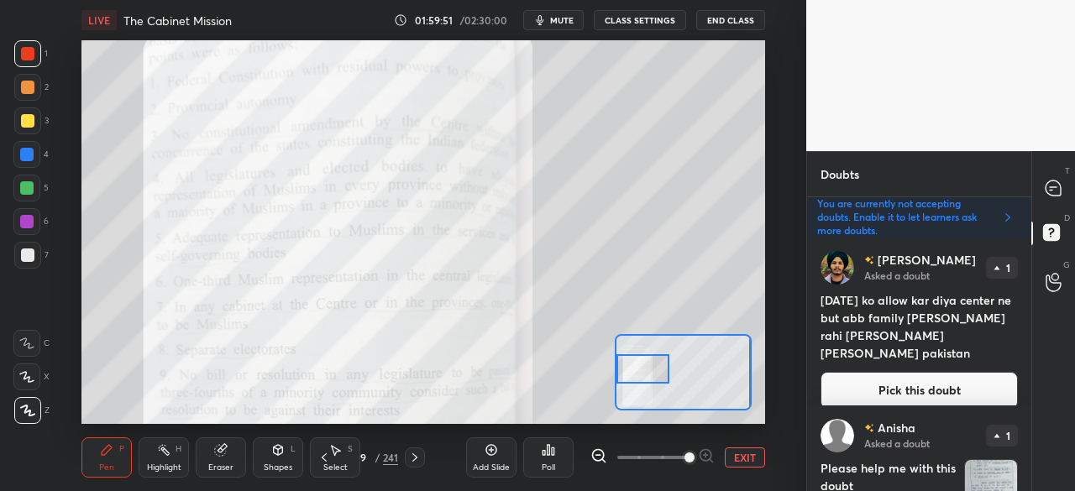
click at [914, 372] on button "Pick this doubt" at bounding box center [918, 390] width 197 height 37
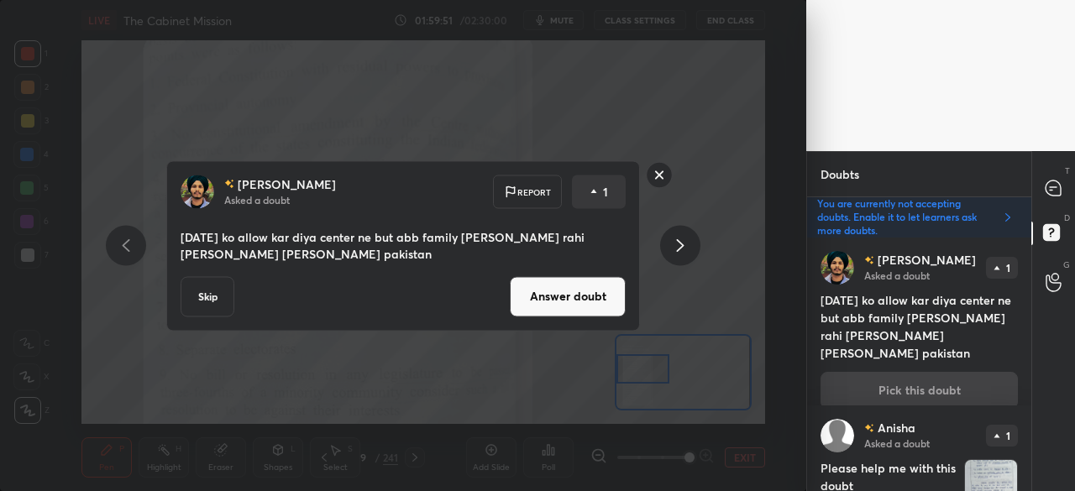
click at [205, 301] on button "Skip" at bounding box center [208, 296] width 54 height 40
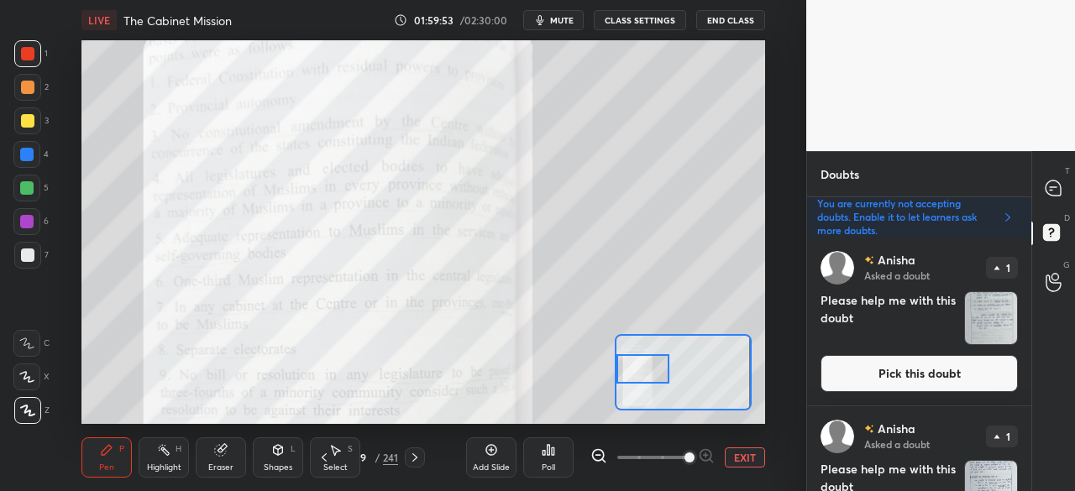
click at [905, 375] on button "Pick this doubt" at bounding box center [918, 373] width 197 height 37
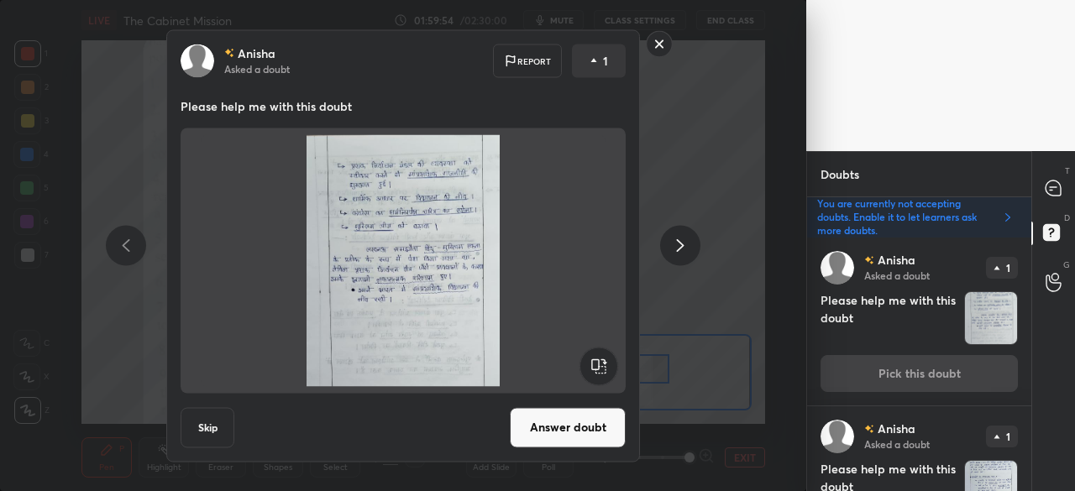
click at [208, 417] on button "Skip" at bounding box center [208, 427] width 54 height 40
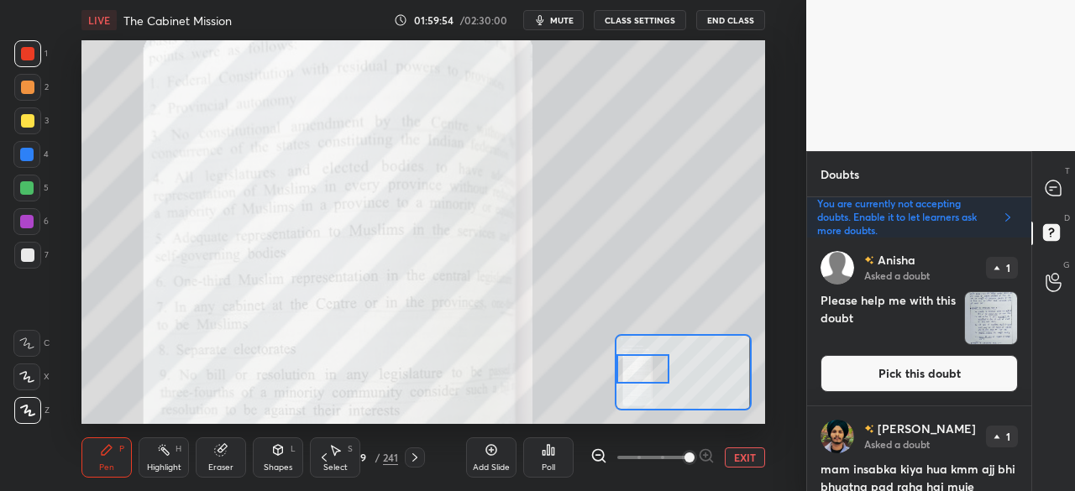
click at [921, 366] on button "Pick this doubt" at bounding box center [918, 373] width 197 height 37
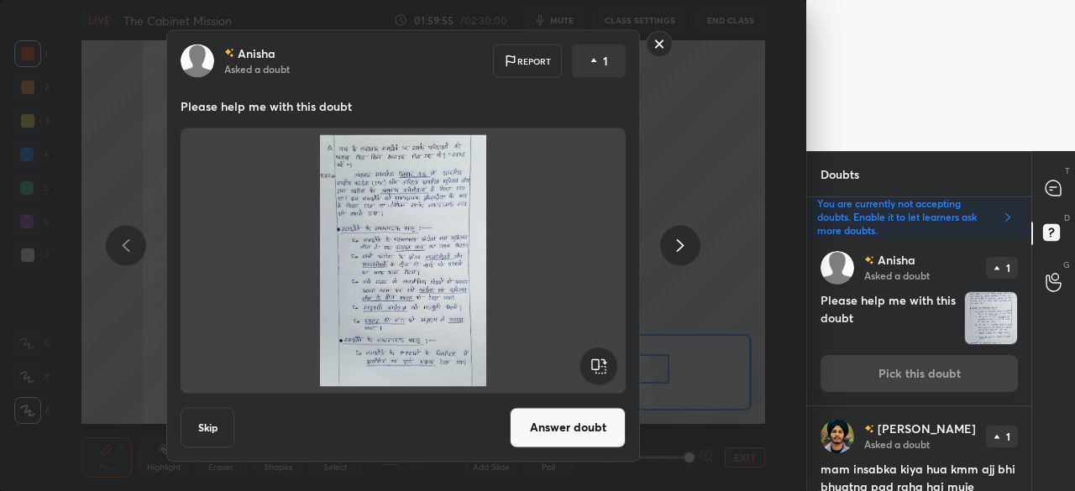
click at [195, 430] on button "Skip" at bounding box center [208, 427] width 54 height 40
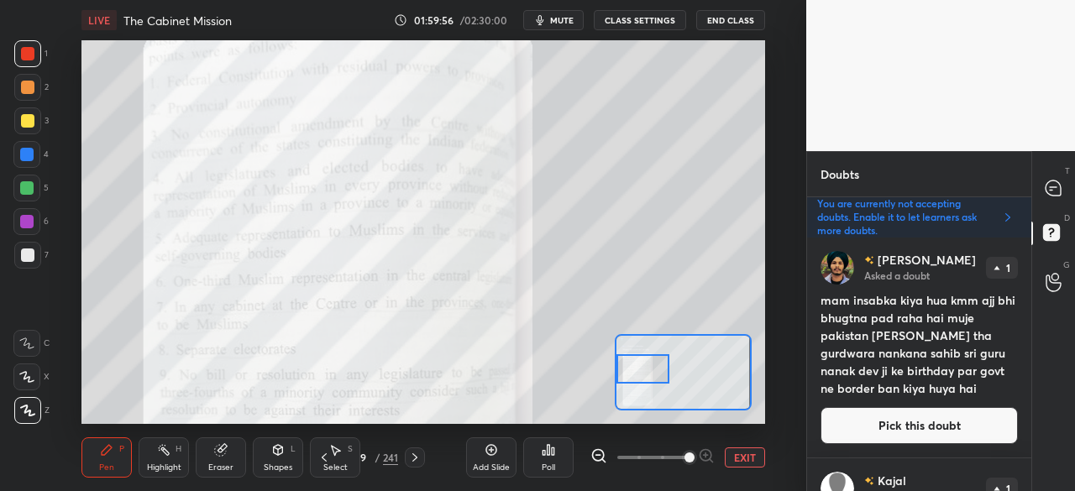
click at [939, 414] on button "Pick this doubt" at bounding box center [918, 425] width 197 height 37
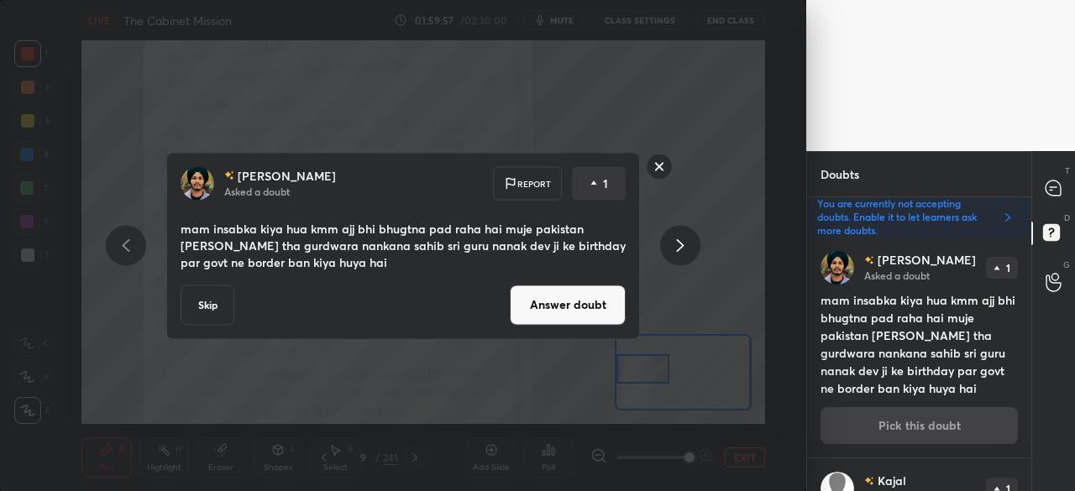
click at [196, 322] on button "Skip" at bounding box center [208, 305] width 54 height 40
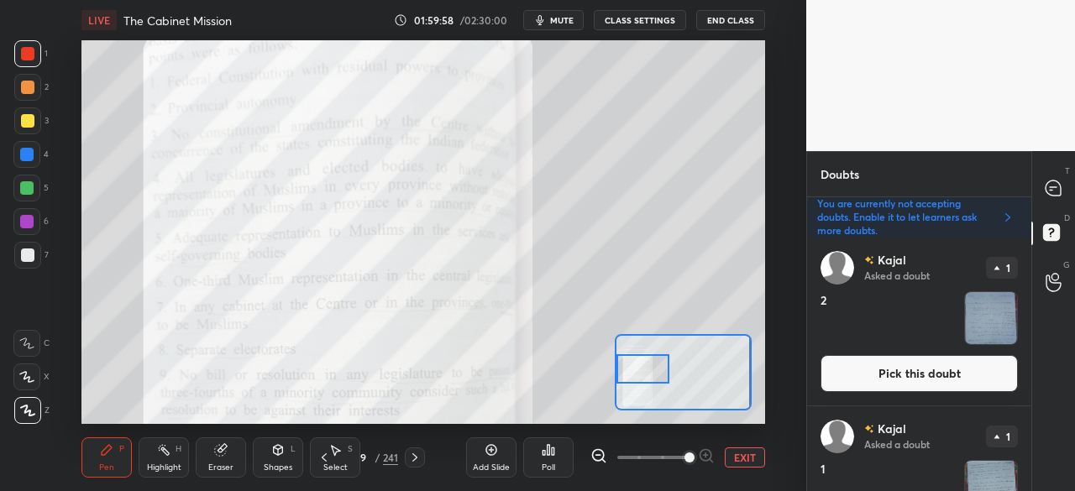
drag, startPoint x: 915, startPoint y: 364, endPoint x: 924, endPoint y: 362, distance: 8.8
click at [917, 364] on button "Pick this doubt" at bounding box center [918, 373] width 197 height 37
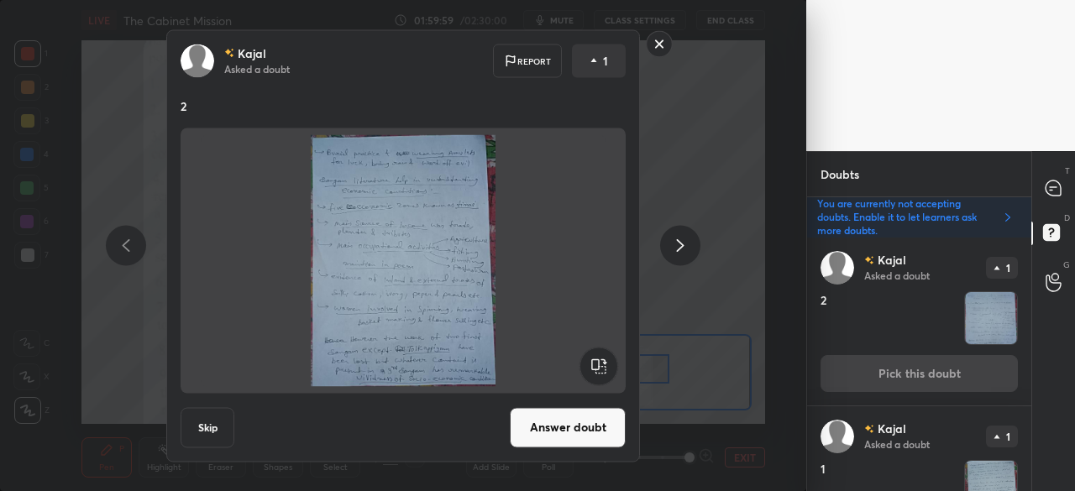
click at [220, 427] on button "Skip" at bounding box center [208, 427] width 54 height 40
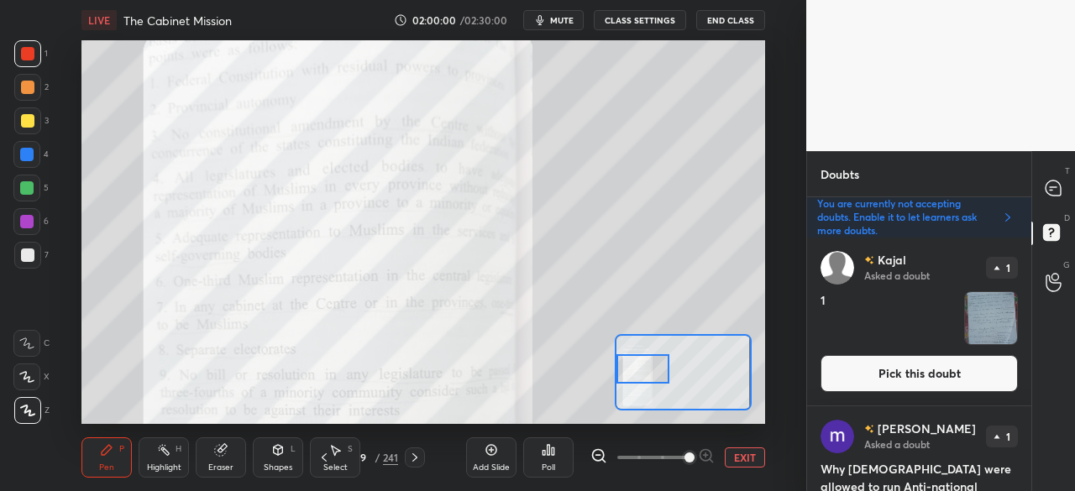
click at [871, 361] on button "Pick this doubt" at bounding box center [918, 373] width 197 height 37
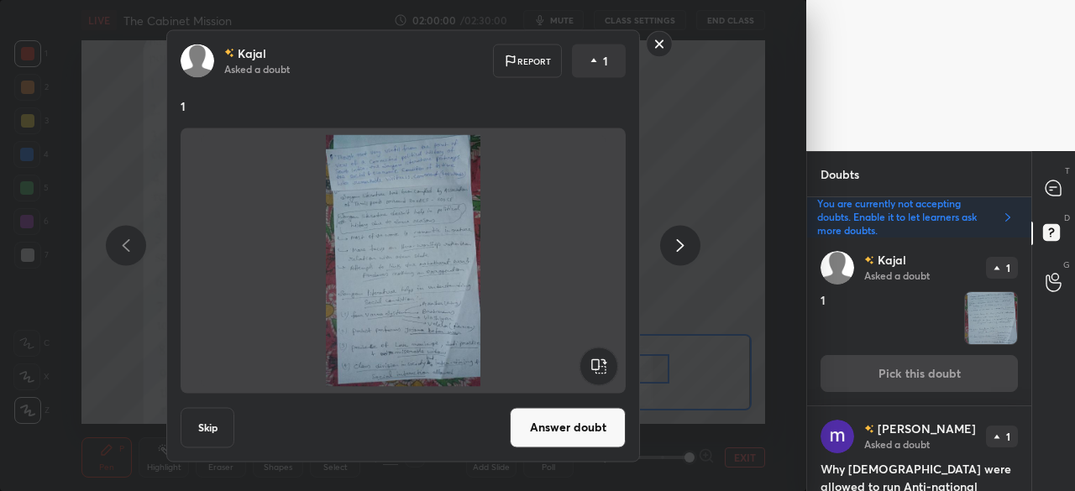
click at [203, 421] on button "Skip" at bounding box center [208, 427] width 54 height 40
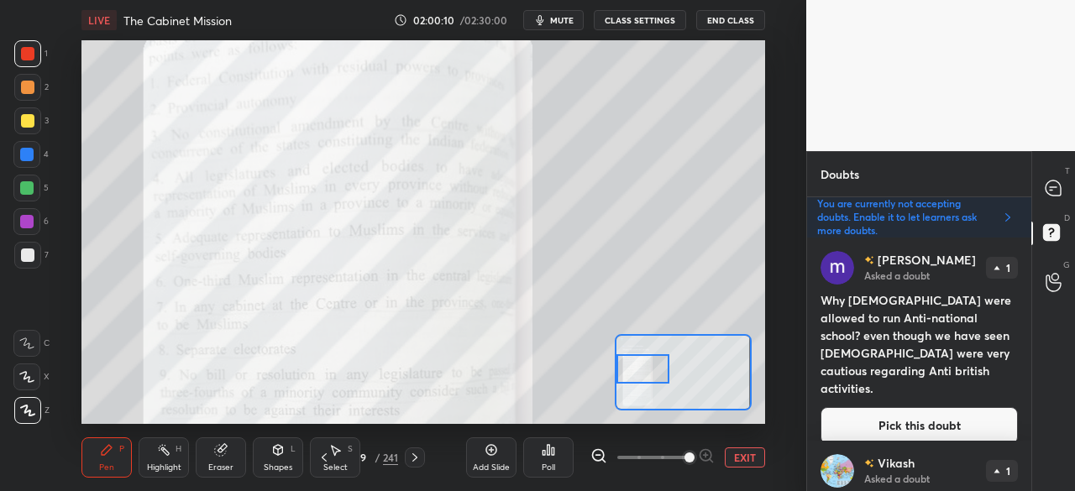
click at [747, 456] on button "EXIT" at bounding box center [745, 458] width 40 height 20
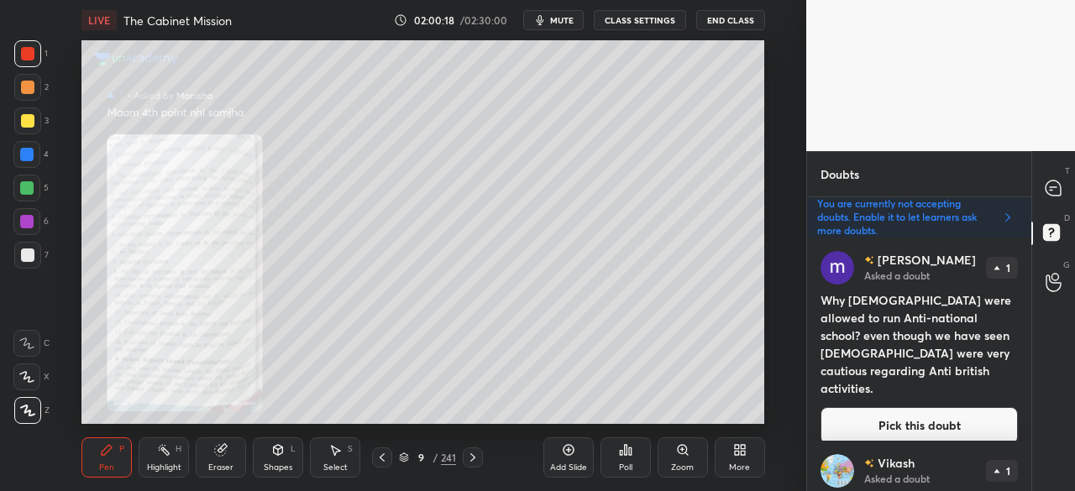
click at [941, 414] on button "Pick this doubt" at bounding box center [918, 425] width 197 height 37
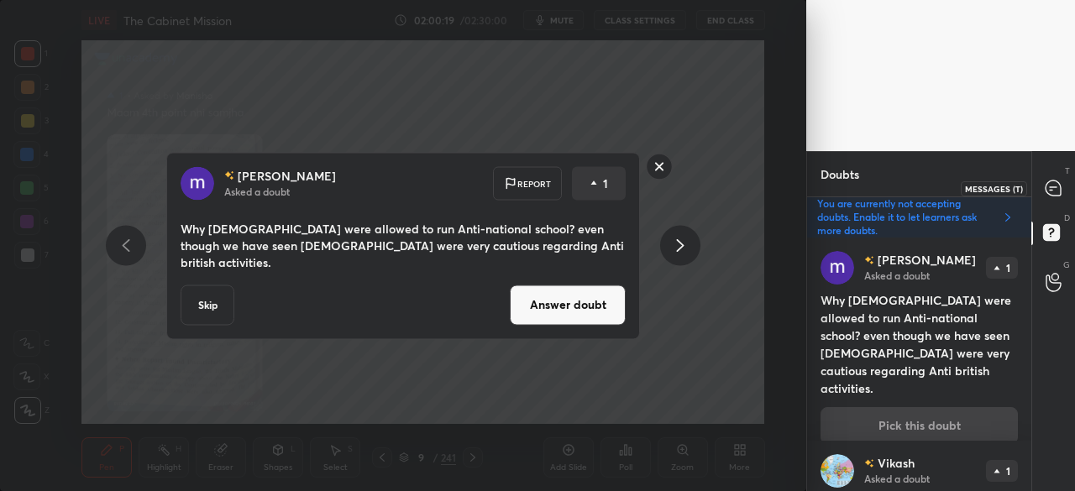
click at [1051, 194] on icon at bounding box center [1052, 188] width 15 height 15
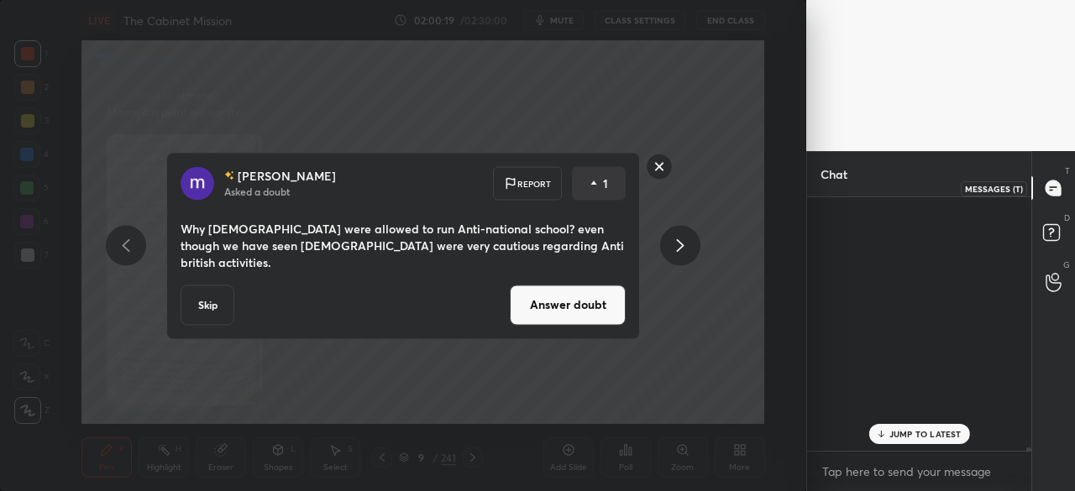
scroll to position [249, 219]
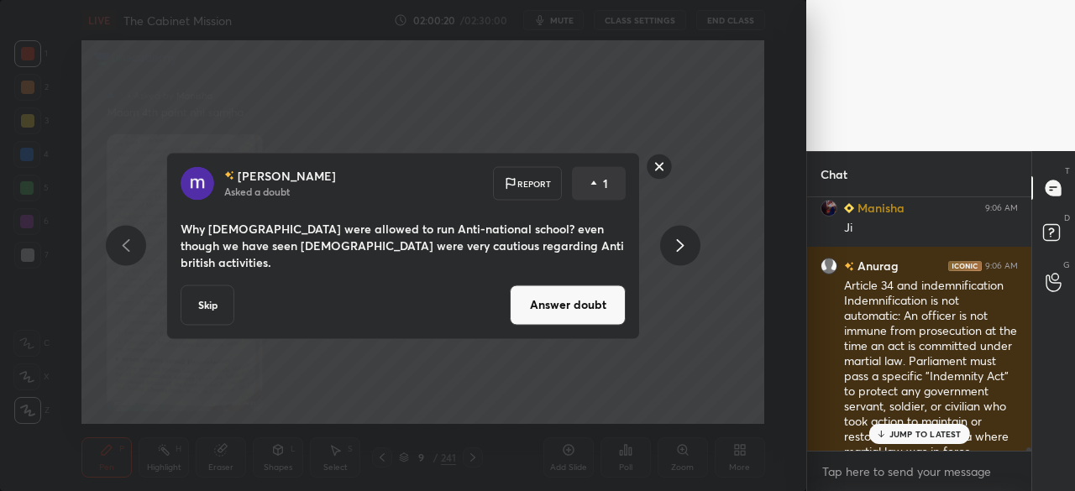
click at [945, 434] on p "JUMP TO LATEST" at bounding box center [925, 434] width 72 height 10
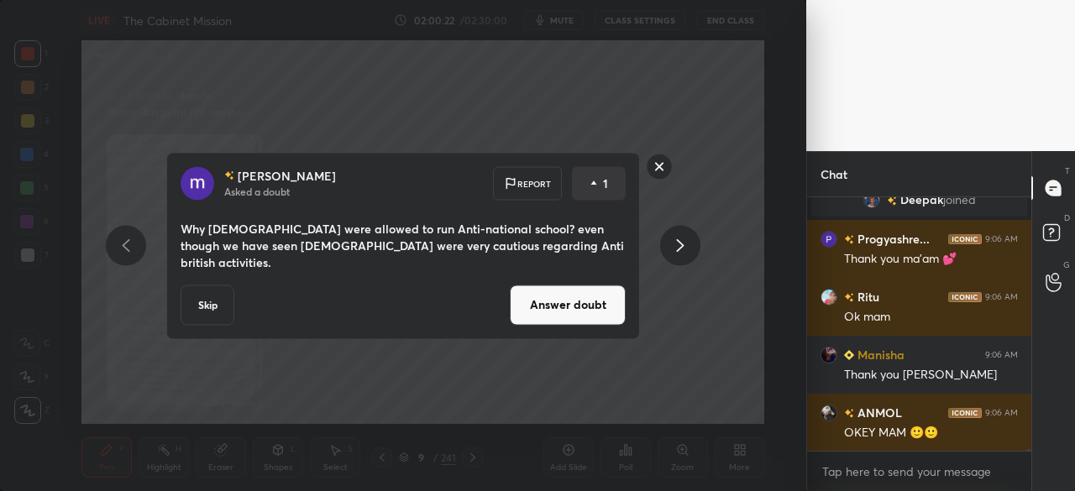
click at [586, 296] on button "Answer doubt" at bounding box center [568, 305] width 116 height 40
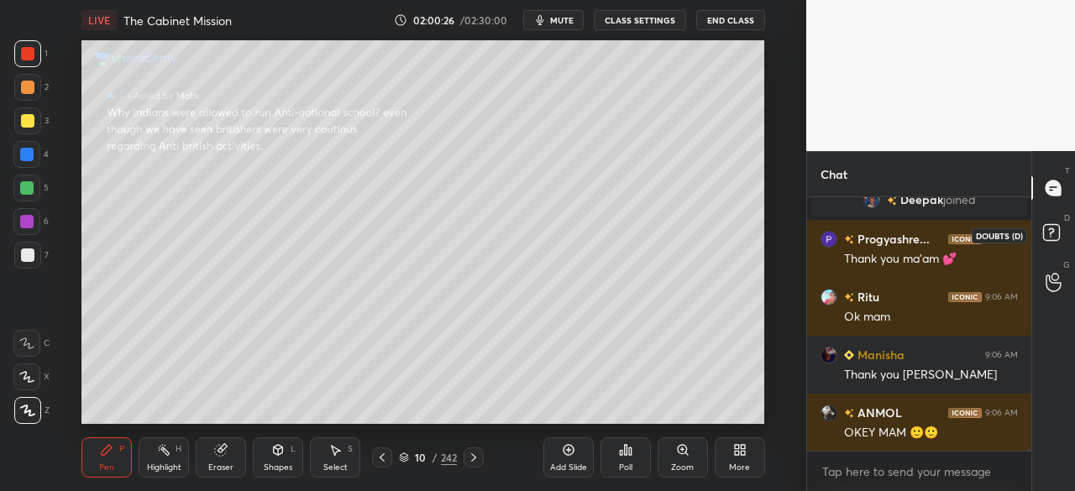
click at [1066, 230] on icon at bounding box center [1054, 235] width 30 height 30
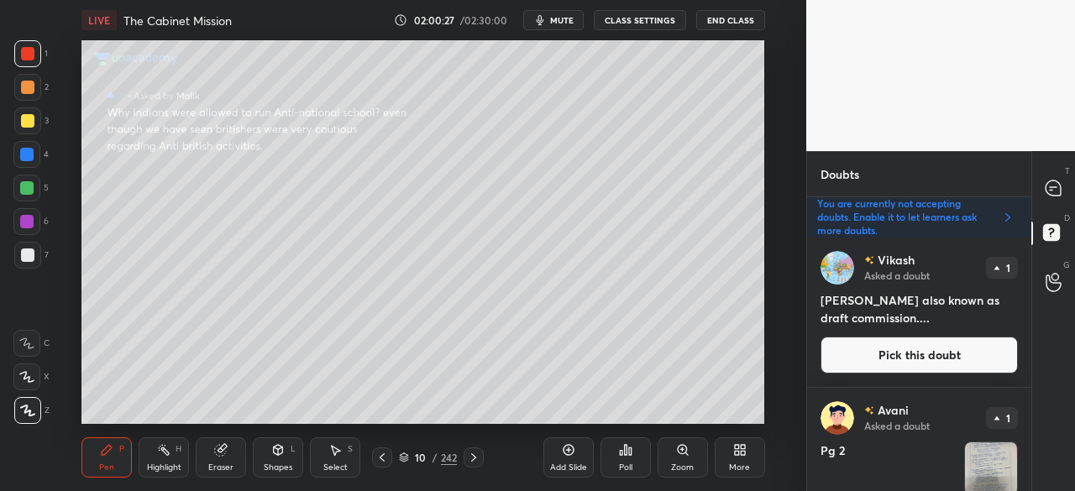
scroll to position [249, 219]
click at [1056, 191] on icon at bounding box center [1052, 188] width 15 height 15
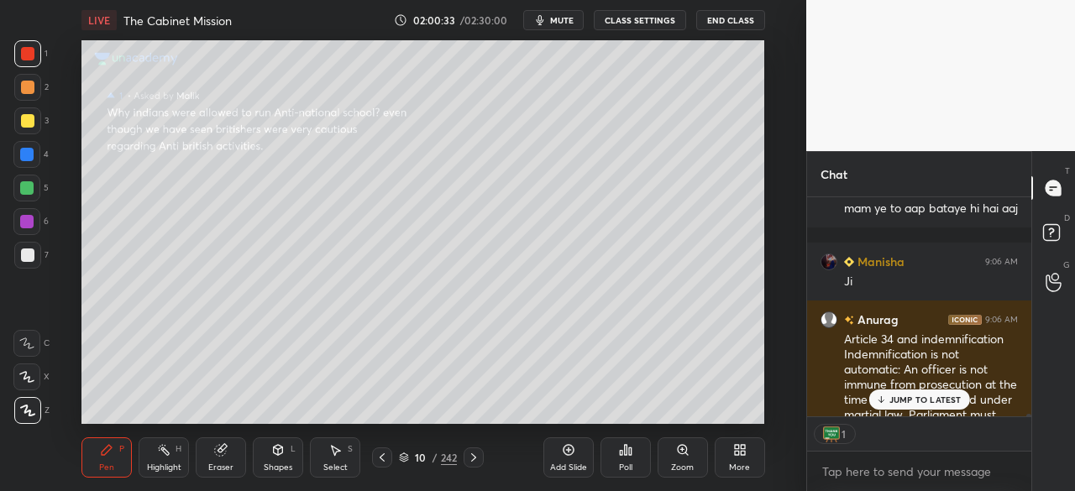
scroll to position [6, 5]
click at [932, 397] on p "JUMP TO LATEST" at bounding box center [925, 400] width 72 height 10
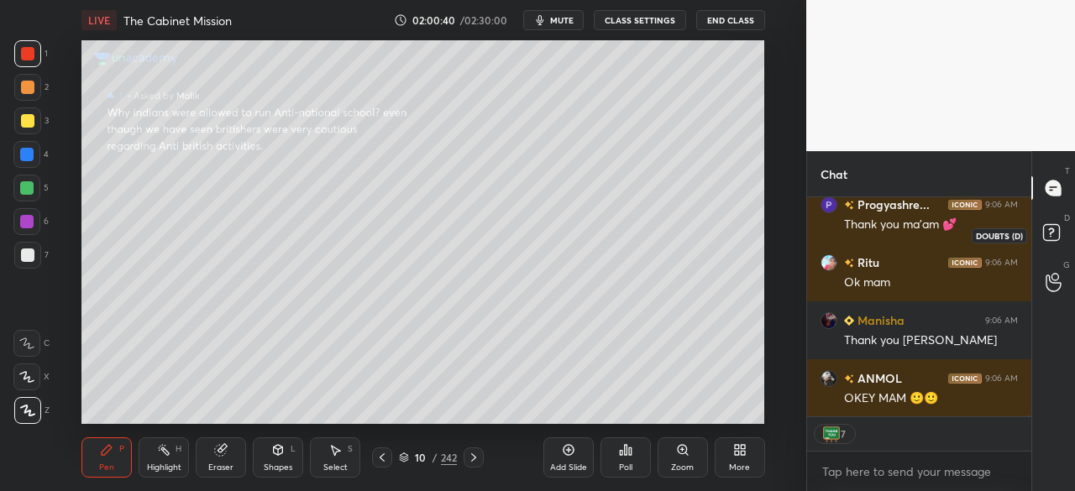
click at [1056, 235] on rect at bounding box center [1051, 233] width 16 height 16
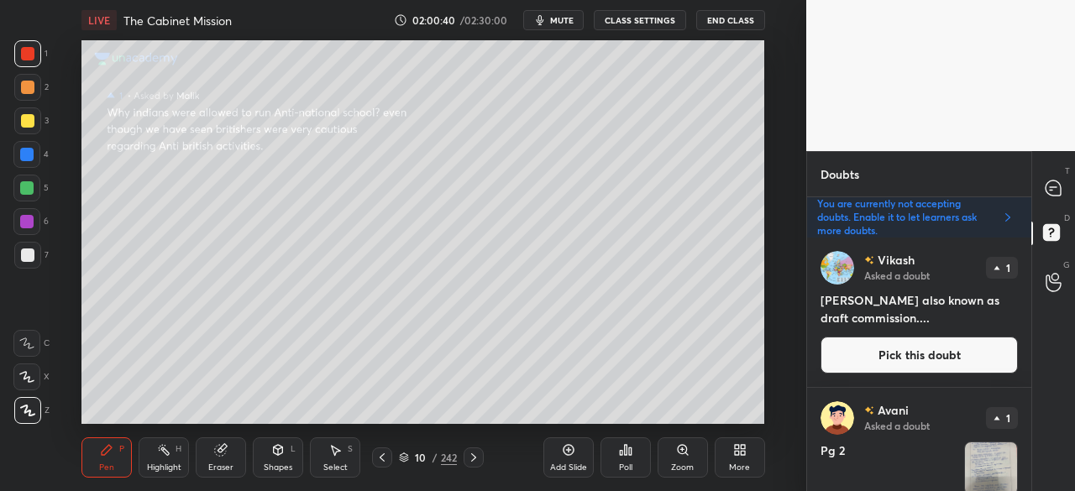
scroll to position [249, 219]
click at [932, 355] on button "Pick this doubt" at bounding box center [918, 355] width 197 height 37
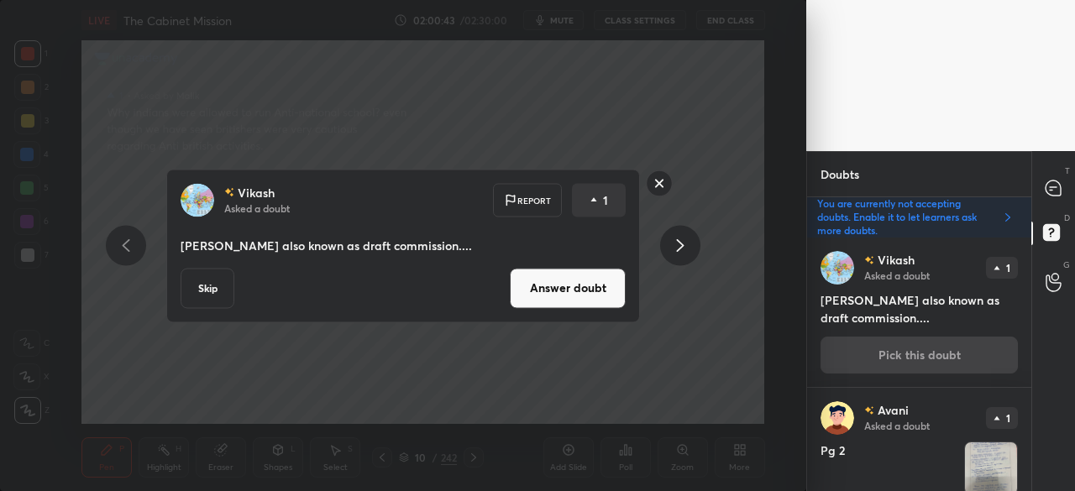
click at [904, 316] on h4 "[PERSON_NAME] also known as draft commission...." at bounding box center [918, 308] width 197 height 35
click at [193, 291] on button "Skip" at bounding box center [208, 288] width 54 height 40
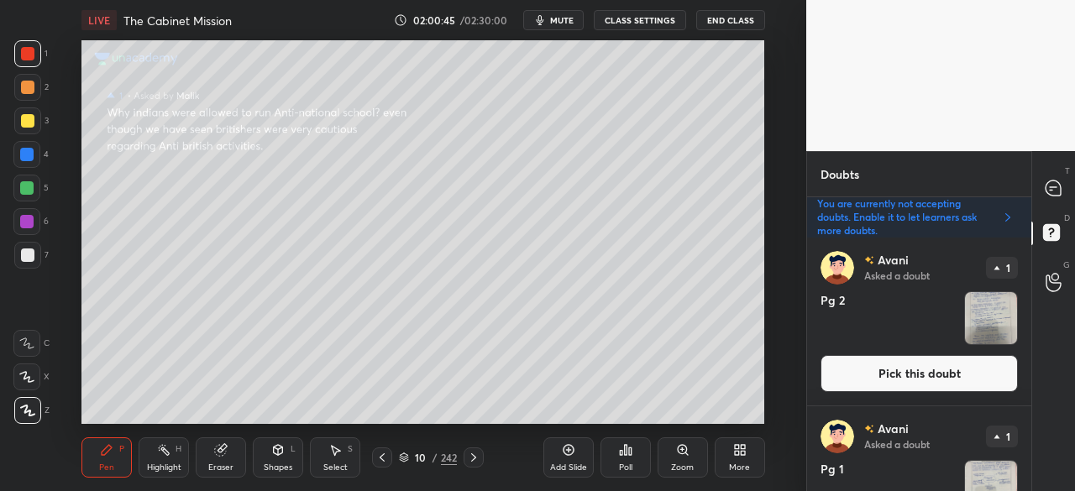
click at [957, 369] on button "Pick this doubt" at bounding box center [918, 373] width 197 height 37
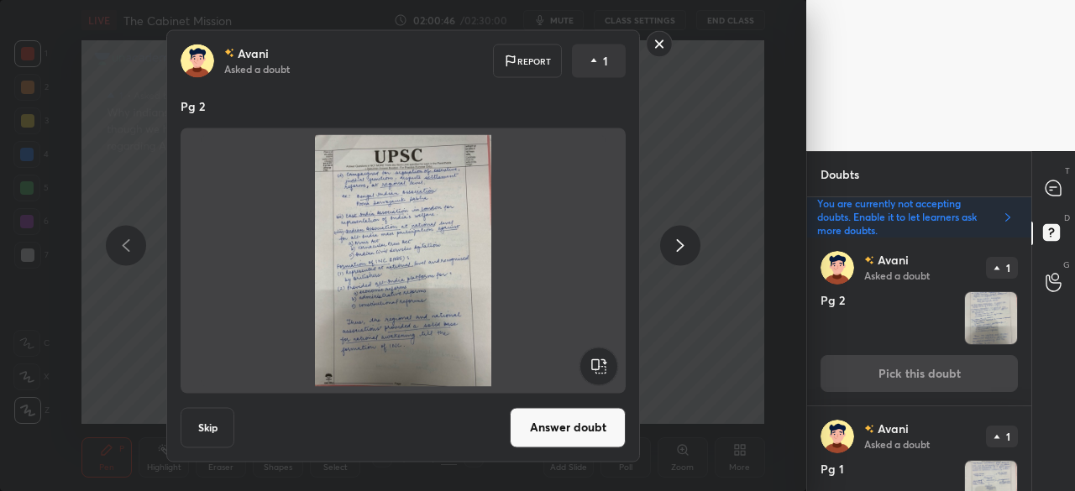
click at [201, 430] on button "Skip" at bounding box center [208, 427] width 54 height 40
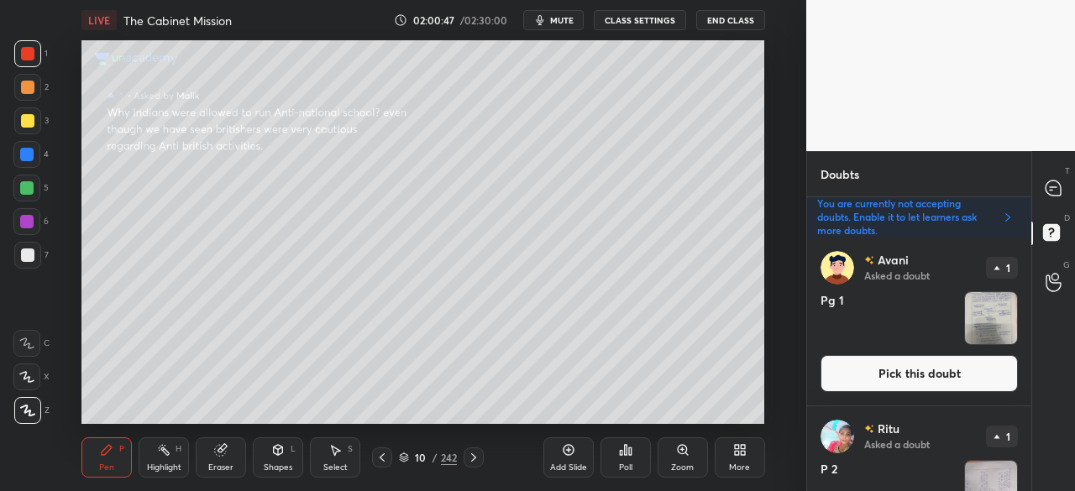
drag, startPoint x: 953, startPoint y: 366, endPoint x: 930, endPoint y: 367, distance: 23.5
click at [953, 367] on button "Pick this doubt" at bounding box center [918, 373] width 197 height 37
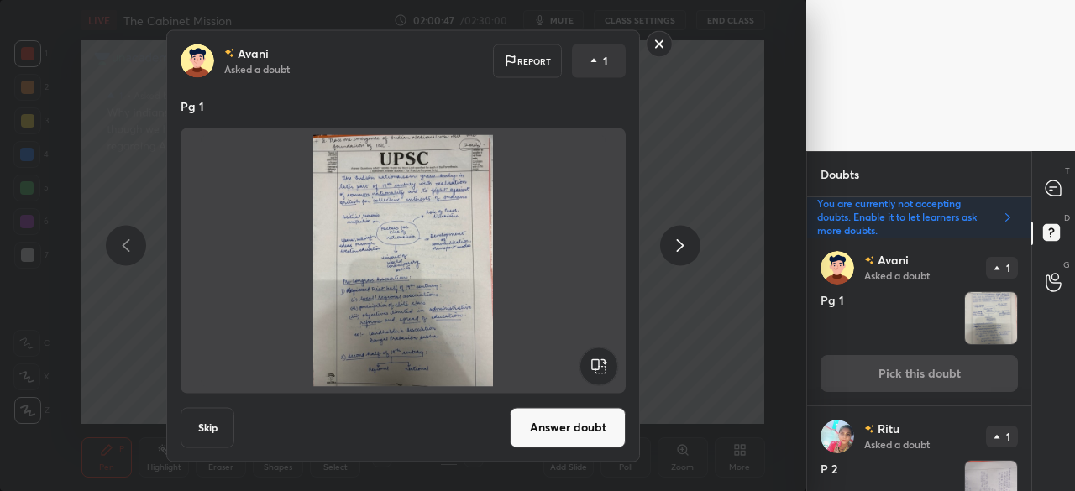
click at [225, 422] on button "Skip" at bounding box center [208, 427] width 54 height 40
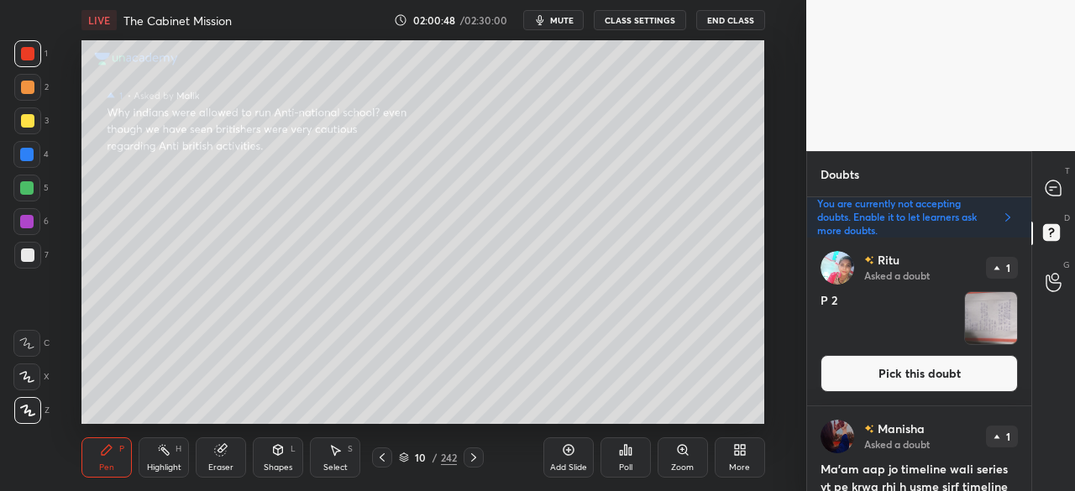
click at [961, 374] on button "Pick this doubt" at bounding box center [918, 373] width 197 height 37
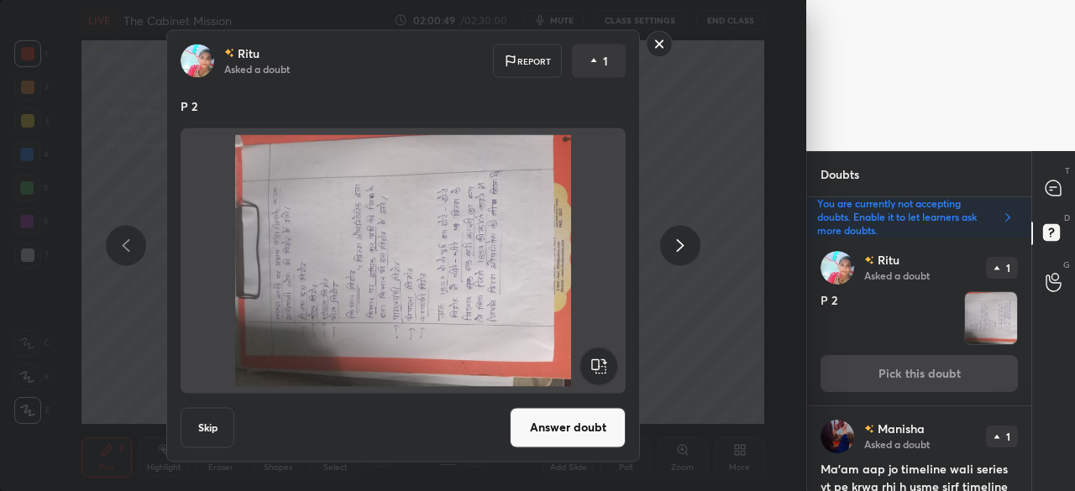
click at [205, 426] on button "Skip" at bounding box center [208, 427] width 54 height 40
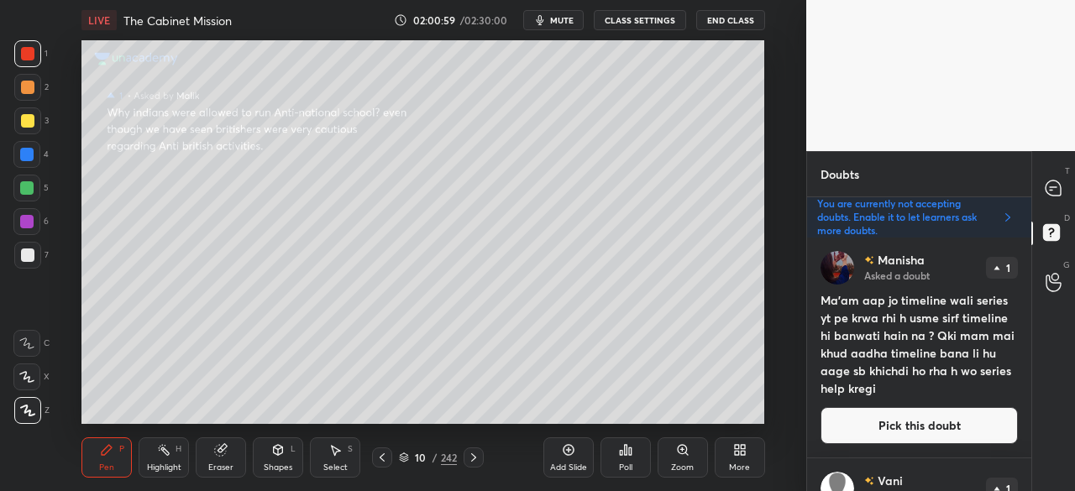
click at [940, 422] on button "Pick this doubt" at bounding box center [918, 425] width 197 height 37
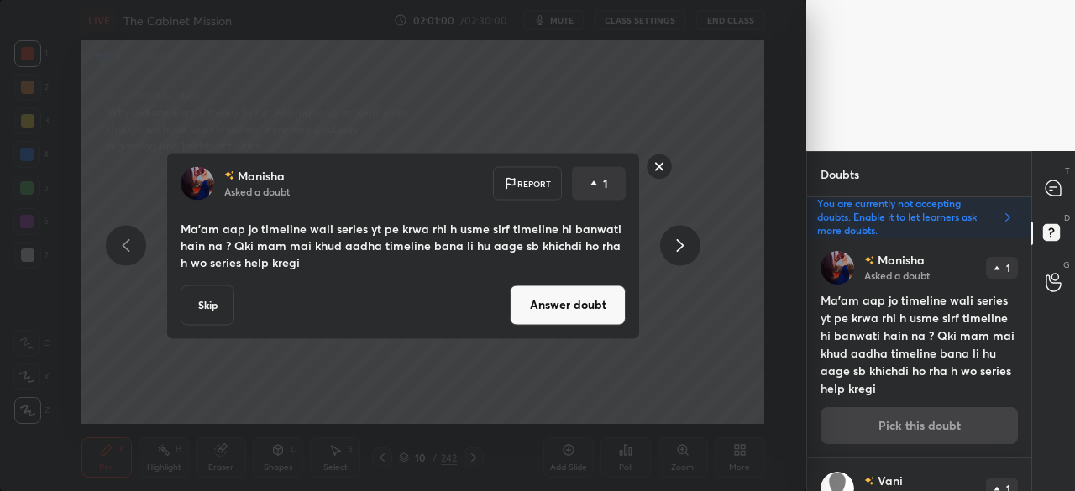
click at [563, 323] on div "[PERSON_NAME] Asked a doubt Report 1 Ma'am aap jo timeline wali series yt pe kr…" at bounding box center [403, 245] width 474 height 187
click at [581, 307] on button "Answer doubt" at bounding box center [568, 305] width 116 height 40
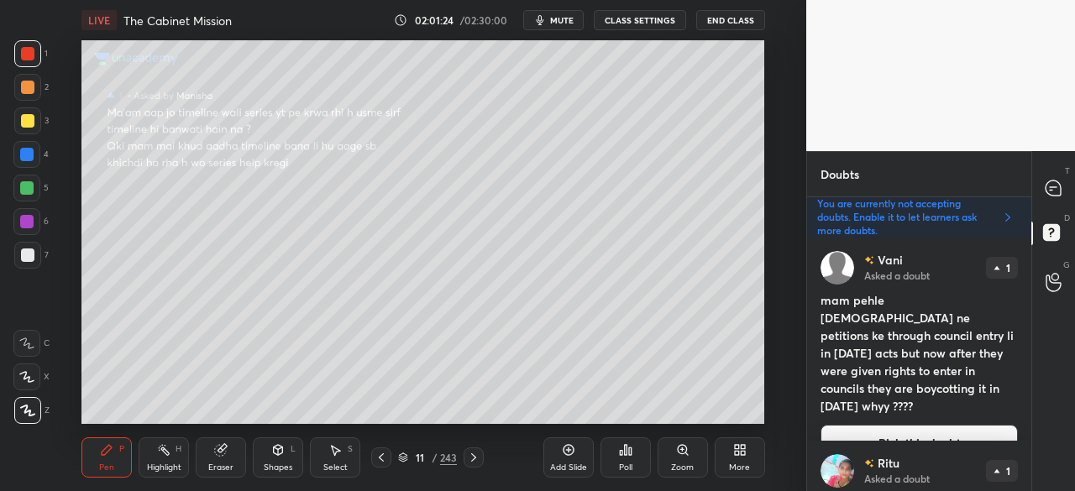
click at [932, 425] on button "Pick this doubt" at bounding box center [918, 443] width 197 height 37
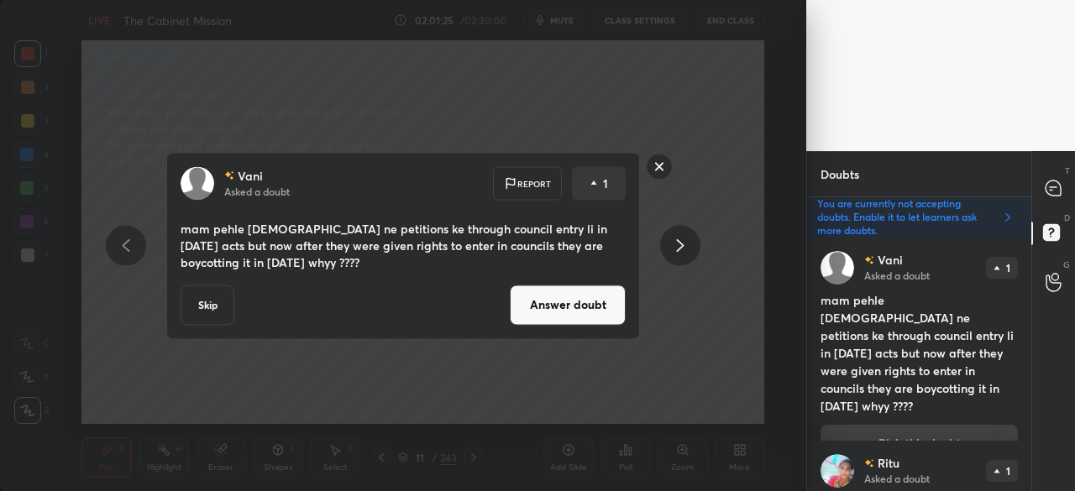
click at [589, 305] on button "Answer doubt" at bounding box center [568, 305] width 116 height 40
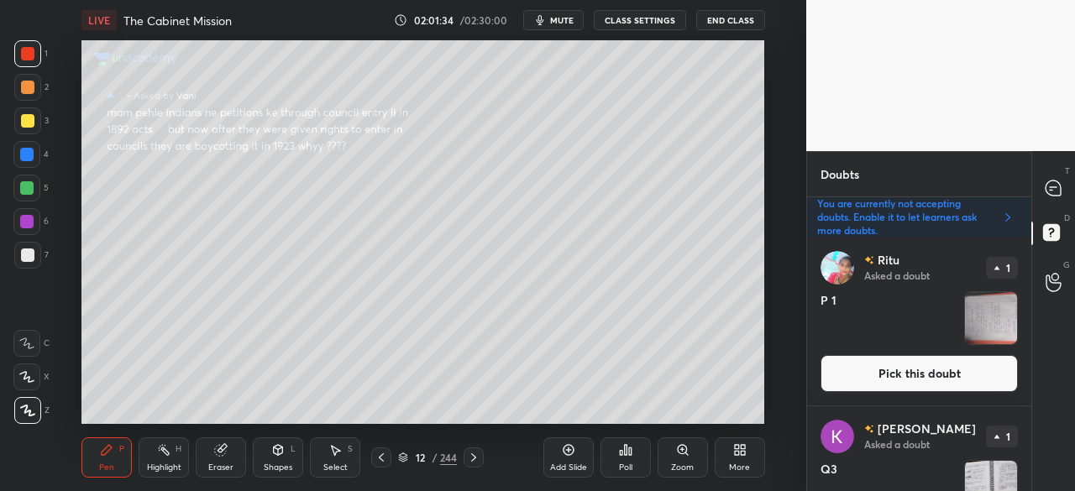
scroll to position [0, 0]
click at [870, 373] on button "Pick this doubt" at bounding box center [918, 373] width 197 height 37
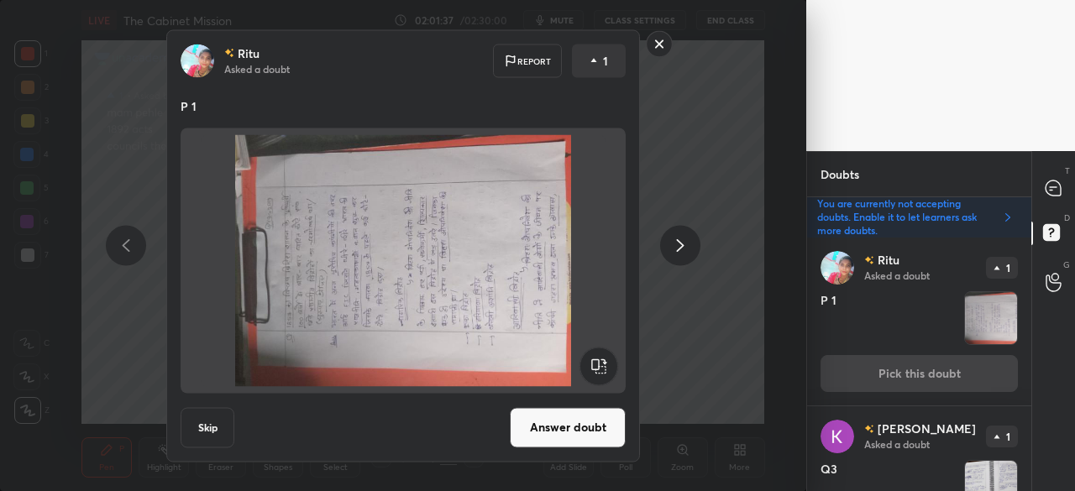
click at [226, 431] on button "Skip" at bounding box center [208, 427] width 54 height 40
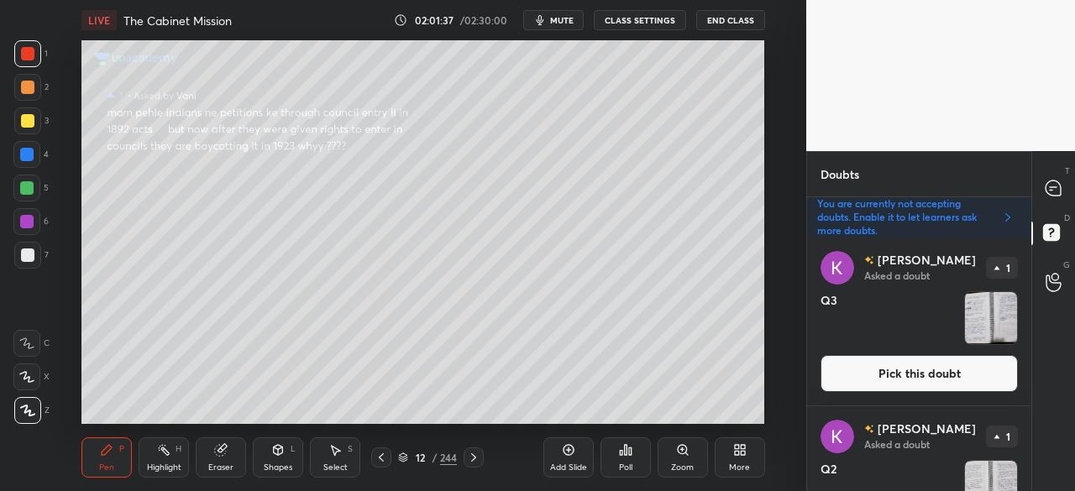
click at [936, 381] on button "Pick this doubt" at bounding box center [918, 373] width 197 height 37
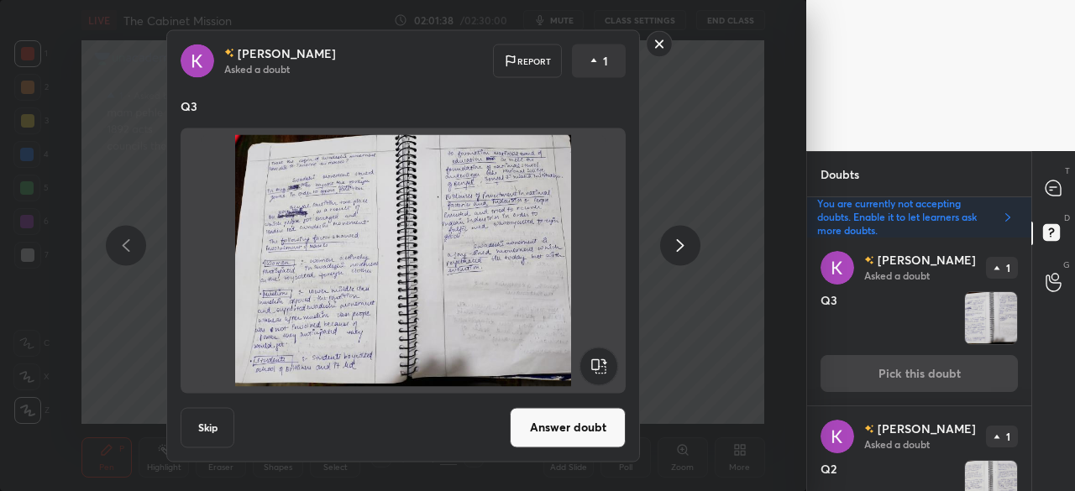
click at [205, 427] on button "Skip" at bounding box center [208, 427] width 54 height 40
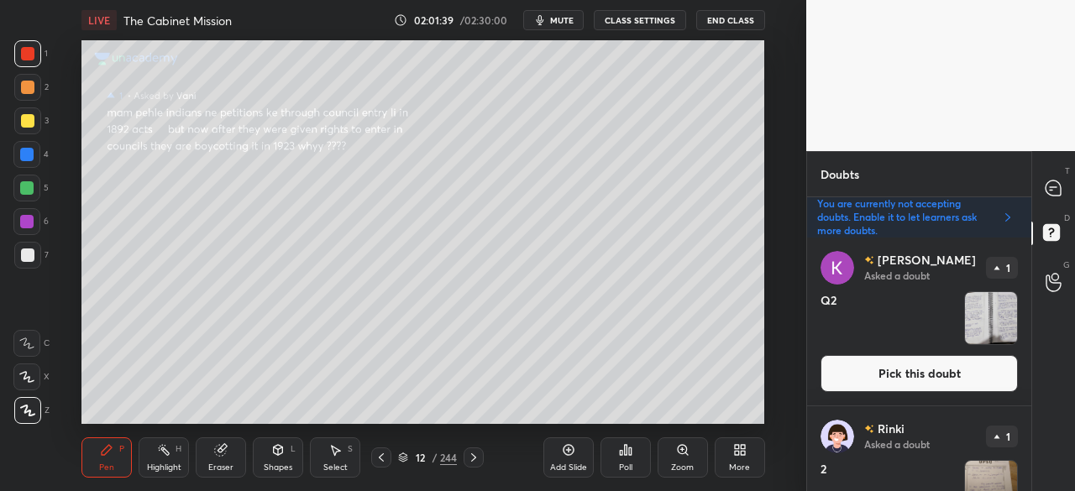
click at [944, 377] on button "Pick this doubt" at bounding box center [918, 373] width 197 height 37
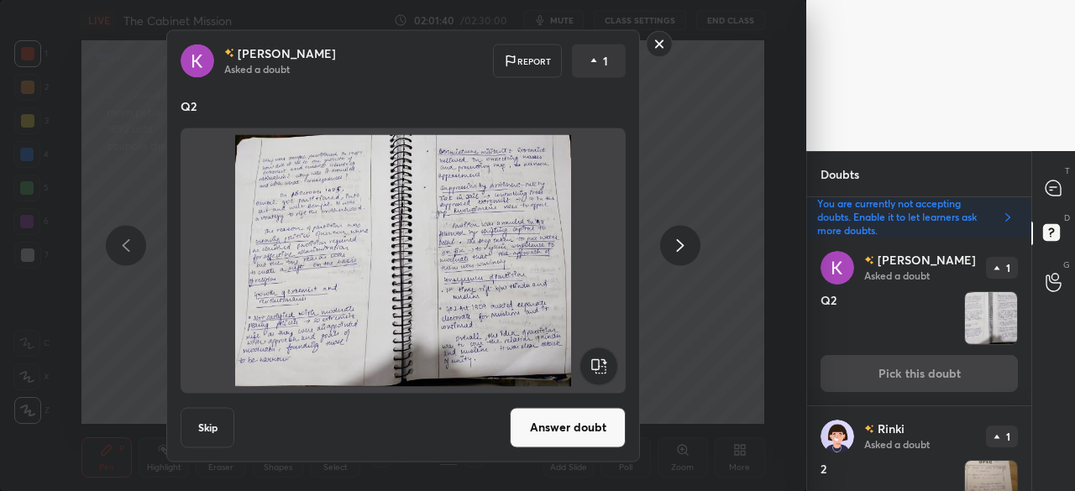
click at [222, 432] on button "Skip" at bounding box center [208, 427] width 54 height 40
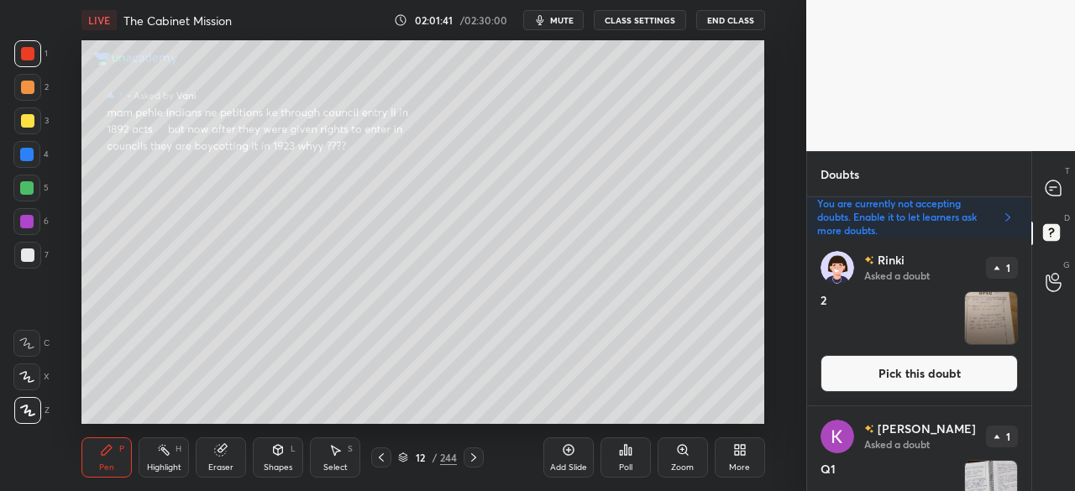
click at [876, 375] on button "Pick this doubt" at bounding box center [918, 373] width 197 height 37
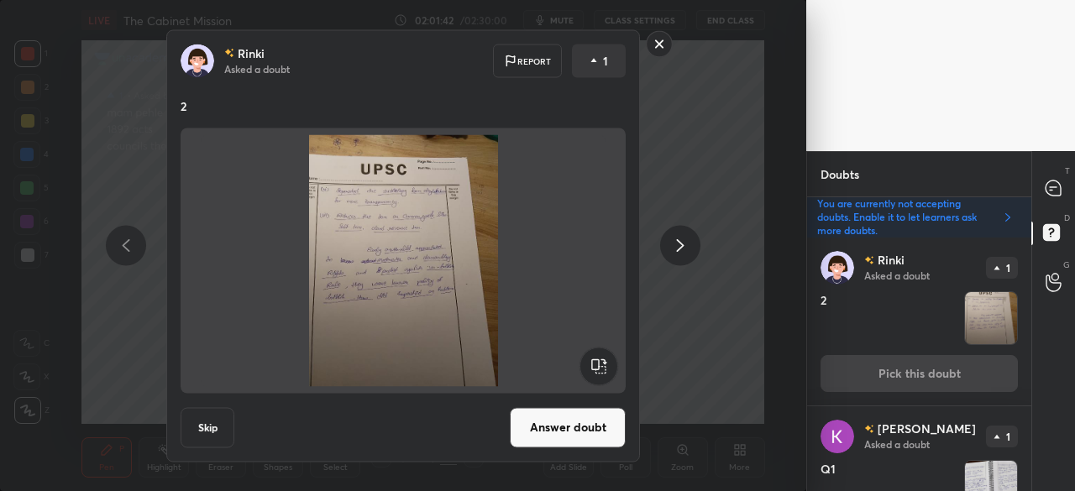
click at [207, 422] on button "Skip" at bounding box center [208, 427] width 54 height 40
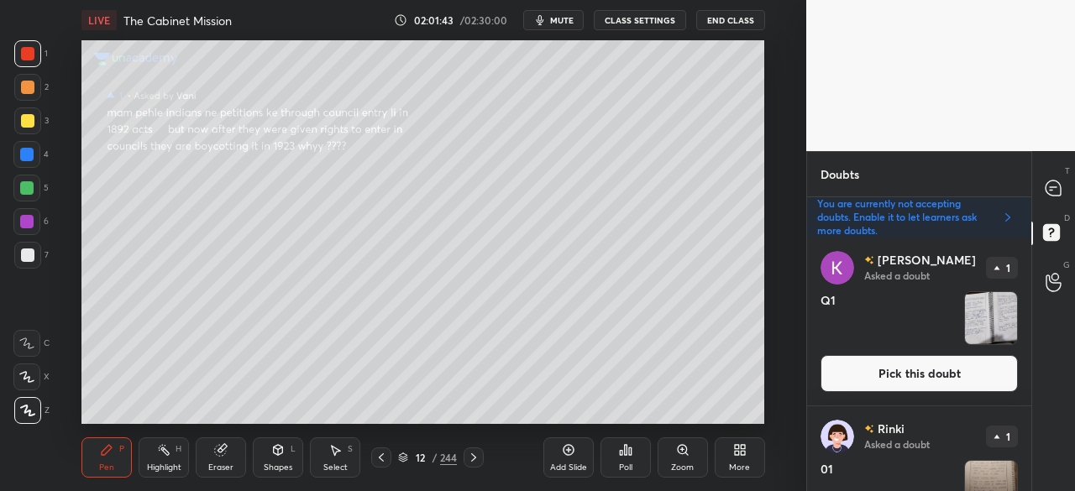
click at [904, 367] on button "Pick this doubt" at bounding box center [918, 373] width 197 height 37
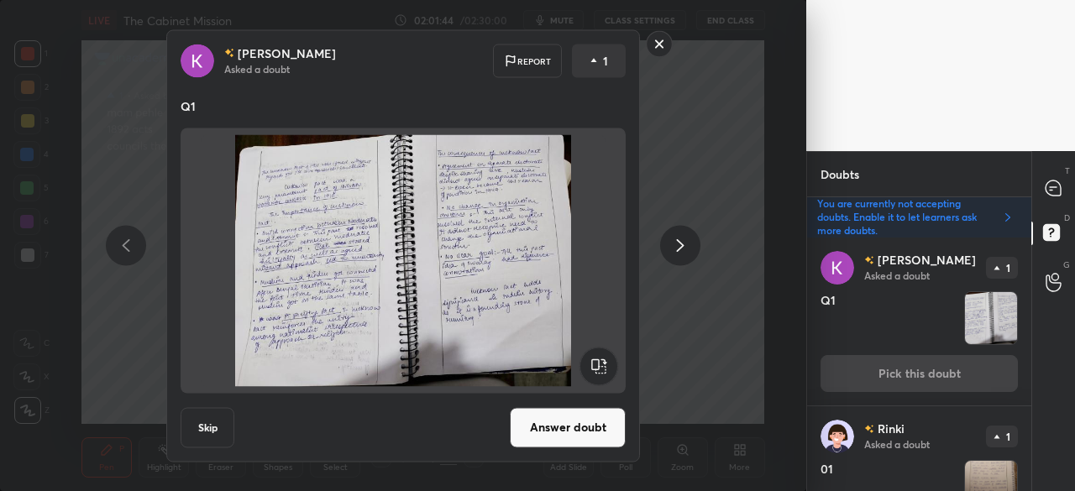
click at [208, 427] on button "Skip" at bounding box center [208, 427] width 54 height 40
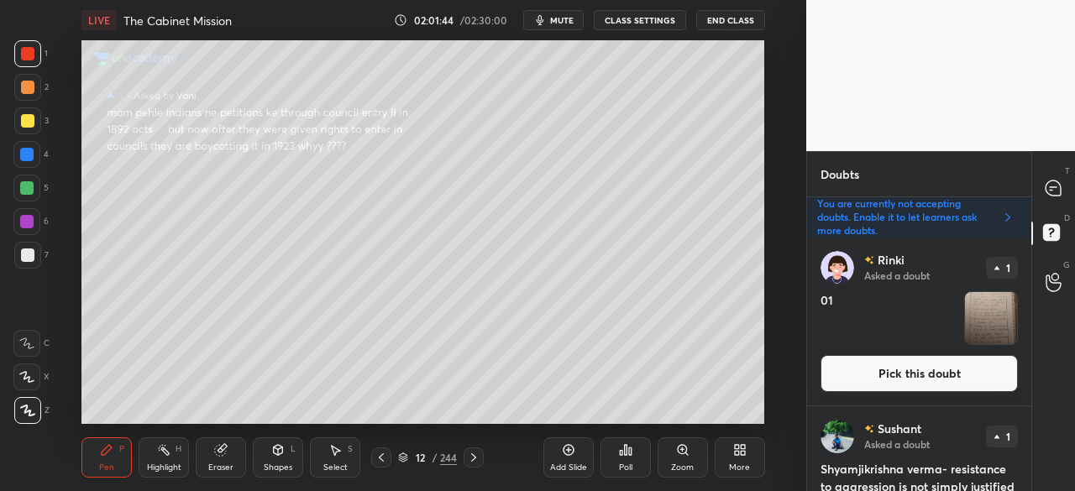
click at [900, 373] on button "Pick this doubt" at bounding box center [918, 373] width 197 height 37
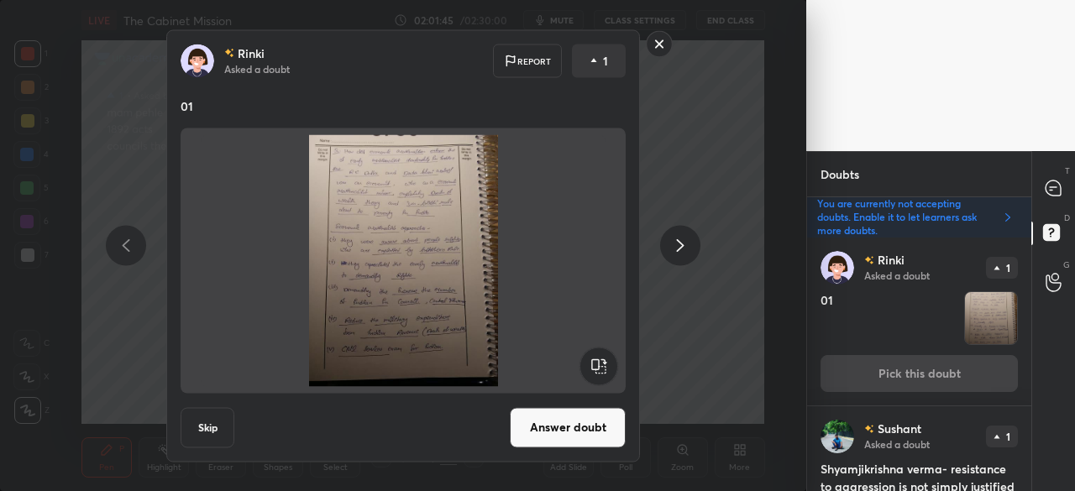
click at [194, 432] on button "Skip" at bounding box center [208, 427] width 54 height 40
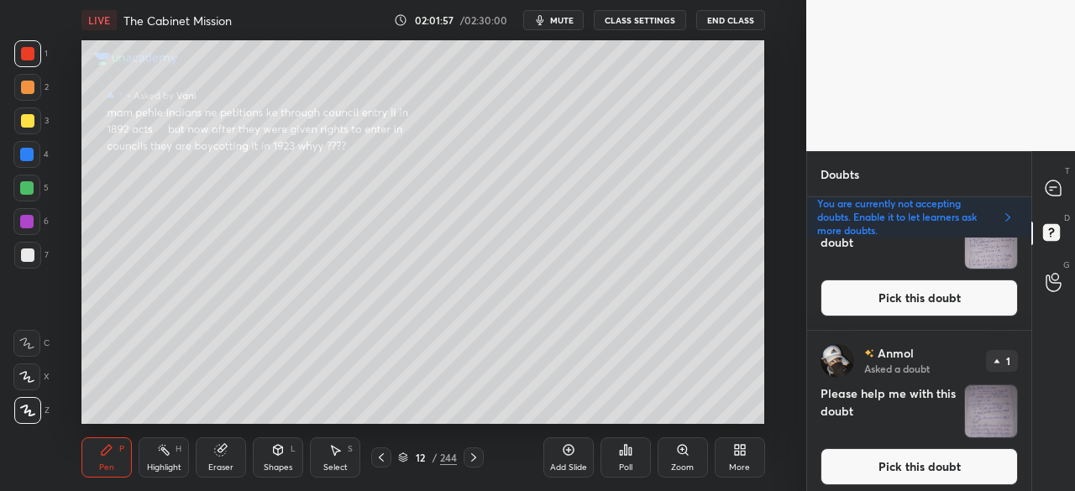
scroll to position [756, 0]
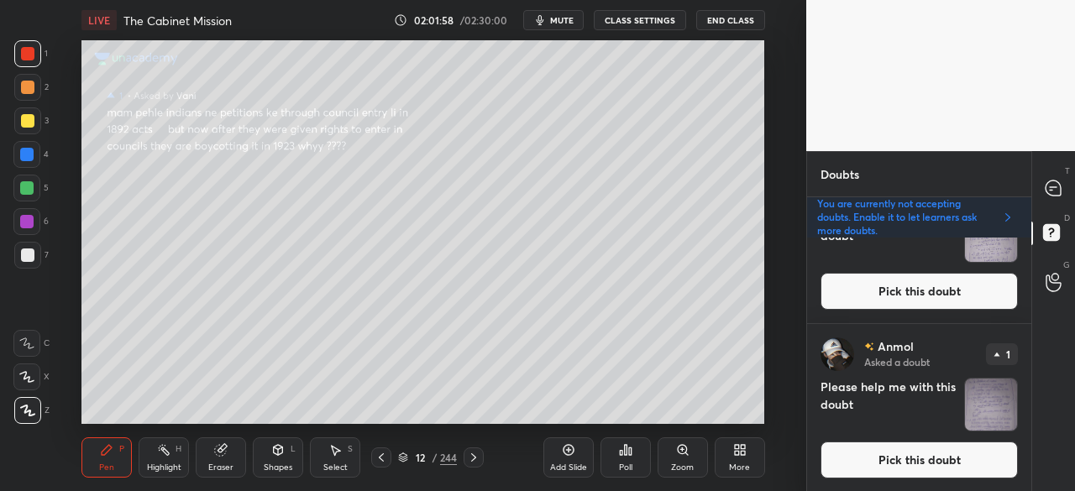
click at [1023, 456] on div "[PERSON_NAME] Asked a doubt 1 Please help me with this doubt Pick this doubt" at bounding box center [919, 408] width 224 height 168
click at [925, 446] on button "Pick this doubt" at bounding box center [918, 460] width 197 height 37
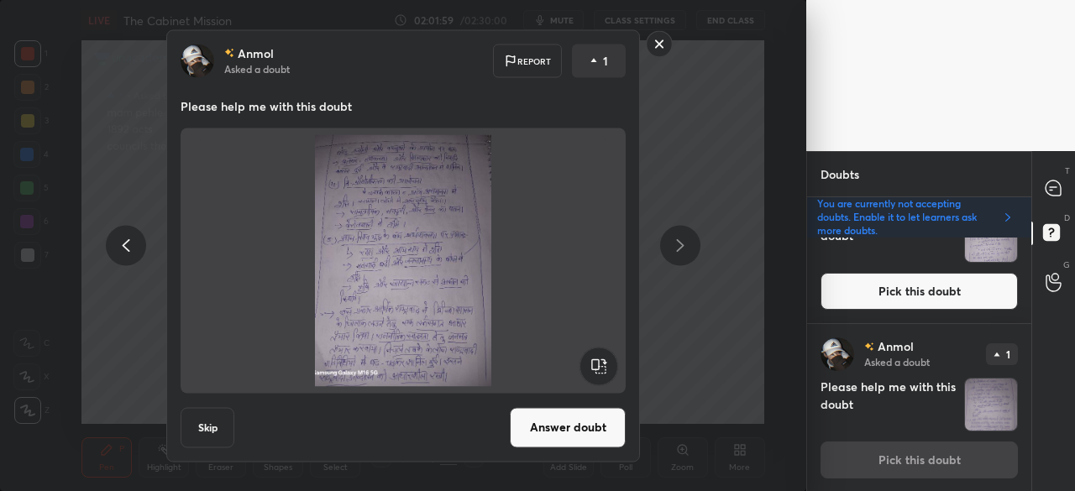
click at [195, 429] on button "Skip" at bounding box center [208, 427] width 54 height 40
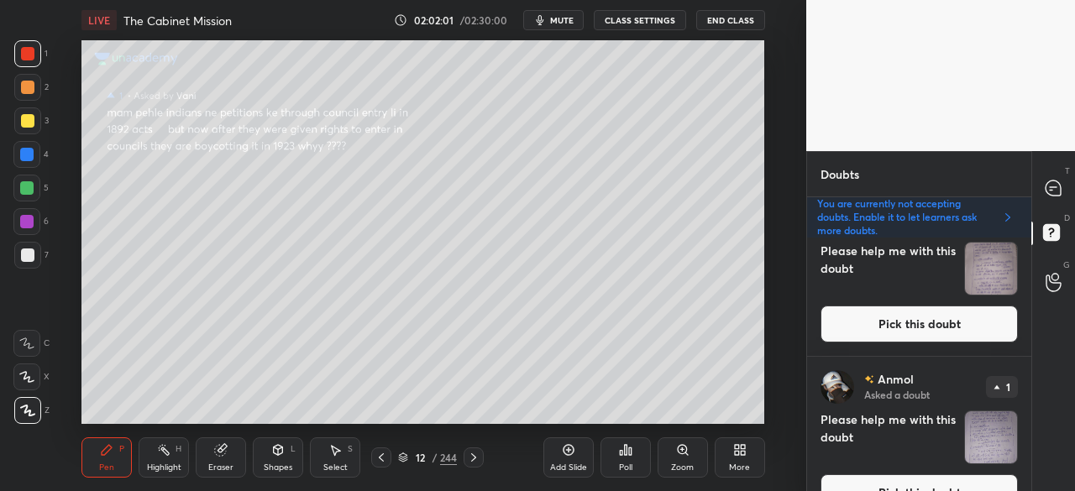
scroll to position [588, 0]
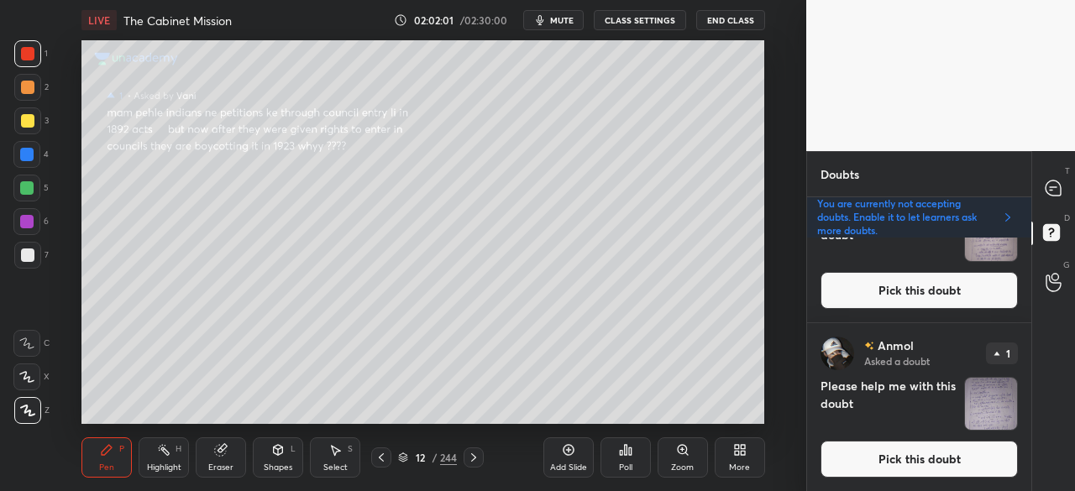
click at [1024, 463] on div "[PERSON_NAME] Asked a doubt 1 Please help me with this doubt Pick this doubt" at bounding box center [919, 407] width 224 height 168
click at [912, 452] on button "Pick this doubt" at bounding box center [918, 459] width 197 height 37
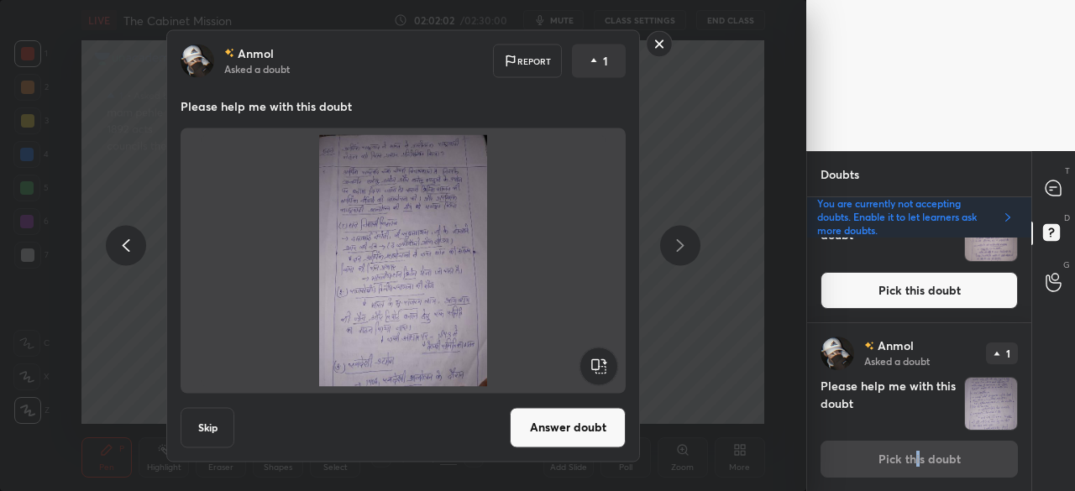
click at [208, 427] on button "Skip" at bounding box center [208, 427] width 54 height 40
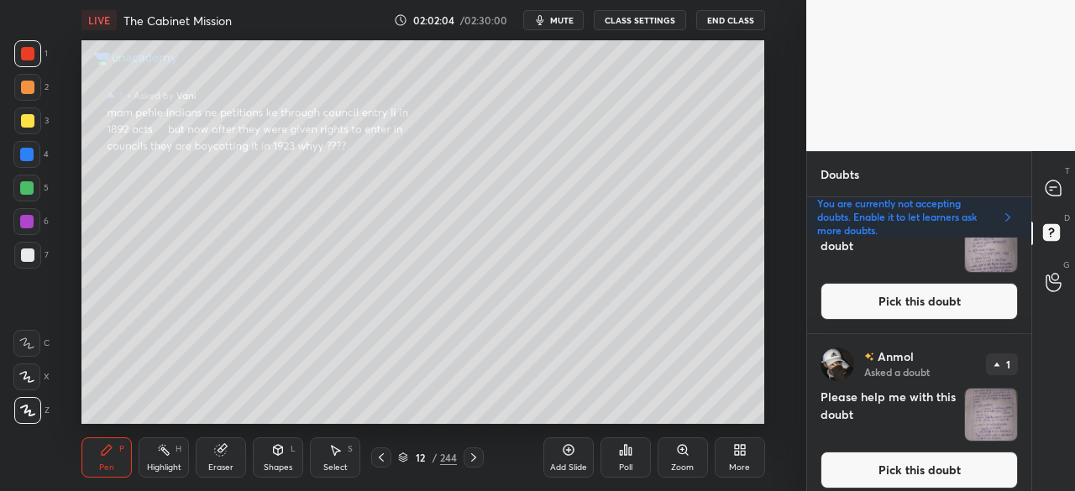
scroll to position [418, 0]
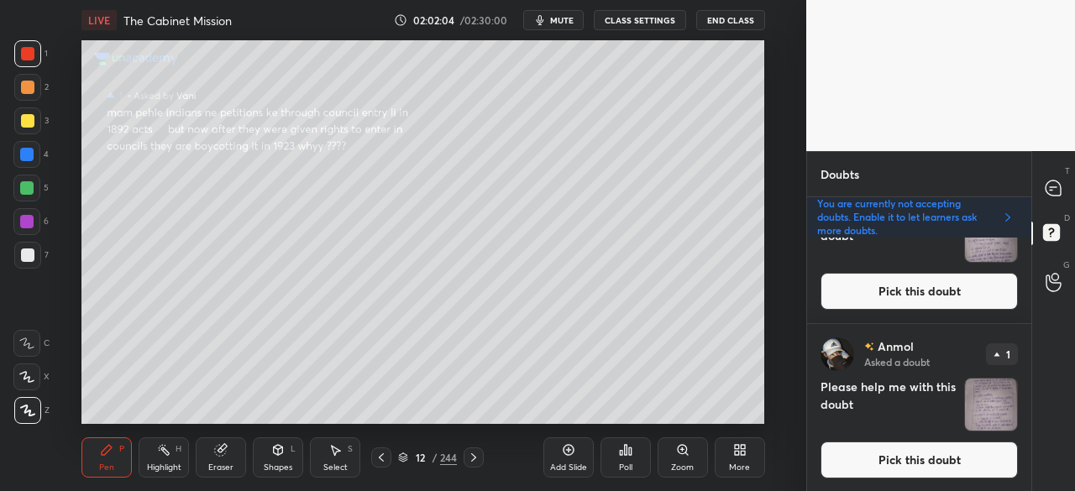
click at [978, 453] on button "Pick this doubt" at bounding box center [918, 460] width 197 height 37
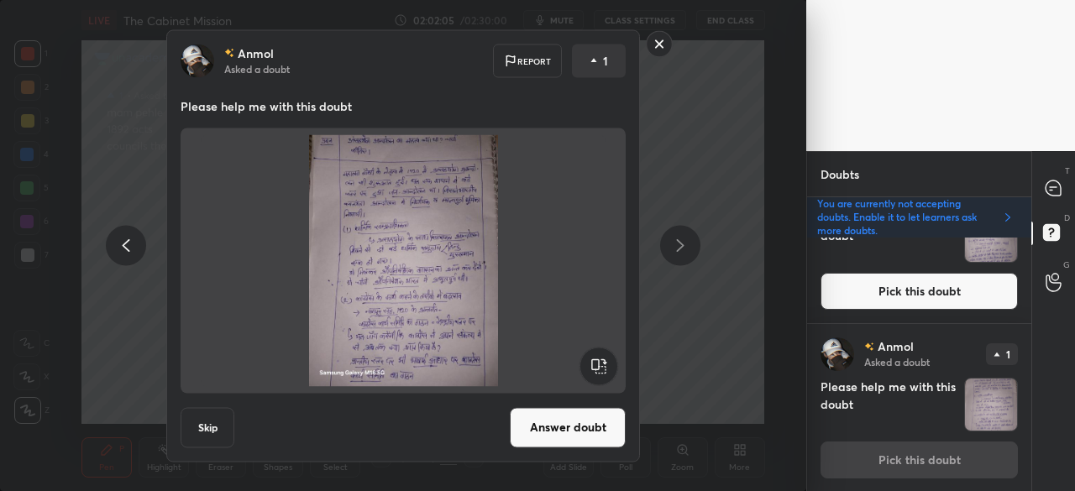
click at [209, 423] on button "Skip" at bounding box center [208, 427] width 54 height 40
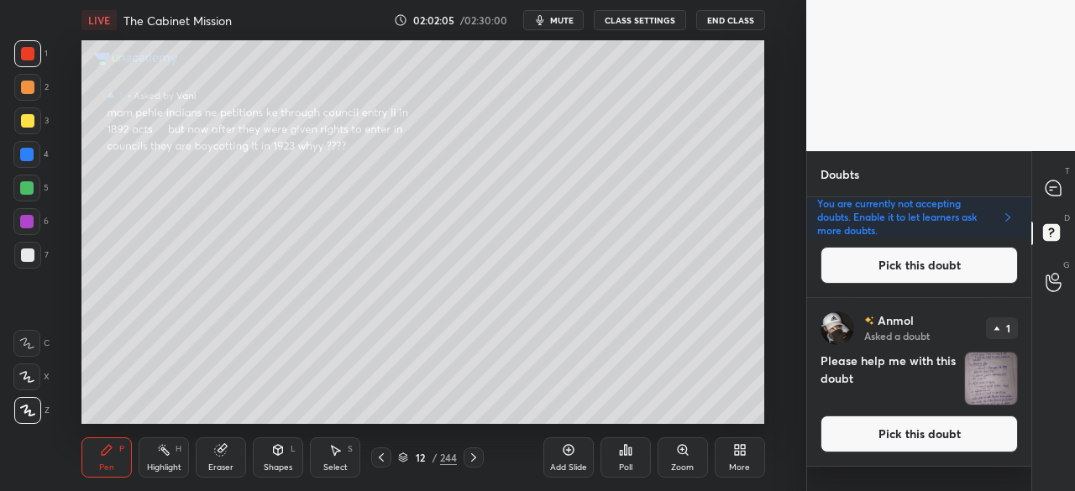
scroll to position [0, 0]
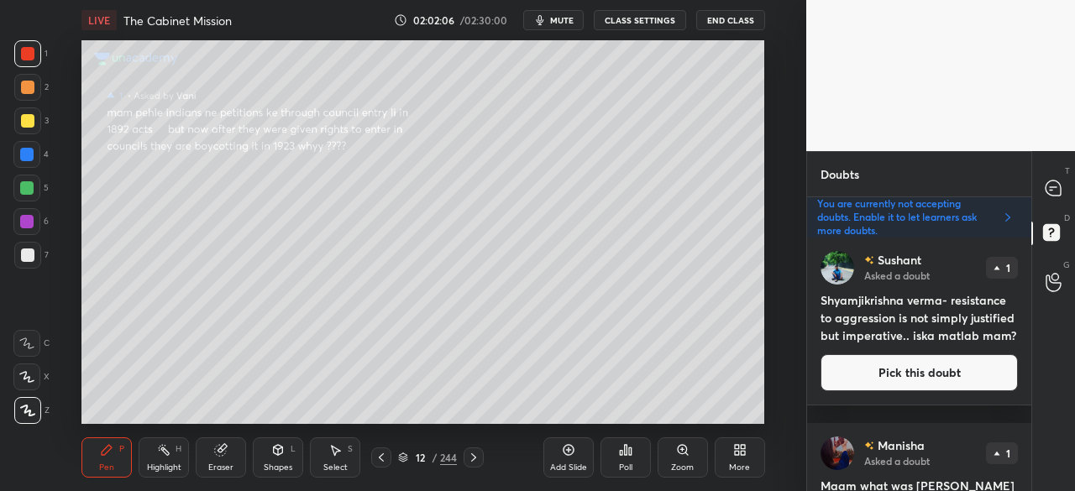
drag, startPoint x: 1031, startPoint y: 292, endPoint x: 1020, endPoint y: 392, distance: 100.5
click at [1020, 396] on div "Doubts Enable hand raising Enable raise hand to speak to learners. Once enabled…" at bounding box center [940, 321] width 269 height 340
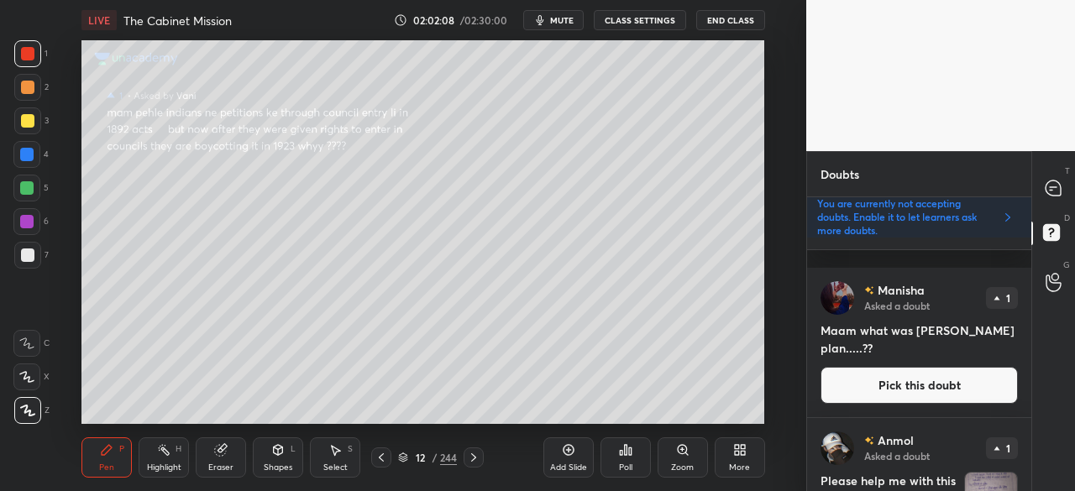
scroll to position [250, 0]
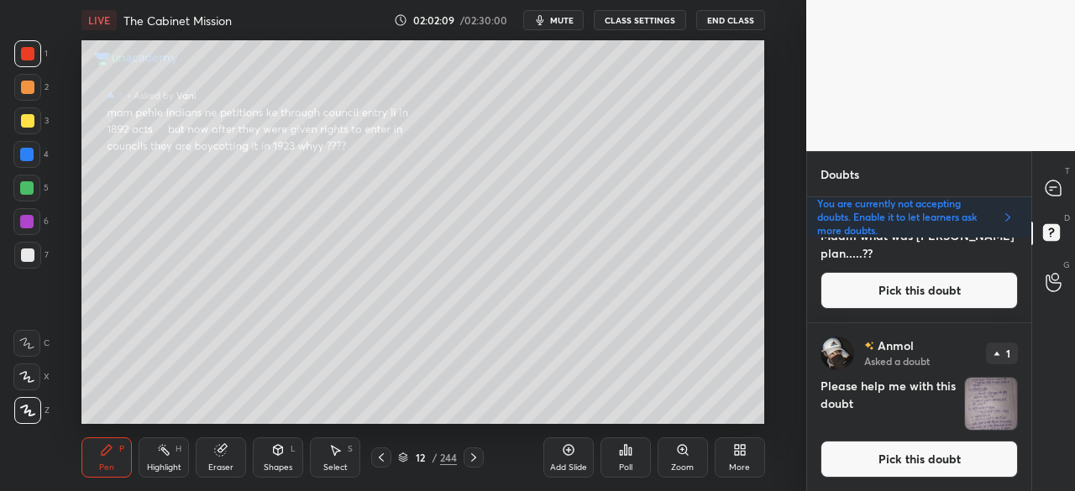
click at [927, 458] on button "Pick this doubt" at bounding box center [918, 459] width 197 height 37
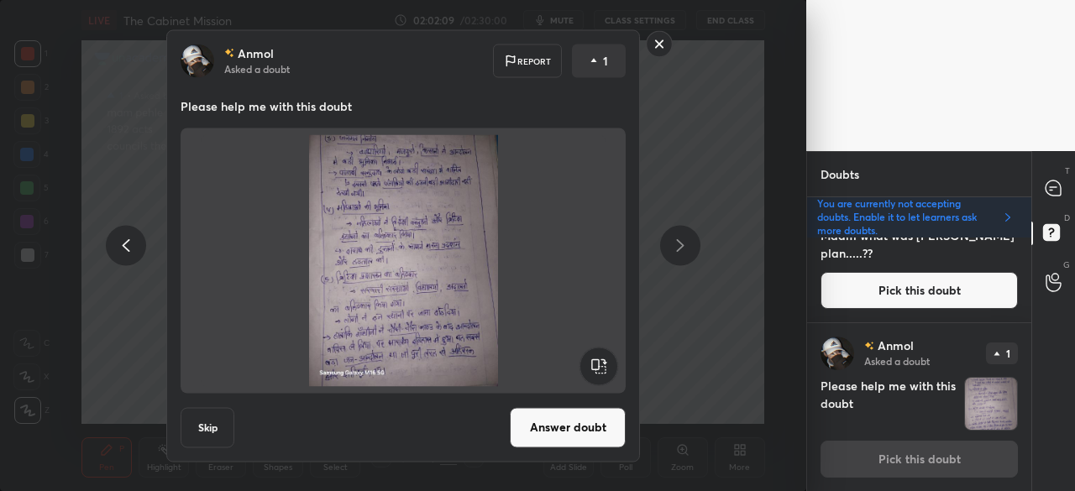
click at [187, 433] on button "Skip" at bounding box center [208, 427] width 54 height 40
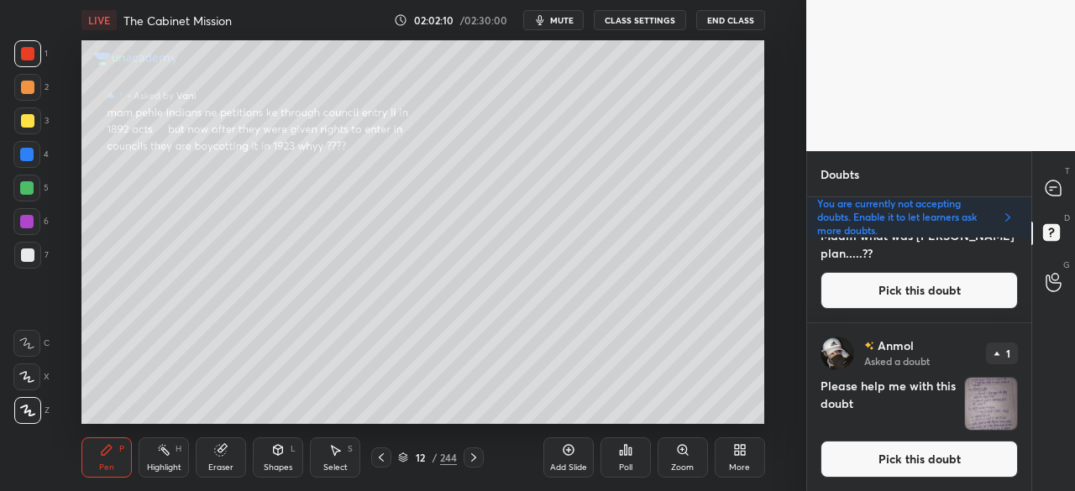
scroll to position [0, 0]
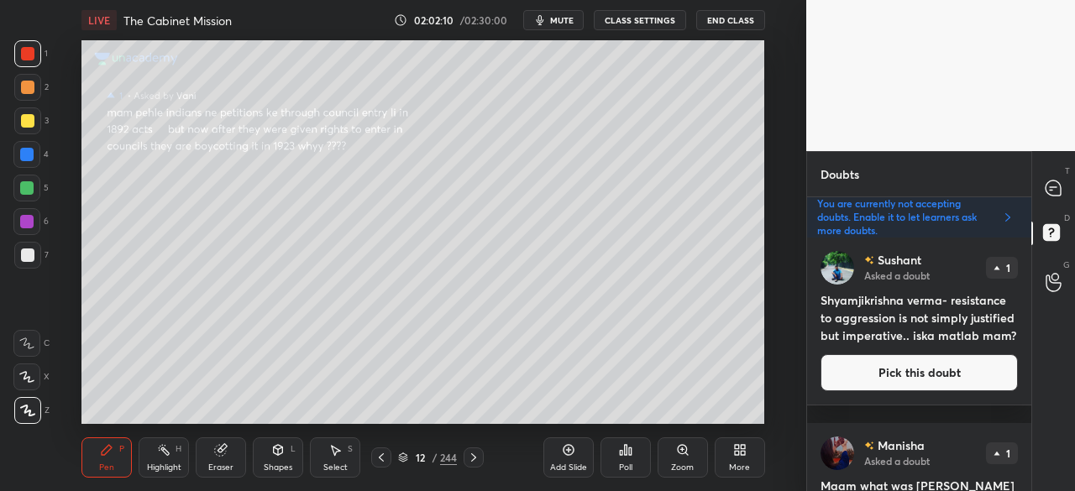
click at [1056, 191] on icon at bounding box center [1052, 188] width 15 height 15
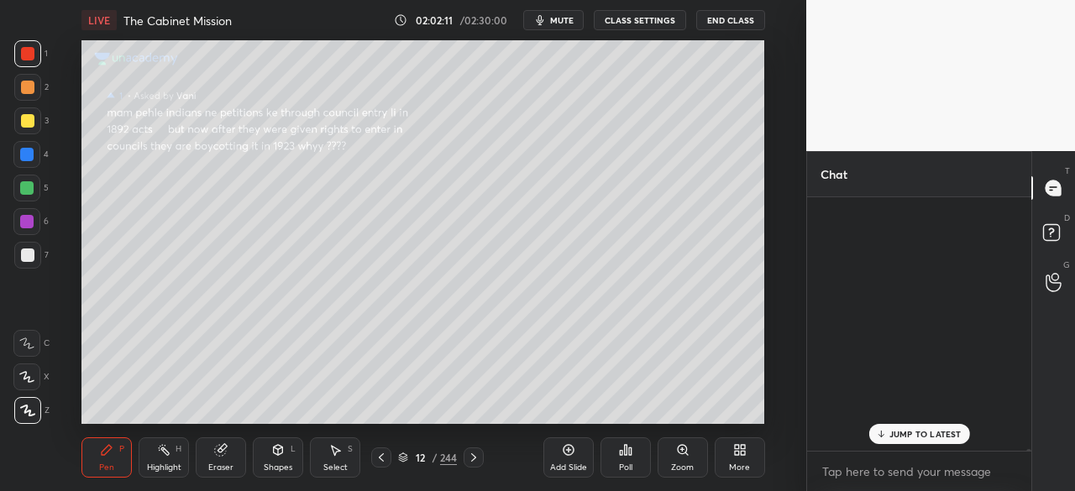
scroll to position [249, 219]
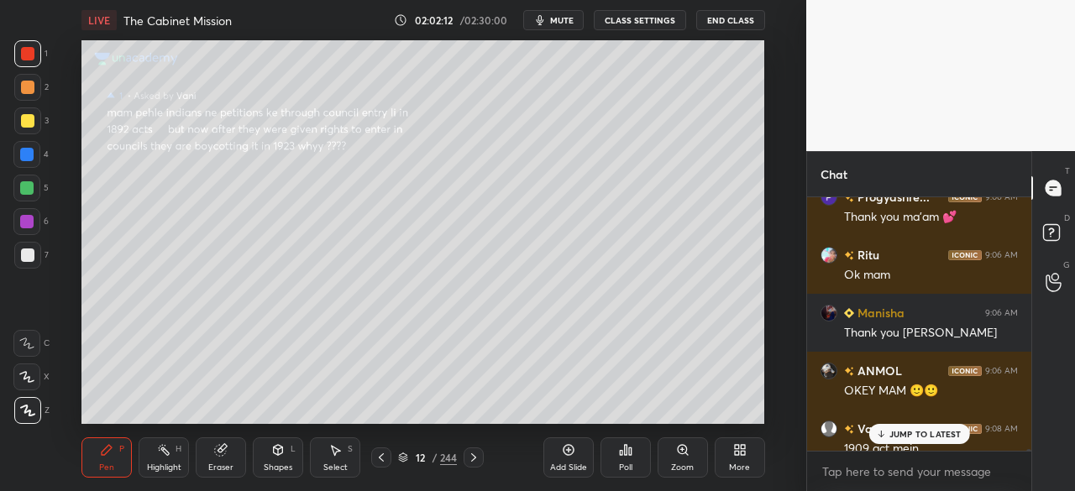
click at [923, 432] on p "JUMP TO LATEST" at bounding box center [925, 434] width 72 height 10
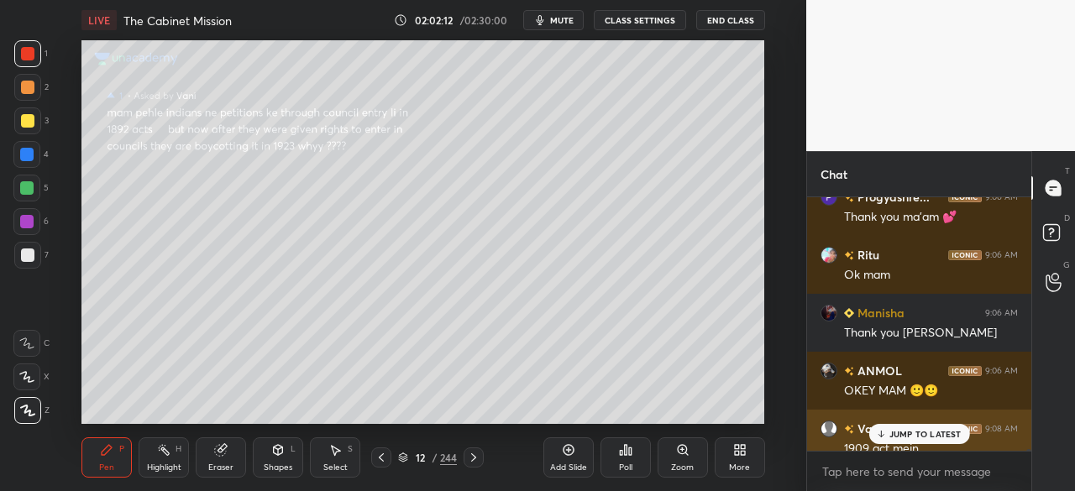
scroll to position [39021, 0]
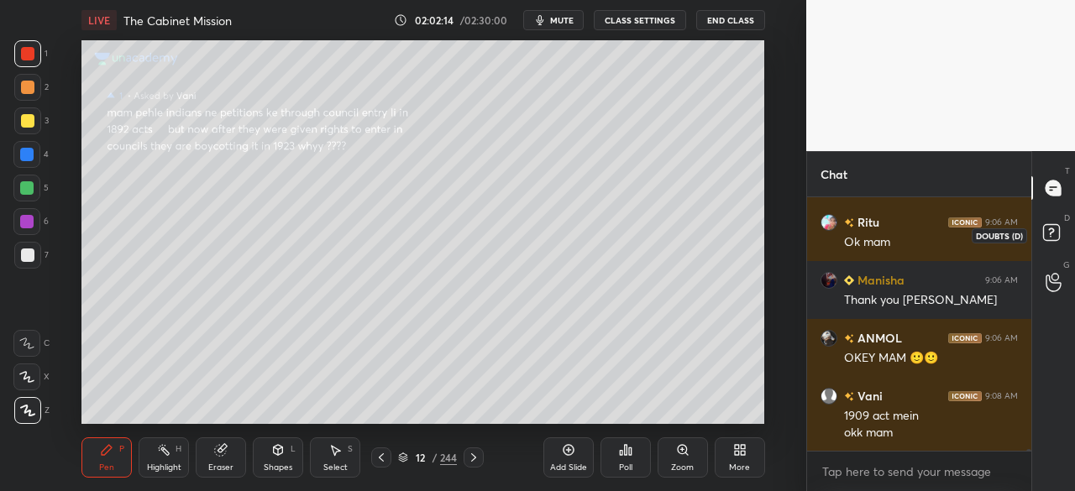
click at [1053, 229] on icon at bounding box center [1051, 231] width 6 height 7
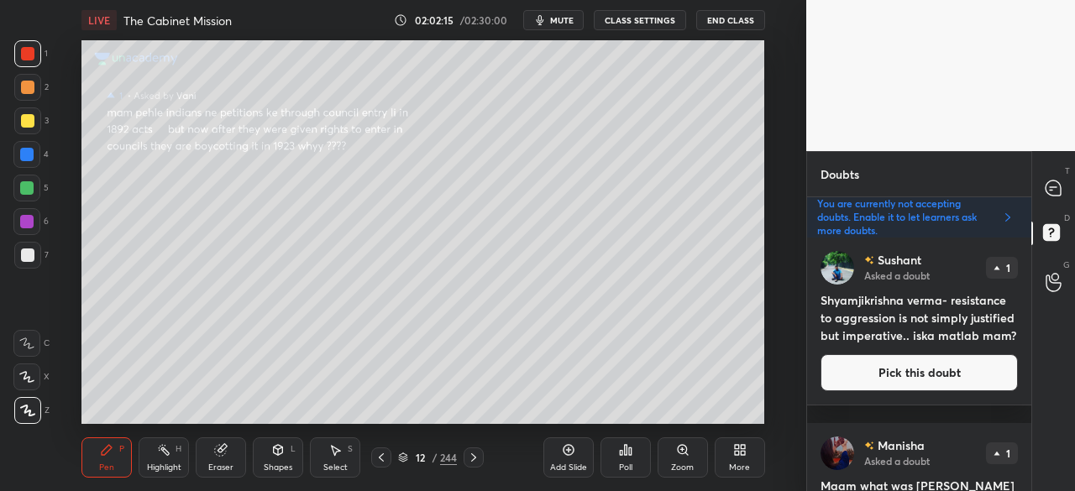
scroll to position [81, 0]
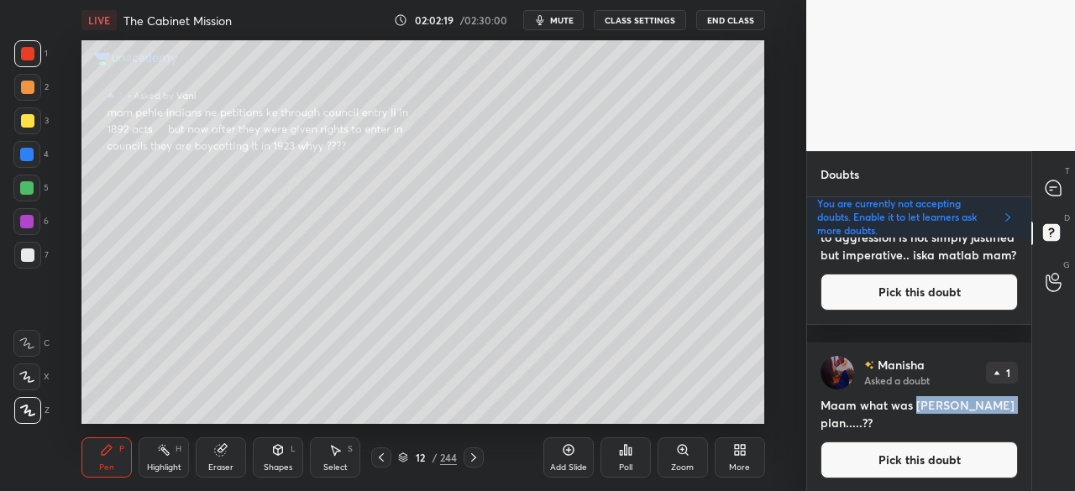
drag, startPoint x: 916, startPoint y: 404, endPoint x: 846, endPoint y: 422, distance: 72.9
click at [846, 422] on h4 "Maam what was [PERSON_NAME] plan.....??" at bounding box center [918, 413] width 197 height 35
click at [909, 453] on button "Pick this doubt" at bounding box center [918, 460] width 197 height 37
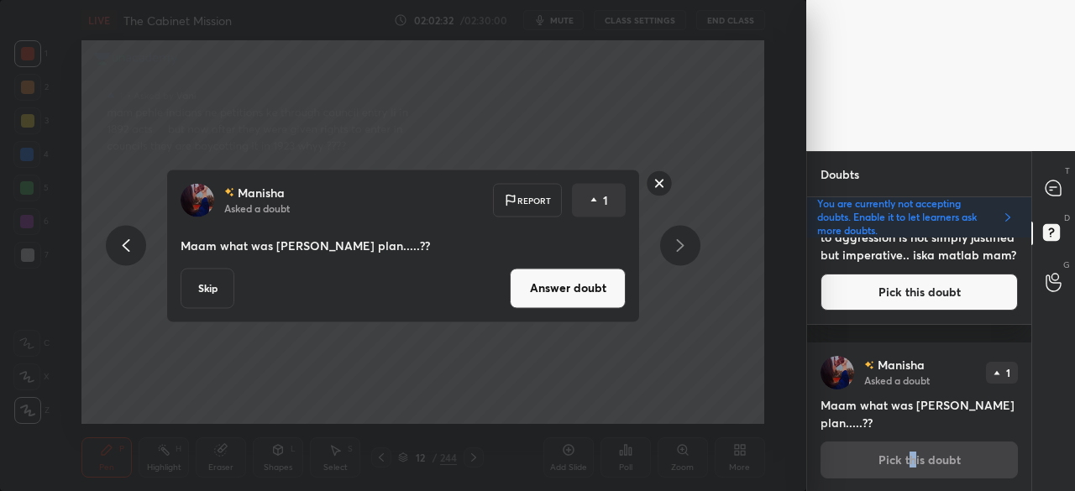
click at [564, 296] on button "Answer doubt" at bounding box center [568, 288] width 116 height 40
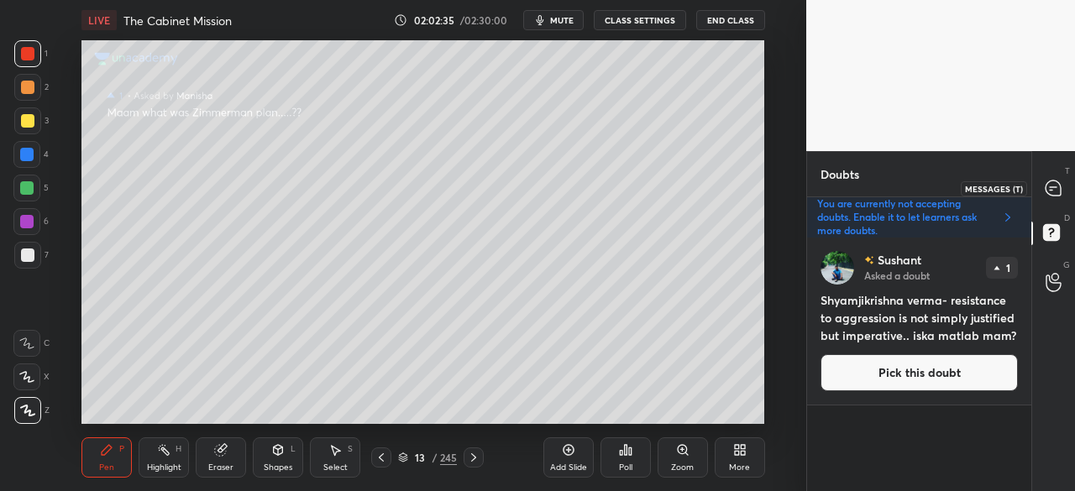
click at [1054, 188] on icon at bounding box center [1052, 188] width 15 height 15
type textarea "x"
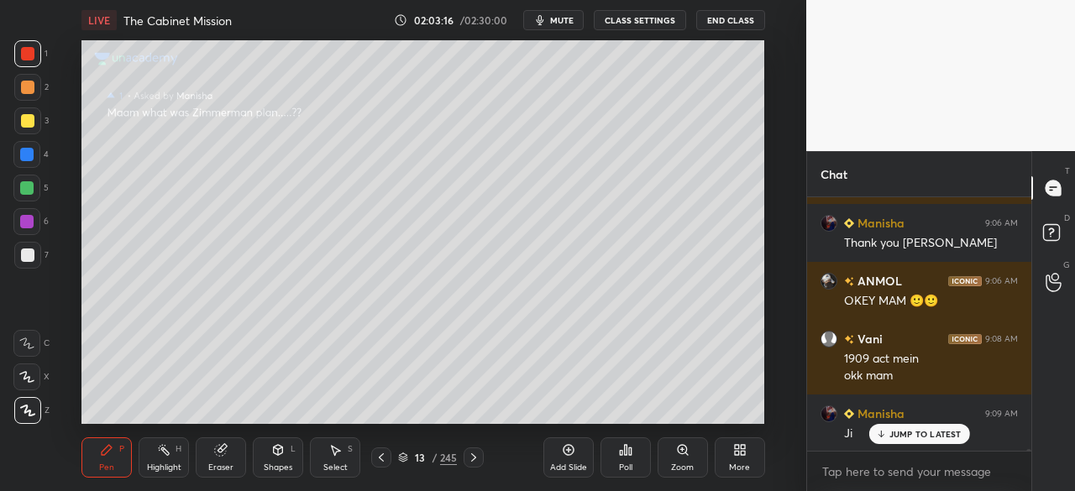
scroll to position [39194, 0]
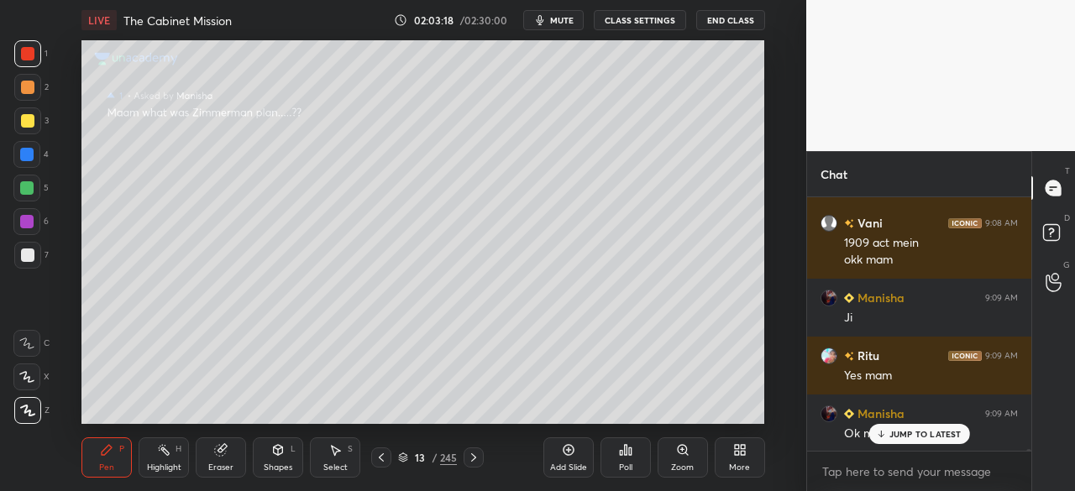
click at [913, 436] on p "JUMP TO LATEST" at bounding box center [925, 434] width 72 height 10
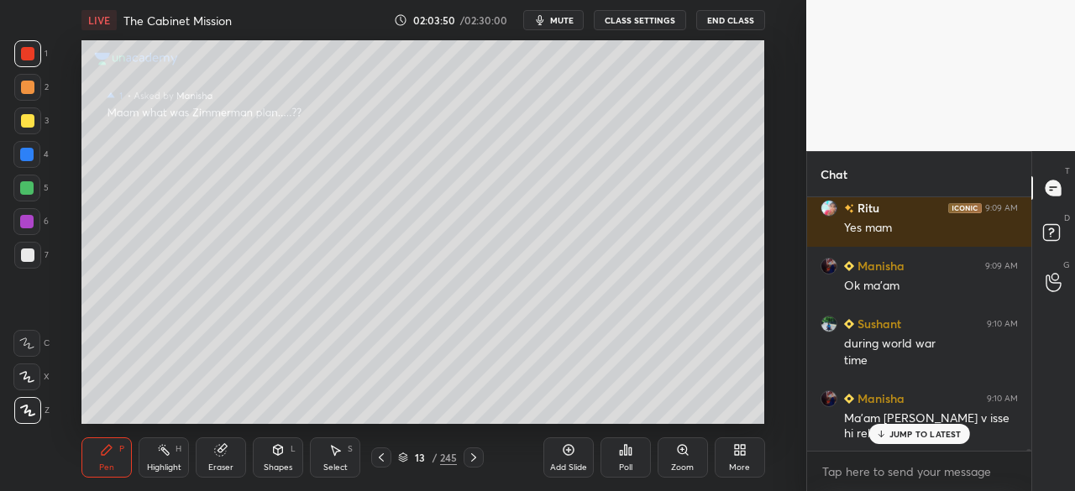
click at [912, 427] on div "JUMP TO LATEST" at bounding box center [918, 434] width 101 height 20
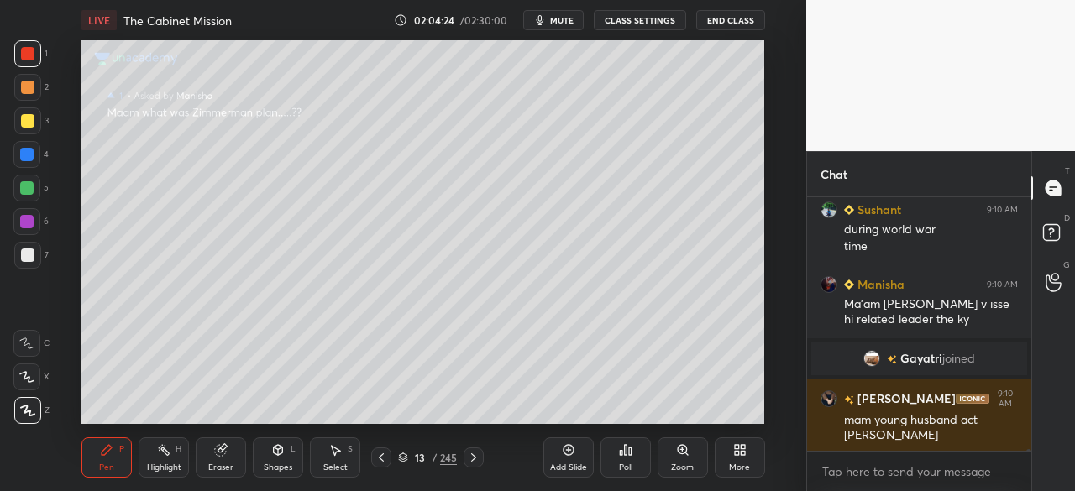
scroll to position [38796, 0]
click at [32, 125] on div at bounding box center [27, 120] width 13 height 13
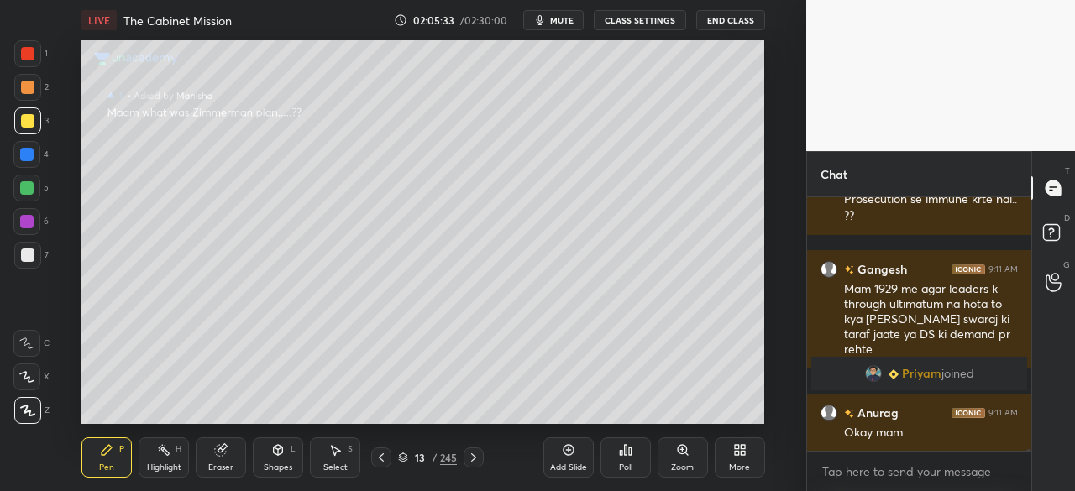
scroll to position [39145, 0]
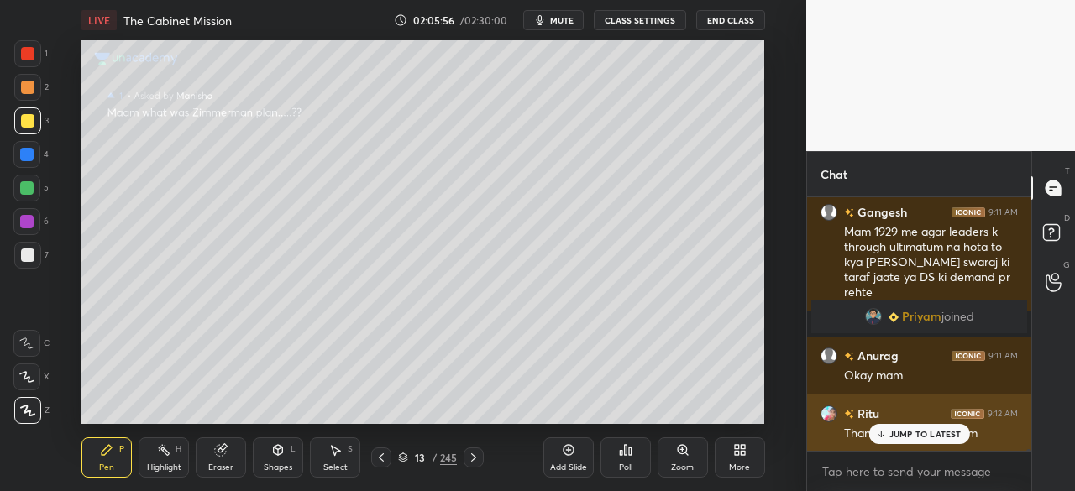
click at [956, 438] on p "JUMP TO LATEST" at bounding box center [925, 434] width 72 height 10
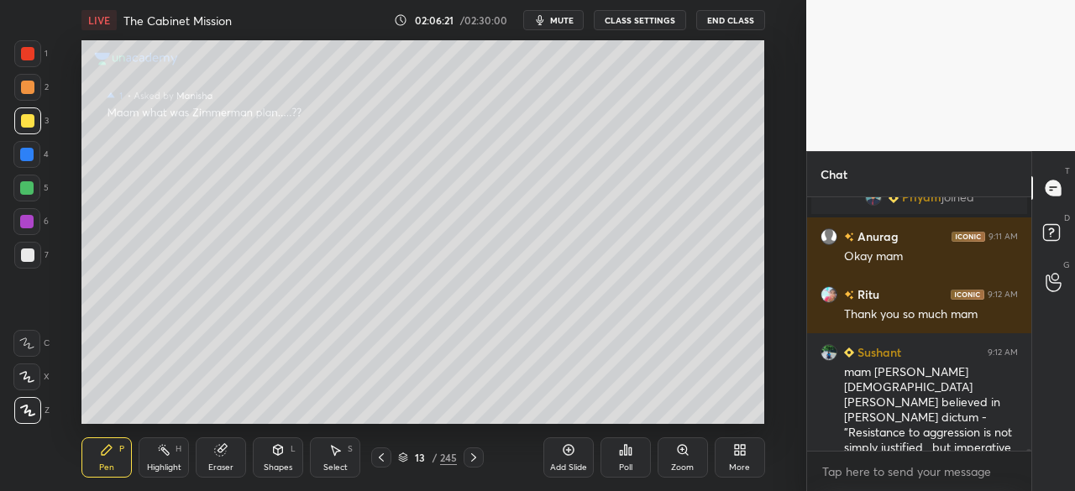
scroll to position [39305, 0]
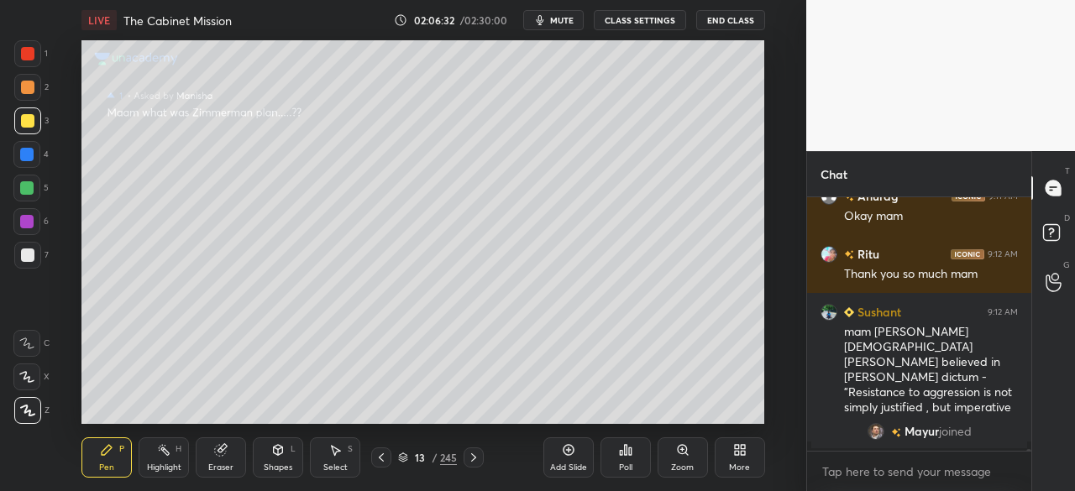
click at [24, 118] on div at bounding box center [27, 120] width 13 height 13
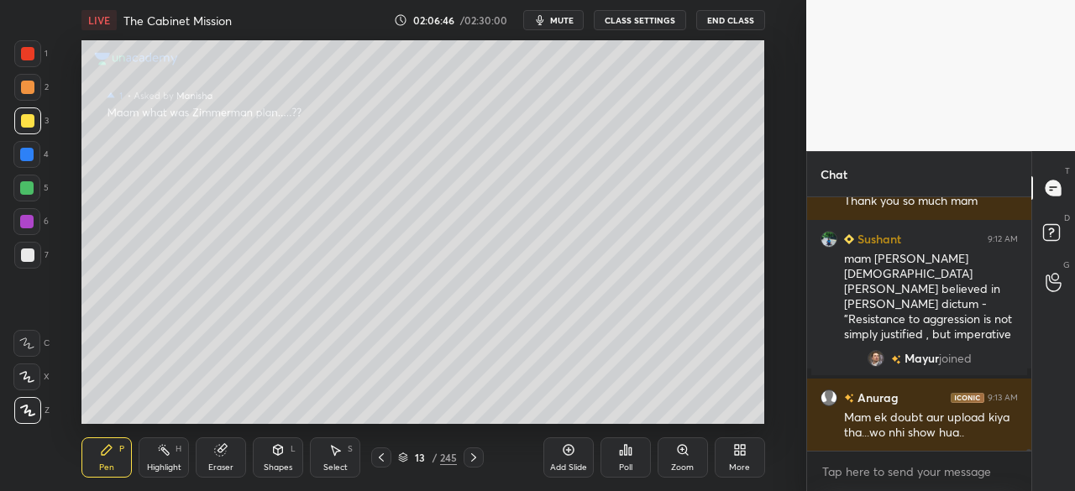
click at [27, 55] on div at bounding box center [27, 53] width 13 height 13
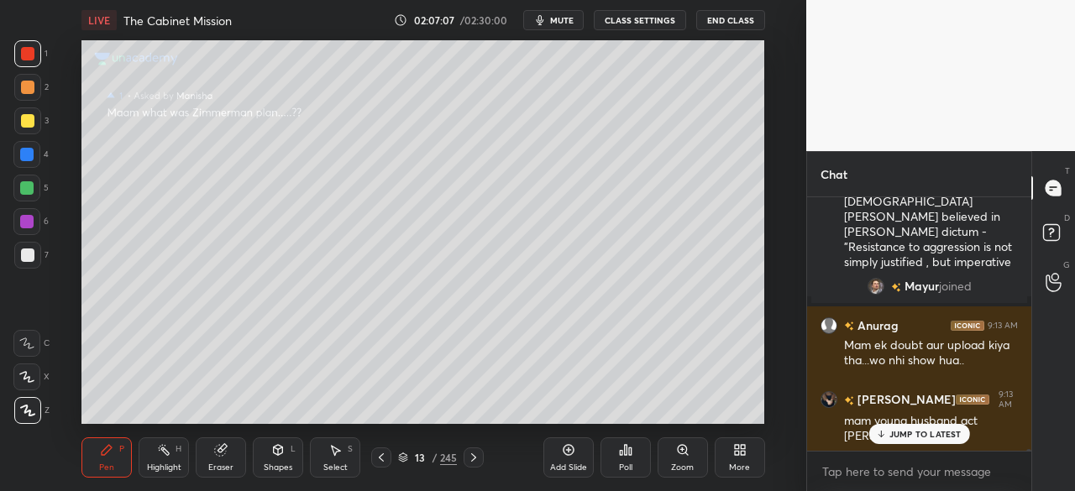
scroll to position [39249, 0]
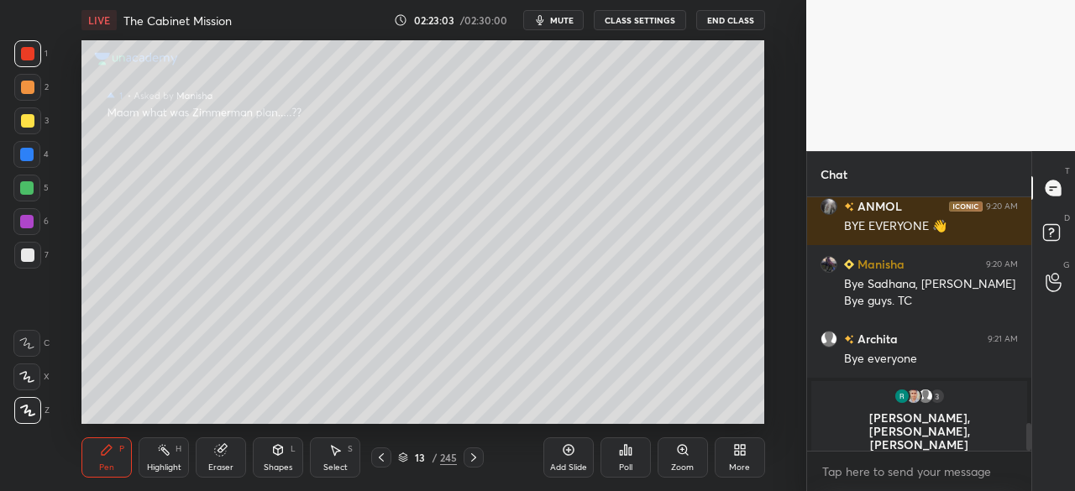
scroll to position [83589, 83234]
click at [731, 19] on button "End Class" at bounding box center [730, 20] width 69 height 20
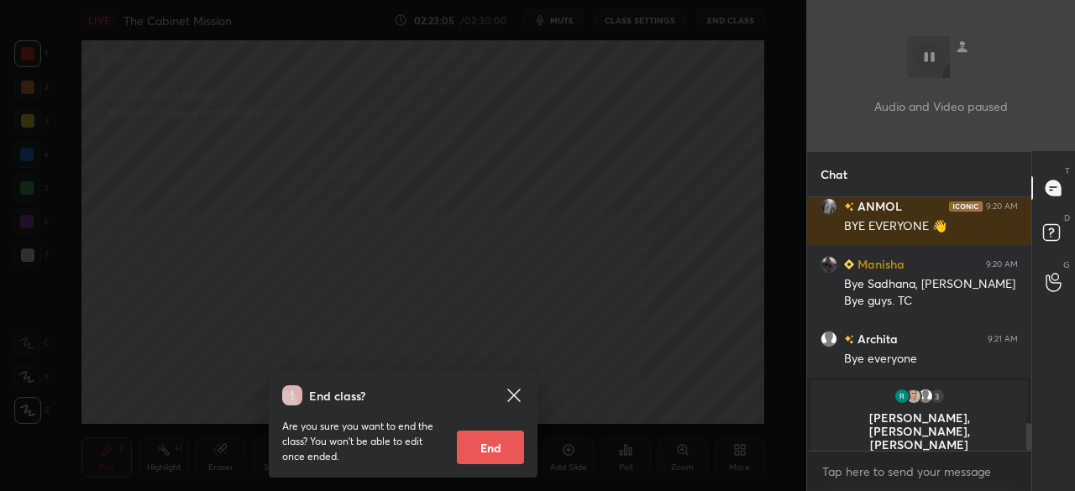
click at [468, 451] on button "End" at bounding box center [490, 448] width 67 height 34
type textarea "x"
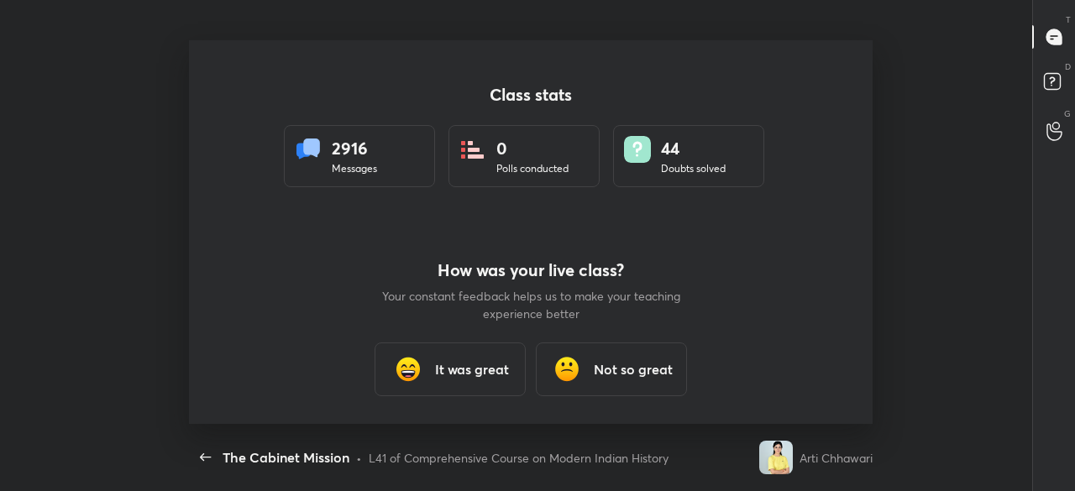
scroll to position [0, 0]
